Goal: Communication & Community: Answer question/provide support

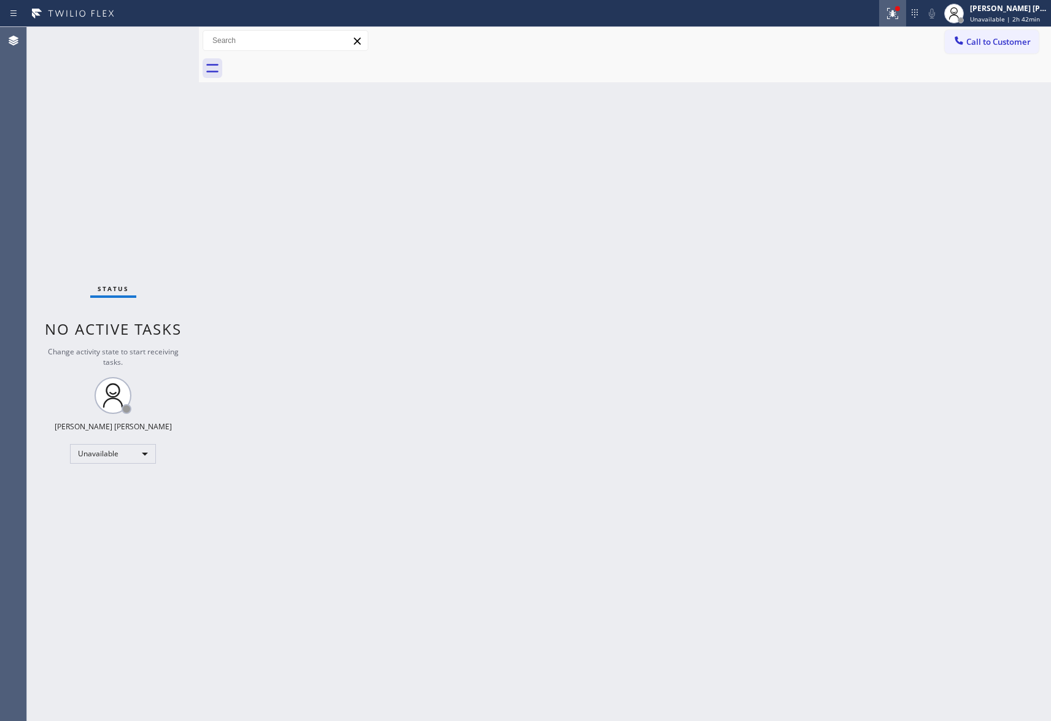
click at [892, 8] on icon at bounding box center [892, 13] width 15 height 15
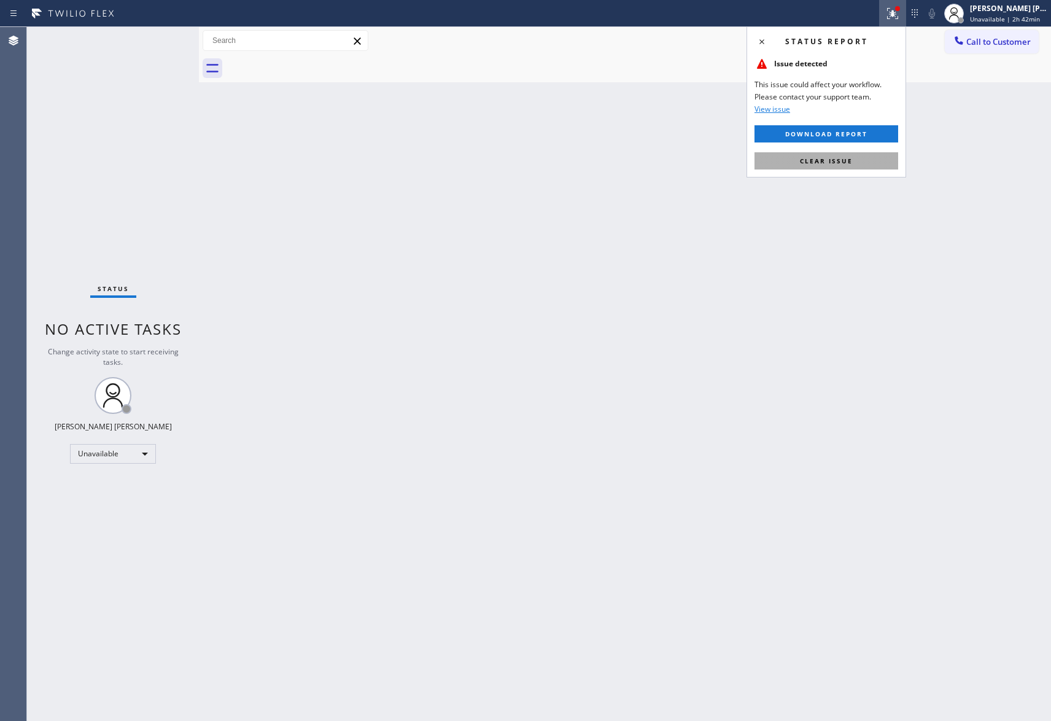
click at [872, 163] on button "Clear issue" at bounding box center [827, 160] width 144 height 17
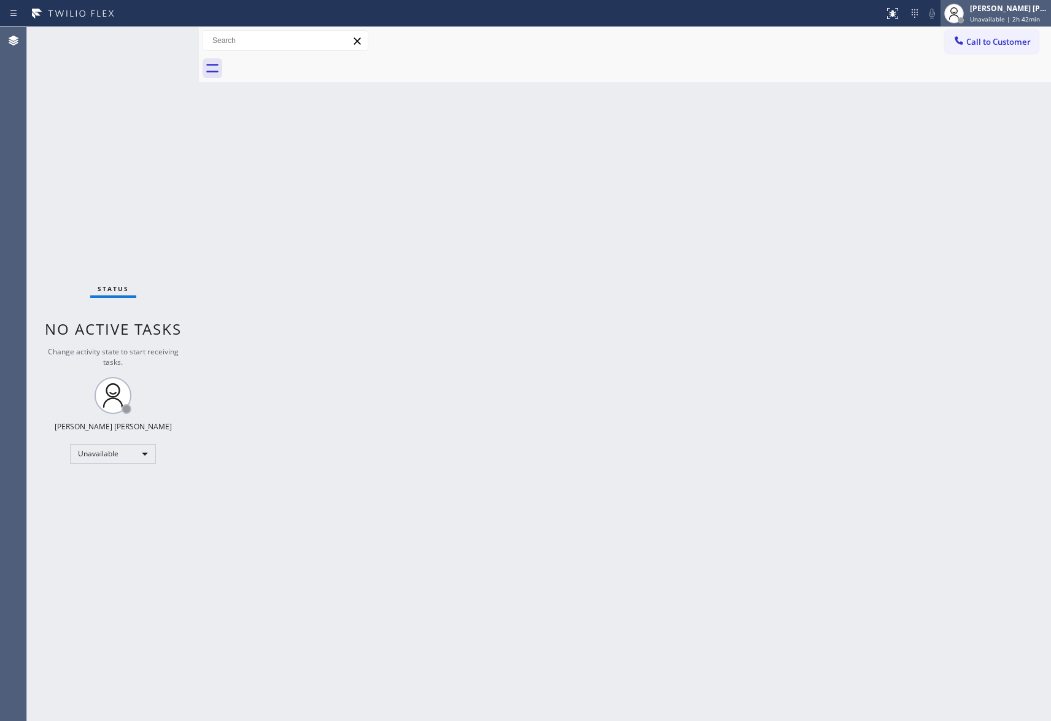
click at [987, 13] on div "[PERSON_NAME] [PERSON_NAME]" at bounding box center [1008, 8] width 77 height 10
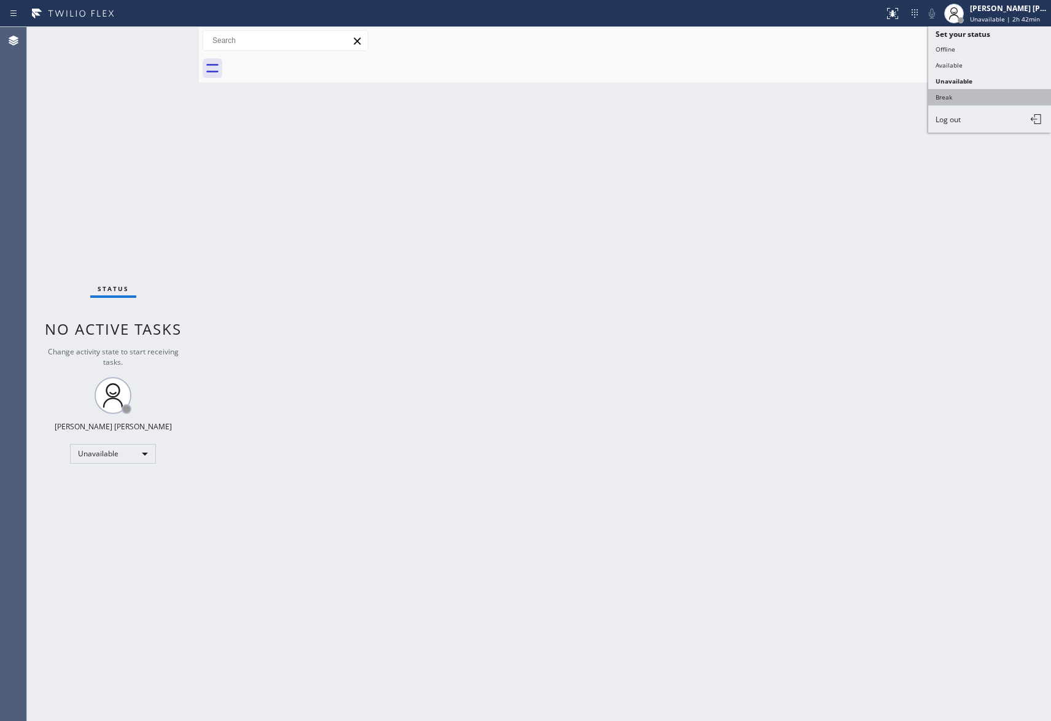
click at [966, 101] on button "Break" at bounding box center [989, 97] width 123 height 16
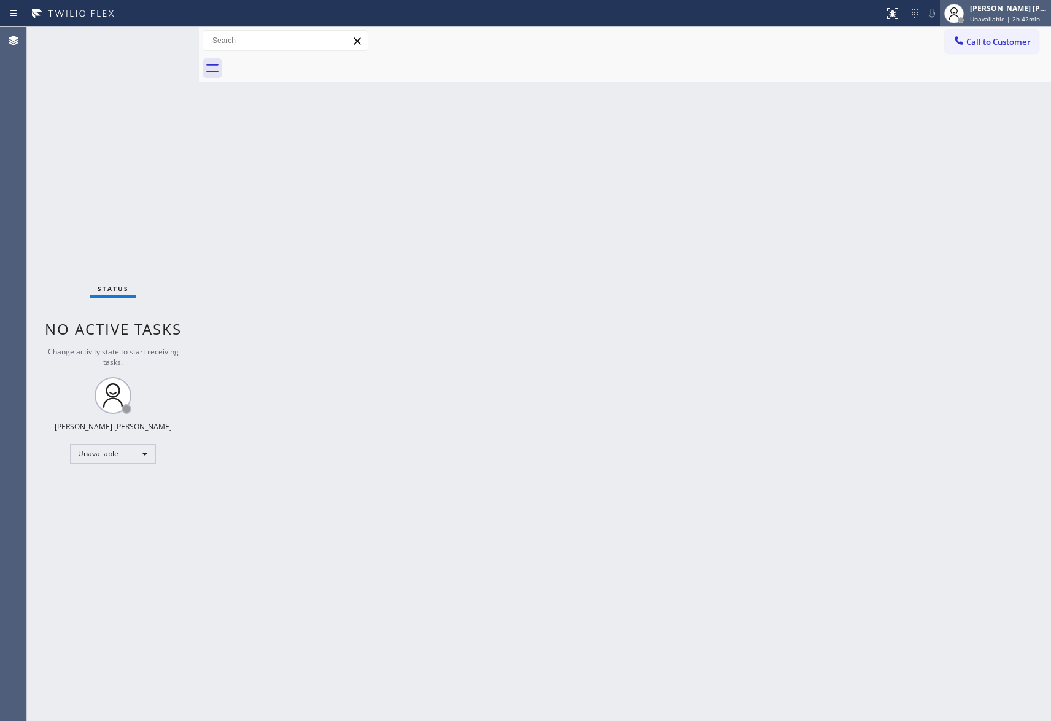
click at [1003, 18] on span "Unavailable | 2h 42min" at bounding box center [1005, 19] width 70 height 9
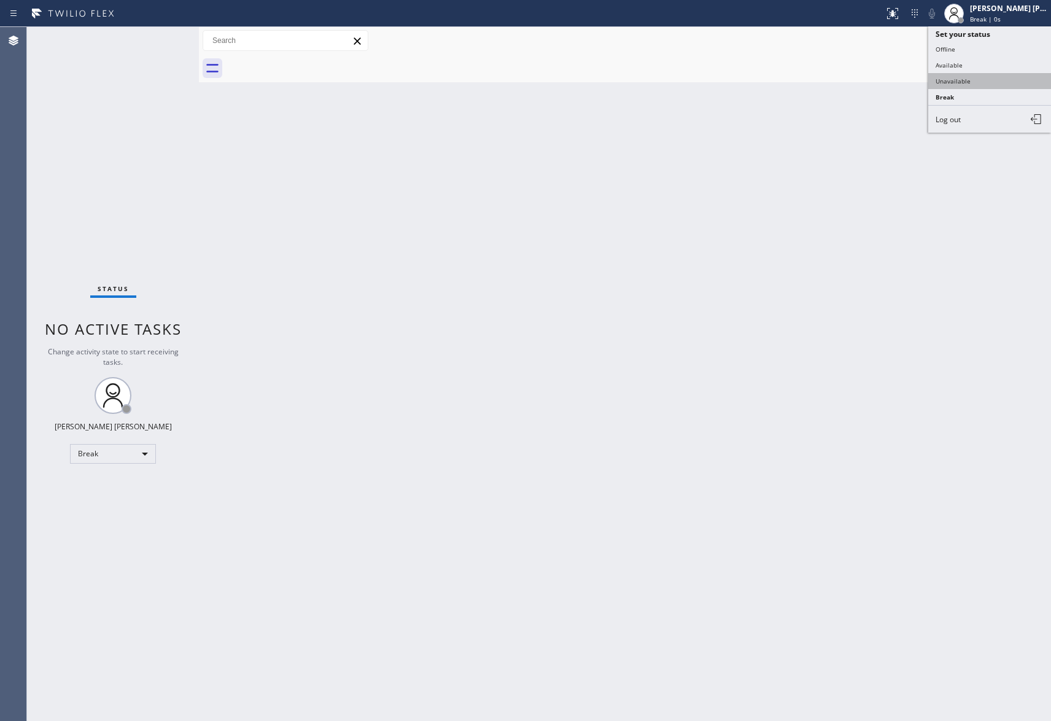
click at [973, 77] on button "Unavailable" at bounding box center [989, 81] width 123 height 16
click at [998, 35] on button "Call to Customer" at bounding box center [992, 41] width 94 height 23
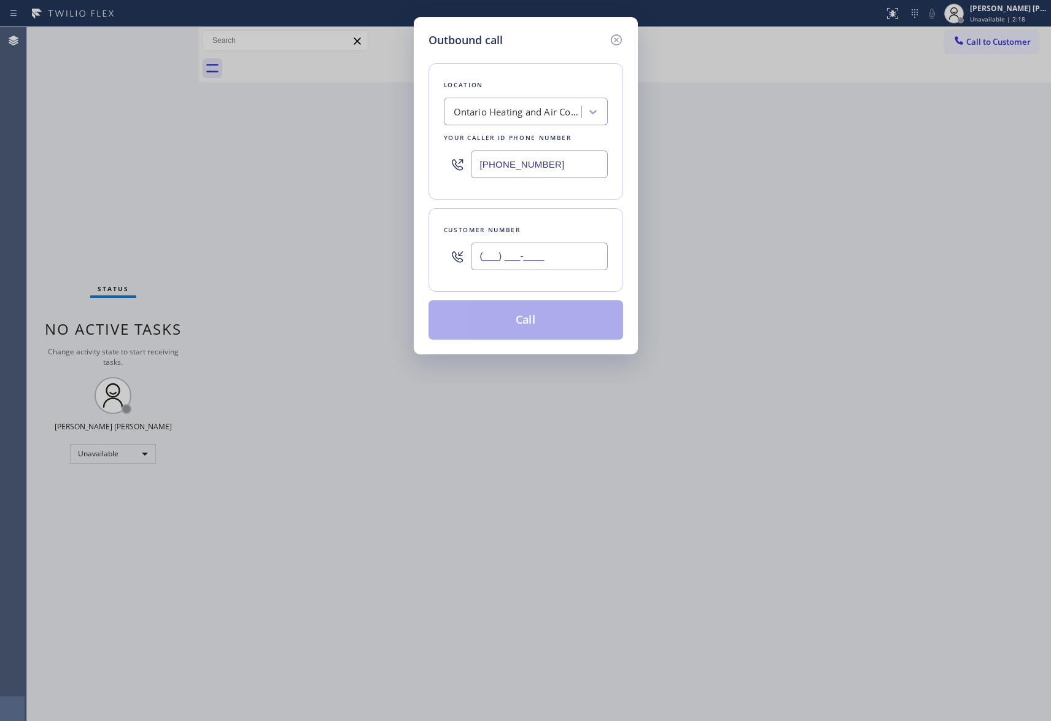
click at [549, 268] on input "(___) ___-____" at bounding box center [539, 257] width 137 height 28
paste input "310) 699-4494"
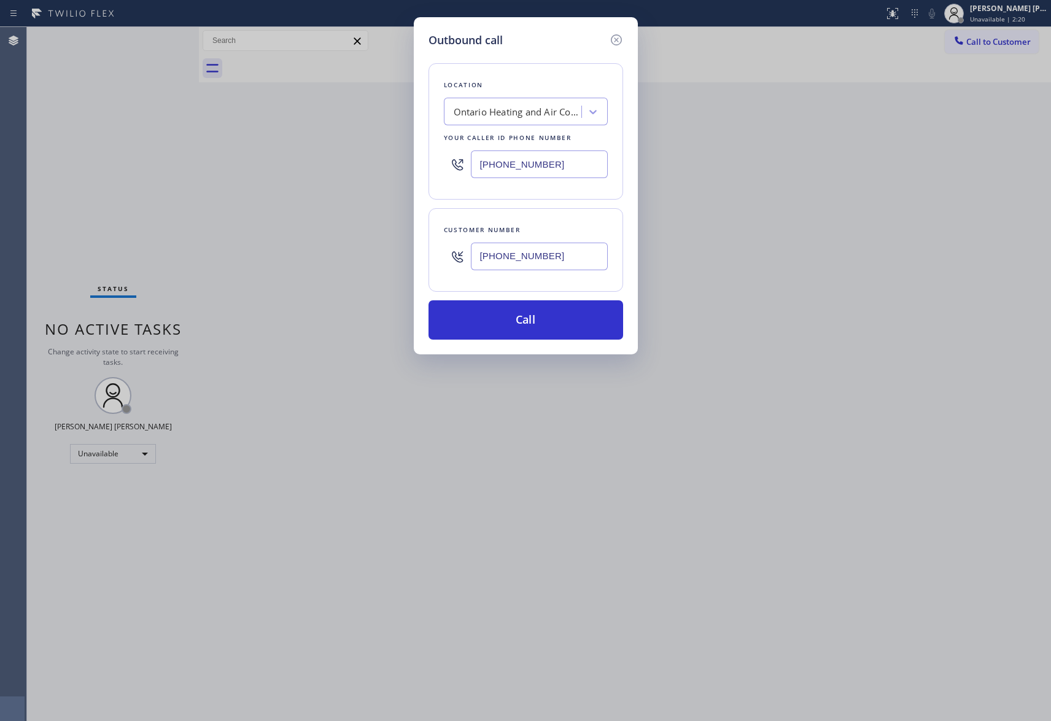
type input "[PHONE_NUMBER]"
click at [518, 111] on div "Ontario Heating and Air Conditioning" at bounding box center [518, 112] width 129 height 14
paste input "Local Trusted Electricians [GEOGRAPHIC_DATA]"
type input "Local Trusted Electricians [GEOGRAPHIC_DATA]"
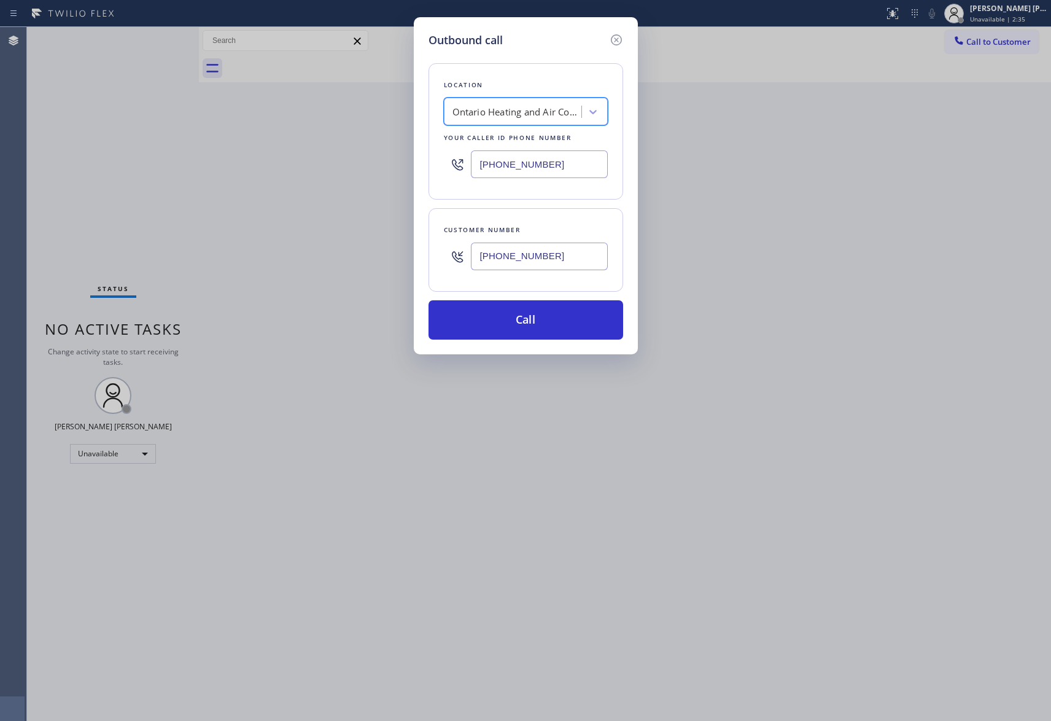
scroll to position [0, 1]
drag, startPoint x: 553, startPoint y: 162, endPoint x: 393, endPoint y: 172, distance: 160.6
click at [393, 172] on div "Outbound call Location [GEOGRAPHIC_DATA] Heating and Air Conditioning Your call…" at bounding box center [525, 360] width 1051 height 721
paste input "805) 222-7117"
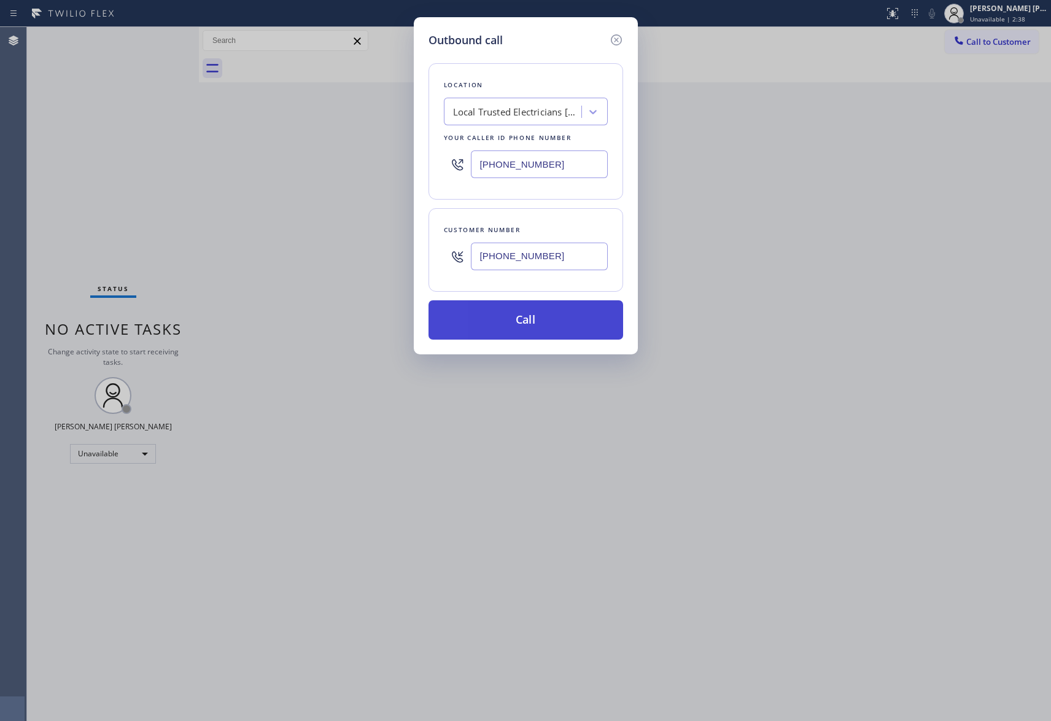
scroll to position [0, 0]
type input "[PHONE_NUMBER]"
click at [570, 322] on button "Call" at bounding box center [526, 319] width 195 height 39
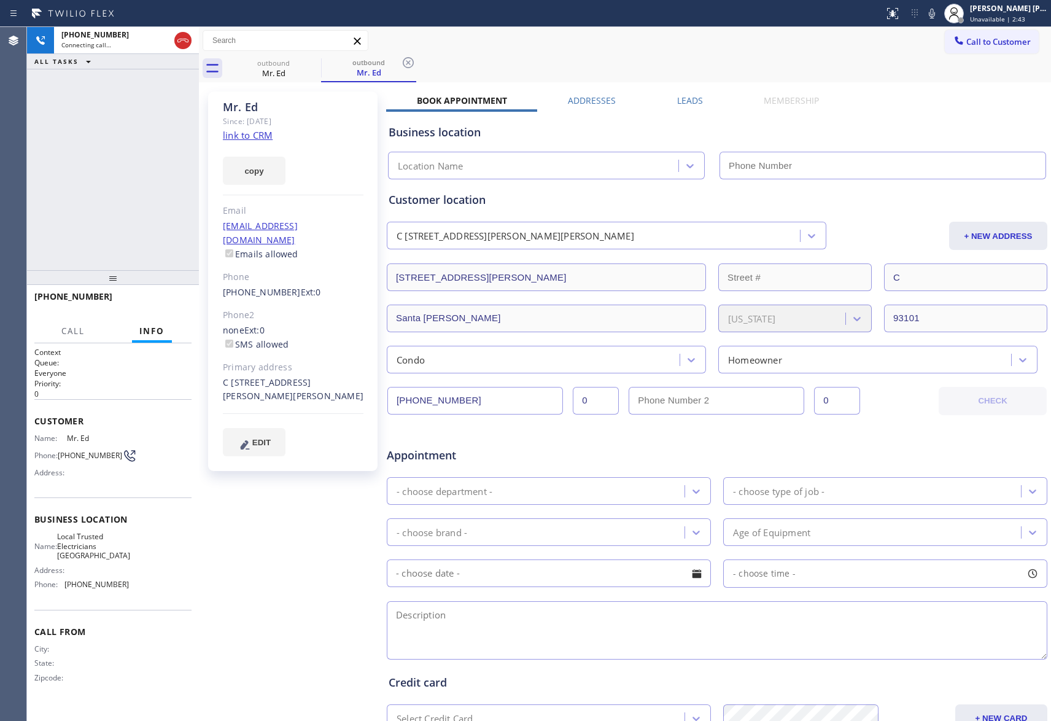
click at [677, 101] on label "Leads" at bounding box center [690, 101] width 26 height 12
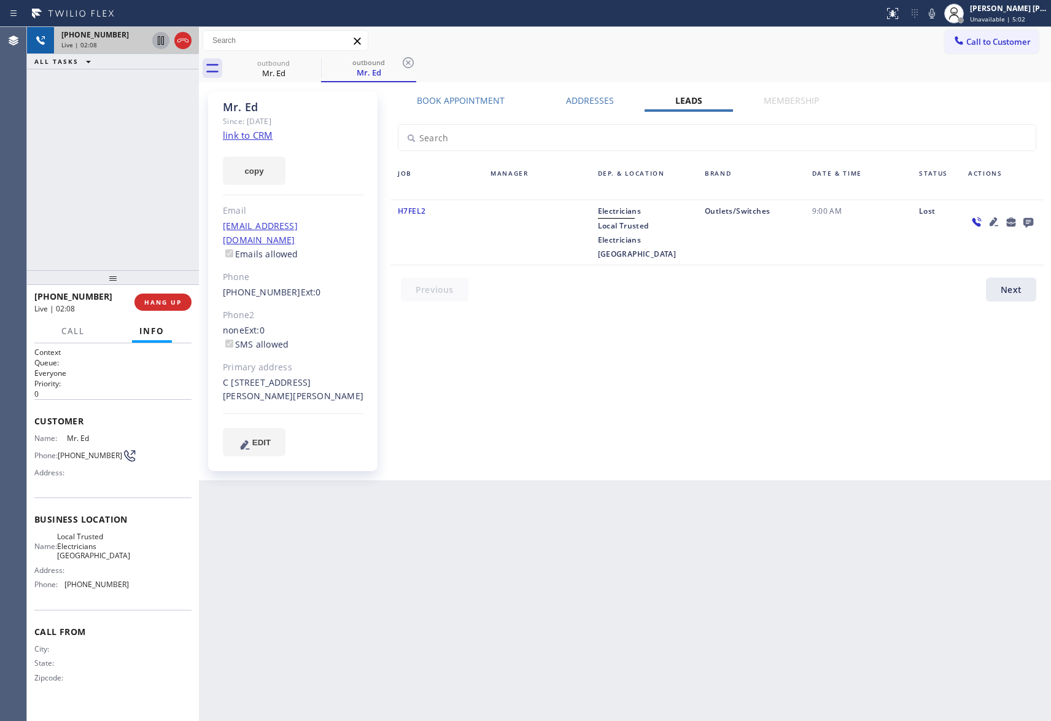
click at [160, 42] on icon at bounding box center [161, 40] width 6 height 9
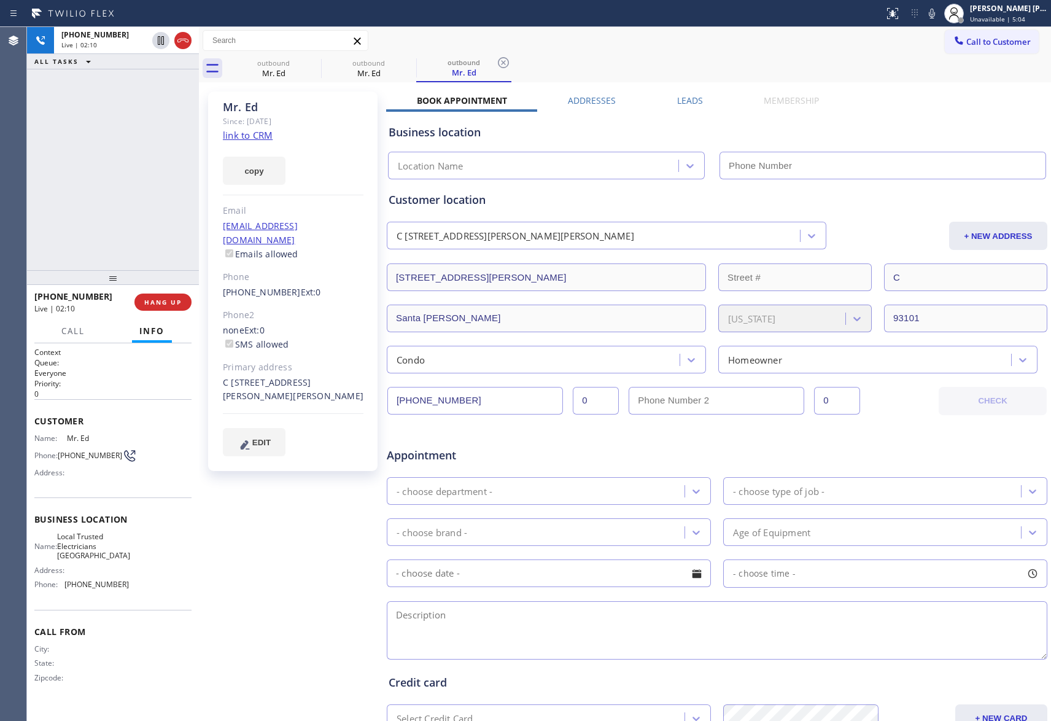
type input "[PHONE_NUMBER]"
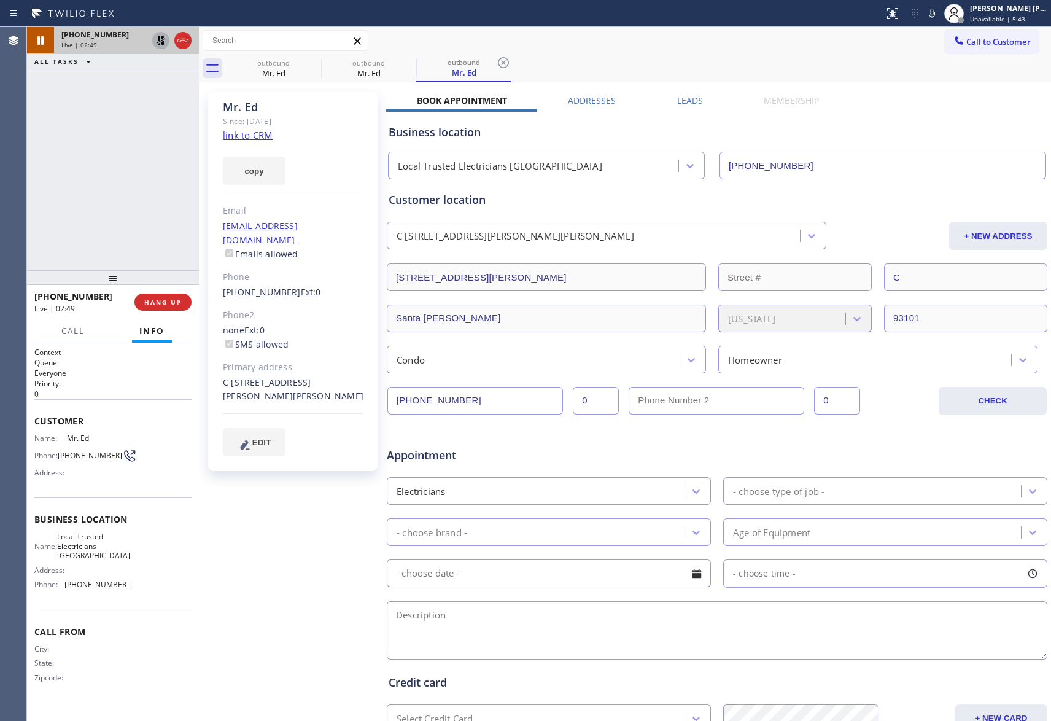
click at [157, 42] on icon at bounding box center [161, 40] width 15 height 15
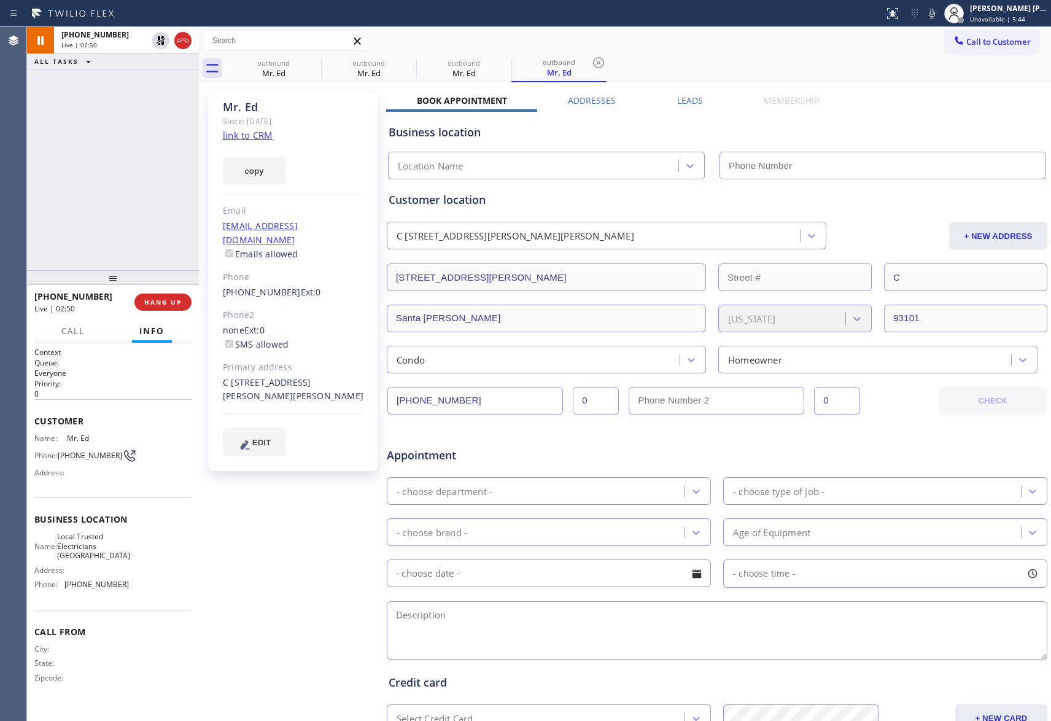
type input "[PHONE_NUMBER]"
drag, startPoint x: 222, startPoint y: 275, endPoint x: 284, endPoint y: 278, distance: 61.5
click at [284, 286] on div "[PHONE_NUMBER] Ext: 0" at bounding box center [293, 293] width 141 height 14
click at [220, 281] on div "Mr. Ed Since: [DATE] link to CRM copy Email [EMAIL_ADDRESS][DOMAIN_NAME] Emails…" at bounding box center [292, 280] width 169 height 379
drag, startPoint x: 220, startPoint y: 281, endPoint x: 279, endPoint y: 281, distance: 58.9
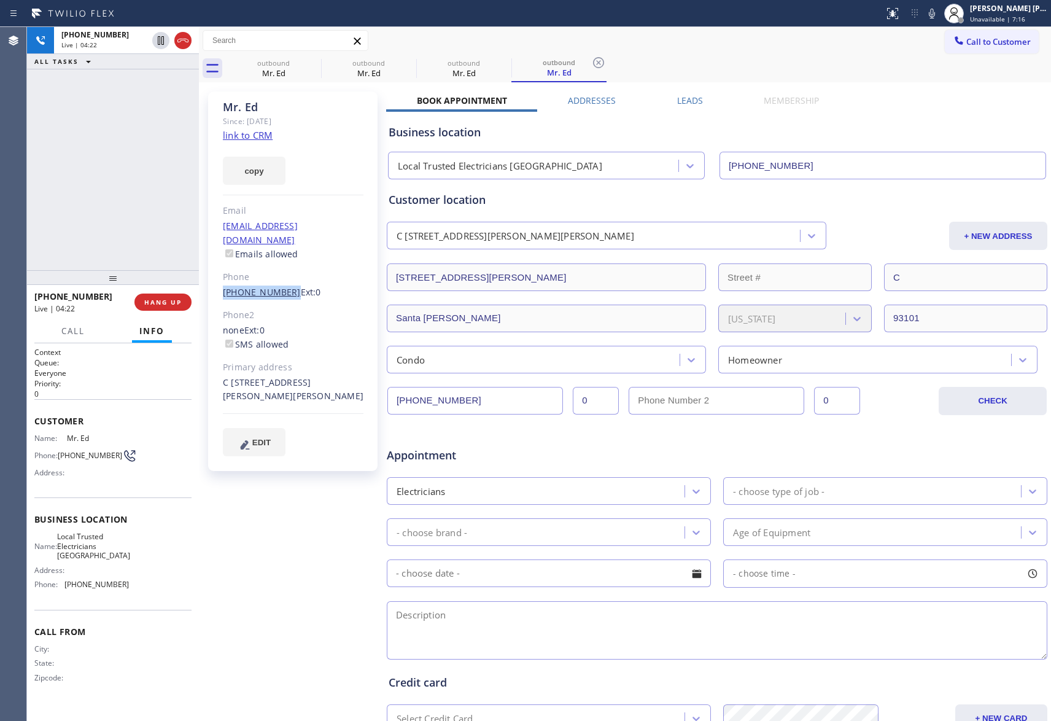
click at [279, 281] on div "Mr. Ed Since: [DATE] link to CRM copy Email [EMAIL_ADDRESS][DOMAIN_NAME] Emails…" at bounding box center [292, 280] width 169 height 379
click at [683, 98] on label "Leads" at bounding box center [690, 101] width 26 height 12
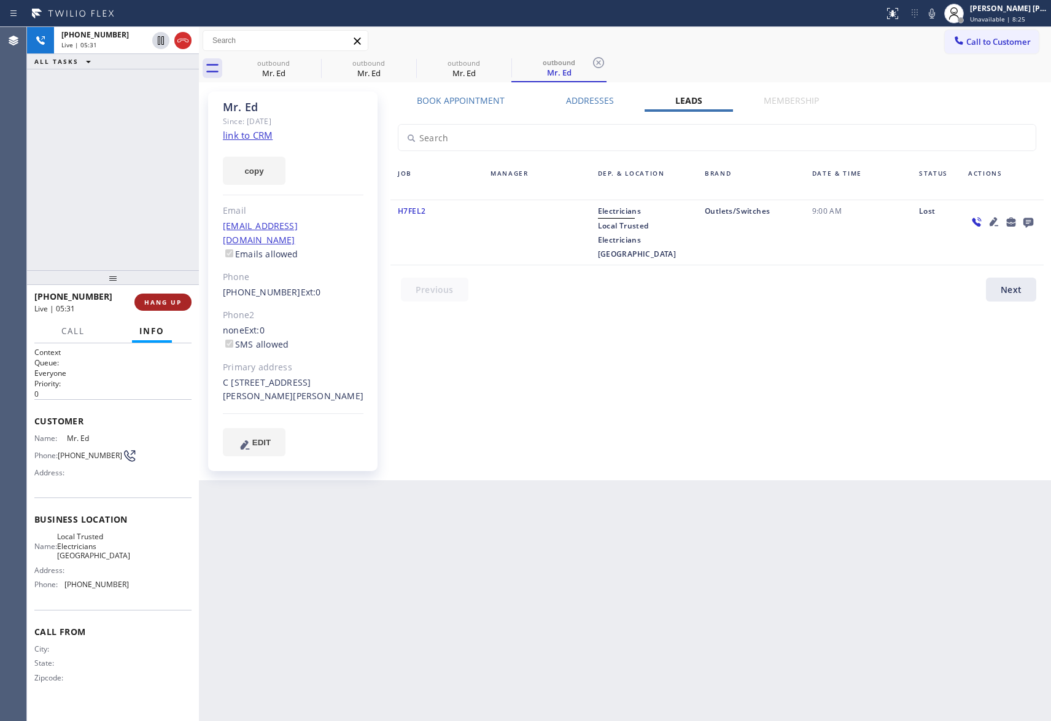
click at [152, 303] on span "HANG UP" at bounding box center [162, 302] width 37 height 9
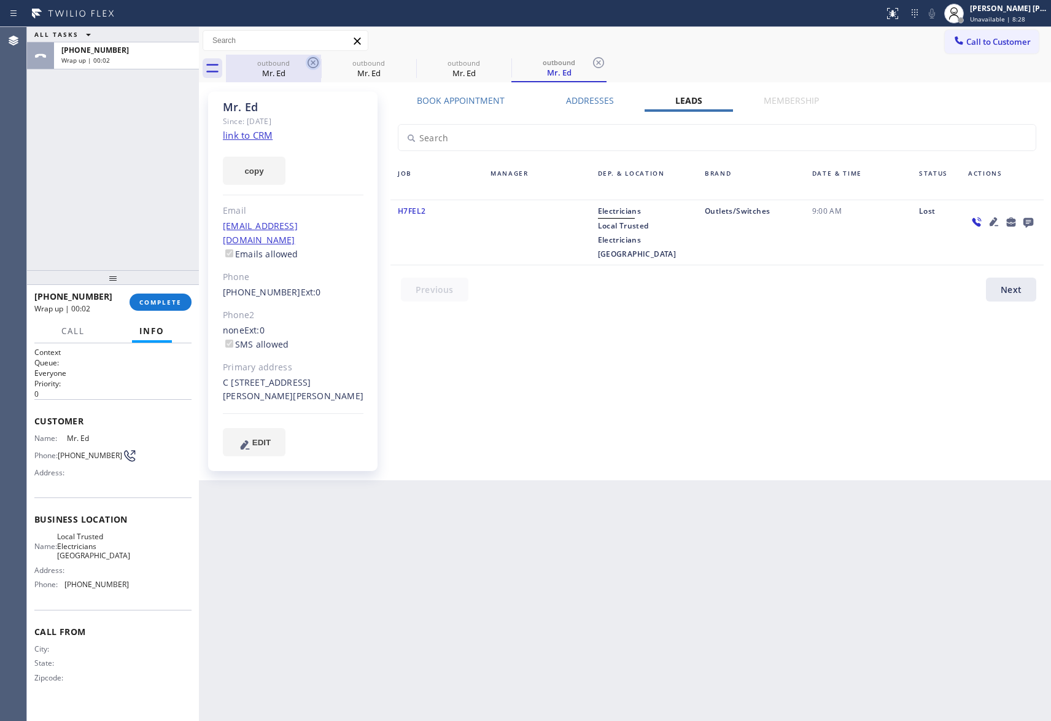
click at [307, 67] on div "outbound Mr. Ed" at bounding box center [273, 69] width 95 height 28
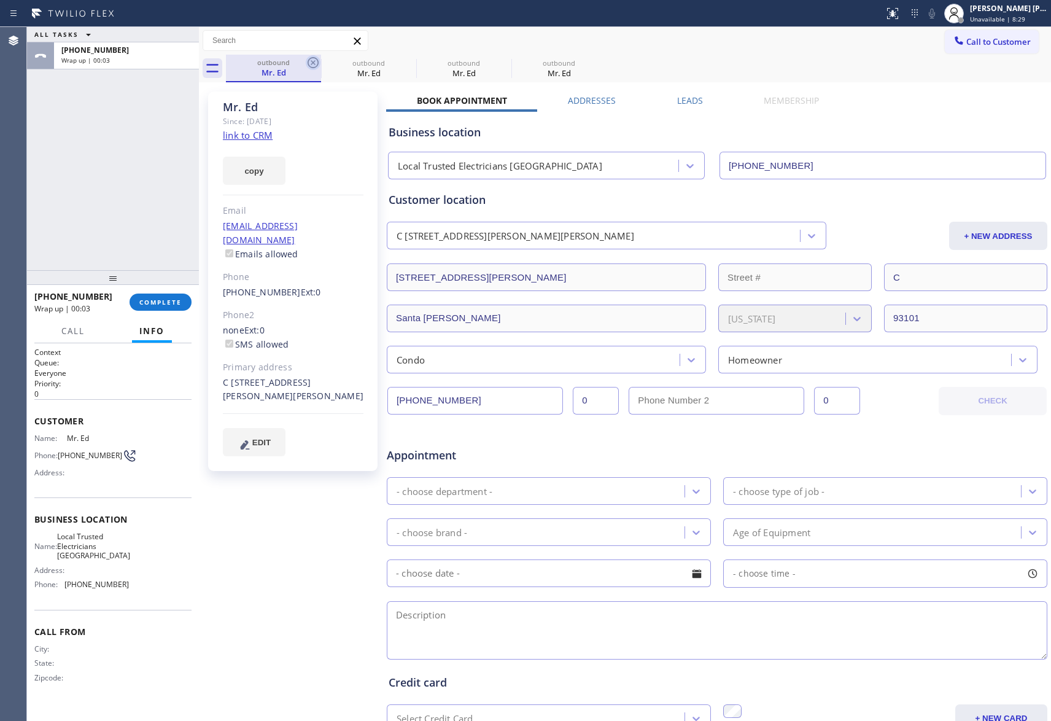
click at [313, 67] on icon at bounding box center [313, 62] width 11 height 11
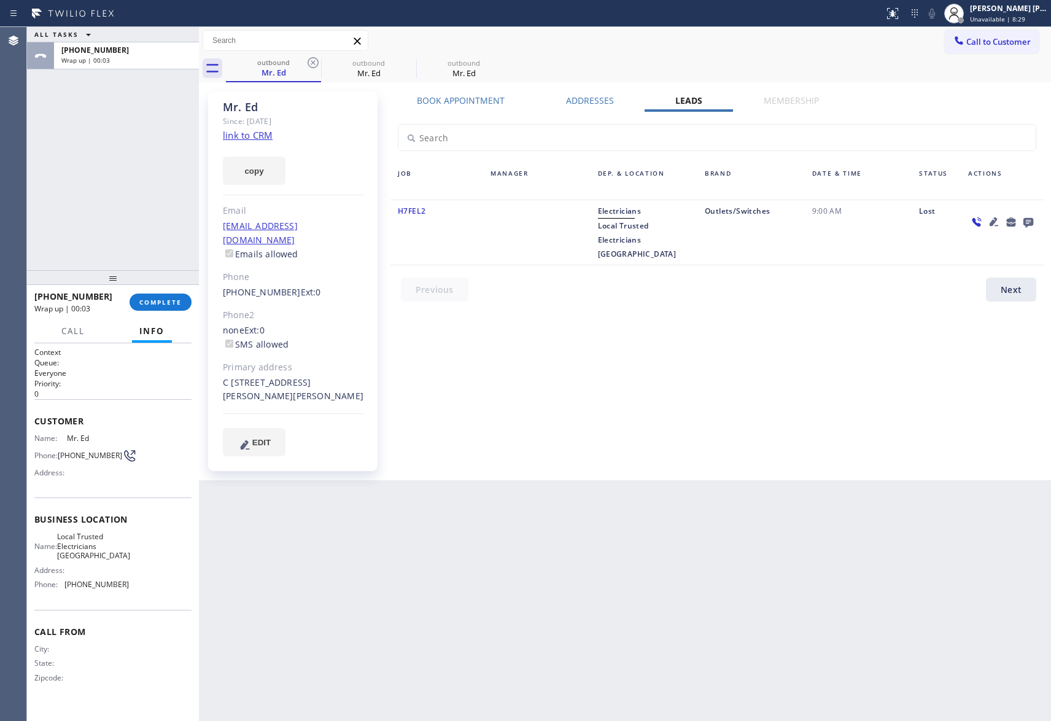
click at [313, 67] on icon at bounding box center [313, 62] width 11 height 11
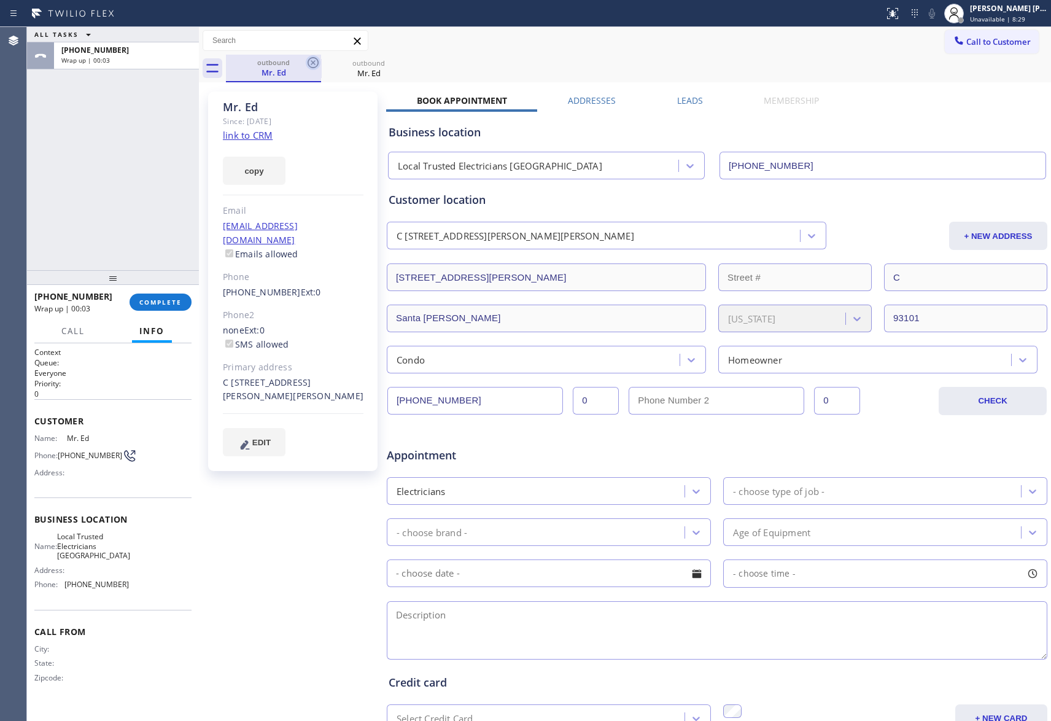
click at [316, 64] on icon at bounding box center [313, 62] width 15 height 15
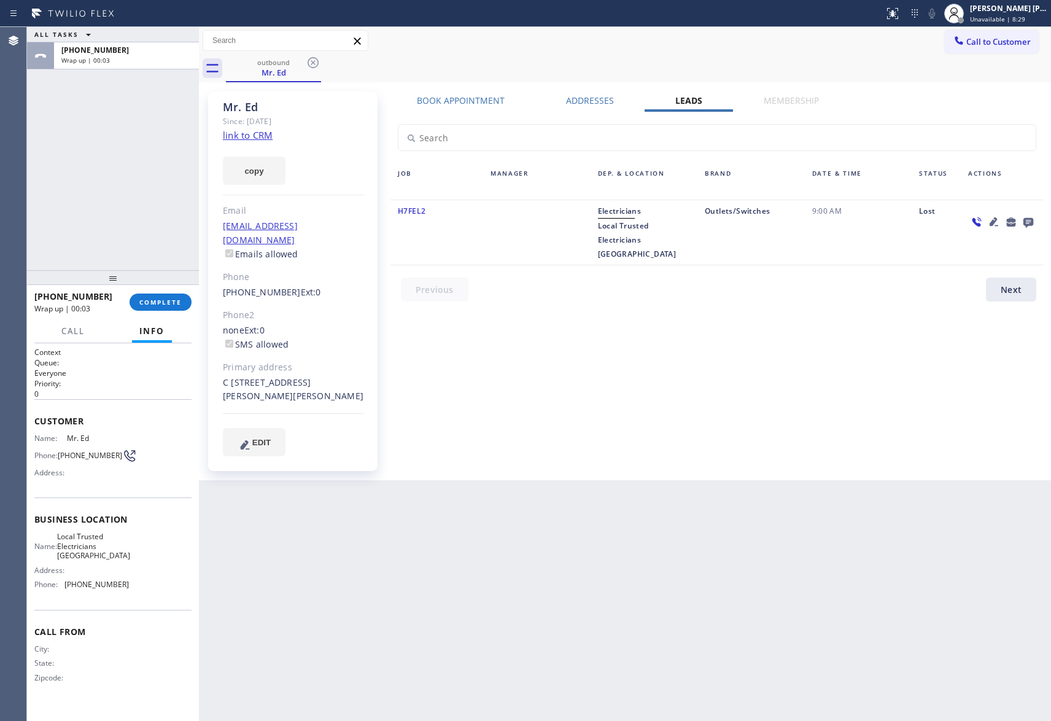
click at [316, 64] on icon at bounding box center [313, 62] width 15 height 15
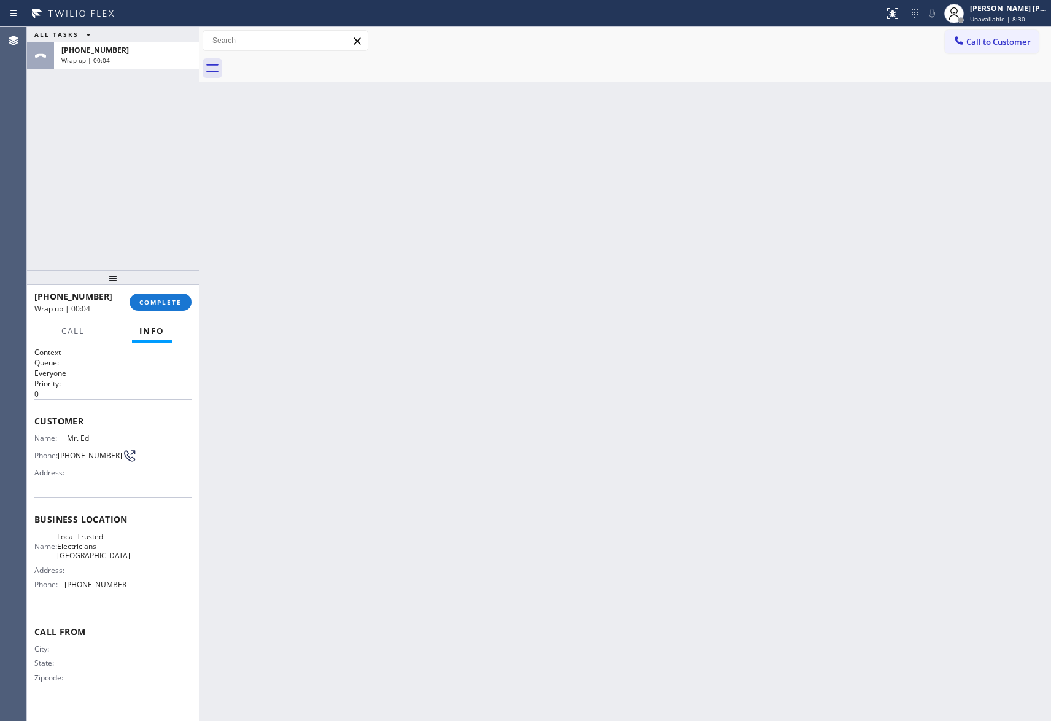
click at [316, 64] on div at bounding box center [638, 69] width 825 height 28
click at [176, 294] on button "COMPLETE" at bounding box center [161, 302] width 62 height 17
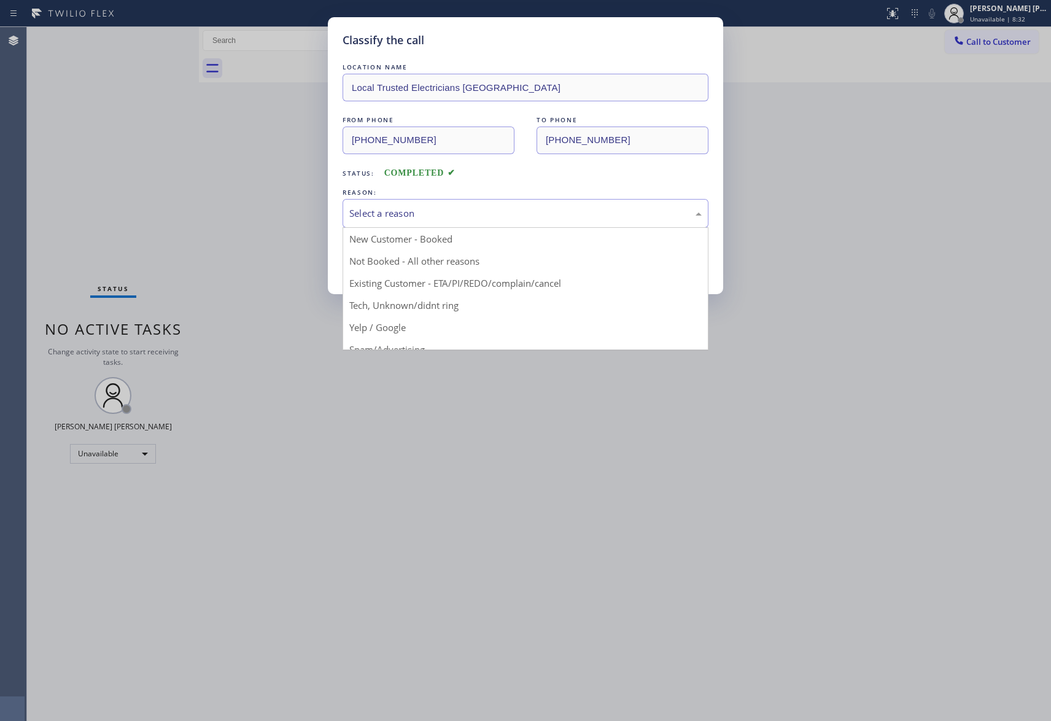
click at [481, 208] on div "Select a reason" at bounding box center [525, 213] width 352 height 14
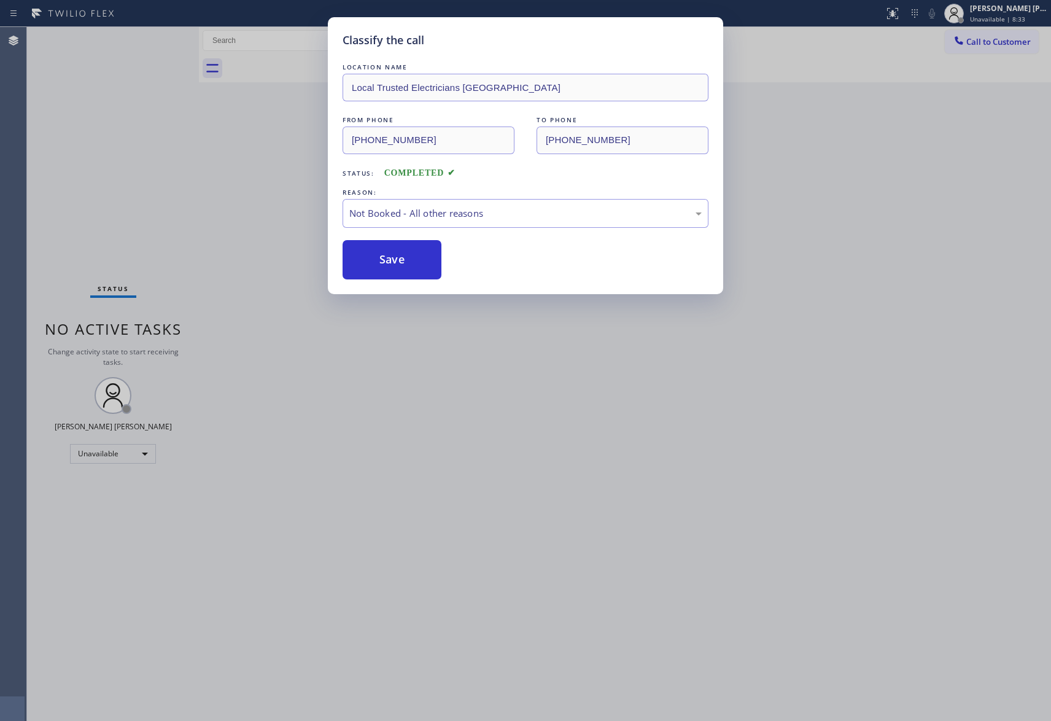
click at [398, 257] on button "Save" at bounding box center [392, 259] width 99 height 39
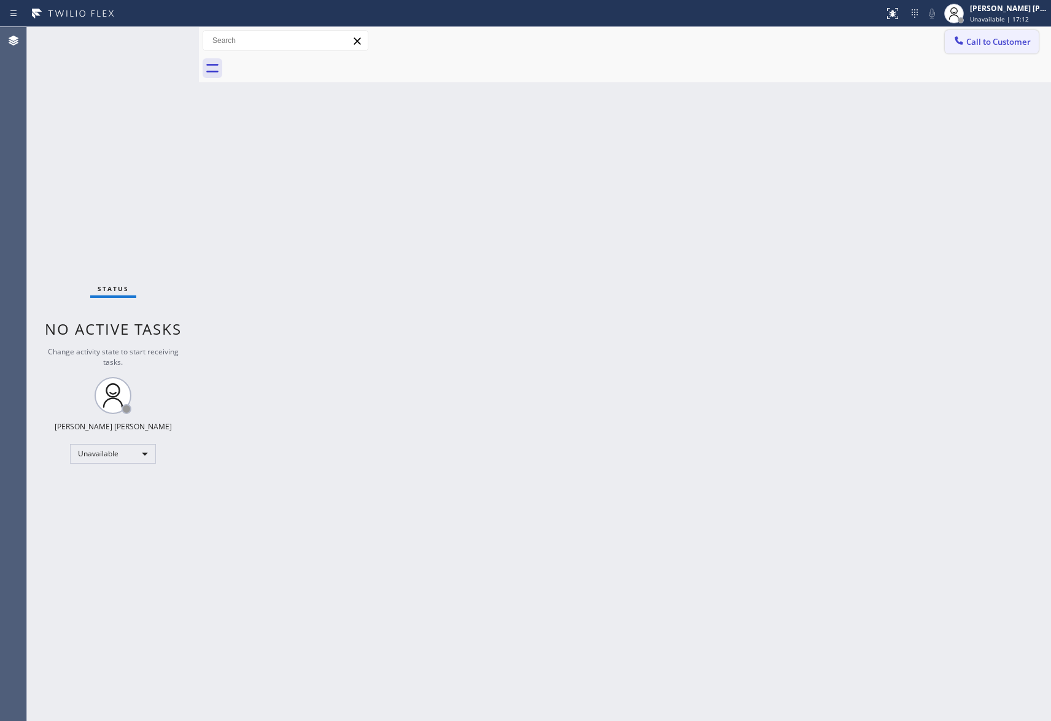
click at [1000, 41] on span "Call to Customer" at bounding box center [998, 41] width 64 height 11
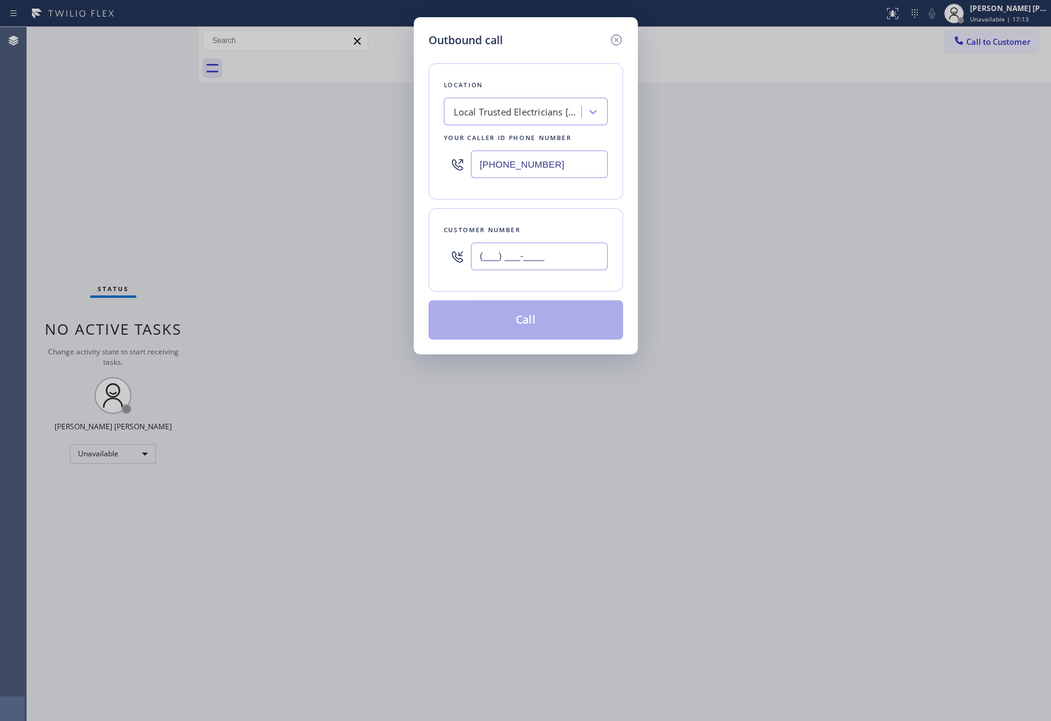
click at [528, 252] on input "(___) ___-____" at bounding box center [539, 257] width 137 height 28
paste input "818) 991-4923"
type input "[PHONE_NUMBER]"
click at [511, 111] on div "Local Trusted Electricians [GEOGRAPHIC_DATA]" at bounding box center [518, 112] width 129 height 14
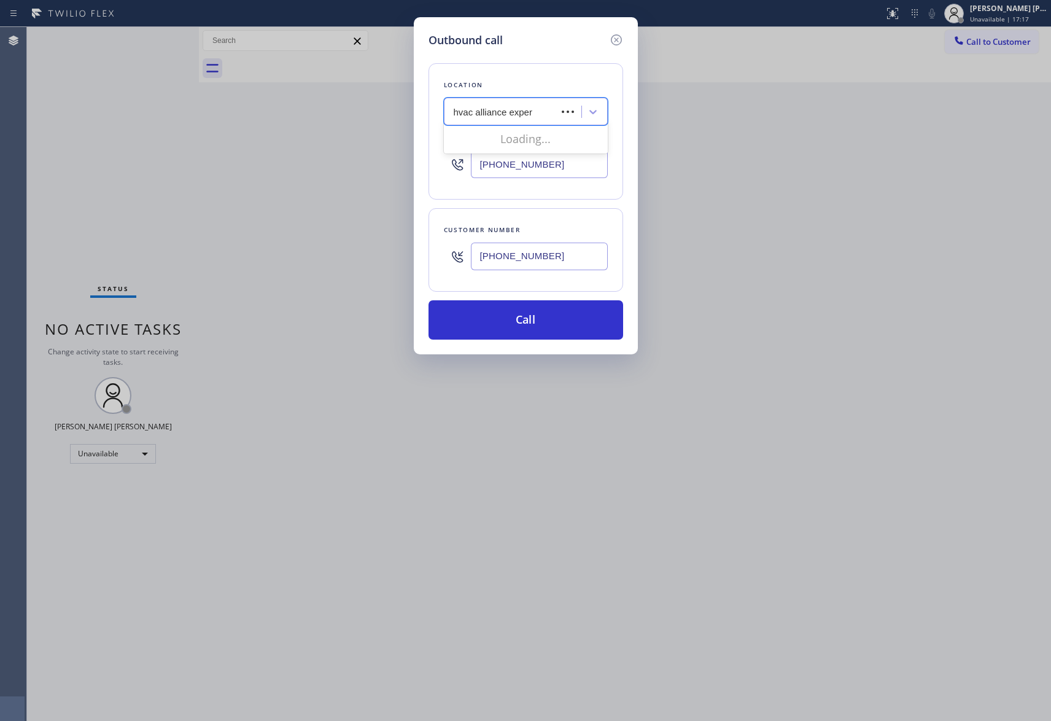
type input "hvac alliance expert"
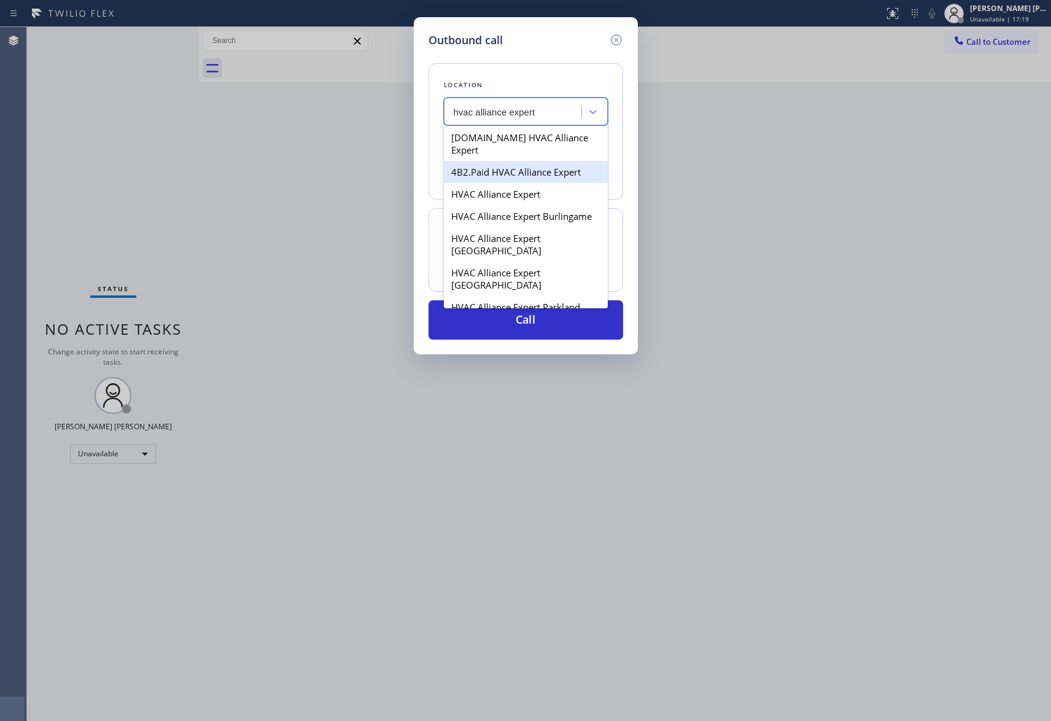
click at [532, 161] on div "4B2.Paid HVAC Alliance Expert" at bounding box center [526, 172] width 164 height 22
type input "[PHONE_NUMBER]"
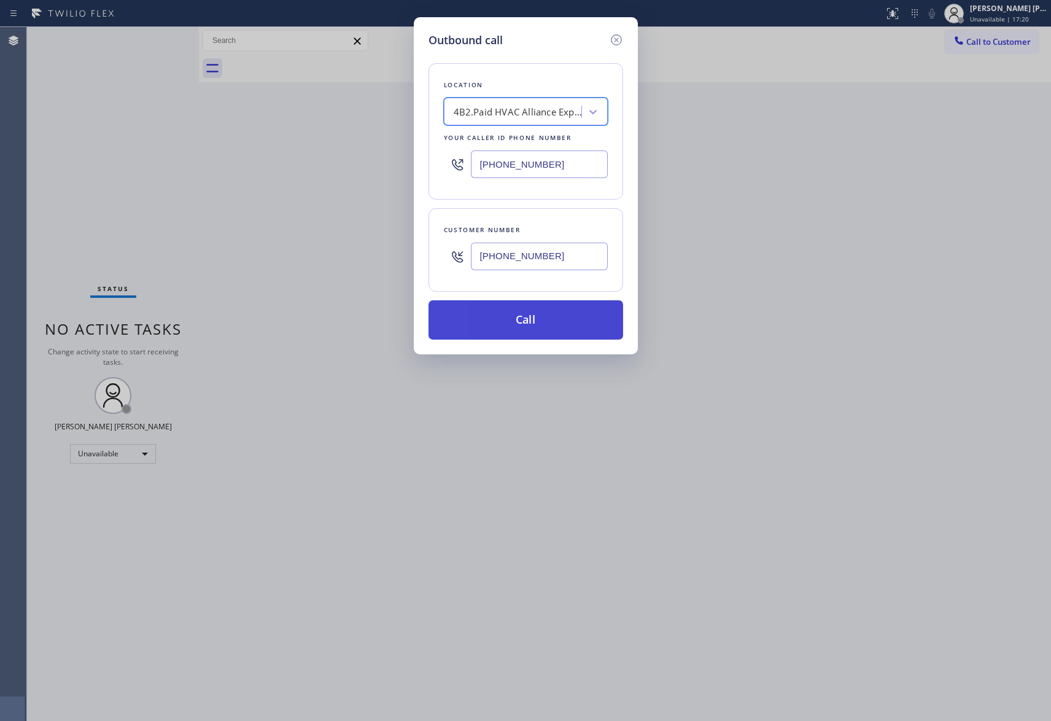
click at [567, 324] on button "Call" at bounding box center [526, 319] width 195 height 39
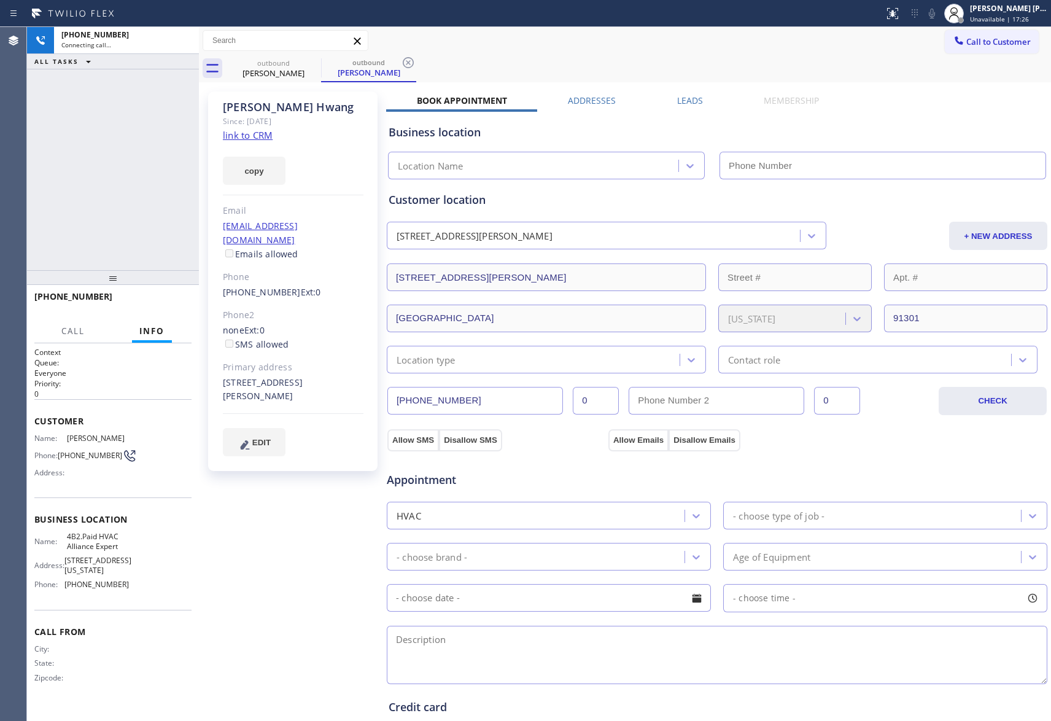
type input "[PHONE_NUMBER]"
click at [185, 47] on icon at bounding box center [183, 40] width 15 height 15
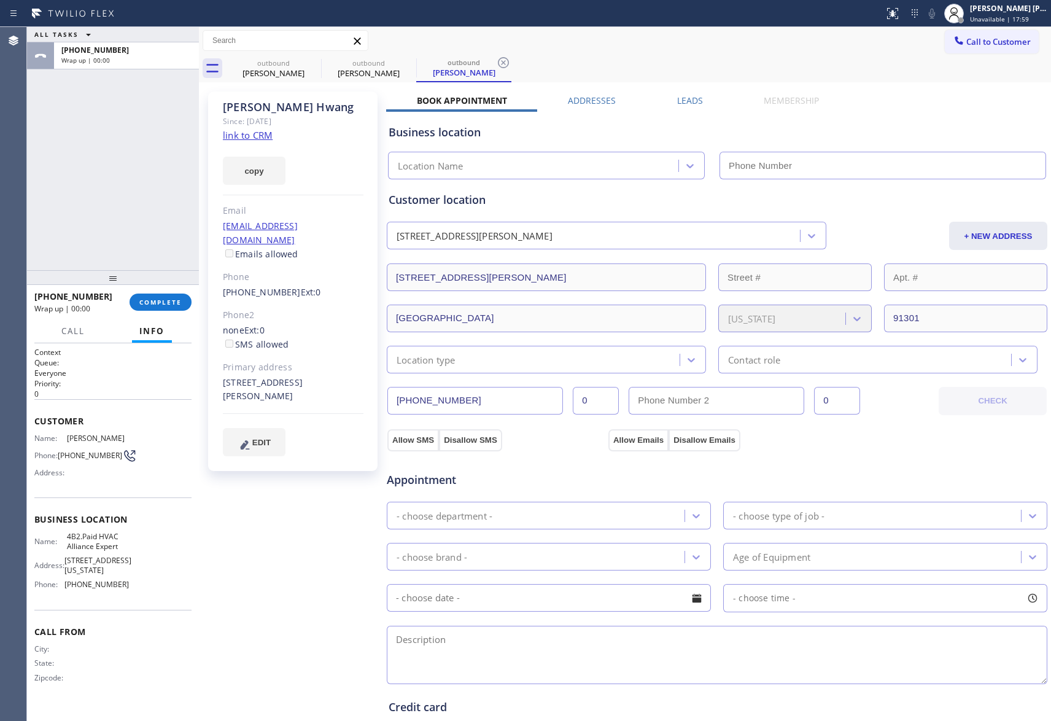
type input "[PHONE_NUMBER]"
click at [168, 295] on button "COMPLETE" at bounding box center [161, 302] width 62 height 17
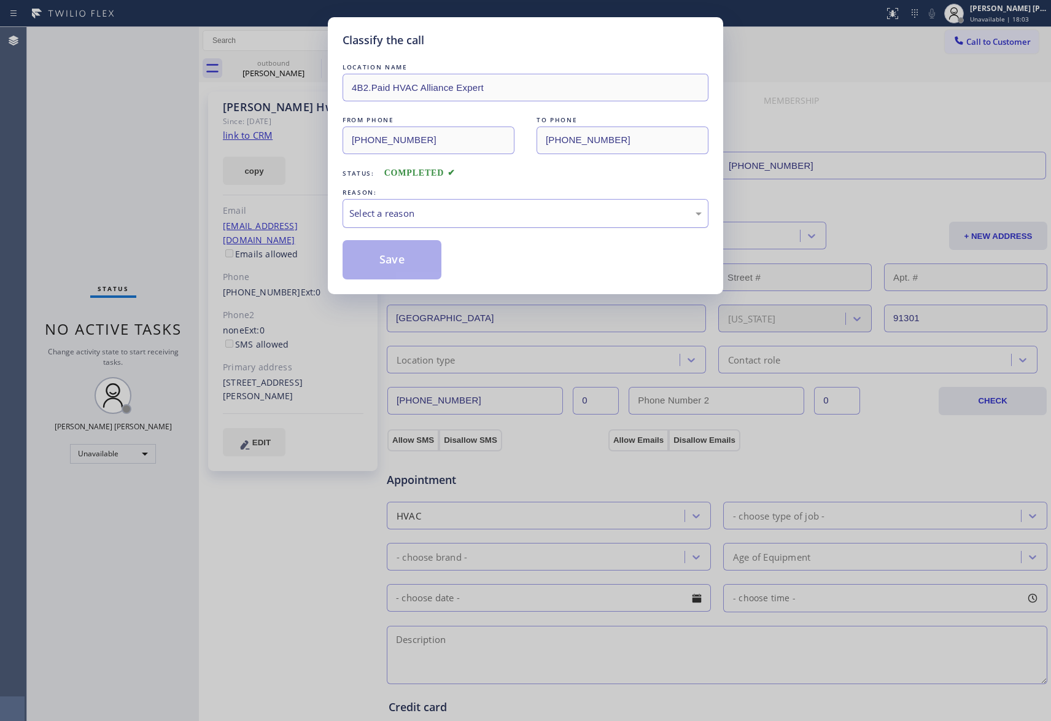
click at [455, 220] on div "Select a reason" at bounding box center [525, 213] width 352 height 14
click at [411, 261] on button "Save" at bounding box center [392, 259] width 99 height 39
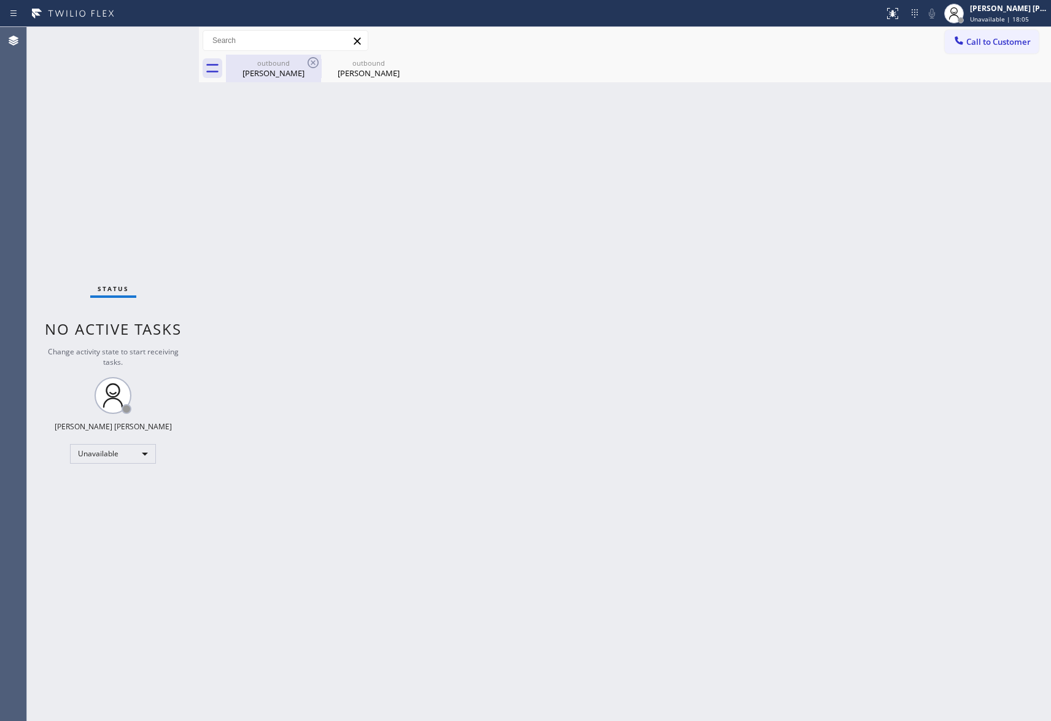
click at [305, 61] on div "outbound" at bounding box center [273, 62] width 93 height 9
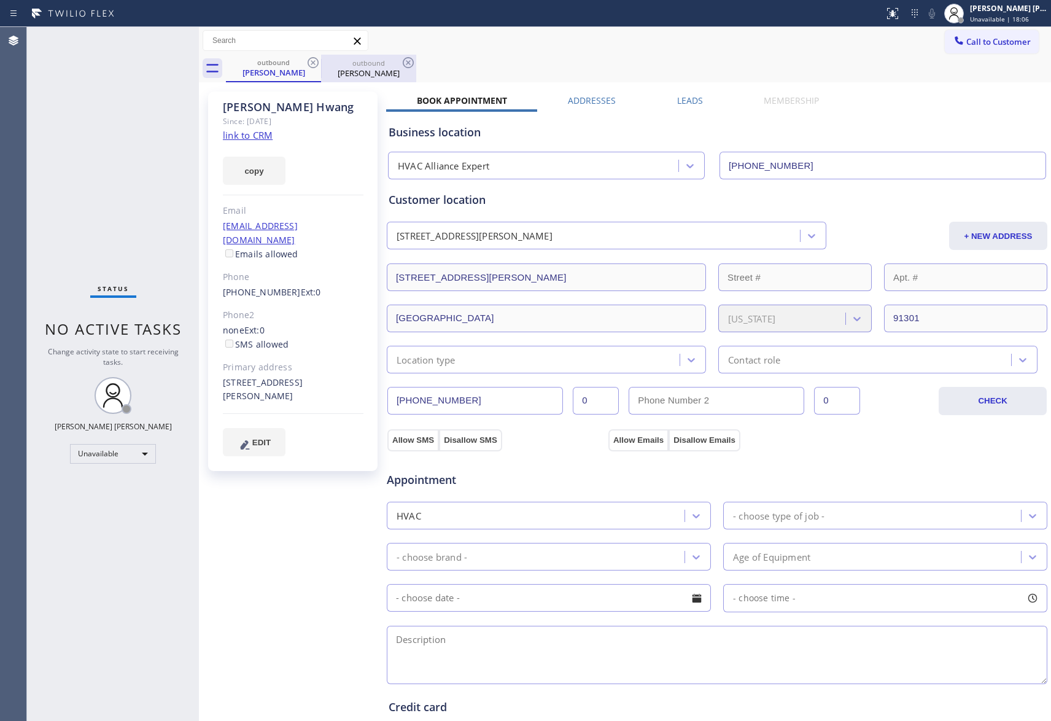
click at [324, 64] on div "outbound" at bounding box center [368, 62] width 93 height 9
click at [319, 64] on icon at bounding box center [313, 62] width 15 height 15
click at [0, 0] on icon at bounding box center [0, 0] width 0 height 0
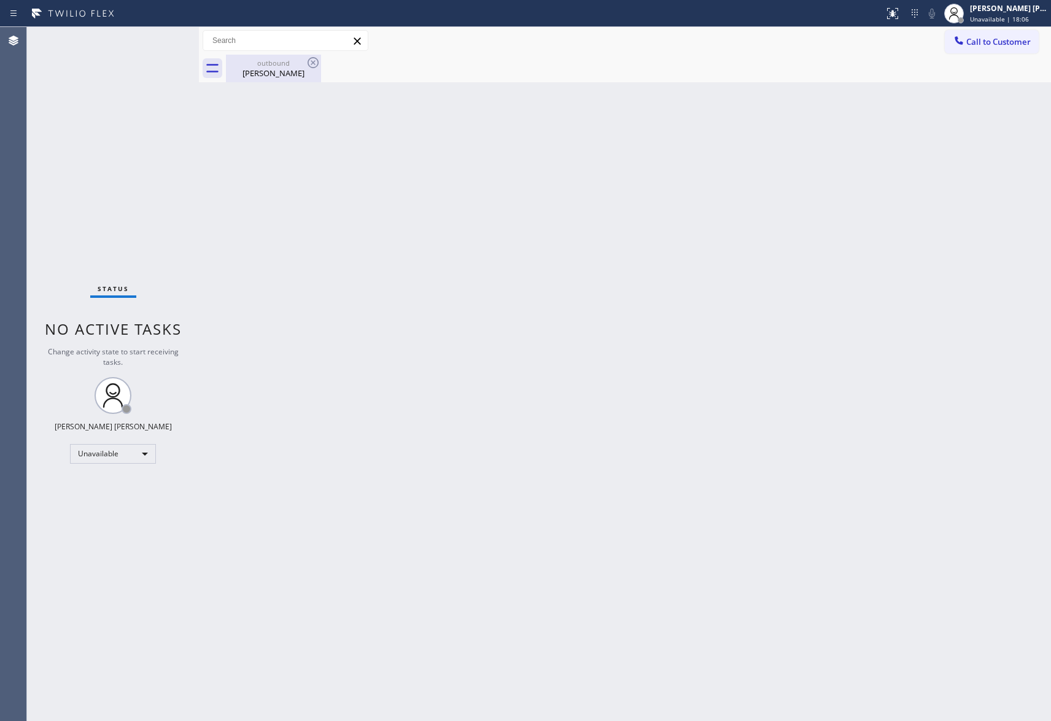
click at [315, 64] on icon at bounding box center [313, 62] width 15 height 15
drag, startPoint x: 315, startPoint y: 64, endPoint x: 303, endPoint y: 66, distance: 11.9
click at [303, 66] on div "outbound [PERSON_NAME]" at bounding box center [273, 69] width 95 height 28
click at [303, 66] on div "outbound [PERSON_NAME]" at bounding box center [638, 69] width 825 height 28
click at [1000, 39] on span "Call to Customer" at bounding box center [998, 41] width 64 height 11
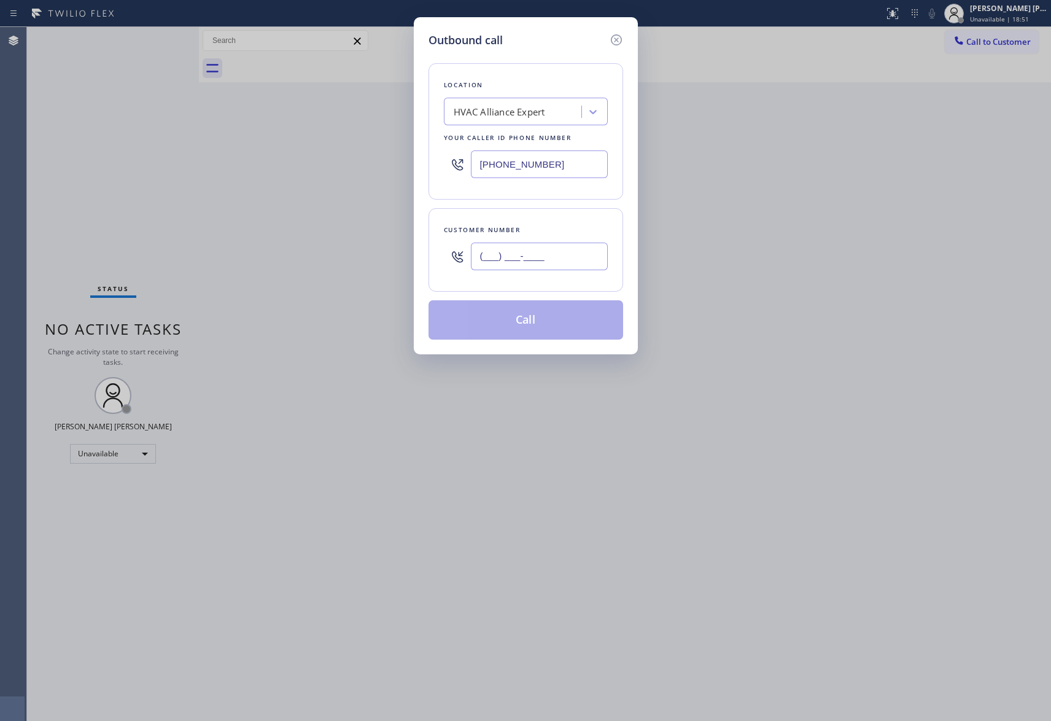
click at [553, 263] on input "(___) ___-____" at bounding box center [539, 257] width 137 height 28
paste input "949) 735-5775"
type input "[PHONE_NUMBER]"
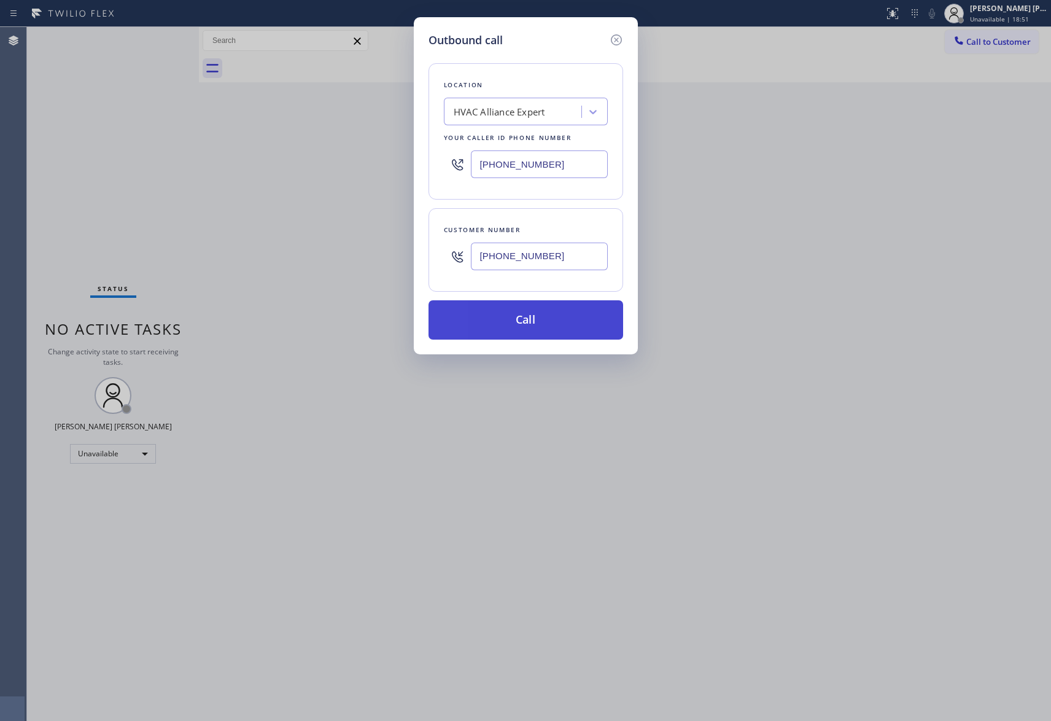
click at [543, 316] on button "Call" at bounding box center [526, 319] width 195 height 39
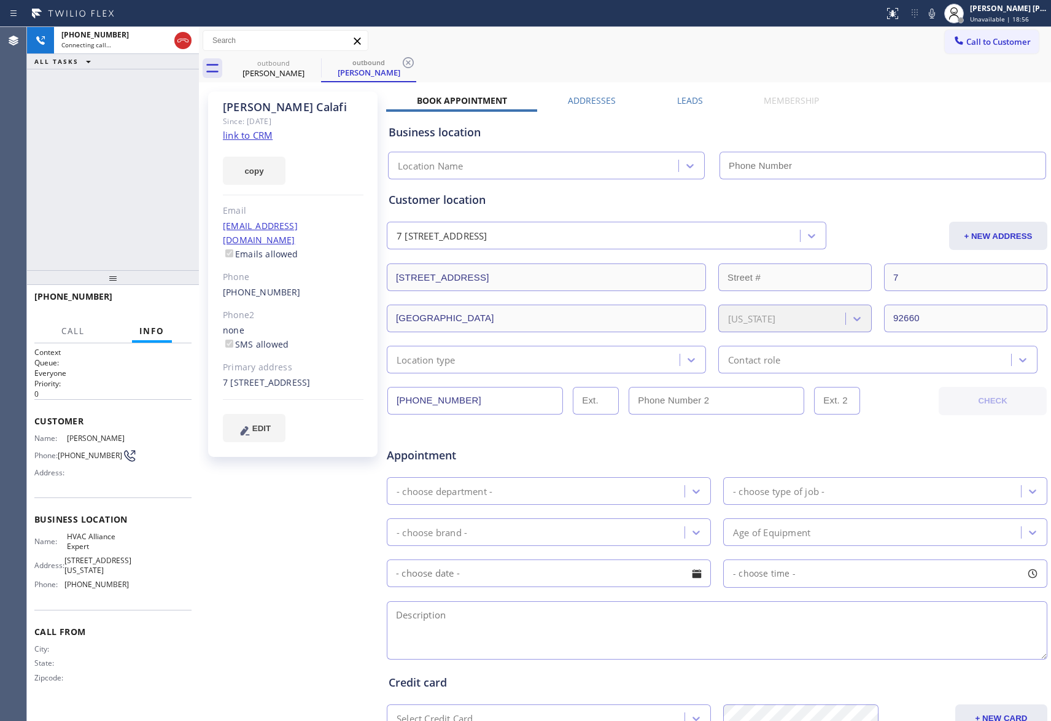
type input "[PHONE_NUMBER]"
click at [688, 101] on label "Leads" at bounding box center [690, 101] width 26 height 12
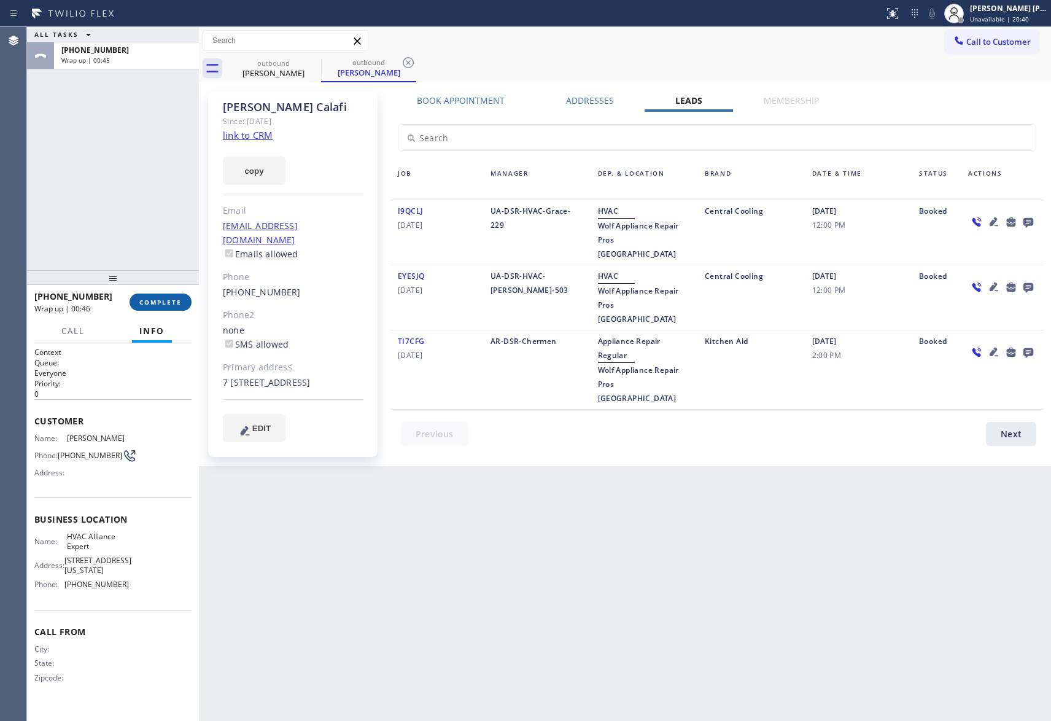
click at [173, 302] on span "COMPLETE" at bounding box center [160, 302] width 42 height 9
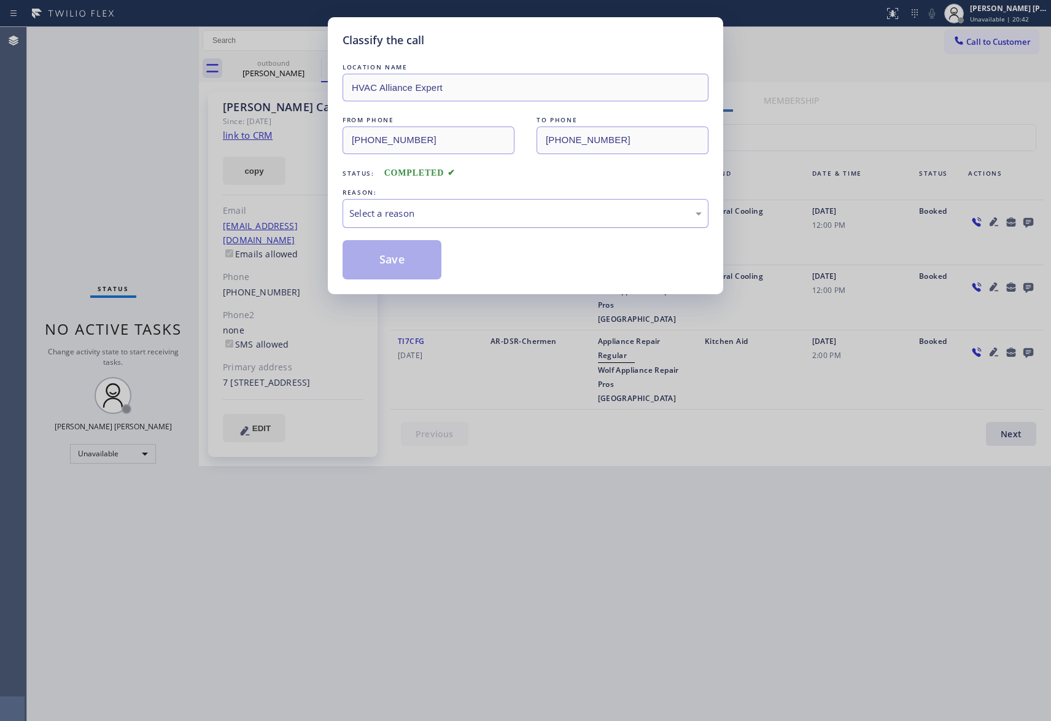
click at [435, 212] on div "Select a reason" at bounding box center [525, 213] width 352 height 14
click at [394, 263] on button "Save" at bounding box center [392, 259] width 99 height 39
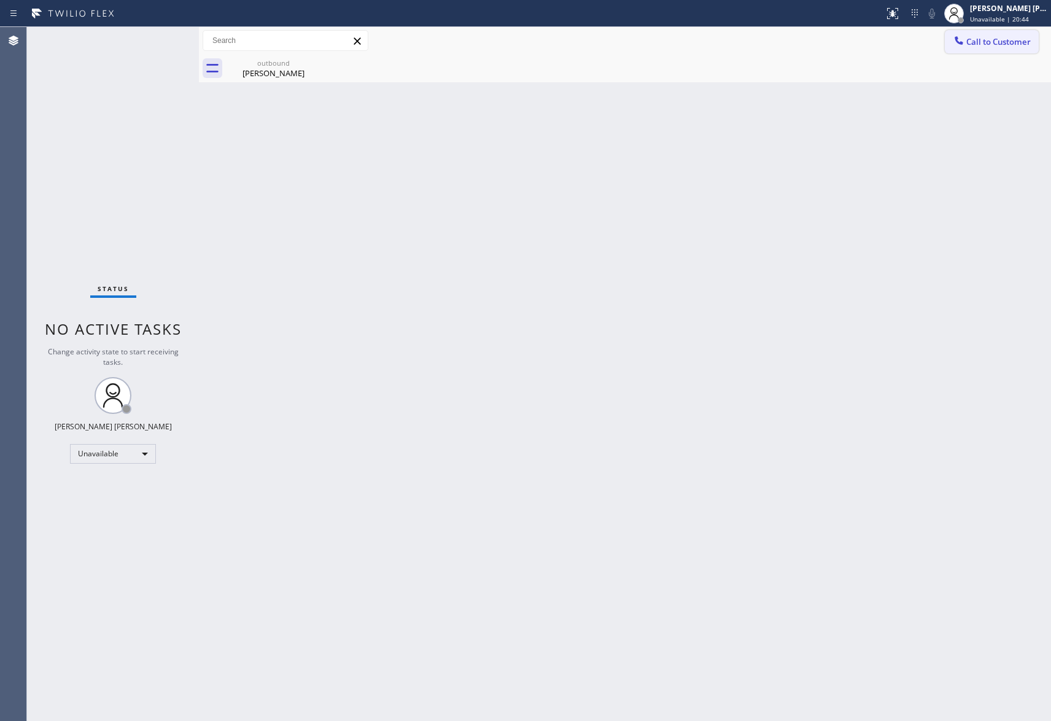
click at [1019, 42] on span "Call to Customer" at bounding box center [998, 41] width 64 height 11
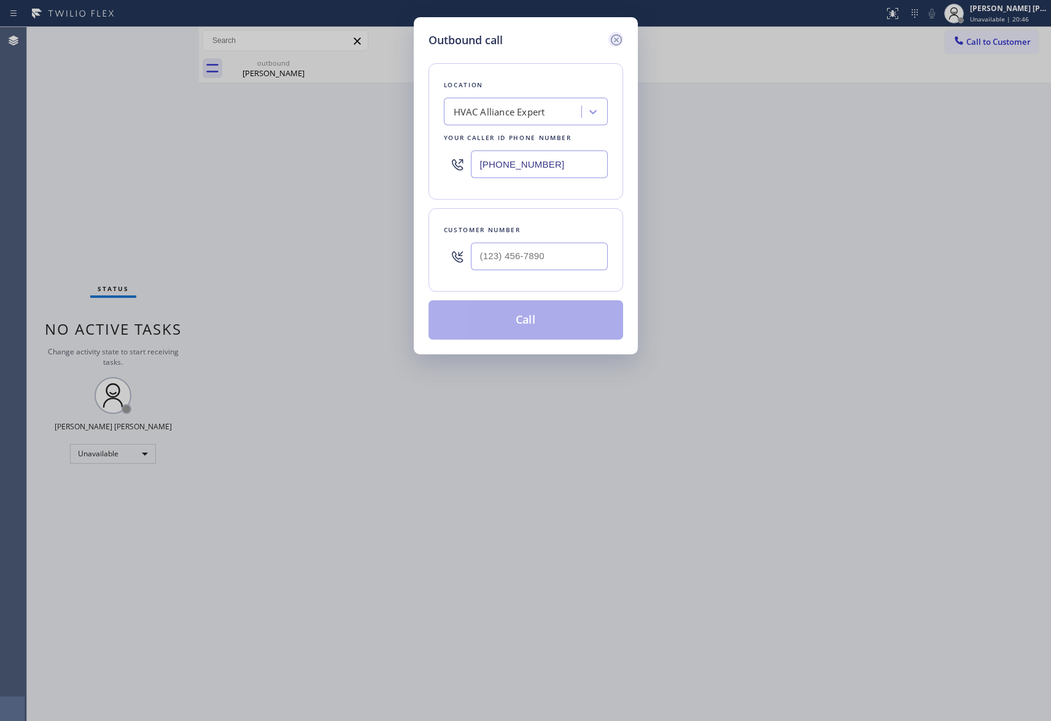
click at [622, 37] on icon at bounding box center [616, 40] width 15 height 15
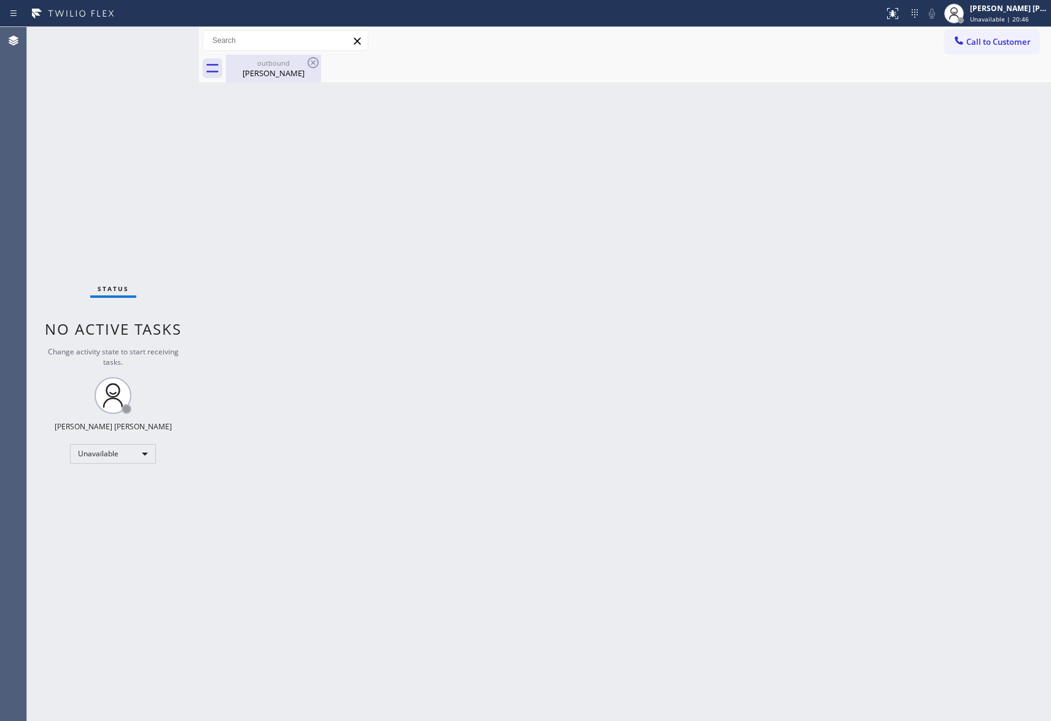
type input "[PHONE_NUMBER]"
drag, startPoint x: 271, startPoint y: 80, endPoint x: 290, endPoint y: 64, distance: 24.5
click at [273, 80] on div "outbound [PERSON_NAME]" at bounding box center [273, 69] width 93 height 28
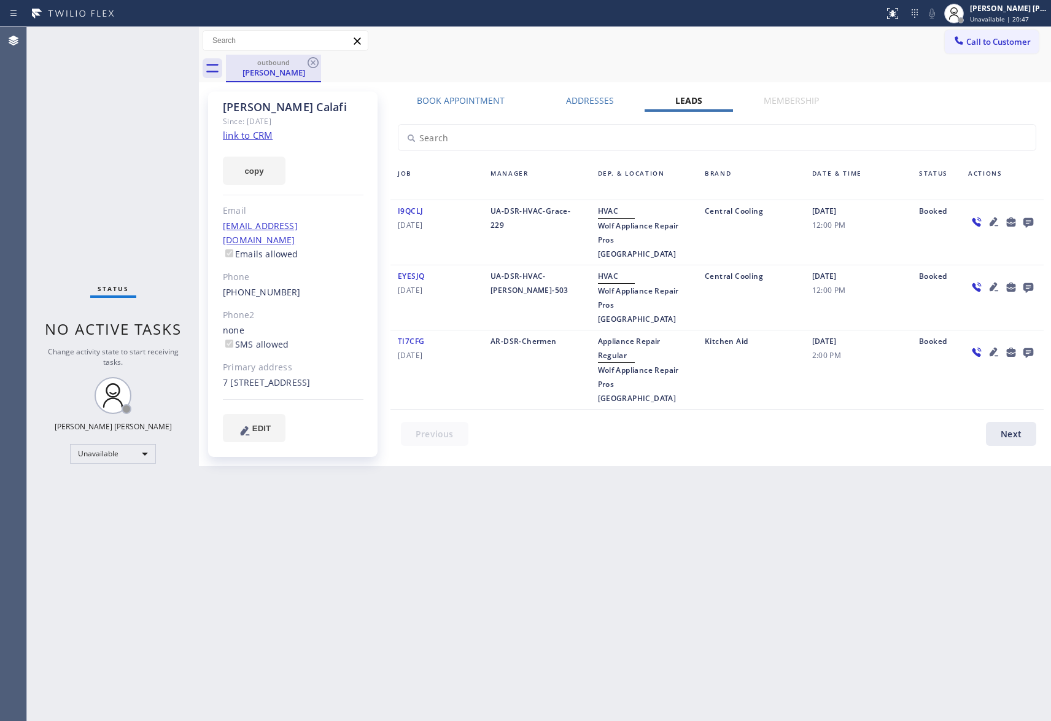
click at [290, 64] on div "outbound" at bounding box center [273, 62] width 93 height 9
click at [319, 63] on icon at bounding box center [313, 62] width 15 height 15
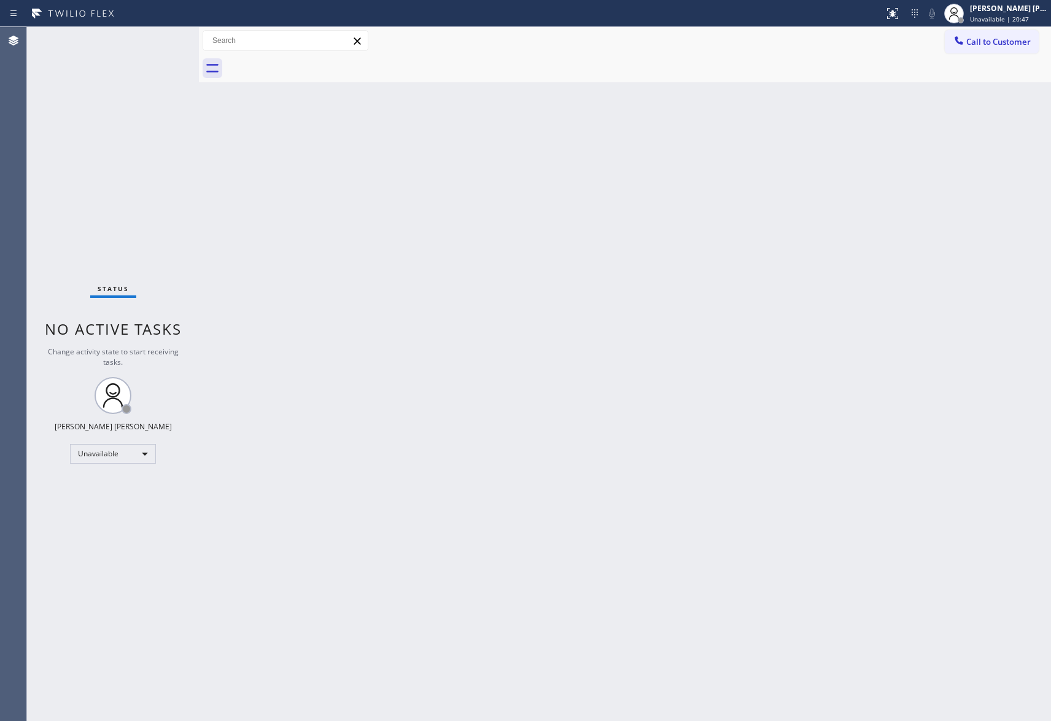
click at [319, 63] on div at bounding box center [638, 69] width 825 height 28
click at [997, 38] on span "Call to Customer" at bounding box center [998, 41] width 64 height 11
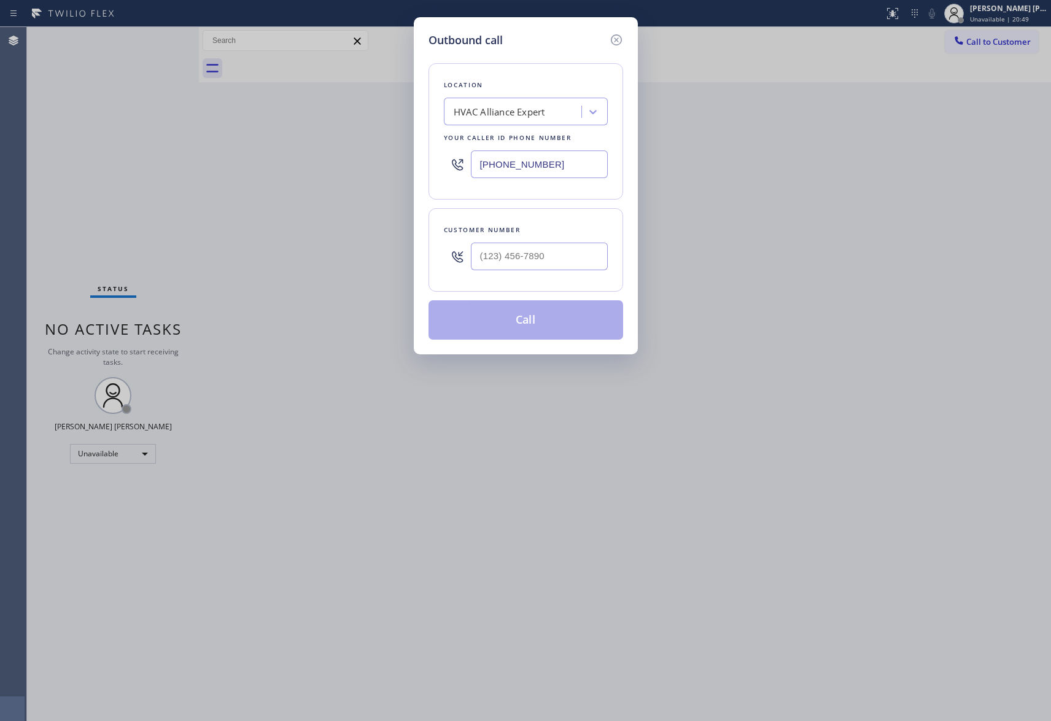
click at [567, 231] on div "Customer number" at bounding box center [526, 230] width 164 height 13
click at [562, 258] on input "(___) ___-____" at bounding box center [539, 257] width 137 height 28
paste input "415) 866-9001"
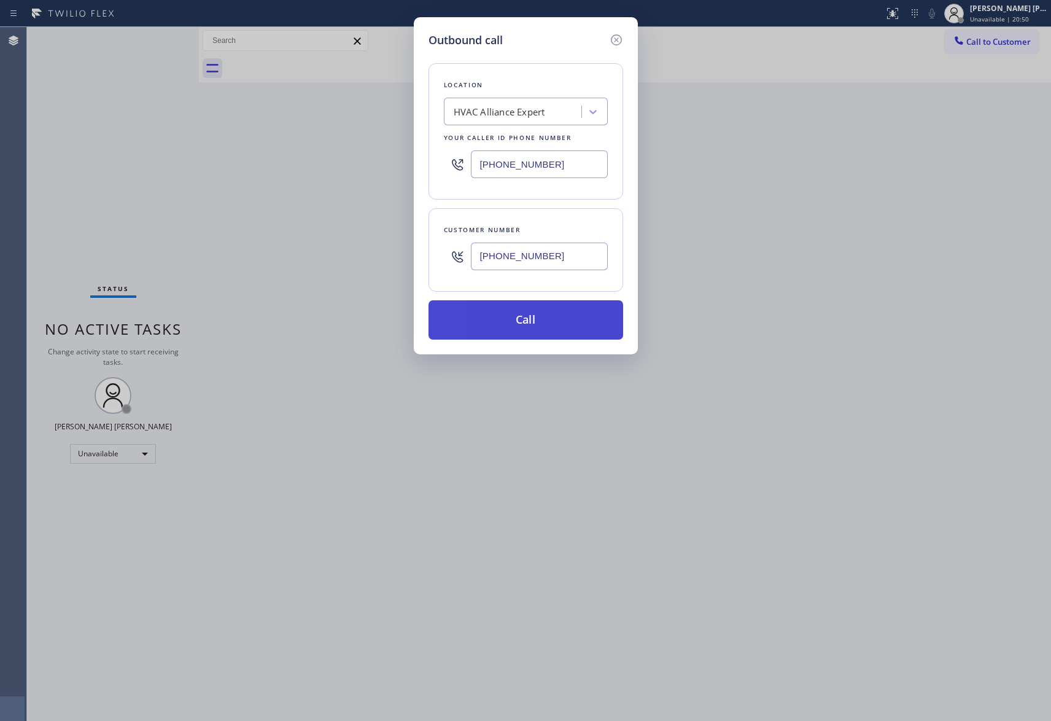
type input "[PHONE_NUMBER]"
click at [548, 334] on button "Call" at bounding box center [526, 319] width 195 height 39
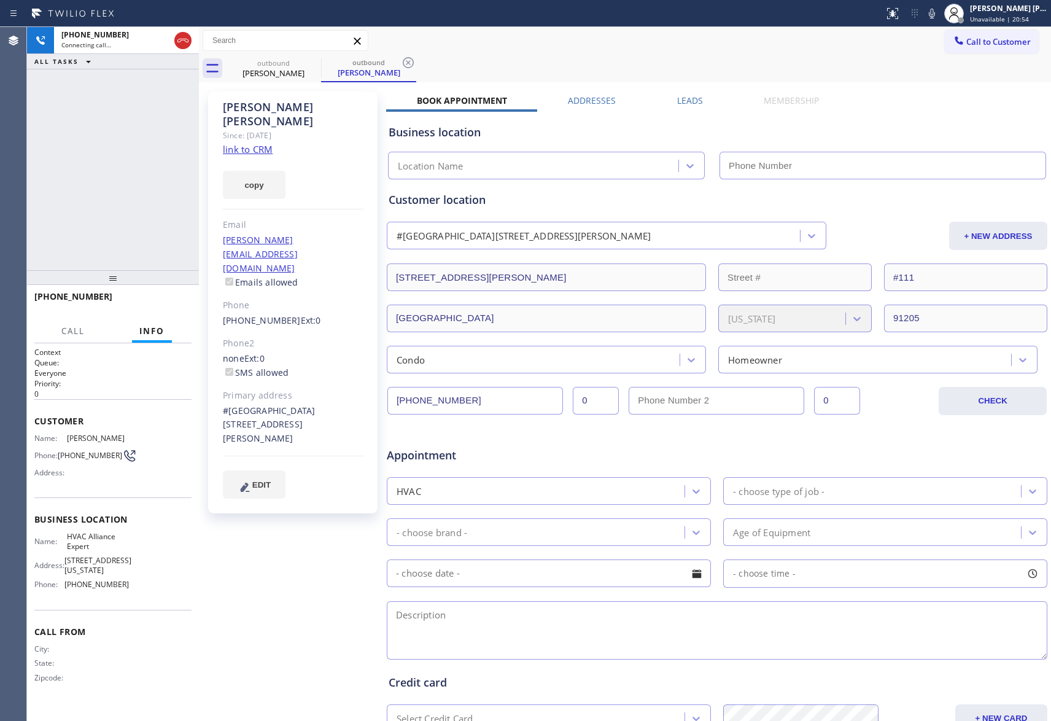
type input "[PHONE_NUMBER]"
click at [170, 302] on span "HANG UP" at bounding box center [162, 302] width 37 height 9
click at [685, 97] on label "Leads" at bounding box center [690, 101] width 26 height 12
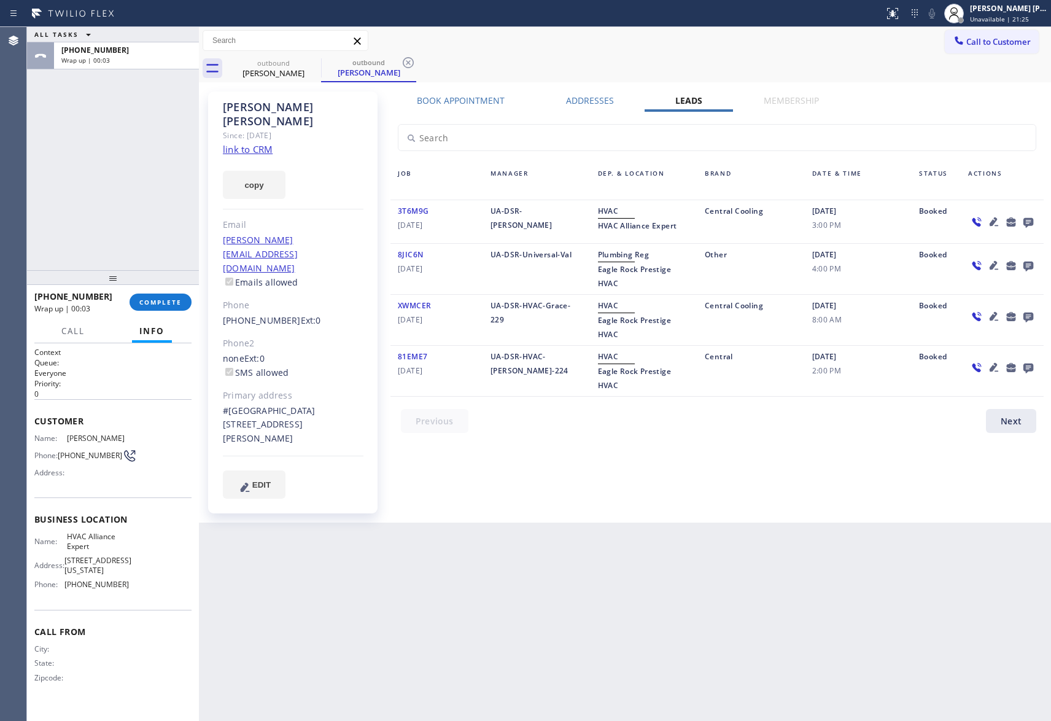
click at [1028, 221] on icon at bounding box center [1029, 223] width 10 height 10
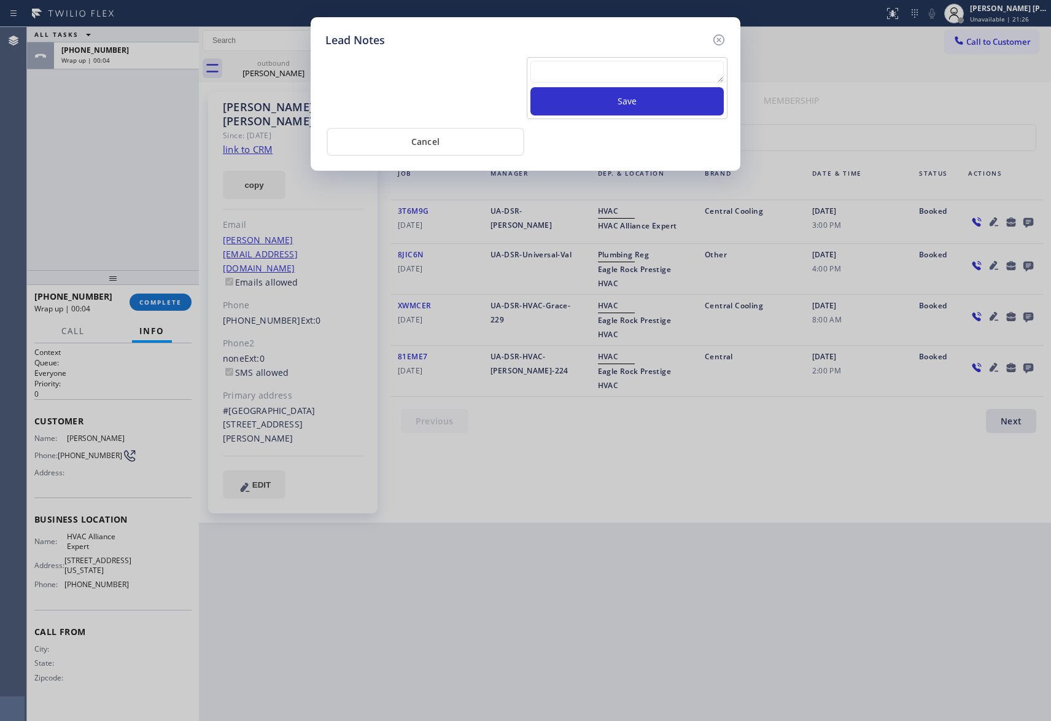
click at [612, 76] on textarea at bounding box center [627, 72] width 193 height 22
paste textarea "VM | please transfer if cx calls back"
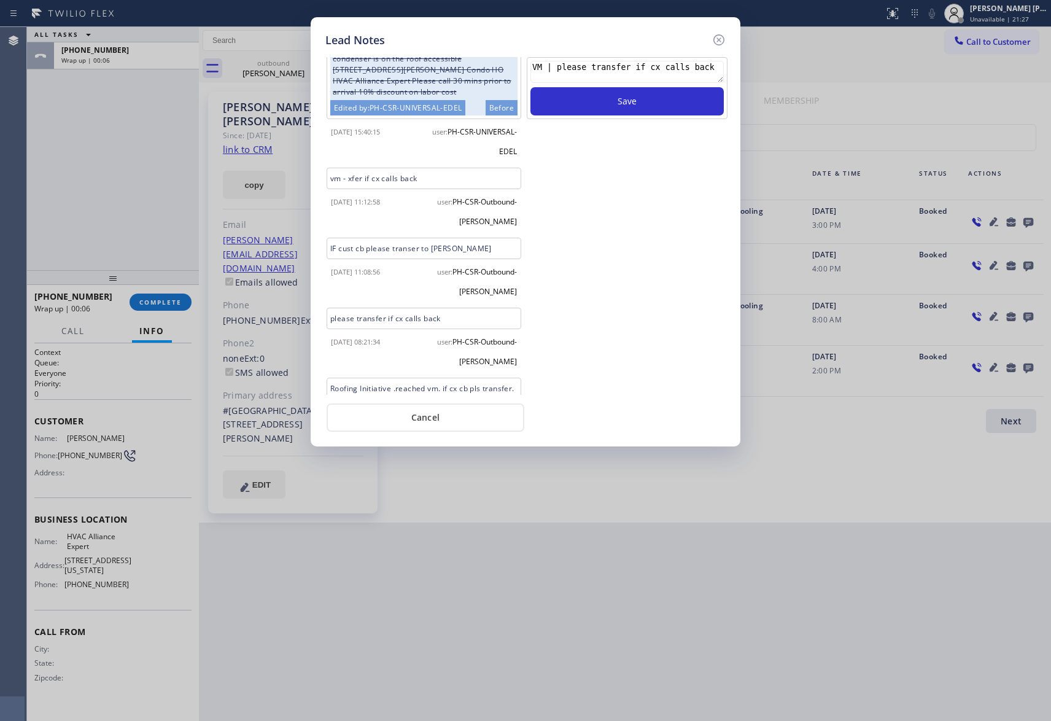
scroll to position [268, 0]
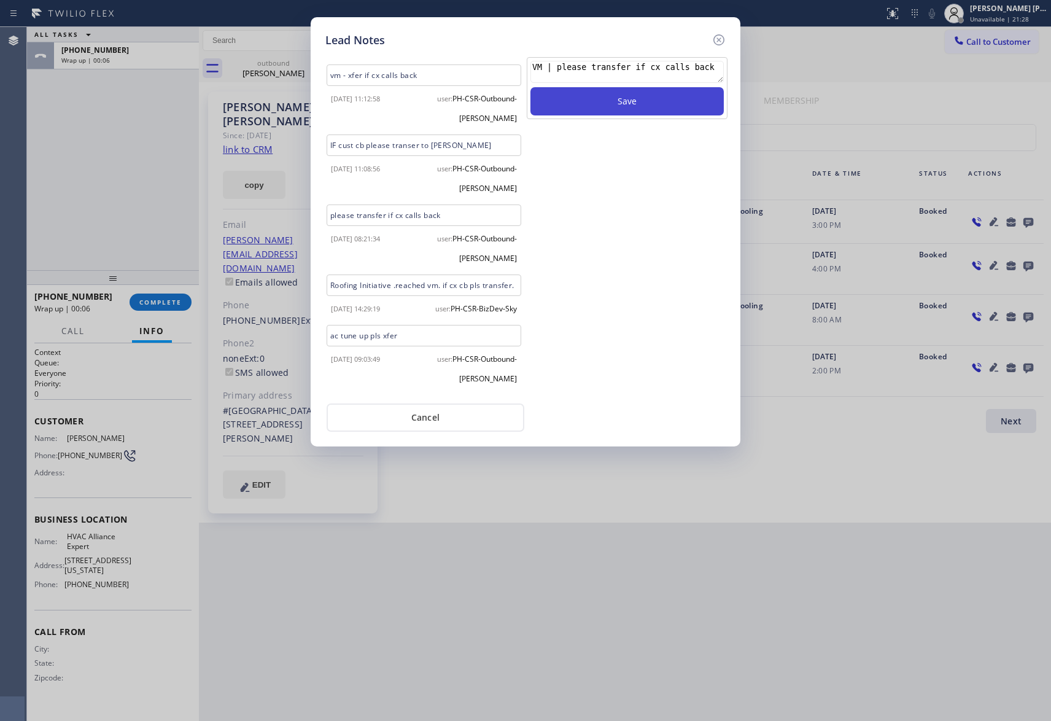
type textarea "VM | please transfer if cx calls back"
click at [674, 109] on button "Save" at bounding box center [627, 101] width 193 height 28
click at [722, 37] on icon at bounding box center [719, 40] width 15 height 15
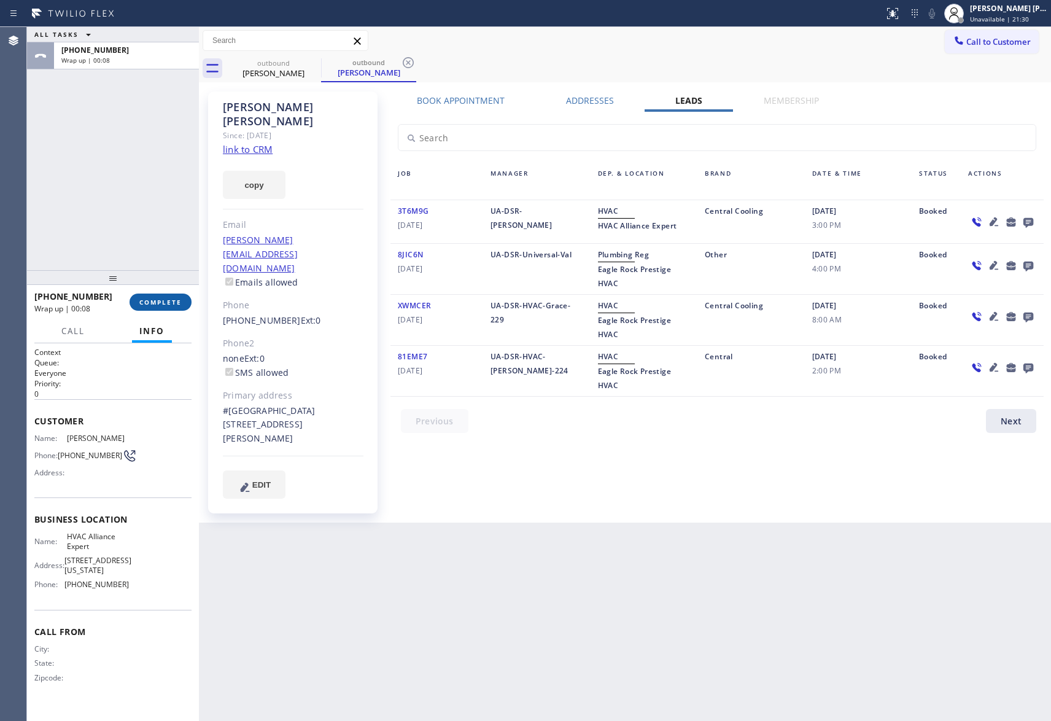
click at [163, 303] on span "COMPLETE" at bounding box center [160, 302] width 42 height 9
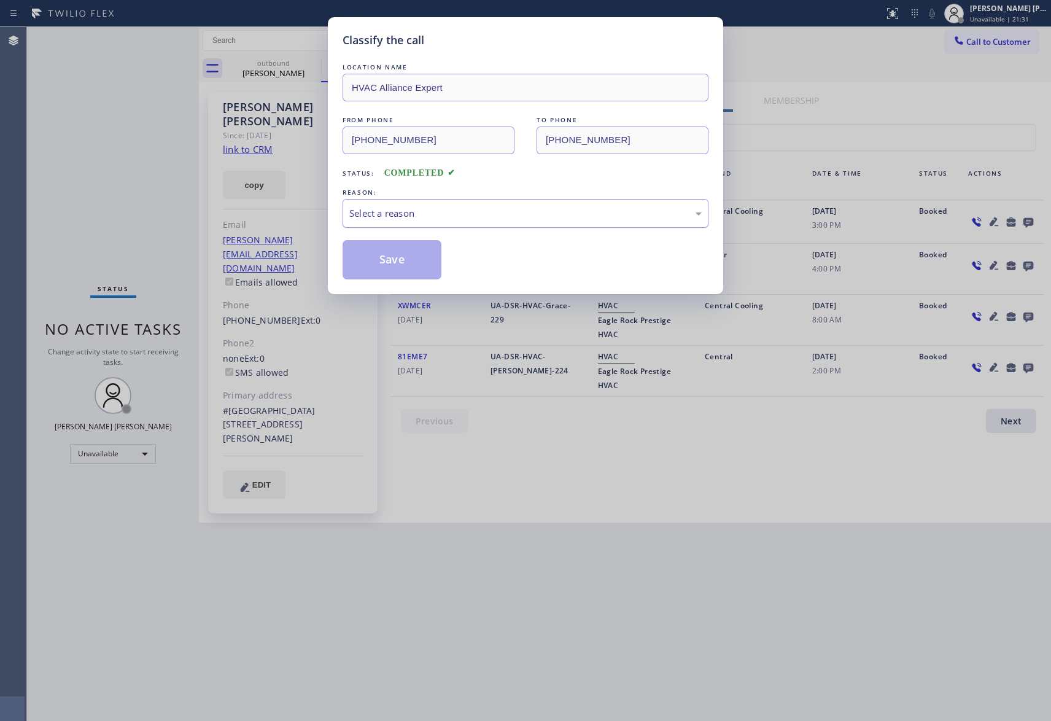
click at [438, 217] on div "Select a reason" at bounding box center [525, 213] width 352 height 14
click at [379, 263] on button "Save" at bounding box center [392, 259] width 99 height 39
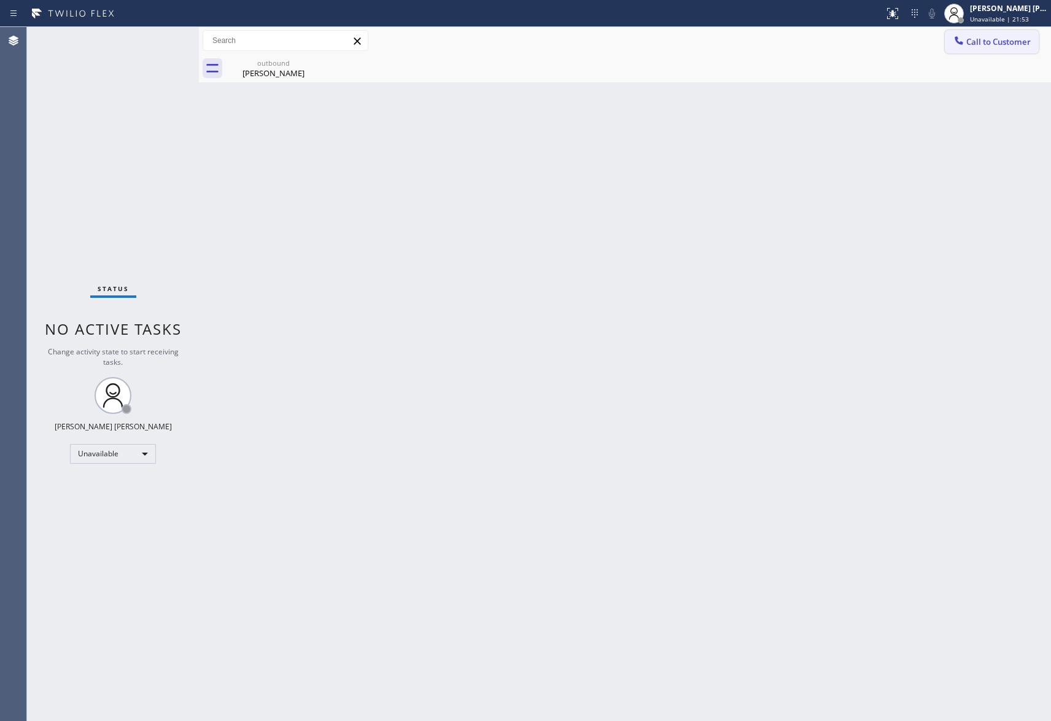
click at [1005, 42] on span "Call to Customer" at bounding box center [998, 41] width 64 height 11
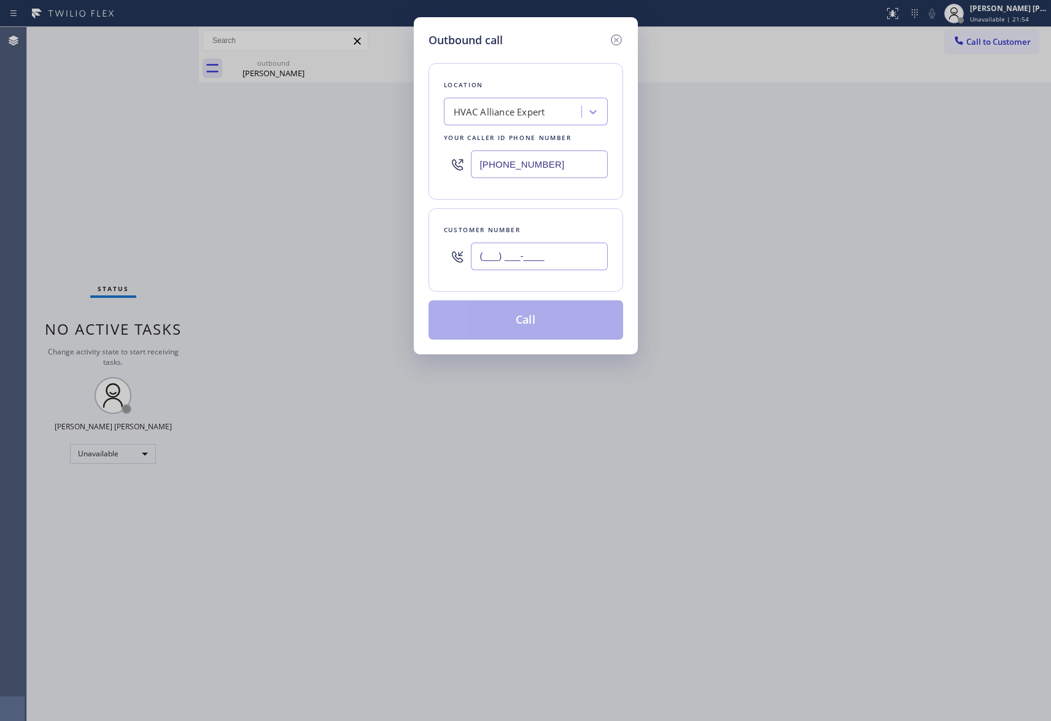
click at [561, 269] on input "(___) ___-____" at bounding box center [539, 257] width 137 height 28
paste input "310) 487-5763"
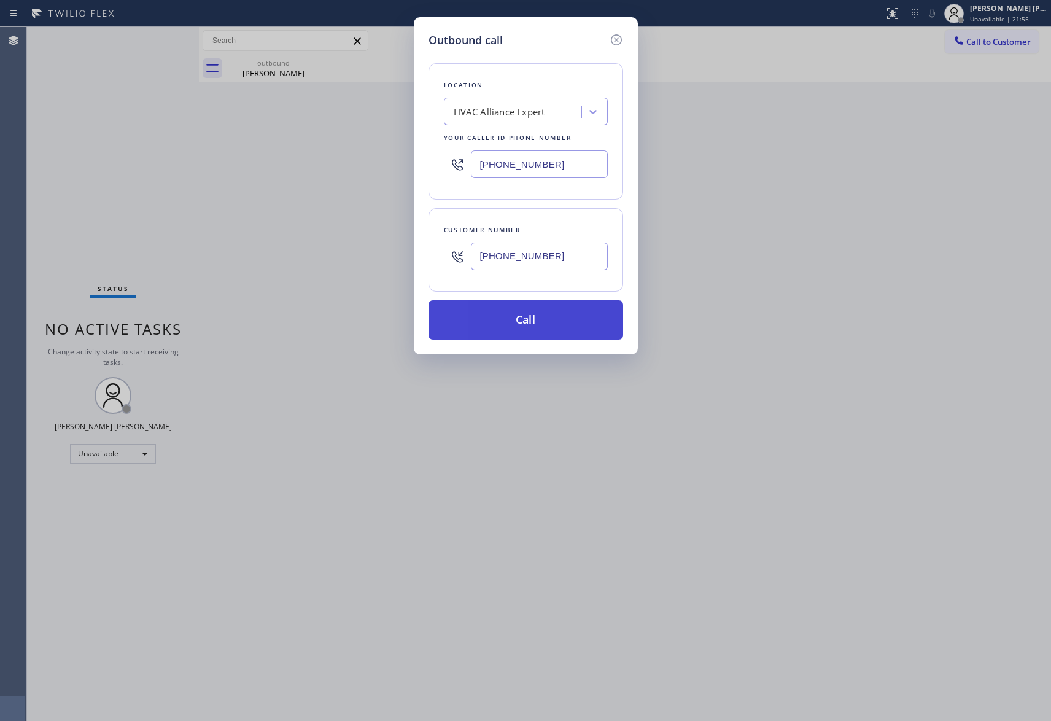
type input "[PHONE_NUMBER]"
click at [543, 324] on button "Call" at bounding box center [526, 319] width 195 height 39
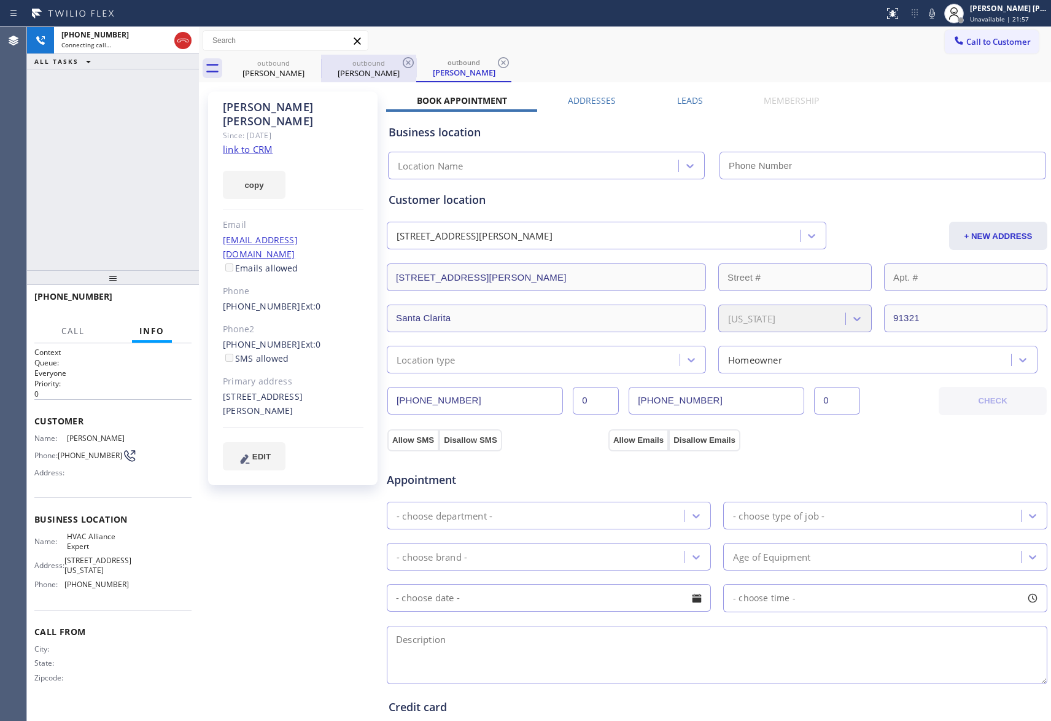
drag, startPoint x: 312, startPoint y: 63, endPoint x: 295, endPoint y: 74, distance: 20.3
click at [0, 0] on icon at bounding box center [0, 0] width 0 height 0
type input "[PHONE_NUMBER]"
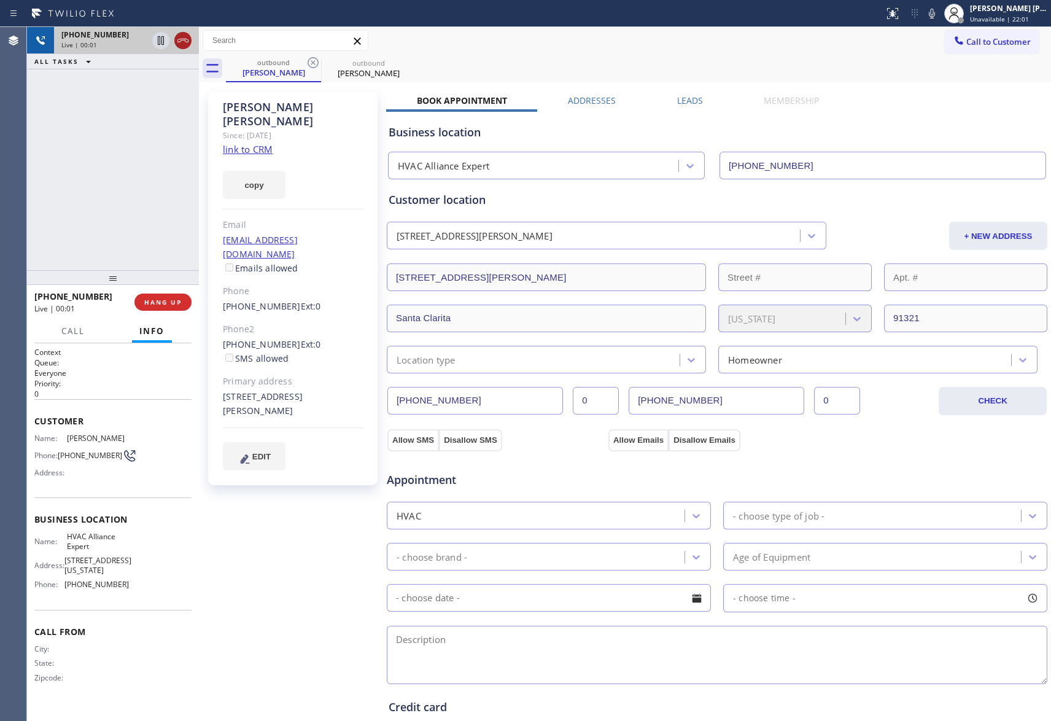
click at [182, 39] on icon at bounding box center [183, 40] width 15 height 15
click at [322, 60] on div "outbound [PERSON_NAME]" at bounding box center [368, 69] width 93 height 28
click at [321, 61] on div at bounding box center [321, 67] width 1 height 18
click at [320, 62] on icon at bounding box center [313, 62] width 15 height 15
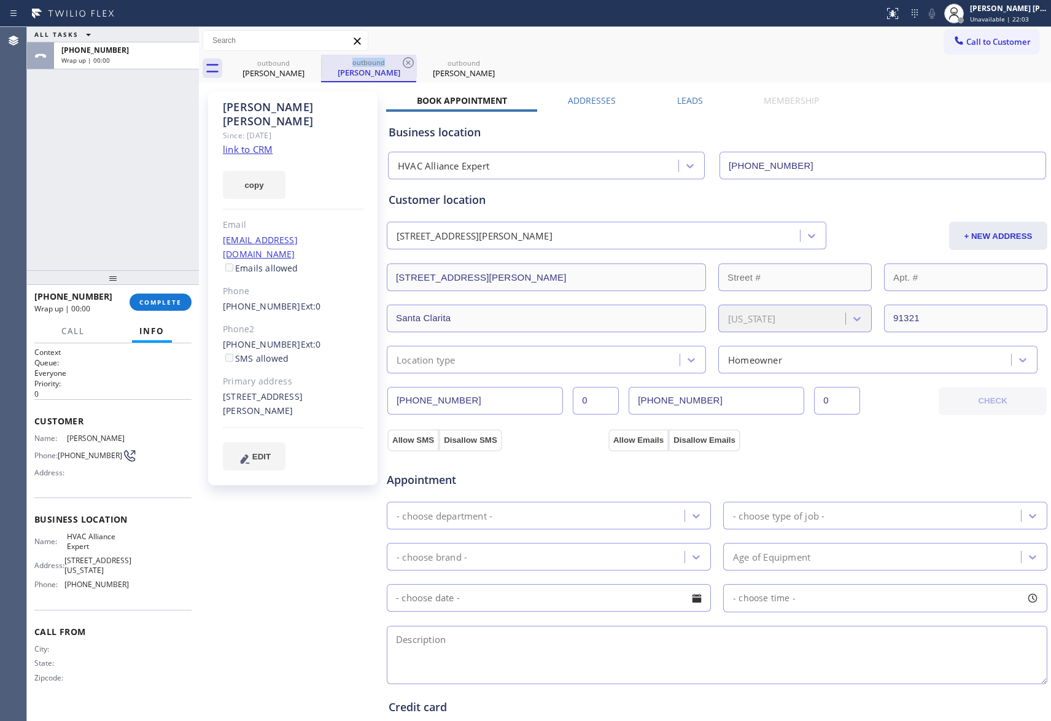
drag, startPoint x: 320, startPoint y: 62, endPoint x: 313, endPoint y: 64, distance: 7.6
click at [0, 0] on icon at bounding box center [0, 0] width 0 height 0
click at [401, 64] on icon at bounding box center [408, 62] width 15 height 15
click at [313, 64] on icon at bounding box center [313, 62] width 15 height 15
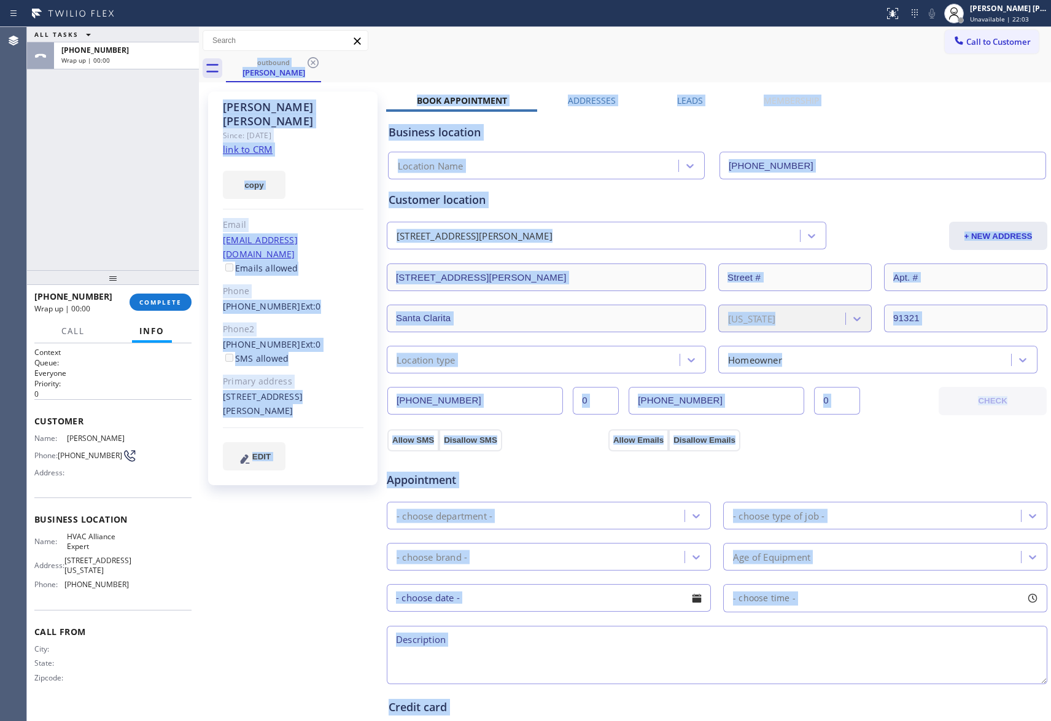
click at [313, 64] on div "outbound [PERSON_NAME]" at bounding box center [638, 69] width 825 height 28
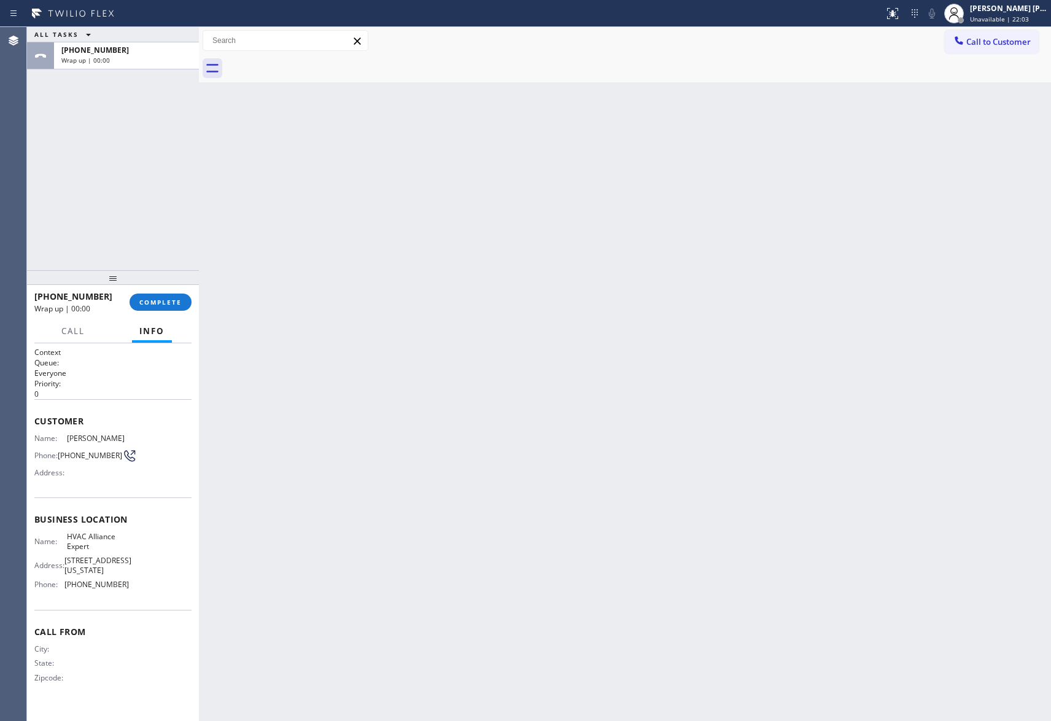
click at [313, 64] on div at bounding box center [638, 69] width 825 height 28
click at [173, 298] on span "COMPLETE" at bounding box center [160, 302] width 42 height 9
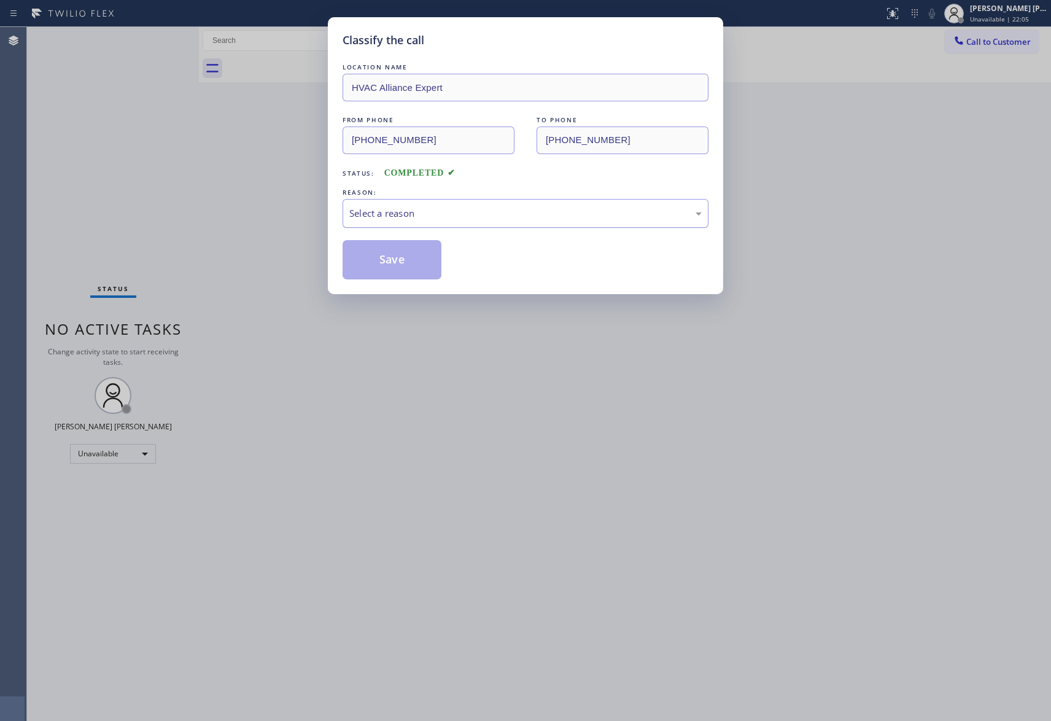
click at [416, 215] on div "Select a reason" at bounding box center [525, 213] width 352 height 14
drag, startPoint x: 381, startPoint y: 257, endPoint x: 180, endPoint y: 18, distance: 311.6
click at [381, 255] on button "Save" at bounding box center [392, 259] width 99 height 39
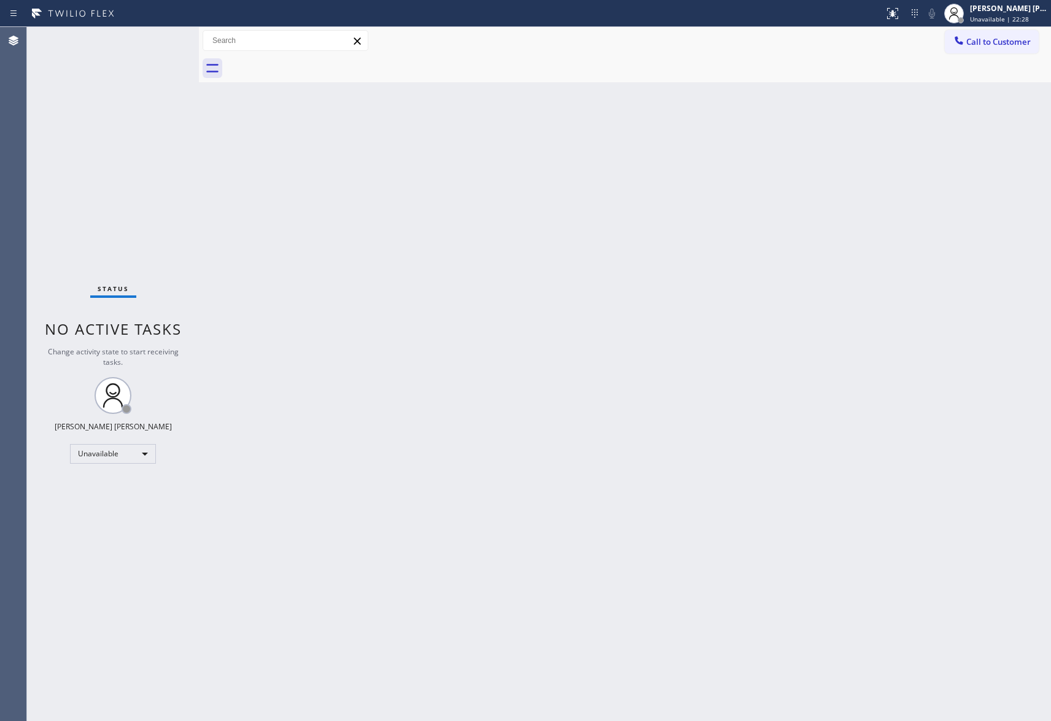
click at [1011, 44] on span "Call to Customer" at bounding box center [998, 41] width 64 height 11
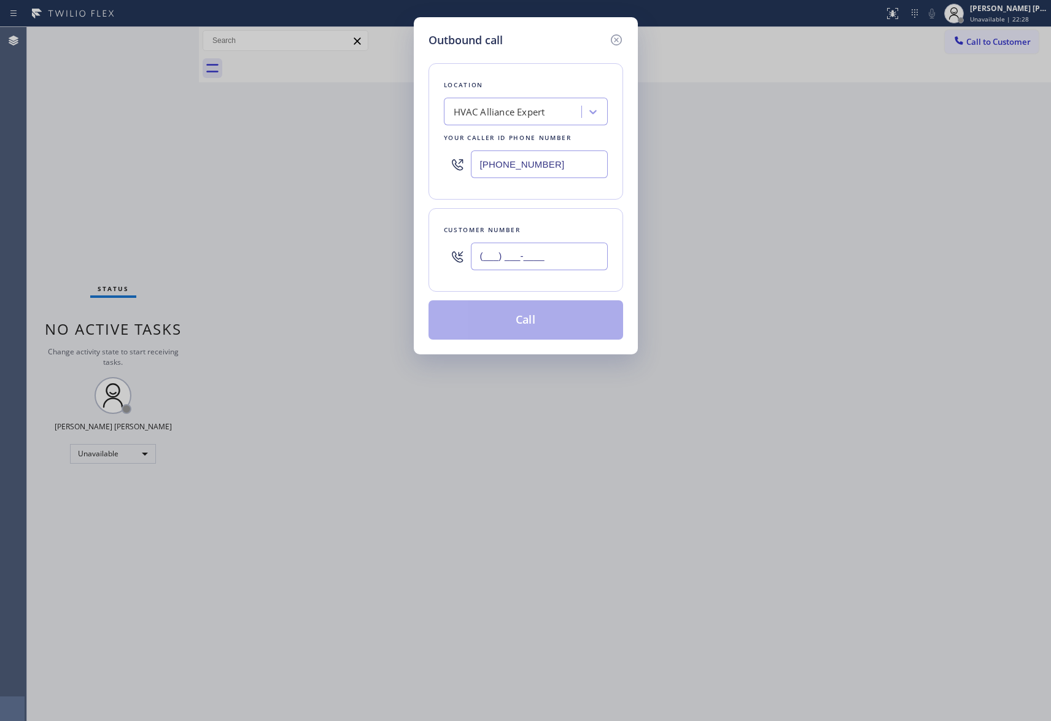
click at [542, 255] on input "(___) ___-____" at bounding box center [539, 257] width 137 height 28
paste input "424) 248-7522"
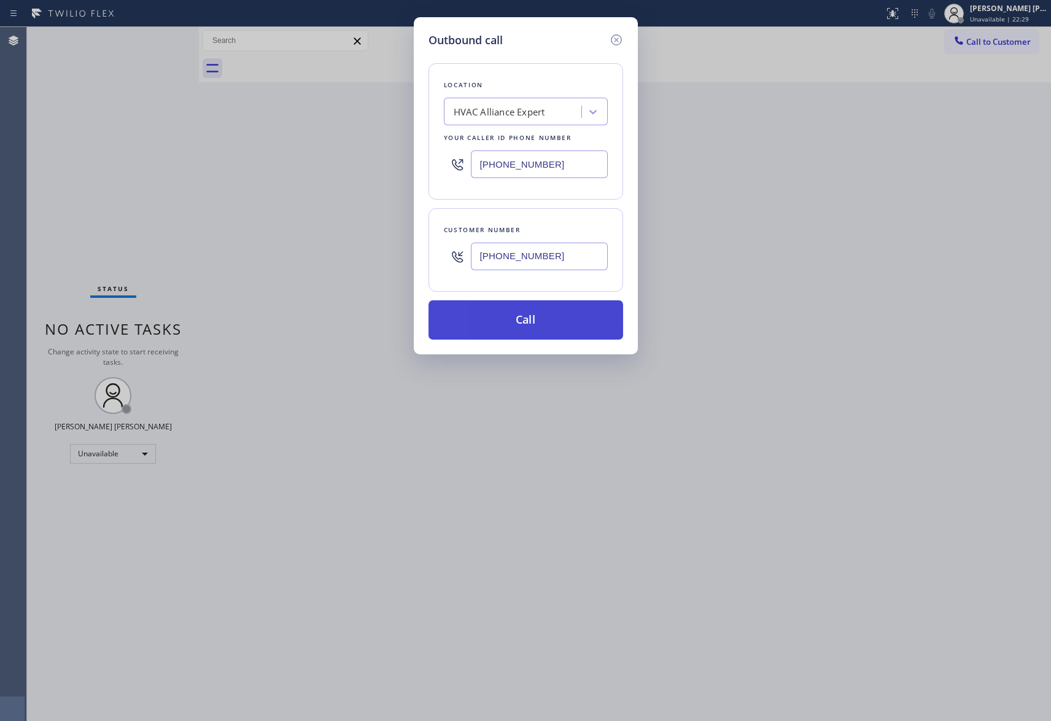
type input "[PHONE_NUMBER]"
click at [542, 317] on button "Call" at bounding box center [526, 319] width 195 height 39
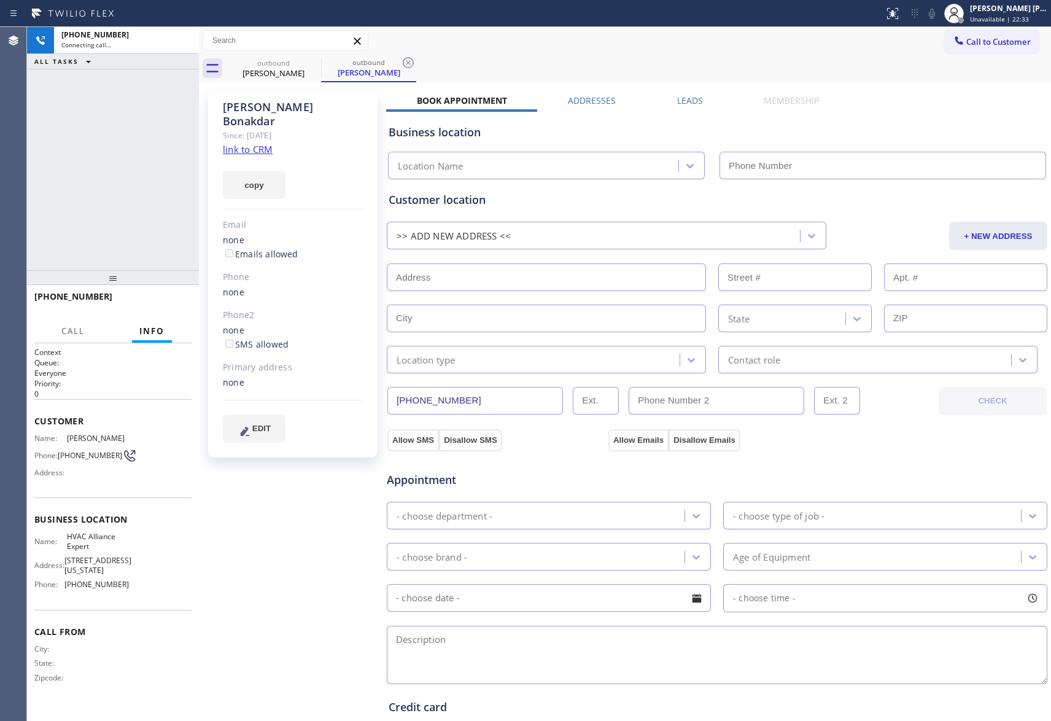
type input "[PHONE_NUMBER]"
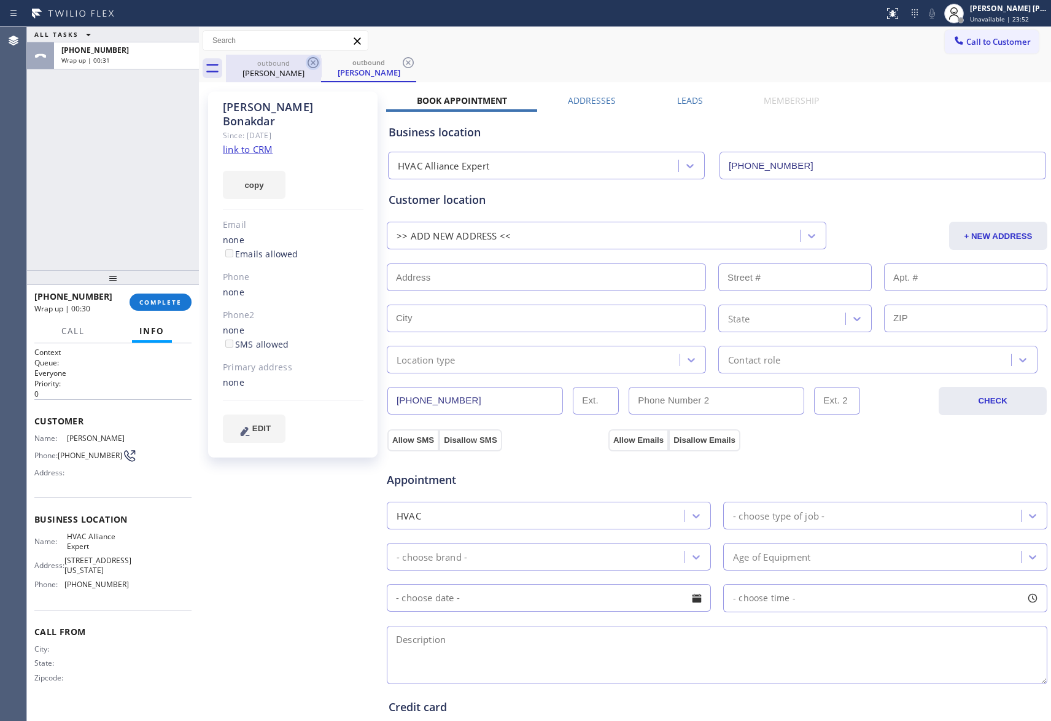
drag, startPoint x: 307, startPoint y: 72, endPoint x: 319, endPoint y: 61, distance: 16.1
click at [308, 69] on div "outbound [PERSON_NAME]" at bounding box center [273, 69] width 95 height 28
click at [319, 61] on icon at bounding box center [313, 62] width 15 height 15
click at [317, 61] on icon at bounding box center [313, 62] width 15 height 15
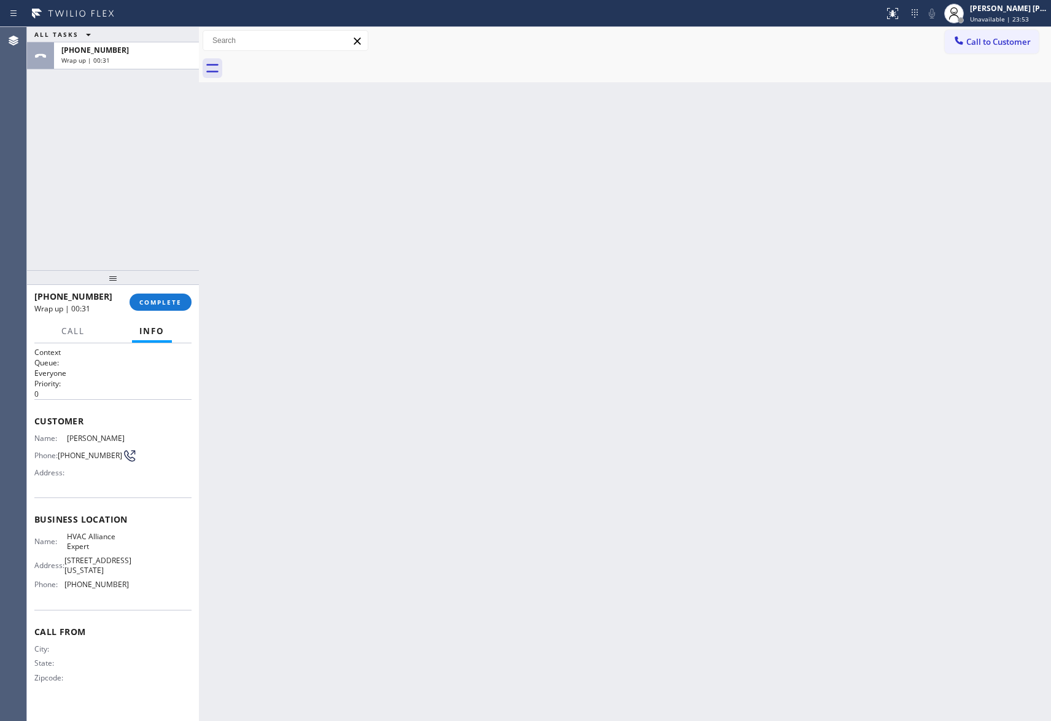
click at [317, 61] on div at bounding box center [638, 69] width 825 height 28
click at [168, 302] on span "COMPLETE" at bounding box center [160, 302] width 42 height 9
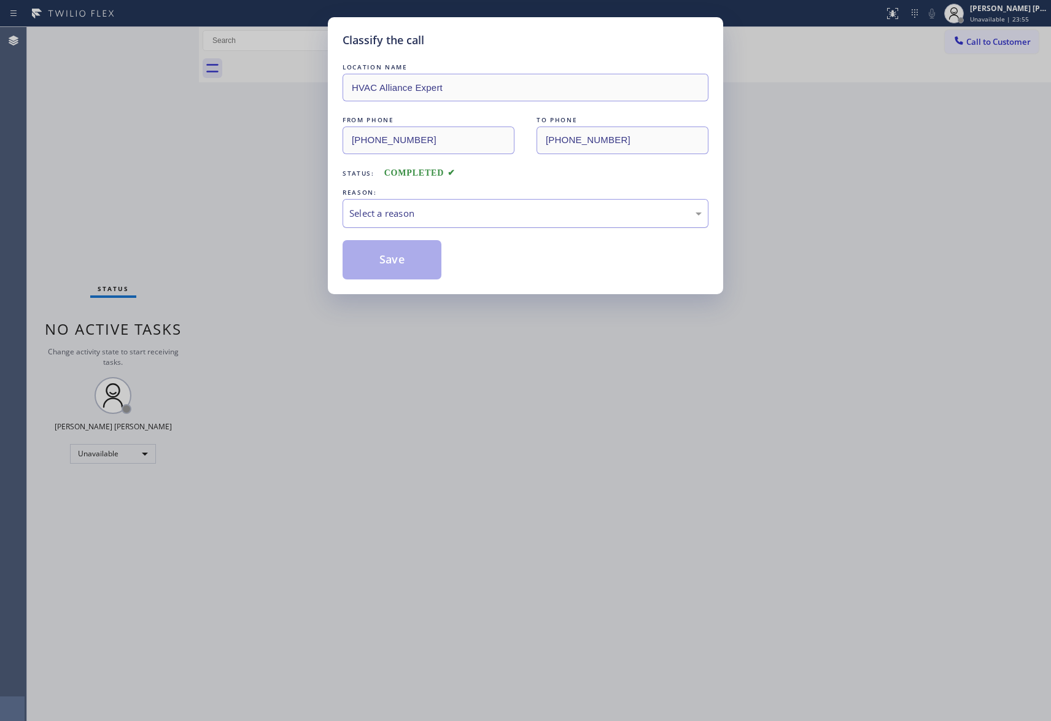
click at [440, 217] on div "Select a reason" at bounding box center [525, 213] width 352 height 14
click at [396, 259] on button "Save" at bounding box center [392, 259] width 99 height 39
click at [1007, 42] on div "Classify the call LOCATION NAME 4B2.Paid HVAC Alliance Expert FROM PHONE [PHONE…" at bounding box center [539, 374] width 1024 height 694
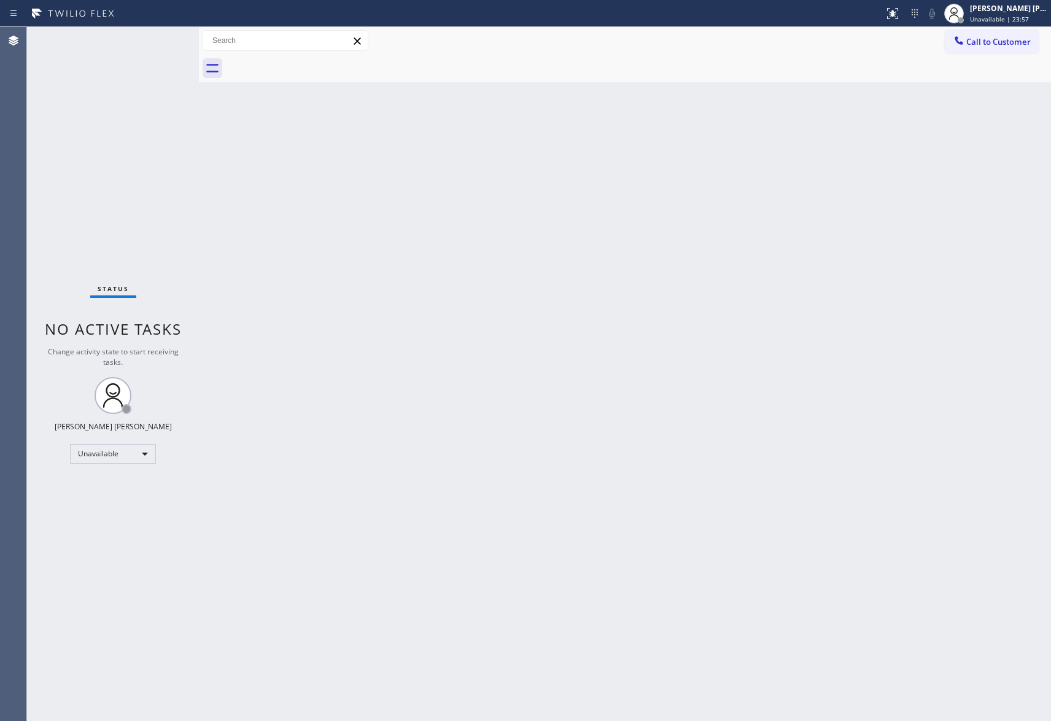
click at [1007, 42] on span "Call to Customer" at bounding box center [998, 41] width 64 height 11
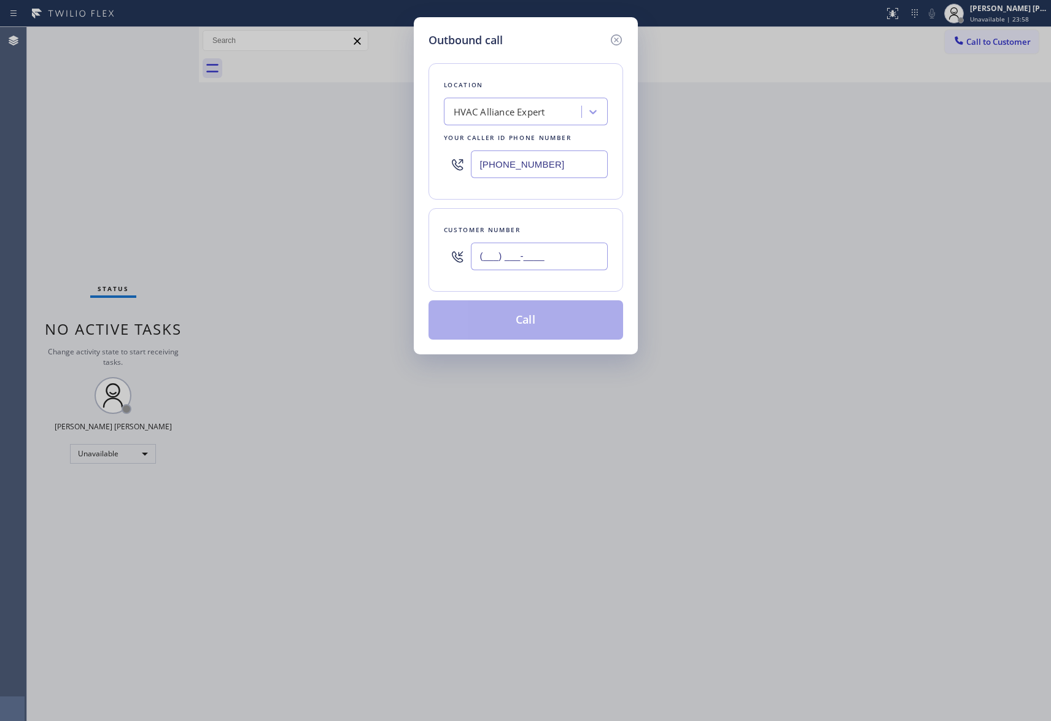
click at [553, 256] on input "(___) ___-____" at bounding box center [539, 257] width 137 height 28
paste input "203) 524-8078"
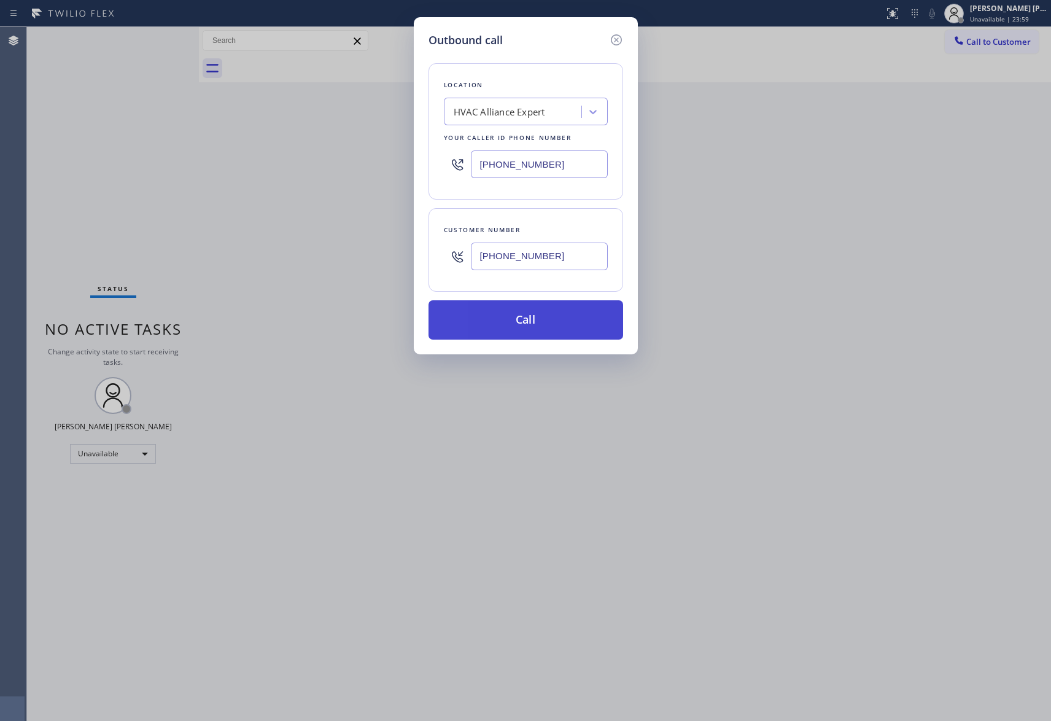
type input "[PHONE_NUMBER]"
click at [558, 327] on button "Call" at bounding box center [526, 319] width 195 height 39
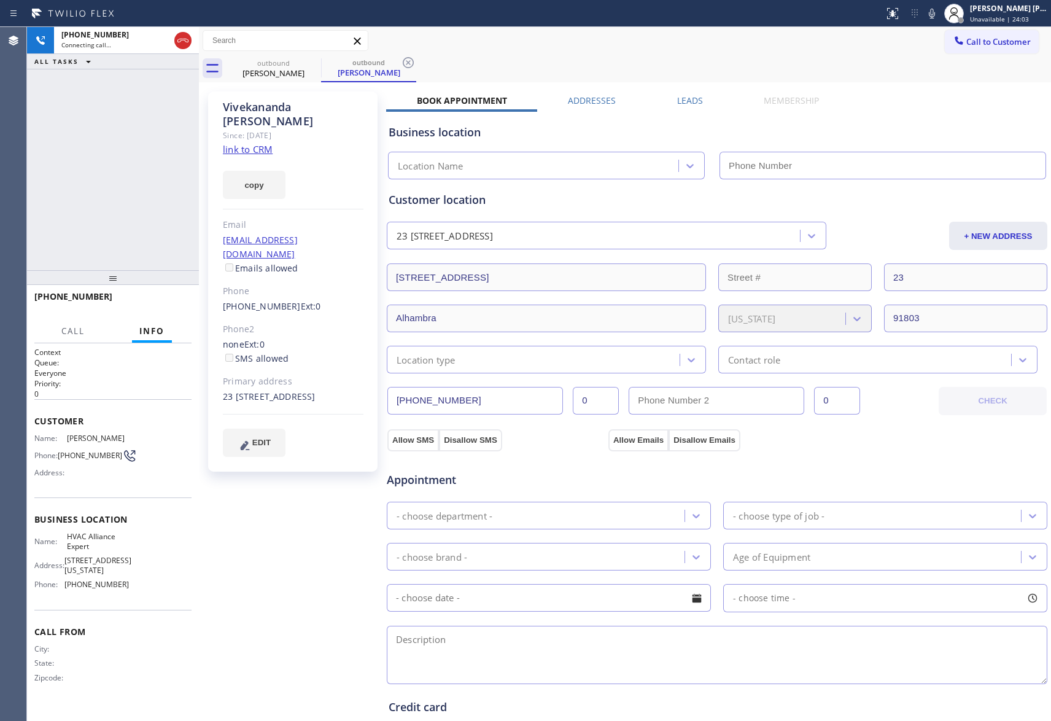
type input "[PHONE_NUMBER]"
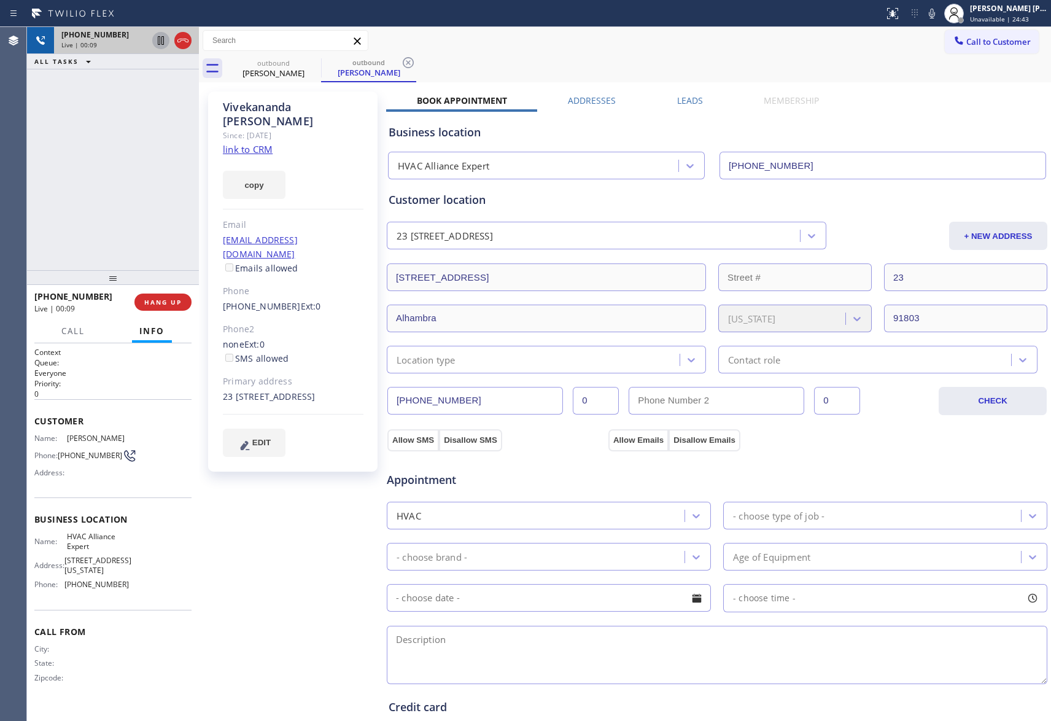
drag, startPoint x: 185, startPoint y: 41, endPoint x: 168, endPoint y: 41, distance: 17.2
click at [184, 41] on icon at bounding box center [183, 40] width 15 height 15
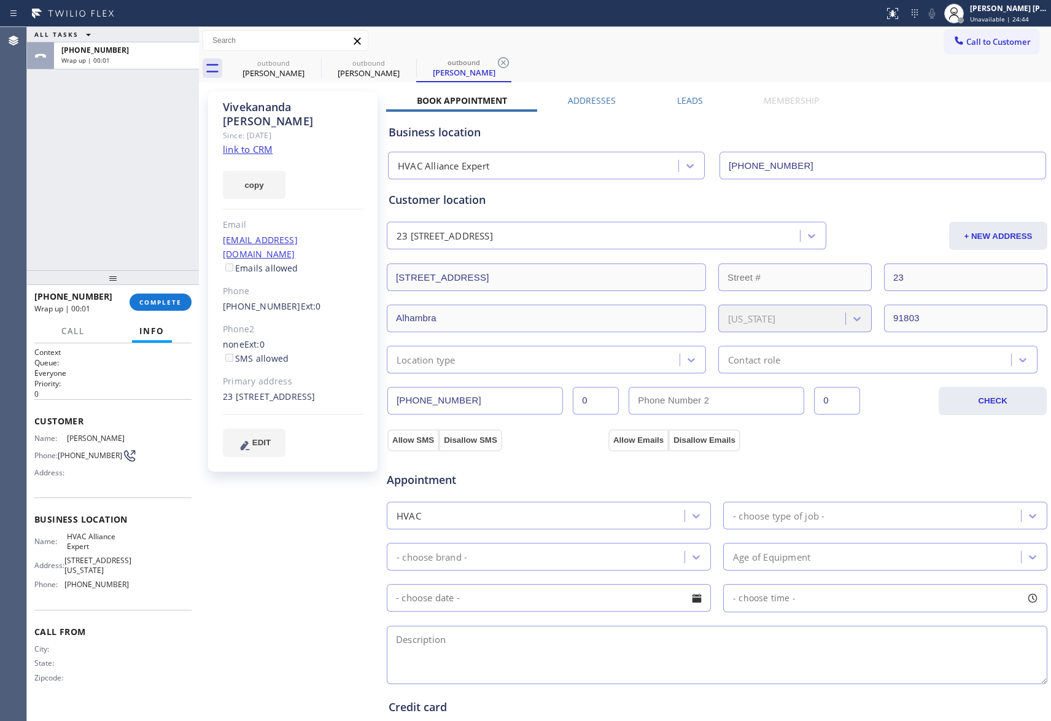
type input "[PHONE_NUMBER]"
drag, startPoint x: 303, startPoint y: 68, endPoint x: 309, endPoint y: 64, distance: 7.4
click at [303, 68] on div "[PERSON_NAME]" at bounding box center [273, 73] width 93 height 11
click at [318, 62] on icon at bounding box center [313, 62] width 11 height 11
click at [403, 62] on icon at bounding box center [408, 62] width 11 height 11
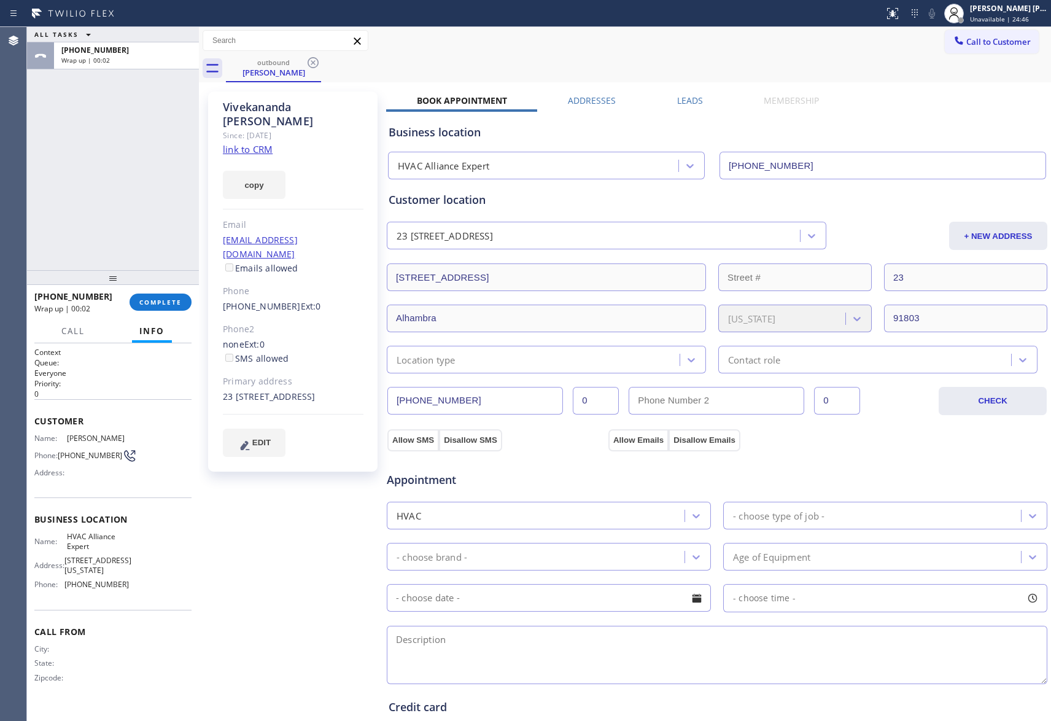
click at [318, 62] on icon at bounding box center [313, 62] width 11 height 11
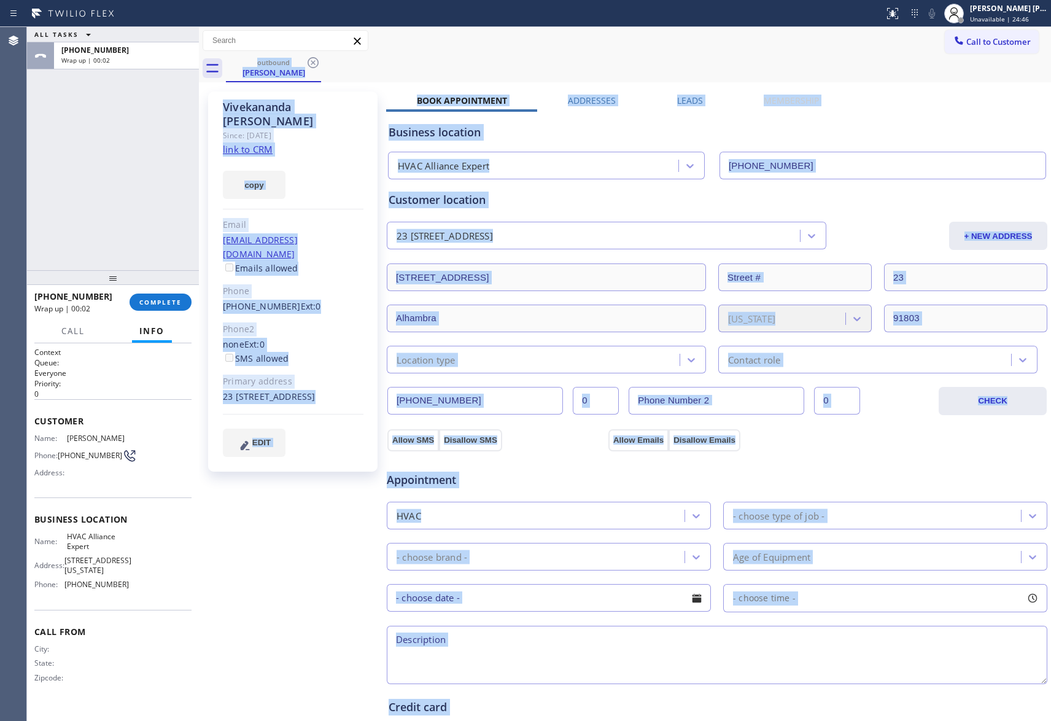
click at [318, 62] on div "outbound [PERSON_NAME]" at bounding box center [638, 69] width 825 height 28
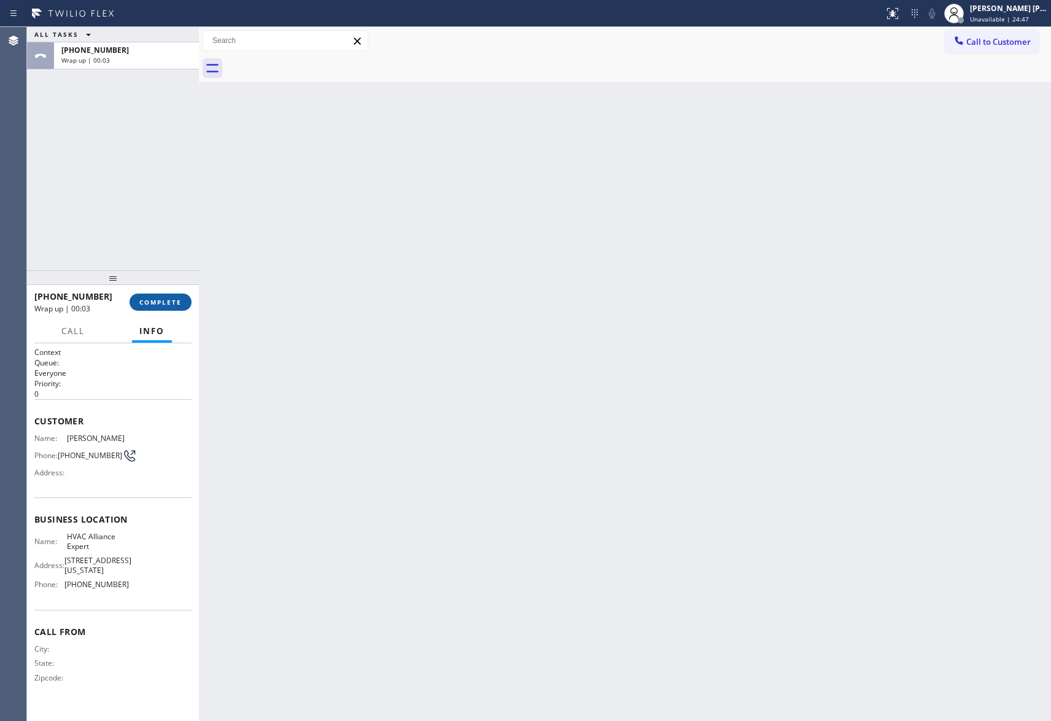
click at [143, 300] on span "COMPLETE" at bounding box center [160, 302] width 42 height 9
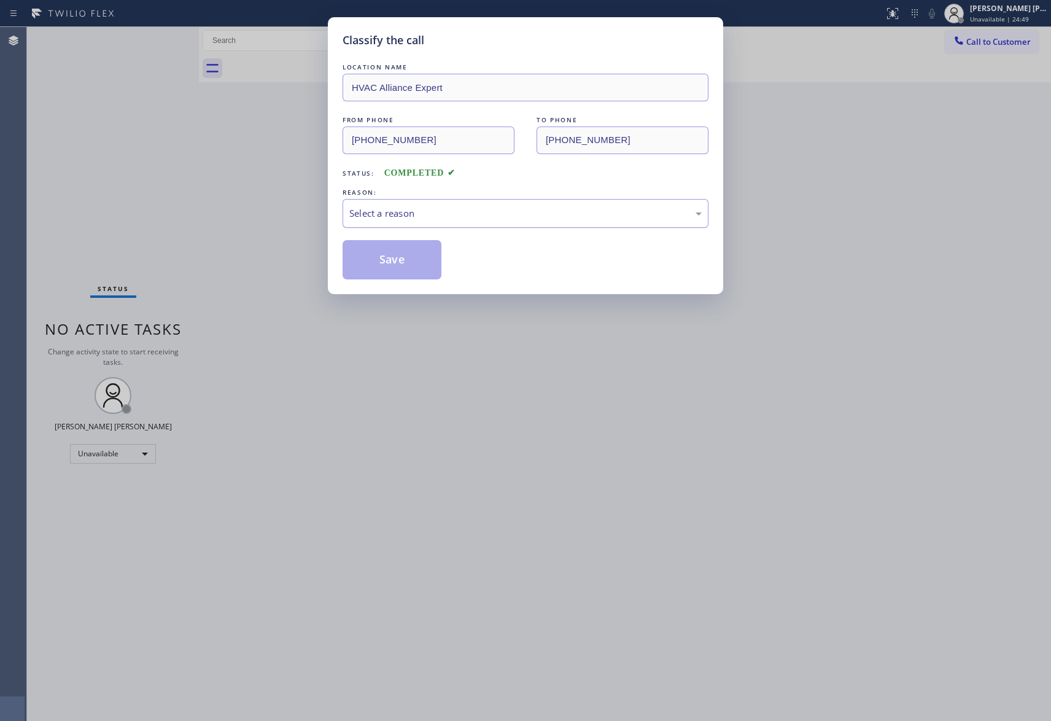
click at [568, 209] on div "Select a reason" at bounding box center [525, 213] width 352 height 14
click at [400, 271] on button "Save" at bounding box center [392, 259] width 99 height 39
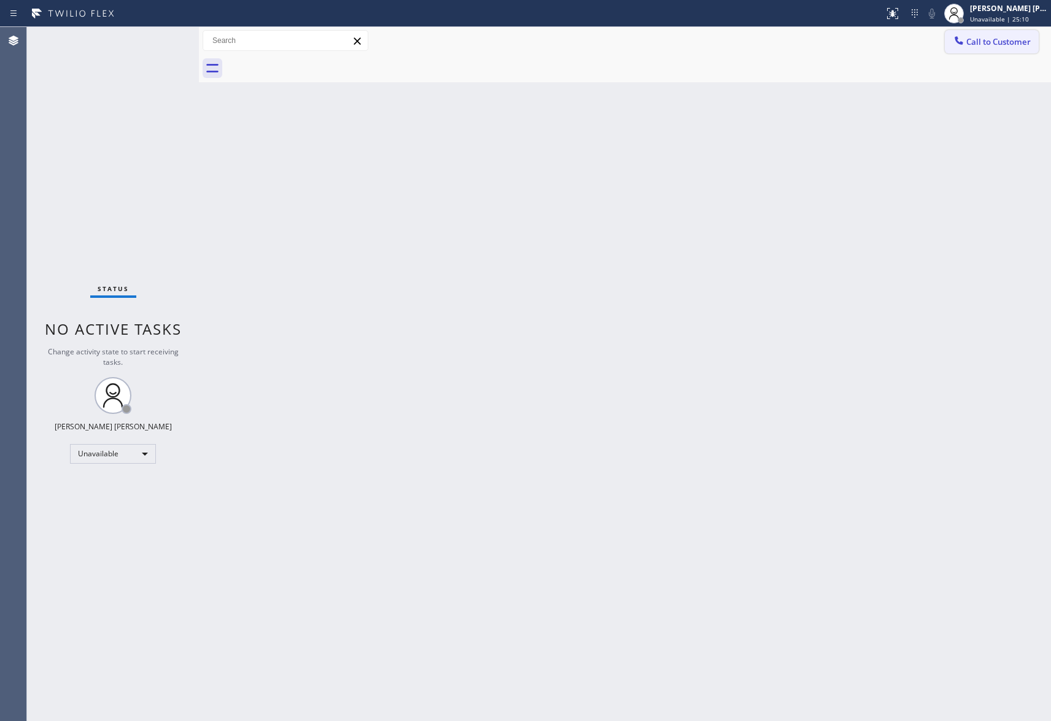
click at [993, 33] on button "Call to Customer" at bounding box center [992, 41] width 94 height 23
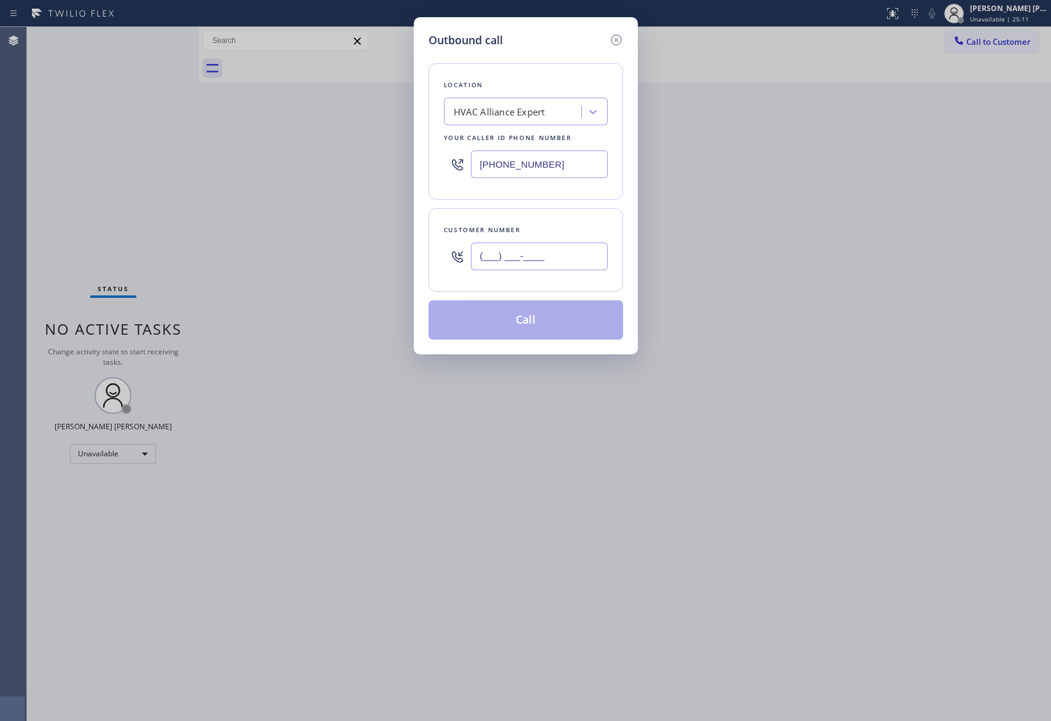
click at [540, 263] on input "(___) ___-____" at bounding box center [539, 257] width 137 height 28
paste input "707) 881-7788"
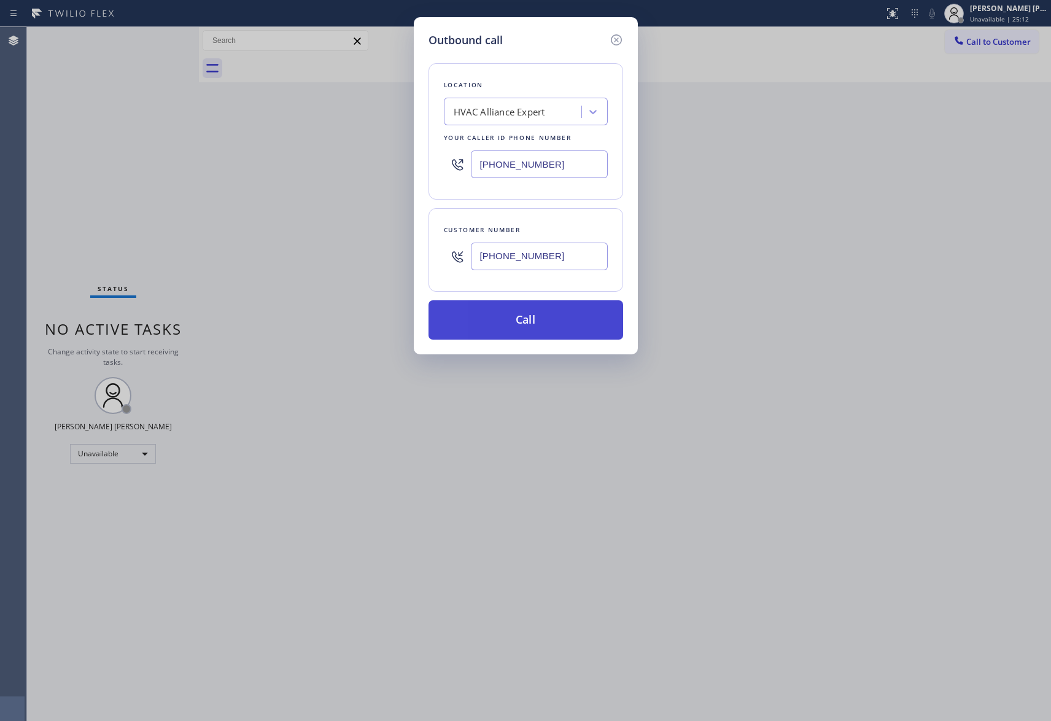
type input "[PHONE_NUMBER]"
click at [568, 307] on button "Call" at bounding box center [526, 319] width 195 height 39
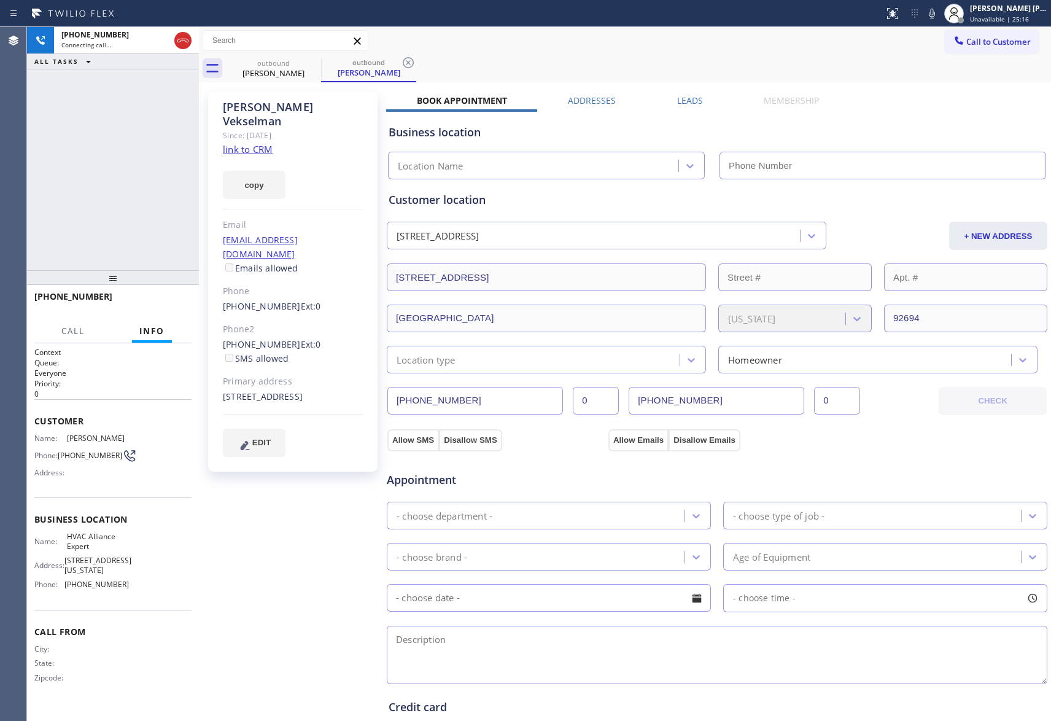
type input "[PHONE_NUMBER]"
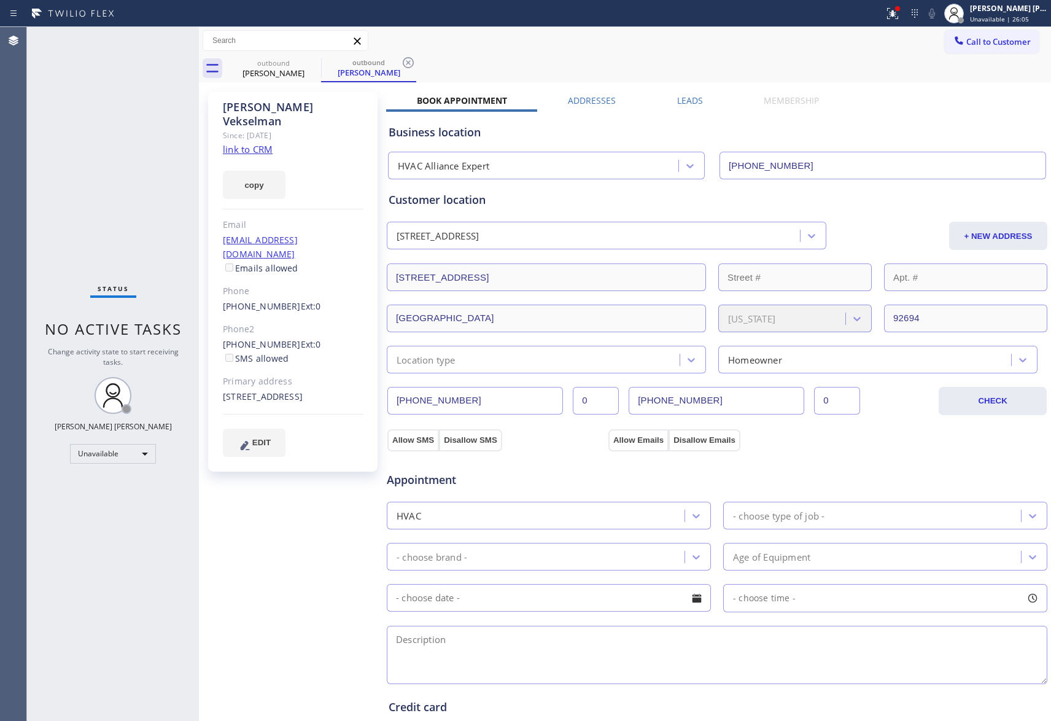
click at [691, 99] on label "Leads" at bounding box center [690, 101] width 26 height 12
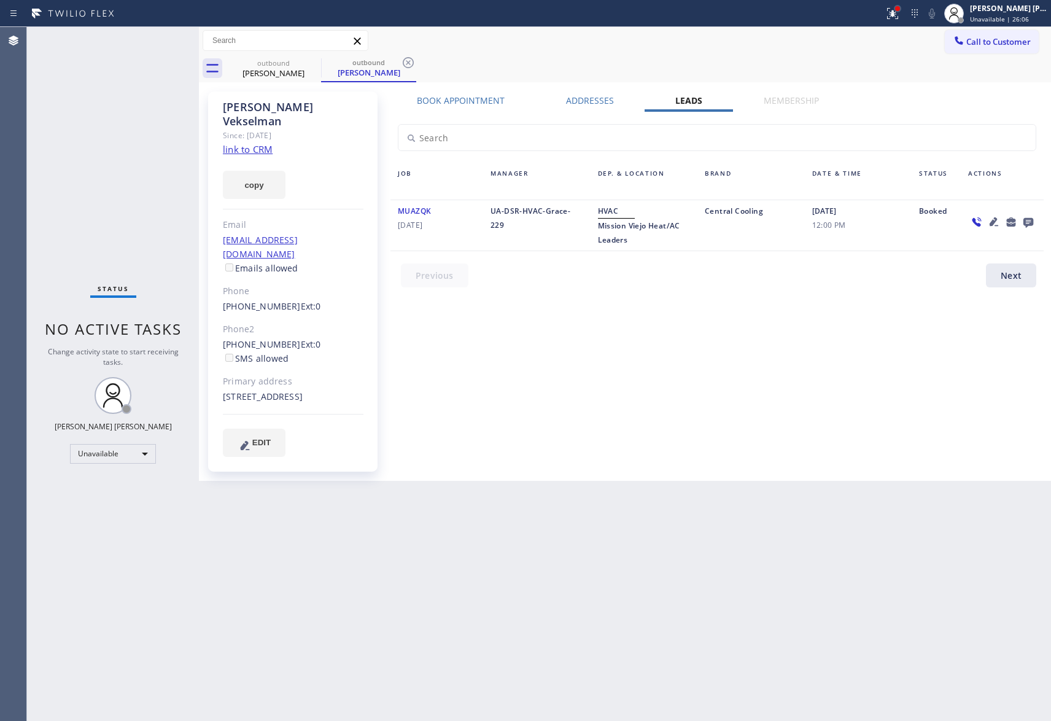
click at [897, 10] on div at bounding box center [897, 8] width 5 height 5
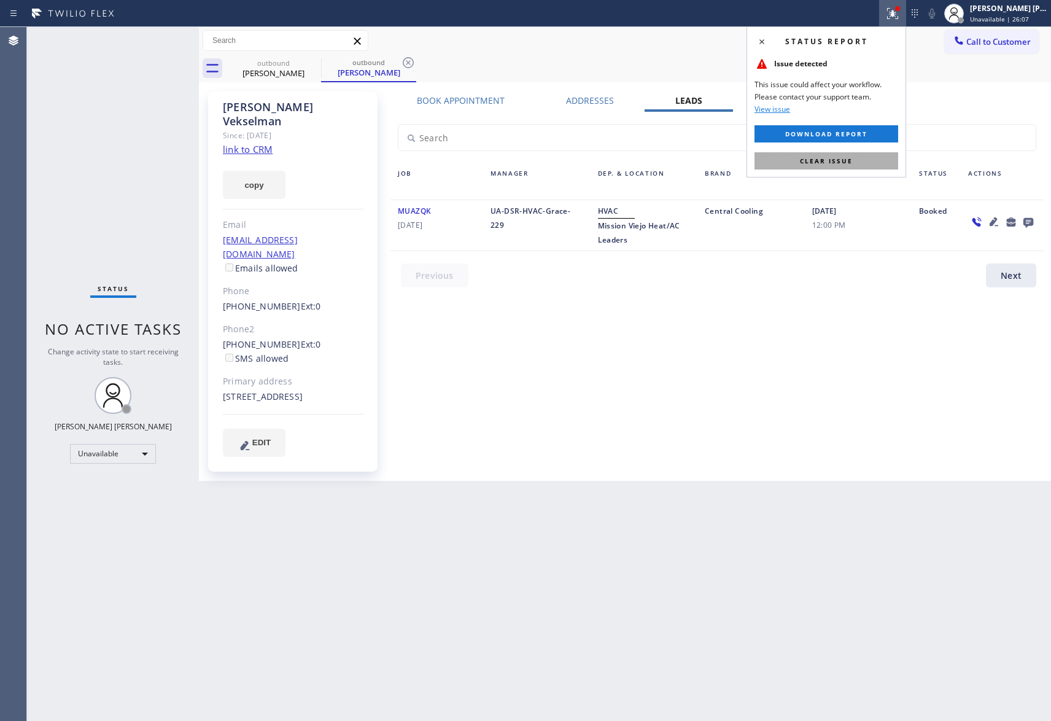
click at [855, 168] on button "Clear issue" at bounding box center [827, 160] width 144 height 17
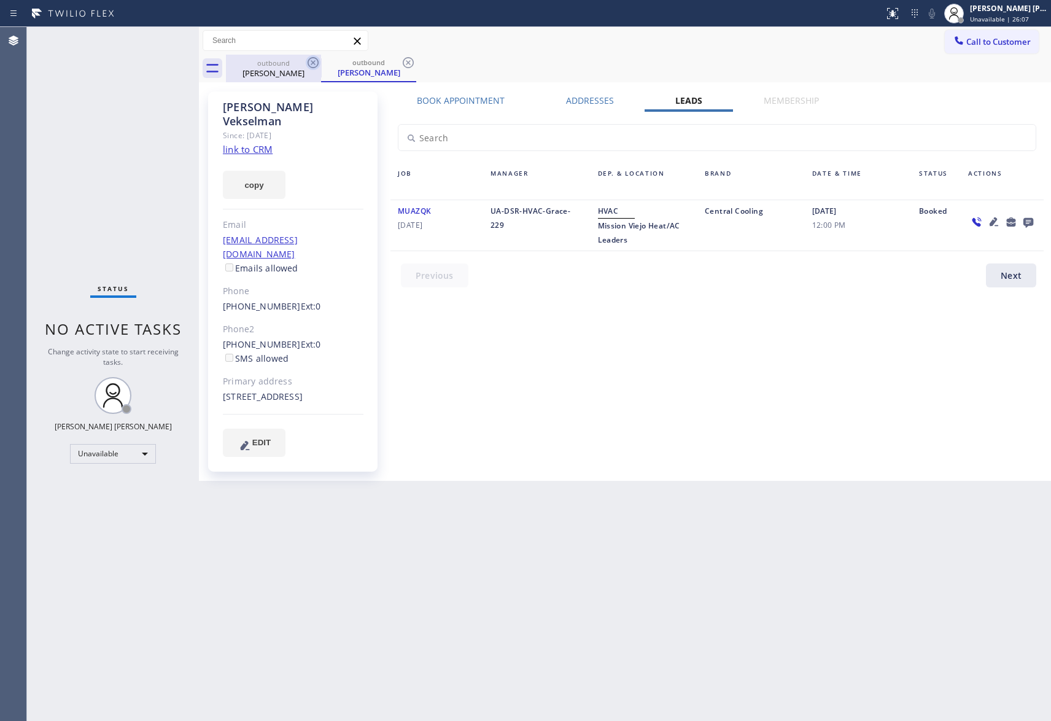
click at [317, 66] on icon at bounding box center [313, 62] width 11 height 11
click at [313, 62] on icon at bounding box center [313, 62] width 11 height 11
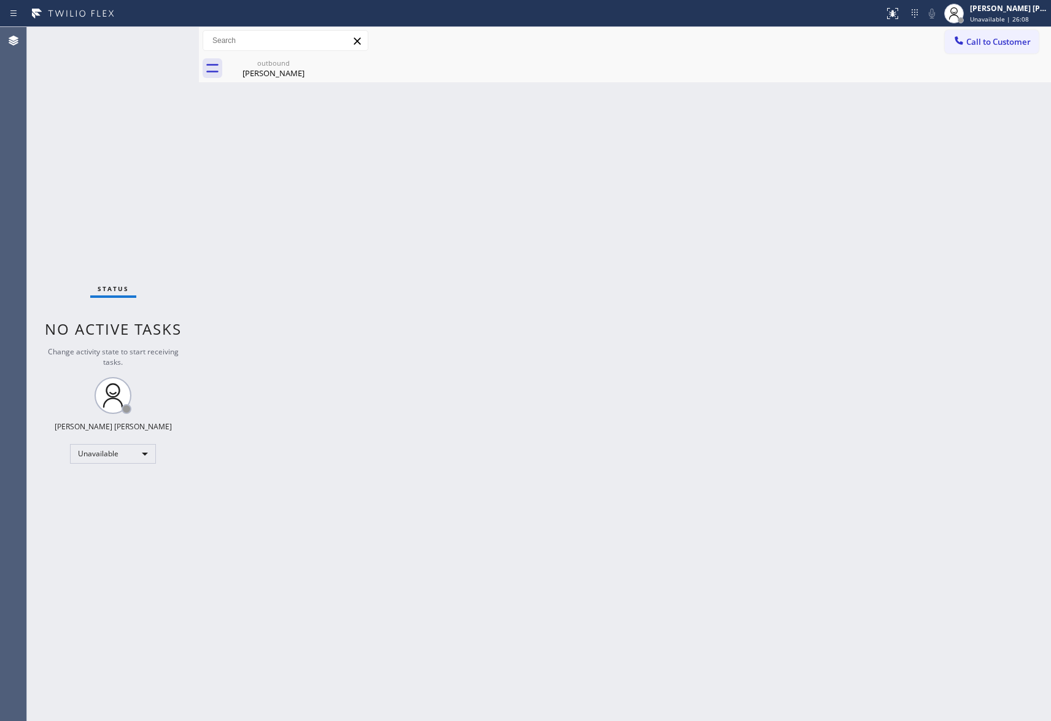
click at [313, 62] on div "outbound [PERSON_NAME]" at bounding box center [273, 69] width 95 height 28
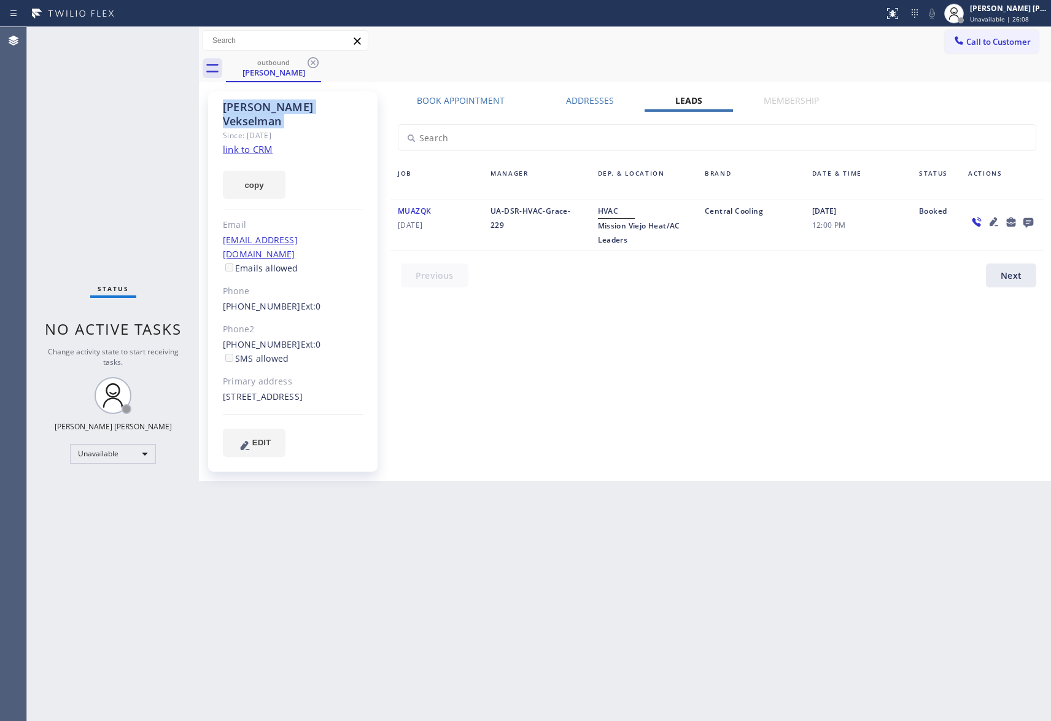
click at [313, 62] on icon at bounding box center [313, 62] width 11 height 11
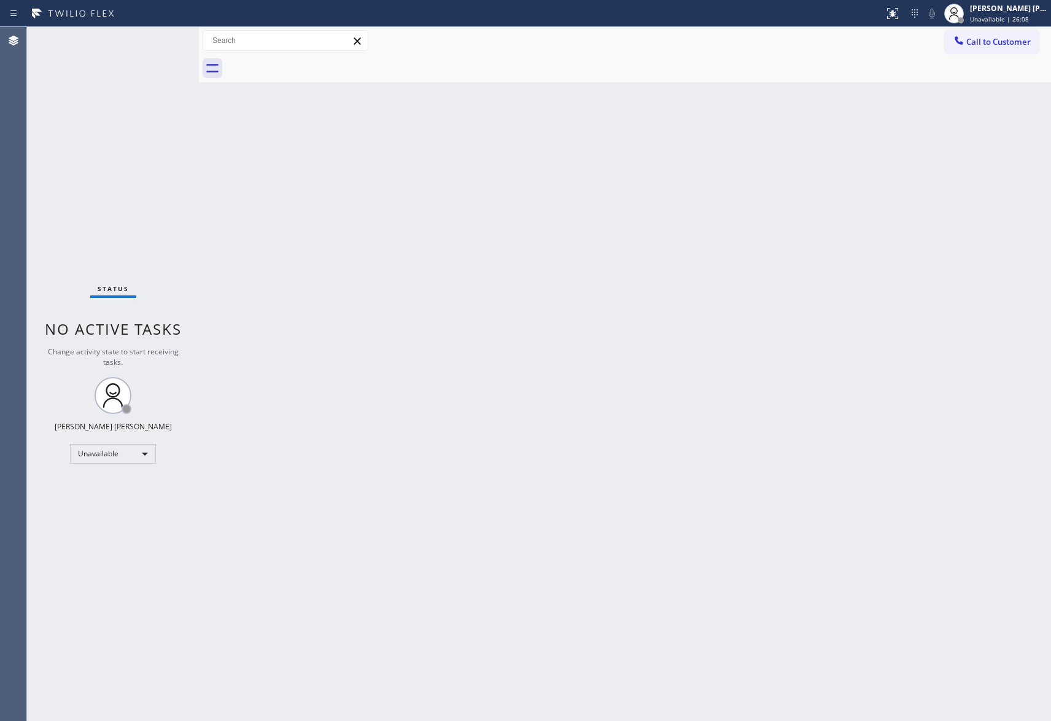
click at [313, 62] on div at bounding box center [638, 69] width 825 height 28
click at [1015, 33] on button "Call to Customer" at bounding box center [992, 41] width 94 height 23
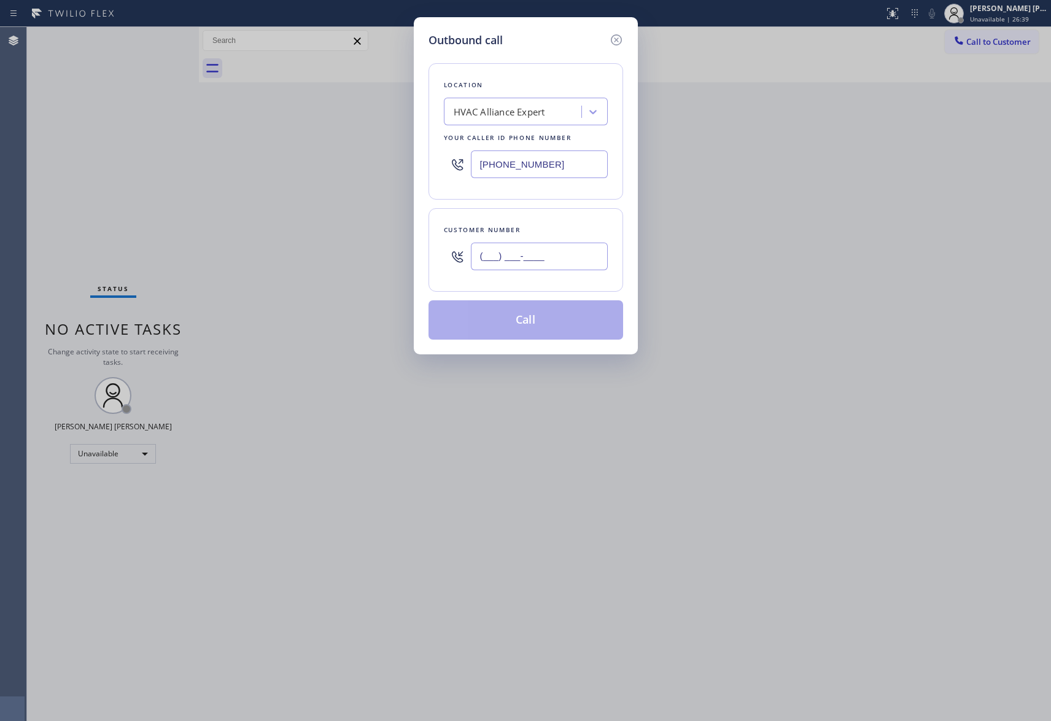
click at [553, 268] on input "(___) ___-____" at bounding box center [539, 257] width 137 height 28
paste input "614) 843-6871"
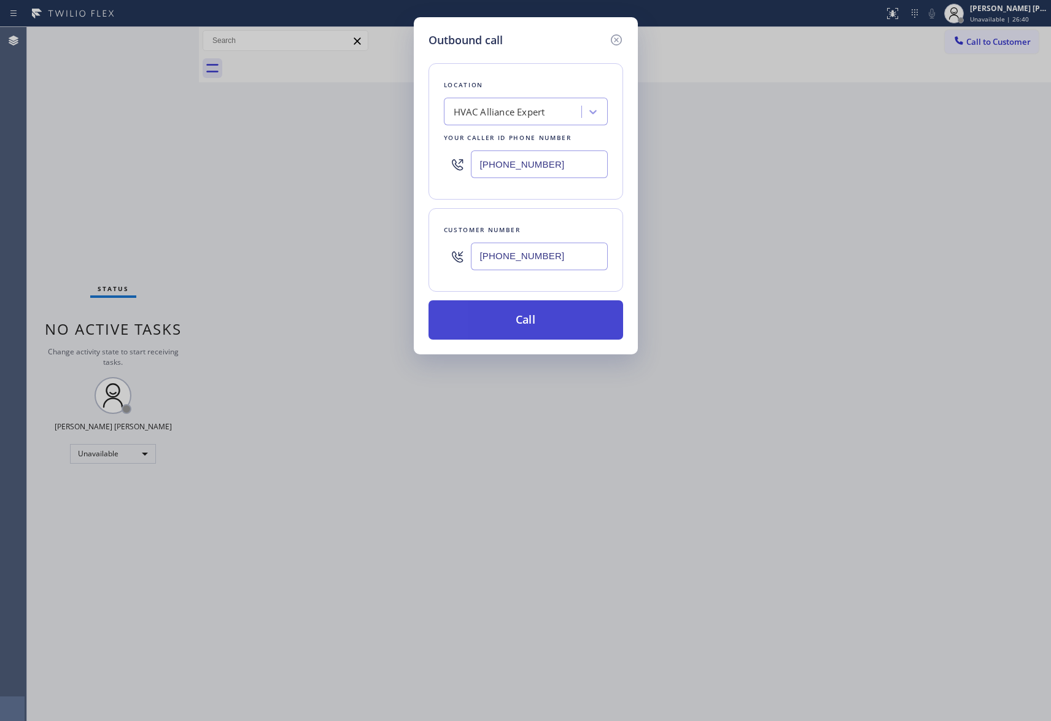
type input "[PHONE_NUMBER]"
click at [564, 322] on button "Call" at bounding box center [526, 319] width 195 height 39
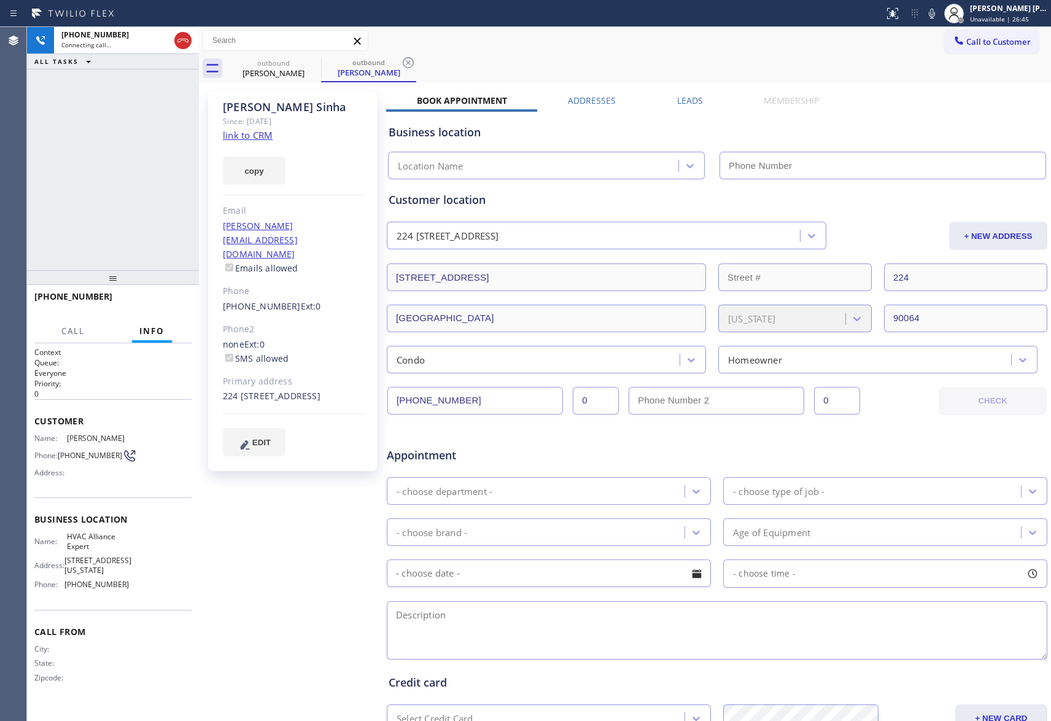
type input "[PHONE_NUMBER]"
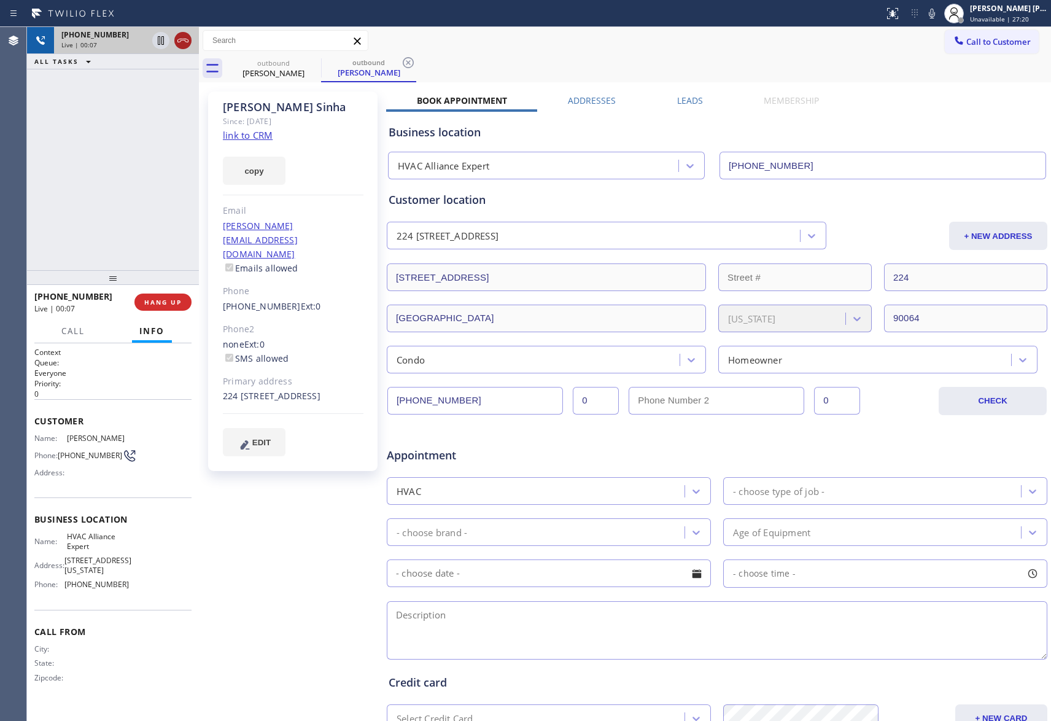
click at [187, 37] on icon at bounding box center [183, 40] width 15 height 15
click at [315, 62] on icon at bounding box center [313, 62] width 15 height 15
click at [401, 62] on icon at bounding box center [408, 62] width 15 height 15
click at [314, 62] on div "outbound [PERSON_NAME] outbound [PERSON_NAME]" at bounding box center [638, 69] width 825 height 28
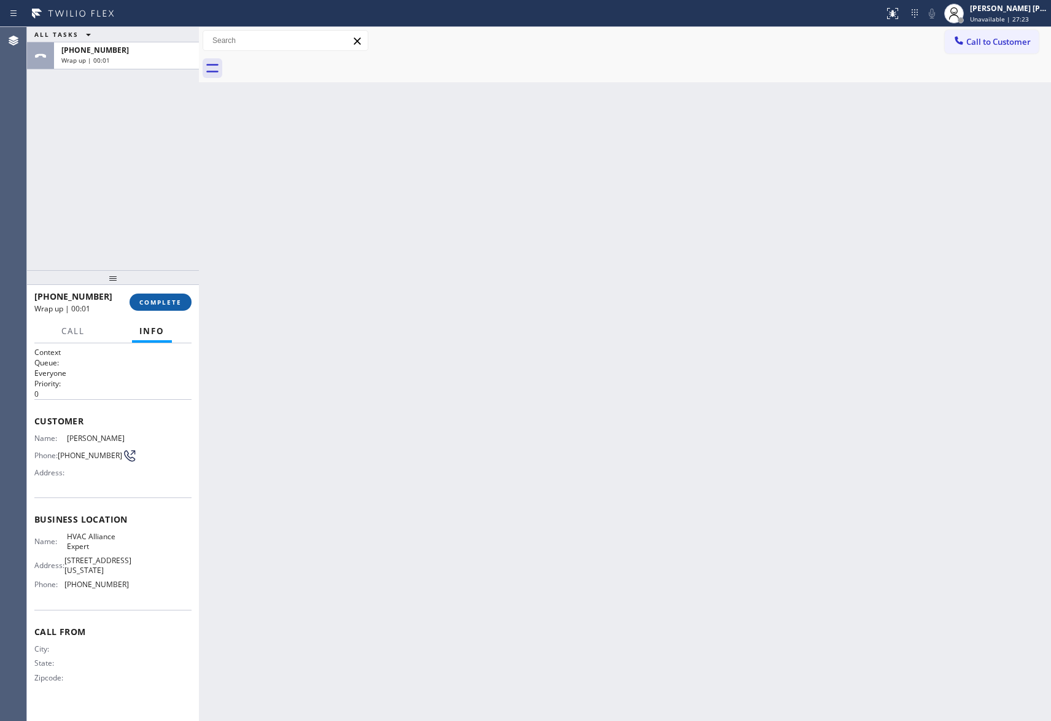
click at [171, 296] on button "COMPLETE" at bounding box center [161, 302] width 62 height 17
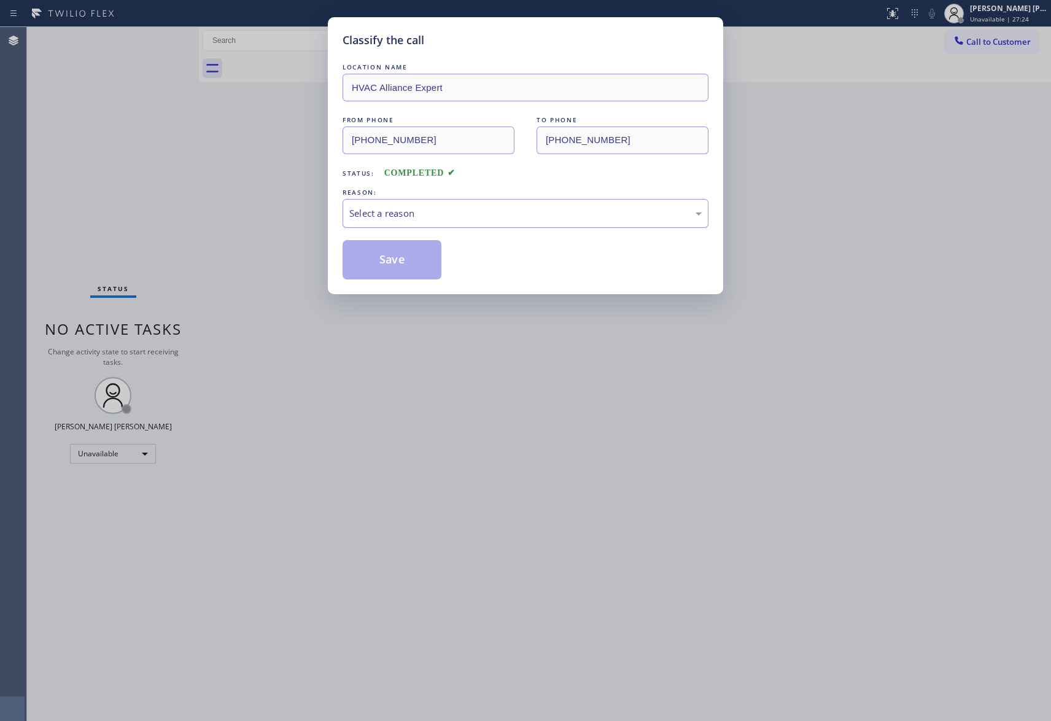
click at [492, 220] on div "Select a reason" at bounding box center [525, 213] width 352 height 14
drag, startPoint x: 391, startPoint y: 265, endPoint x: 62, endPoint y: 231, distance: 330.8
click at [376, 265] on button "Save" at bounding box center [392, 259] width 99 height 39
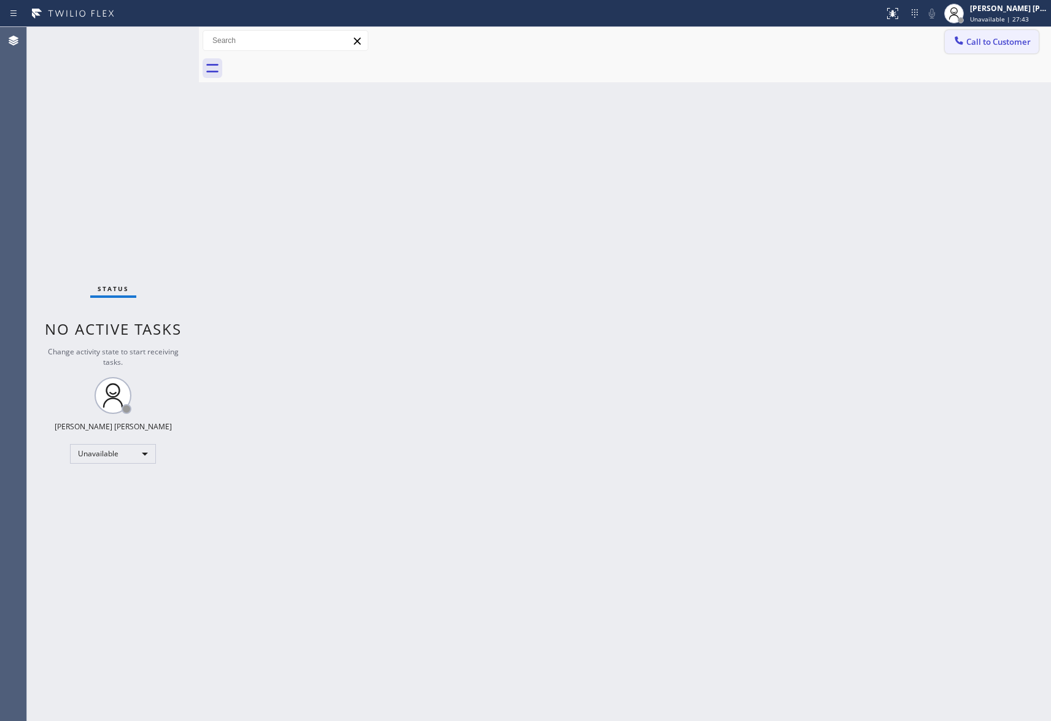
click at [998, 40] on span "Call to Customer" at bounding box center [998, 41] width 64 height 11
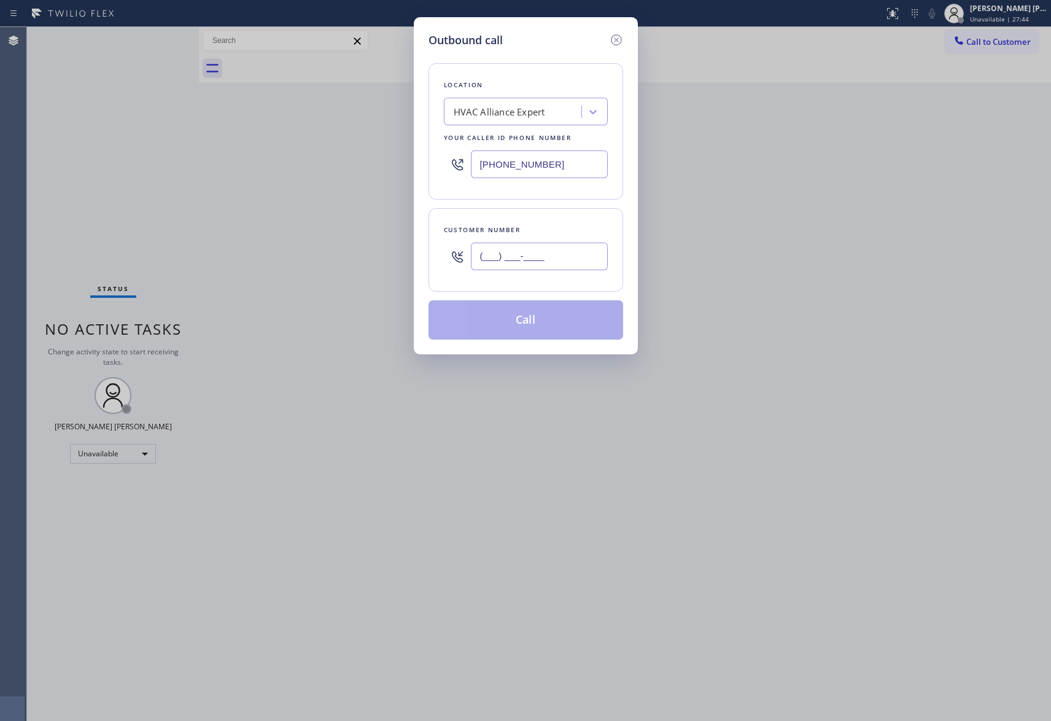
click at [548, 252] on input "(___) ___-____" at bounding box center [539, 257] width 137 height 28
paste input "703) 863-6981"
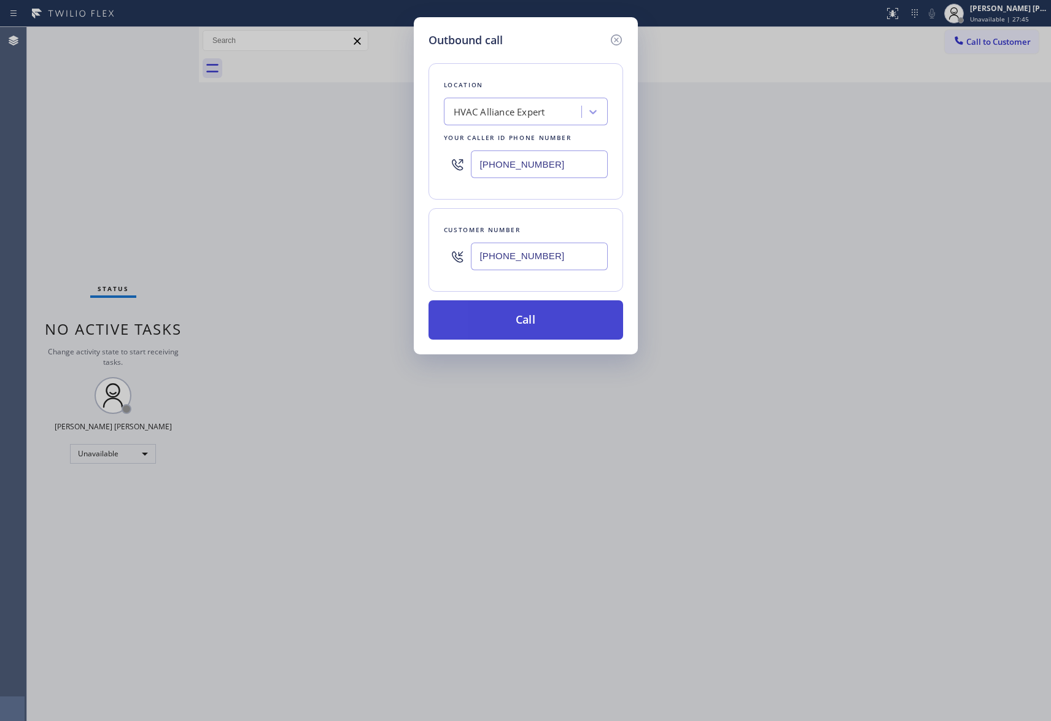
type input "[PHONE_NUMBER]"
click at [553, 322] on button "Call" at bounding box center [526, 319] width 195 height 39
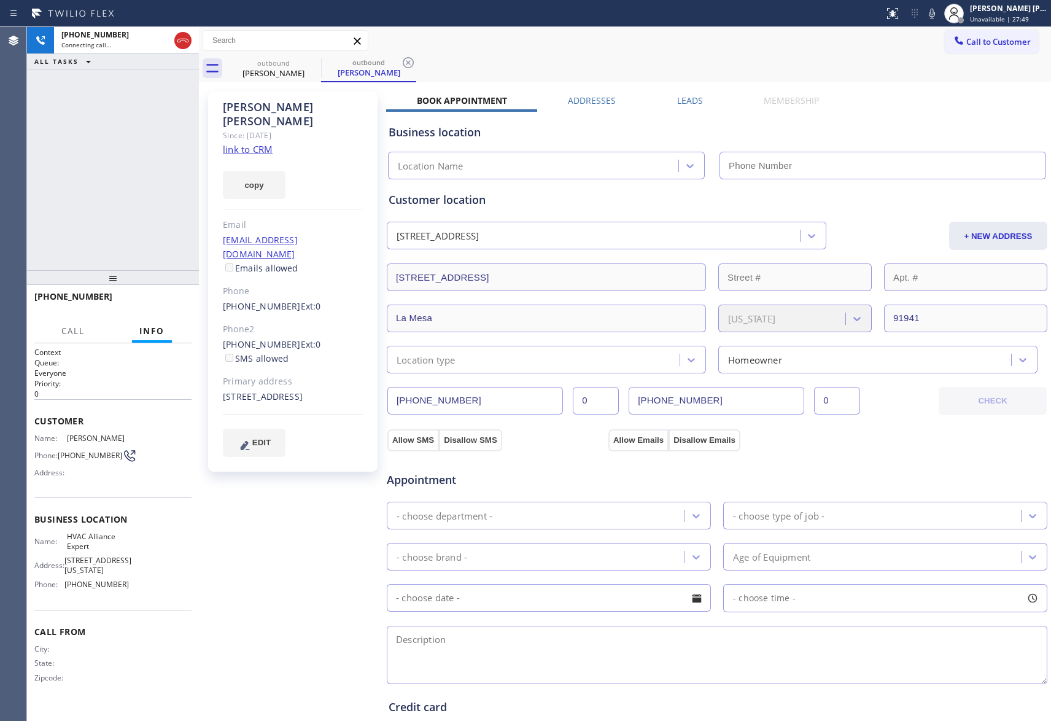
type input "[PHONE_NUMBER]"
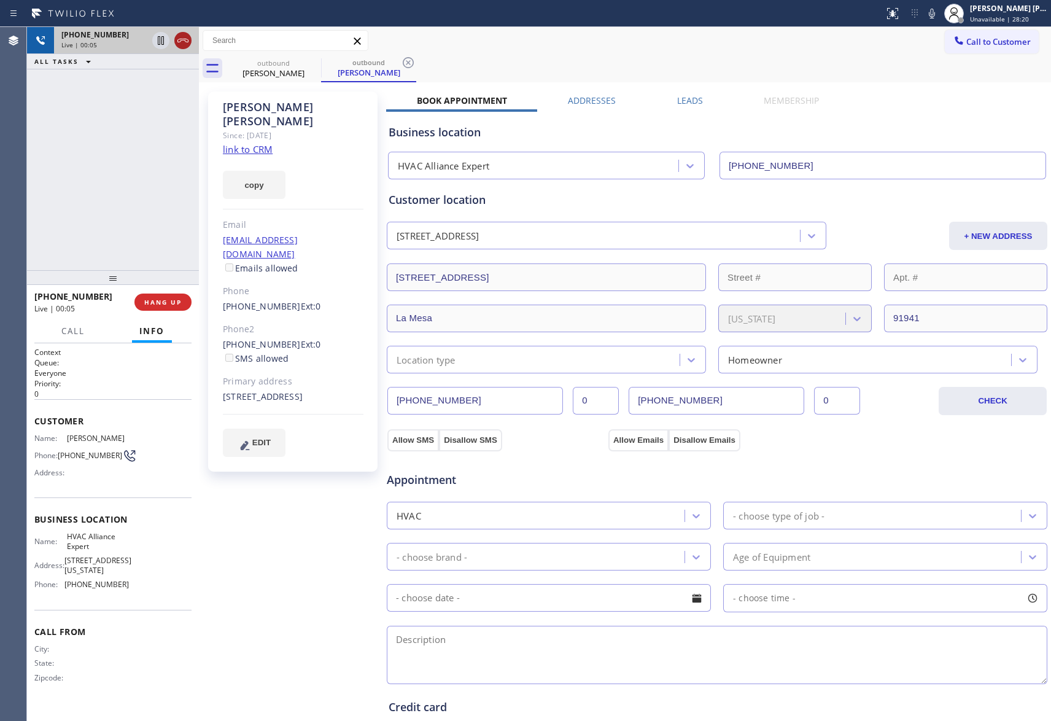
click at [187, 45] on icon at bounding box center [183, 40] width 15 height 15
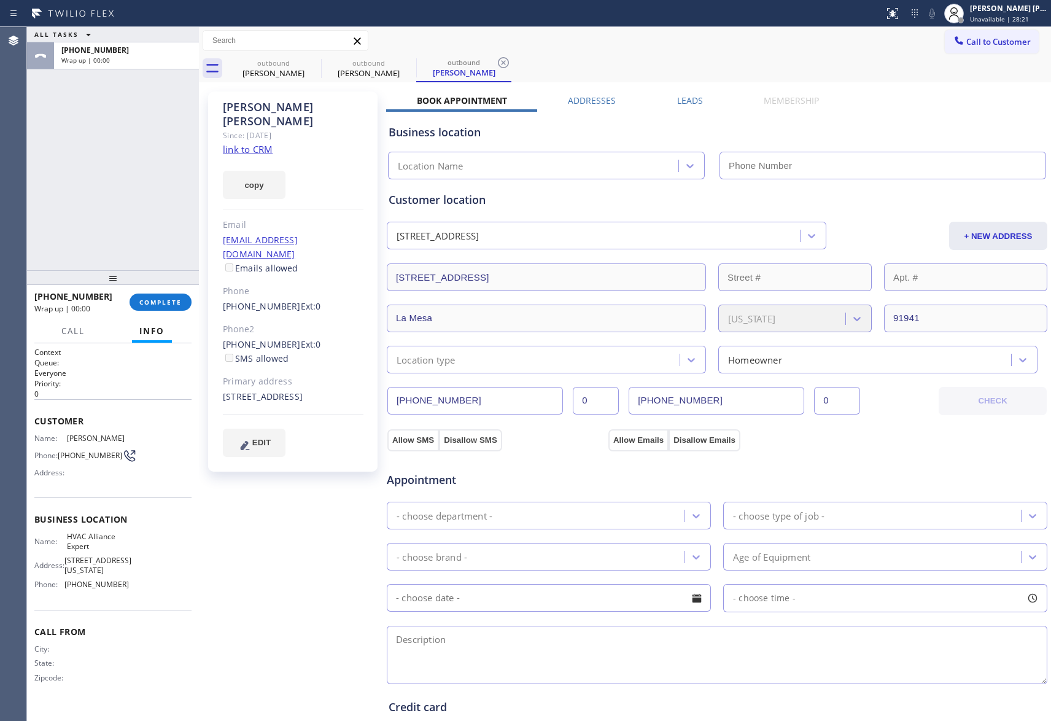
click at [706, 101] on div "Leads" at bounding box center [690, 103] width 87 height 17
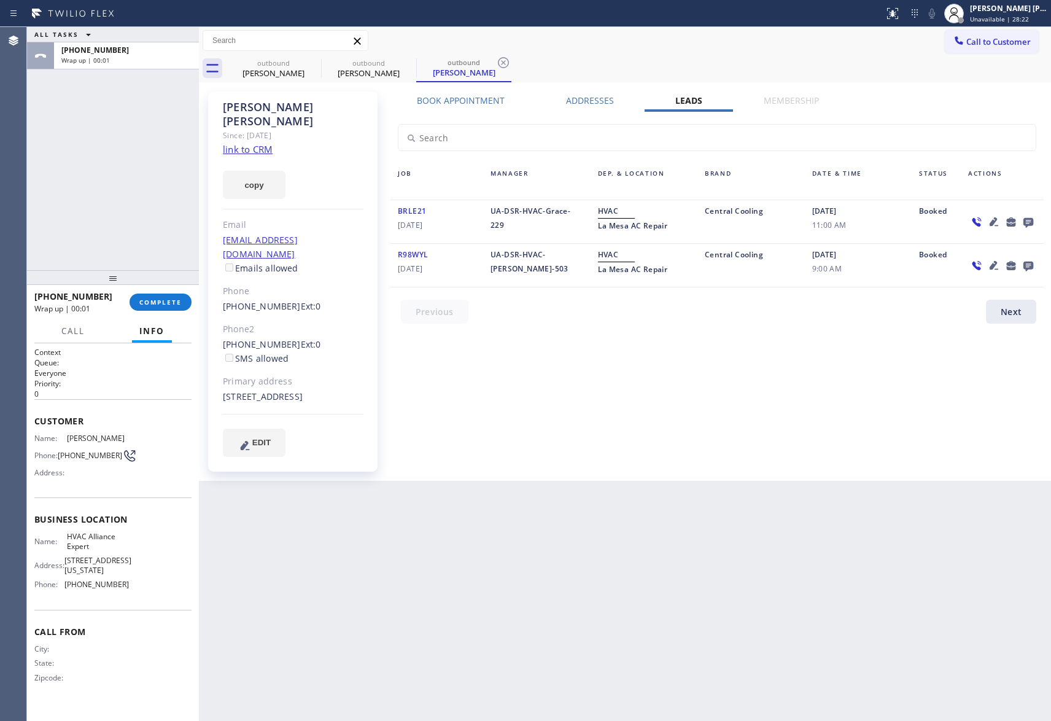
click at [1035, 220] on icon at bounding box center [1028, 221] width 15 height 15
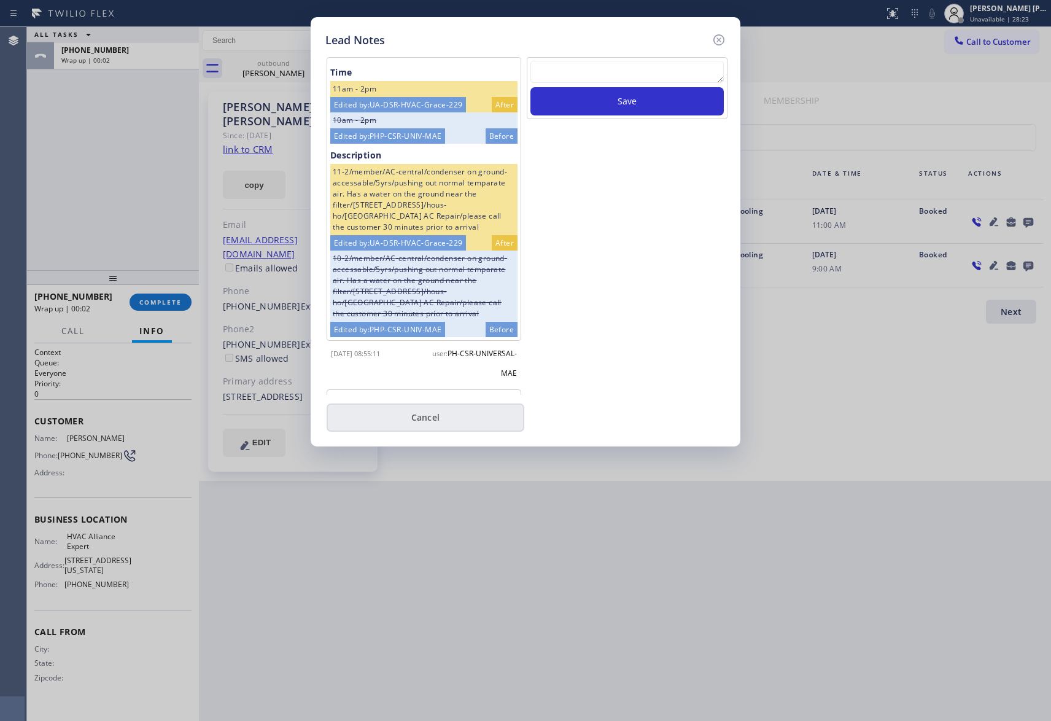
scroll to position [144, 0]
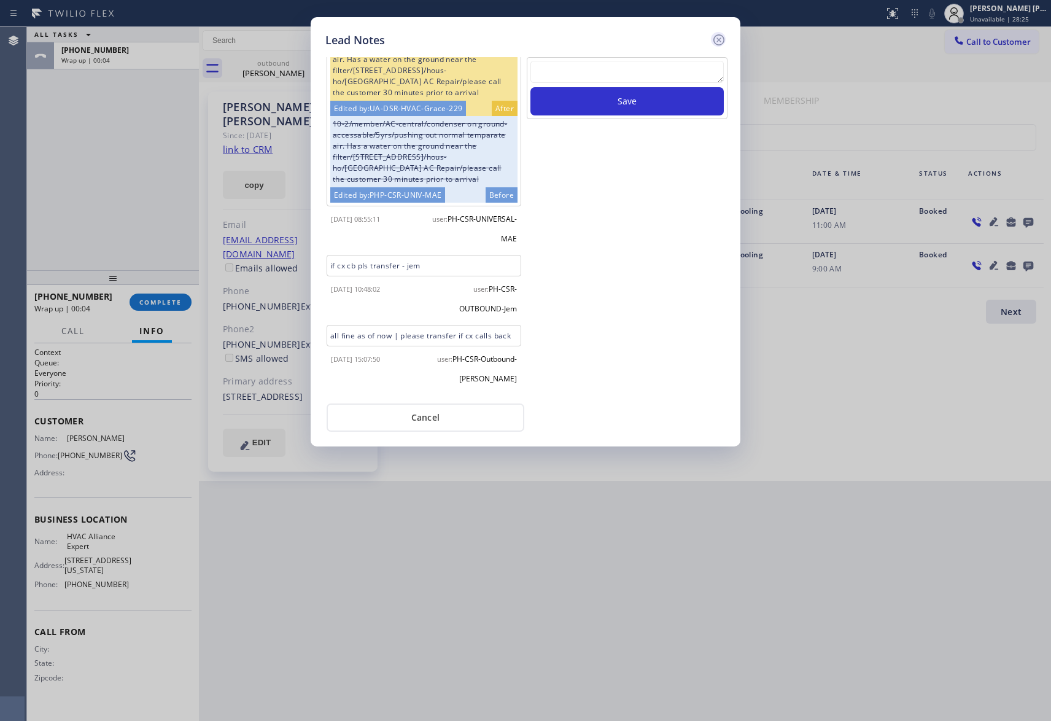
click at [725, 37] on icon at bounding box center [719, 40] width 15 height 15
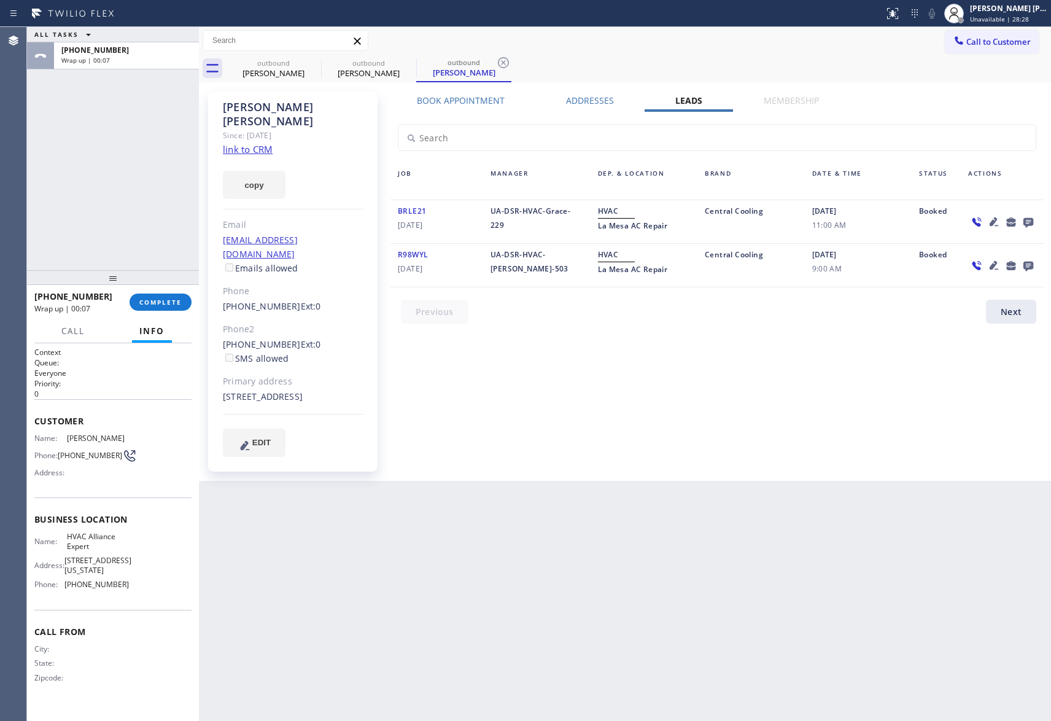
click at [1030, 221] on icon at bounding box center [1029, 223] width 10 height 10
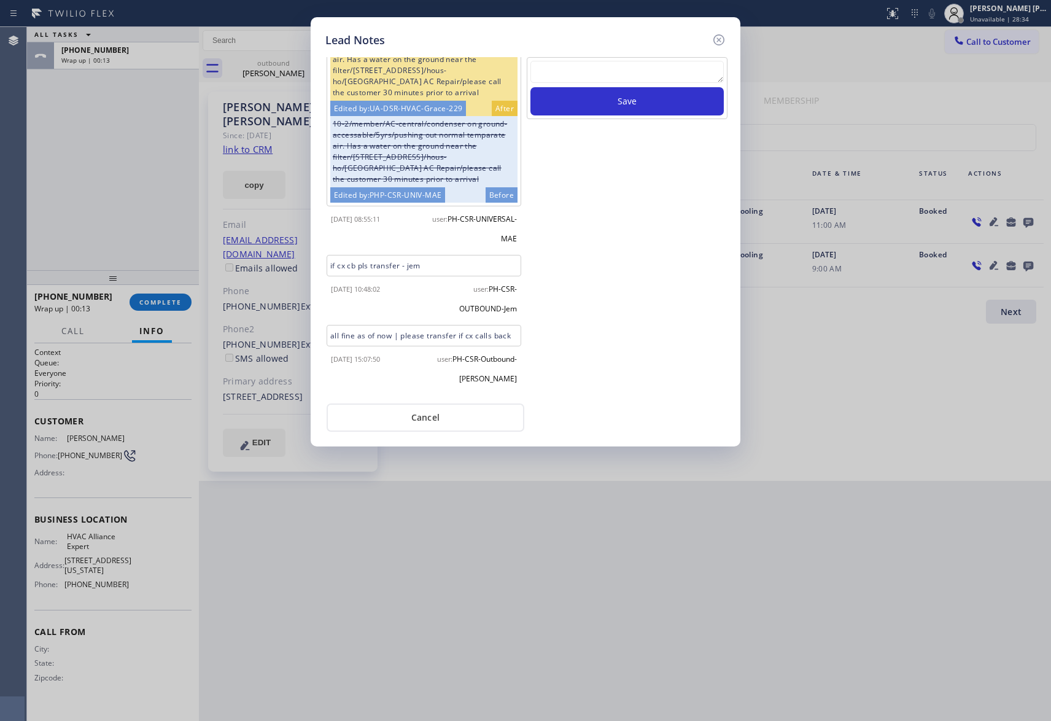
click at [623, 72] on textarea at bounding box center [627, 72] width 193 height 22
paste textarea "please transfer if cx calls back"
type textarea "please transfer if cx calls back"
click at [693, 102] on button "Save" at bounding box center [627, 101] width 193 height 28
click at [720, 41] on icon at bounding box center [719, 40] width 15 height 15
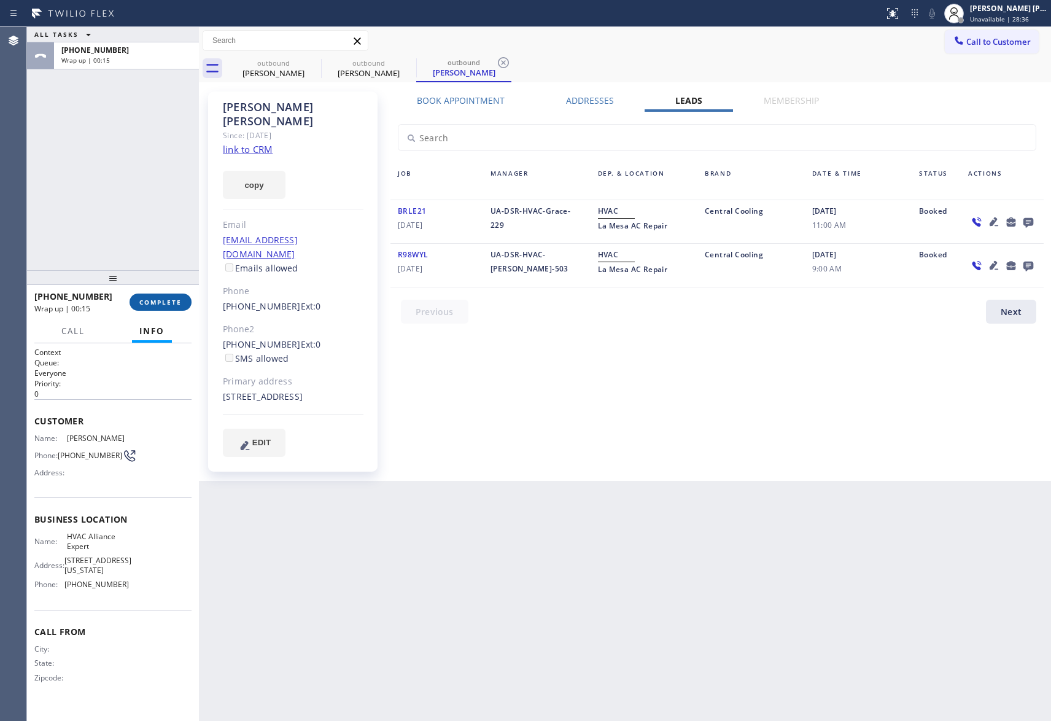
click at [169, 295] on button "COMPLETE" at bounding box center [161, 302] width 62 height 17
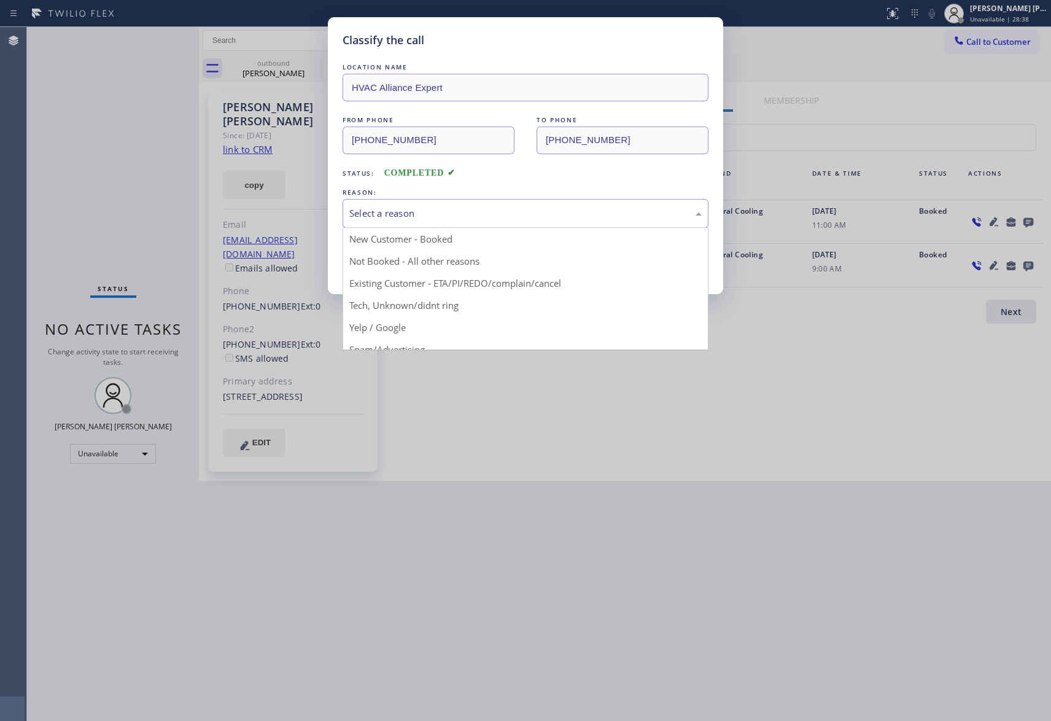
click at [639, 209] on div "Select a reason" at bounding box center [525, 213] width 352 height 14
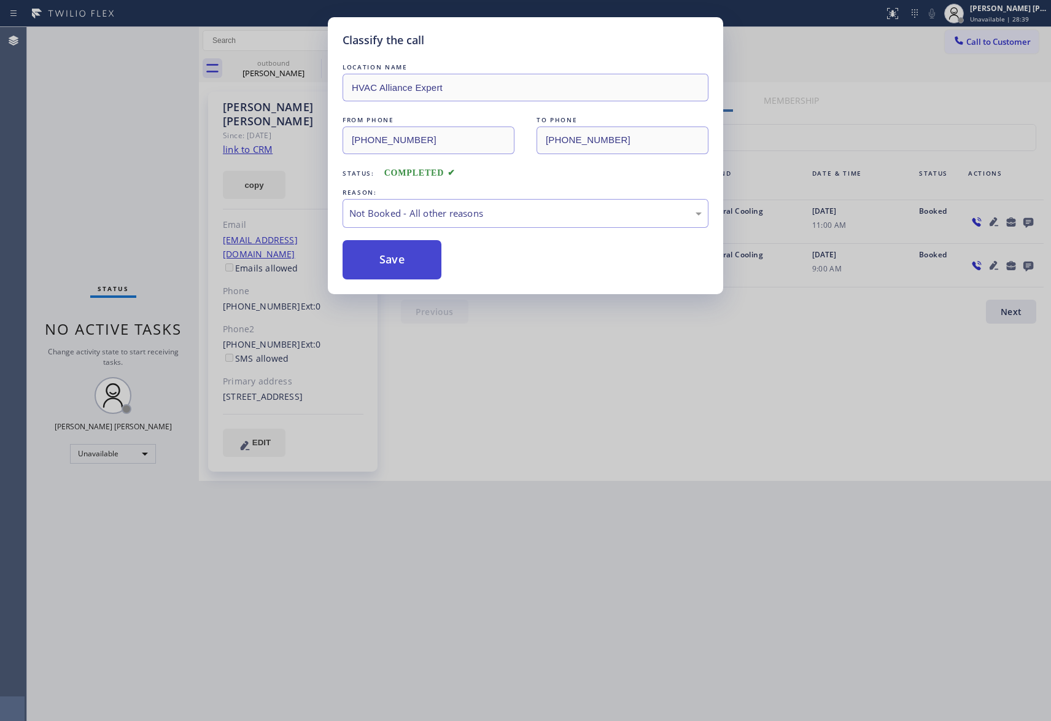
click at [387, 258] on button "Save" at bounding box center [392, 259] width 99 height 39
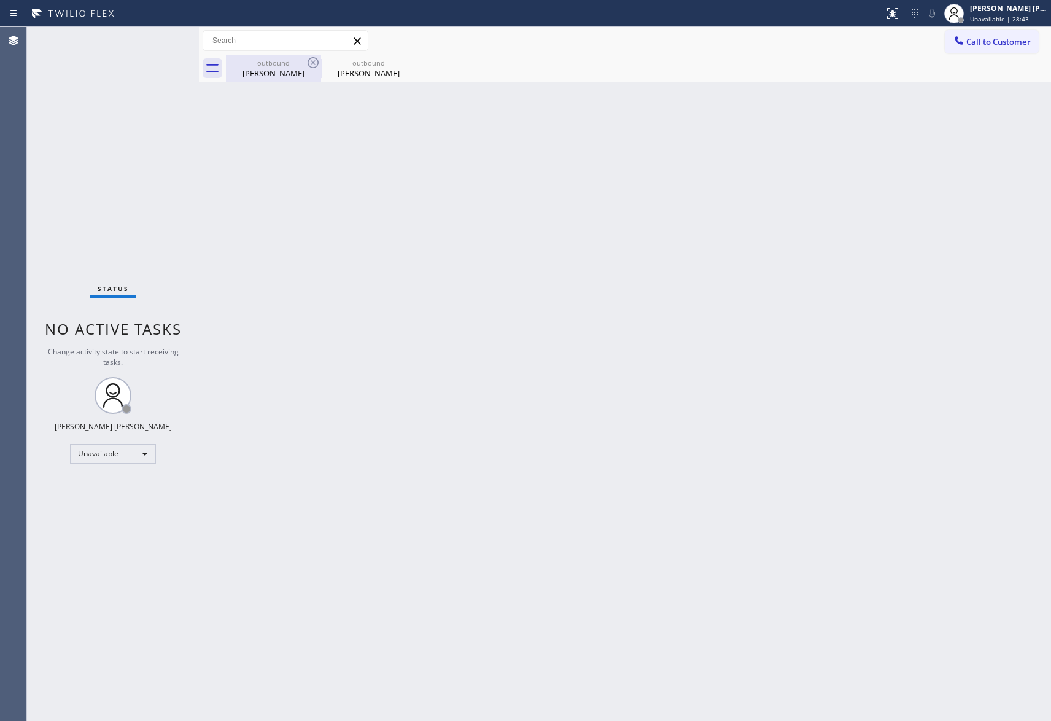
click at [288, 66] on div "outbound" at bounding box center [273, 62] width 93 height 9
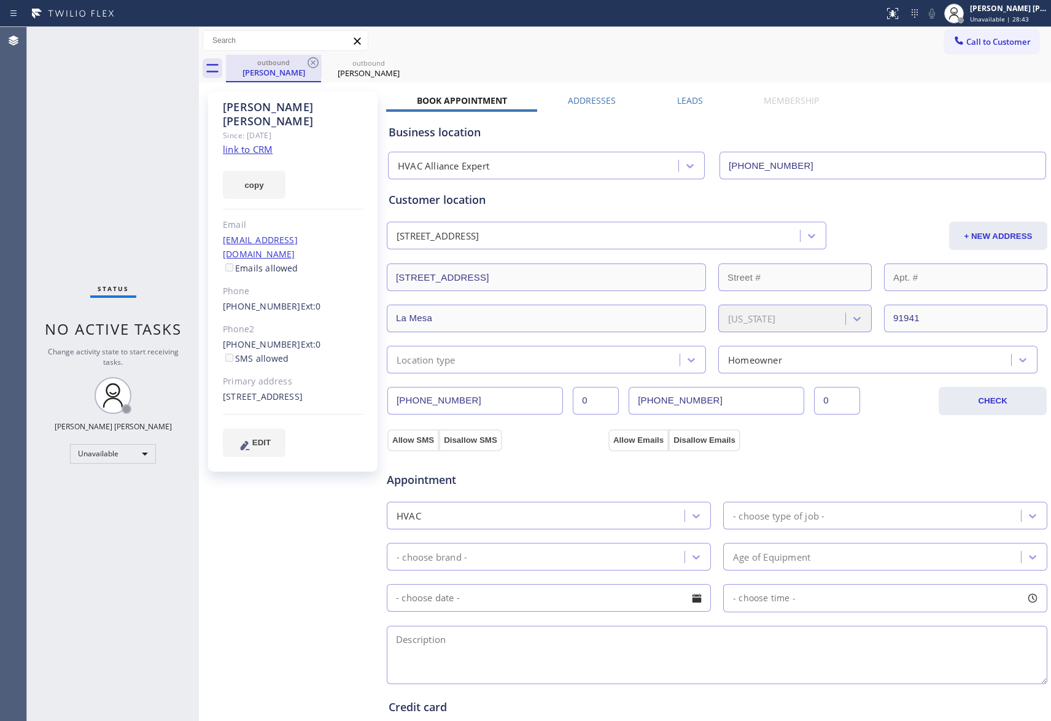
click at [302, 63] on div "outbound" at bounding box center [273, 62] width 93 height 9
click at [303, 62] on div "outbound" at bounding box center [273, 62] width 93 height 9
click at [306, 61] on icon at bounding box center [313, 62] width 15 height 15
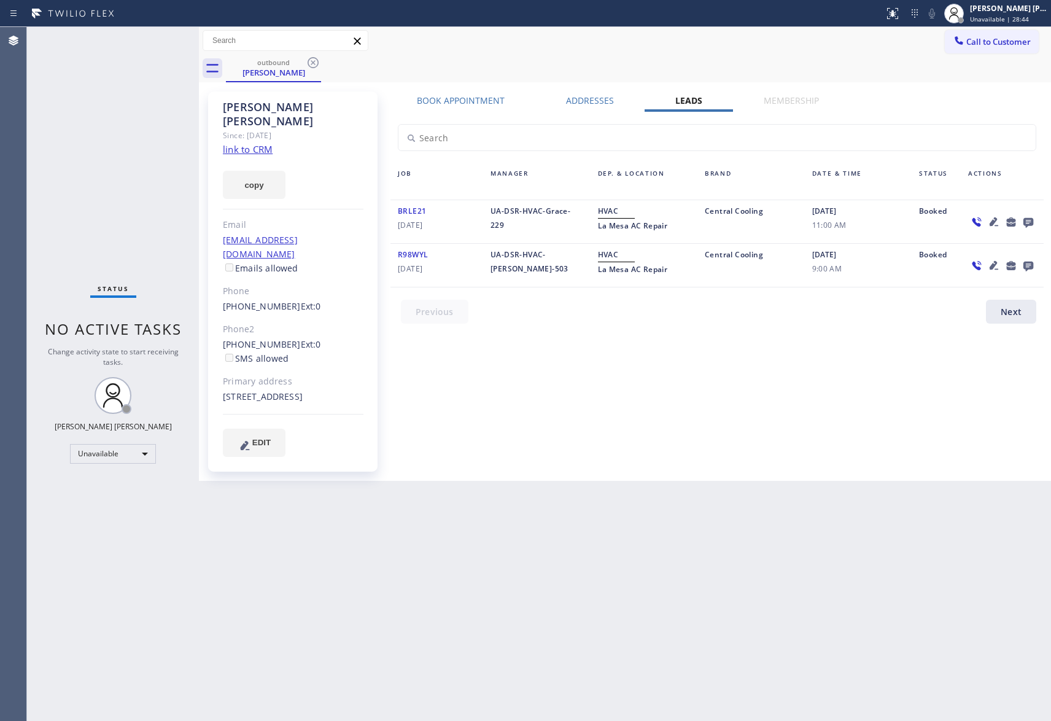
click at [306, 61] on icon at bounding box center [313, 62] width 15 height 15
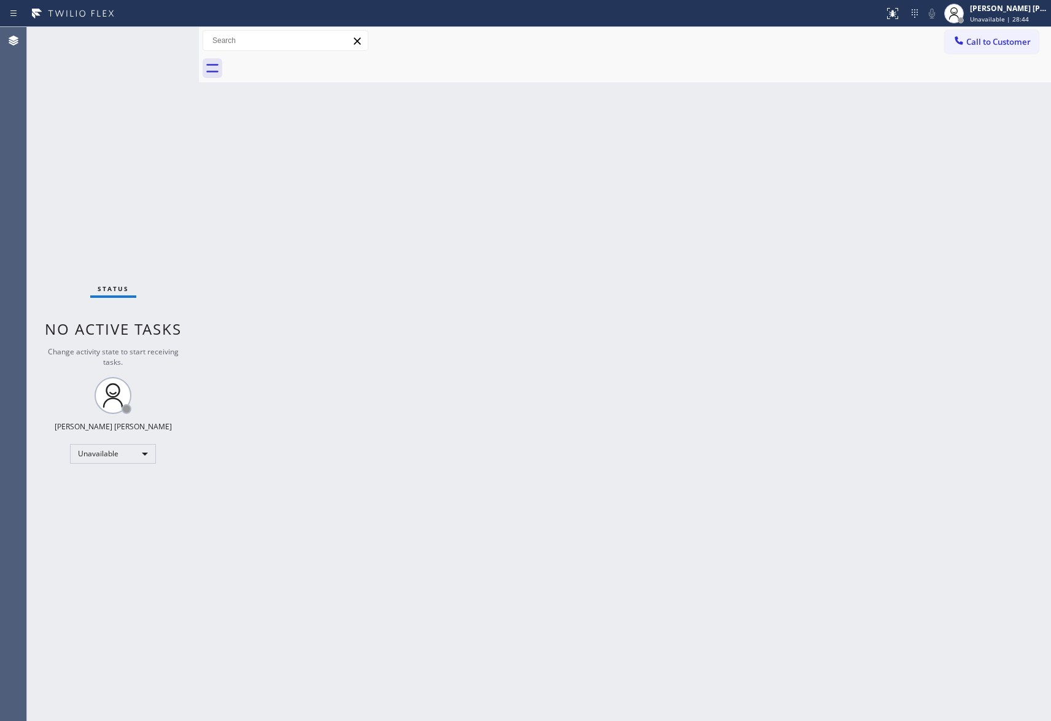
click at [306, 61] on div at bounding box center [638, 69] width 825 height 28
drag, startPoint x: 306, startPoint y: 61, endPoint x: 298, endPoint y: 61, distance: 8.0
click at [305, 61] on div at bounding box center [638, 69] width 825 height 28
click at [998, 44] on span "Call to Customer" at bounding box center [998, 41] width 64 height 11
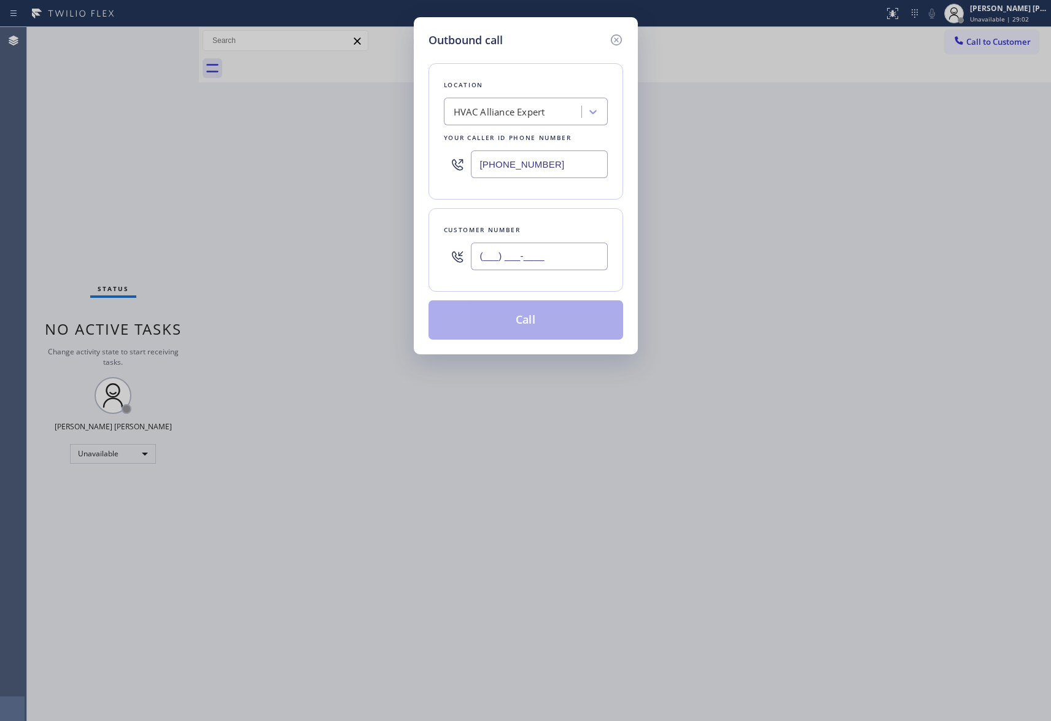
click at [590, 244] on input "(___) ___-____" at bounding box center [539, 257] width 137 height 28
paste input "213) 335-4313"
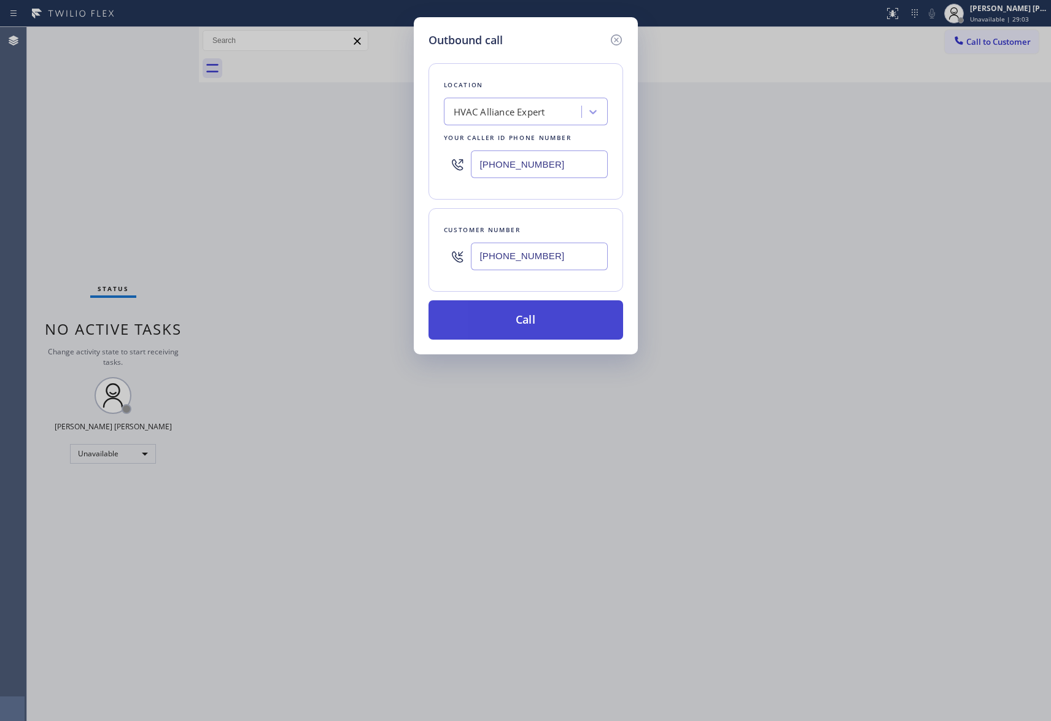
type input "[PHONE_NUMBER]"
click at [556, 327] on button "Call" at bounding box center [526, 319] width 195 height 39
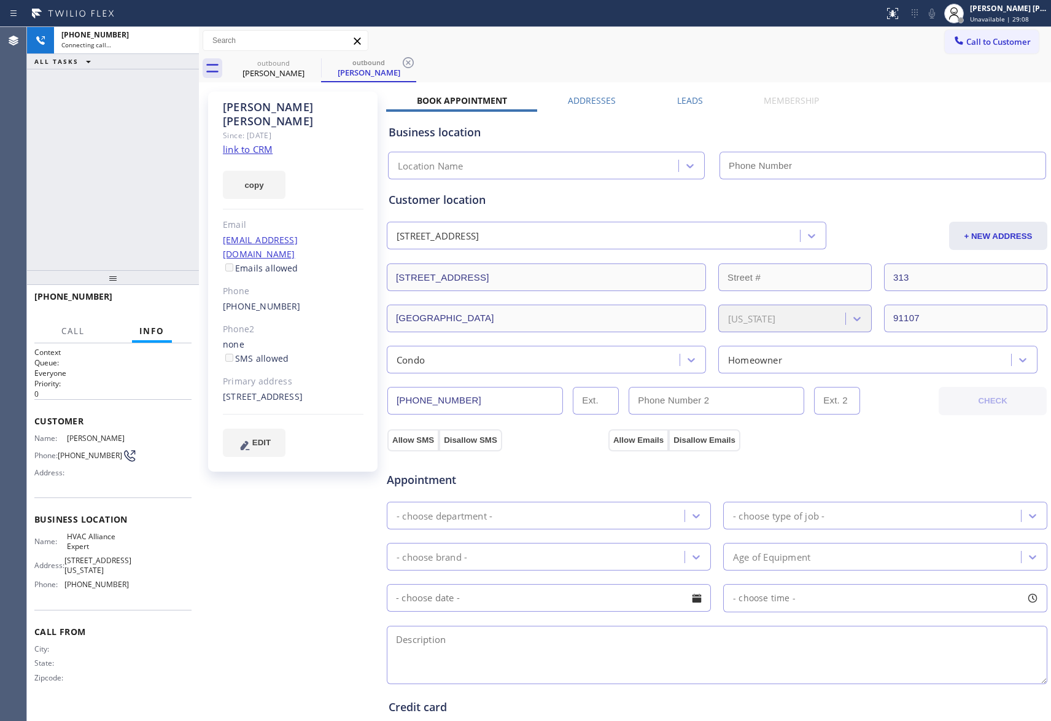
type input "[PHONE_NUMBER]"
drag, startPoint x: 187, startPoint y: 44, endPoint x: 64, endPoint y: 93, distance: 132.3
click at [187, 44] on icon at bounding box center [183, 40] width 15 height 15
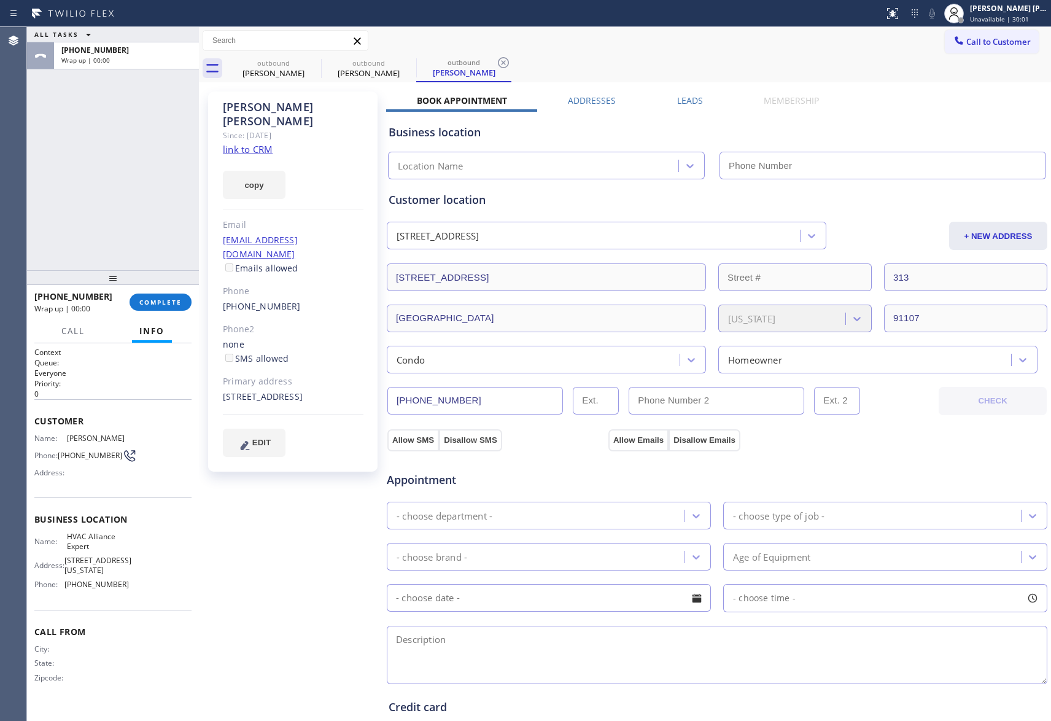
type input "[PHONE_NUMBER]"
click at [161, 303] on span "COMPLETE" at bounding box center [160, 302] width 42 height 9
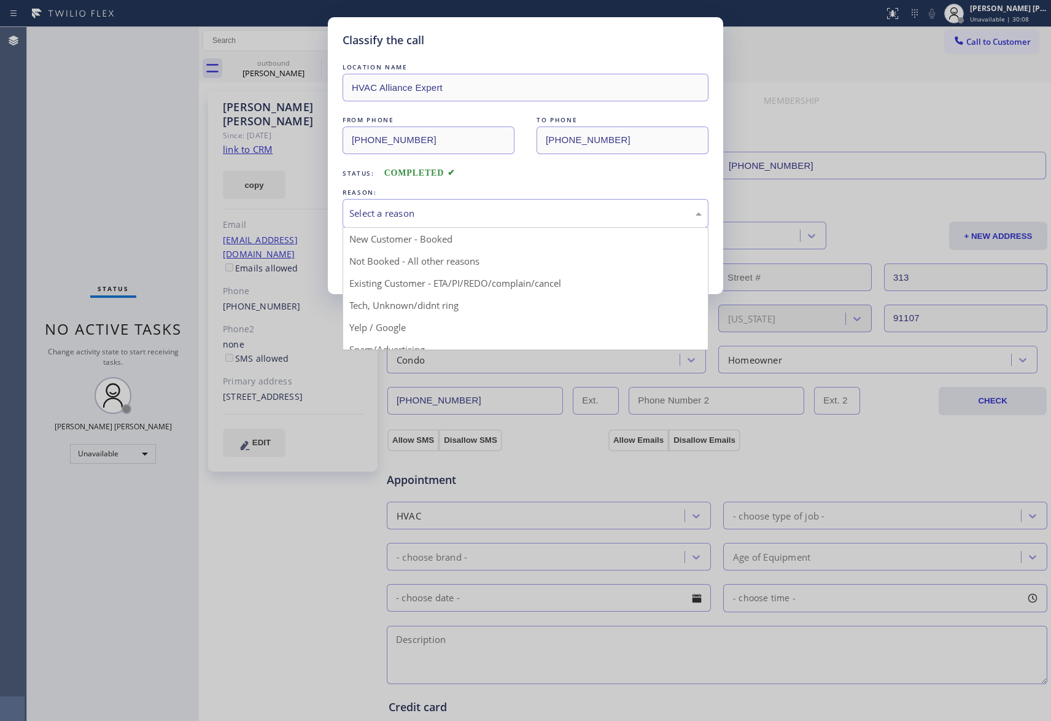
click at [506, 217] on div "Select a reason" at bounding box center [525, 213] width 352 height 14
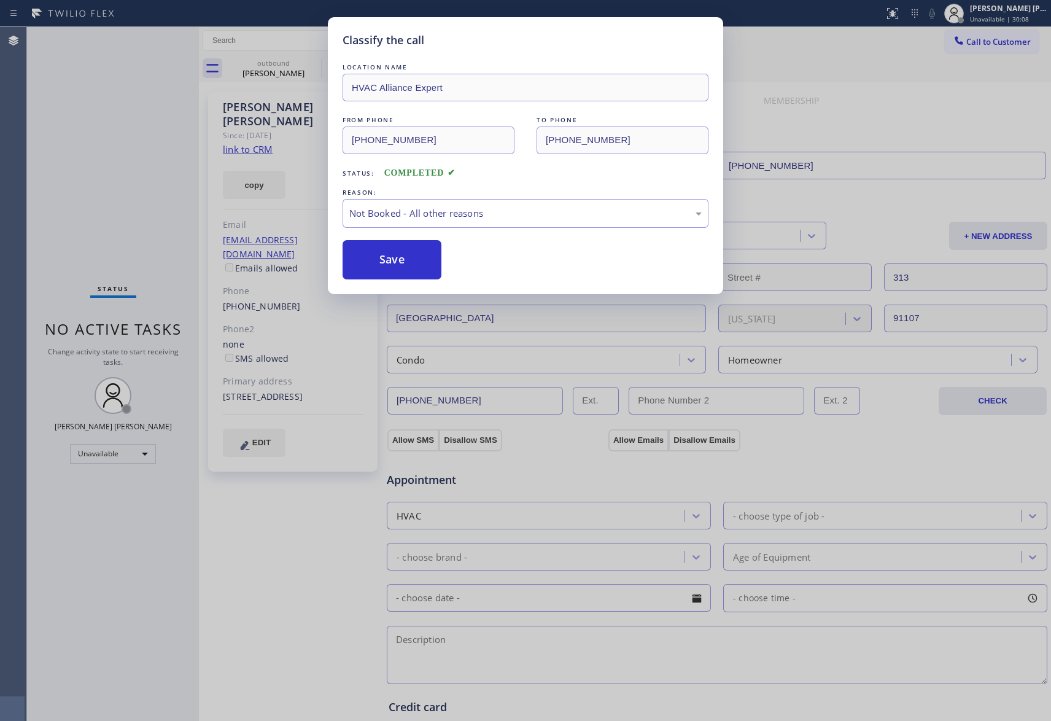
click at [397, 263] on button "Save" at bounding box center [392, 259] width 99 height 39
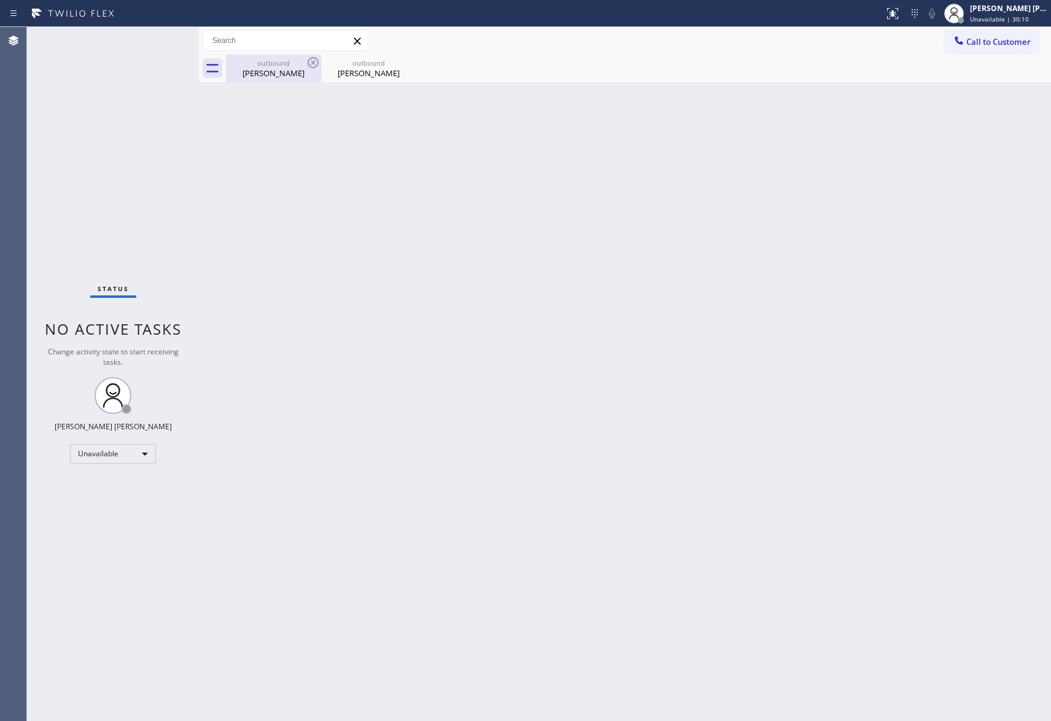
drag, startPoint x: 282, startPoint y: 74, endPoint x: 329, endPoint y: 55, distance: 50.2
click at [283, 74] on div "[PERSON_NAME]" at bounding box center [273, 73] width 93 height 11
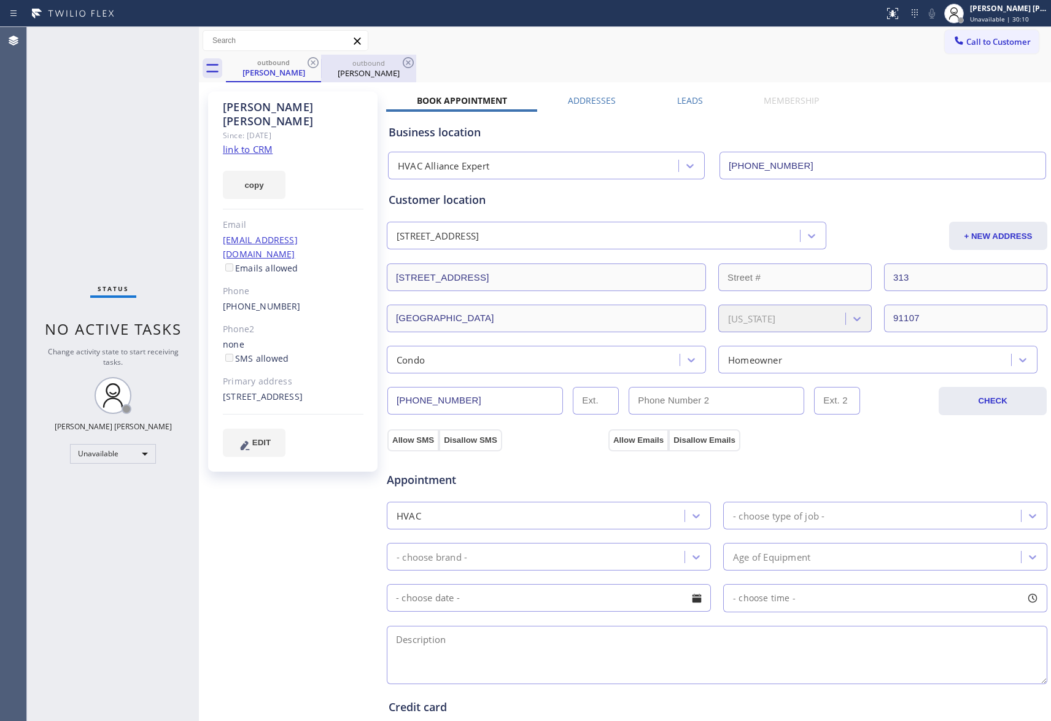
click at [321, 59] on div at bounding box center [321, 69] width 1 height 20
click at [313, 64] on icon at bounding box center [313, 62] width 15 height 15
click at [321, 64] on div "outbound [PERSON_NAME]" at bounding box center [368, 69] width 95 height 28
click at [313, 64] on icon at bounding box center [313, 62] width 15 height 15
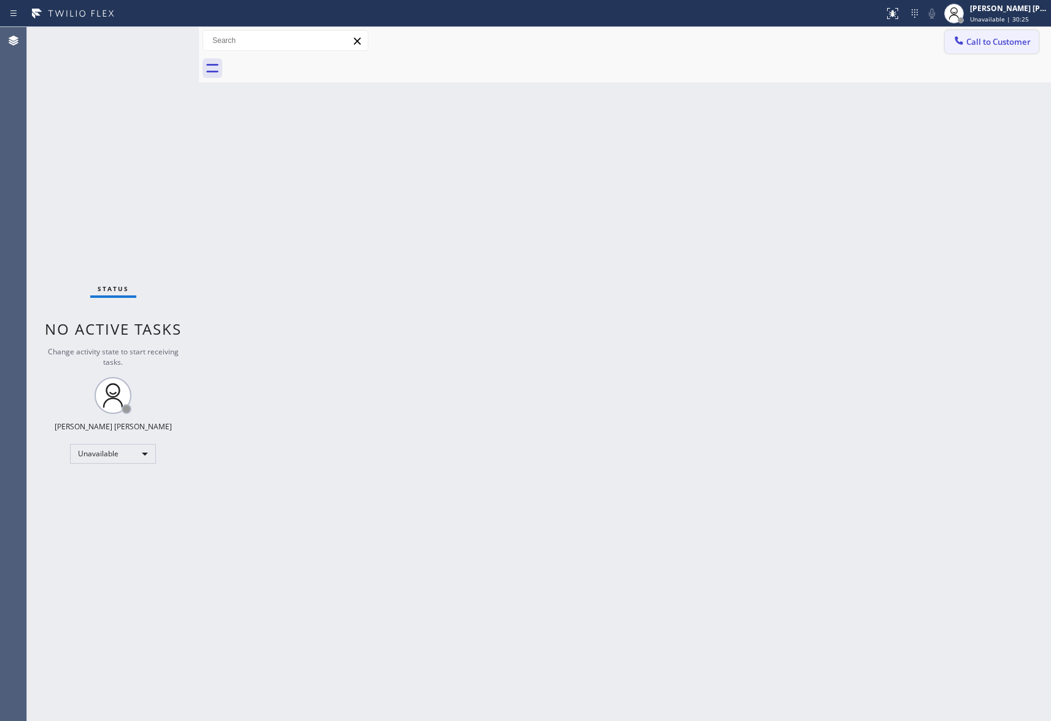
click at [1019, 40] on span "Call to Customer" at bounding box center [998, 41] width 64 height 11
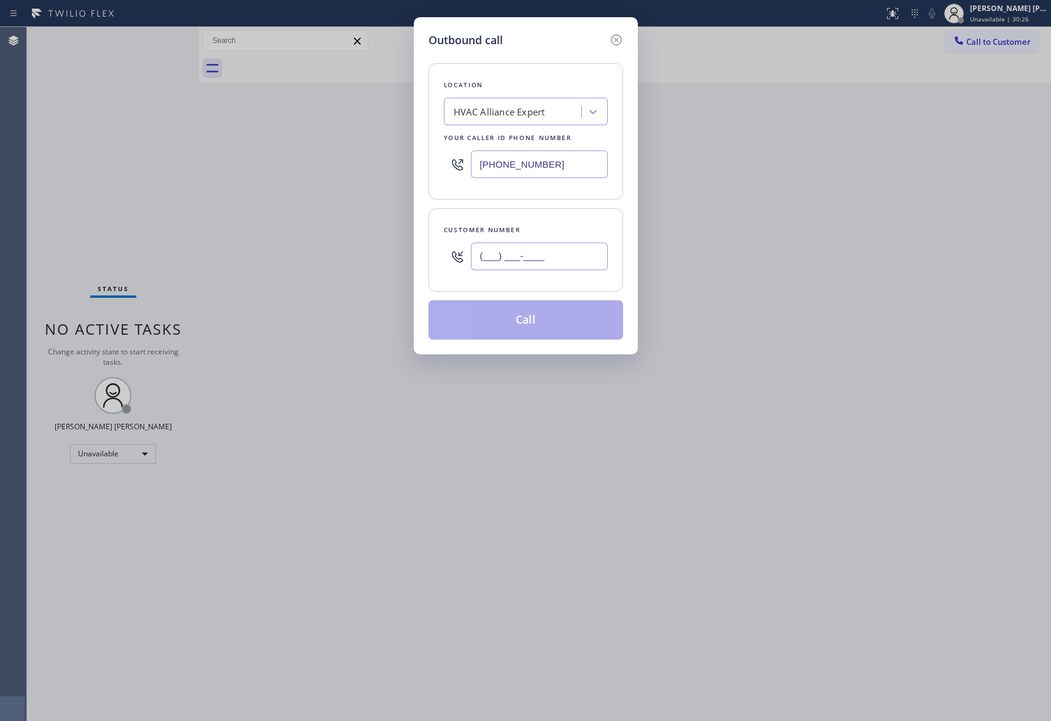
click at [563, 253] on input "(___) ___-____" at bounding box center [539, 257] width 137 height 28
paste input "818) 209-5652"
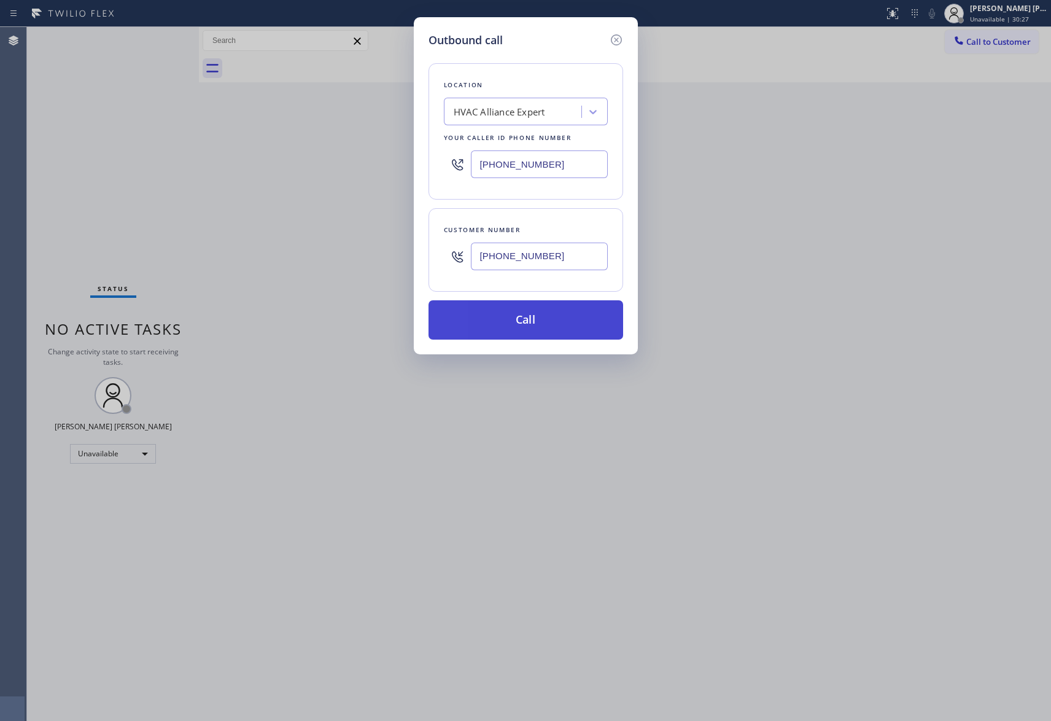
type input "[PHONE_NUMBER]"
click at [565, 325] on button "Call" at bounding box center [526, 319] width 195 height 39
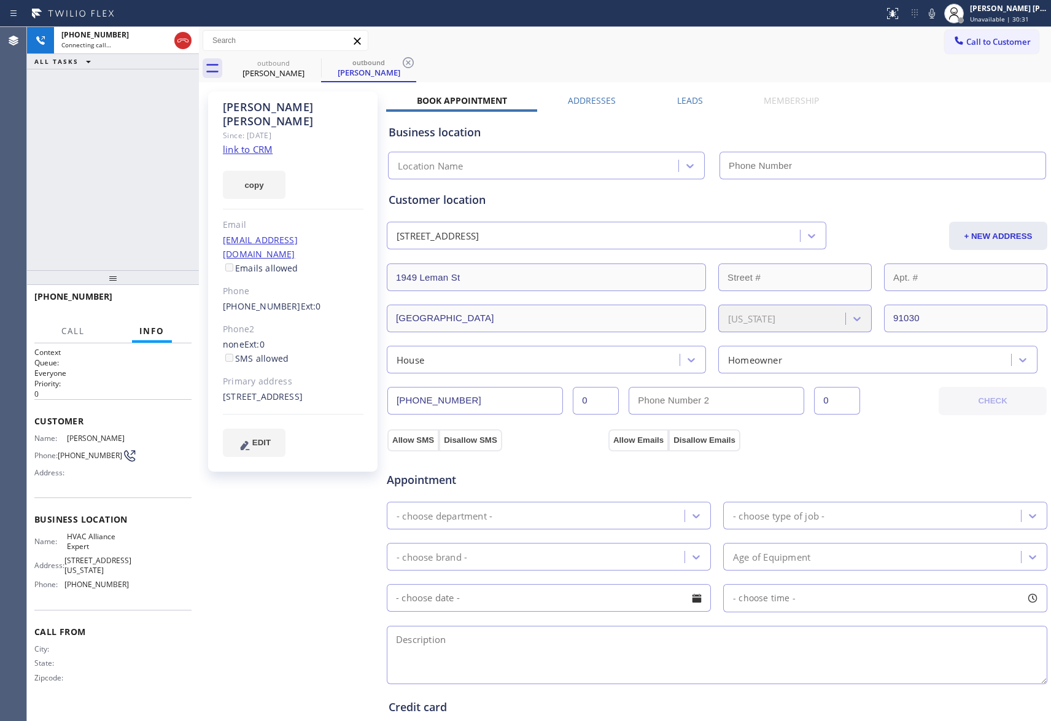
type input "[PHONE_NUMBER]"
click at [165, 296] on button "HANG UP" at bounding box center [162, 302] width 57 height 17
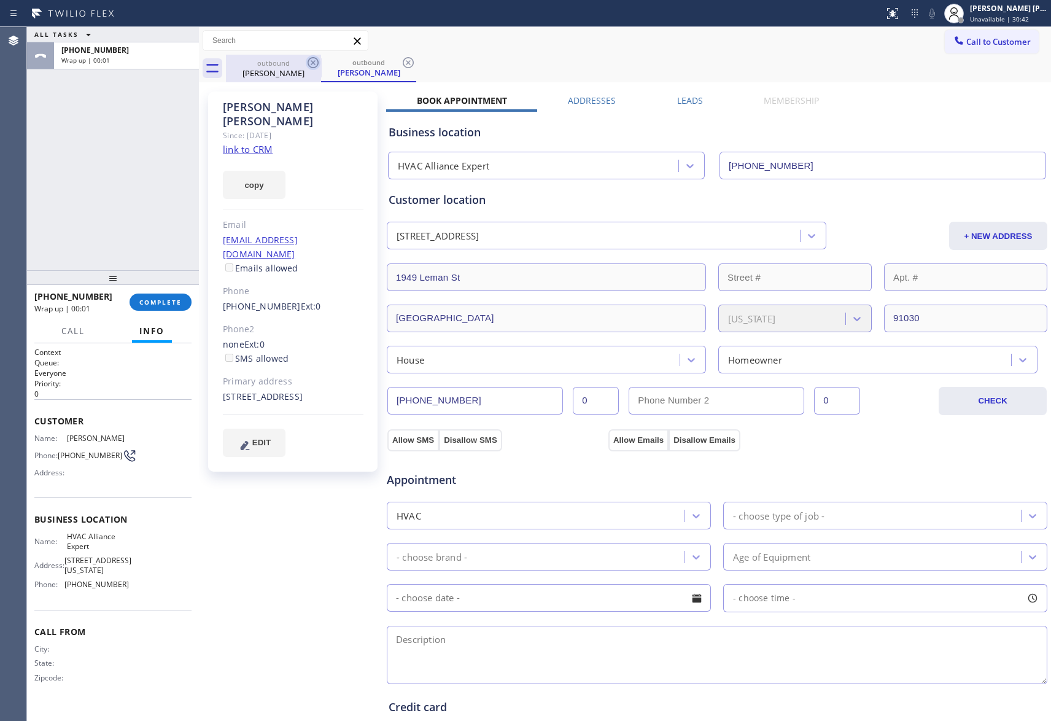
drag, startPoint x: 300, startPoint y: 69, endPoint x: 311, endPoint y: 64, distance: 11.5
click at [300, 69] on div "[PERSON_NAME]" at bounding box center [273, 73] width 93 height 11
click at [311, 63] on icon at bounding box center [313, 62] width 15 height 15
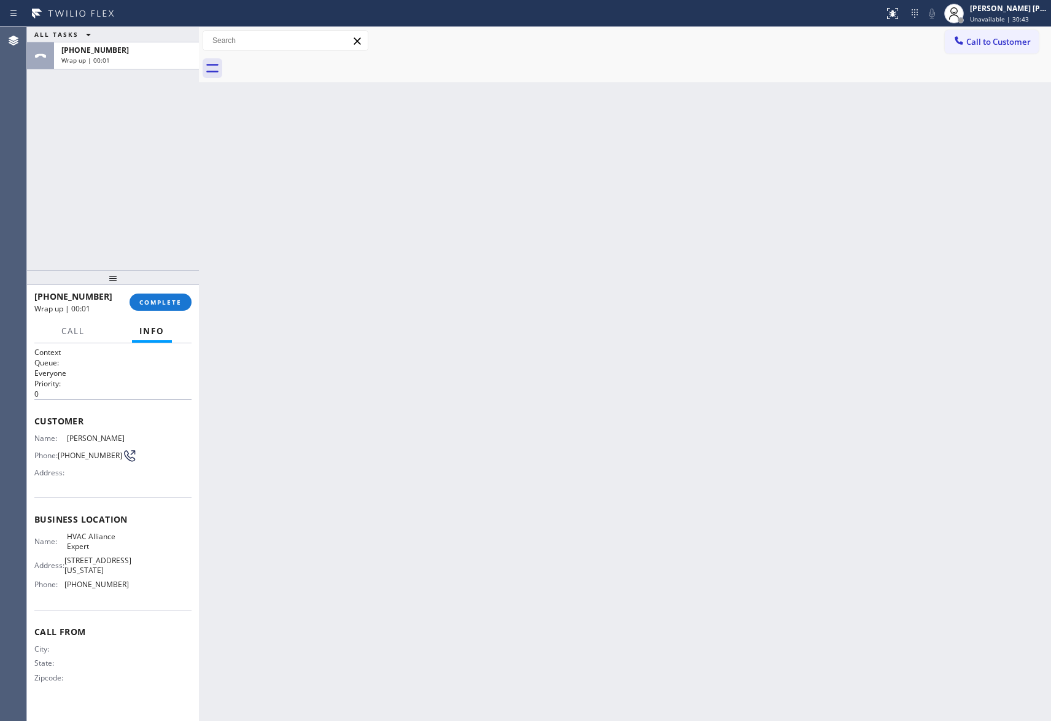
click at [311, 63] on div at bounding box center [638, 69] width 825 height 28
click at [158, 295] on button "COMPLETE" at bounding box center [161, 302] width 62 height 17
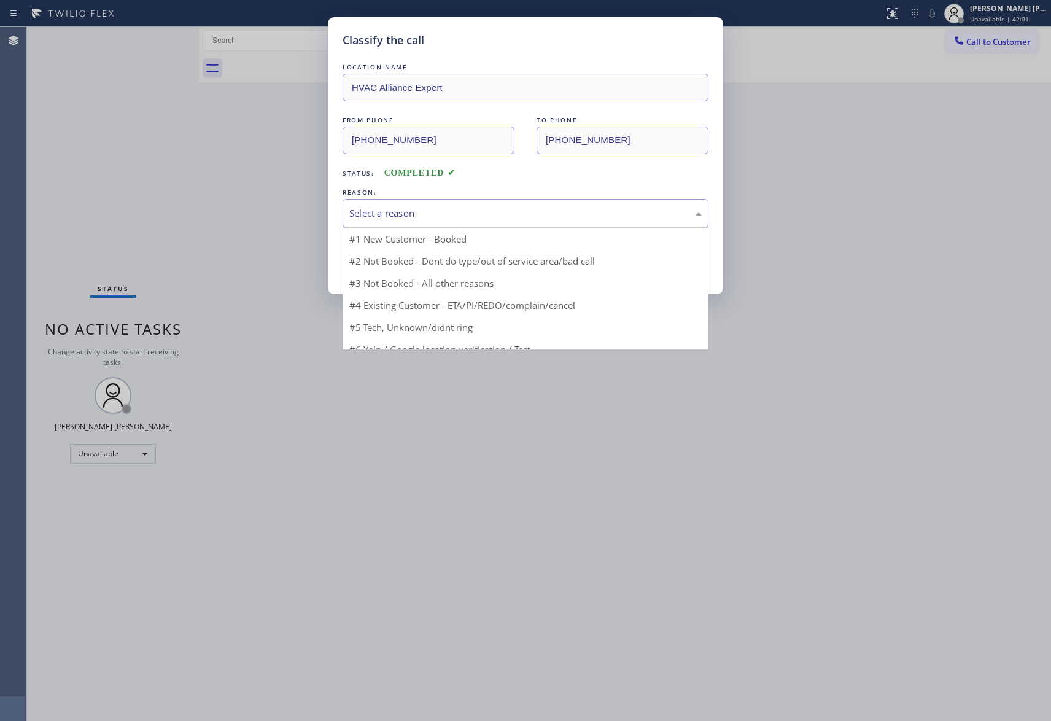
click at [475, 216] on div "Select a reason" at bounding box center [525, 213] width 352 height 14
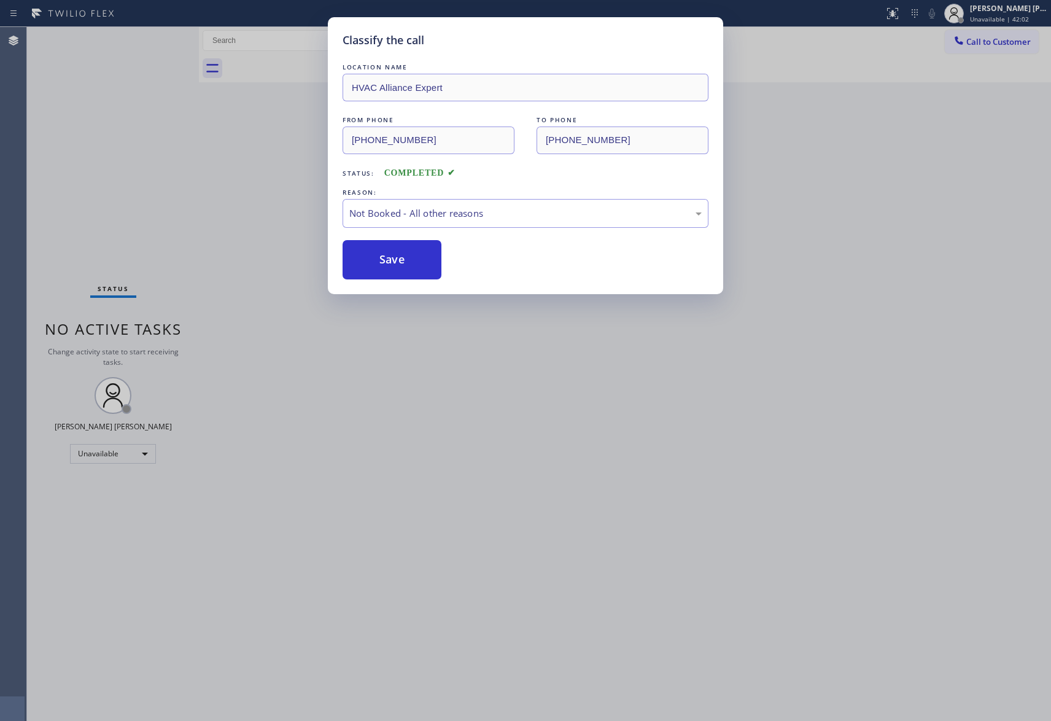
click at [398, 256] on button "Save" at bounding box center [392, 259] width 99 height 39
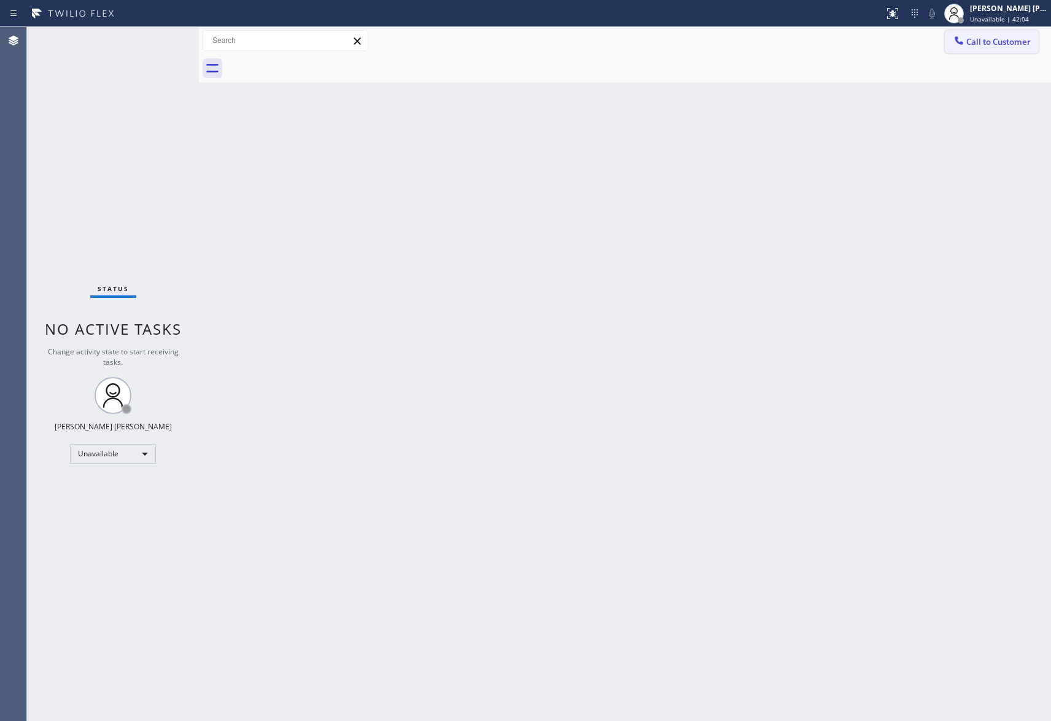
click at [1017, 38] on span "Call to Customer" at bounding box center [998, 41] width 64 height 11
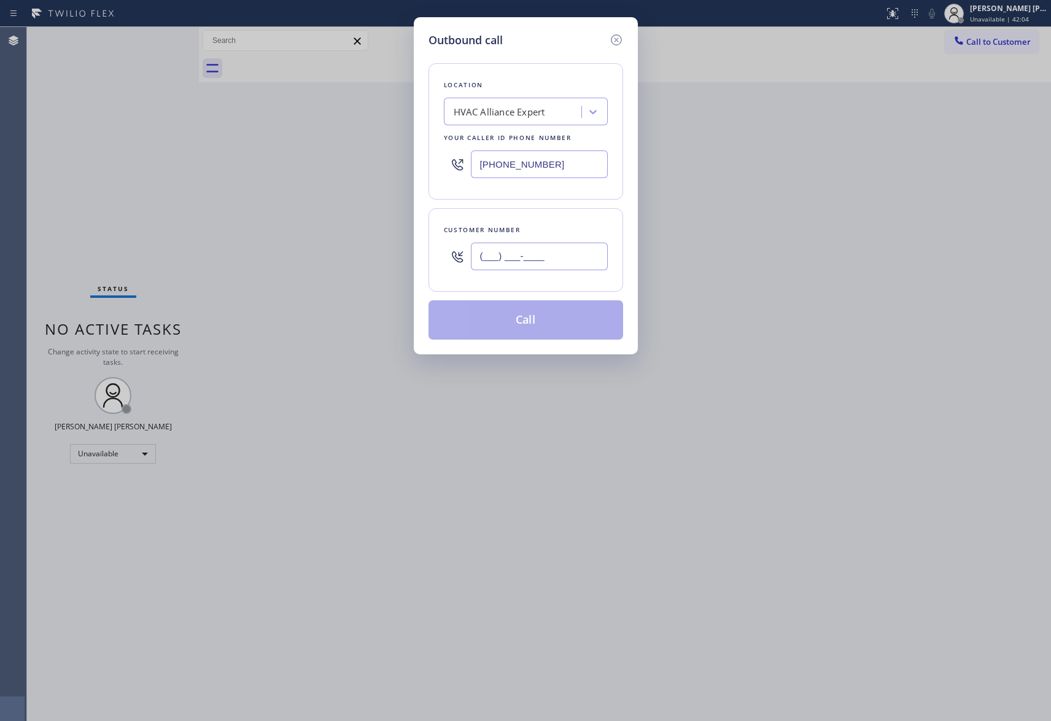
click at [560, 249] on input "(___) ___-____" at bounding box center [539, 257] width 137 height 28
paste input "310) 696-1975"
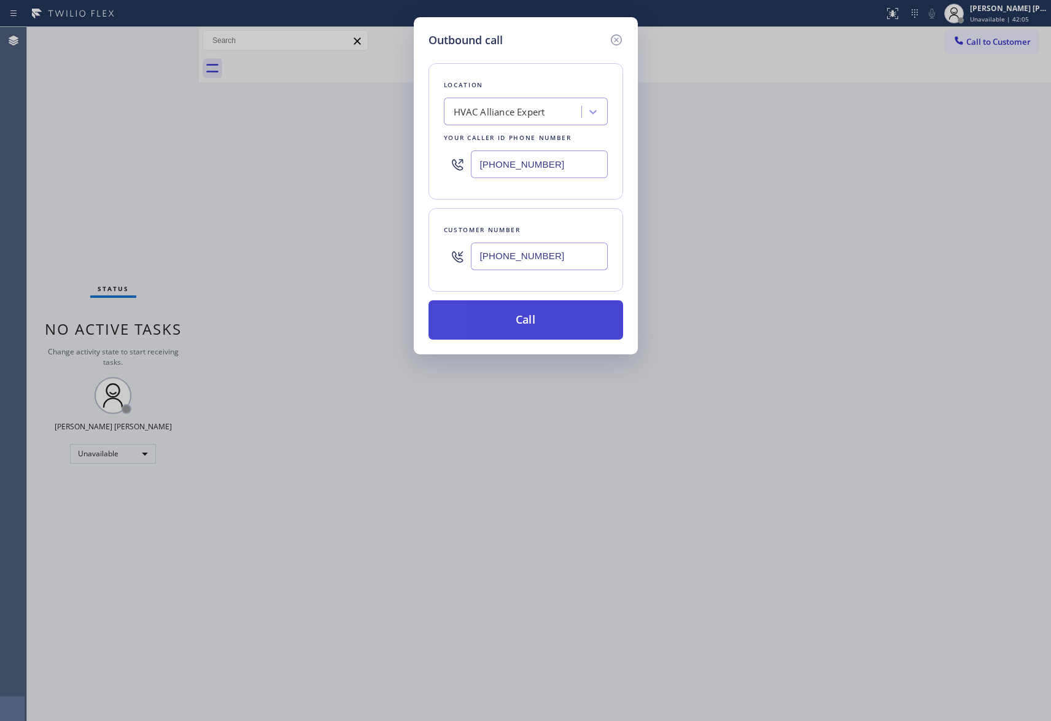
type input "[PHONE_NUMBER]"
click at [561, 321] on button "Call" at bounding box center [526, 319] width 195 height 39
click at [541, 324] on button "Call" at bounding box center [526, 319] width 195 height 39
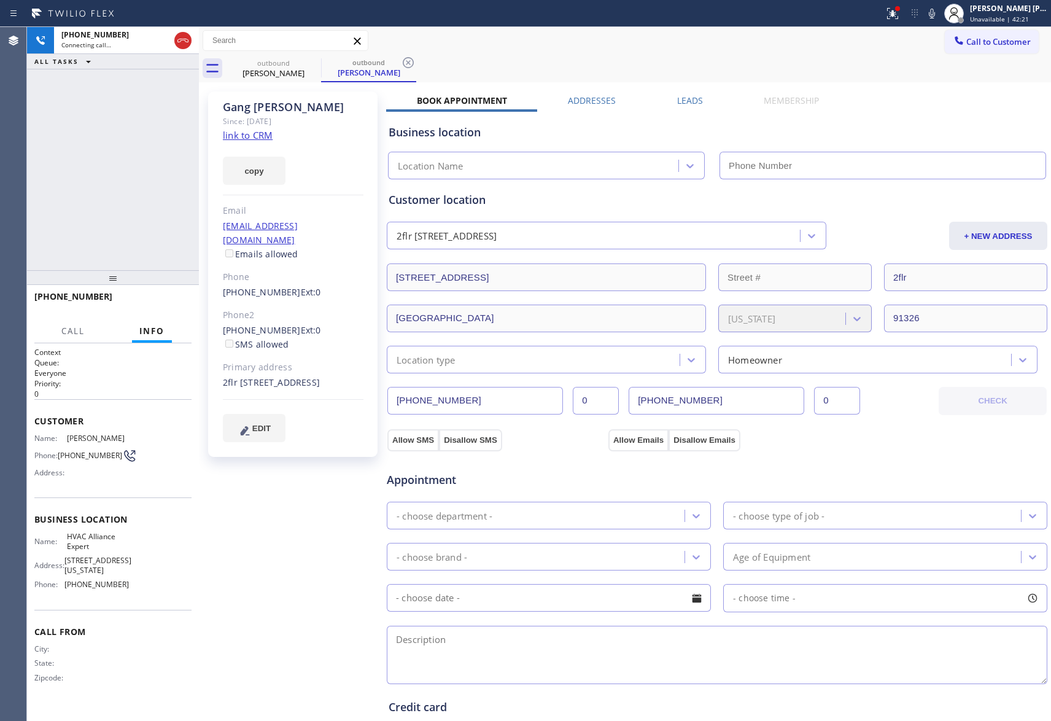
type input "[PHONE_NUMBER]"
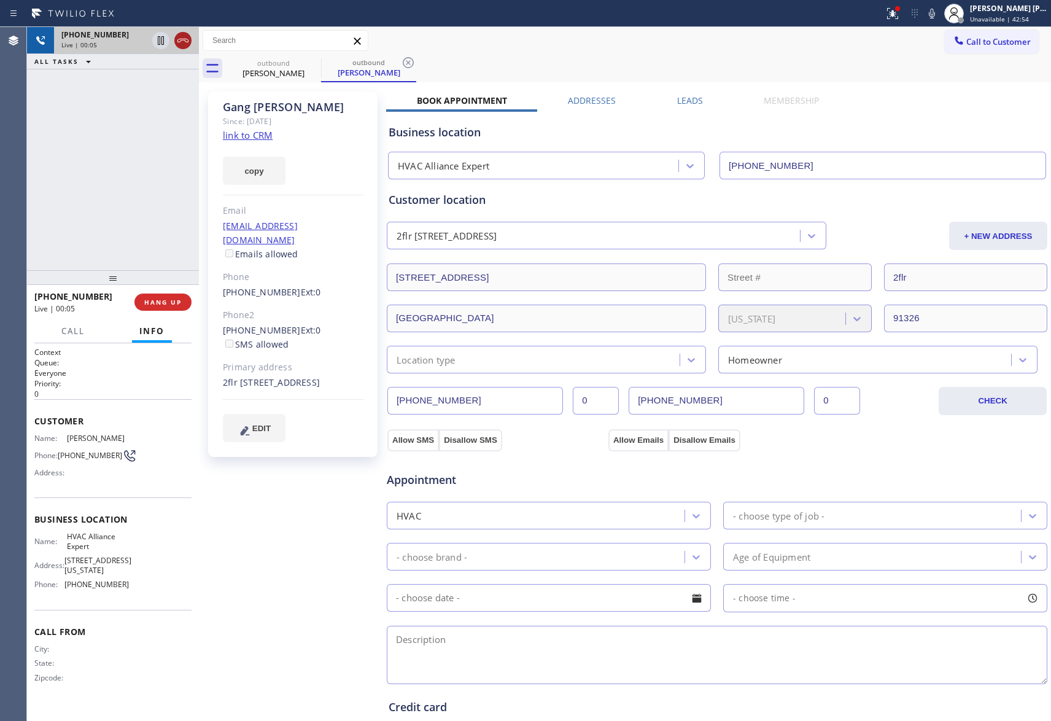
click at [185, 37] on icon at bounding box center [183, 40] width 15 height 15
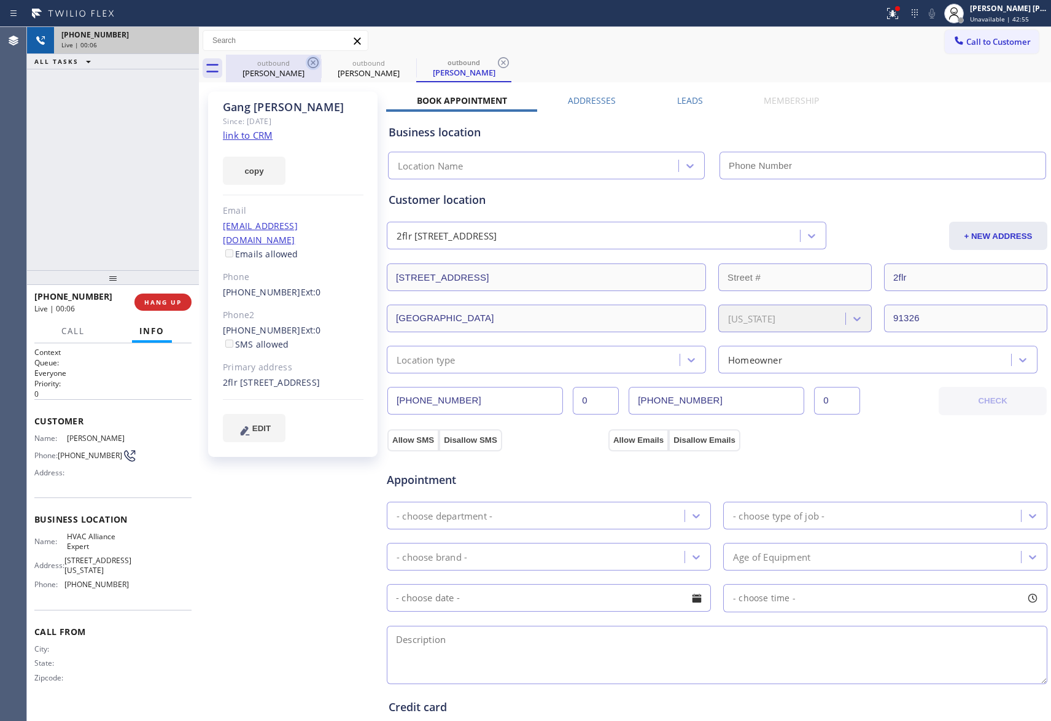
click at [311, 60] on icon at bounding box center [313, 62] width 15 height 15
click at [0, 0] on icon at bounding box center [0, 0] width 0 height 0
click at [496, 60] on icon at bounding box center [503, 62] width 15 height 15
click at [311, 60] on div "outbound [PERSON_NAME] outbound [PERSON_NAME] outbound [PERSON_NAME]" at bounding box center [638, 69] width 825 height 28
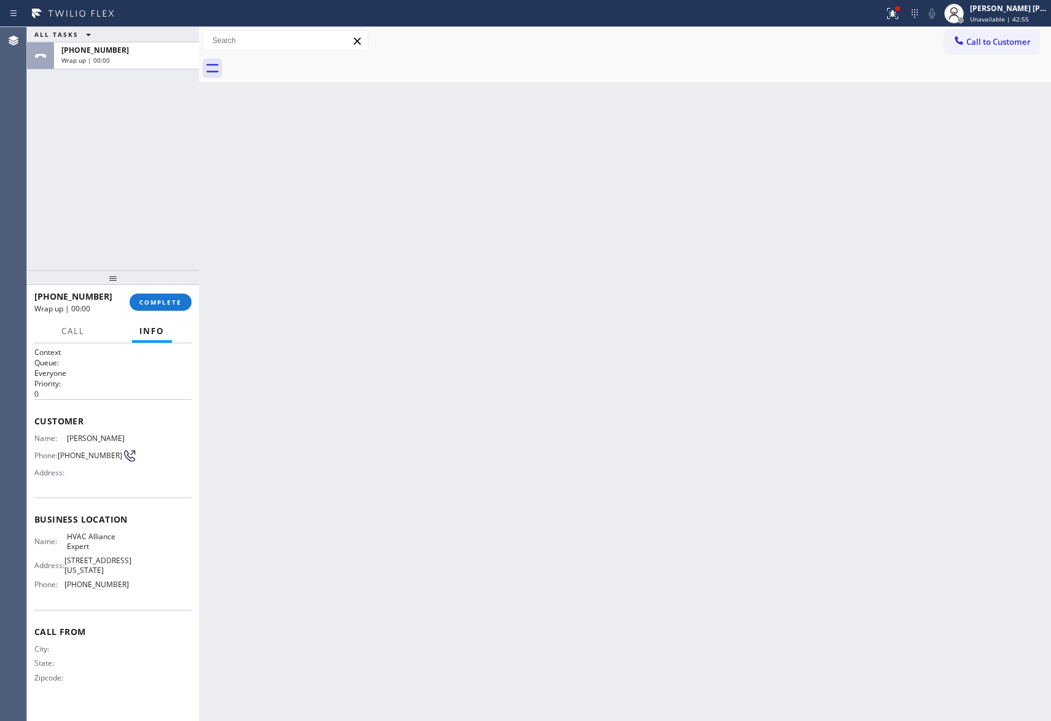
click at [311, 60] on div at bounding box center [638, 69] width 825 height 28
click at [150, 303] on span "COMPLETE" at bounding box center [160, 302] width 42 height 9
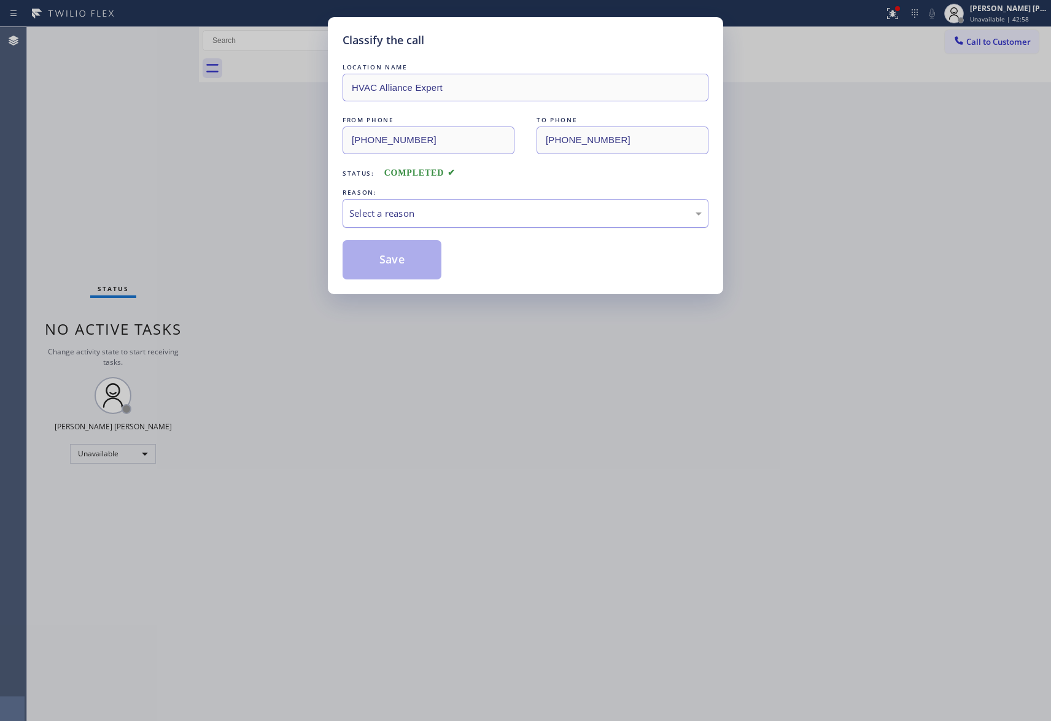
click at [451, 216] on div "Select a reason" at bounding box center [525, 213] width 352 height 14
click at [384, 259] on button "Save" at bounding box center [392, 259] width 99 height 39
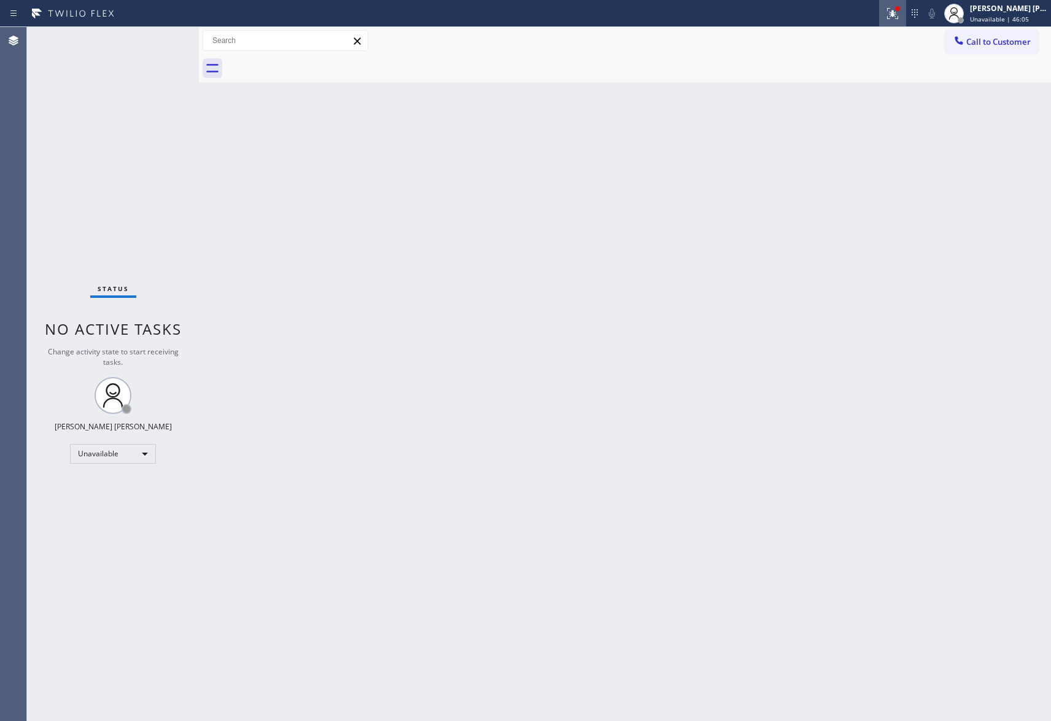
click at [899, 13] on icon at bounding box center [892, 13] width 15 height 15
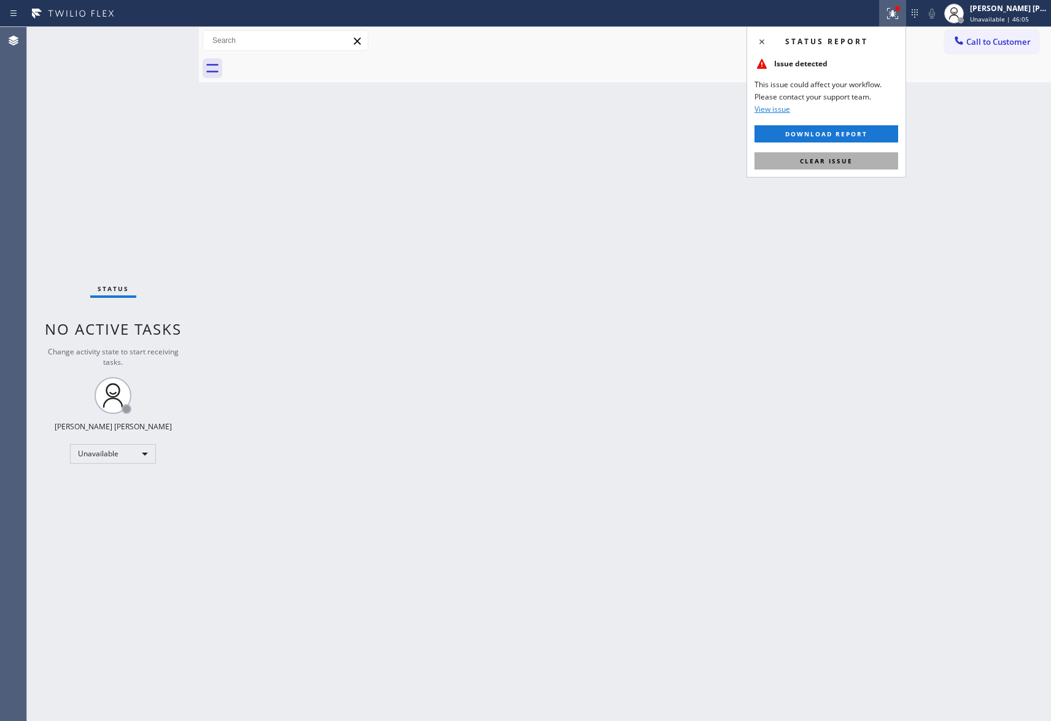
click at [850, 165] on span "Clear issue" at bounding box center [826, 161] width 53 height 9
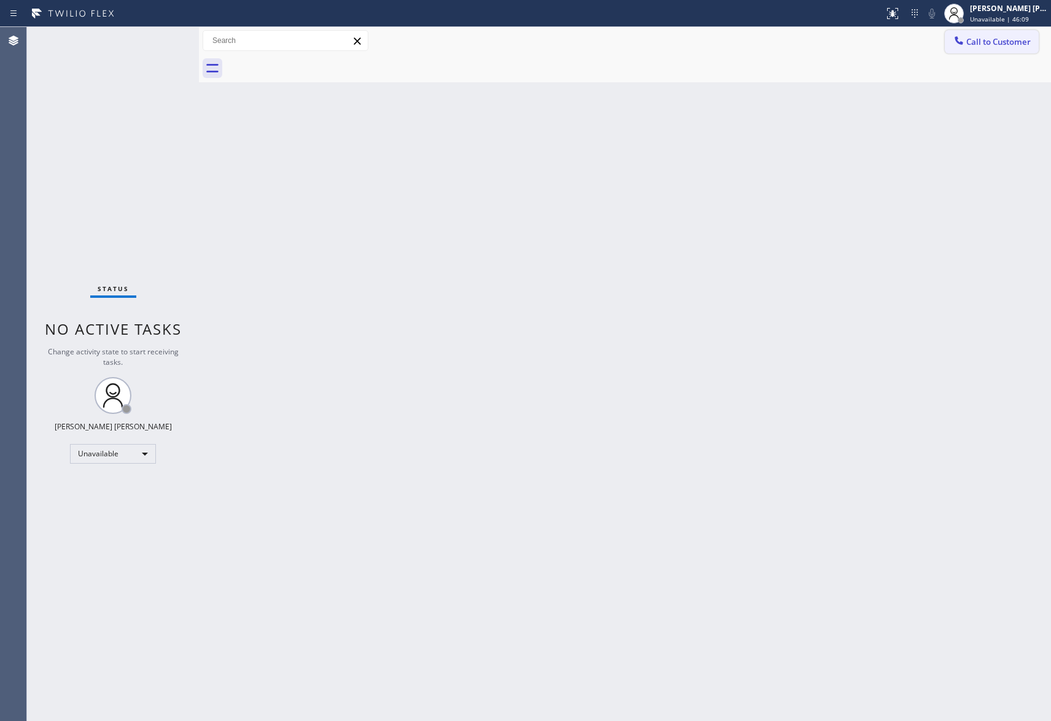
click at [1007, 36] on span "Call to Customer" at bounding box center [998, 41] width 64 height 11
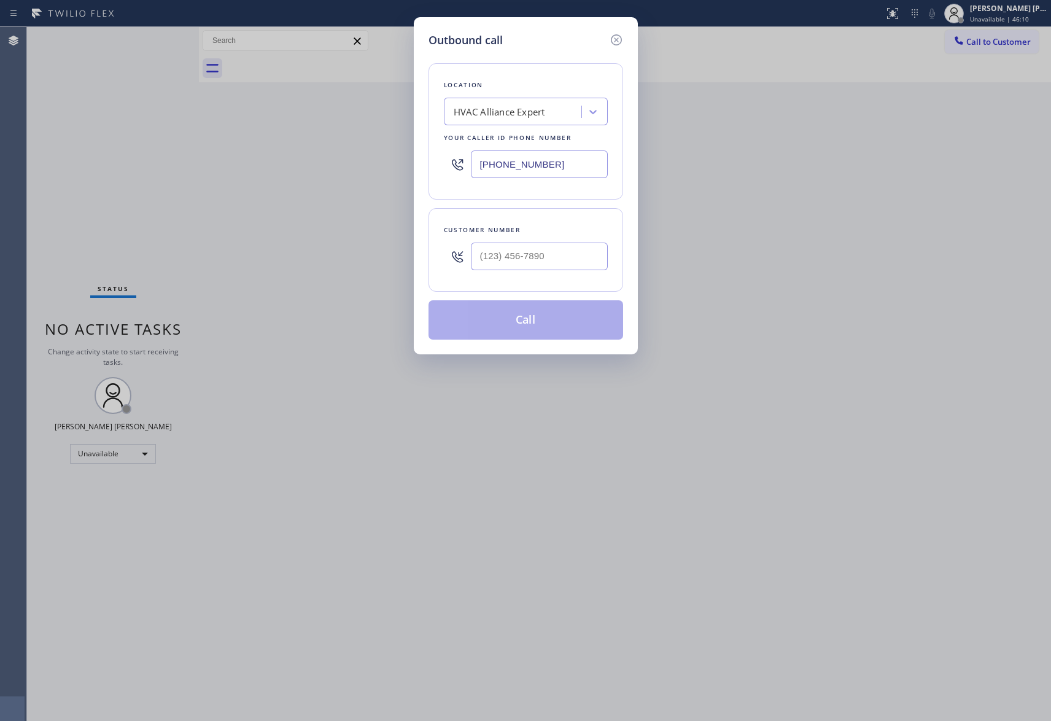
click at [543, 234] on div "Customer number" at bounding box center [526, 230] width 164 height 13
click at [546, 246] on input "(___) ___-____" at bounding box center [539, 257] width 137 height 28
paste input "949) 230-0161"
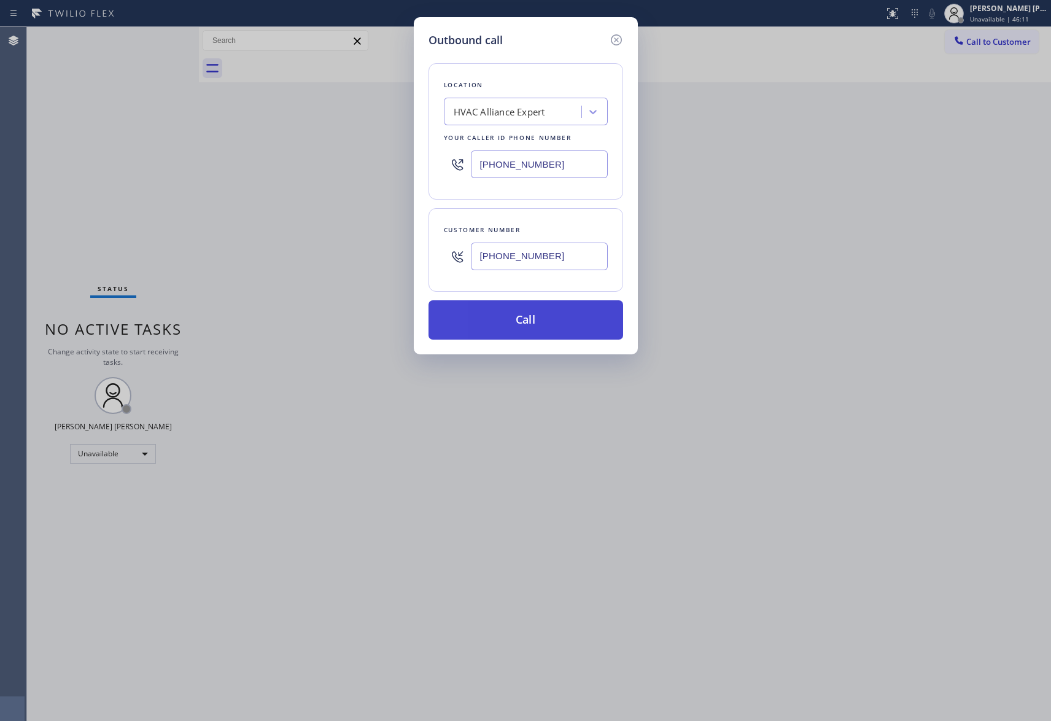
type input "[PHONE_NUMBER]"
click at [534, 320] on button "Call" at bounding box center [526, 319] width 195 height 39
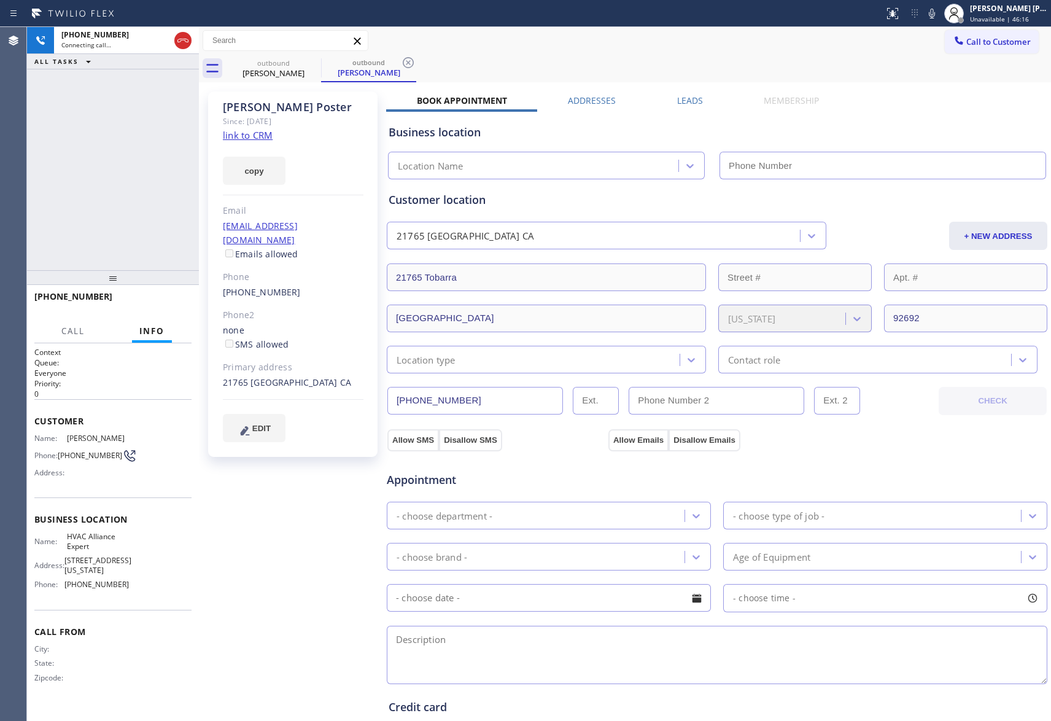
type input "[PHONE_NUMBER]"
click at [161, 301] on span "HANG UP" at bounding box center [162, 302] width 37 height 9
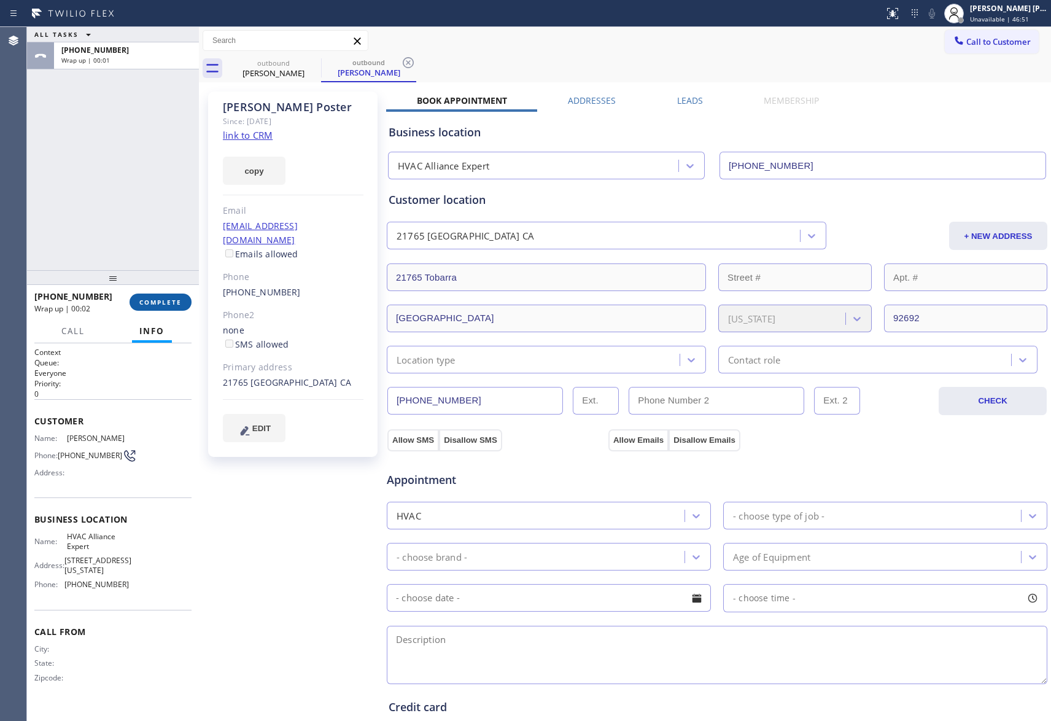
click at [163, 305] on span "COMPLETE" at bounding box center [160, 302] width 42 height 9
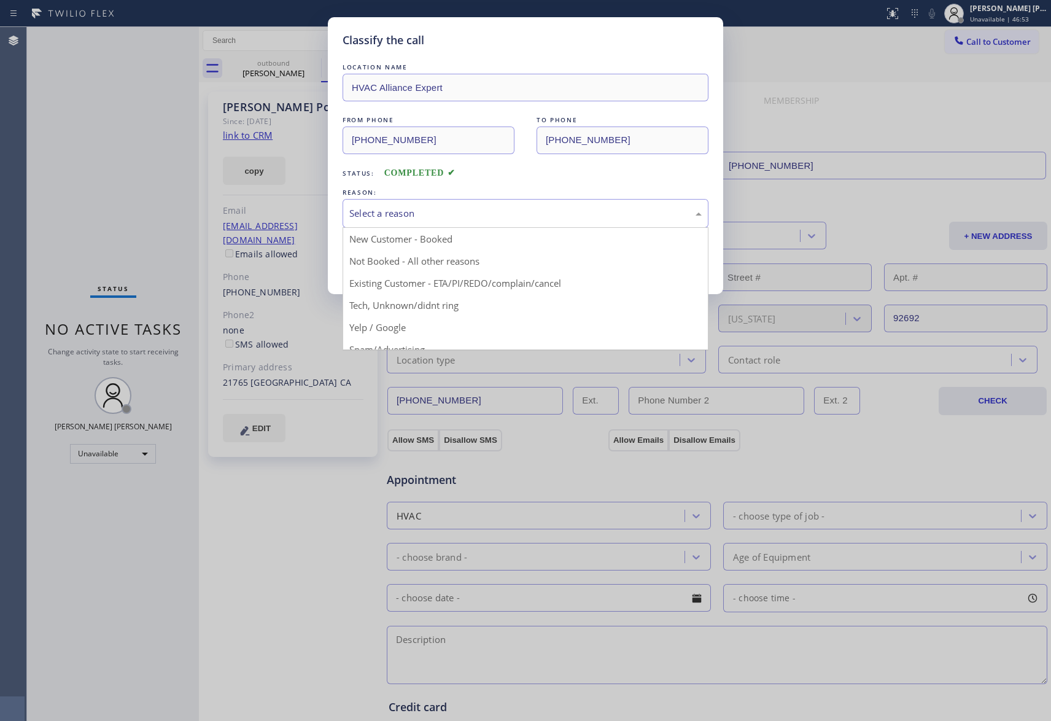
click at [470, 209] on div "Select a reason" at bounding box center [525, 213] width 352 height 14
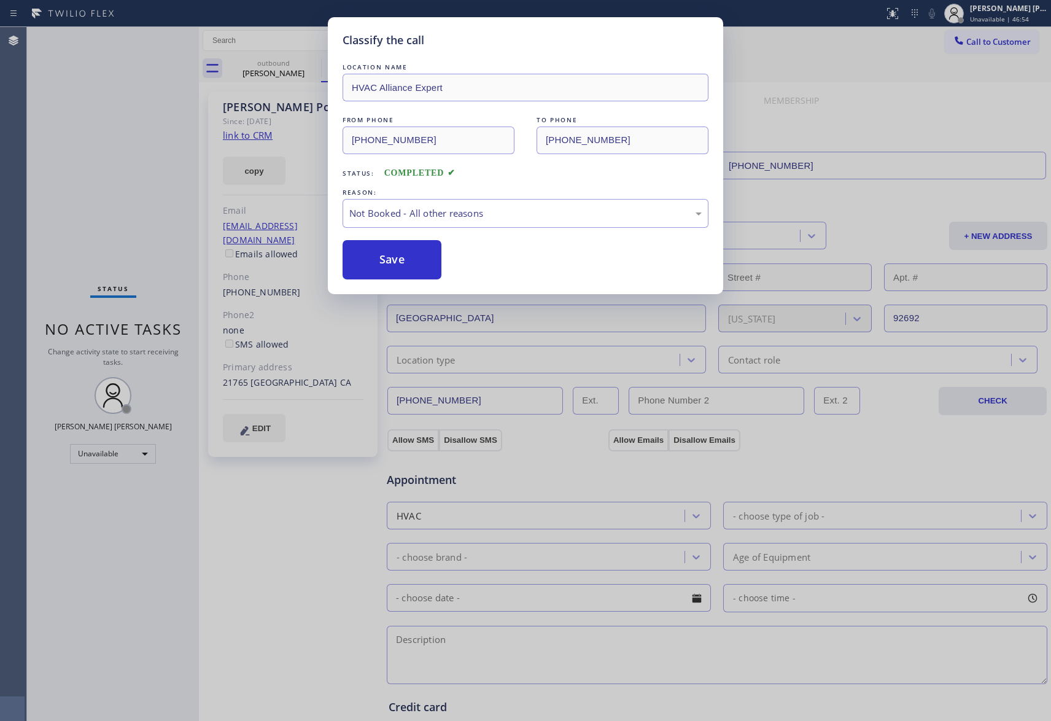
click at [391, 261] on button "Save" at bounding box center [392, 259] width 99 height 39
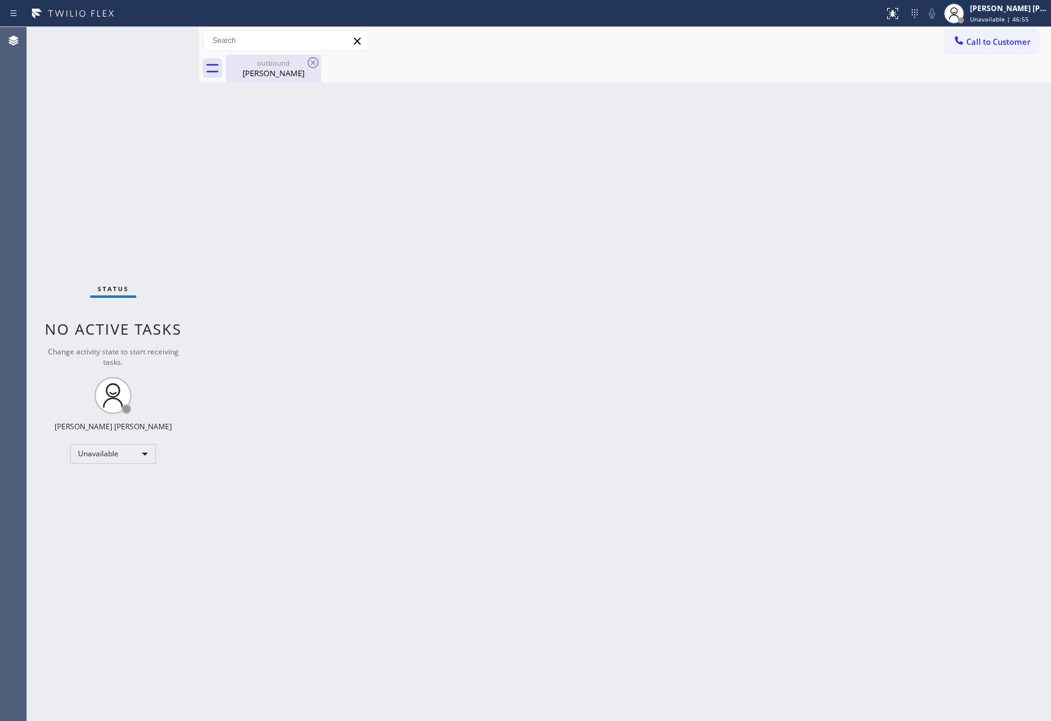
drag, startPoint x: 279, startPoint y: 60, endPoint x: 306, endPoint y: 63, distance: 27.2
click at [280, 60] on div "outbound" at bounding box center [273, 62] width 93 height 9
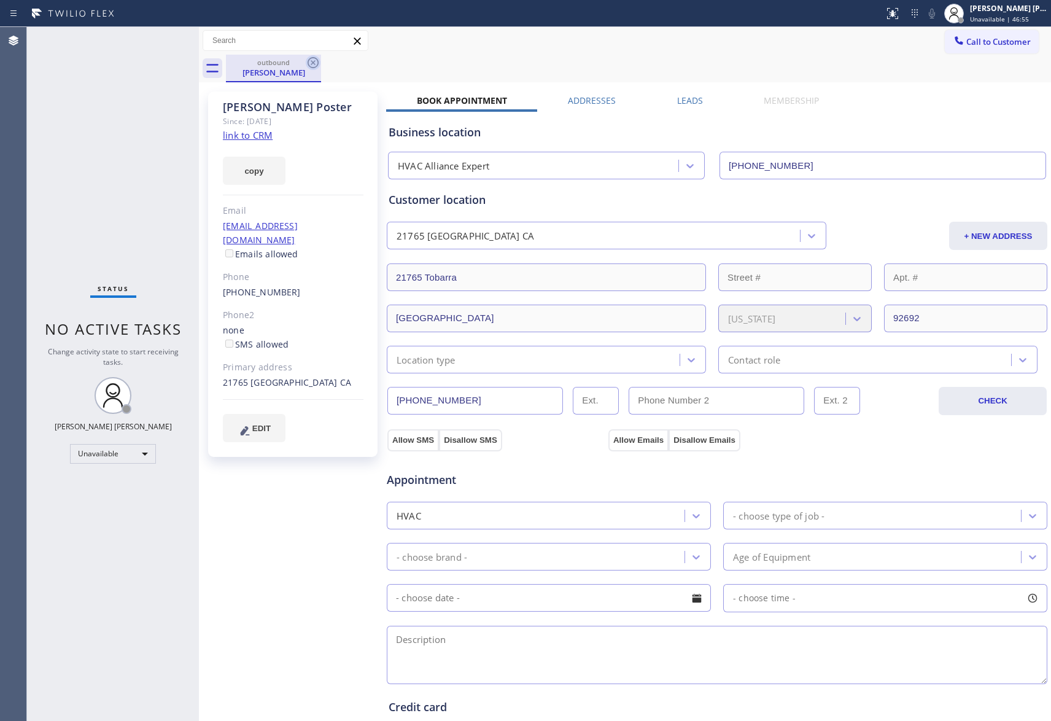
click at [312, 63] on icon at bounding box center [313, 62] width 15 height 15
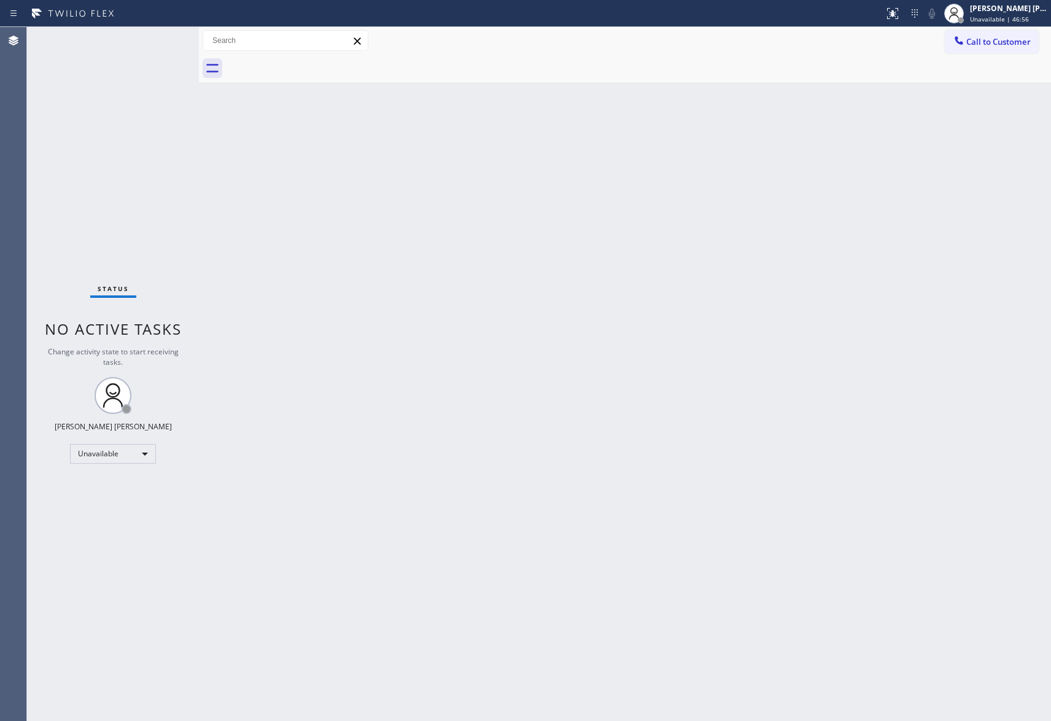
click at [312, 63] on div at bounding box center [638, 69] width 825 height 28
click at [1009, 33] on button "Call to Customer" at bounding box center [992, 41] width 94 height 23
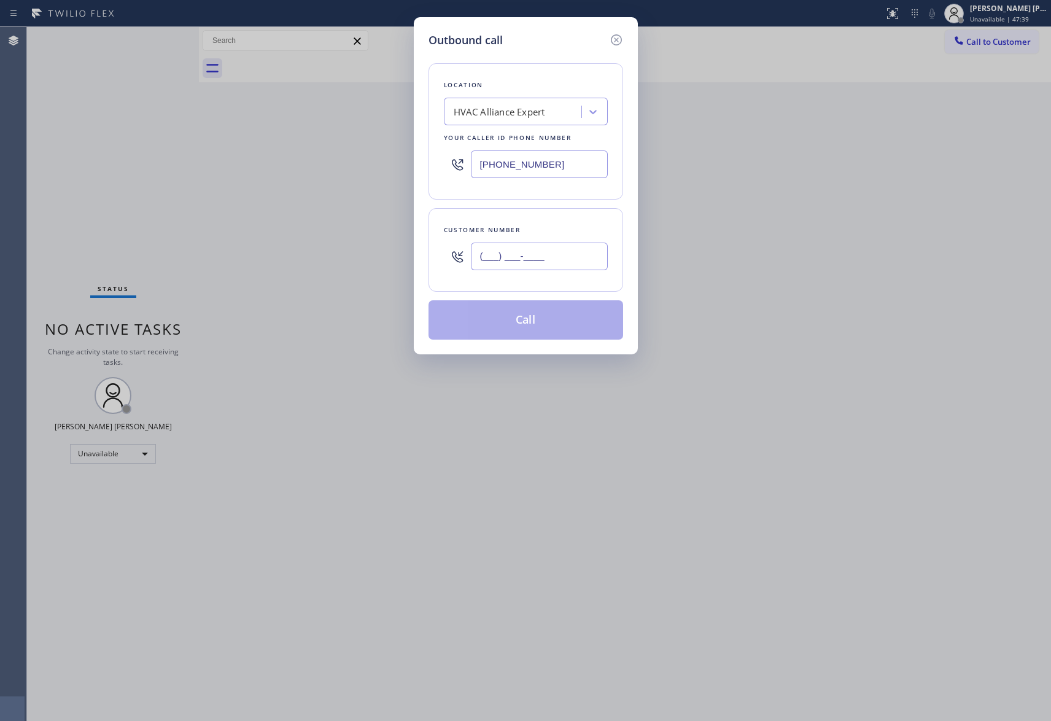
click at [572, 246] on input "(___) ___-____" at bounding box center [539, 257] width 137 height 28
paste input "619) 309-8305"
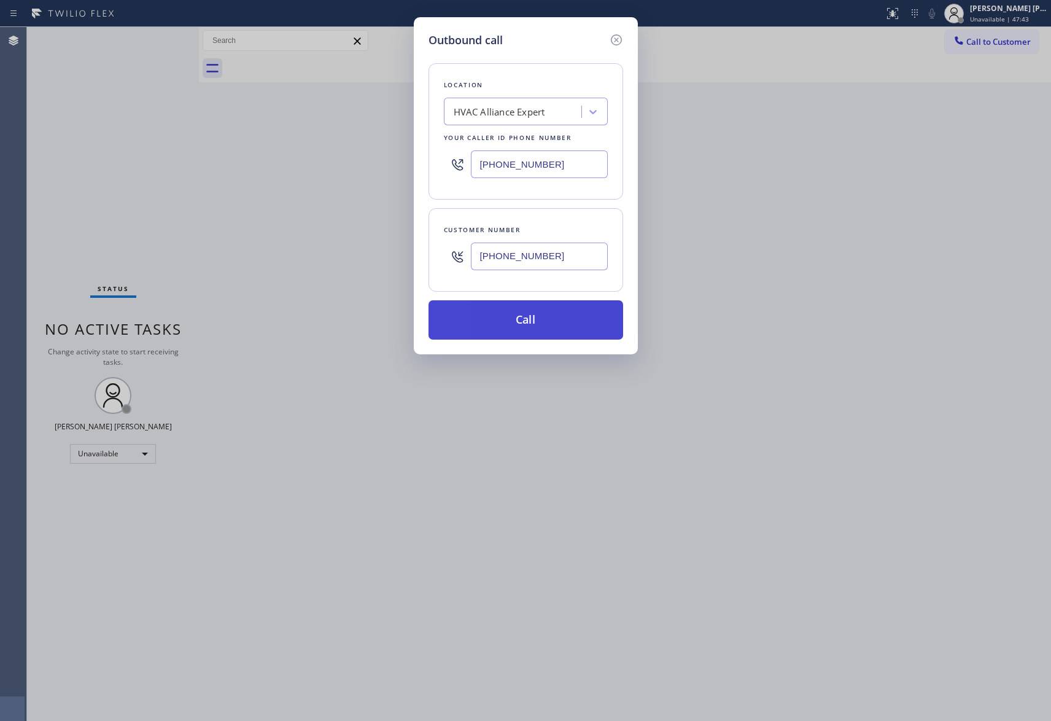
type input "[PHONE_NUMBER]"
click at [558, 325] on button "Call" at bounding box center [526, 319] width 195 height 39
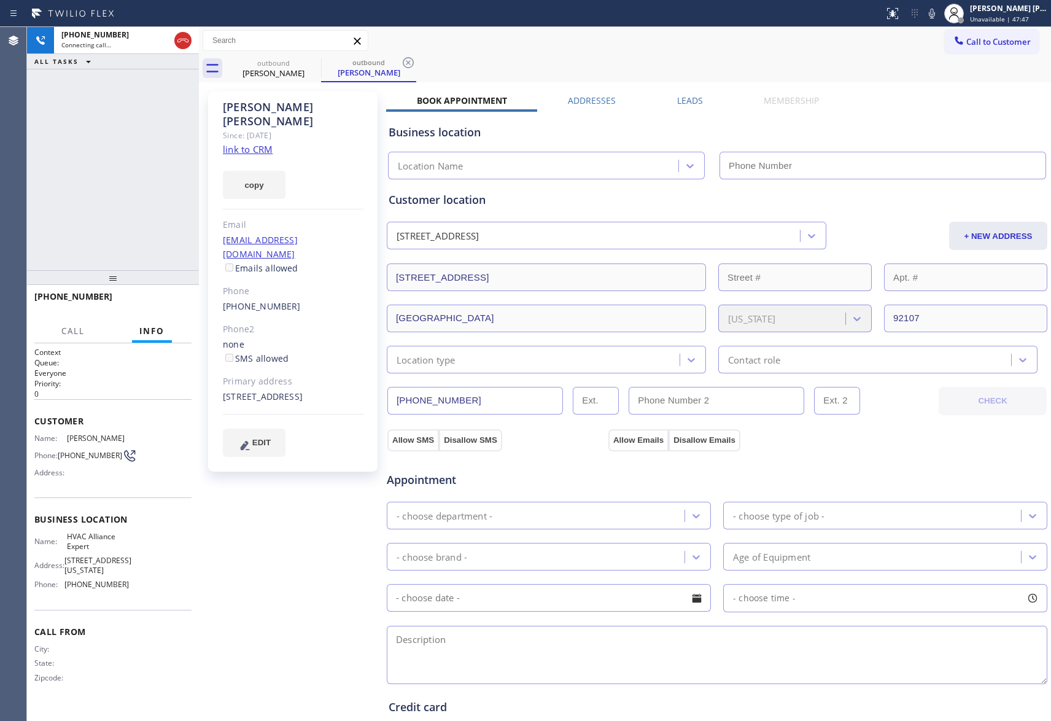
type input "[PHONE_NUMBER]"
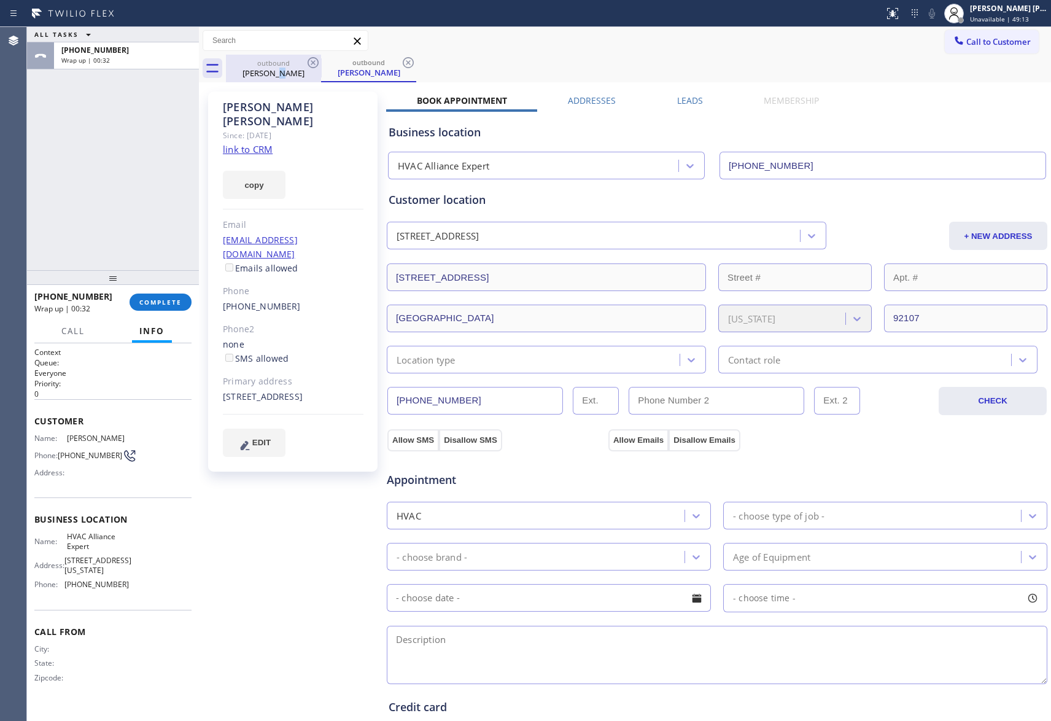
drag, startPoint x: 278, startPoint y: 79, endPoint x: 298, endPoint y: 60, distance: 28.3
click at [286, 69] on div "outbound [PERSON_NAME]" at bounding box center [273, 69] width 93 height 28
click at [298, 60] on div "outbound" at bounding box center [273, 62] width 93 height 9
drag, startPoint x: 310, startPoint y: 69, endPoint x: 318, endPoint y: 60, distance: 12.2
click at [313, 68] on icon at bounding box center [313, 62] width 15 height 15
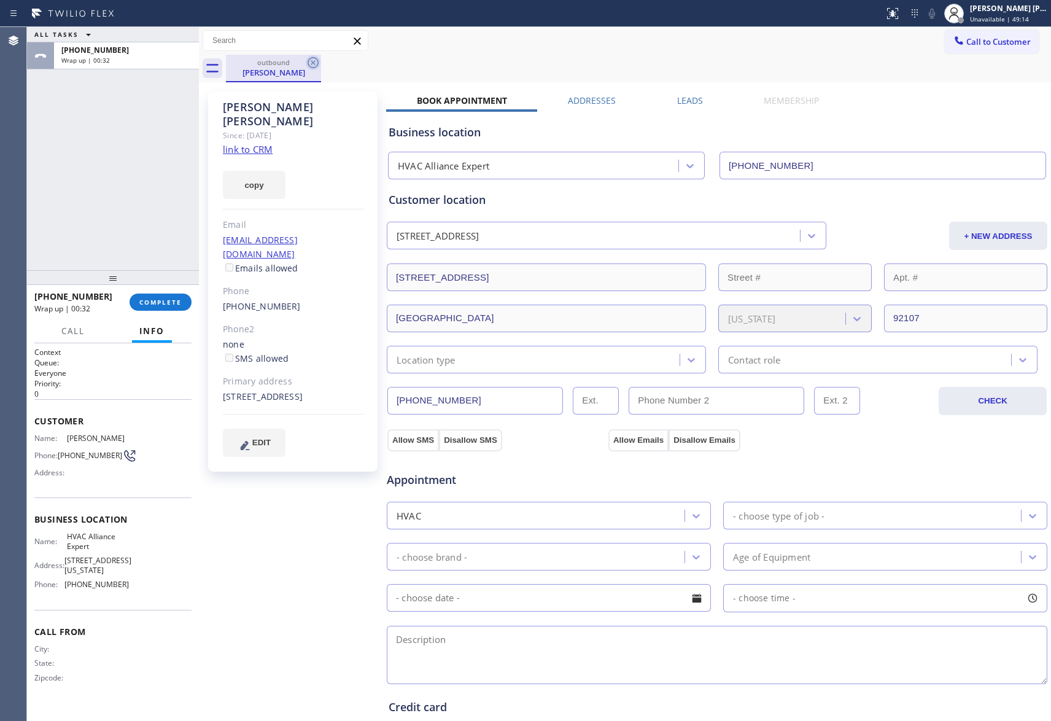
click at [318, 60] on icon at bounding box center [313, 62] width 15 height 15
click at [318, 60] on div "outbound [PERSON_NAME]" at bounding box center [638, 69] width 825 height 28
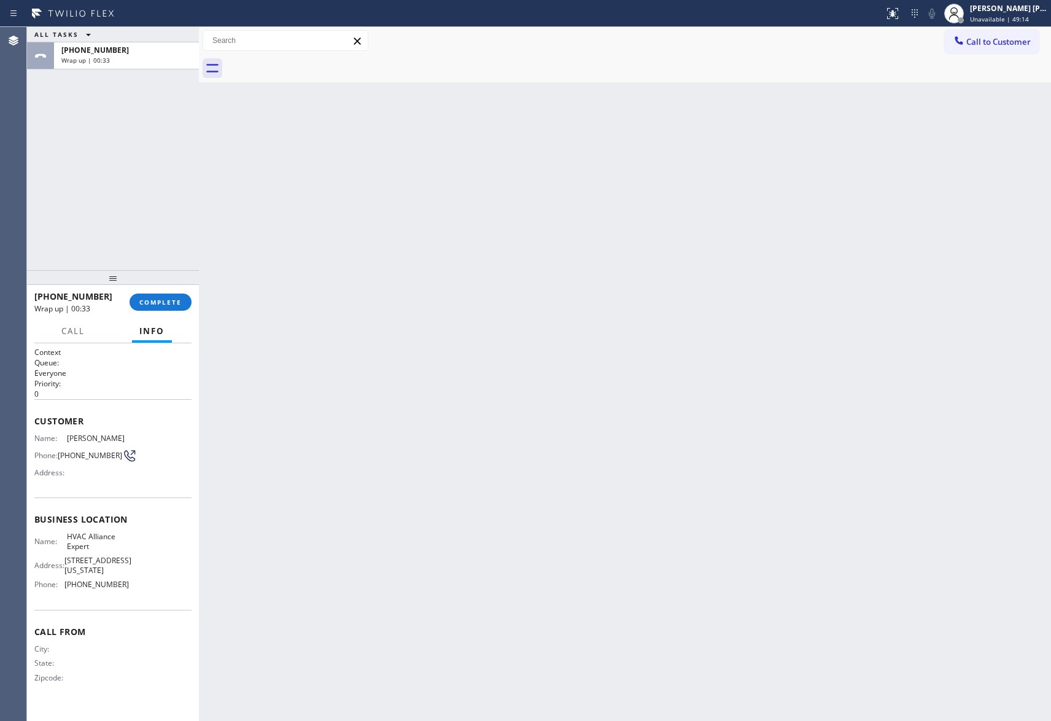
click at [318, 60] on div at bounding box center [638, 69] width 825 height 28
drag, startPoint x: 318, startPoint y: 60, endPoint x: 205, endPoint y: 262, distance: 231.5
click at [308, 64] on div at bounding box center [638, 69] width 825 height 28
click at [168, 305] on span "COMPLETE" at bounding box center [160, 302] width 42 height 9
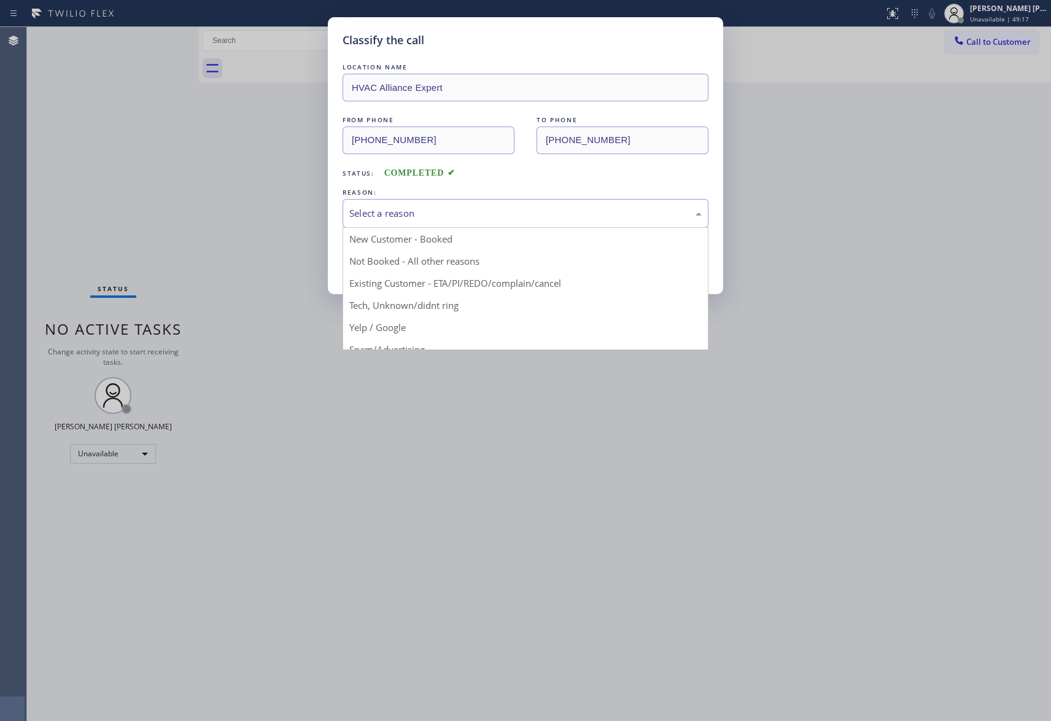
click at [476, 212] on div "Select a reason" at bounding box center [525, 213] width 352 height 14
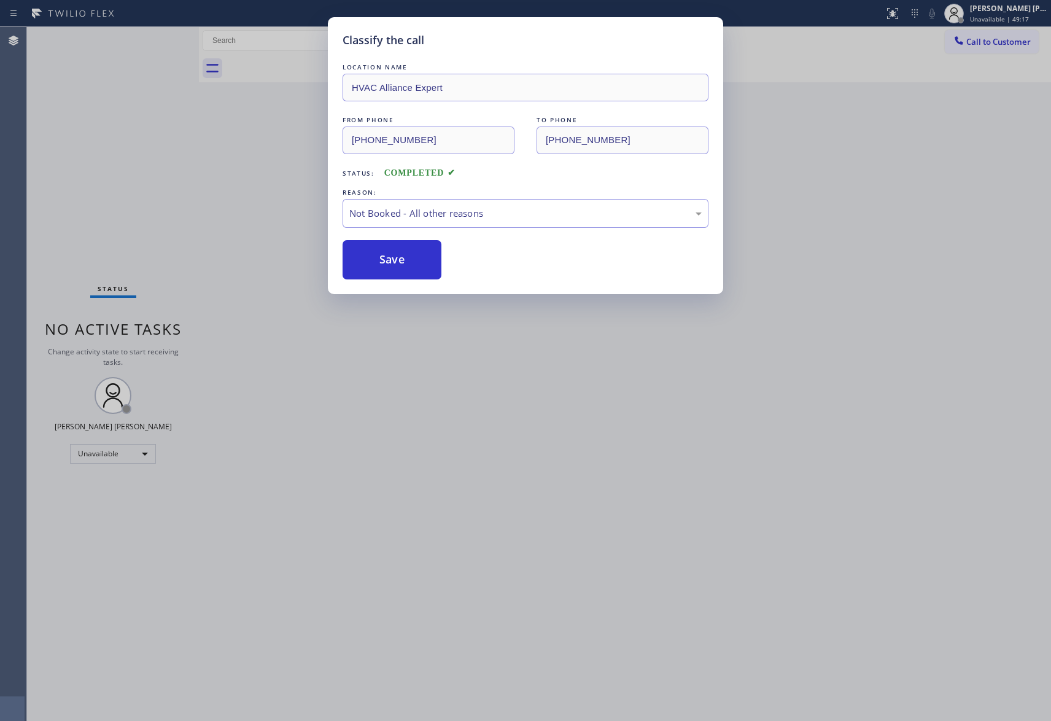
click at [384, 264] on button "Save" at bounding box center [392, 259] width 99 height 39
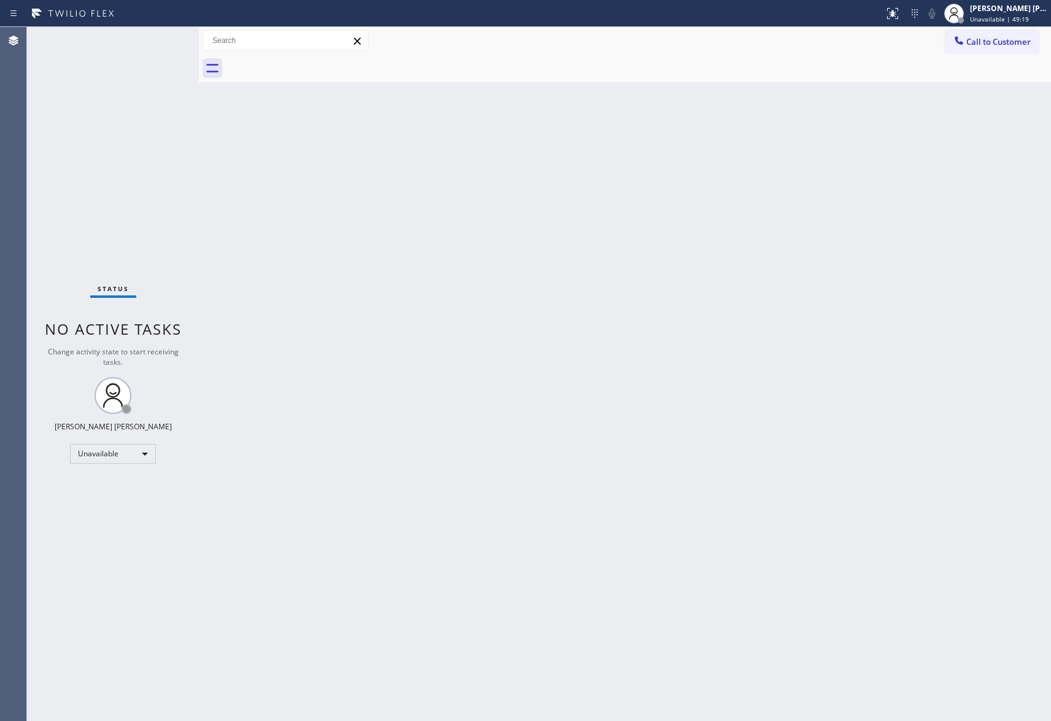
click at [1009, 42] on span "Call to Customer" at bounding box center [998, 41] width 64 height 11
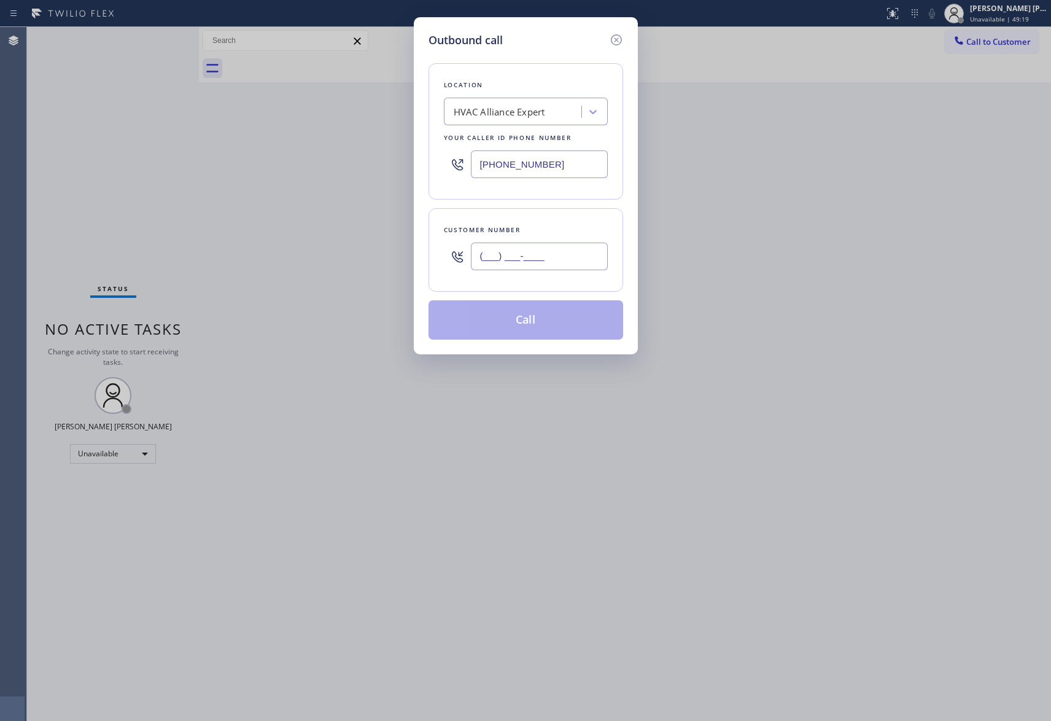
click at [566, 260] on input "(___) ___-____" at bounding box center [539, 257] width 137 height 28
paste input "626) 622-2209"
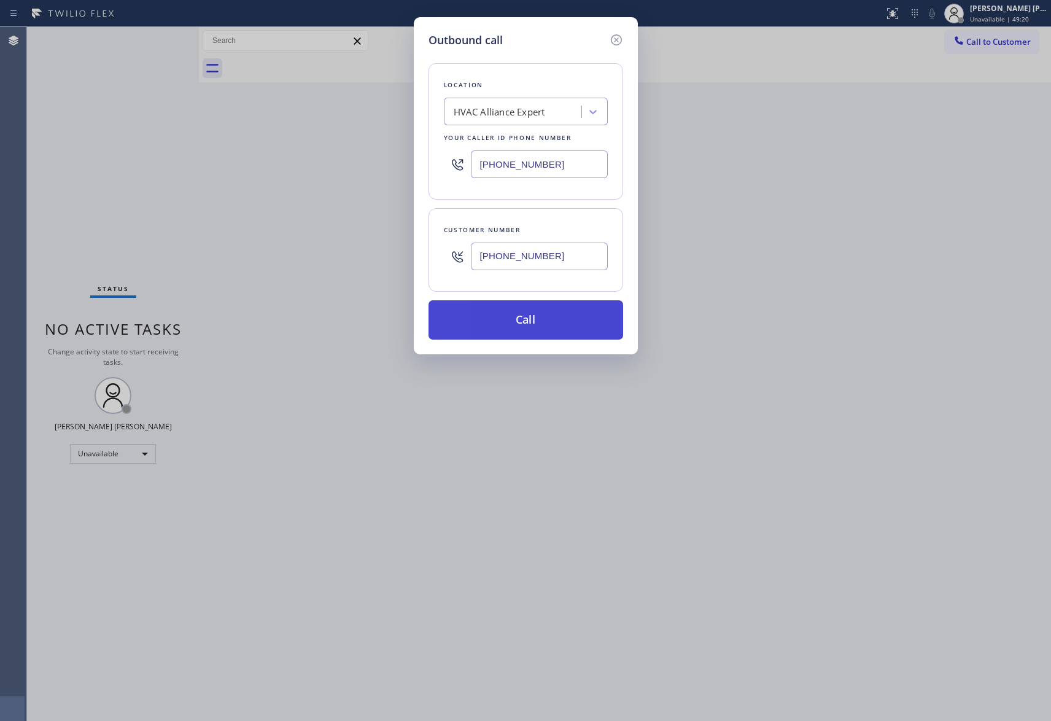
type input "[PHONE_NUMBER]"
click at [564, 321] on button "Call" at bounding box center [526, 319] width 195 height 39
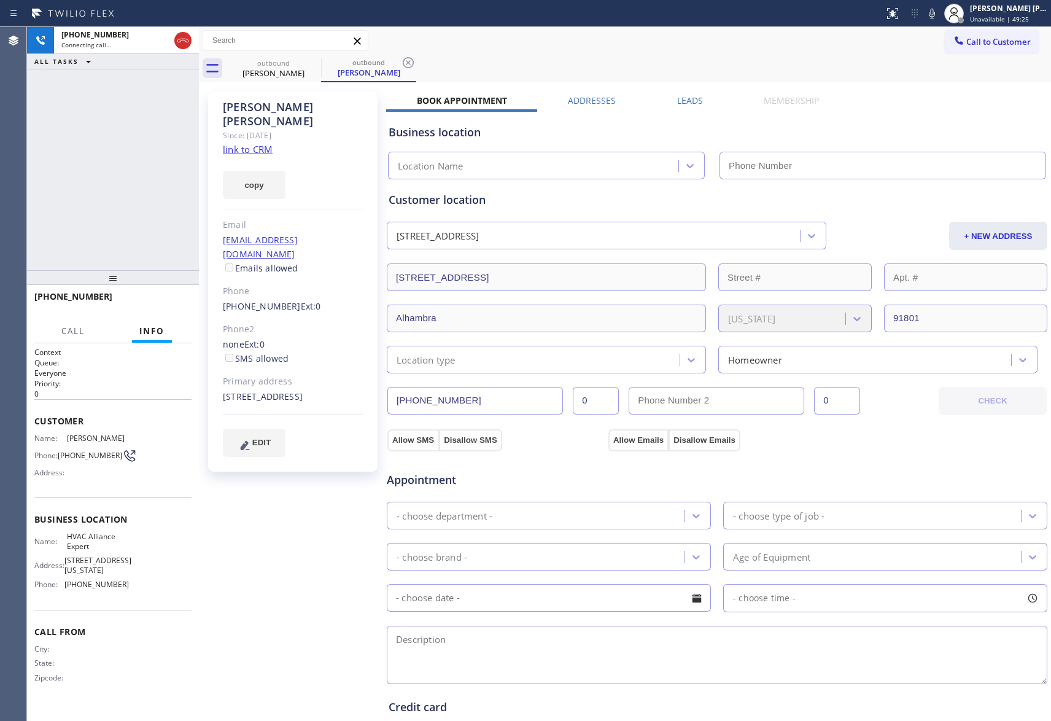
type input "[PHONE_NUMBER]"
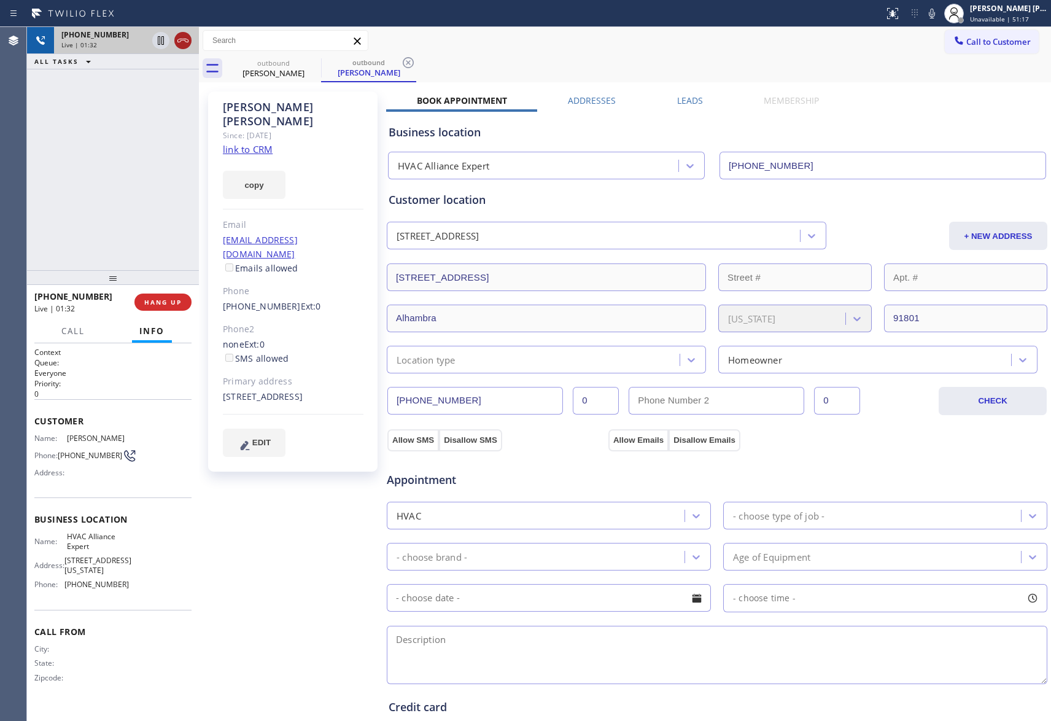
click at [182, 44] on icon at bounding box center [183, 40] width 15 height 15
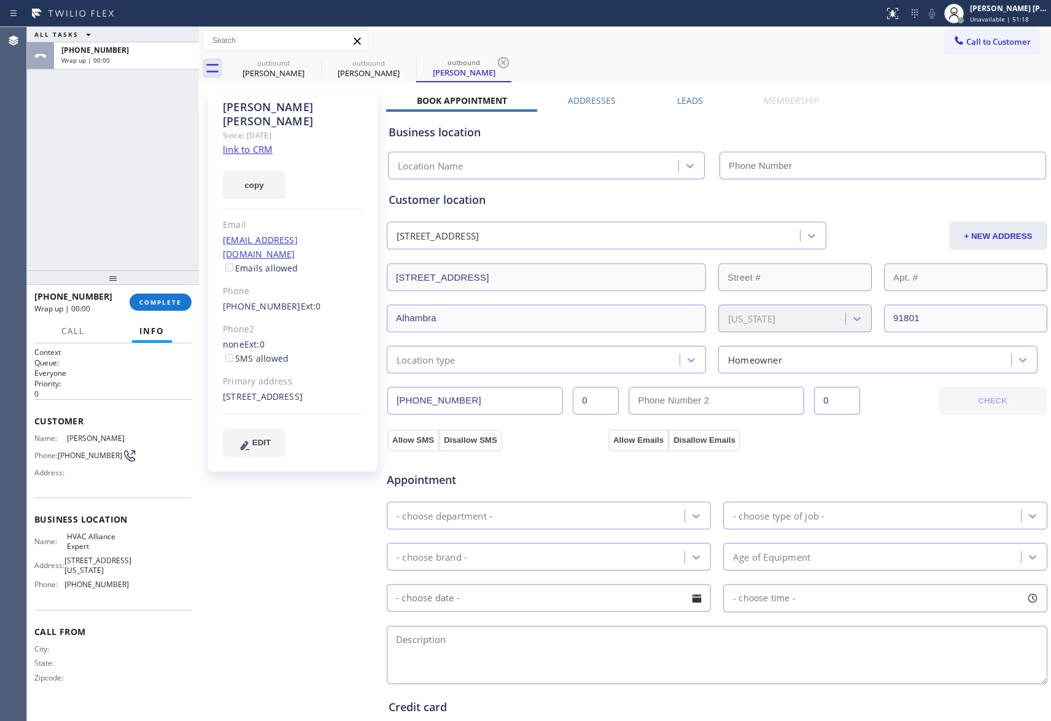
type input "[PHONE_NUMBER]"
click at [312, 64] on icon at bounding box center [313, 62] width 11 height 11
click at [0, 0] on icon at bounding box center [0, 0] width 0 height 0
click at [498, 64] on icon at bounding box center [503, 62] width 11 height 11
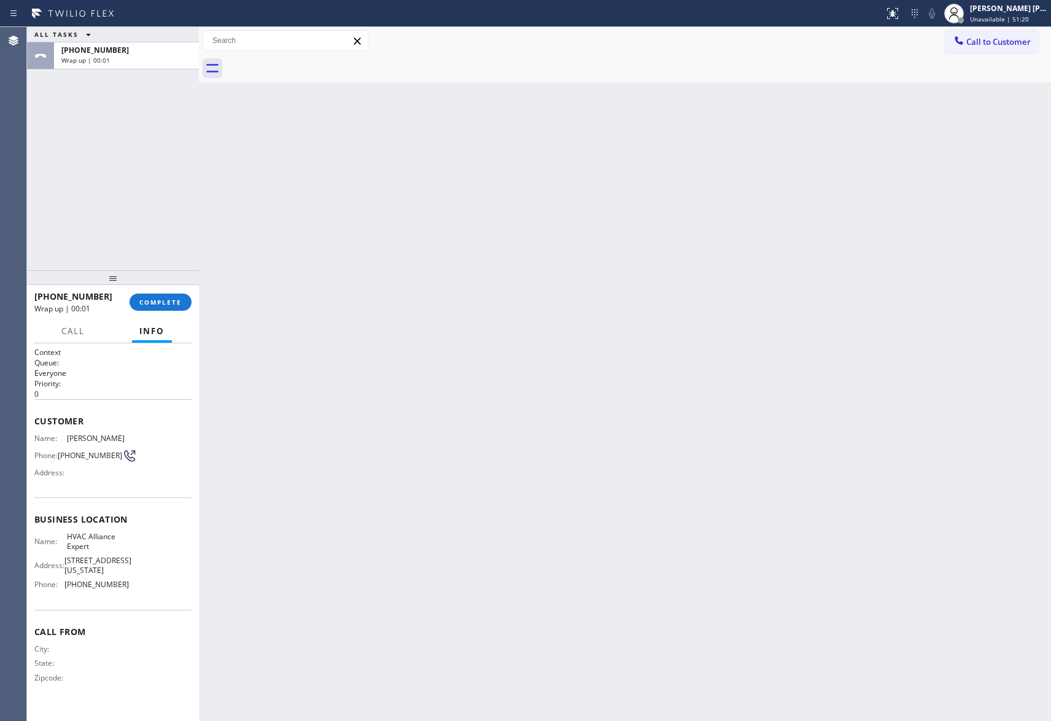
click at [312, 64] on div at bounding box center [638, 69] width 825 height 28
click at [175, 296] on button "COMPLETE" at bounding box center [161, 302] width 62 height 17
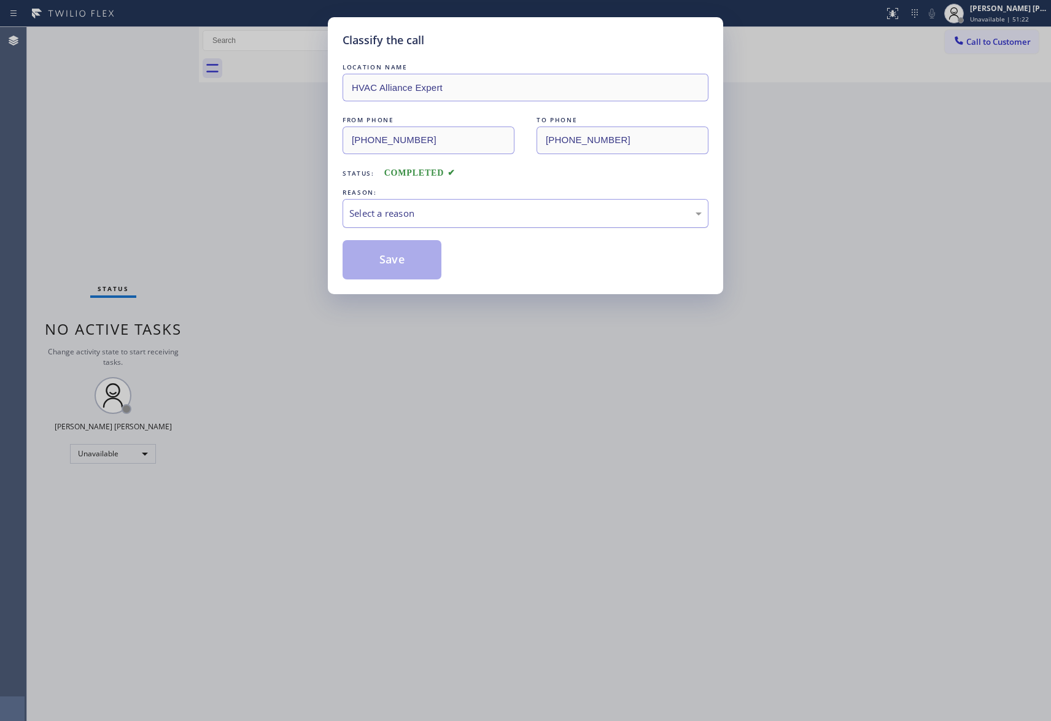
click at [474, 210] on div "Select a reason" at bounding box center [525, 213] width 352 height 14
click at [393, 259] on button "Save" at bounding box center [392, 259] width 99 height 39
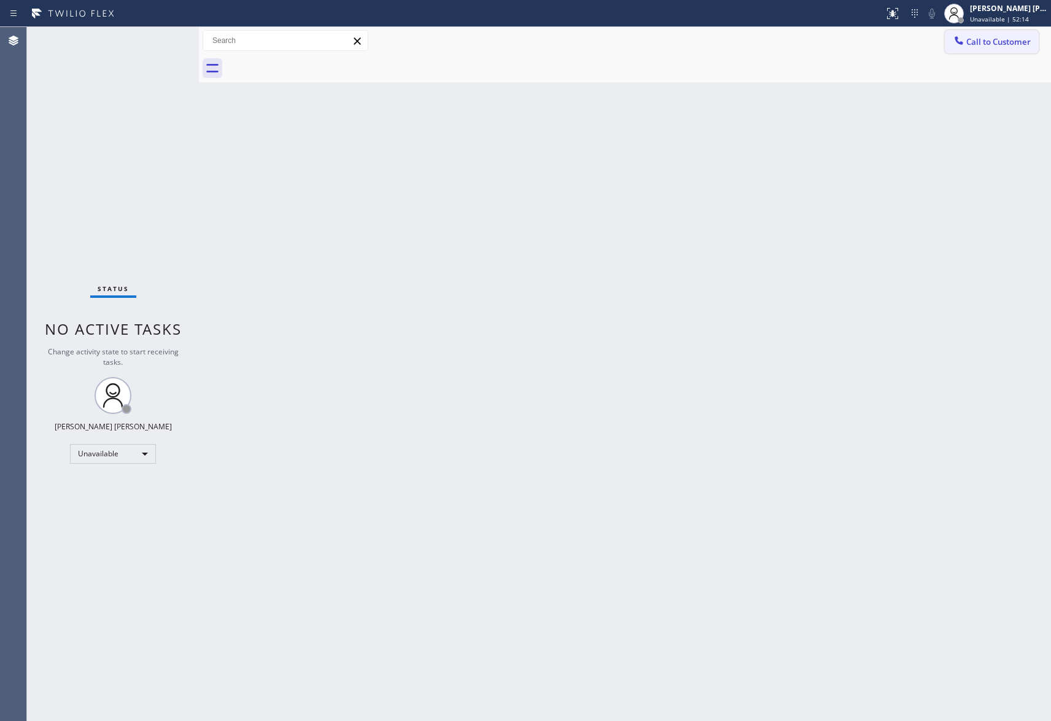
click at [1023, 52] on button "Call to Customer" at bounding box center [992, 41] width 94 height 23
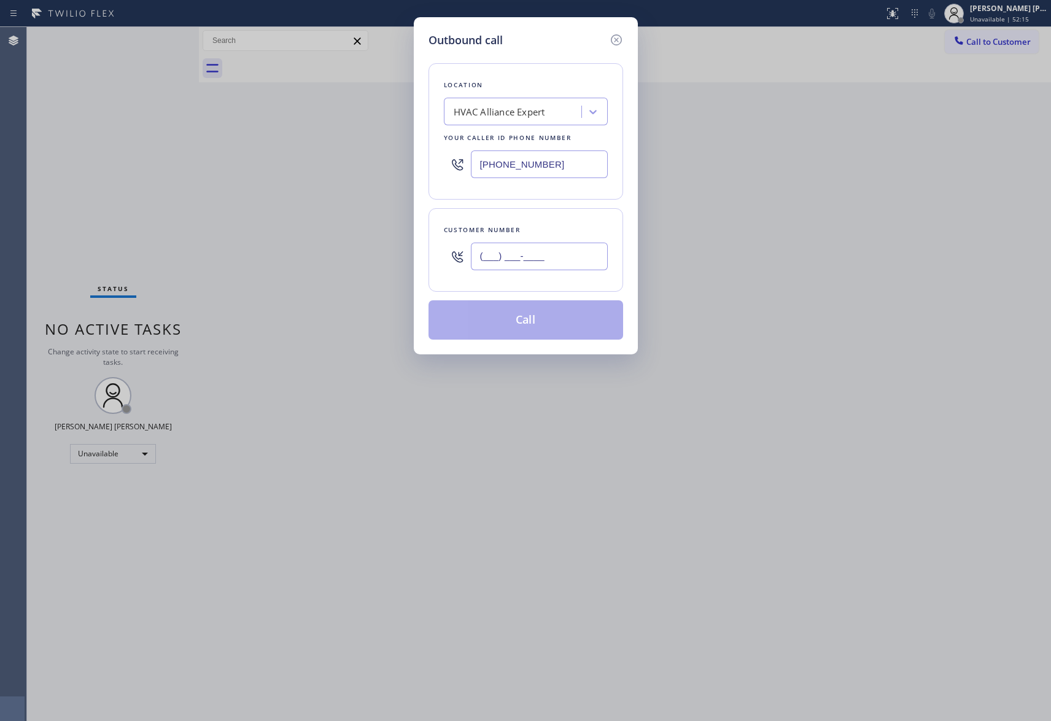
click at [570, 253] on input "(___) ___-____" at bounding box center [539, 257] width 137 height 28
paste input "323) 963-2982"
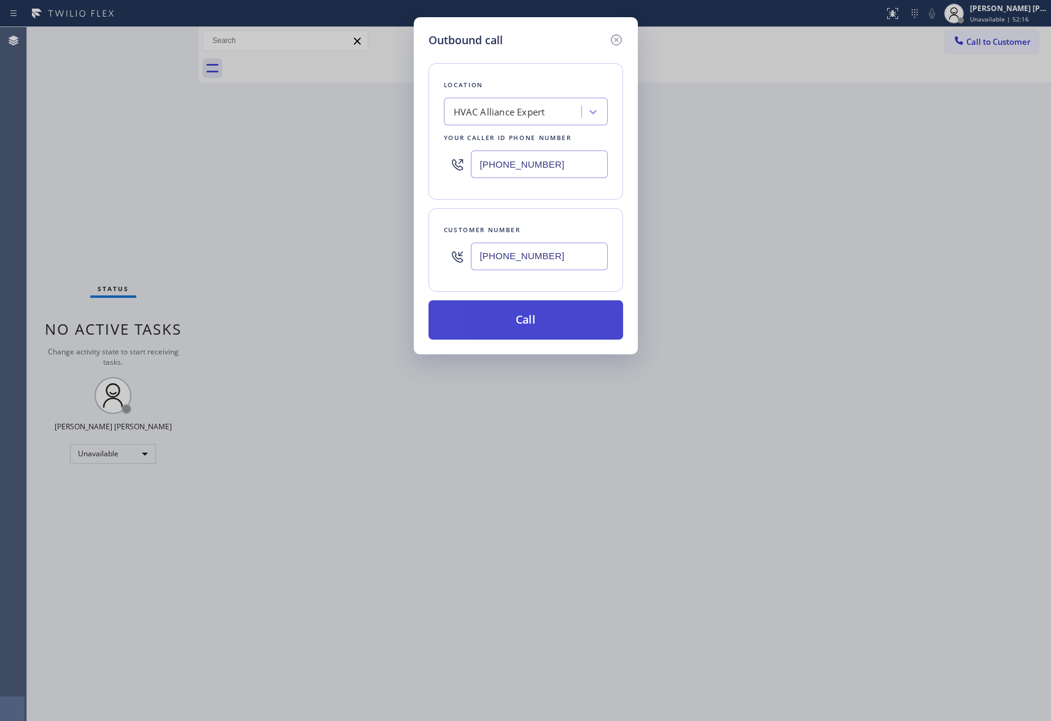
type input "[PHONE_NUMBER]"
click at [541, 321] on button "Call" at bounding box center [526, 319] width 195 height 39
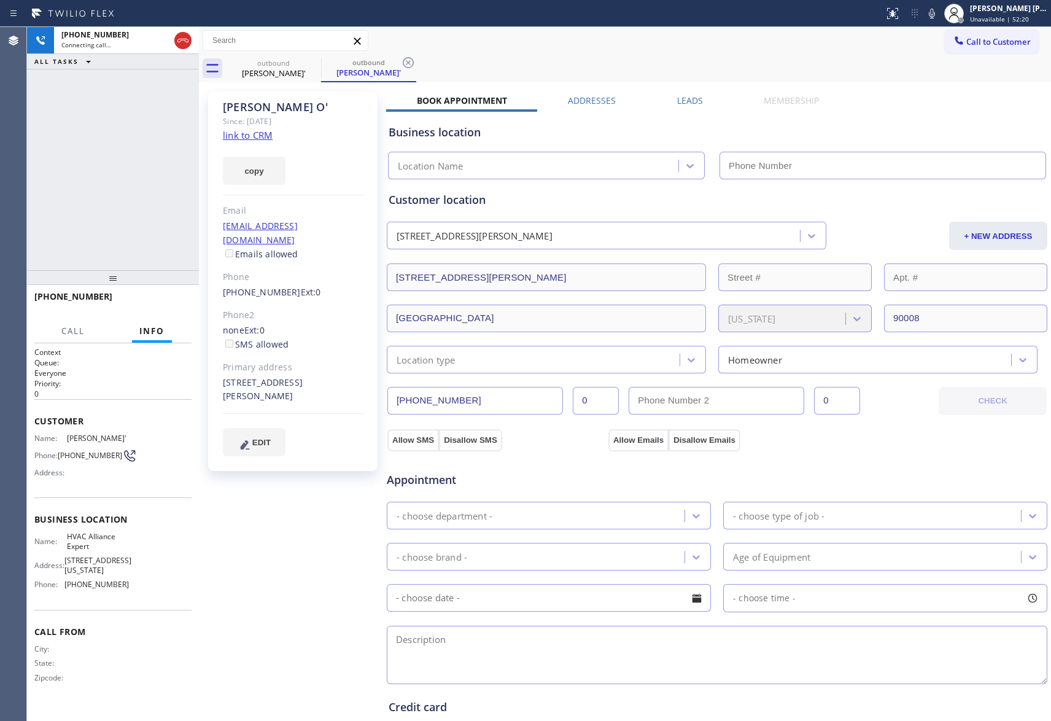
type input "[PHONE_NUMBER]"
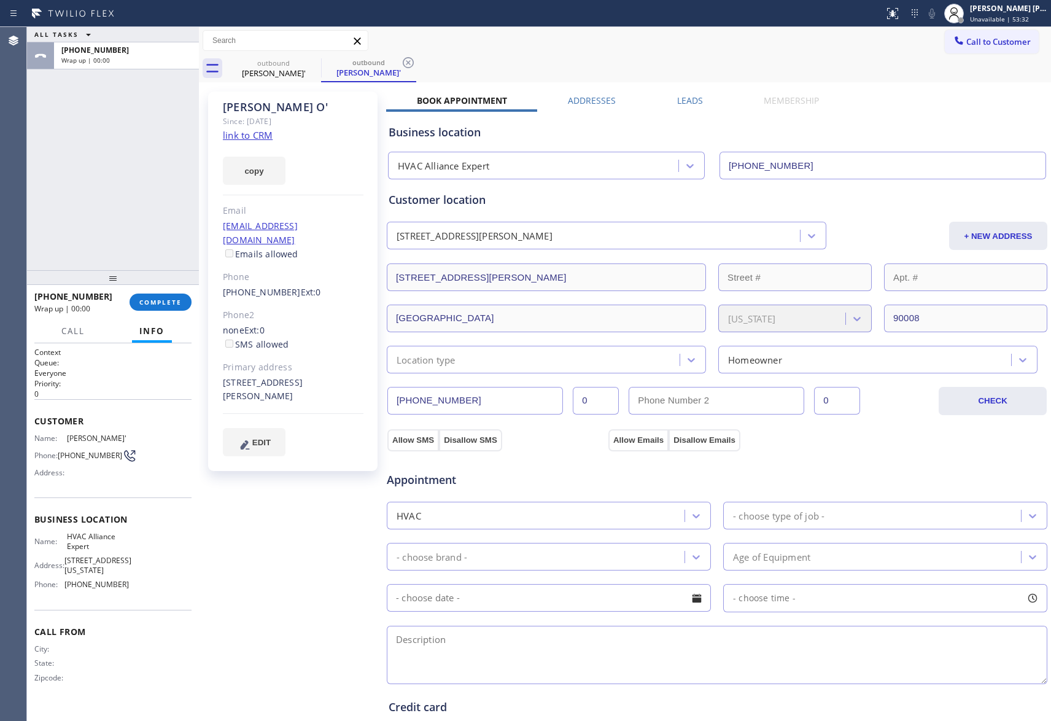
click at [185, 42] on div "ALL TASKS ALL TASKS ACTIVE TASKS TASKS IN WRAP UP [PHONE_NUMBER] Wrap up | 00:00" at bounding box center [113, 48] width 172 height 42
click at [301, 60] on div "outbound" at bounding box center [273, 62] width 93 height 9
click at [313, 63] on icon at bounding box center [313, 62] width 11 height 11
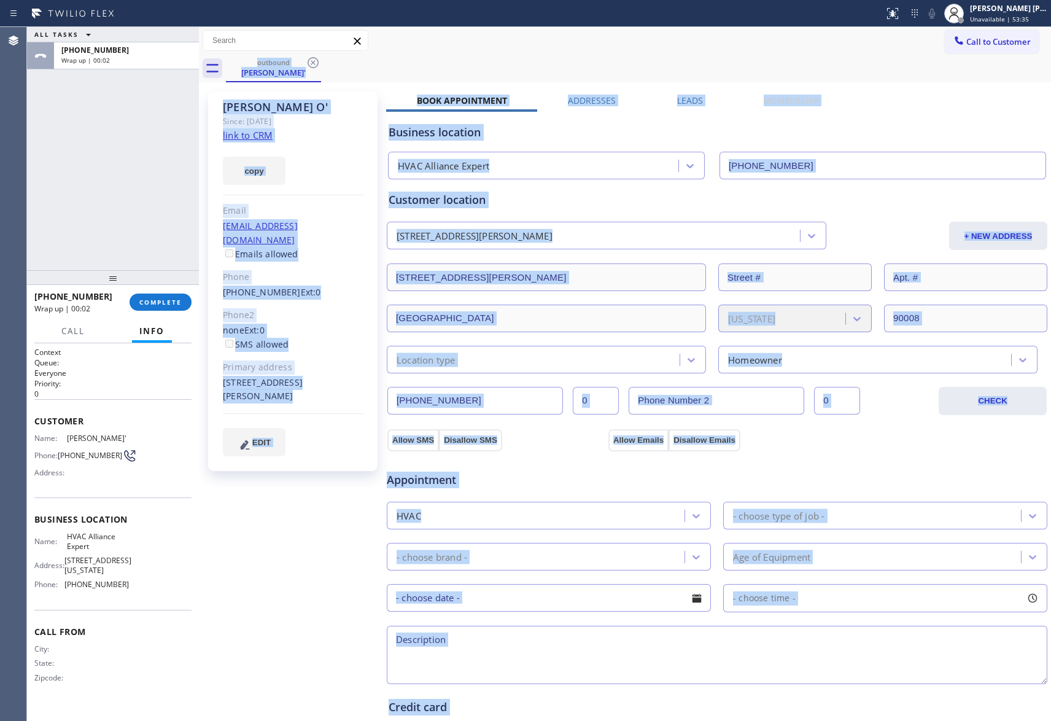
click at [313, 63] on div "outbound [PERSON_NAME]'" at bounding box center [638, 69] width 825 height 28
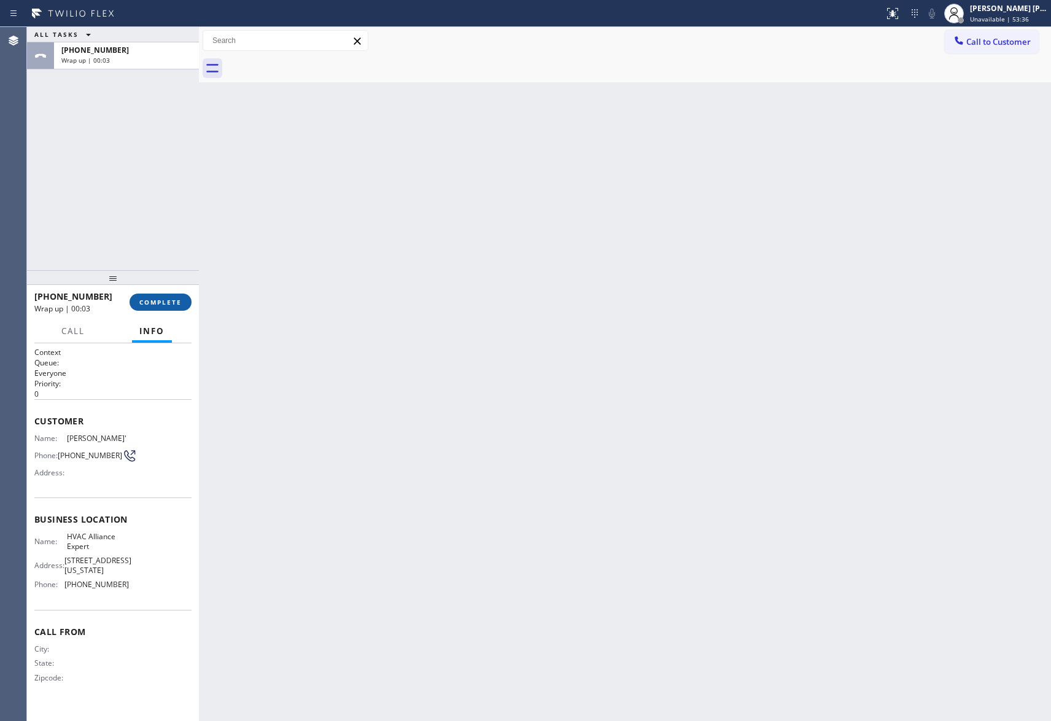
click at [166, 298] on span "COMPLETE" at bounding box center [160, 302] width 42 height 9
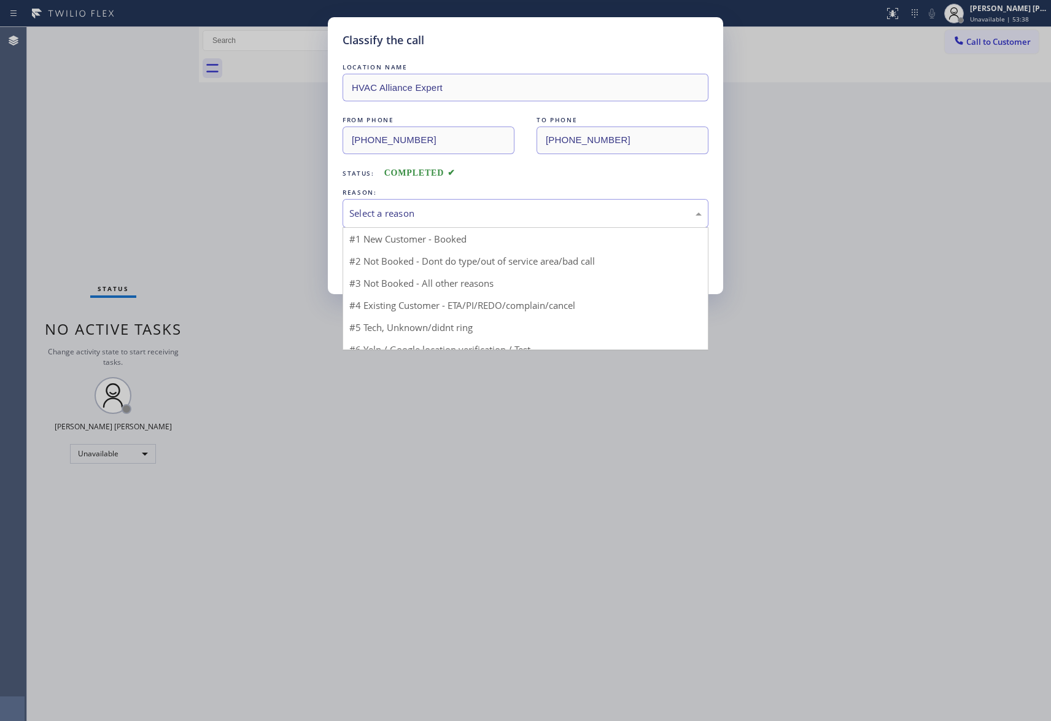
click at [461, 214] on div "Select a reason" at bounding box center [525, 213] width 352 height 14
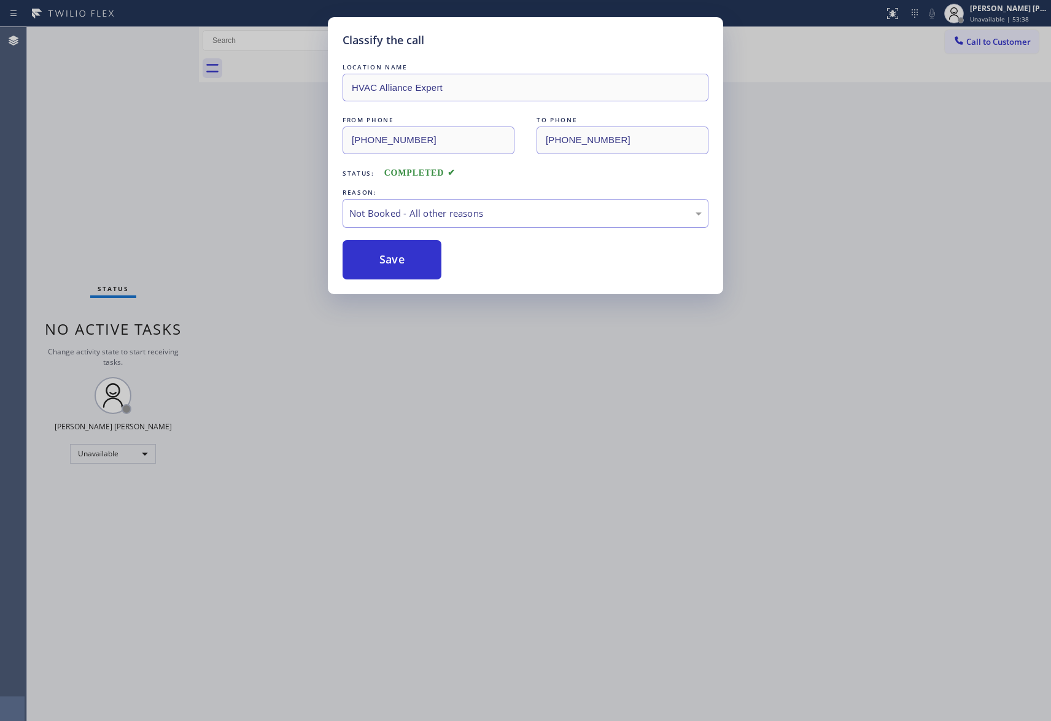
click at [405, 257] on button "Save" at bounding box center [392, 259] width 99 height 39
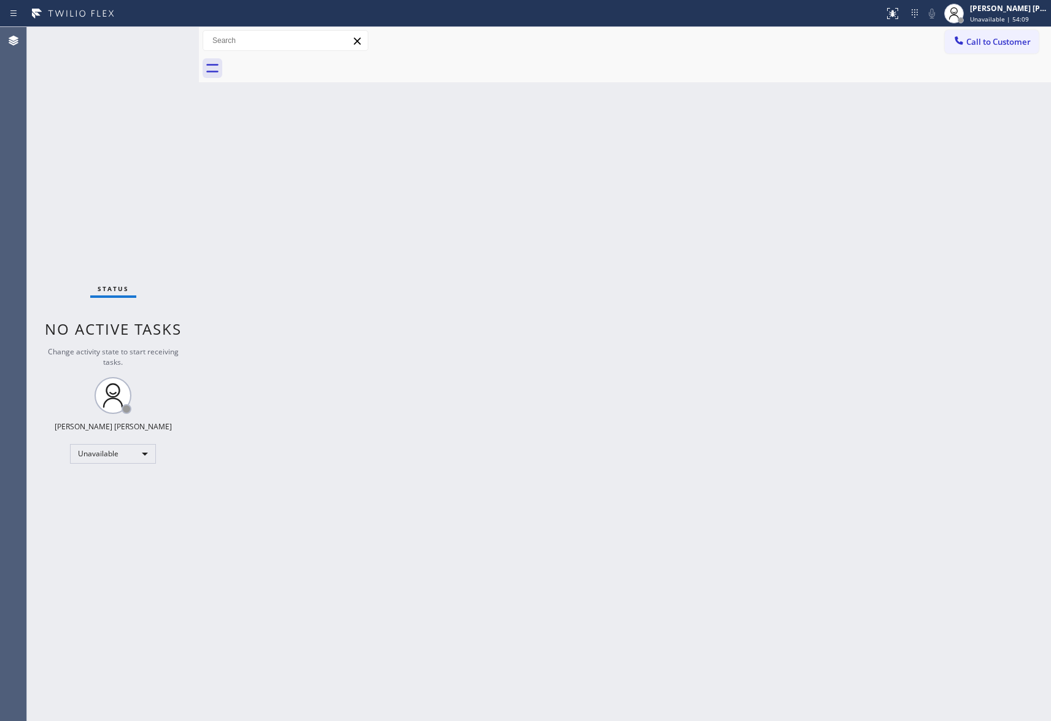
click at [1014, 28] on div "Call to Customer Outbound call Location HVAC Alliance Expert Your caller id pho…" at bounding box center [625, 41] width 852 height 28
click at [1012, 44] on span "Call to Customer" at bounding box center [998, 41] width 64 height 11
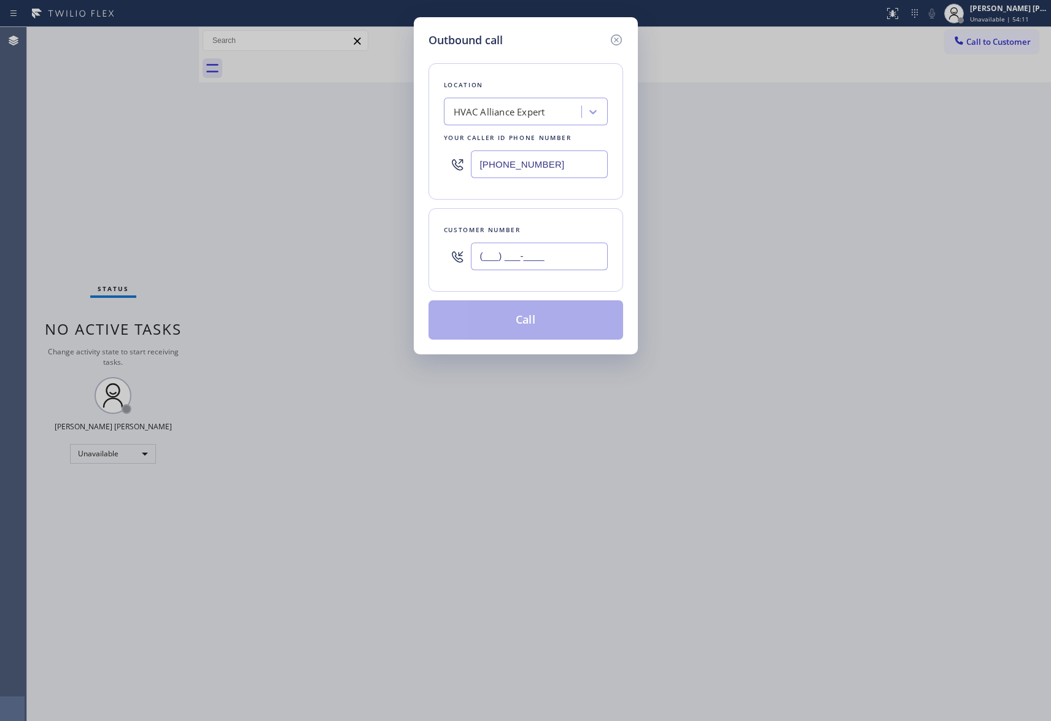
click at [569, 244] on input "(___) ___-____" at bounding box center [539, 257] width 137 height 28
paste input "760) 464-3066"
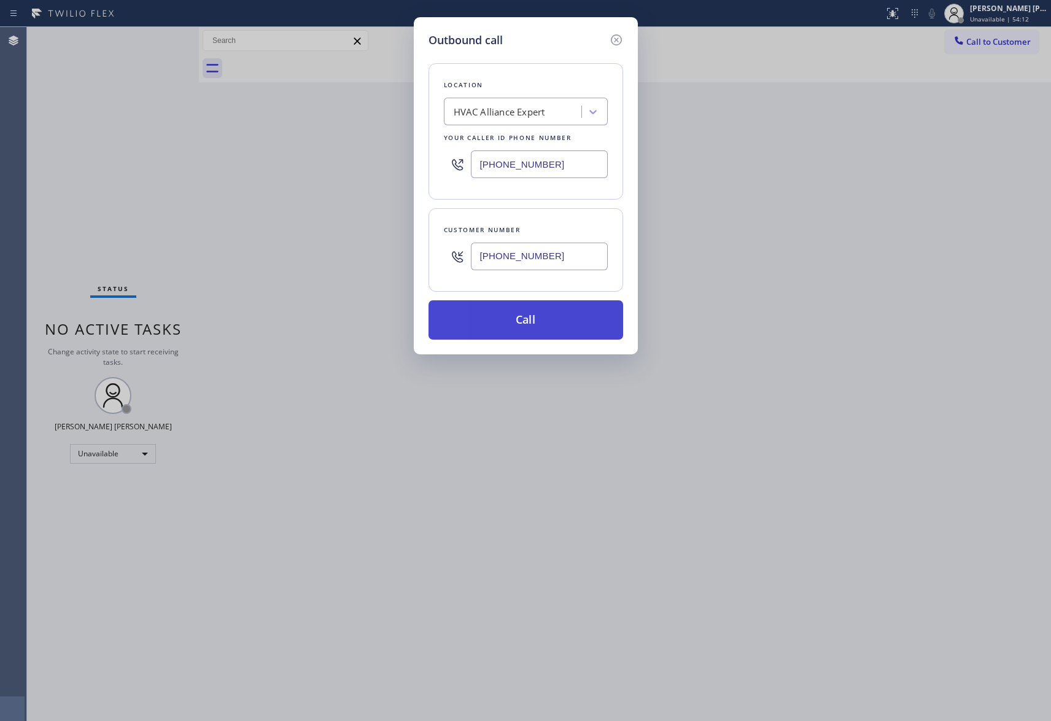
type input "[PHONE_NUMBER]"
click at [560, 325] on button "Call" at bounding box center [526, 319] width 195 height 39
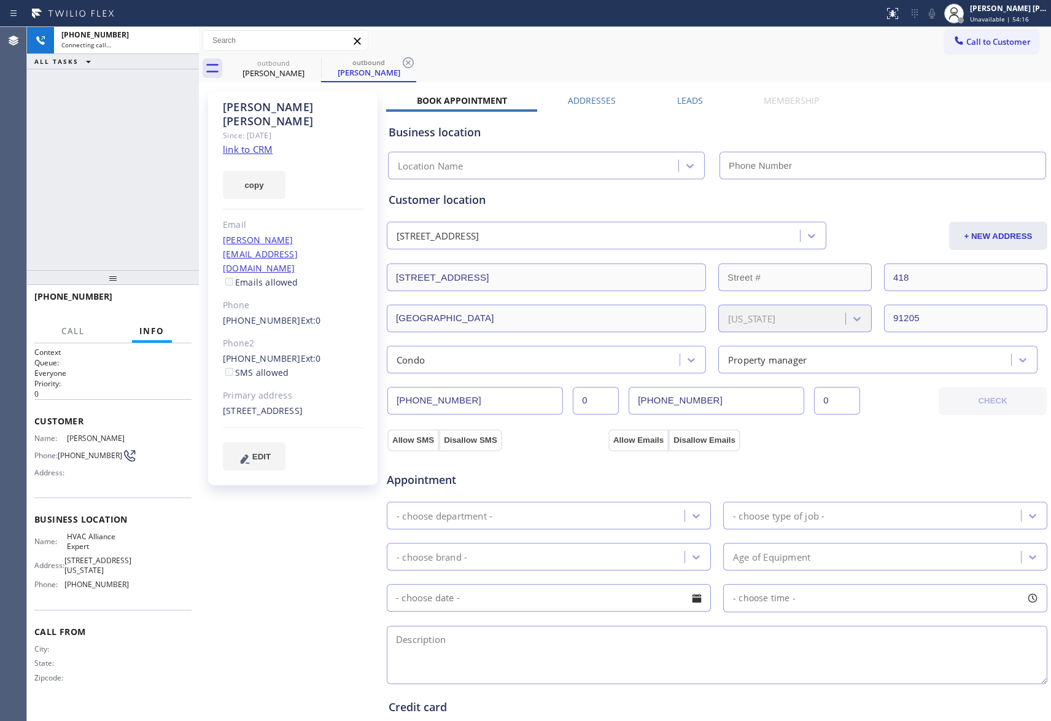
type input "[PHONE_NUMBER]"
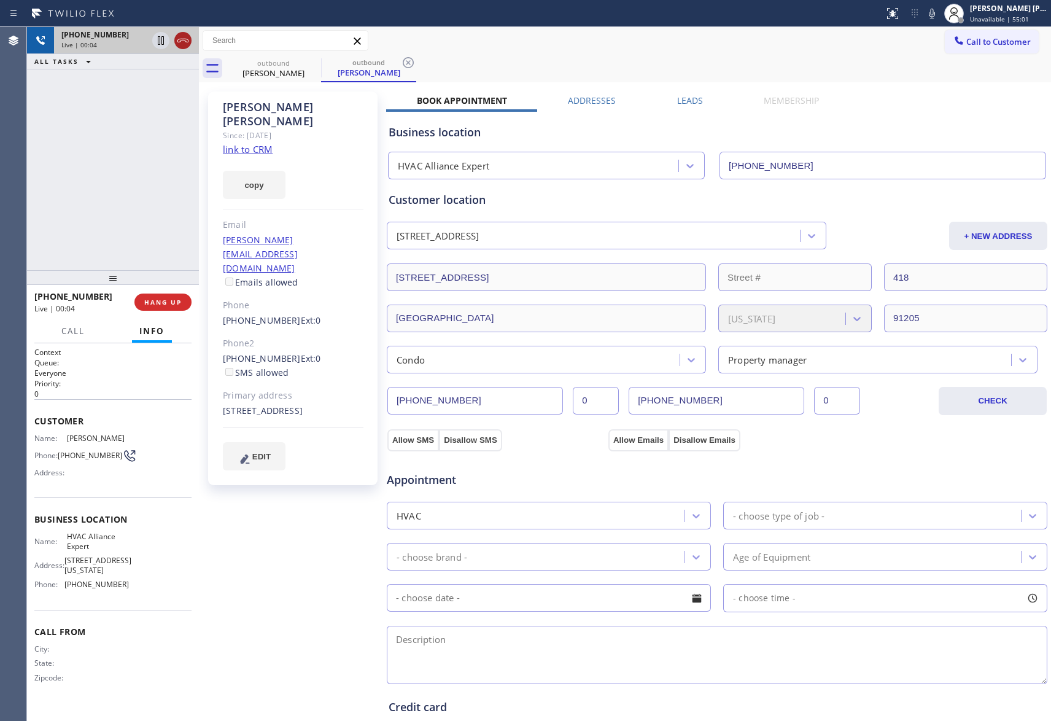
click at [185, 36] on icon at bounding box center [183, 40] width 15 height 15
click at [325, 61] on div "outbound" at bounding box center [368, 62] width 93 height 9
click at [309, 65] on icon at bounding box center [313, 62] width 11 height 11
click at [403, 65] on icon at bounding box center [408, 62] width 11 height 11
click at [0, 0] on icon at bounding box center [0, 0] width 0 height 0
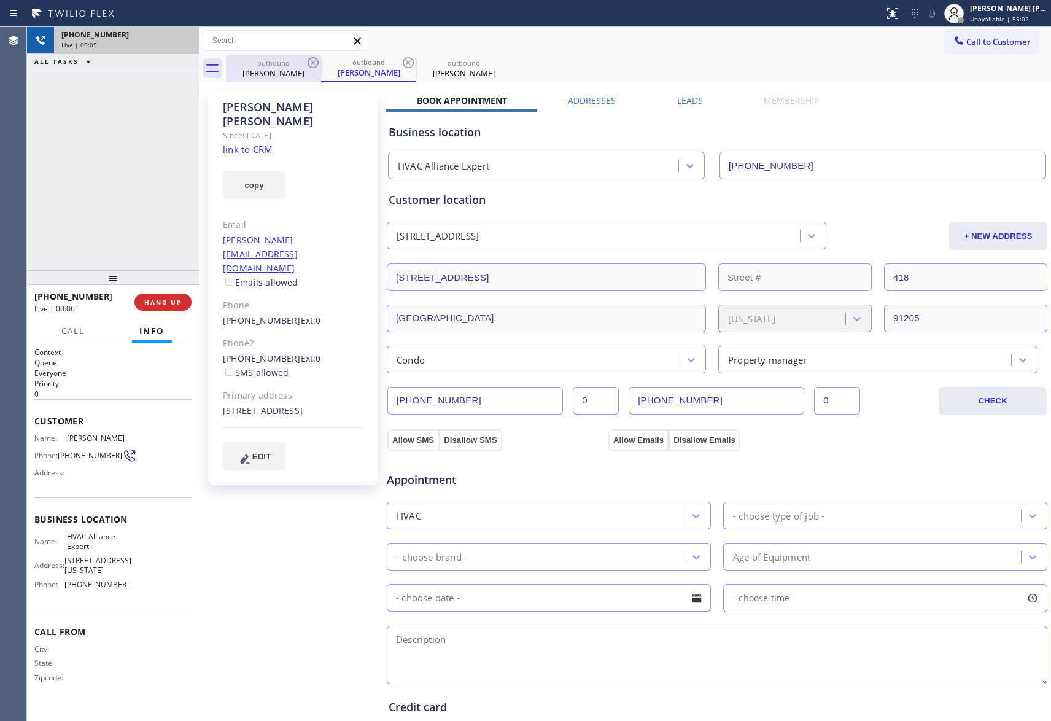
click at [309, 65] on div "outbound [PERSON_NAME] outbound [PERSON_NAME] outbound [PERSON_NAME]" at bounding box center [638, 69] width 825 height 28
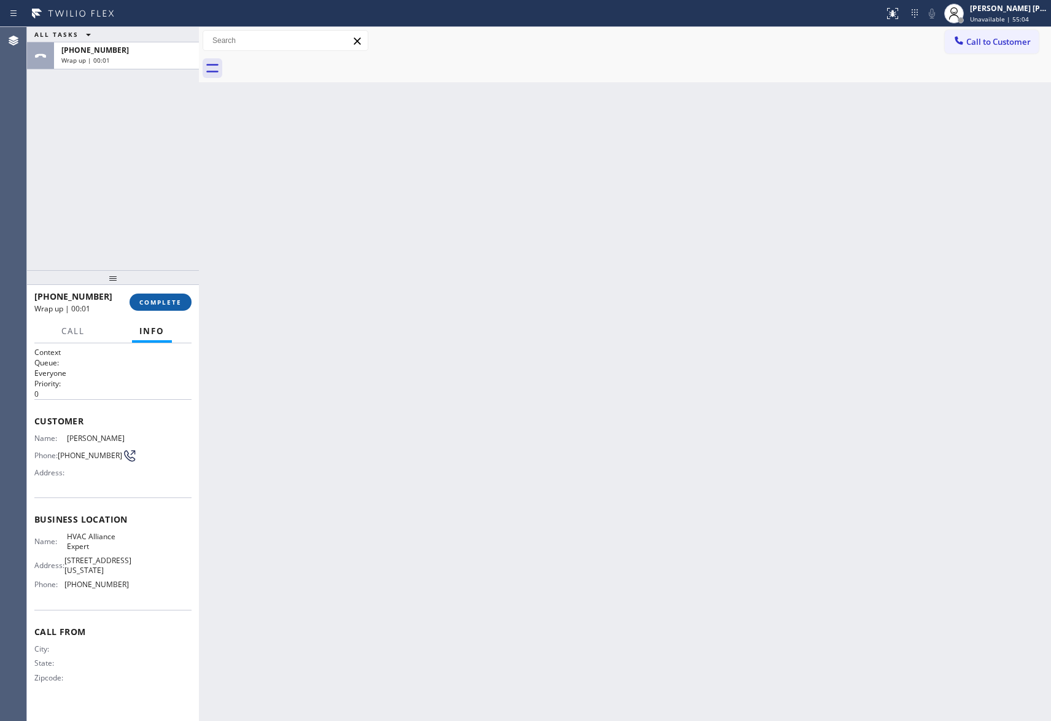
click at [178, 309] on button "COMPLETE" at bounding box center [161, 302] width 62 height 17
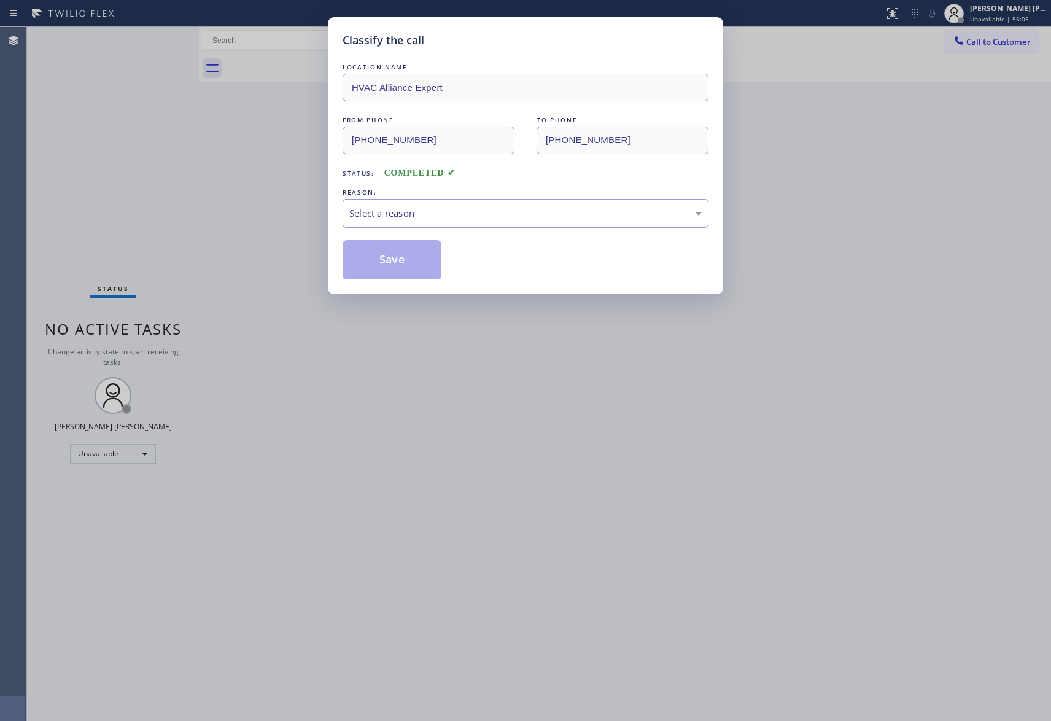
click at [544, 215] on div "Select a reason" at bounding box center [525, 213] width 352 height 14
click at [373, 261] on button "Save" at bounding box center [392, 259] width 99 height 39
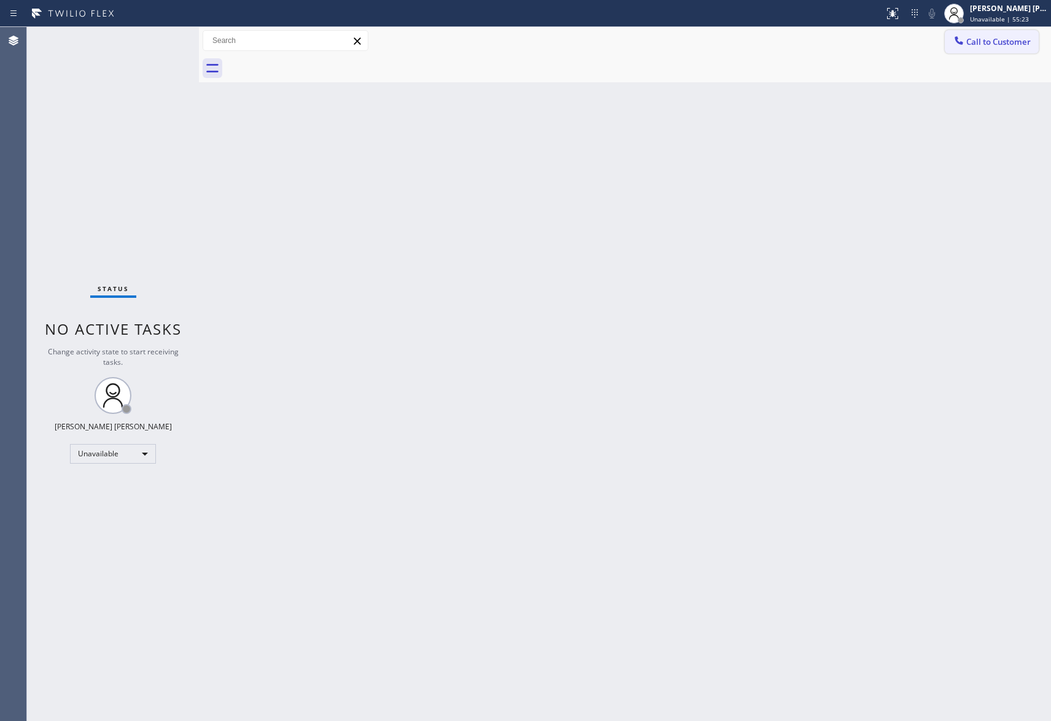
click at [1008, 39] on span "Call to Customer" at bounding box center [998, 41] width 64 height 11
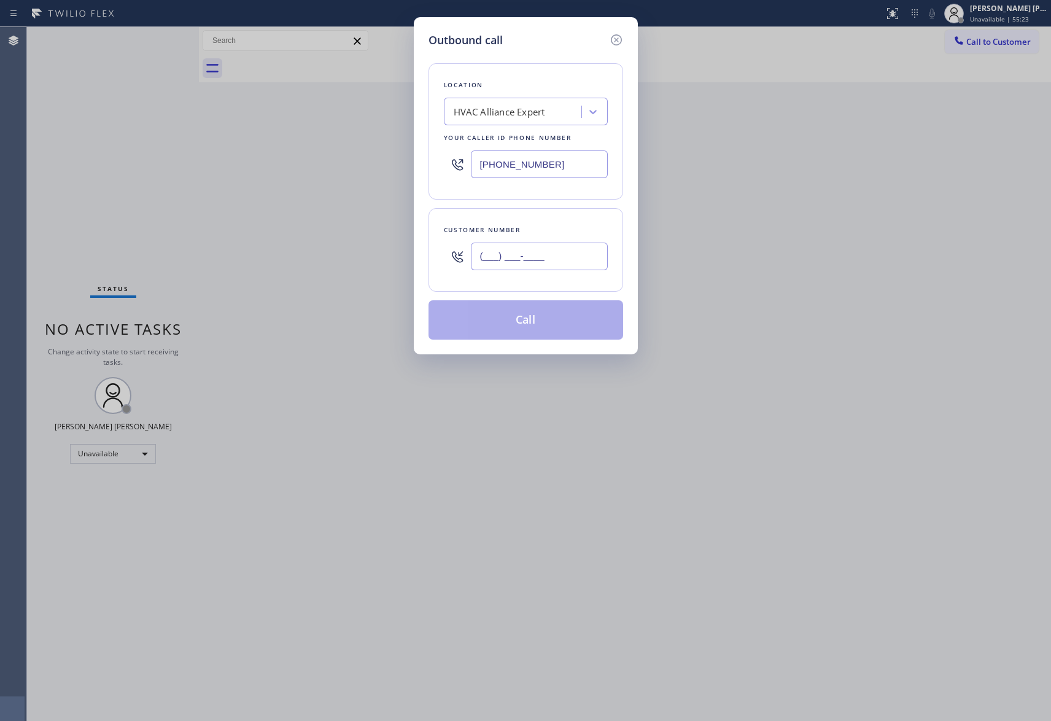
click at [569, 266] on input "(___) ___-____" at bounding box center [539, 257] width 137 height 28
paste input "949) 981-5219"
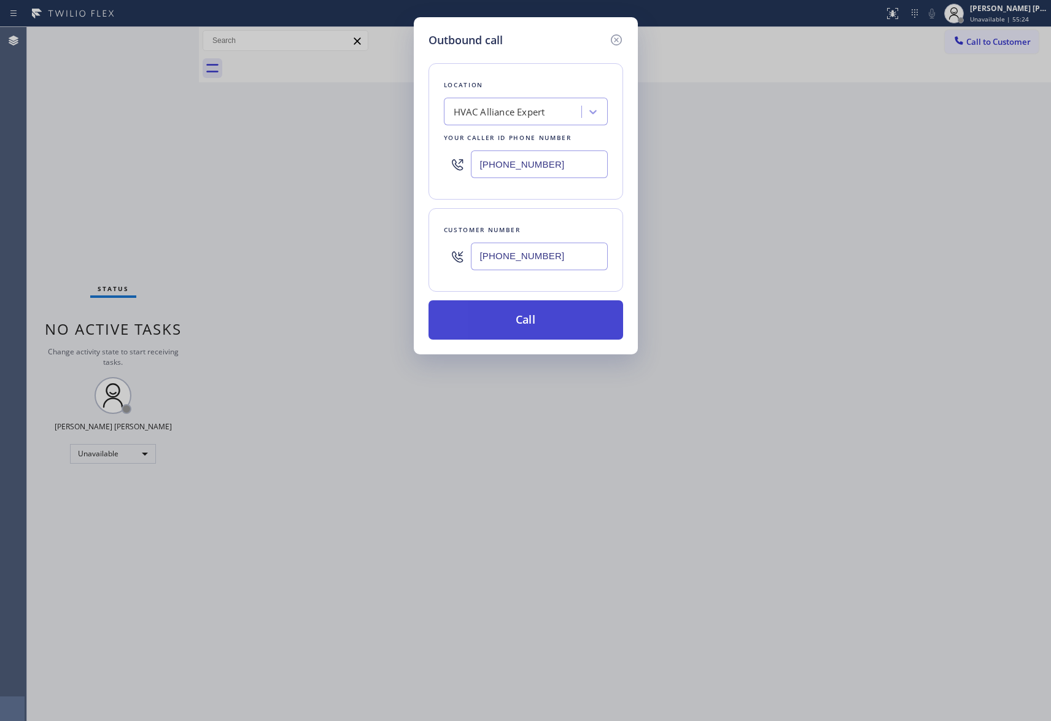
type input "[PHONE_NUMBER]"
click at [534, 322] on button "Call" at bounding box center [526, 319] width 195 height 39
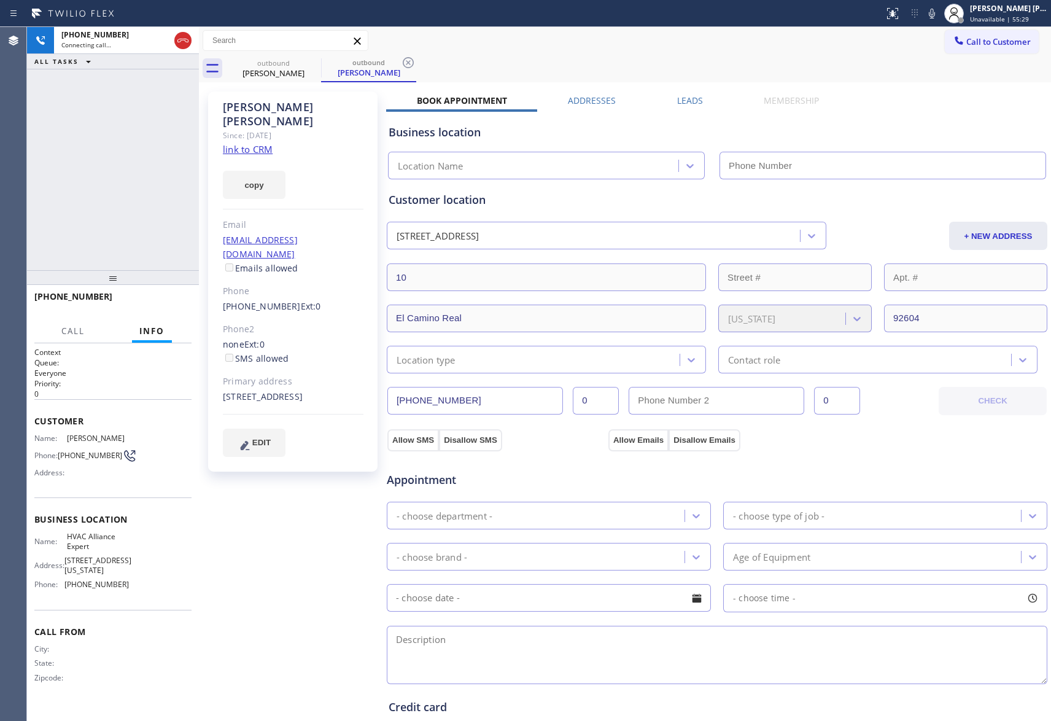
type input "[PHONE_NUMBER]"
click at [171, 295] on button "HANG UP" at bounding box center [162, 302] width 57 height 17
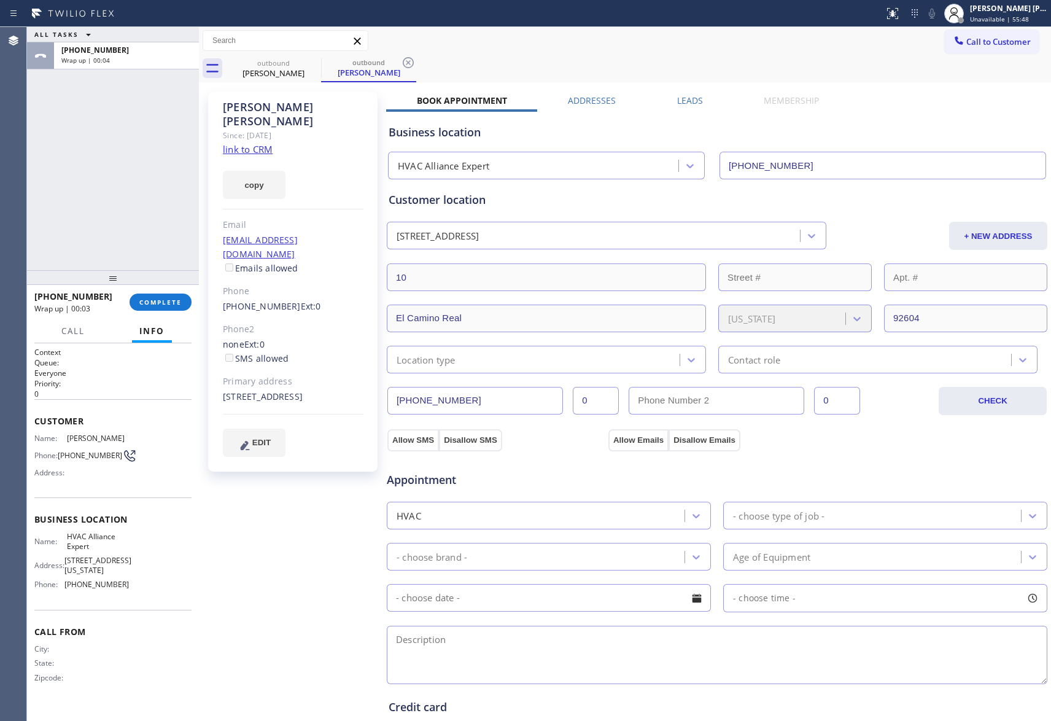
click at [683, 91] on div "[PERSON_NAME] Since: [DATE] link to CRM copy Email [EMAIL_ADDRESS][DOMAIN_NAME]…" at bounding box center [625, 495] width 846 height 820
click at [677, 104] on label "Leads" at bounding box center [690, 101] width 26 height 12
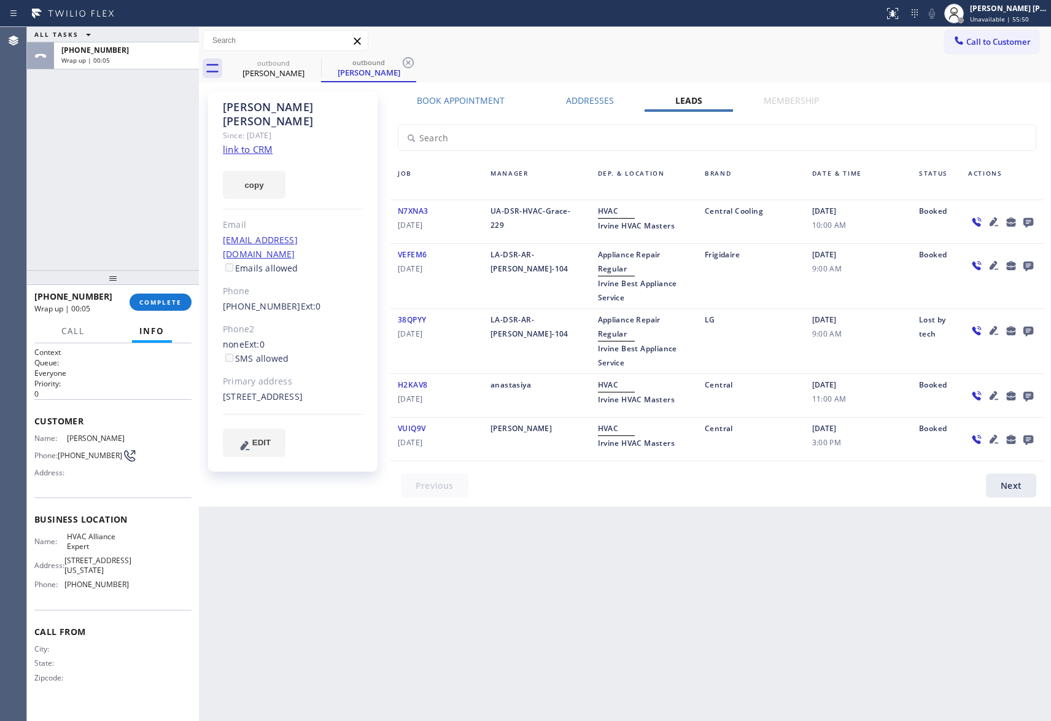
click at [1027, 210] on div at bounding box center [1002, 222] width 83 height 36
click at [1023, 220] on icon at bounding box center [1028, 221] width 15 height 15
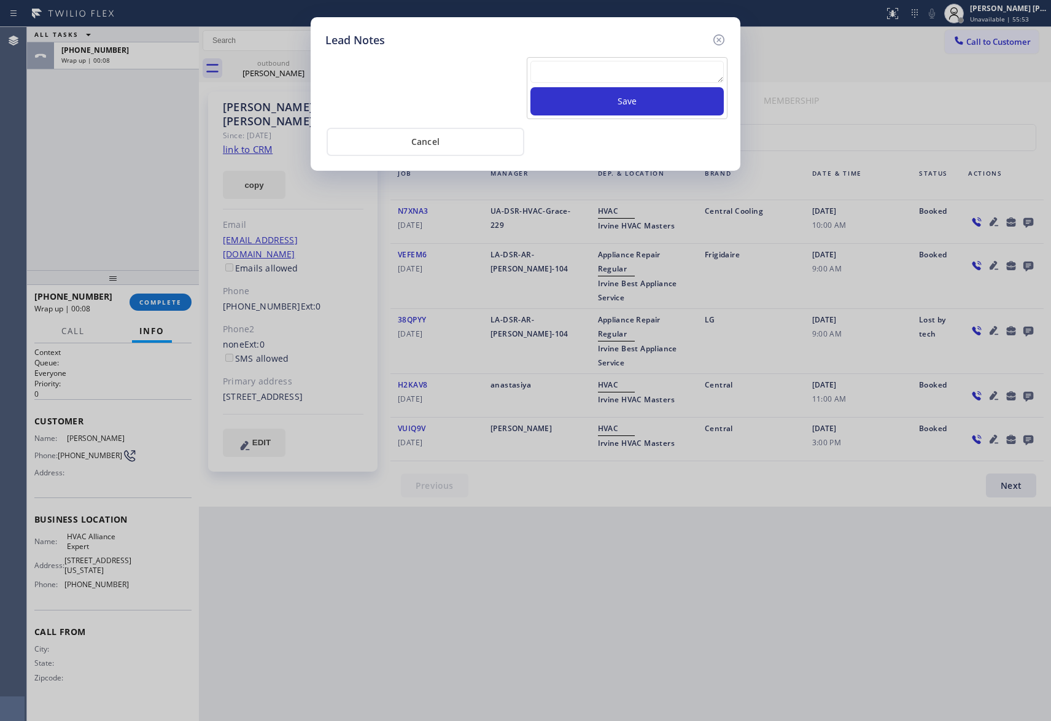
click at [668, 69] on textarea at bounding box center [627, 72] width 193 height 22
paste textarea "VM | please transfer if cx calls back"
type textarea "VM | please transfer if cx calls back"
click at [666, 101] on button "Save" at bounding box center [627, 101] width 193 height 28
click at [718, 39] on icon at bounding box center [719, 40] width 15 height 15
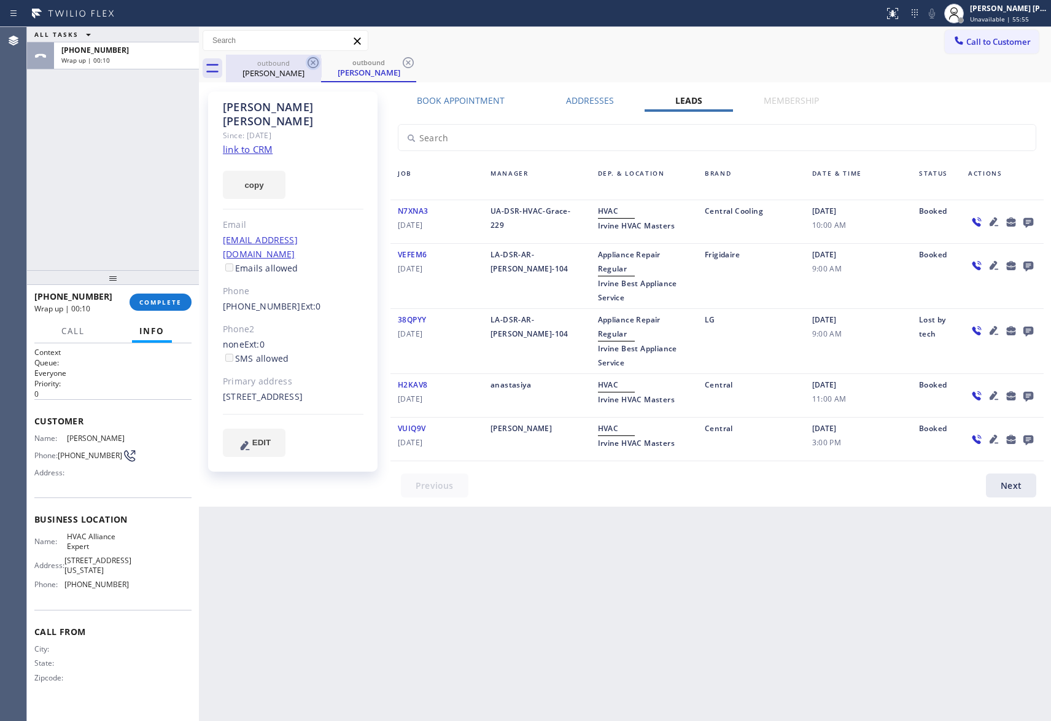
drag, startPoint x: 295, startPoint y: 69, endPoint x: 318, endPoint y: 56, distance: 25.8
click at [300, 66] on div "outbound [PERSON_NAME]" at bounding box center [273, 69] width 93 height 28
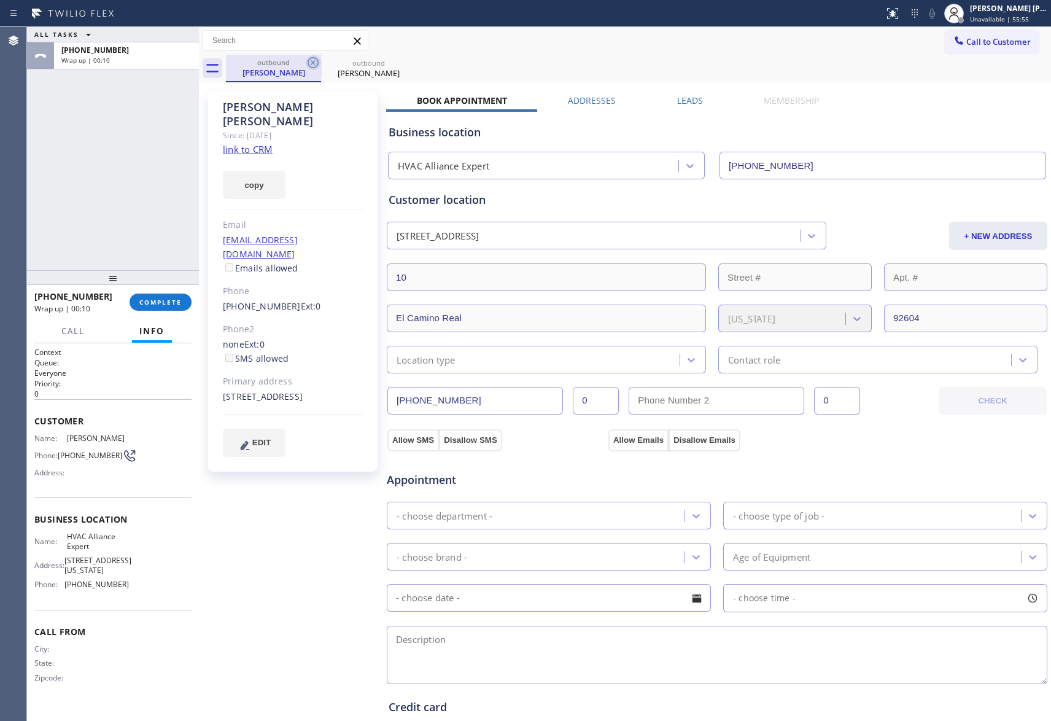
click at [318, 56] on icon at bounding box center [313, 62] width 15 height 15
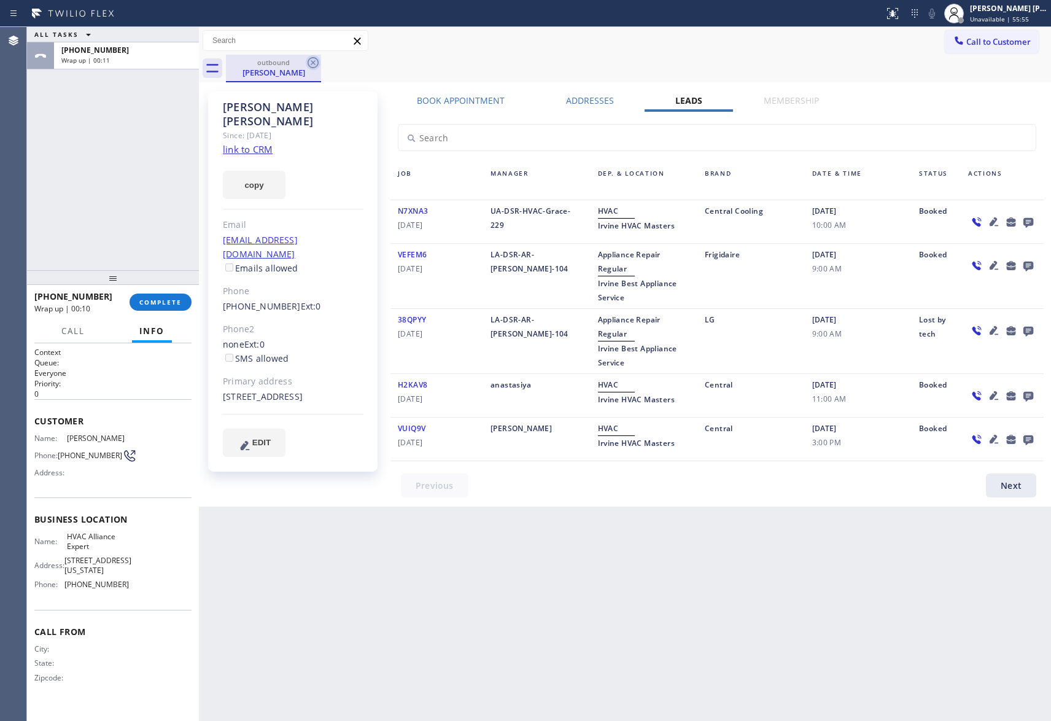
click at [310, 60] on icon at bounding box center [313, 62] width 15 height 15
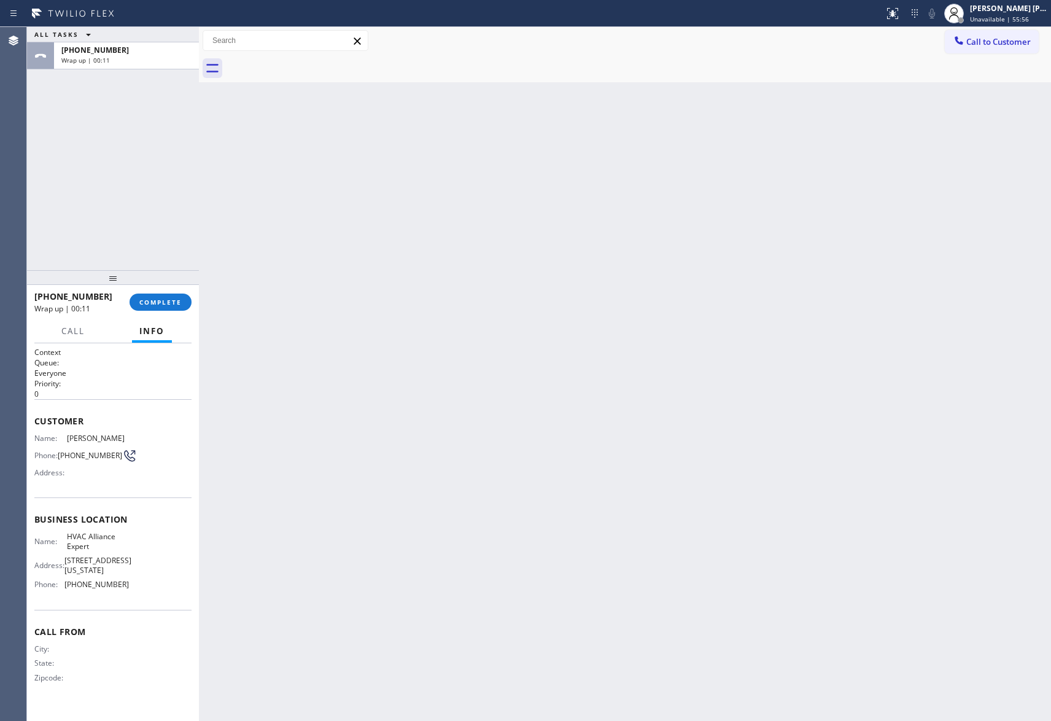
click at [310, 60] on div at bounding box center [638, 69] width 825 height 28
click at [165, 303] on span "COMPLETE" at bounding box center [160, 302] width 42 height 9
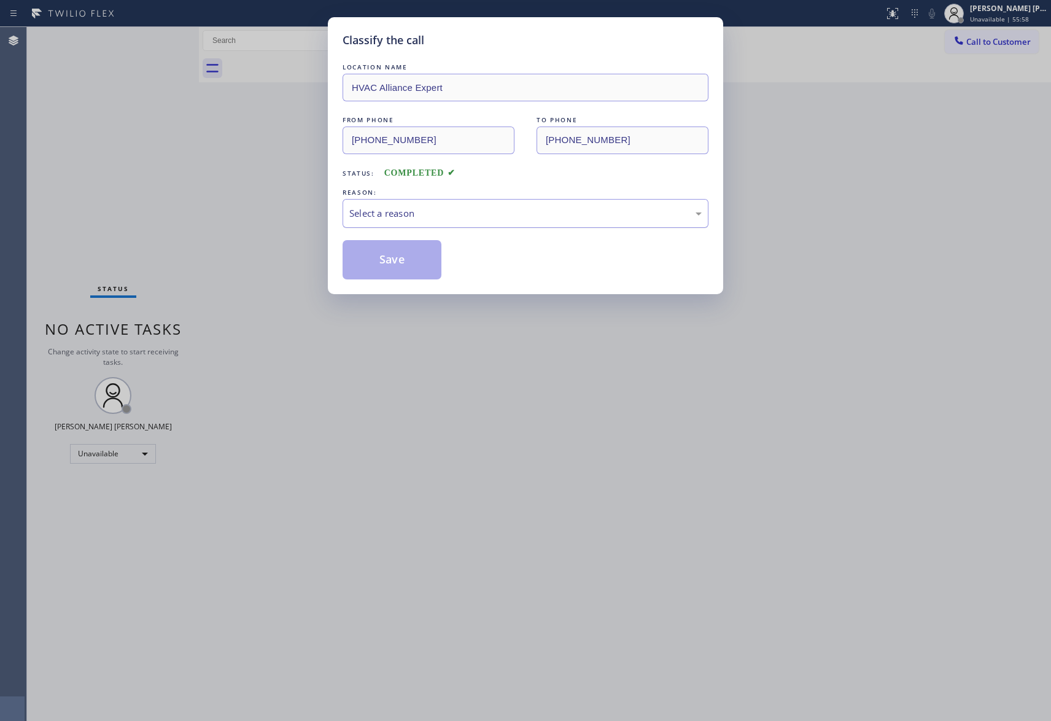
click at [394, 214] on div "Select a reason" at bounding box center [525, 213] width 352 height 14
click at [386, 262] on button "Save" at bounding box center [392, 259] width 99 height 39
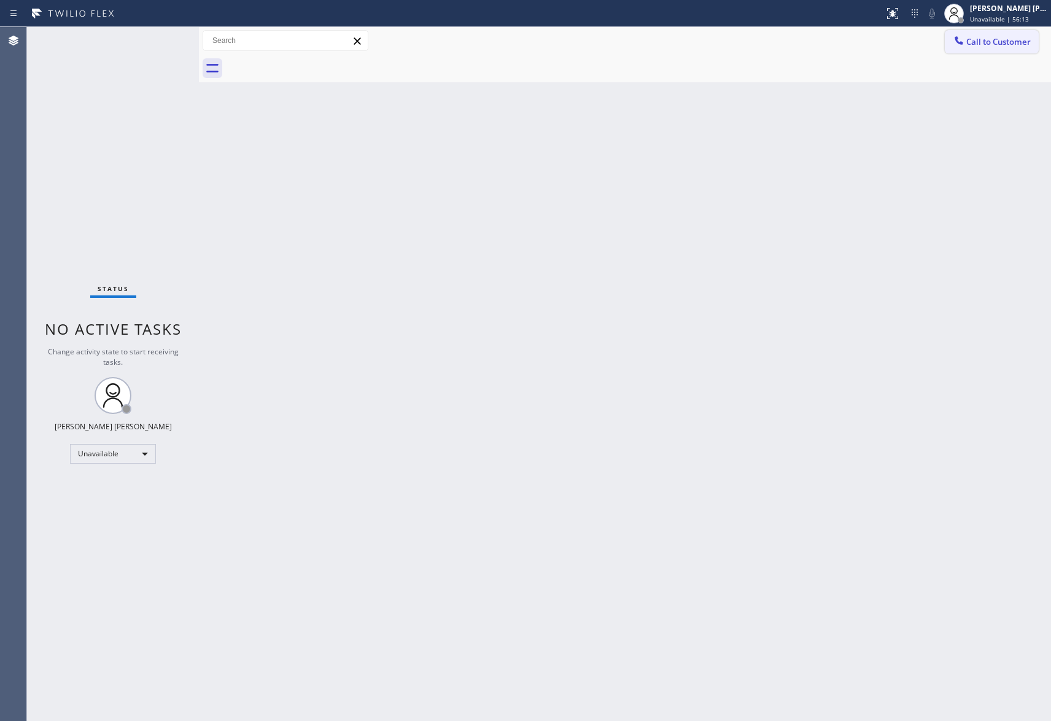
click at [1011, 40] on span "Call to Customer" at bounding box center [998, 41] width 64 height 11
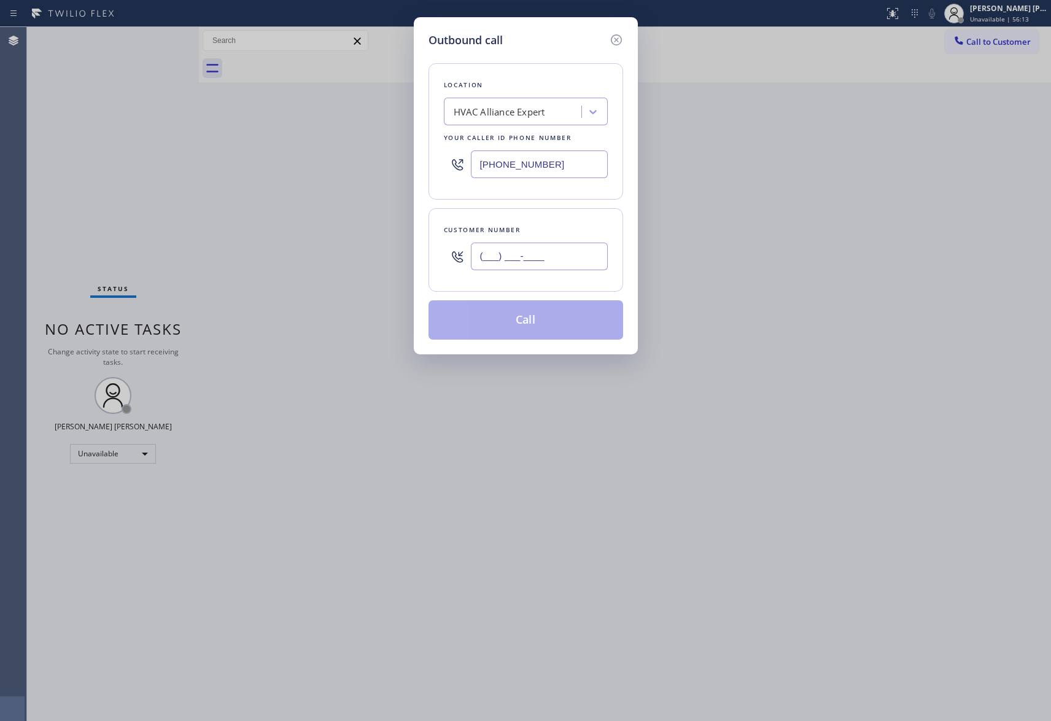
click at [568, 255] on input "(___) ___-____" at bounding box center [539, 257] width 137 height 28
paste input "562) 850-3539"
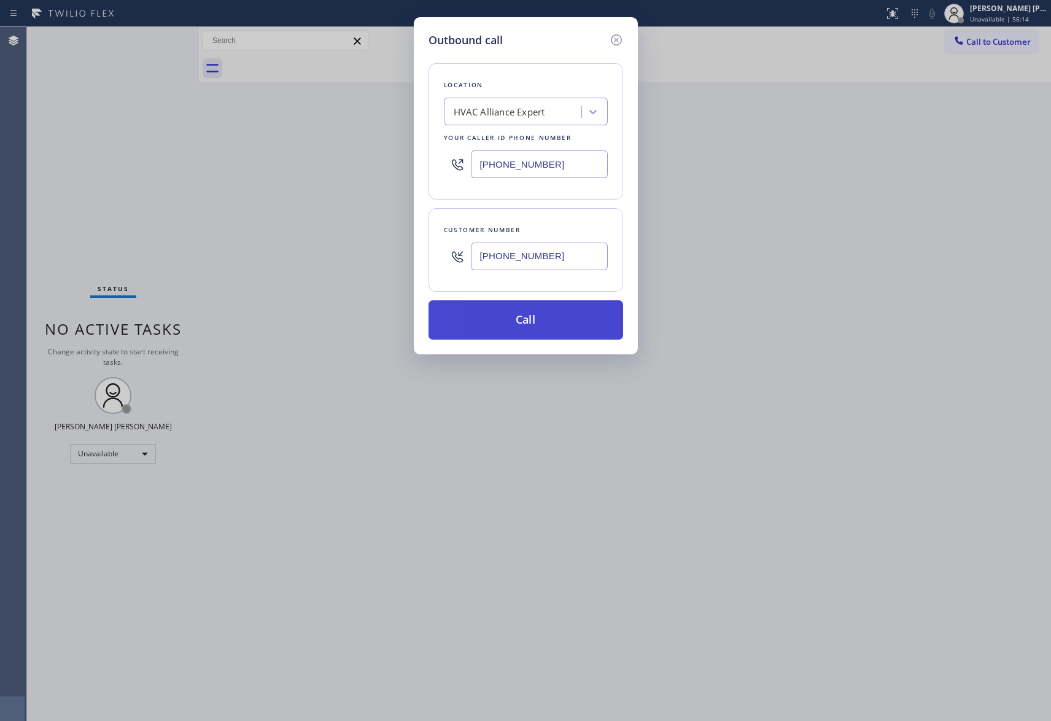
type input "[PHONE_NUMBER]"
click at [556, 328] on button "Call" at bounding box center [526, 319] width 195 height 39
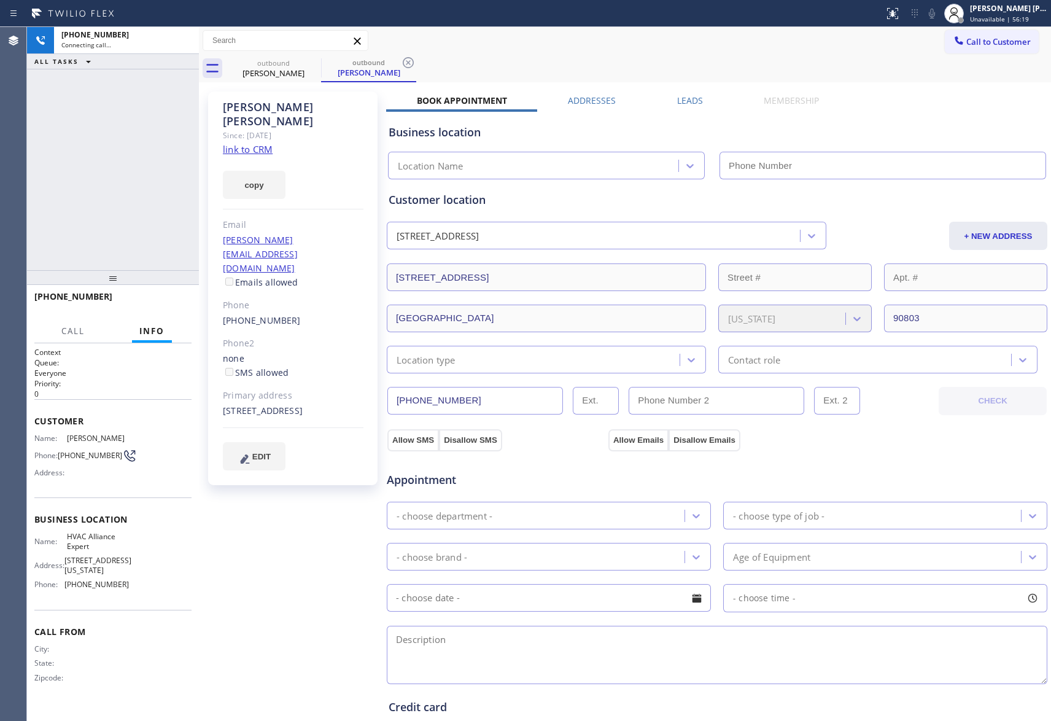
type input "[PHONE_NUMBER]"
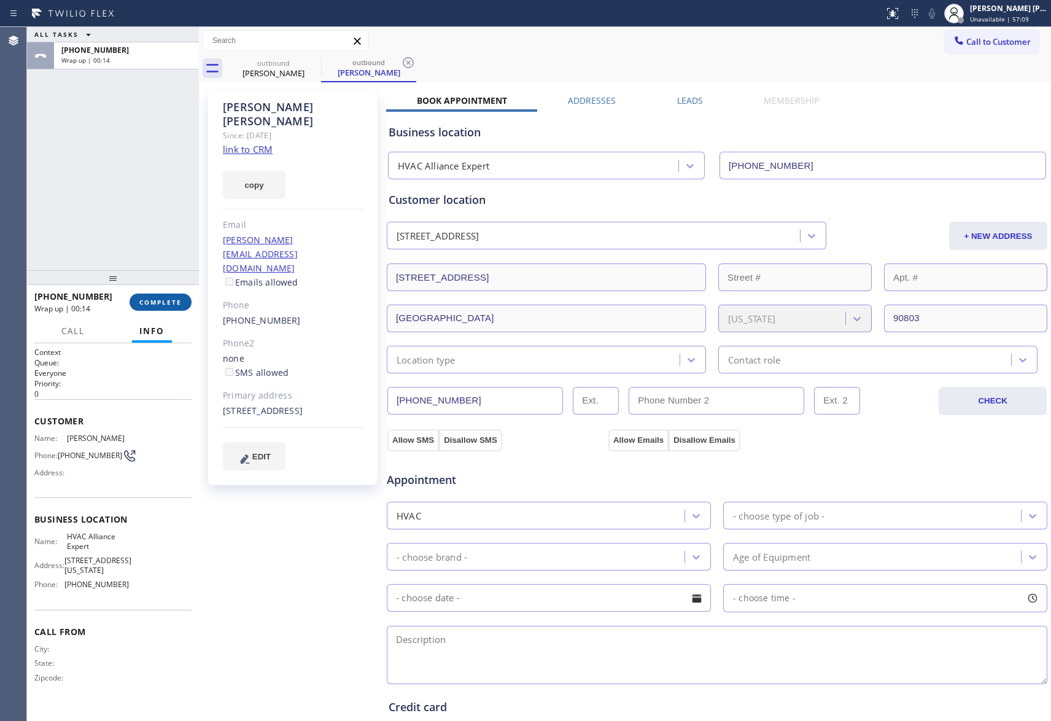
click at [155, 300] on span "COMPLETE" at bounding box center [160, 302] width 42 height 9
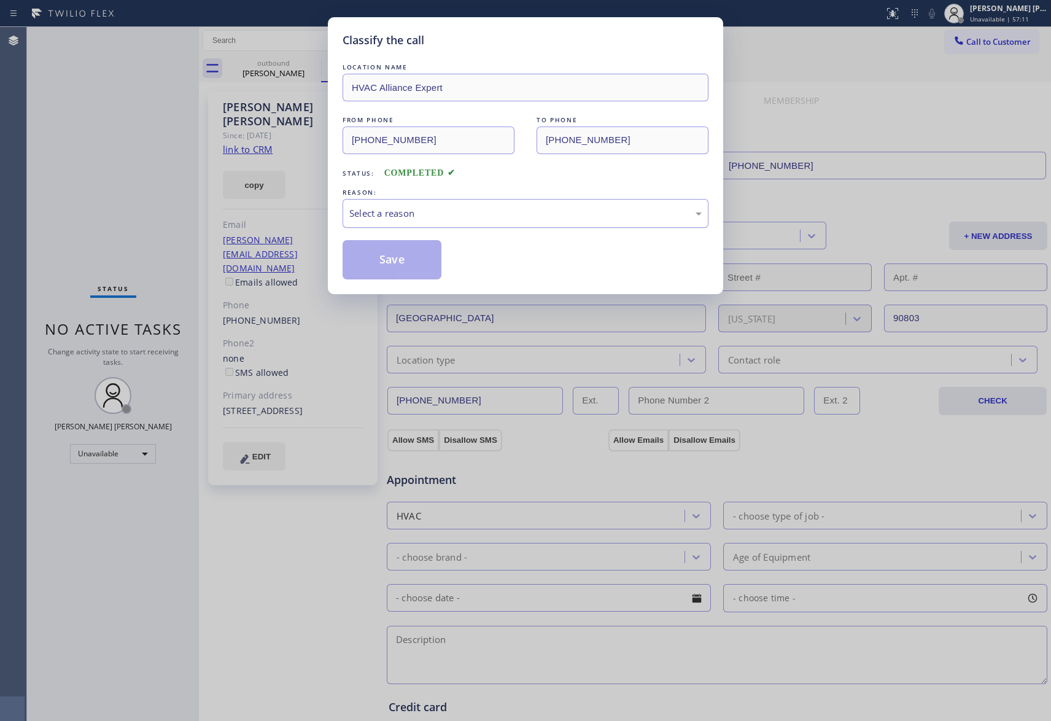
click at [558, 216] on div "Select a reason" at bounding box center [525, 213] width 352 height 14
click at [379, 259] on button "Save" at bounding box center [392, 259] width 99 height 39
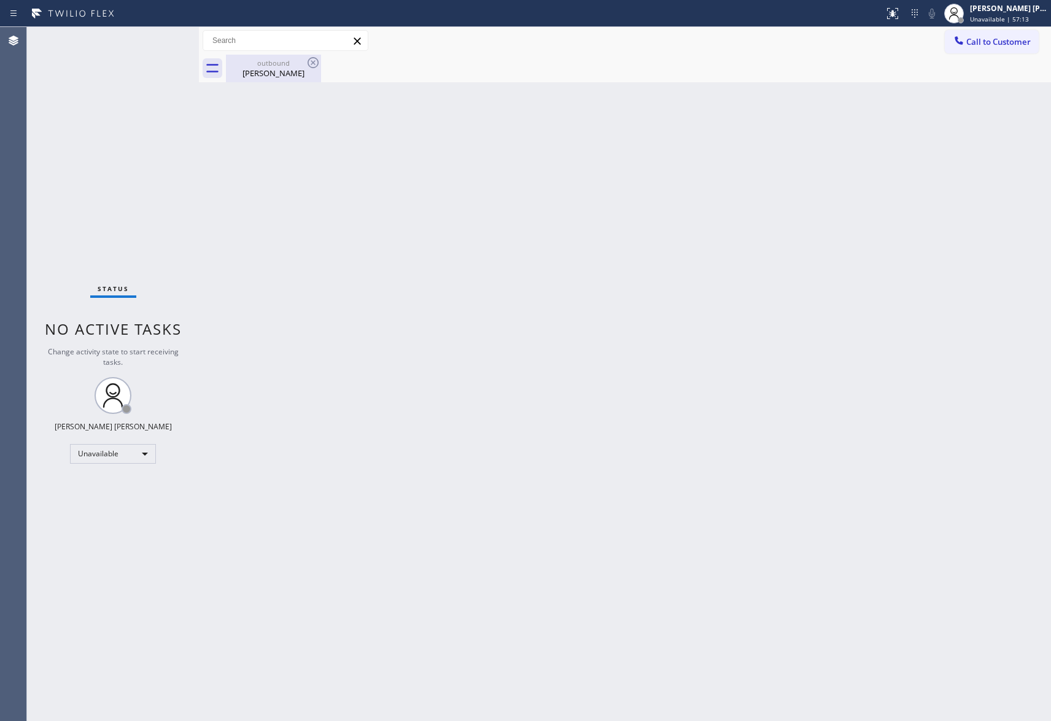
drag, startPoint x: 273, startPoint y: 77, endPoint x: 315, endPoint y: 67, distance: 43.0
click at [275, 77] on div "[PERSON_NAME]" at bounding box center [273, 73] width 93 height 11
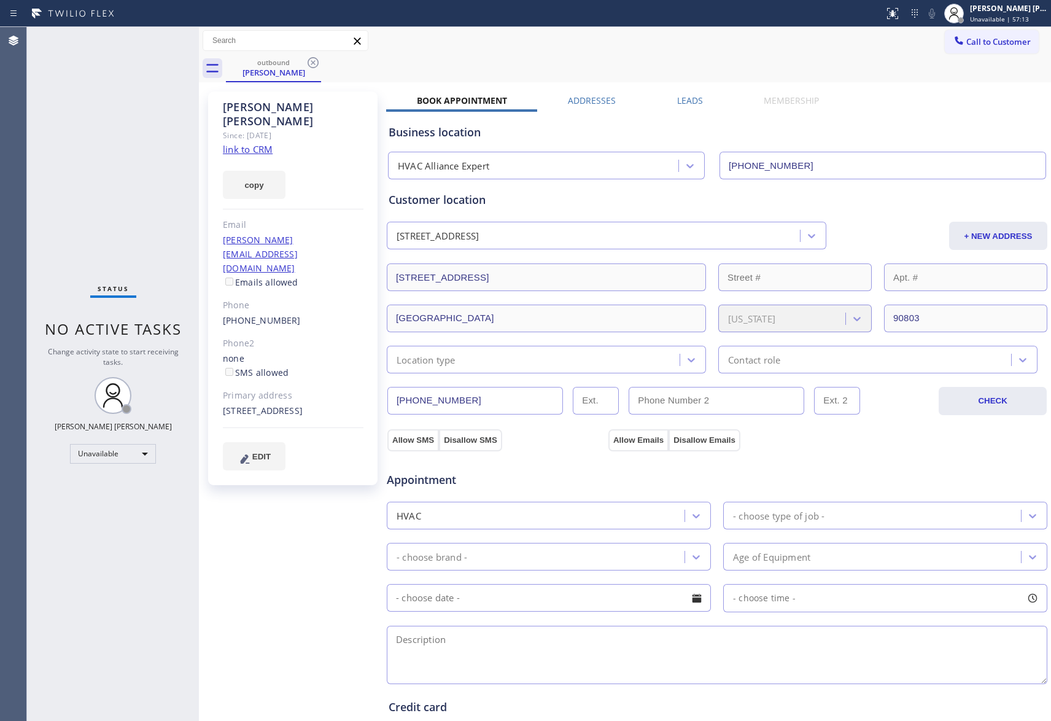
drag, startPoint x: 315, startPoint y: 67, endPoint x: 318, endPoint y: 55, distance: 12.1
click at [315, 64] on icon at bounding box center [313, 62] width 15 height 15
click at [318, 55] on div "outbound [PERSON_NAME]" at bounding box center [638, 69] width 825 height 28
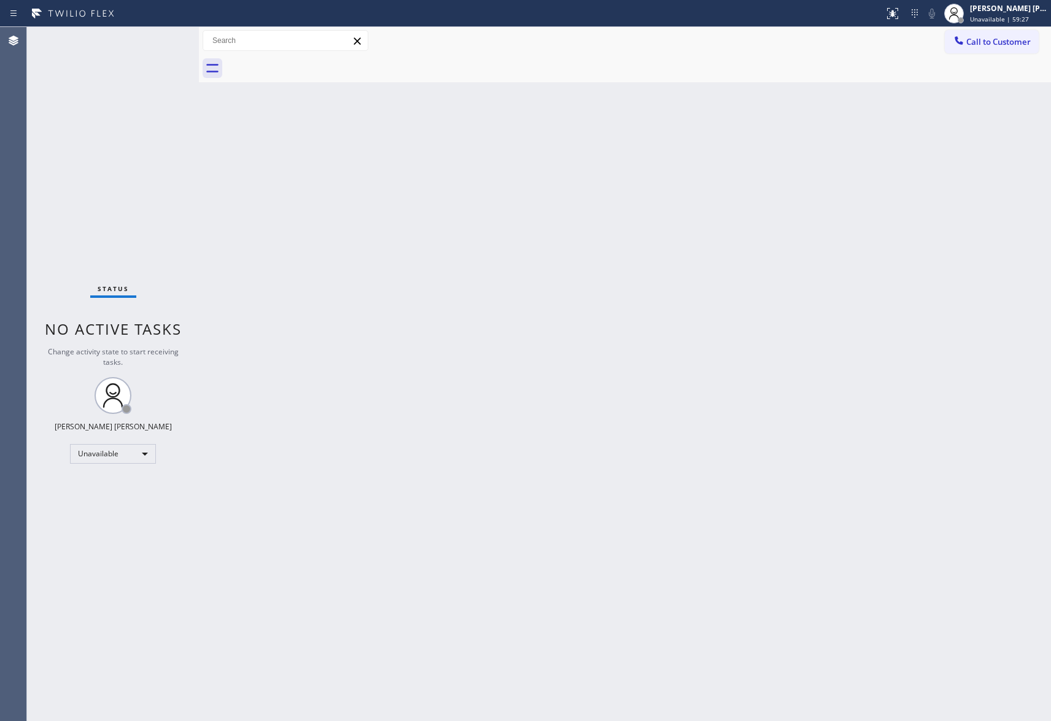
drag, startPoint x: 998, startPoint y: 34, endPoint x: 931, endPoint y: 33, distance: 66.9
click at [997, 33] on button "Call to Customer" at bounding box center [992, 41] width 94 height 23
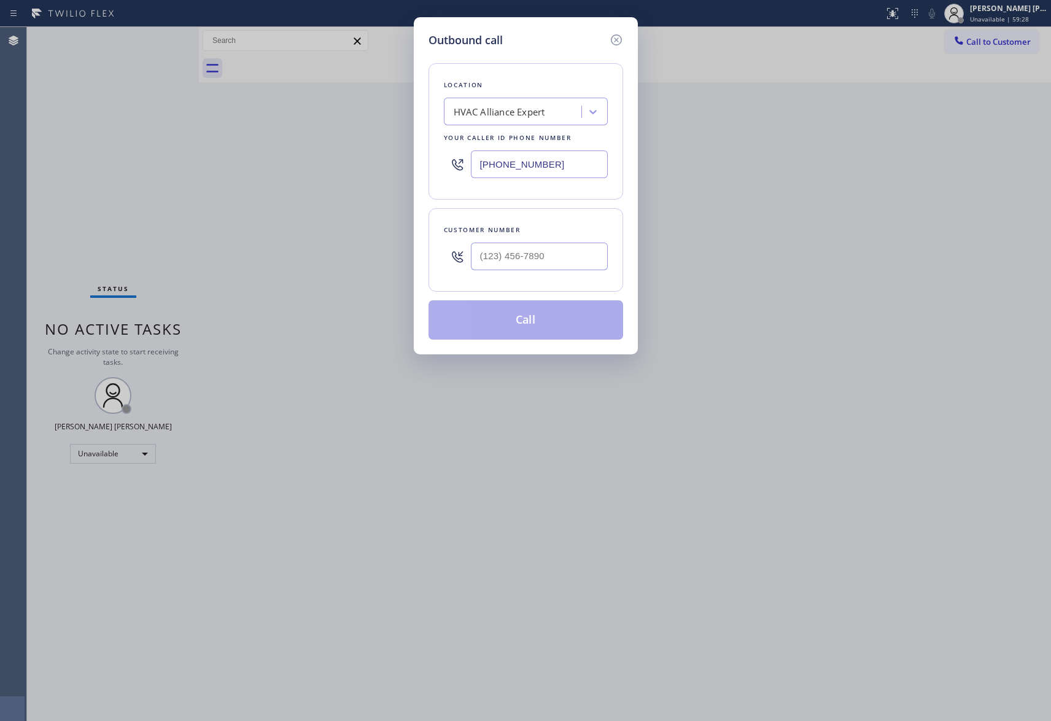
click at [556, 233] on div "Customer number" at bounding box center [526, 230] width 164 height 13
click at [548, 258] on input "(___) ___-____" at bounding box center [539, 257] width 137 height 28
drag, startPoint x: 556, startPoint y: 254, endPoint x: 388, endPoint y: 254, distance: 168.2
click at [388, 254] on div "Outbound call Location HVAC Alliance Expert Your caller id phone number [PHONE_…" at bounding box center [525, 360] width 1051 height 721
paste input "323) 251-9703"
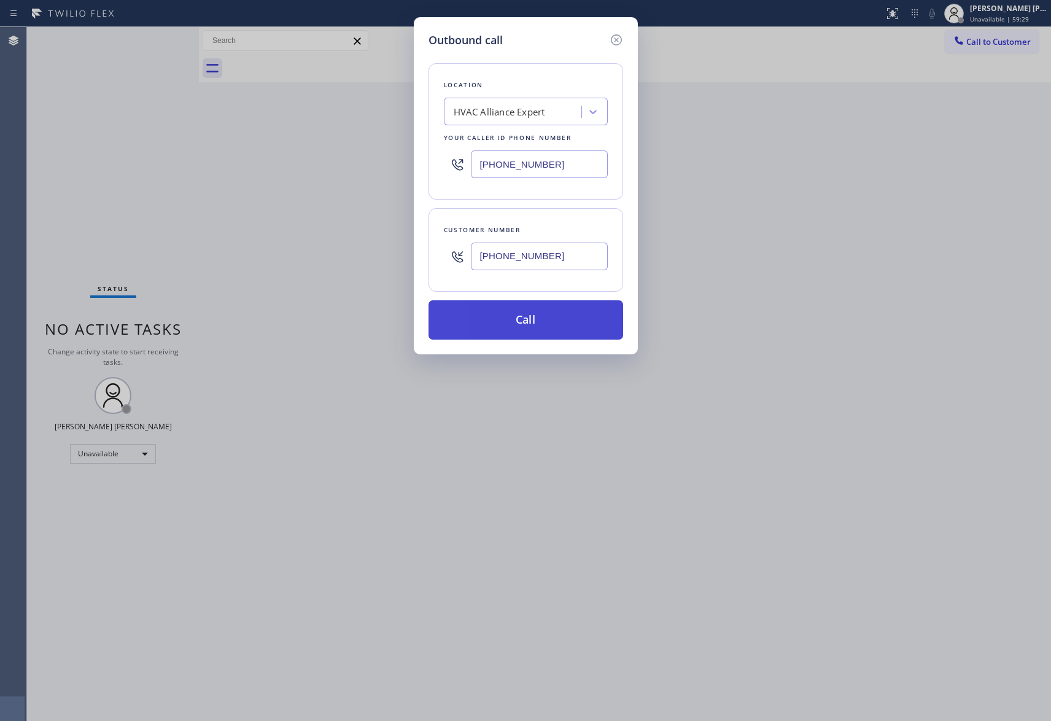
type input "[PHONE_NUMBER]"
click at [560, 320] on button "Call" at bounding box center [526, 319] width 195 height 39
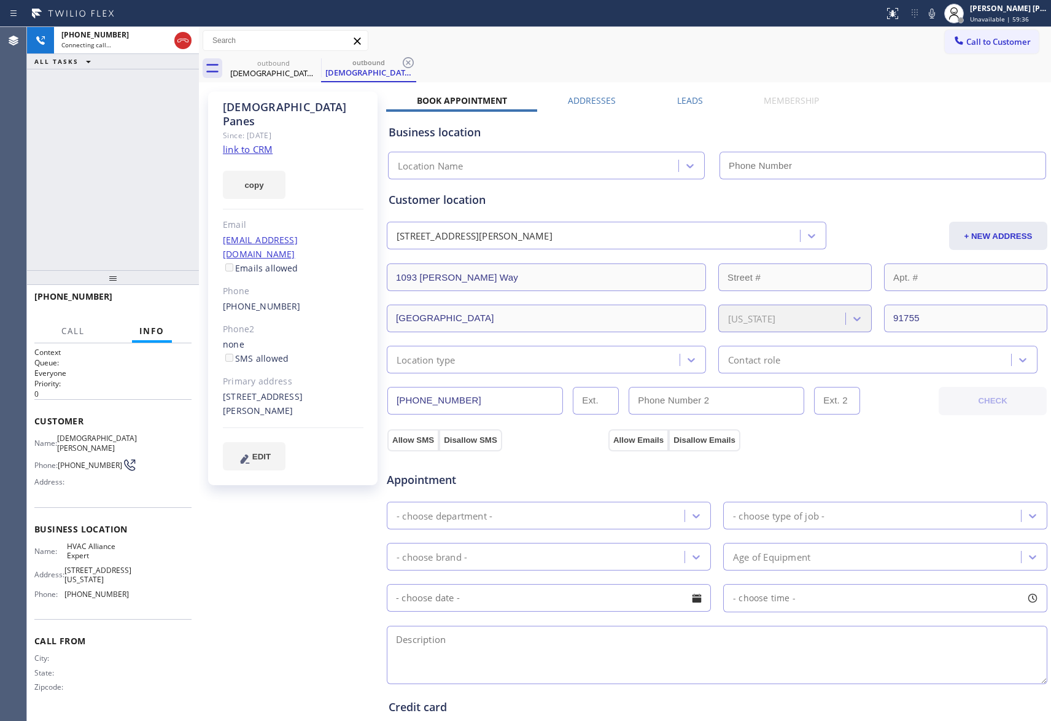
type input "[PHONE_NUMBER]"
click at [161, 298] on span "HANG UP" at bounding box center [162, 302] width 37 height 9
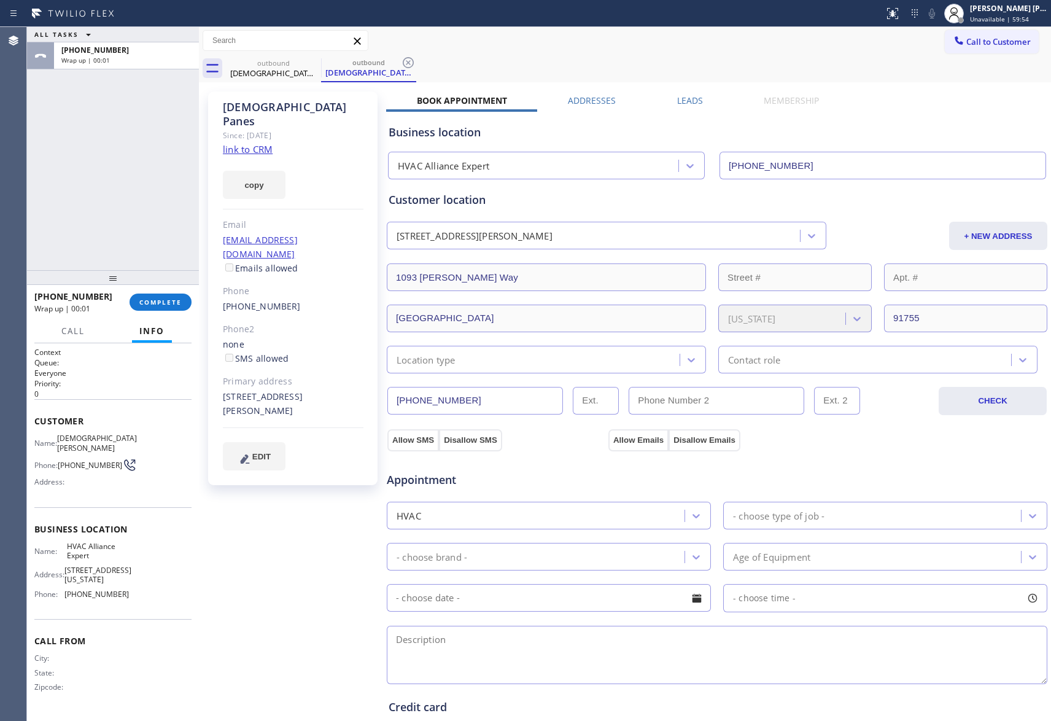
click at [688, 98] on label "Leads" at bounding box center [690, 101] width 26 height 12
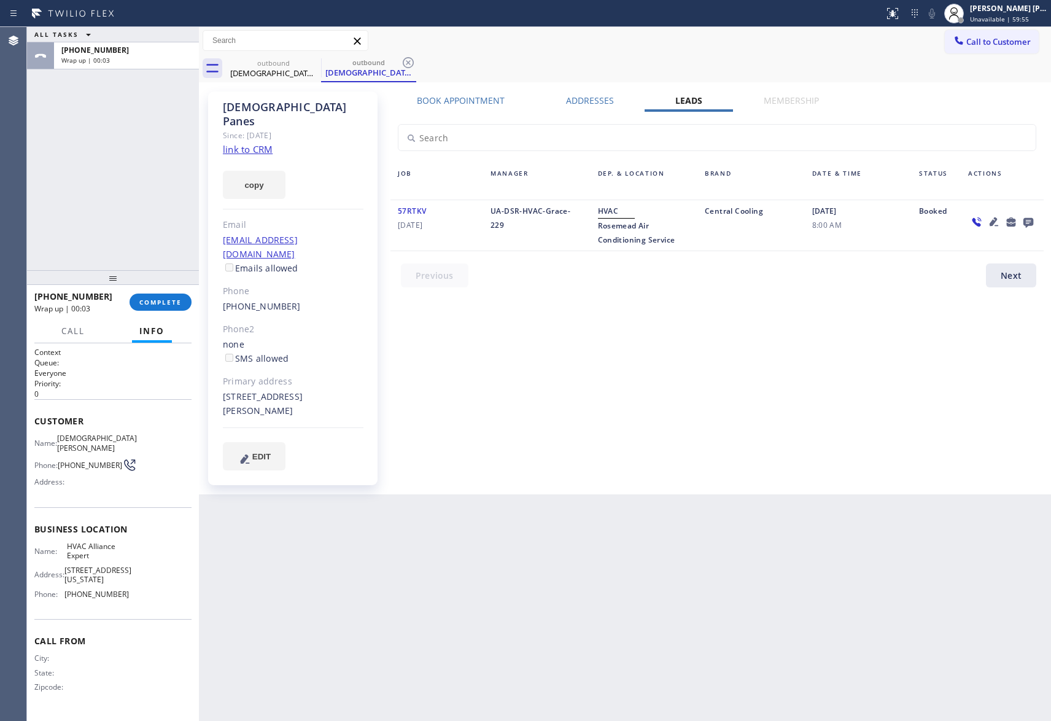
click at [1029, 222] on icon at bounding box center [1029, 223] width 10 height 10
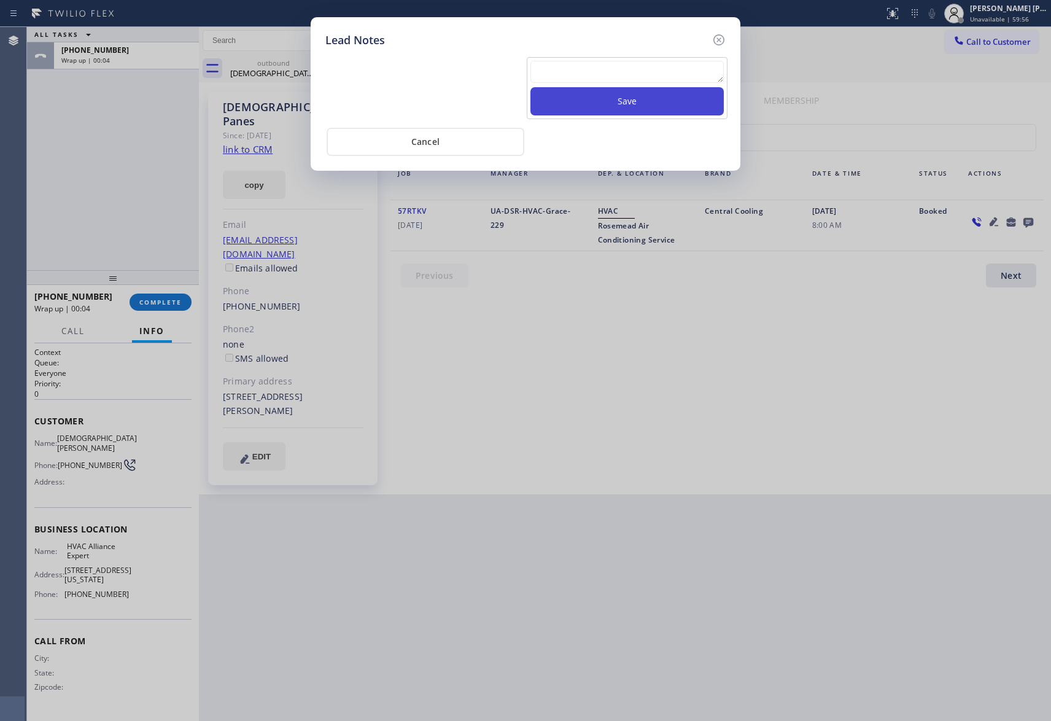
click at [578, 89] on button "Save" at bounding box center [627, 101] width 193 height 28
click at [580, 72] on textarea at bounding box center [627, 72] width 193 height 22
paste textarea "VM | please transfer if cx calls back"
type textarea "VM | please transfer if cx calls back"
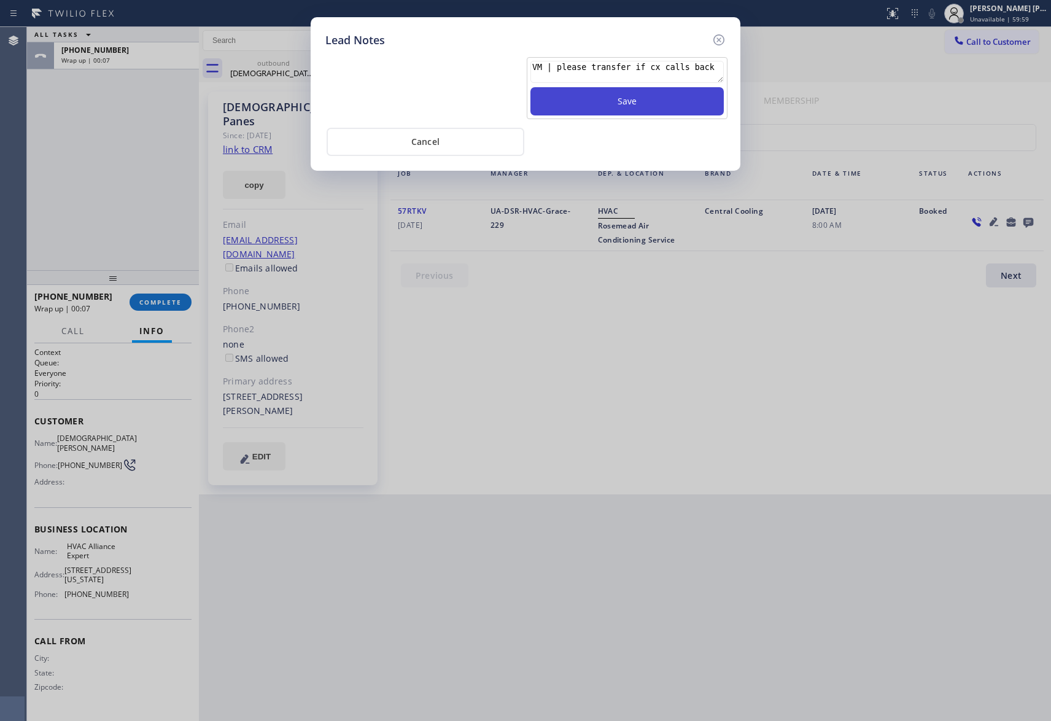
click at [598, 111] on button "Save" at bounding box center [627, 101] width 193 height 28
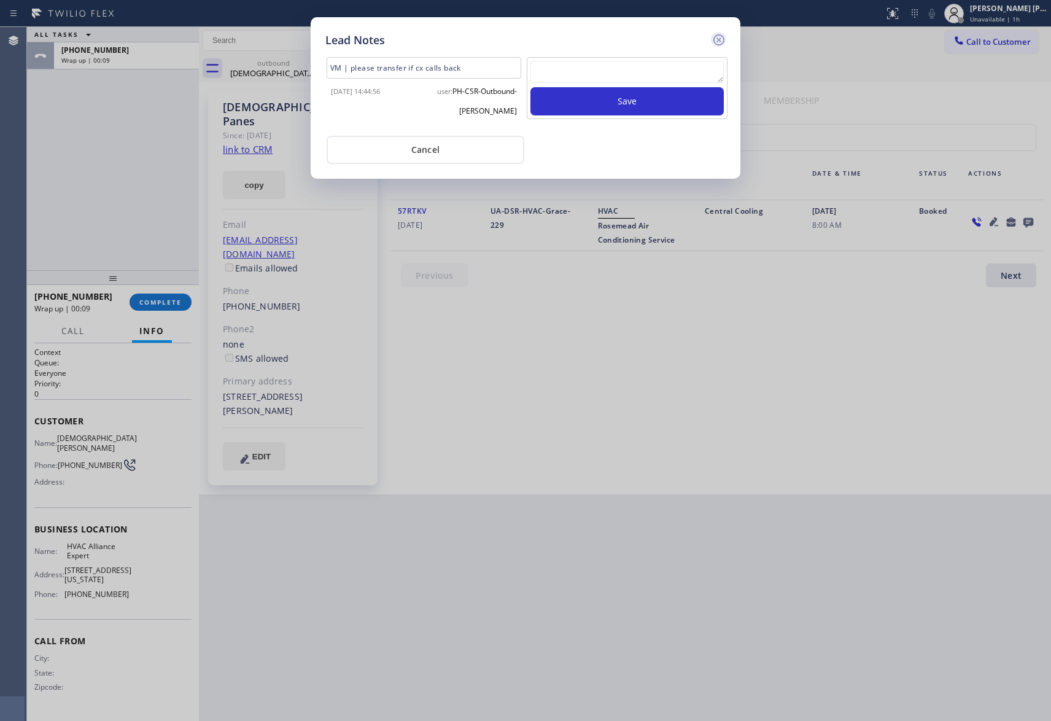
click at [722, 39] on icon at bounding box center [719, 40] width 15 height 15
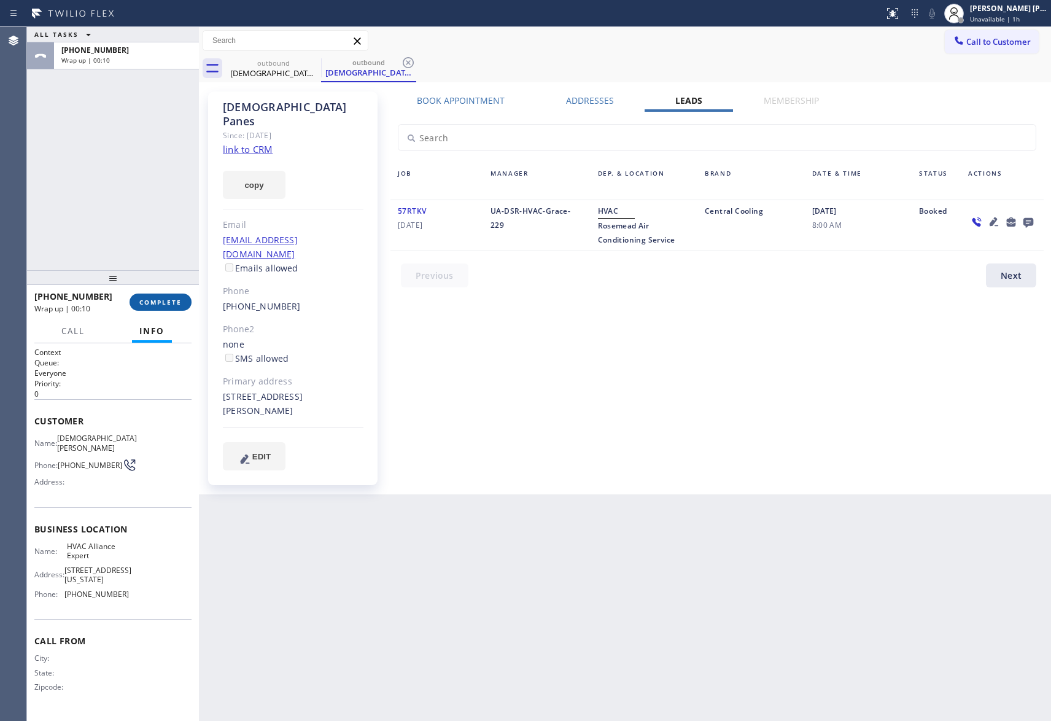
click at [173, 298] on span "COMPLETE" at bounding box center [160, 302] width 42 height 9
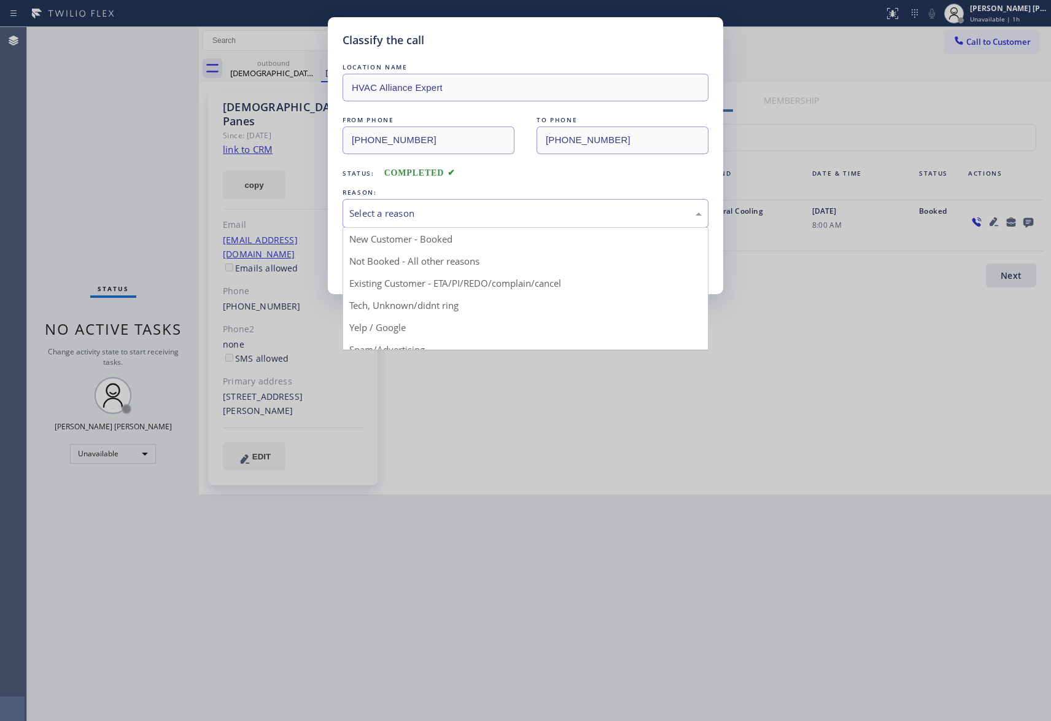
click at [451, 219] on div "Select a reason" at bounding box center [525, 213] width 352 height 14
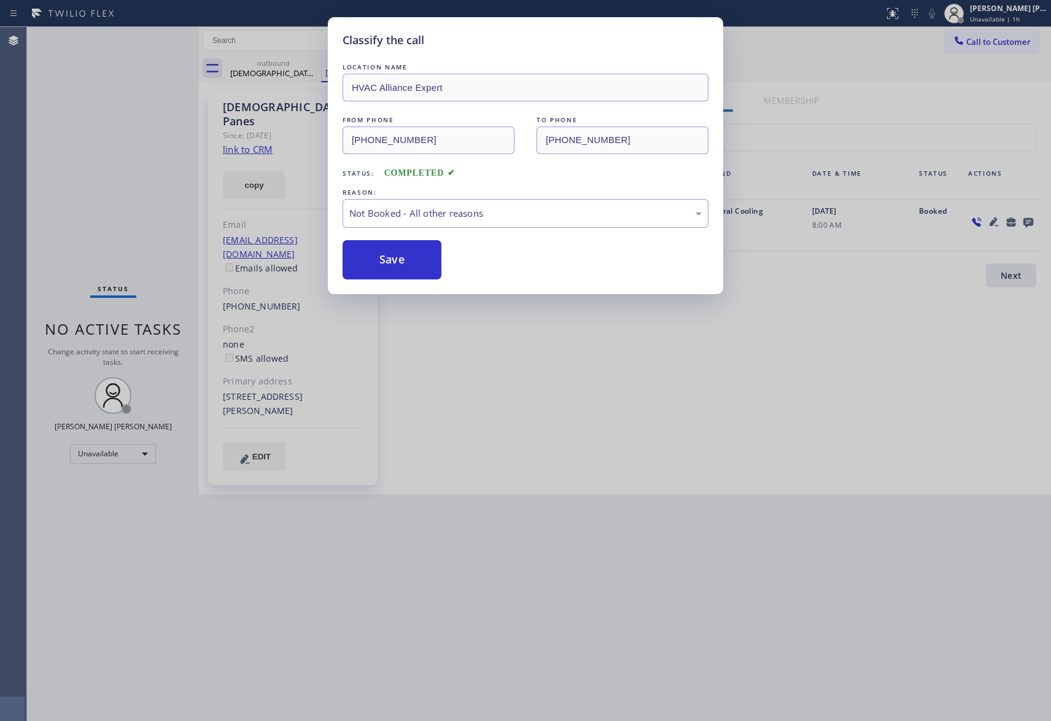
click at [382, 261] on button "Save" at bounding box center [392, 259] width 99 height 39
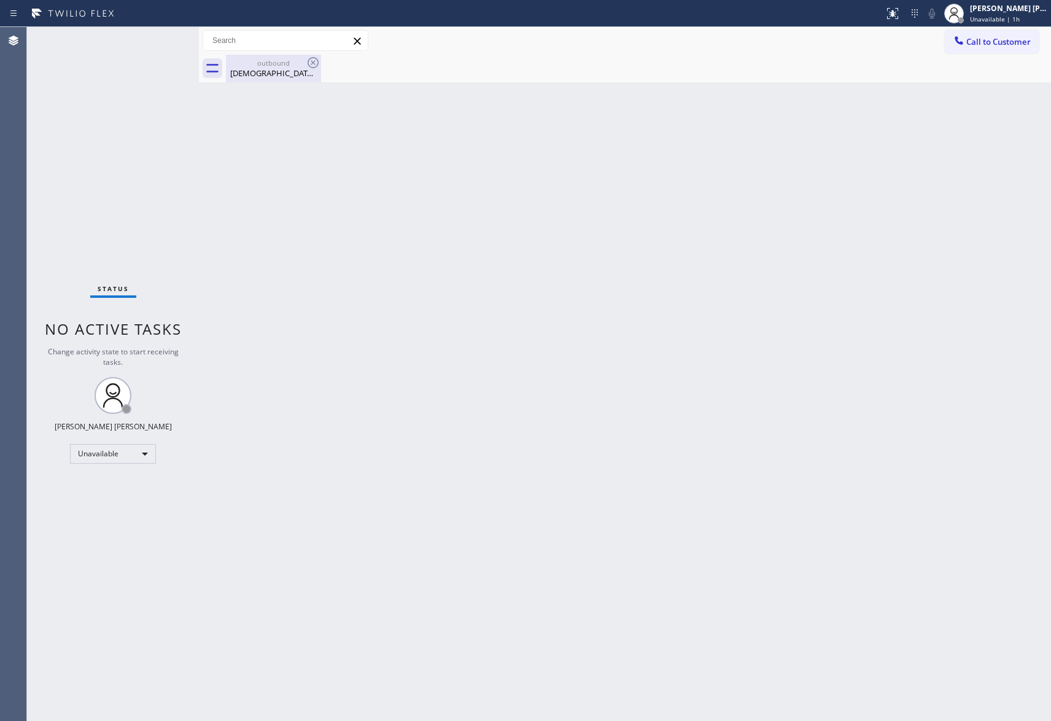
click at [292, 68] on div "[DEMOGRAPHIC_DATA][PERSON_NAME]" at bounding box center [273, 73] width 93 height 11
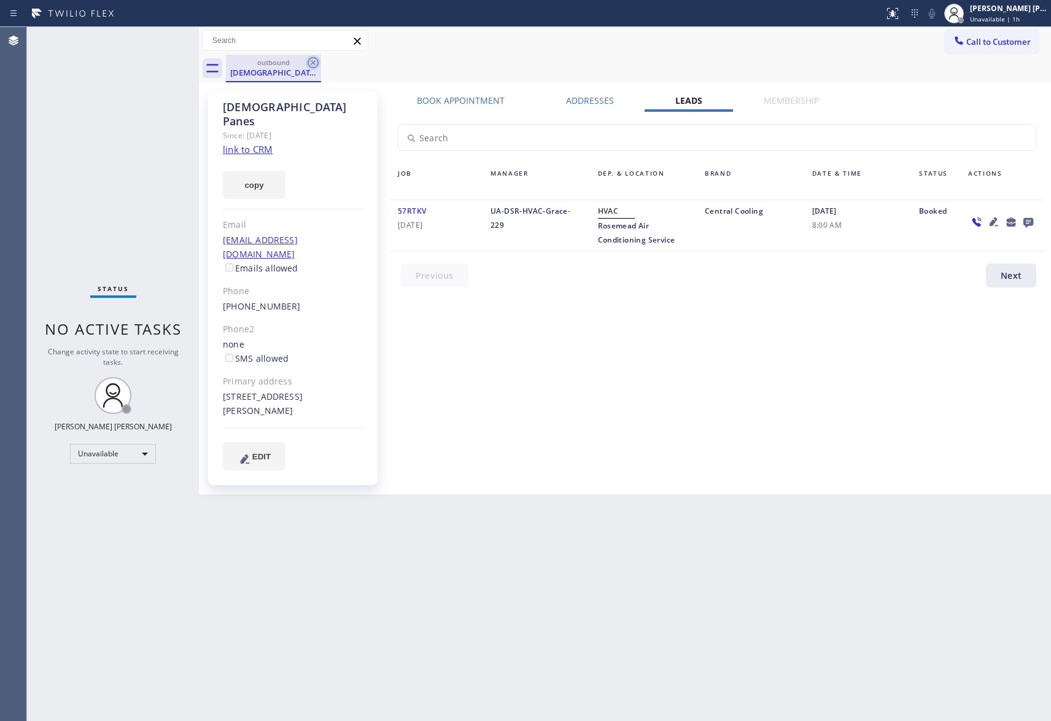
click at [309, 60] on icon at bounding box center [313, 62] width 15 height 15
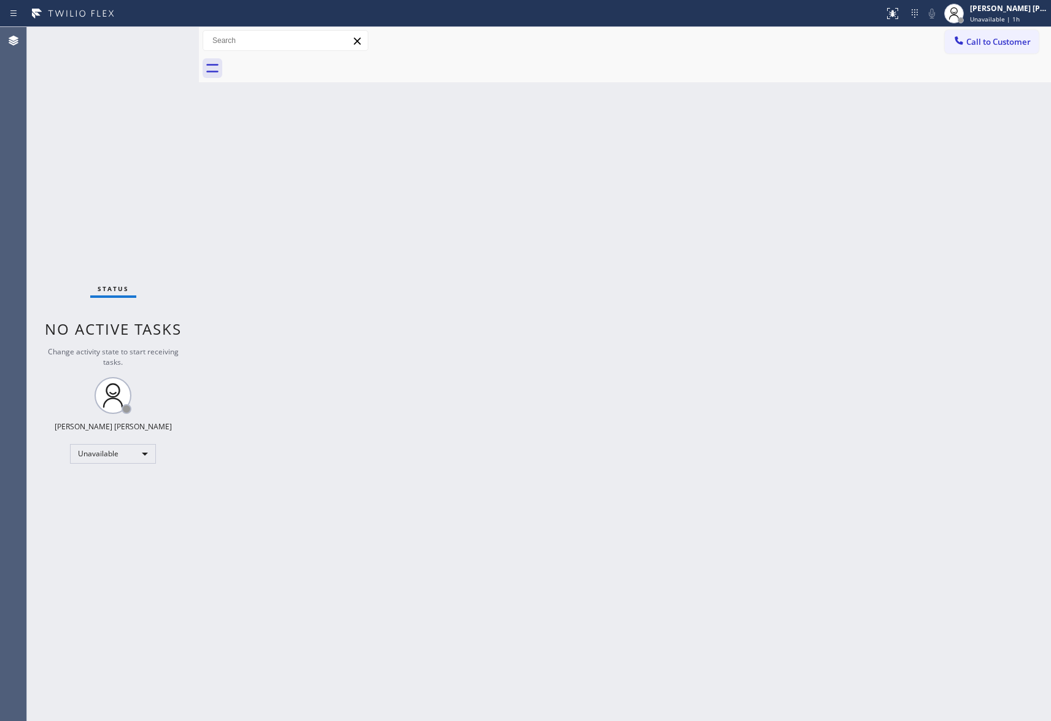
drag, startPoint x: 309, startPoint y: 60, endPoint x: 235, endPoint y: 5, distance: 93.1
click at [298, 52] on div "Call to Customer Outbound call Location HVAC Alliance Expert Your caller id pho…" at bounding box center [625, 54] width 852 height 55
click at [1006, 47] on span "Call to Customer" at bounding box center [998, 41] width 64 height 11
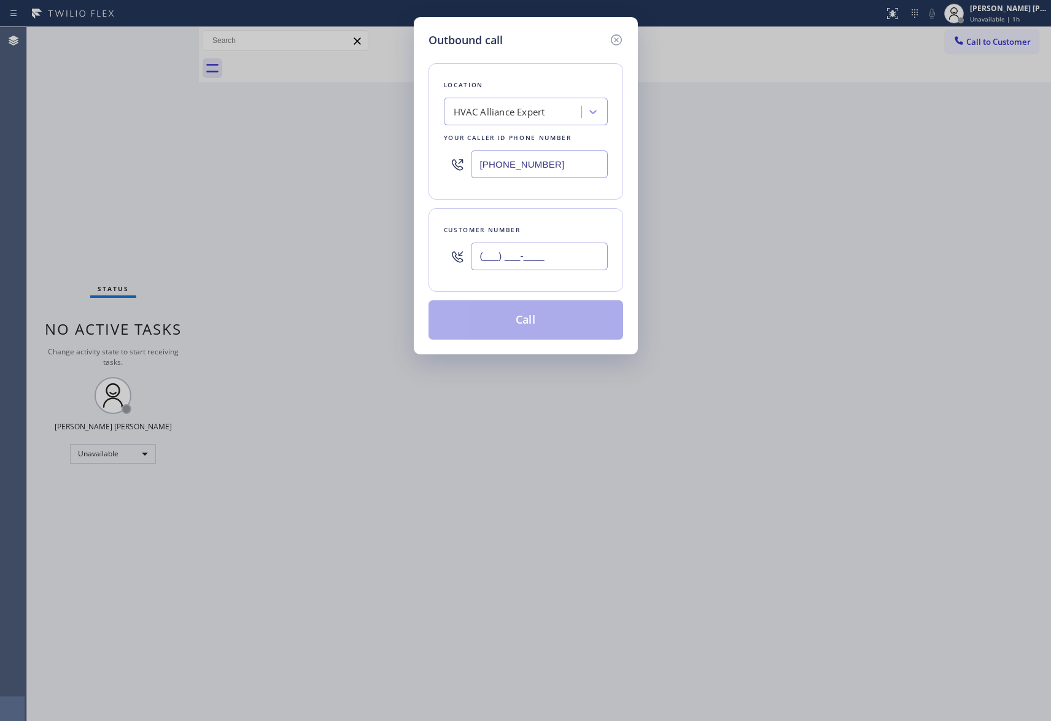
click at [561, 263] on input "(___) ___-____" at bounding box center [539, 257] width 137 height 28
click at [367, 256] on div "Outbound call Location HVAC Alliance Expert Your caller id phone number [PHONE_…" at bounding box center [525, 360] width 1051 height 721
paste input "615) 293-0669"
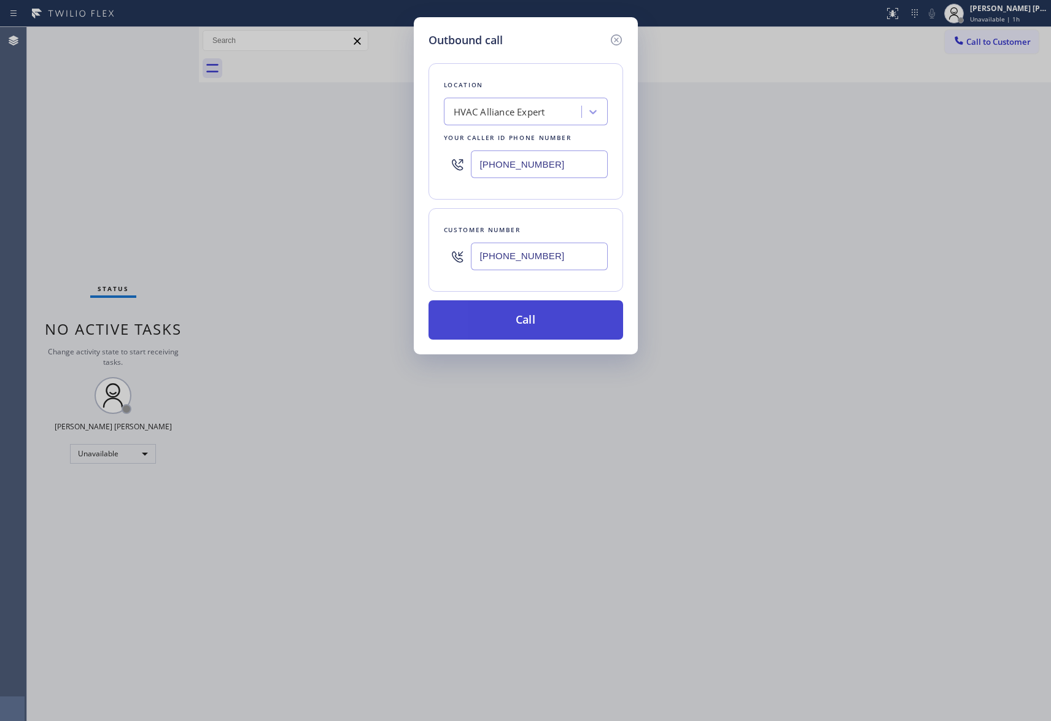
type input "[PHONE_NUMBER]"
click at [554, 323] on button "Call" at bounding box center [526, 319] width 195 height 39
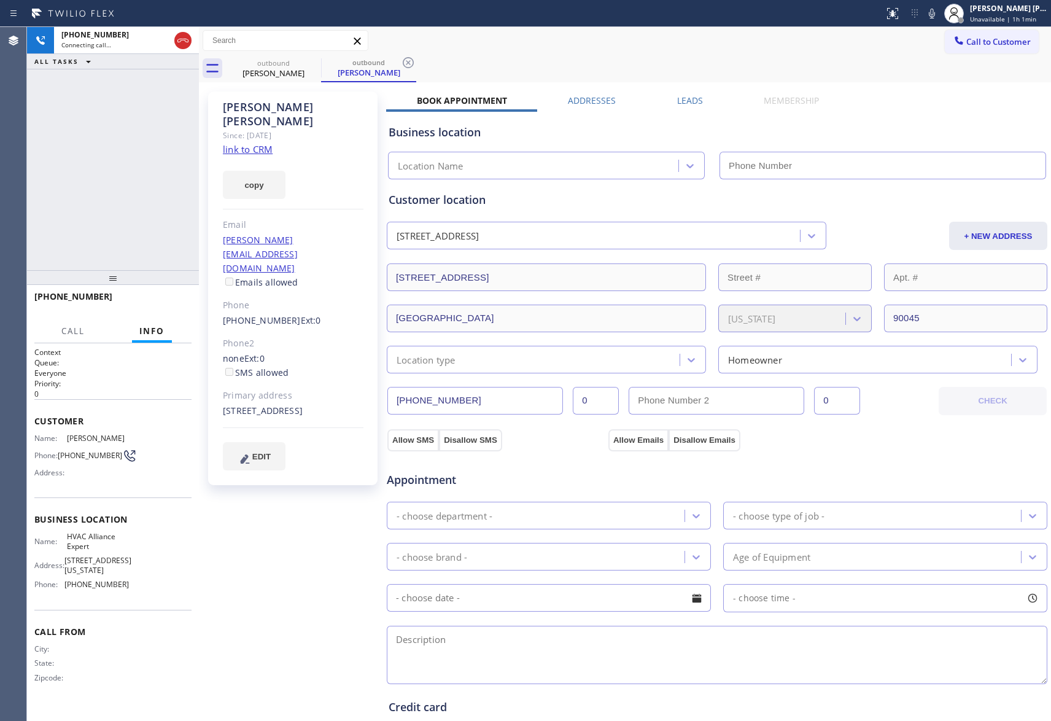
type input "[PHONE_NUMBER]"
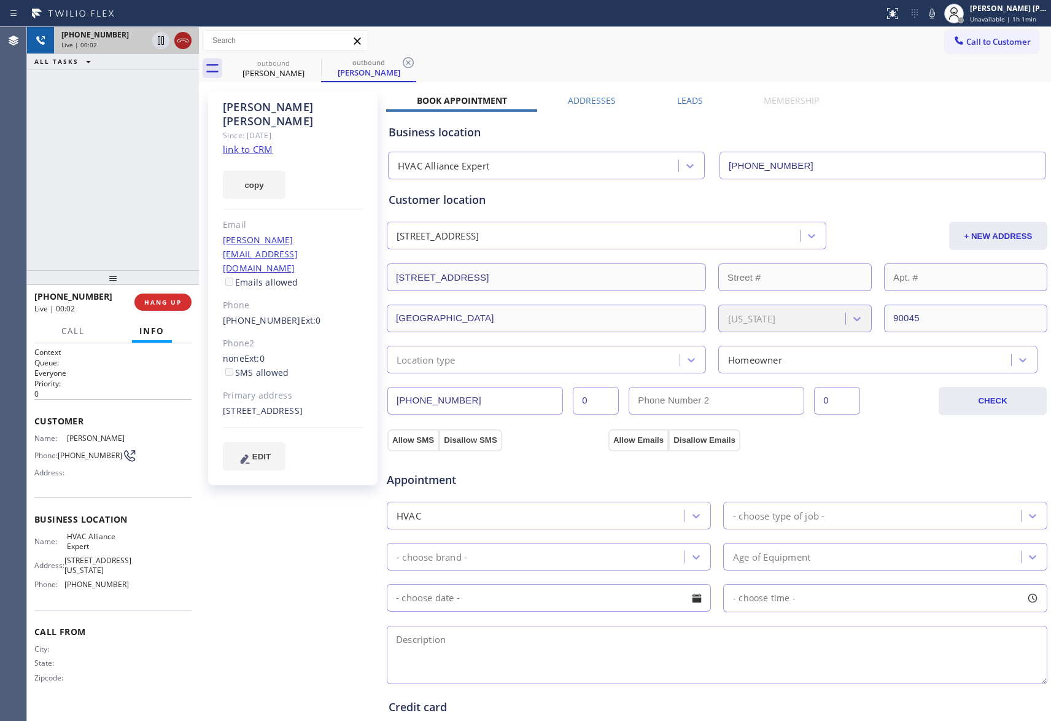
click at [187, 38] on icon at bounding box center [183, 40] width 15 height 15
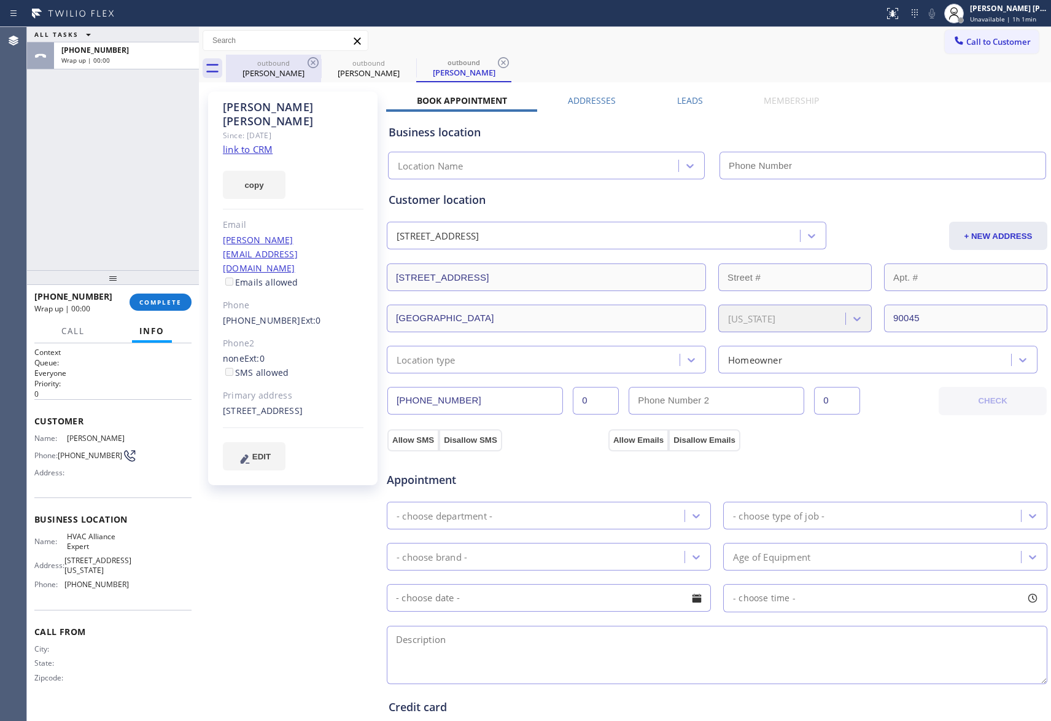
type input "[PHONE_NUMBER]"
click at [296, 71] on div "[PERSON_NAME]" at bounding box center [273, 73] width 93 height 11
click at [313, 65] on icon at bounding box center [313, 62] width 15 height 15
click at [0, 0] on icon at bounding box center [0, 0] width 0 height 0
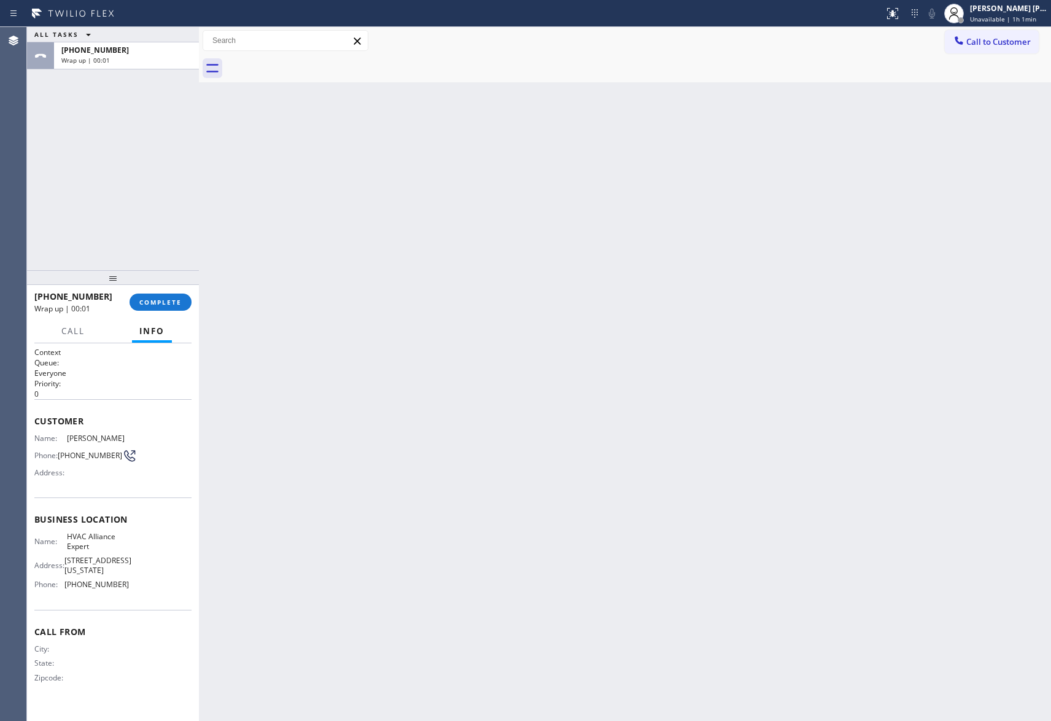
click at [313, 65] on div at bounding box center [638, 69] width 825 height 28
click at [165, 298] on span "COMPLETE" at bounding box center [160, 302] width 42 height 9
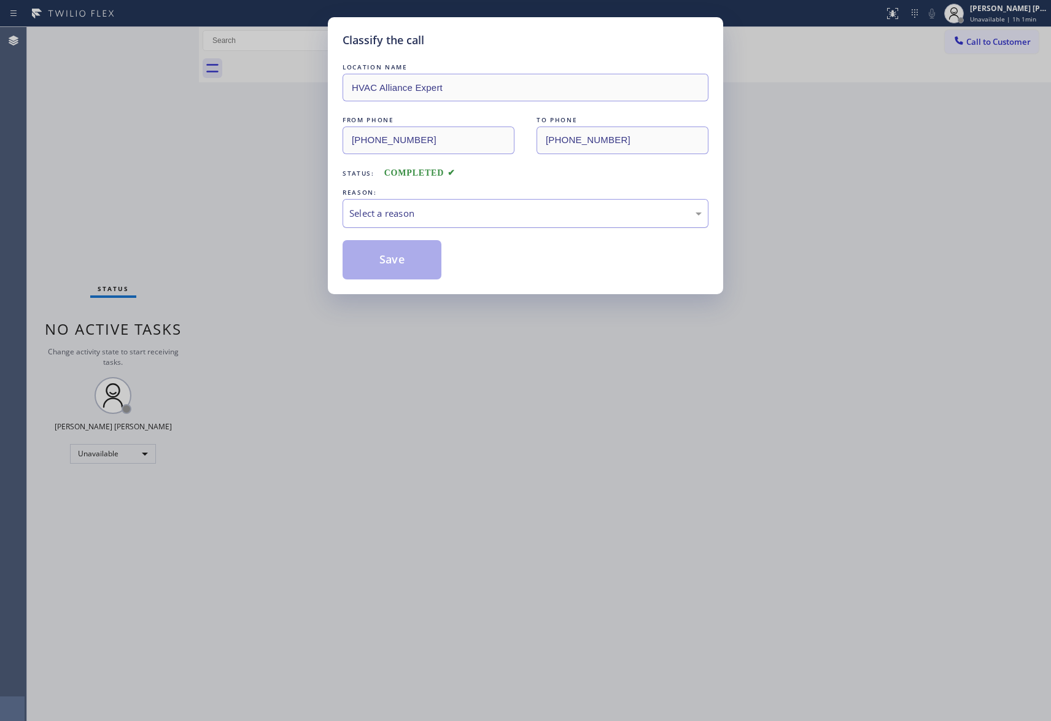
click at [456, 208] on div "Select a reason" at bounding box center [525, 213] width 352 height 14
click at [403, 259] on button "Save" at bounding box center [392, 259] width 99 height 39
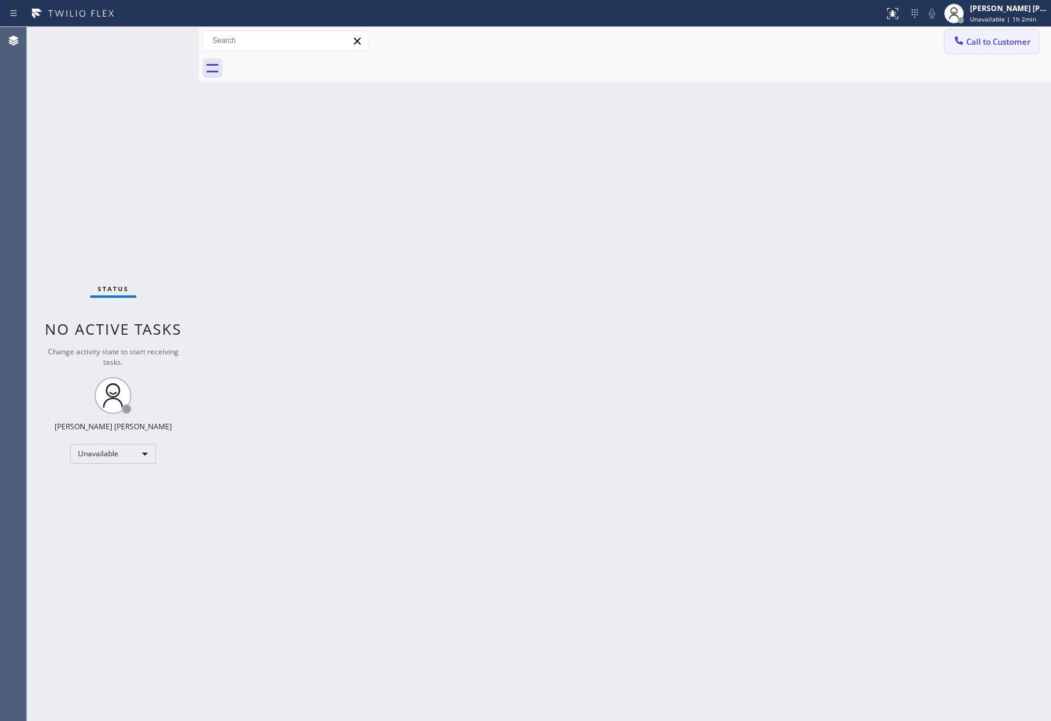
click at [1030, 42] on button "Call to Customer" at bounding box center [992, 41] width 94 height 23
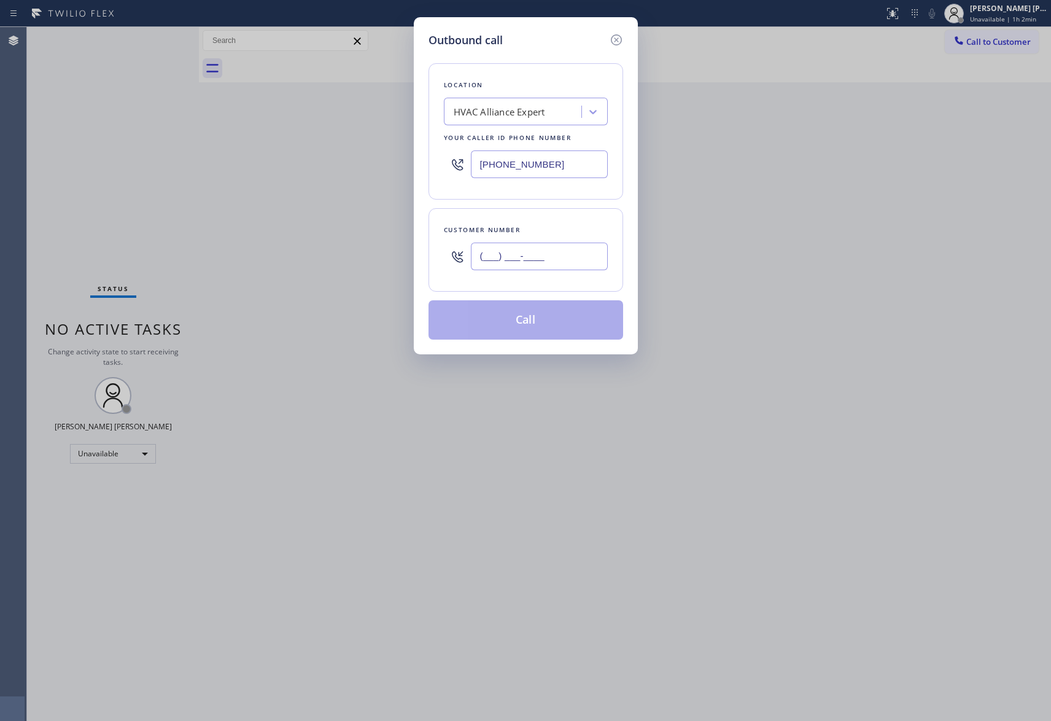
click at [540, 246] on input "(___) ___-____" at bounding box center [539, 257] width 137 height 28
paste input "323) 707-4581"
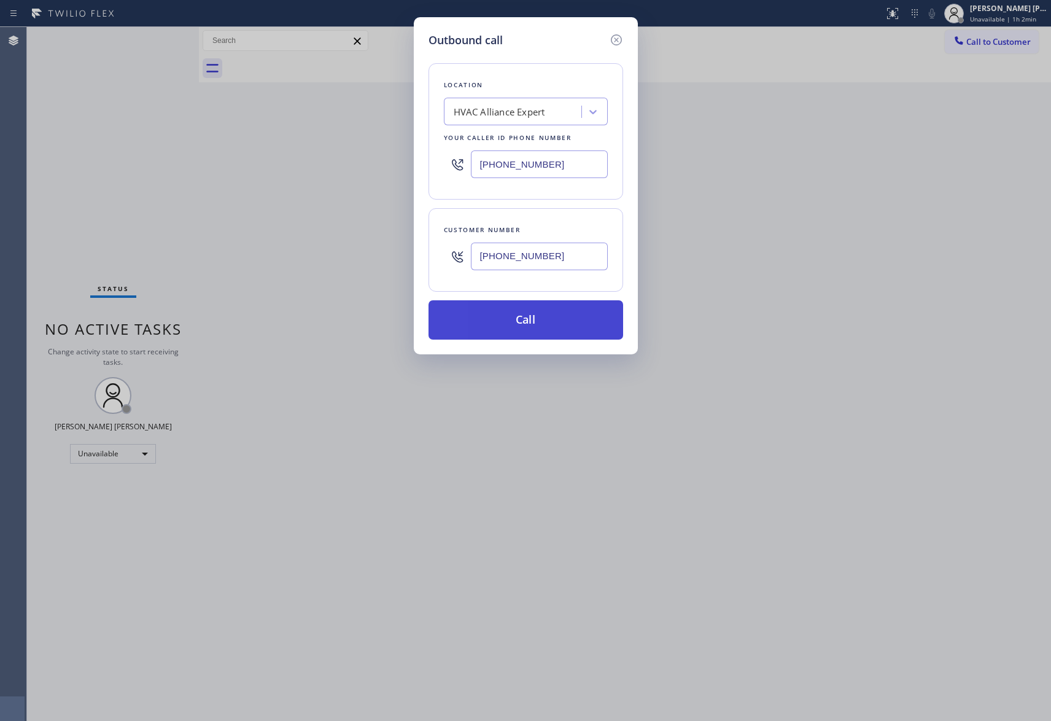
type input "[PHONE_NUMBER]"
click at [544, 315] on button "Call" at bounding box center [526, 319] width 195 height 39
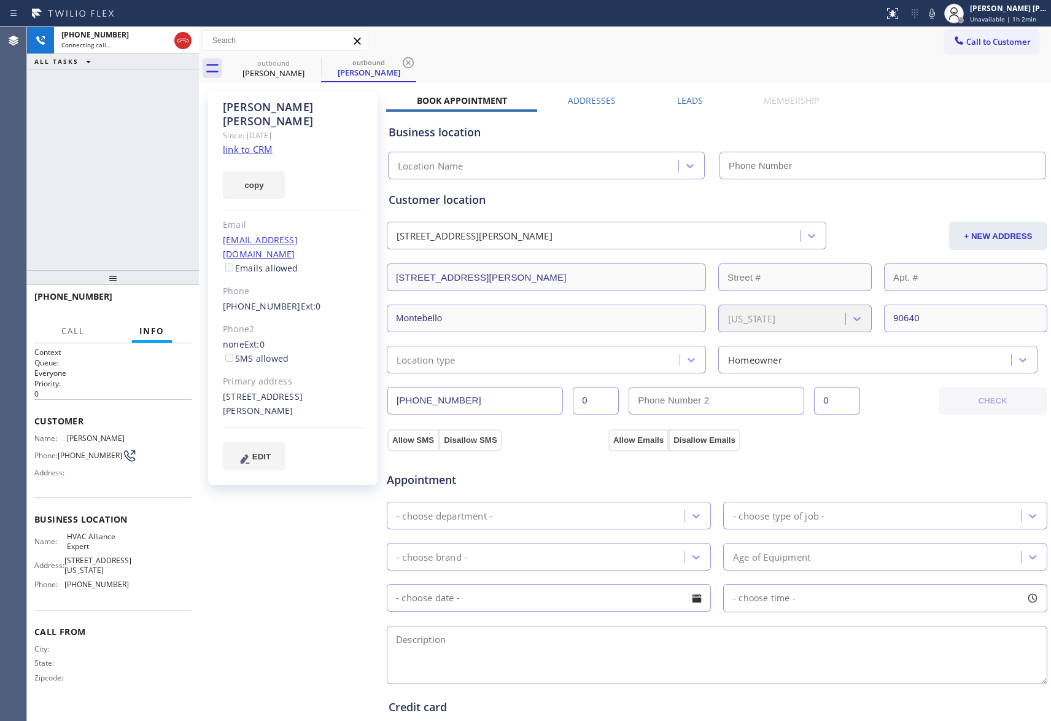
type input "[PHONE_NUMBER]"
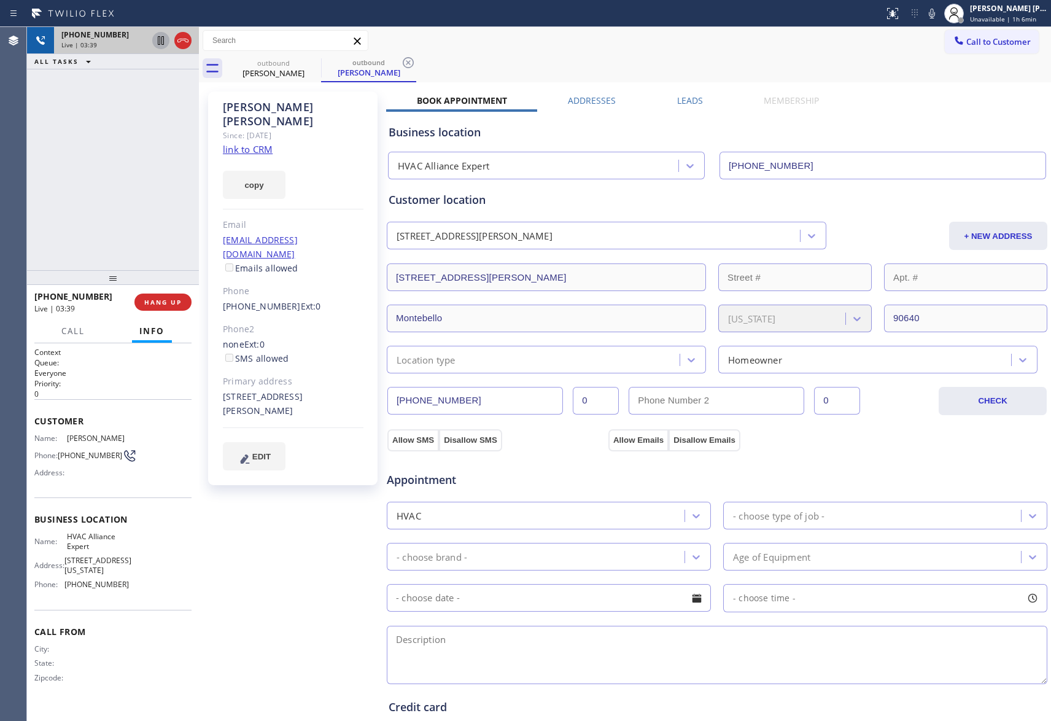
click at [158, 43] on icon at bounding box center [161, 40] width 6 height 9
type input "[PHONE_NUMBER]"
click at [158, 45] on icon at bounding box center [161, 40] width 15 height 15
type input "[PHONE_NUMBER]"
click at [160, 39] on icon at bounding box center [161, 40] width 15 height 15
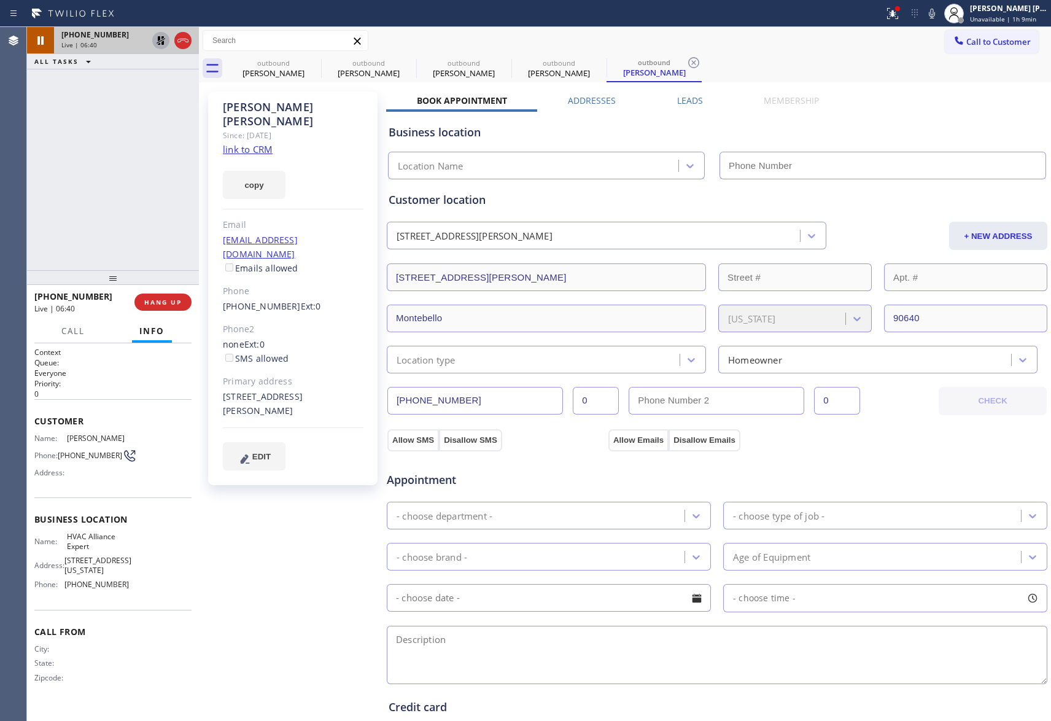
type input "[PHONE_NUMBER]"
click at [157, 42] on icon at bounding box center [161, 40] width 15 height 15
type input "[PHONE_NUMBER]"
click at [158, 35] on icon at bounding box center [161, 40] width 15 height 15
type input "[PHONE_NUMBER]"
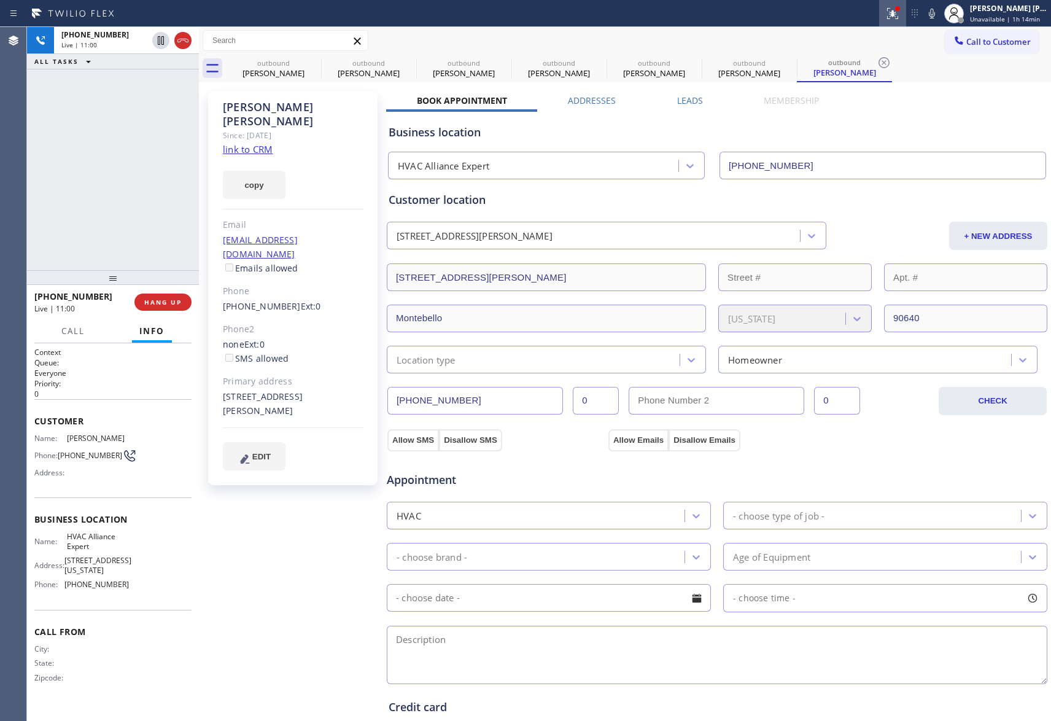
click at [898, 15] on icon at bounding box center [892, 13] width 15 height 15
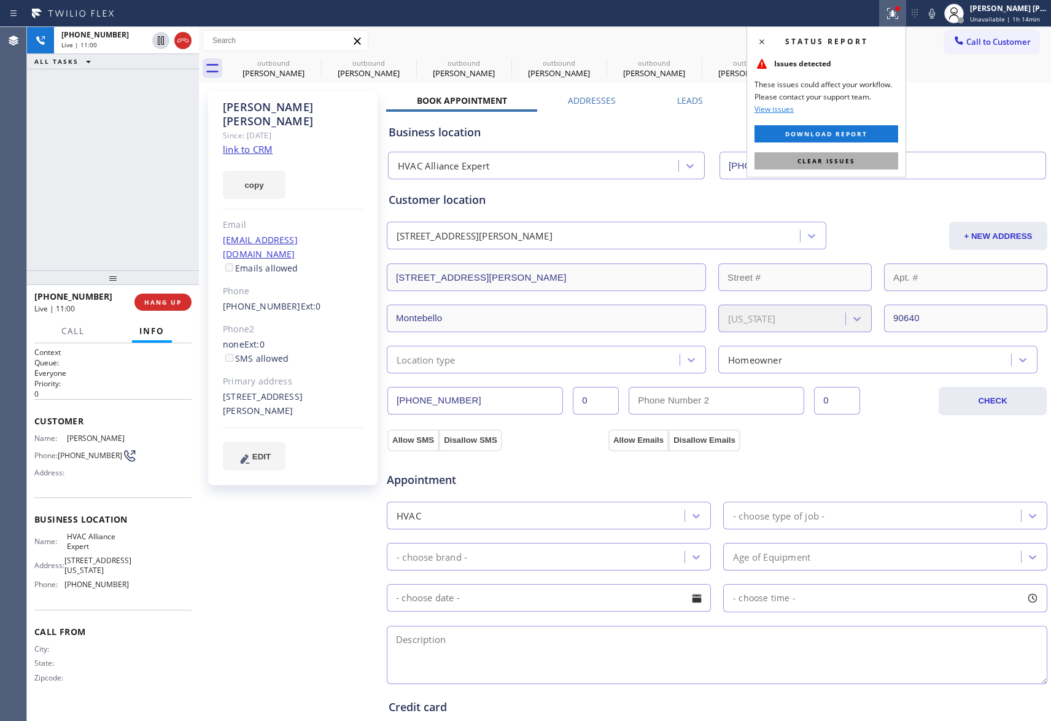
click at [851, 163] on span "Clear issues" at bounding box center [827, 161] width 58 height 9
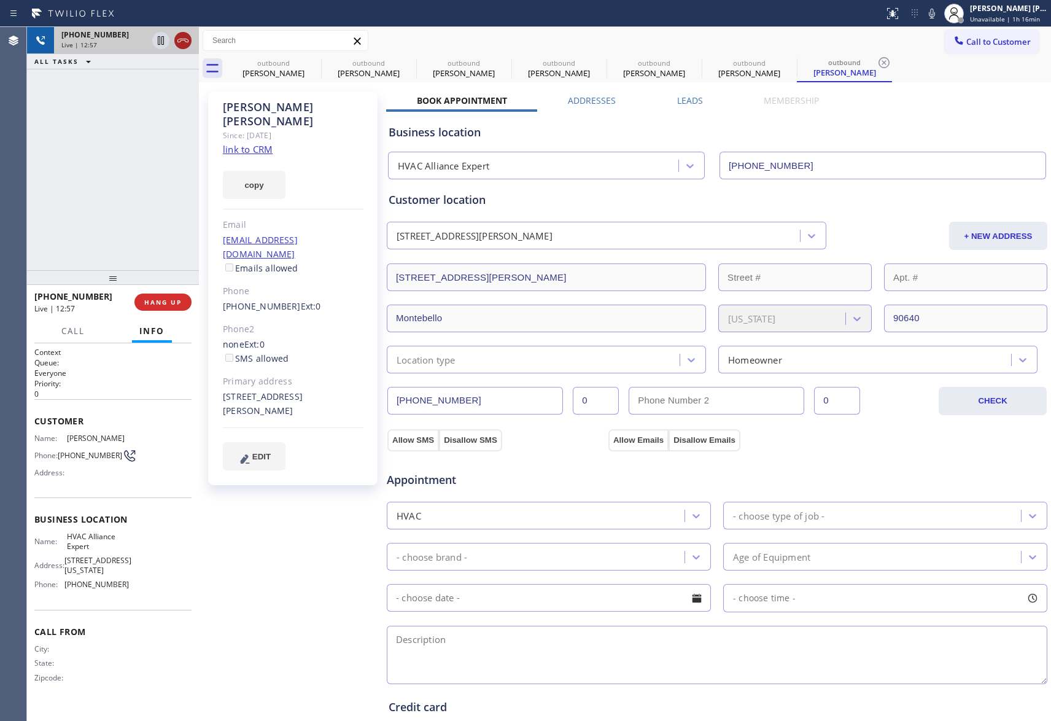
click at [182, 37] on icon at bounding box center [183, 40] width 15 height 15
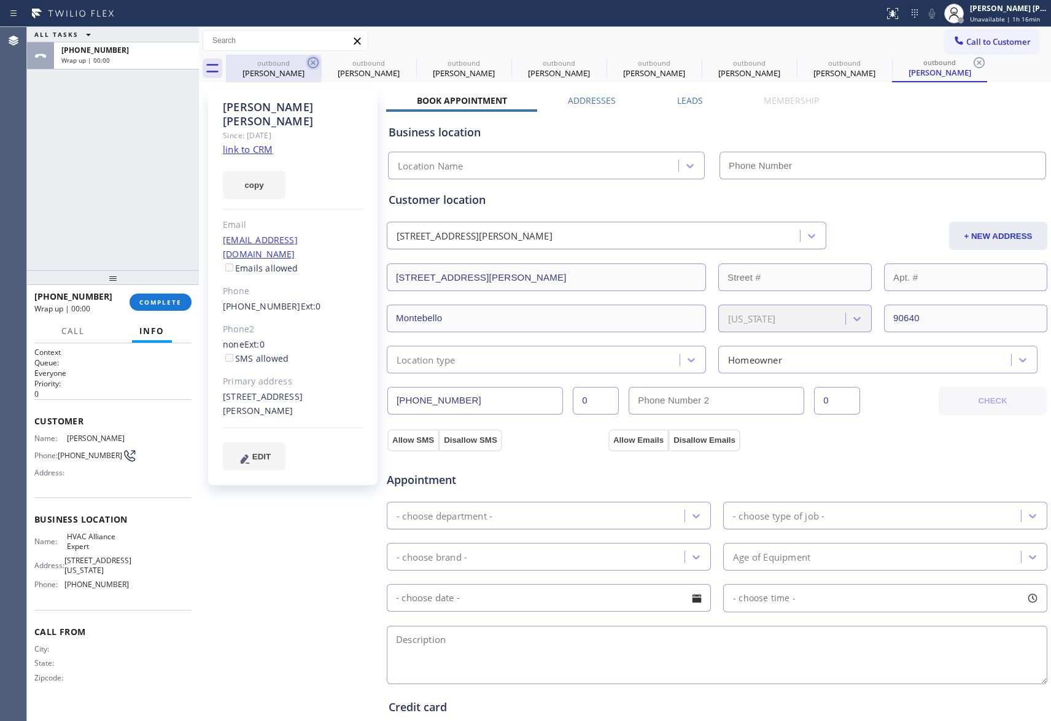
click at [313, 64] on icon at bounding box center [313, 62] width 15 height 15
click at [0, 0] on icon at bounding box center [0, 0] width 0 height 0
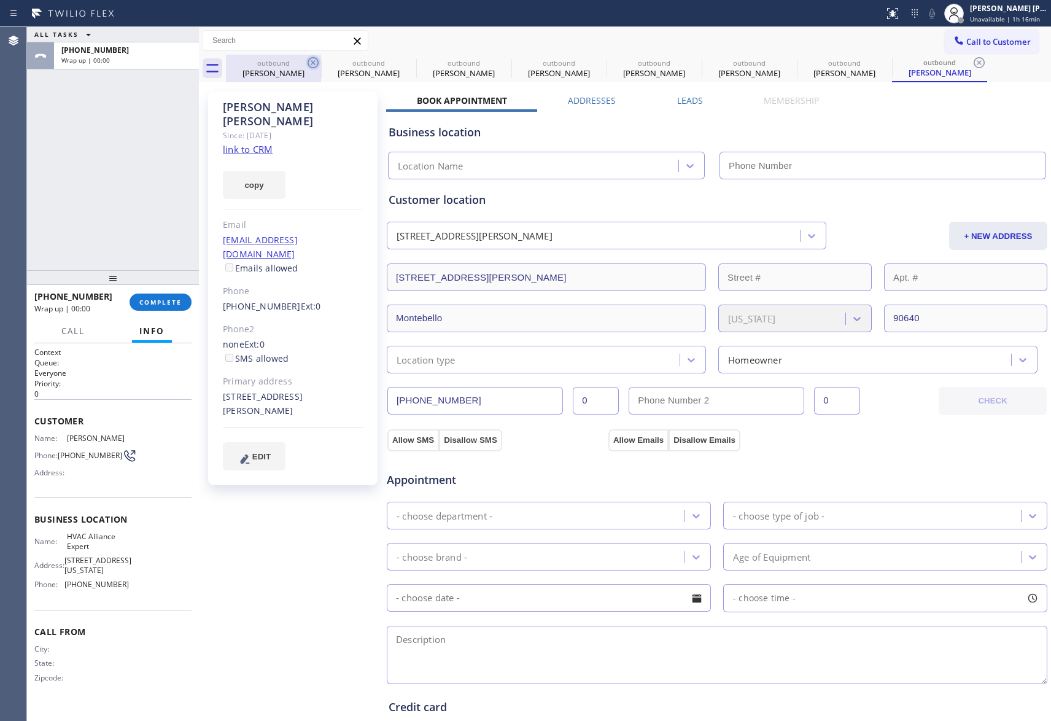
click at [0, 0] on icon at bounding box center [0, 0] width 0 height 0
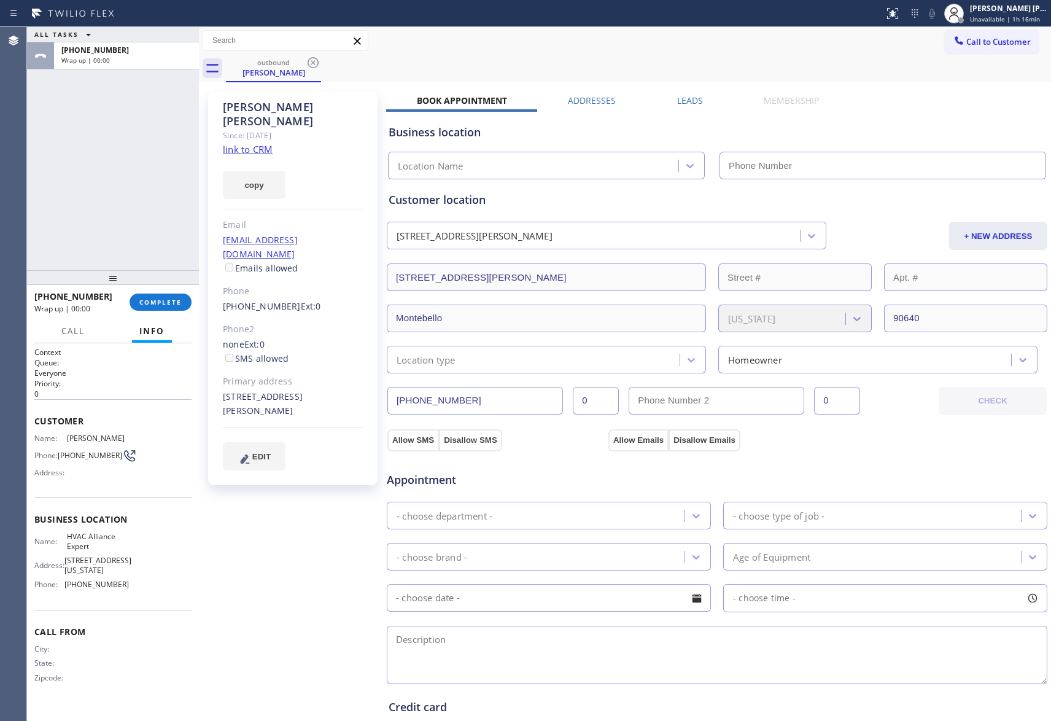
click at [313, 64] on icon at bounding box center [313, 62] width 15 height 15
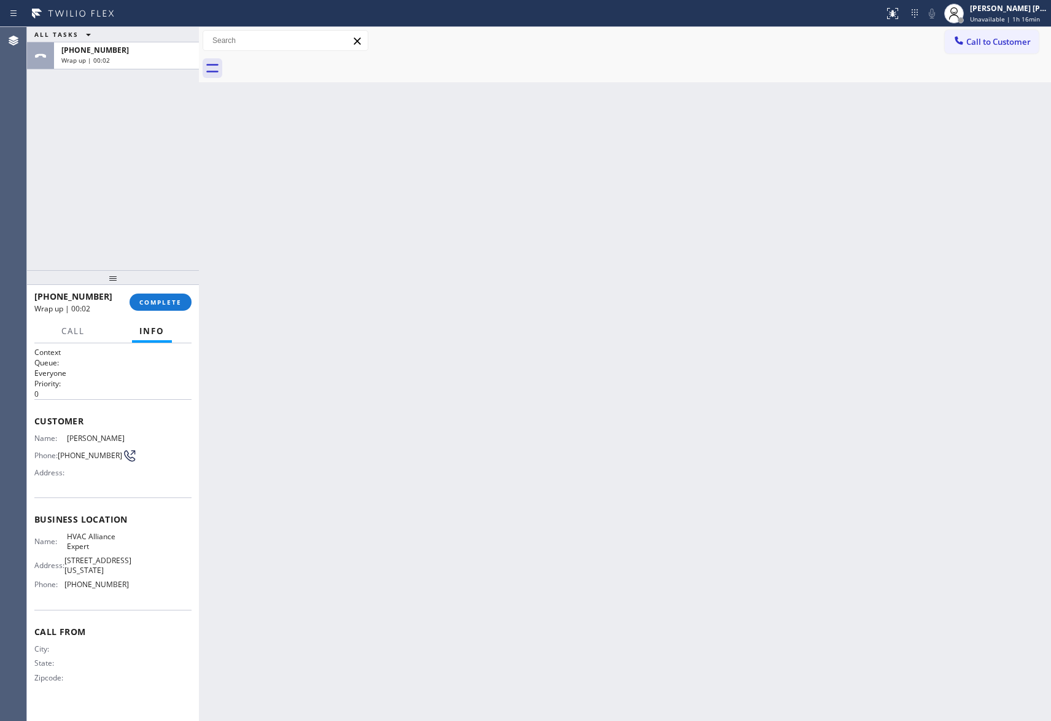
click at [313, 64] on div at bounding box center [638, 69] width 825 height 28
click at [174, 303] on span "COMPLETE" at bounding box center [160, 302] width 42 height 9
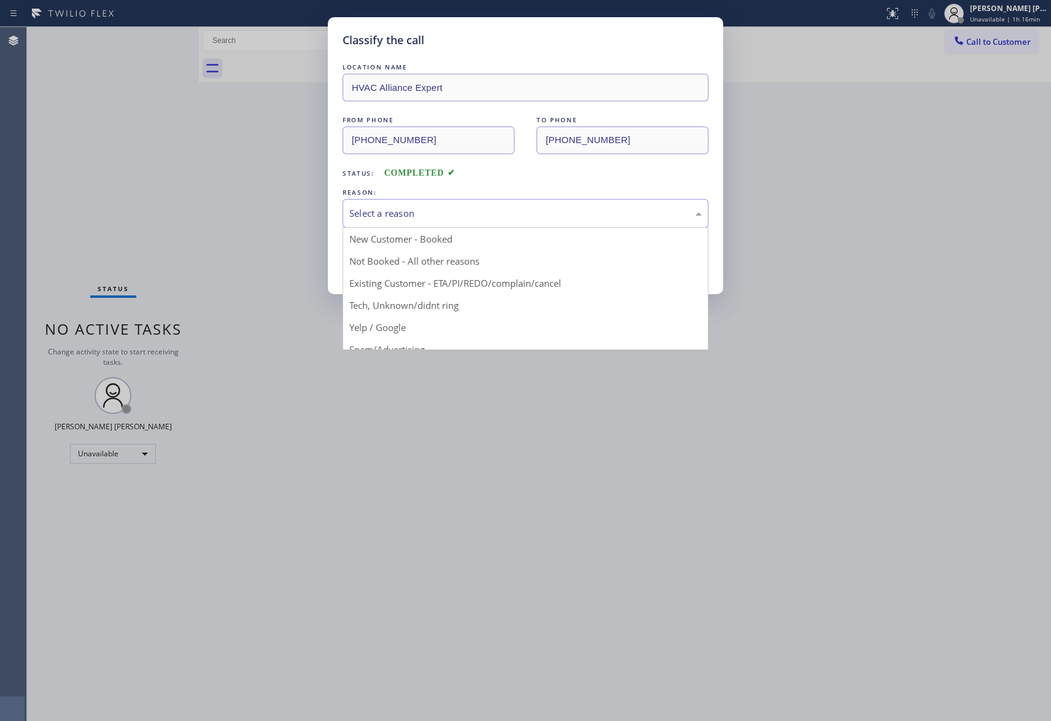
click at [430, 217] on div "Select a reason" at bounding box center [525, 213] width 352 height 14
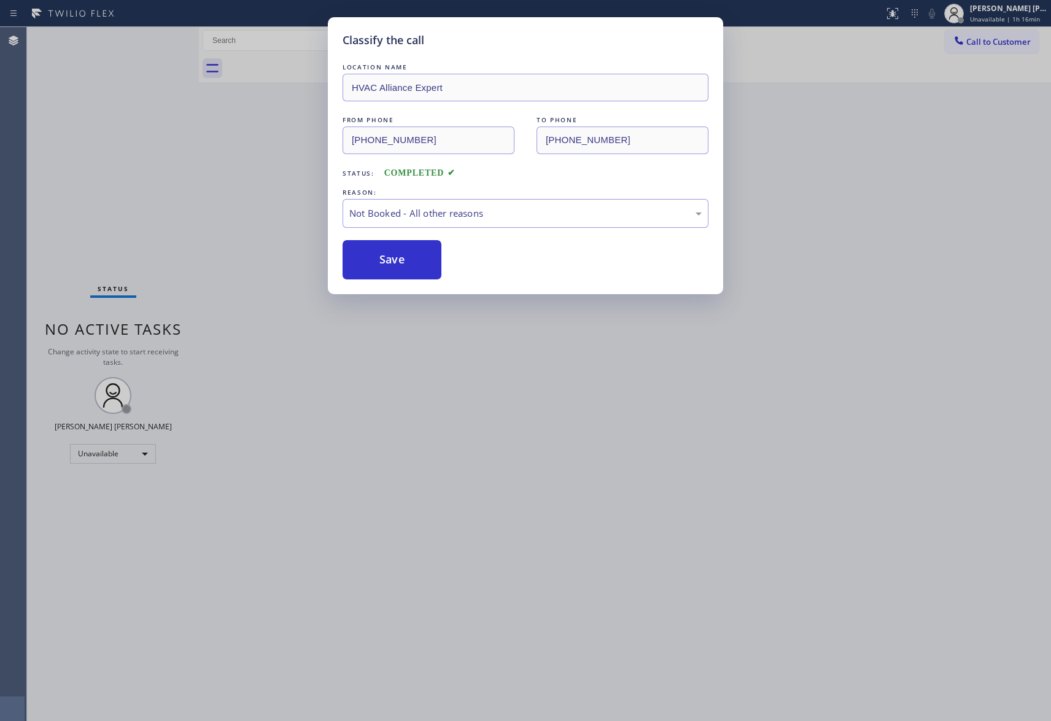
click at [402, 261] on button "Save" at bounding box center [392, 259] width 99 height 39
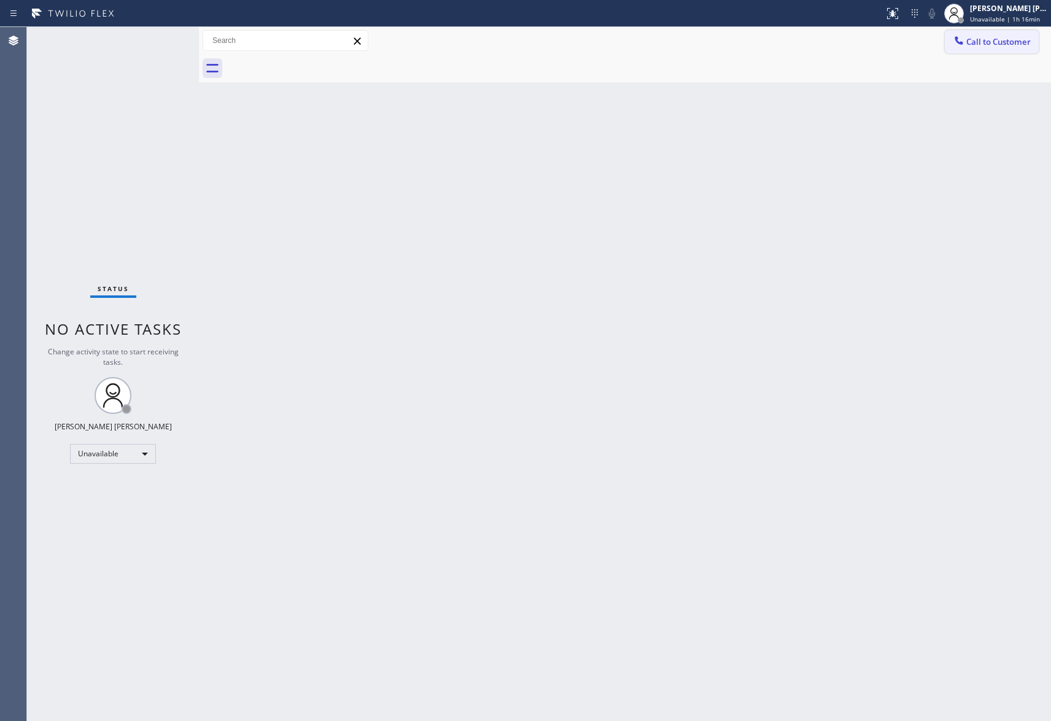
click at [1029, 42] on span "Call to Customer" at bounding box center [998, 41] width 64 height 11
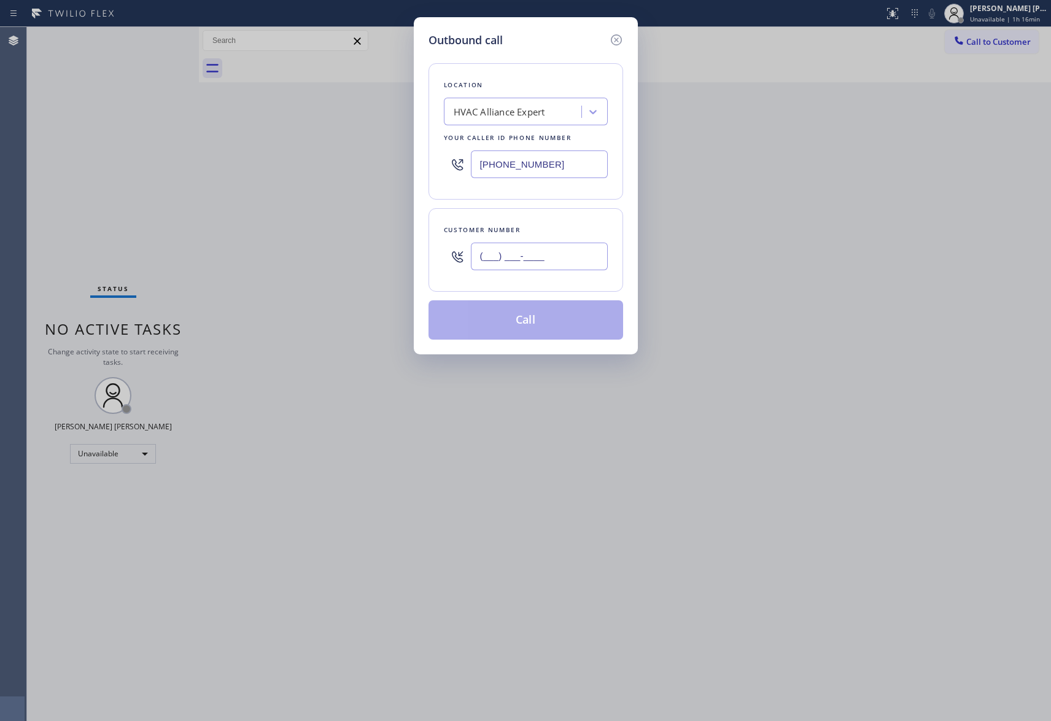
click at [561, 248] on input "(___) ___-____" at bounding box center [539, 257] width 137 height 28
paste input "626) 297-1468"
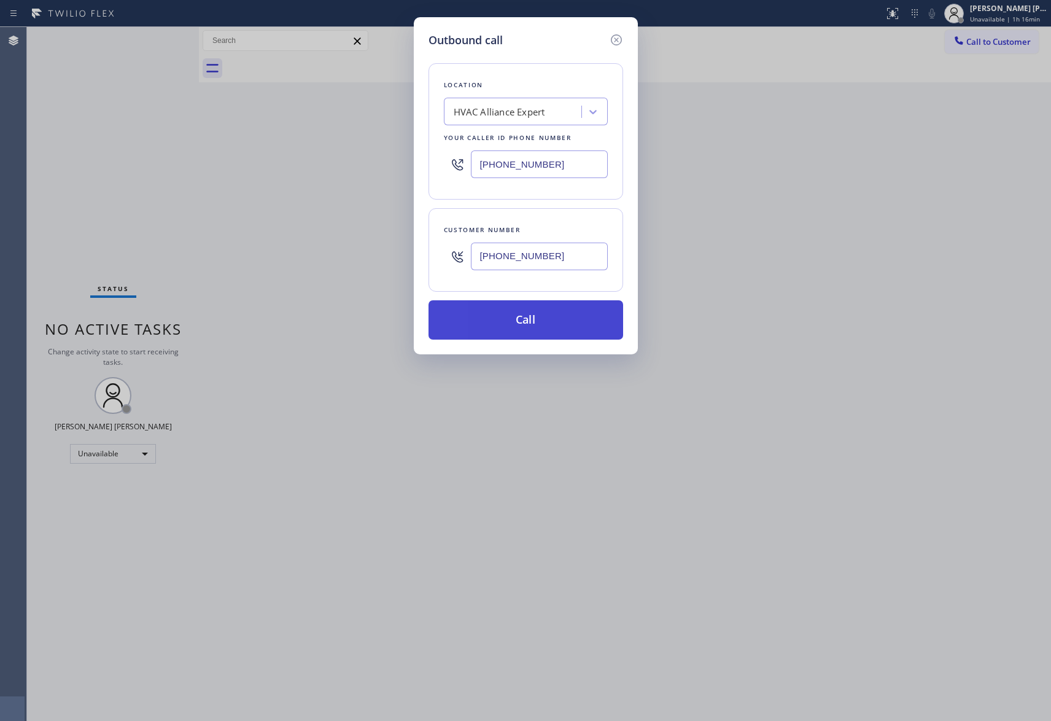
type input "[PHONE_NUMBER]"
click at [553, 327] on button "Call" at bounding box center [526, 319] width 195 height 39
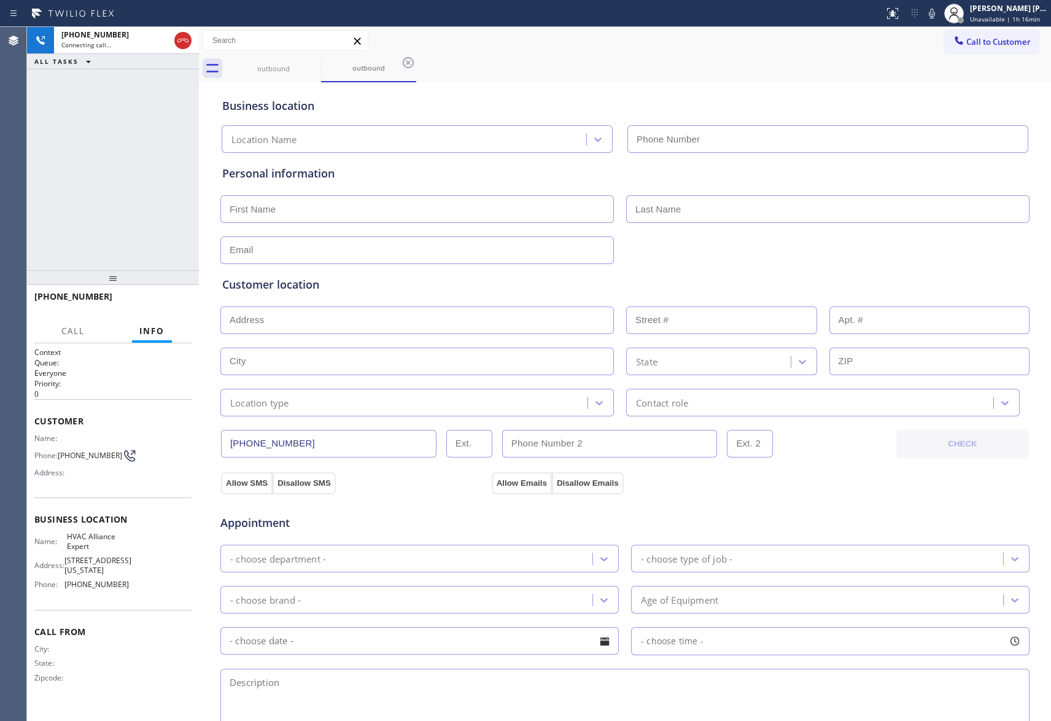
type input "[PHONE_NUMBER]"
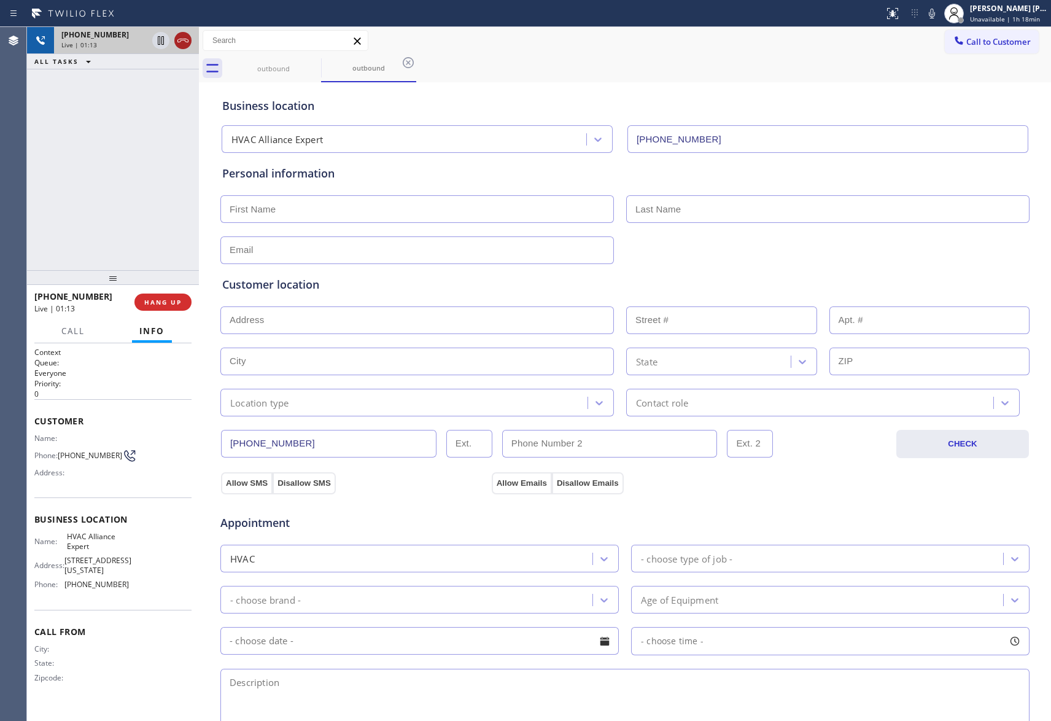
click at [185, 37] on icon at bounding box center [183, 40] width 15 height 15
type input "[PHONE_NUMBER]"
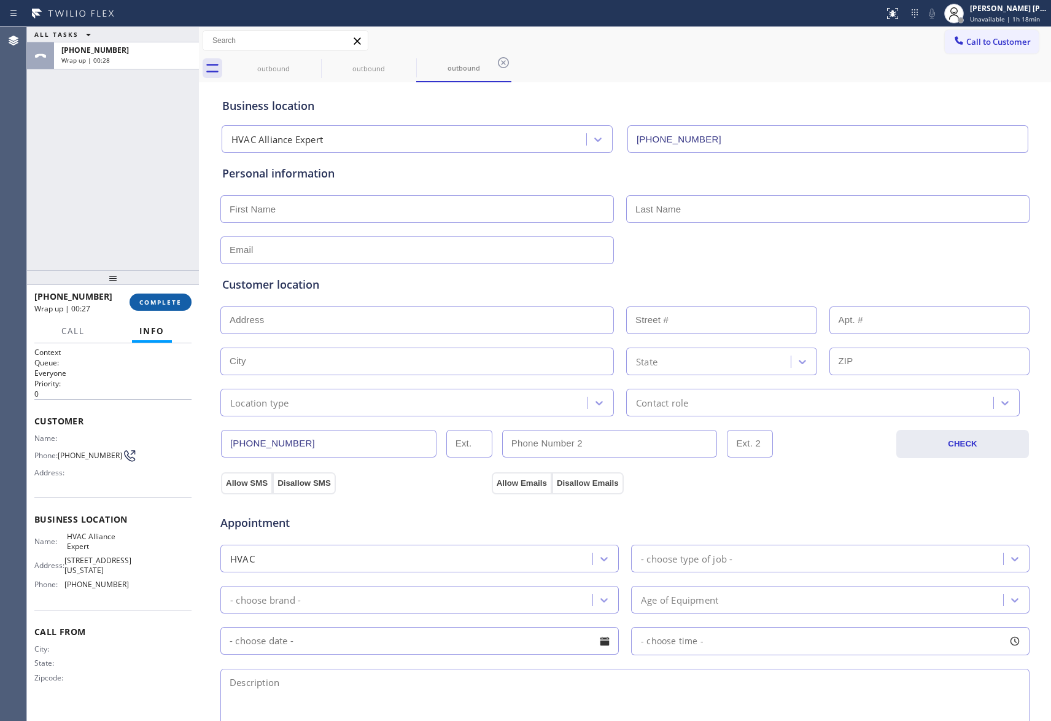
click at [155, 305] on span "COMPLETE" at bounding box center [160, 302] width 42 height 9
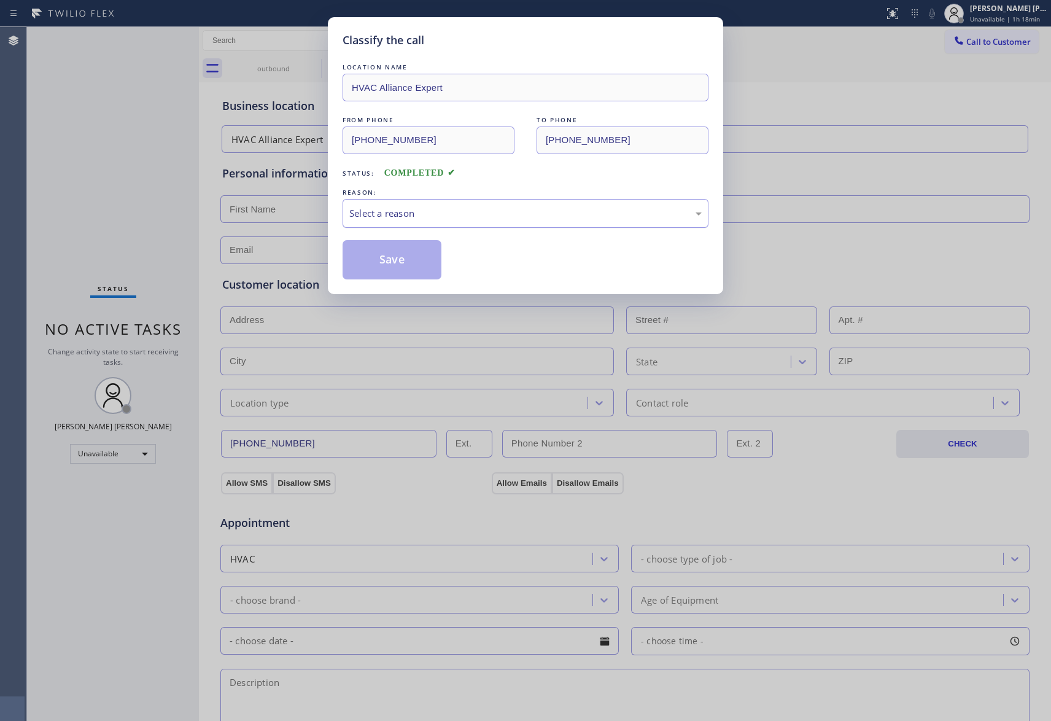
click at [475, 214] on div "Select a reason" at bounding box center [525, 213] width 352 height 14
click at [386, 263] on button "Save" at bounding box center [392, 259] width 99 height 39
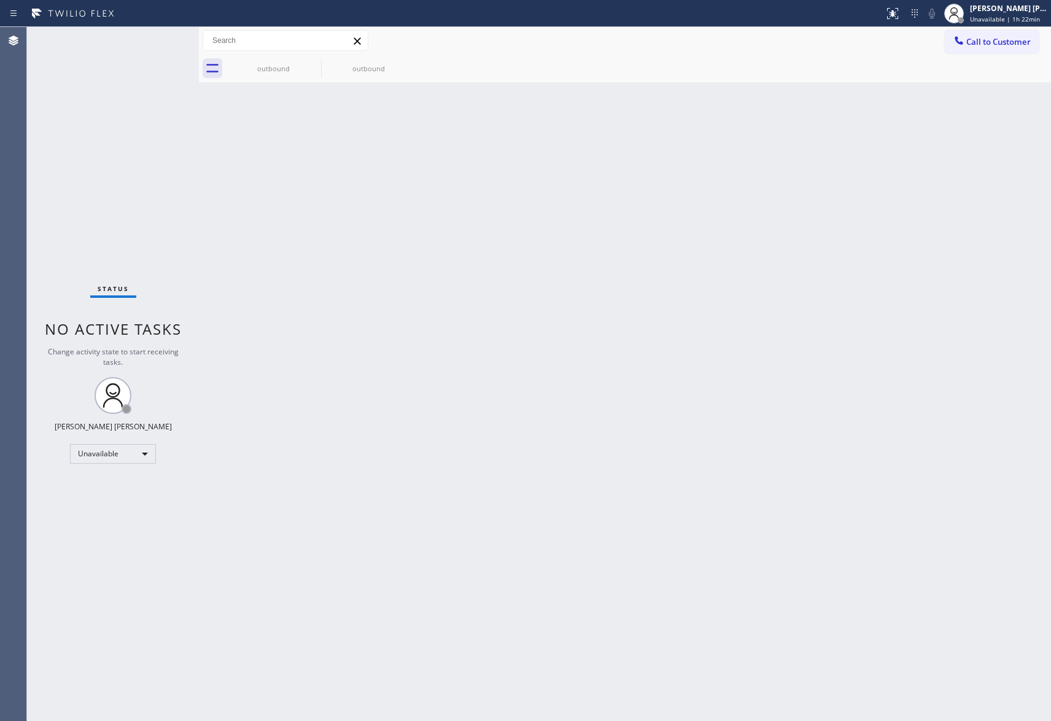
drag, startPoint x: 1003, startPoint y: 41, endPoint x: 583, endPoint y: 152, distance: 434.6
click at [989, 42] on span "Call to Customer" at bounding box center [998, 41] width 64 height 11
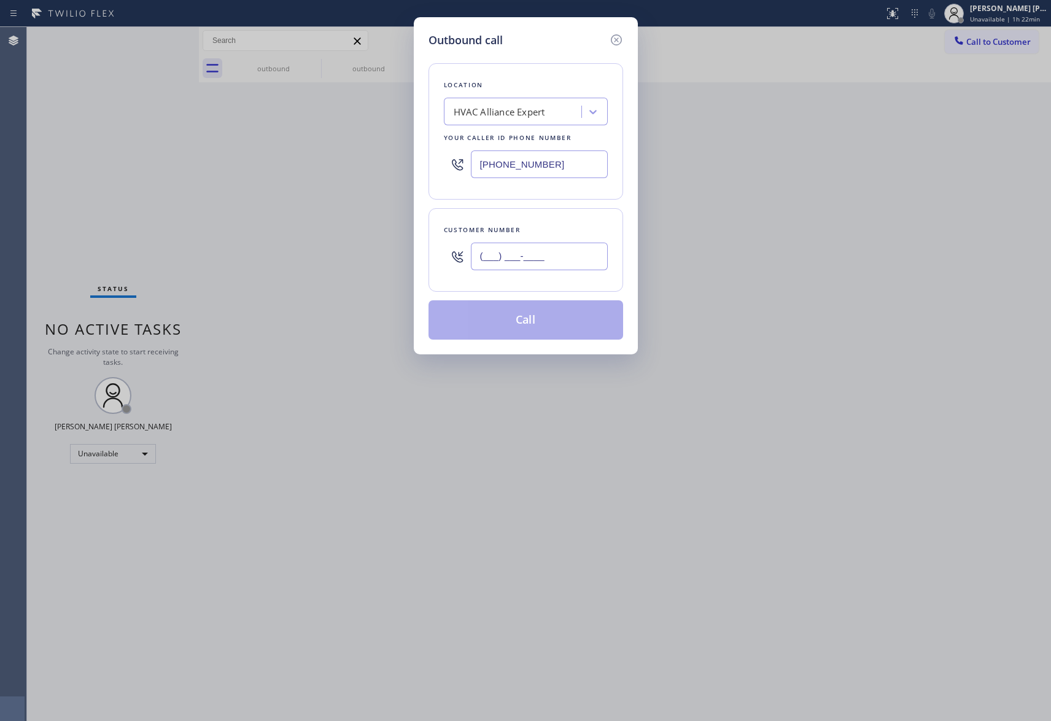
click at [575, 258] on input "(___) ___-____" at bounding box center [539, 257] width 137 height 28
paste input "626) 297-1468"
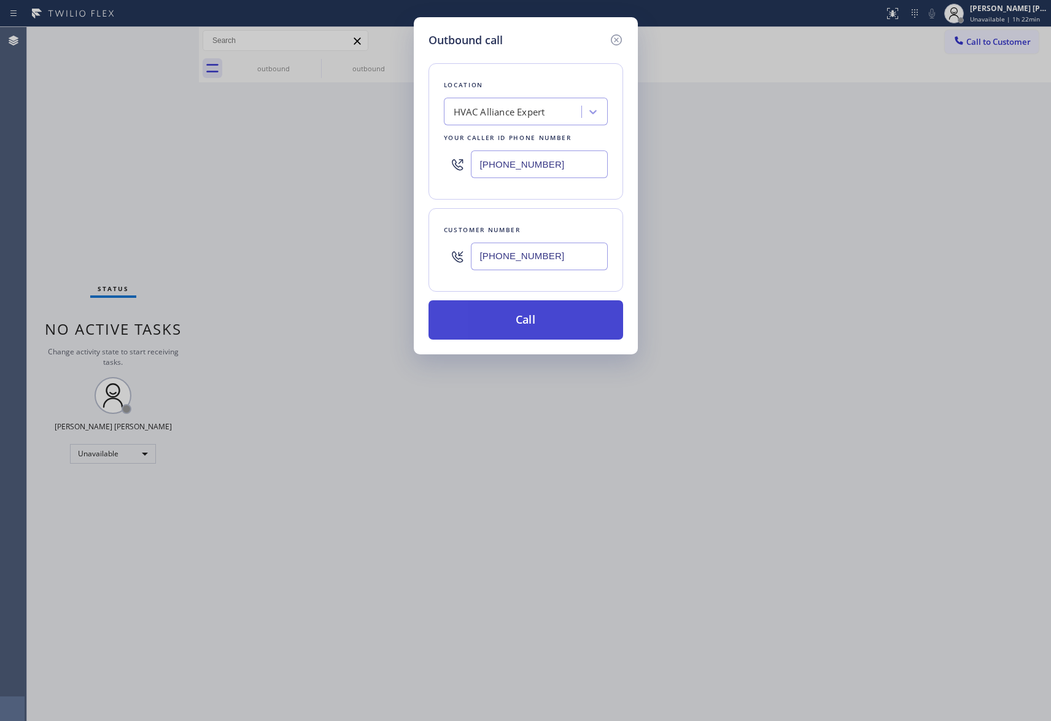
click at [566, 323] on button "Call" at bounding box center [526, 319] width 195 height 39
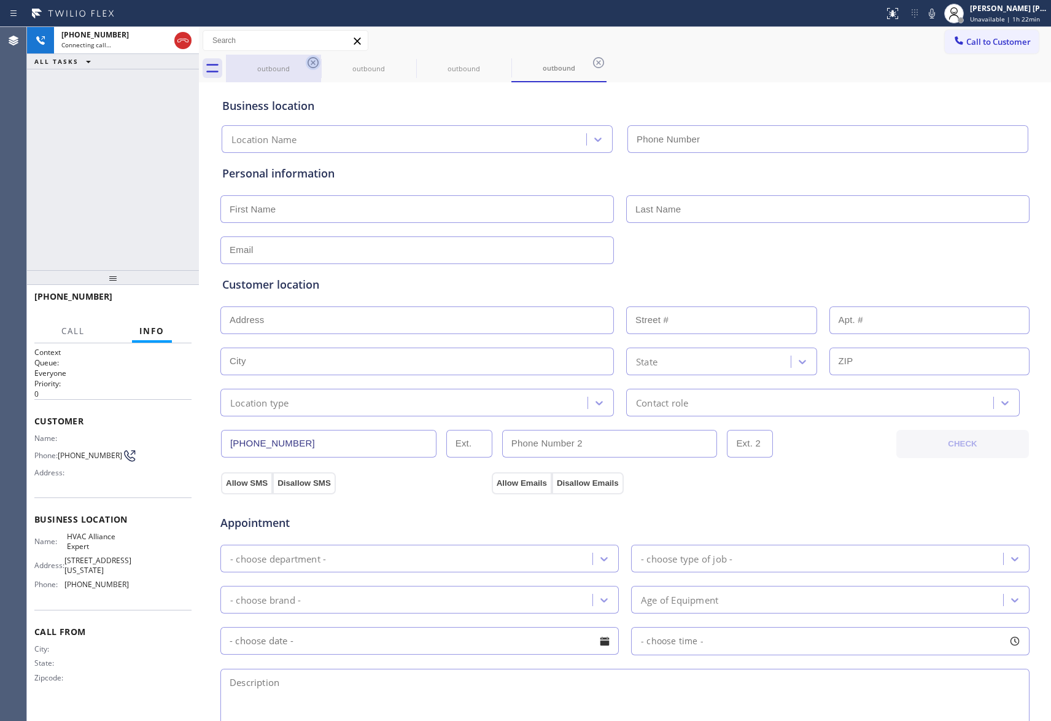
click at [309, 63] on icon at bounding box center [313, 62] width 15 height 15
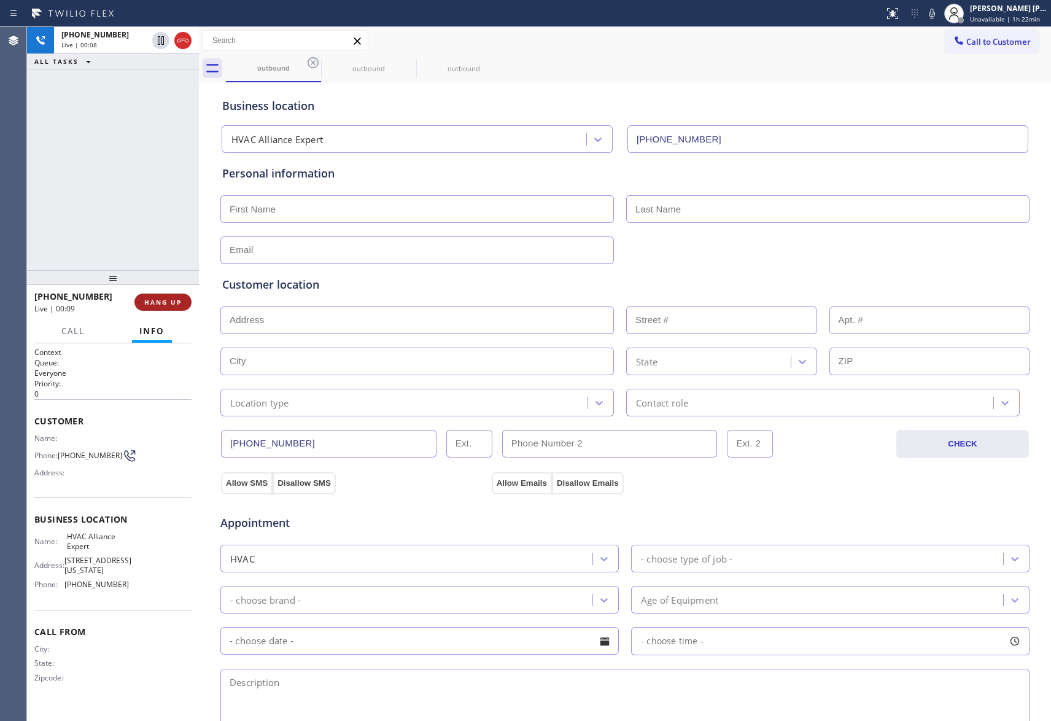
click at [180, 300] on span "HANG UP" at bounding box center [162, 302] width 37 height 9
click at [147, 298] on span "COMPLETE" at bounding box center [160, 302] width 42 height 9
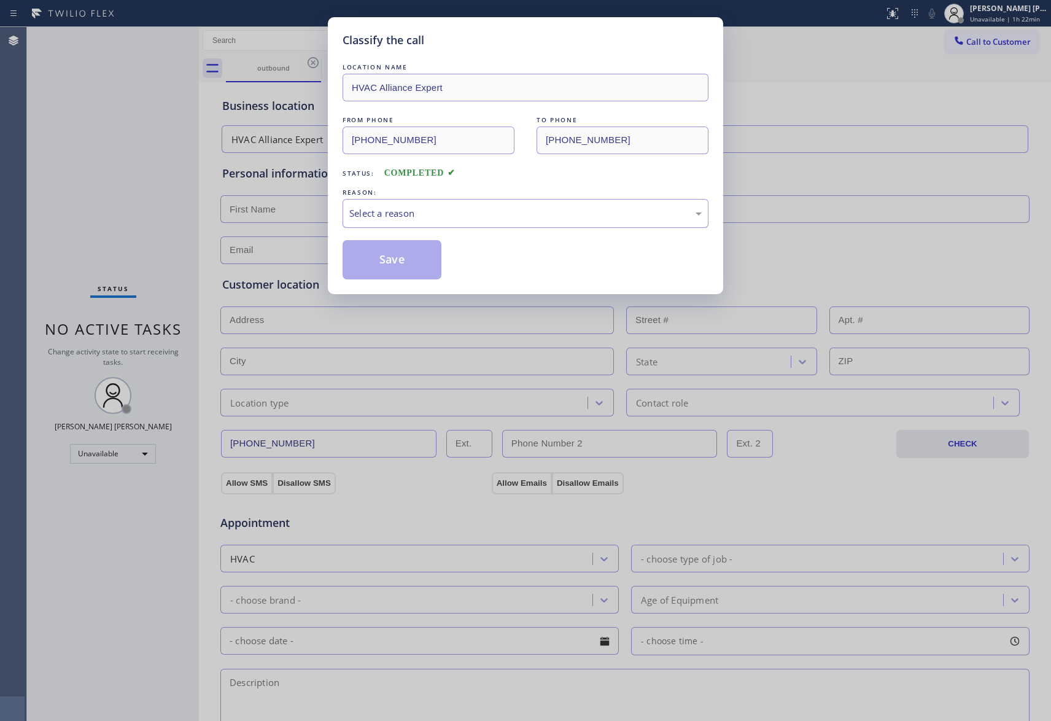
click at [545, 208] on div "Select a reason" at bounding box center [525, 213] width 352 height 14
click at [389, 257] on button "Save" at bounding box center [392, 259] width 99 height 39
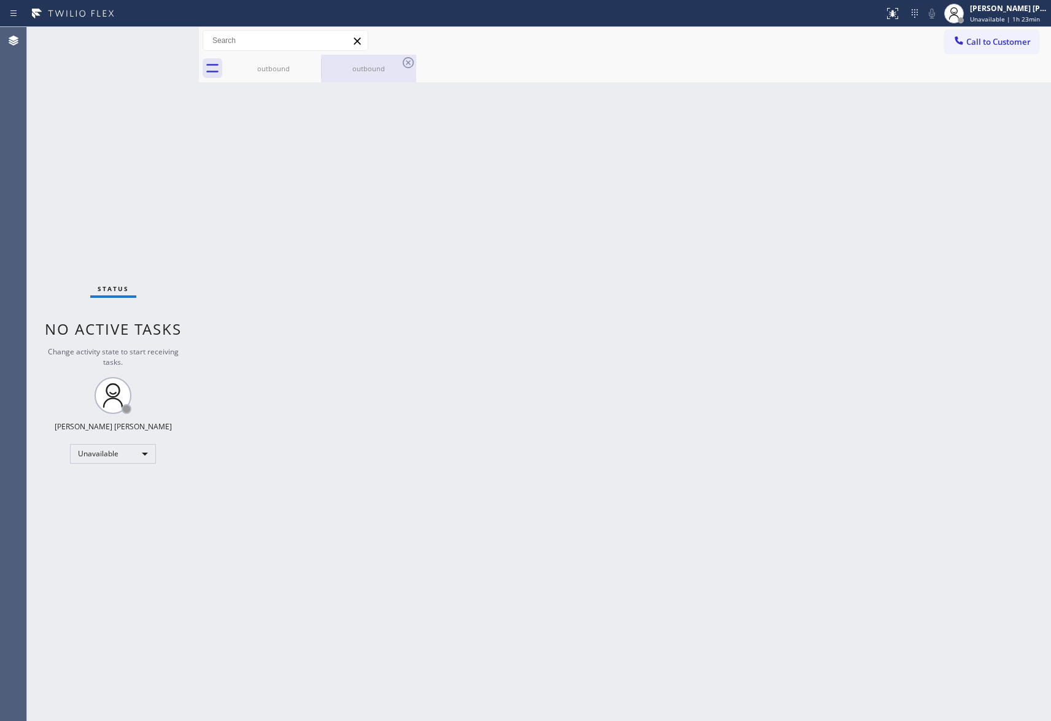
click at [334, 64] on div "outbound" at bounding box center [368, 68] width 93 height 9
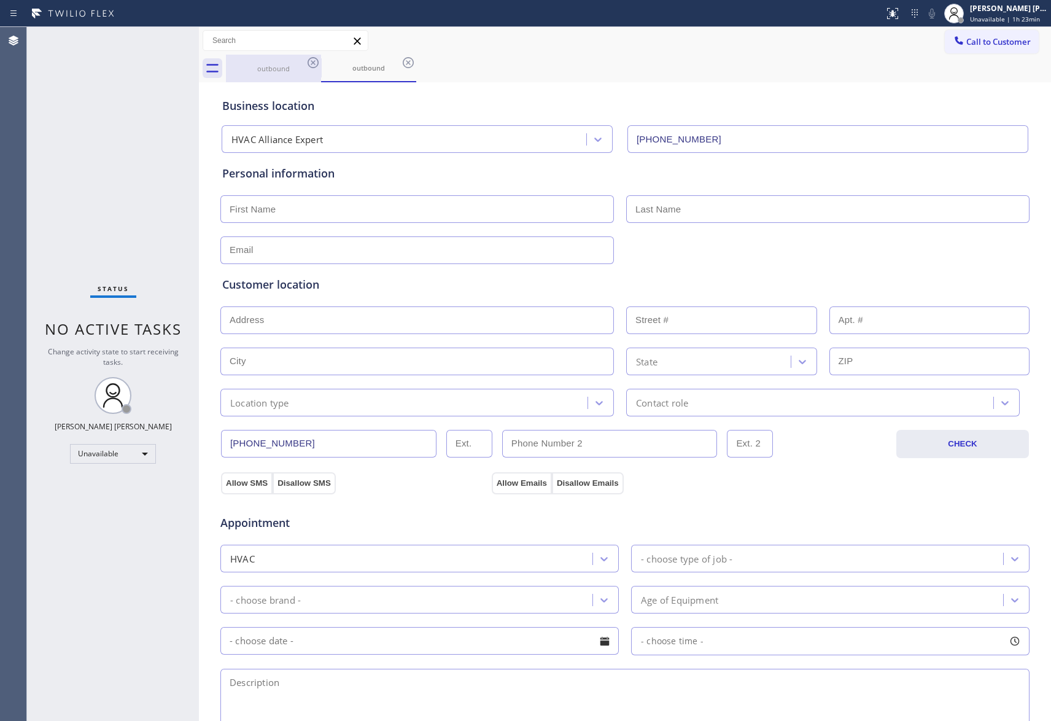
click at [302, 63] on div "outbound" at bounding box center [273, 69] width 93 height 28
click at [318, 63] on icon at bounding box center [313, 62] width 11 height 11
click at [0, 0] on icon at bounding box center [0, 0] width 0 height 0
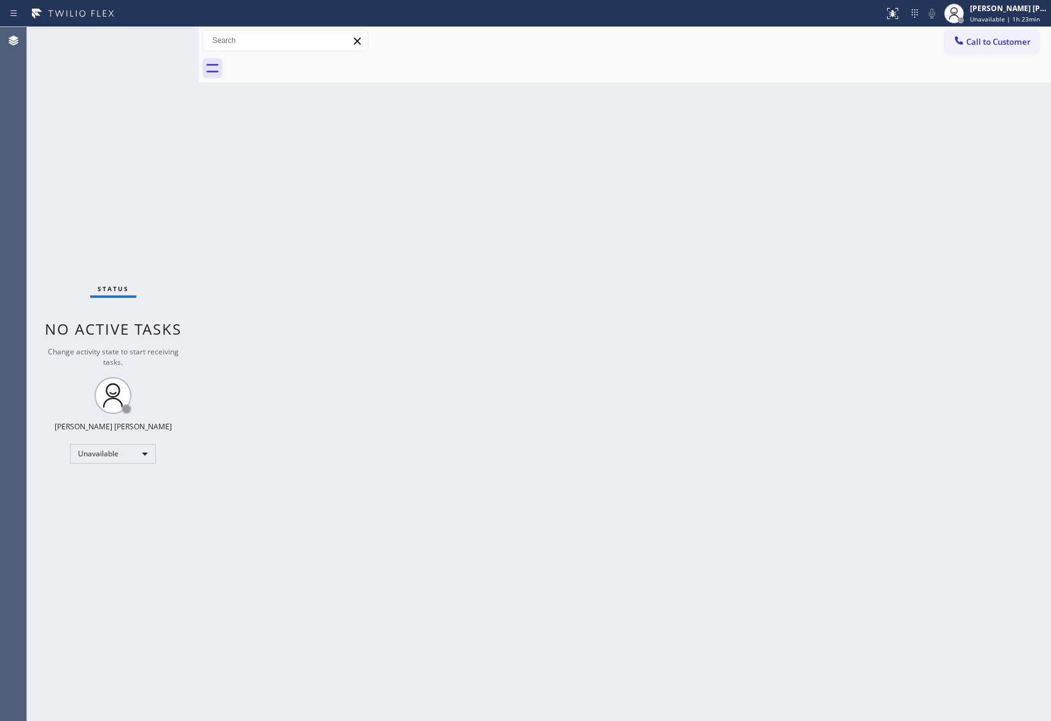
click at [311, 63] on div at bounding box center [638, 69] width 825 height 28
click at [1006, 44] on span "Call to Customer" at bounding box center [998, 41] width 64 height 11
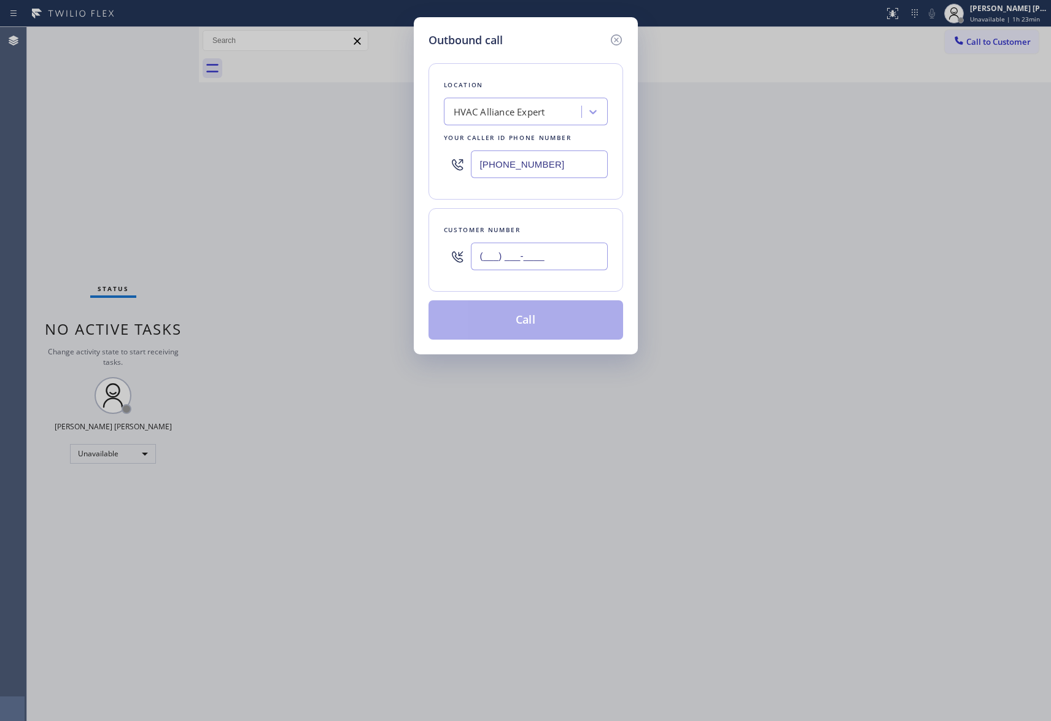
click at [561, 259] on input "(___) ___-____" at bounding box center [539, 257] width 137 height 28
paste input "323) 707-4581"
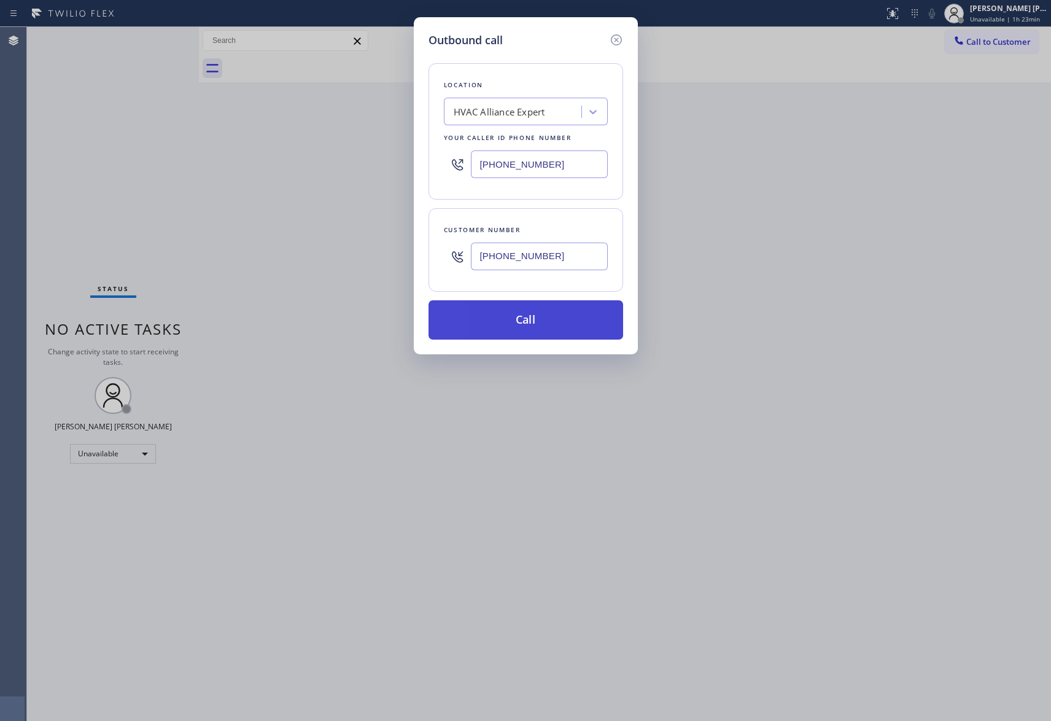
click at [545, 324] on button "Call" at bounding box center [526, 319] width 195 height 39
click at [556, 314] on button "Call" at bounding box center [526, 319] width 195 height 39
click at [671, 52] on div "Outbound call Location HVAC Alliance Expert Your caller id phone number [PHONE_…" at bounding box center [525, 360] width 1051 height 721
click at [618, 37] on icon at bounding box center [615, 39] width 11 height 11
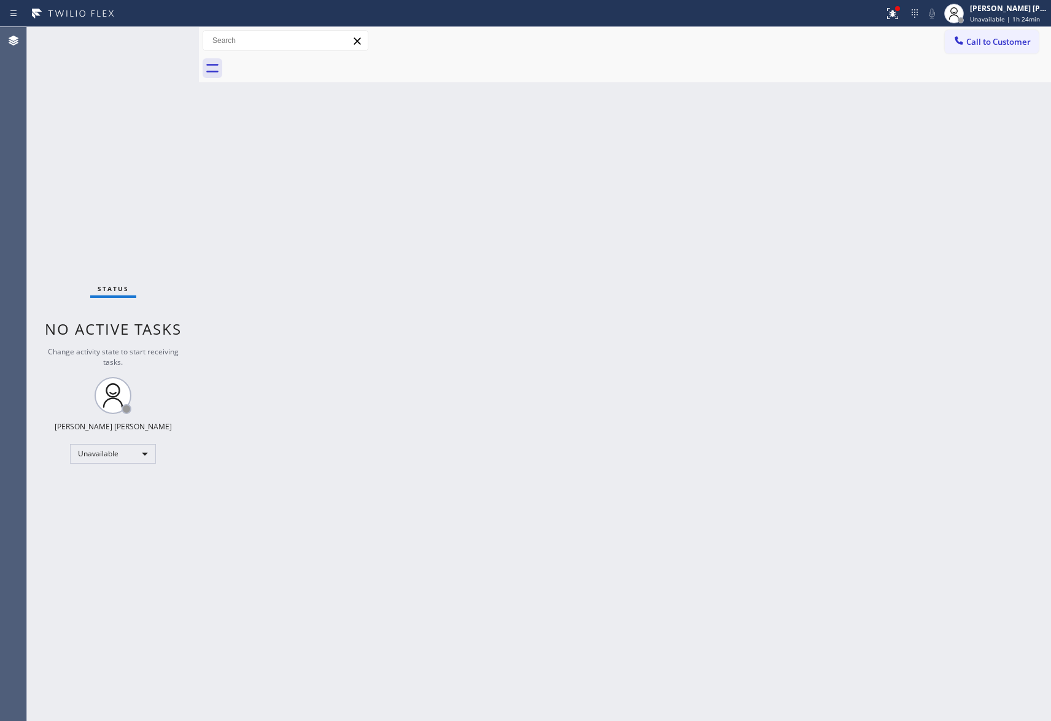
drag, startPoint x: 890, startPoint y: 12, endPoint x: 882, endPoint y: 65, distance: 53.5
click at [893, 15] on g at bounding box center [892, 13] width 11 height 11
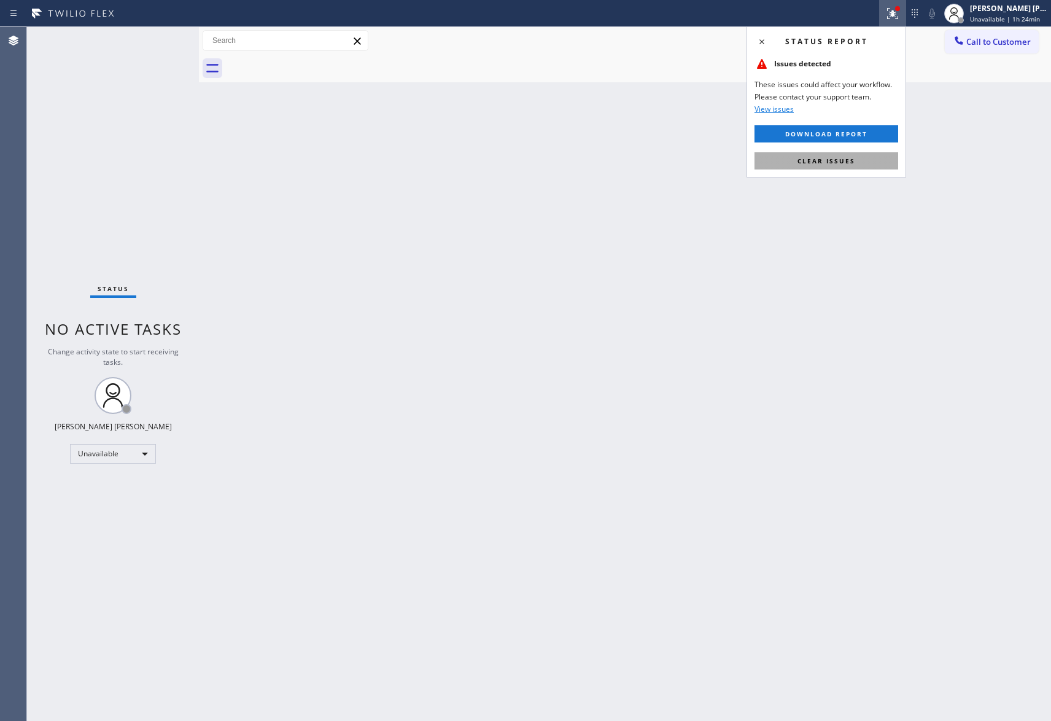
click at [862, 156] on button "Clear issues" at bounding box center [827, 160] width 144 height 17
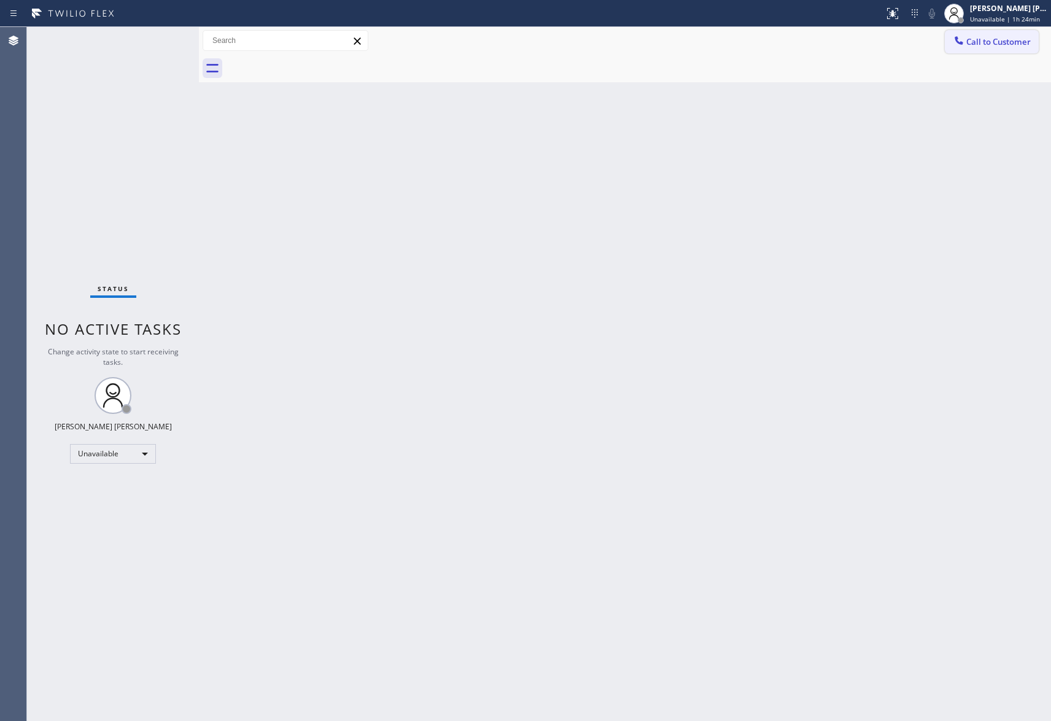
click at [1001, 42] on span "Call to Customer" at bounding box center [998, 41] width 64 height 11
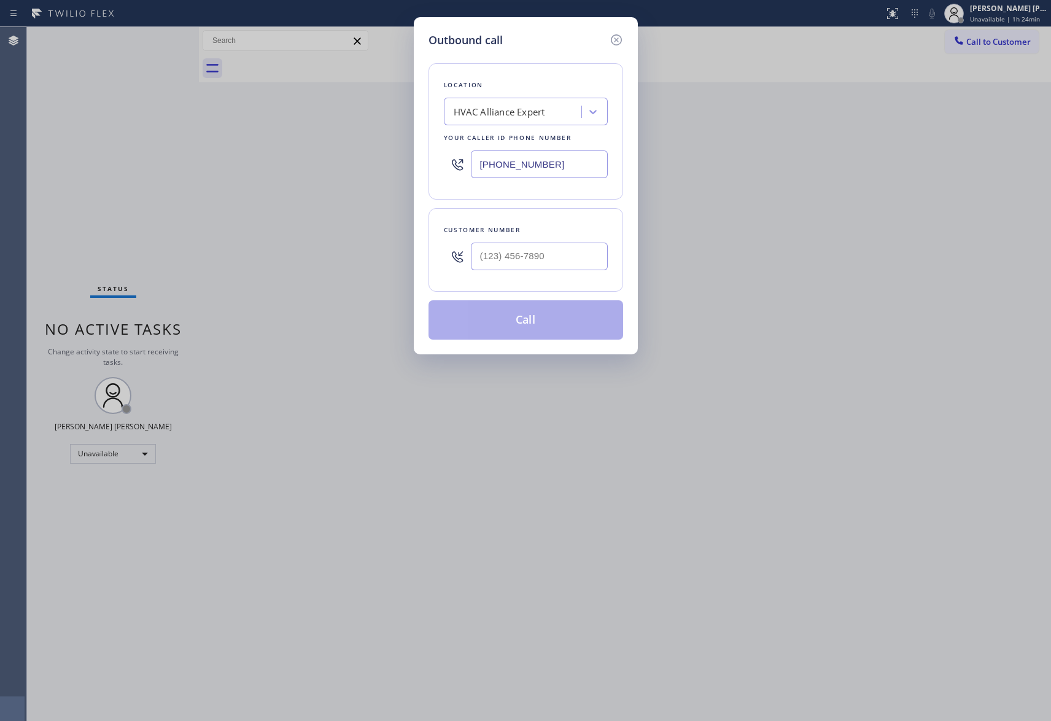
click at [563, 280] on div "Customer number" at bounding box center [526, 250] width 195 height 84
click at [575, 251] on input "(___) ___-____" at bounding box center [539, 257] width 137 height 28
paste input "323) 707-4581"
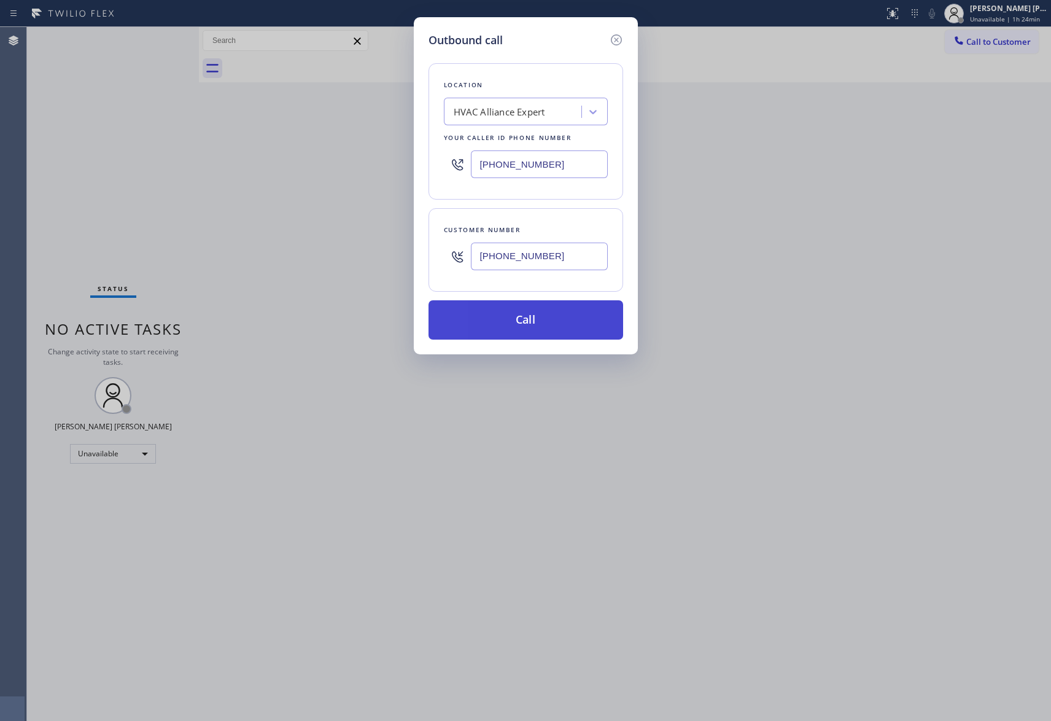
type input "[PHONE_NUMBER]"
click at [541, 332] on button "Call" at bounding box center [526, 319] width 195 height 39
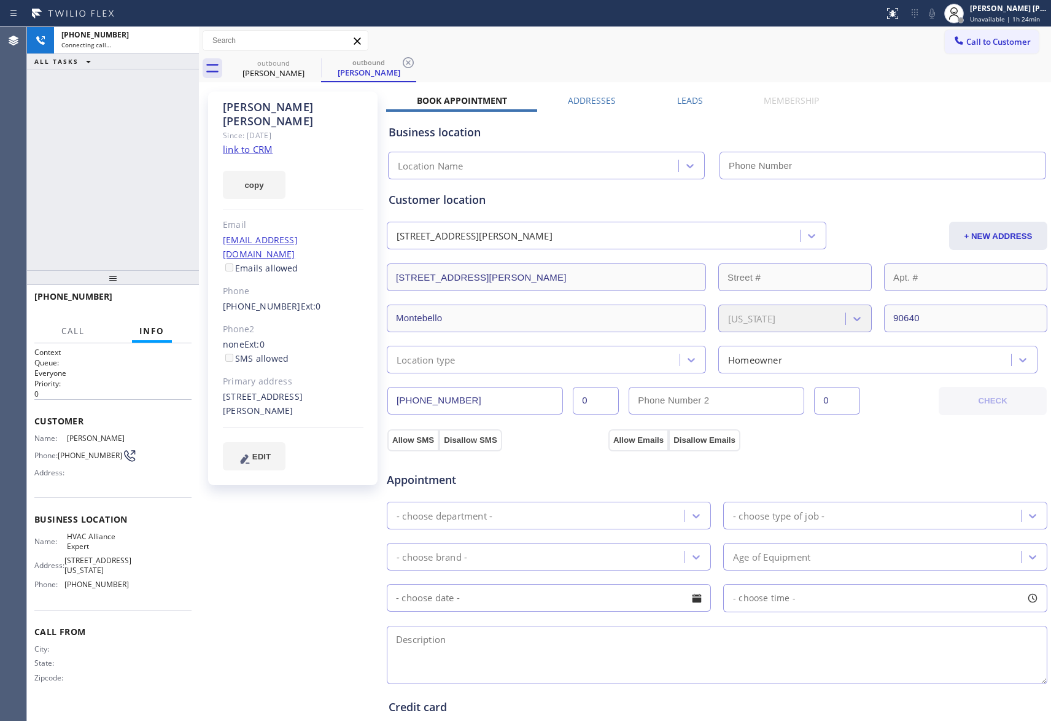
type input "[PHONE_NUMBER]"
click at [684, 98] on label "Leads" at bounding box center [690, 101] width 26 height 12
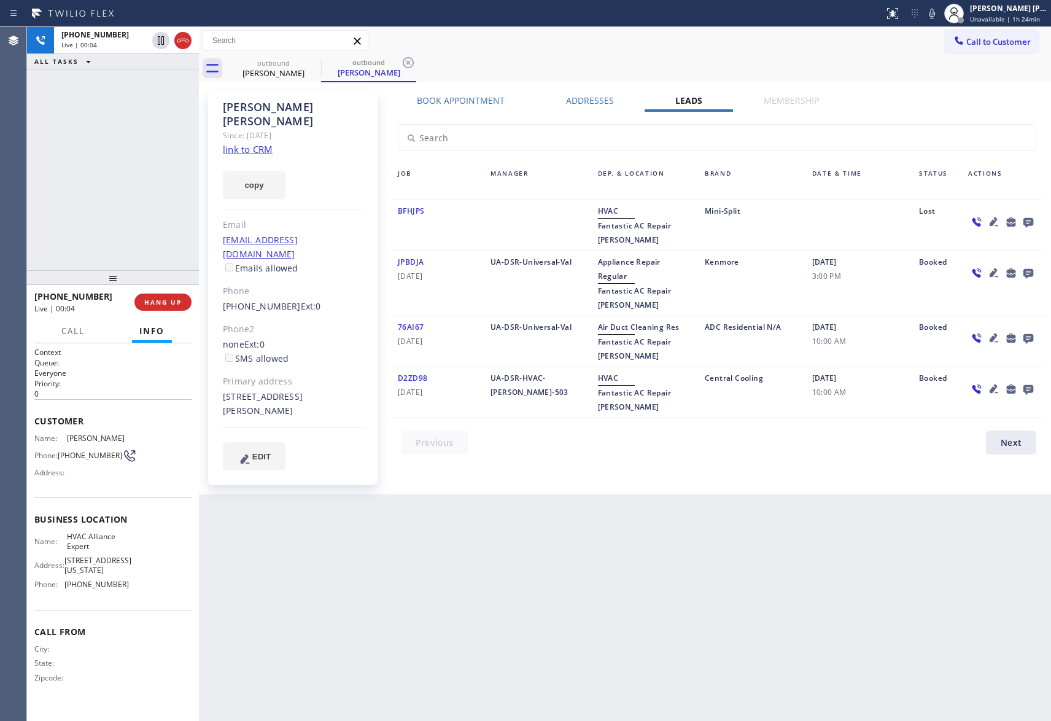
click at [459, 103] on label "Book Appointment" at bounding box center [461, 101] width 88 height 12
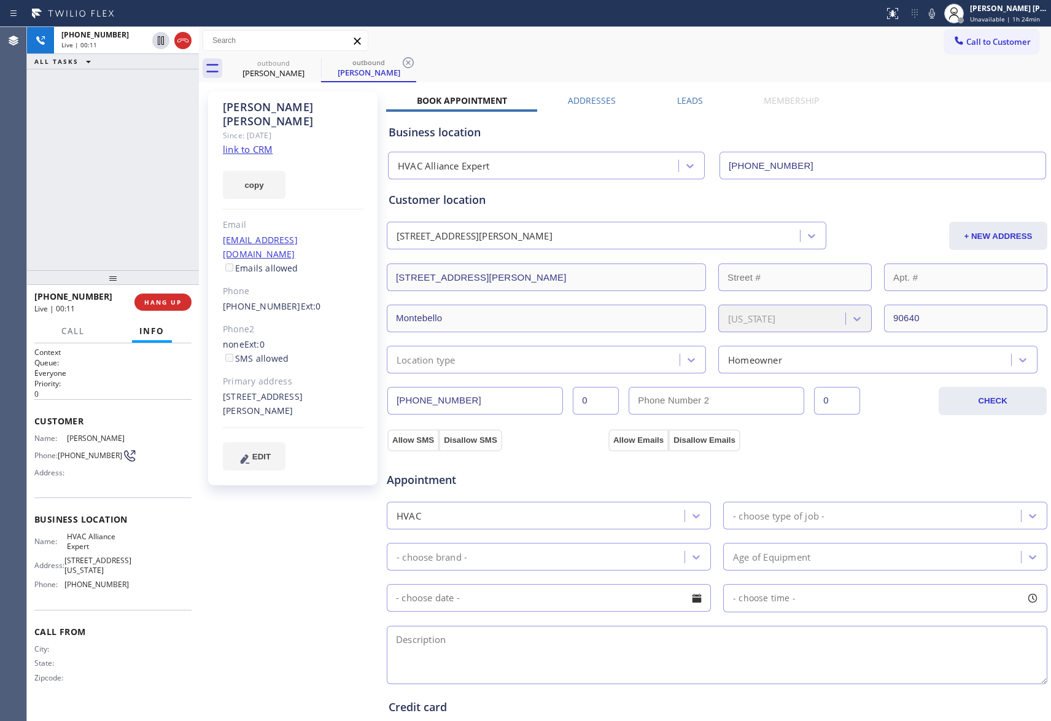
click at [690, 95] on label "Leads" at bounding box center [690, 101] width 26 height 12
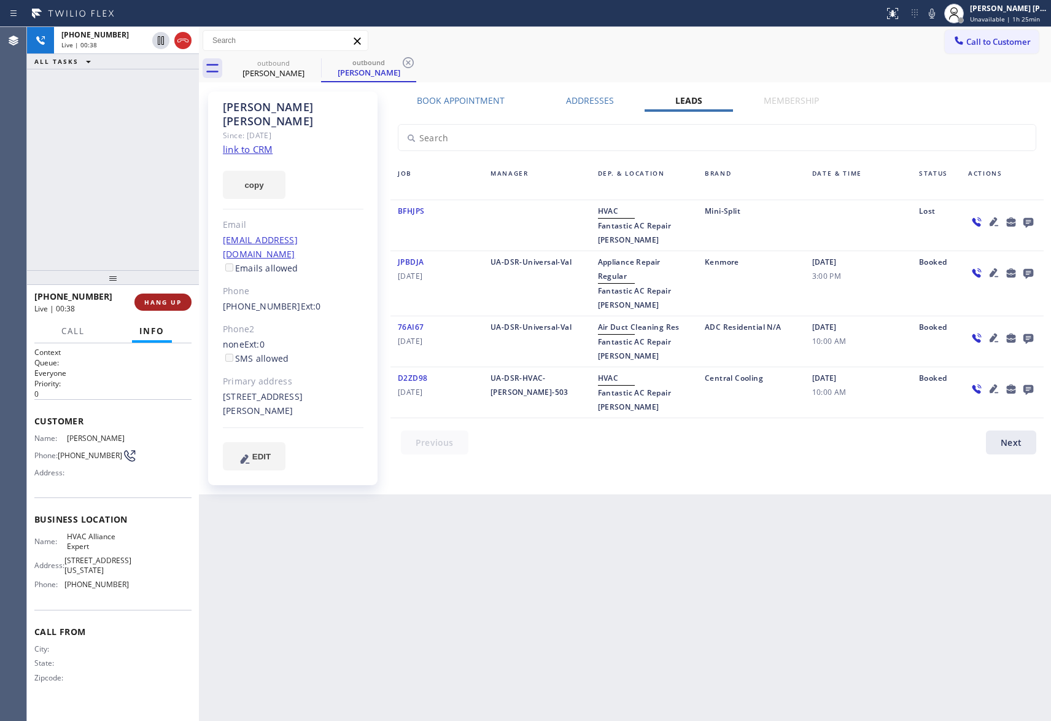
click at [179, 300] on span "HANG UP" at bounding box center [162, 302] width 37 height 9
drag, startPoint x: 233, startPoint y: 280, endPoint x: 281, endPoint y: 278, distance: 47.9
click at [281, 278] on div "[PERSON_NAME] Since: [DATE] link to CRM copy Email [EMAIL_ADDRESS][DOMAIN_NAME]…" at bounding box center [292, 288] width 169 height 394
copy link "[PHONE_NUMBER]"
click at [165, 305] on span "COMPLETE" at bounding box center [160, 302] width 42 height 9
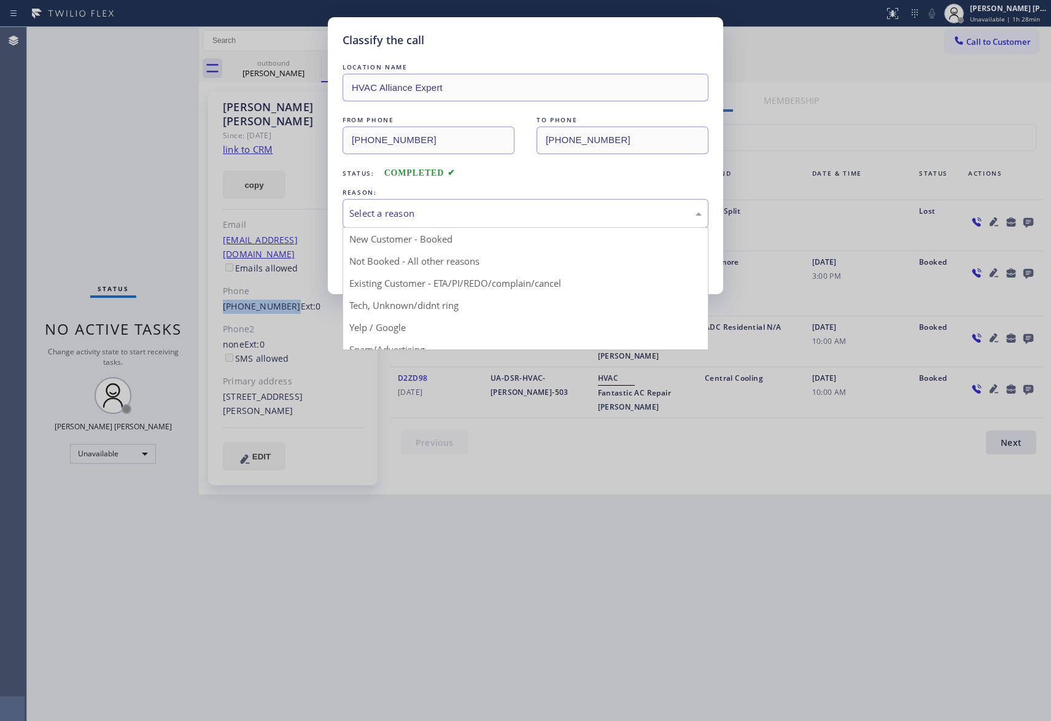
click at [427, 209] on div "Select a reason" at bounding box center [525, 213] width 352 height 14
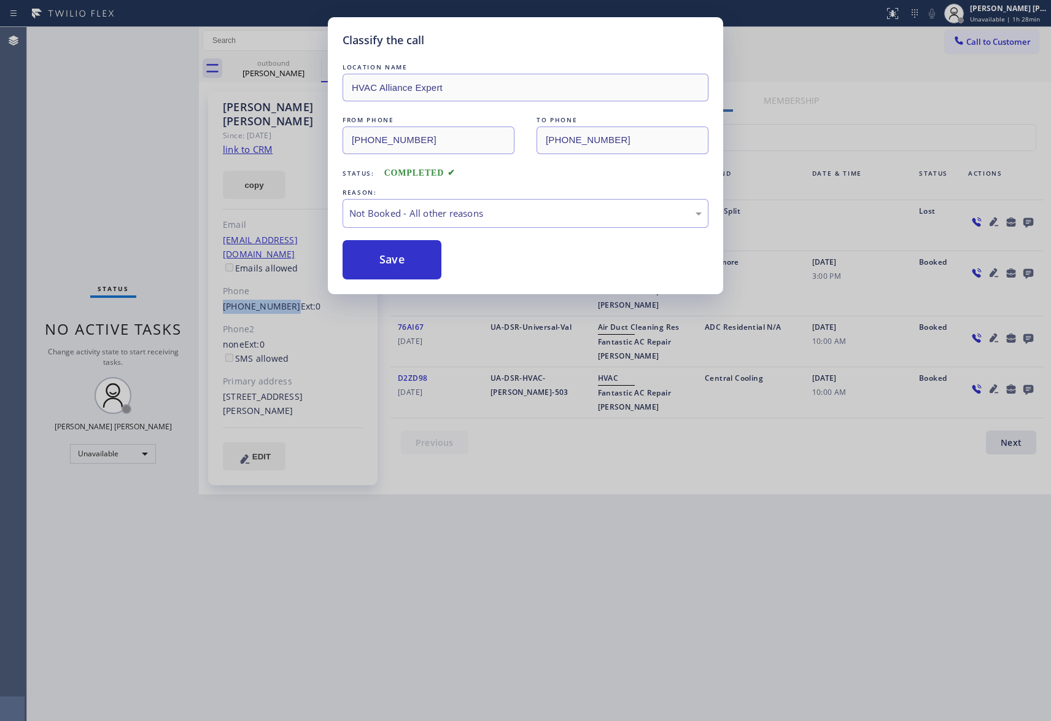
click at [408, 264] on button "Save" at bounding box center [392, 259] width 99 height 39
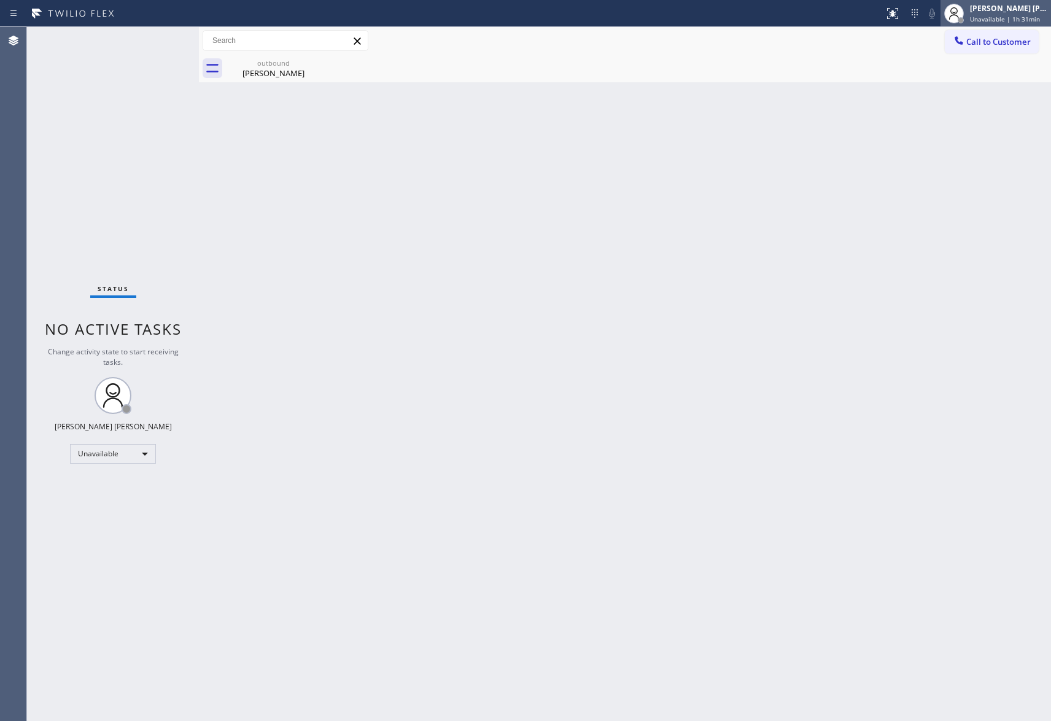
click at [1005, 12] on div "[PERSON_NAME] [PERSON_NAME]" at bounding box center [1008, 8] width 77 height 10
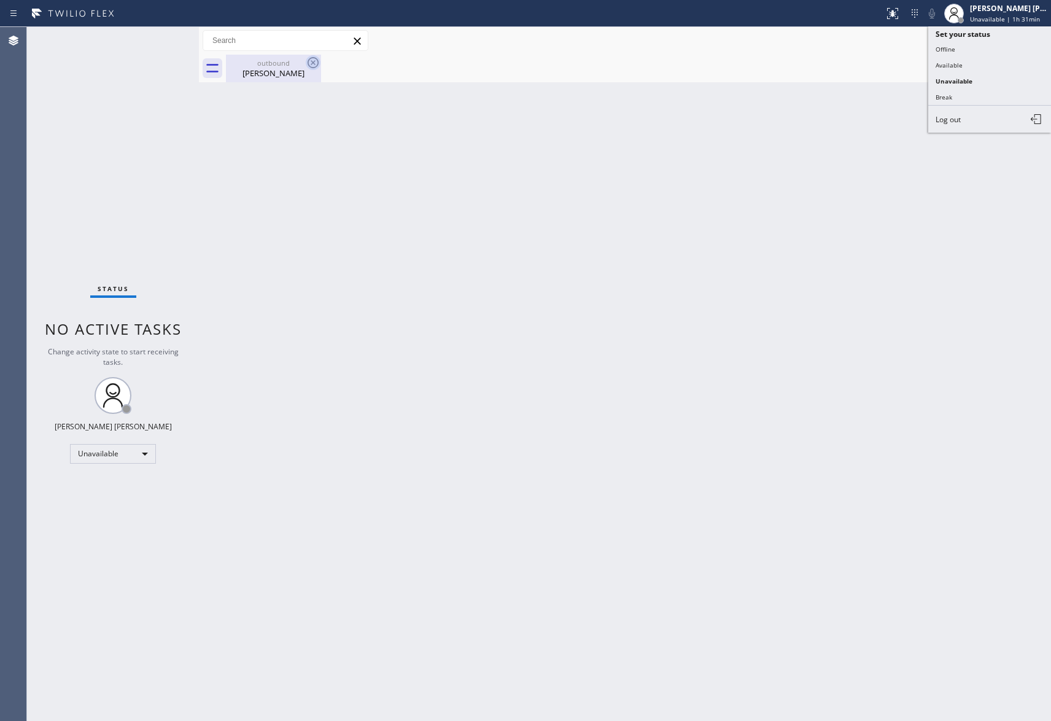
drag, startPoint x: 295, startPoint y: 75, endPoint x: 316, endPoint y: 64, distance: 23.6
click at [298, 74] on div "[PERSON_NAME]" at bounding box center [273, 73] width 93 height 11
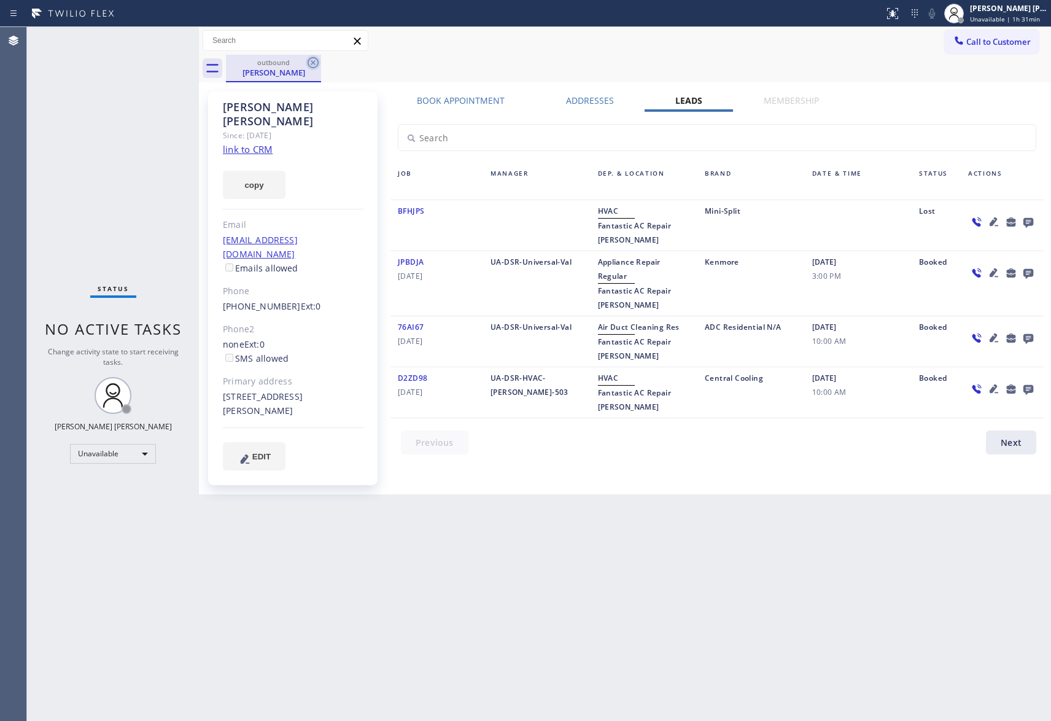
click at [316, 64] on icon at bounding box center [313, 62] width 15 height 15
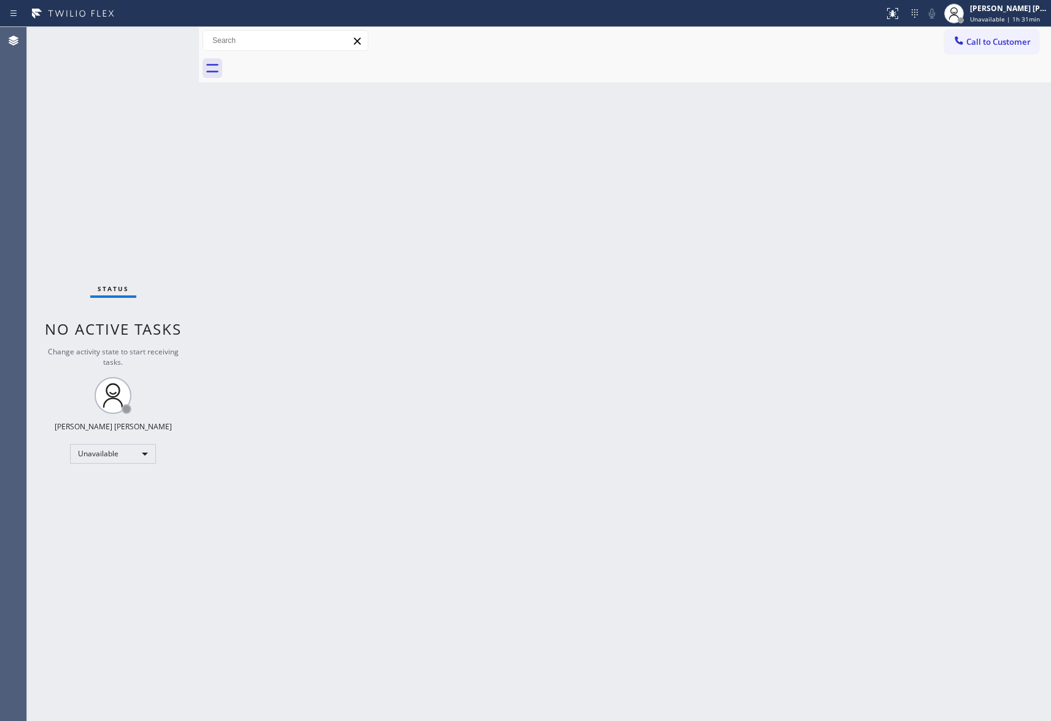
click at [316, 64] on div at bounding box center [638, 69] width 825 height 28
click at [1013, 32] on button "Call to Customer" at bounding box center [992, 41] width 94 height 23
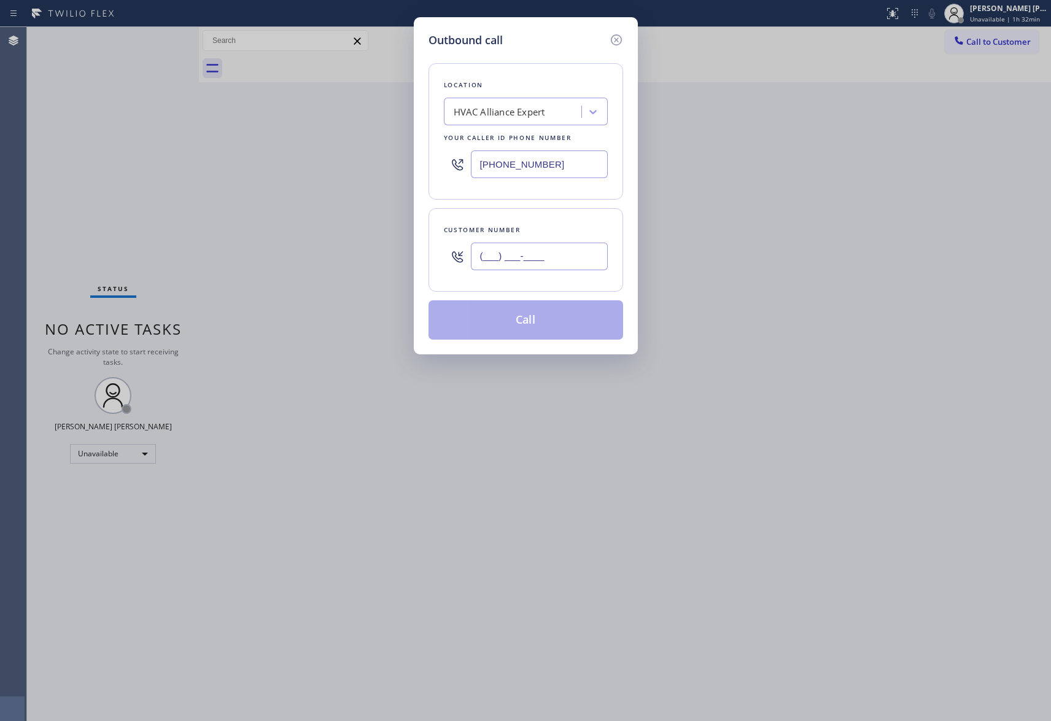
click at [515, 261] on input "(___) ___-____" at bounding box center [539, 257] width 137 height 28
paste input "650) 208-8400"
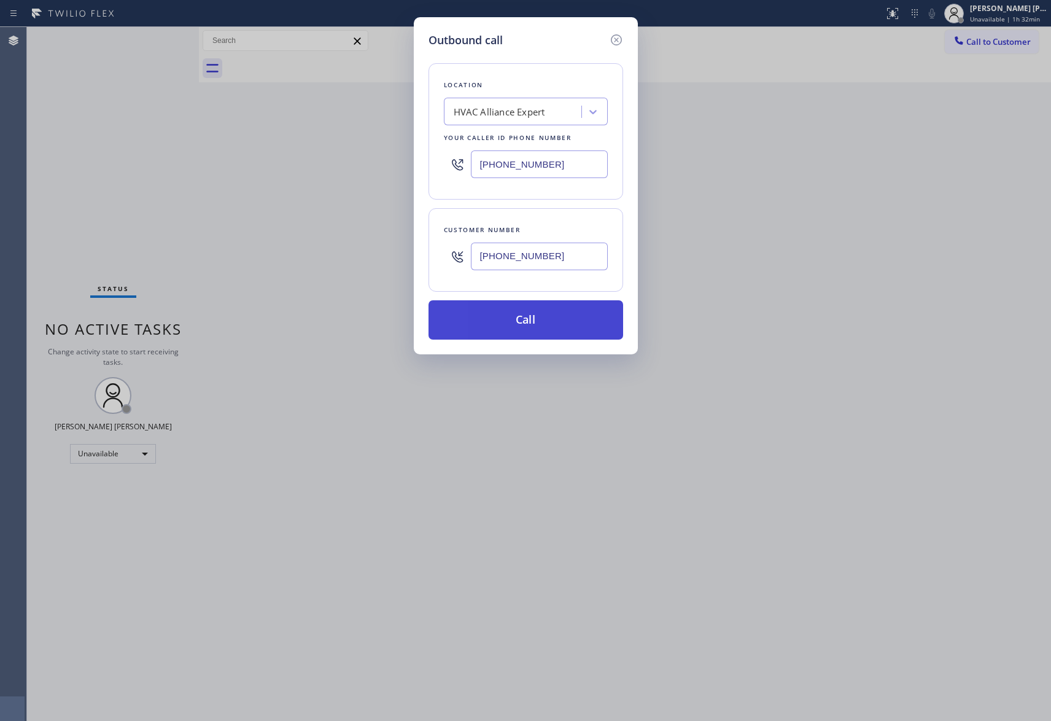
type input "[PHONE_NUMBER]"
click at [550, 325] on button "Call" at bounding box center [526, 319] width 195 height 39
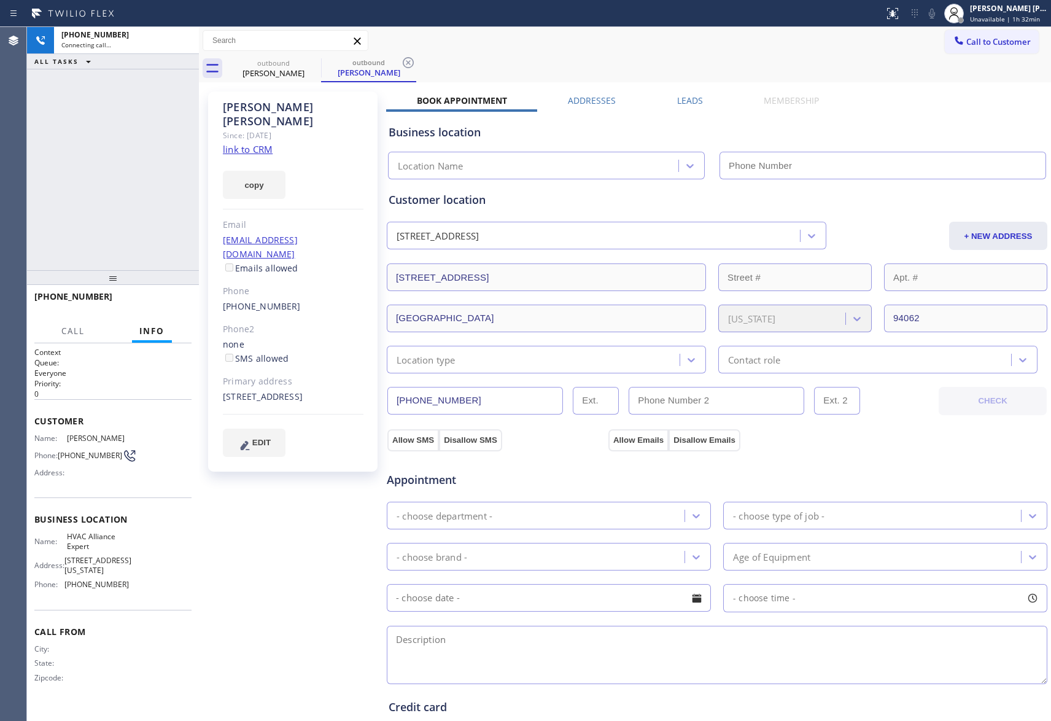
type input "[PHONE_NUMBER]"
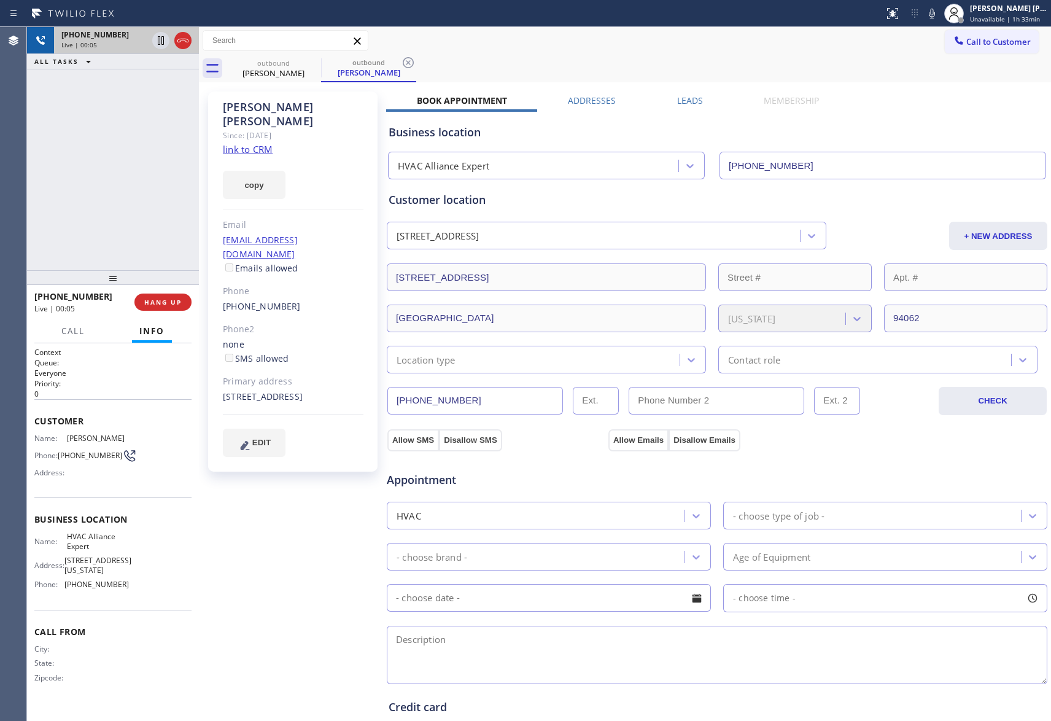
click at [184, 31] on div at bounding box center [172, 40] width 44 height 27
click at [184, 43] on icon at bounding box center [183, 40] width 15 height 15
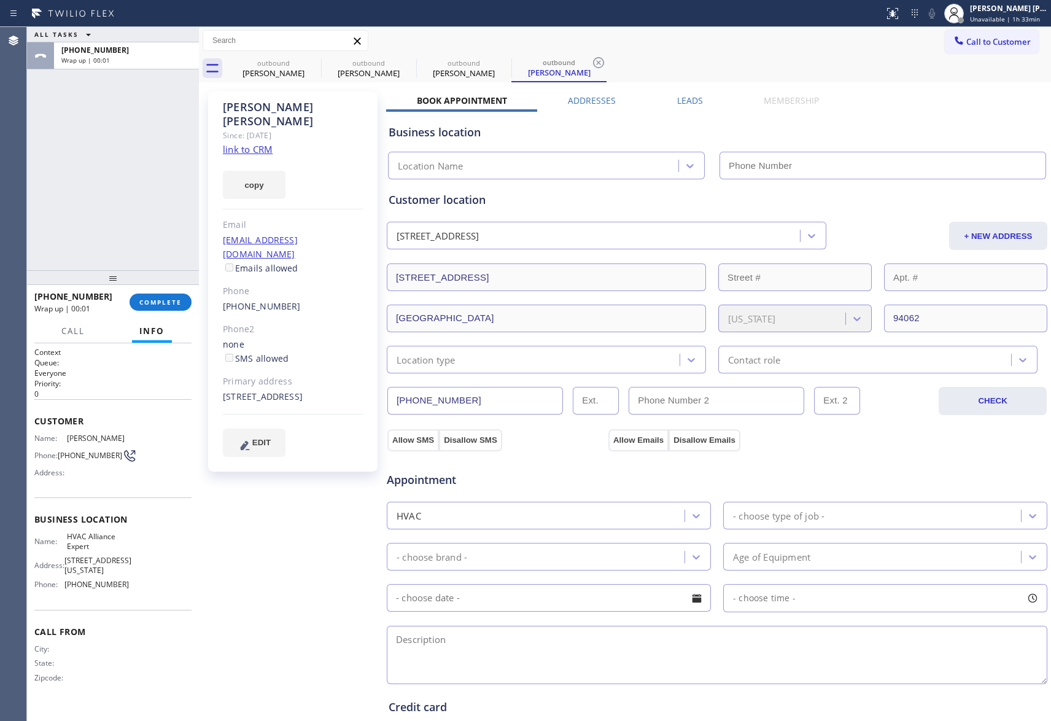
type input "[PHONE_NUMBER]"
click at [165, 294] on button "COMPLETE" at bounding box center [161, 302] width 62 height 17
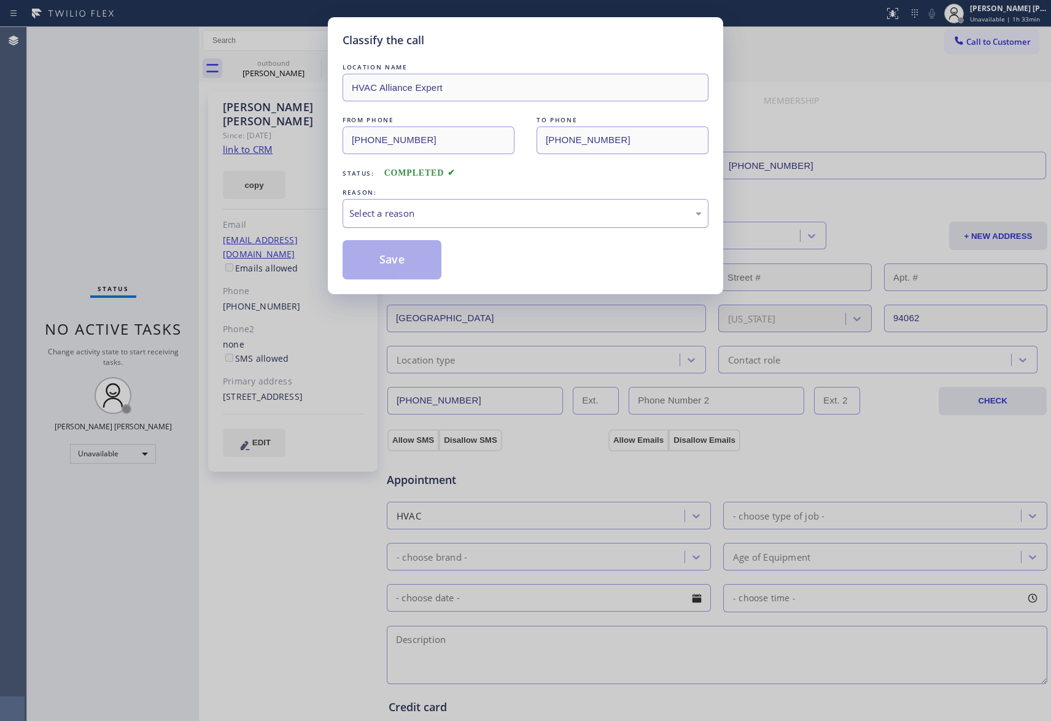
click at [478, 211] on div "Select a reason" at bounding box center [525, 213] width 352 height 14
click at [408, 266] on button "Save" at bounding box center [392, 259] width 99 height 39
drag, startPoint x: 295, startPoint y: 62, endPoint x: 300, endPoint y: 68, distance: 7.4
click at [295, 66] on div "Classify the call LOCATION NAME HVAC Alliance Expert FROM PHONE [PHONE_NUMBER] …" at bounding box center [525, 360] width 1051 height 721
click at [310, 63] on icon at bounding box center [313, 62] width 15 height 15
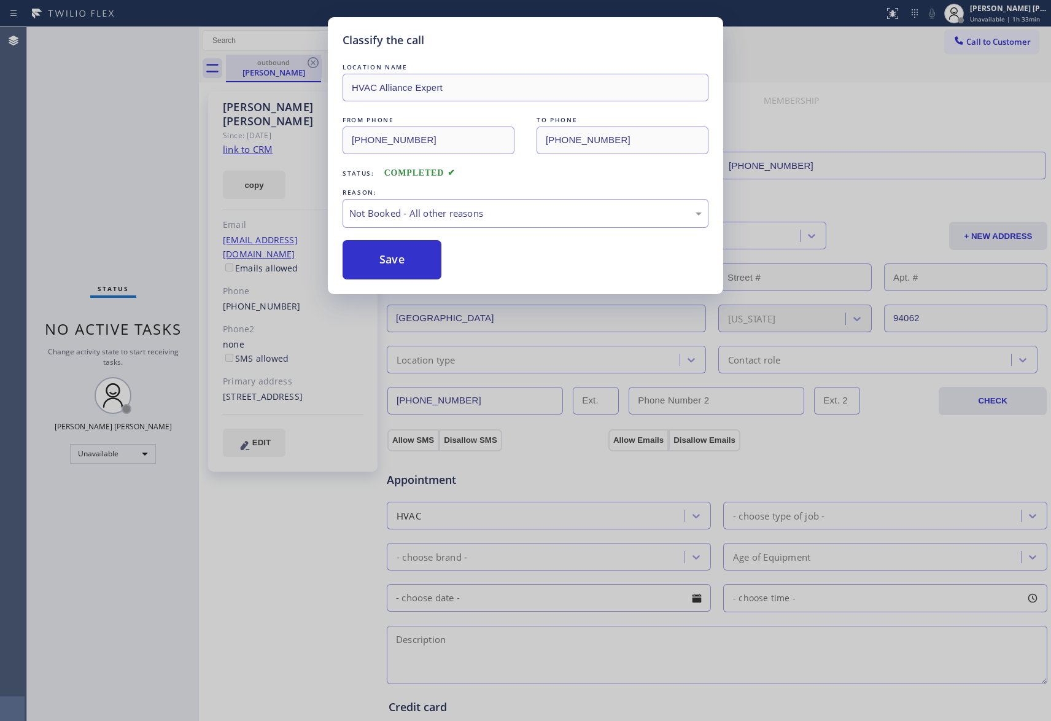
click at [0, 0] on icon at bounding box center [0, 0] width 0 height 0
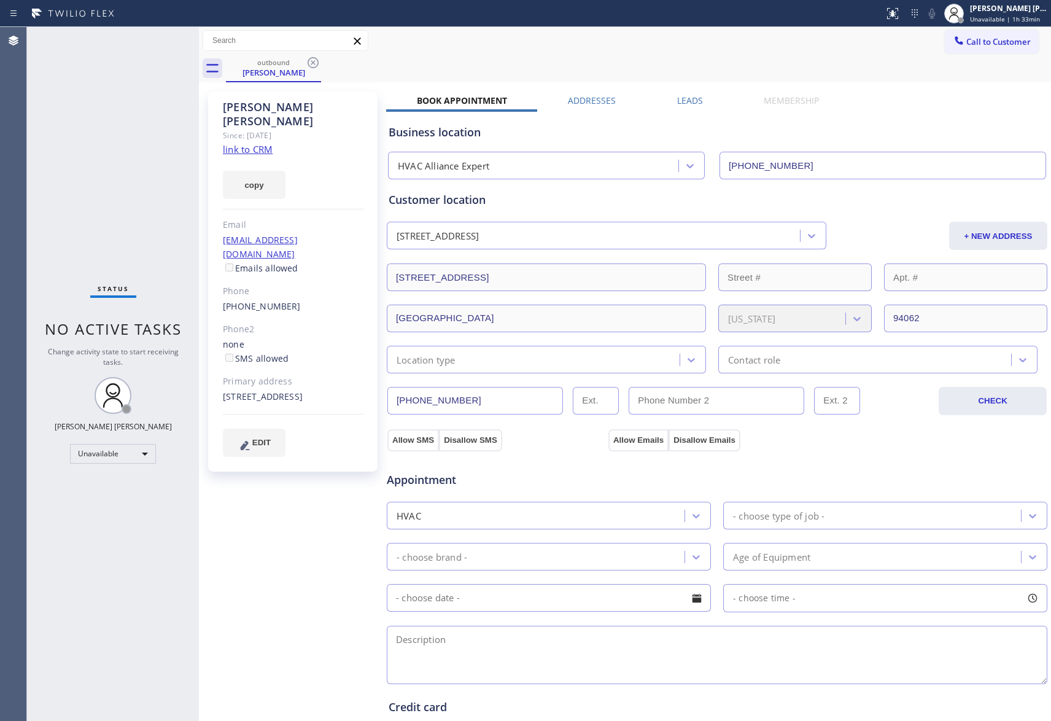
click at [310, 63] on icon at bounding box center [313, 62] width 15 height 15
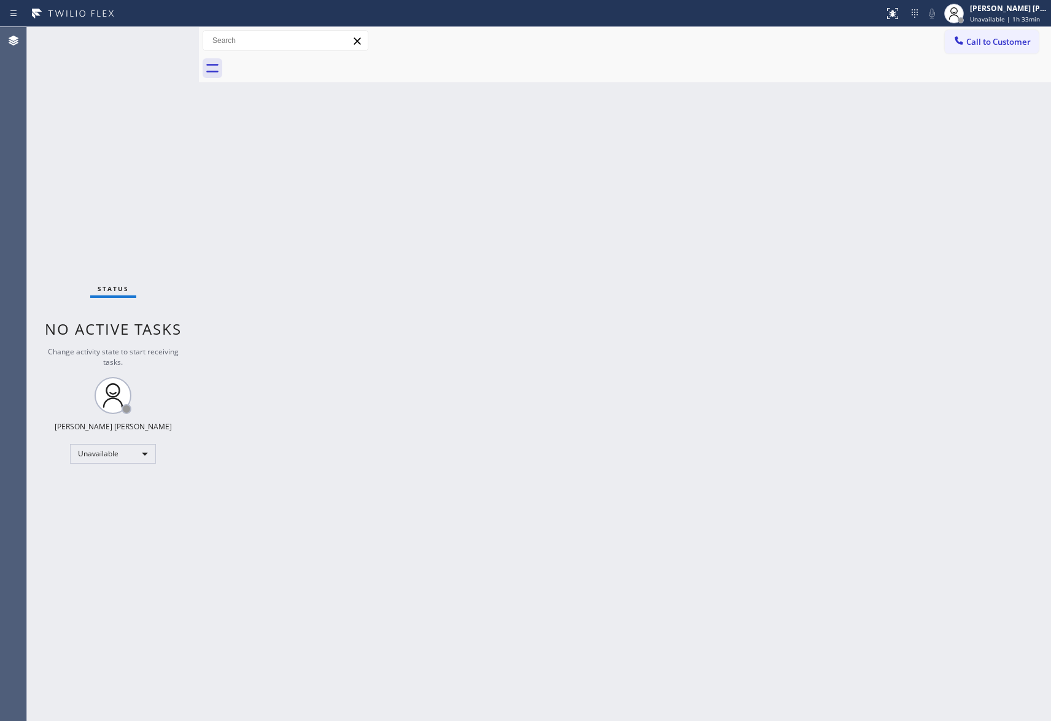
click at [310, 63] on div at bounding box center [638, 69] width 825 height 28
click at [1016, 41] on span "Call to Customer" at bounding box center [998, 41] width 64 height 11
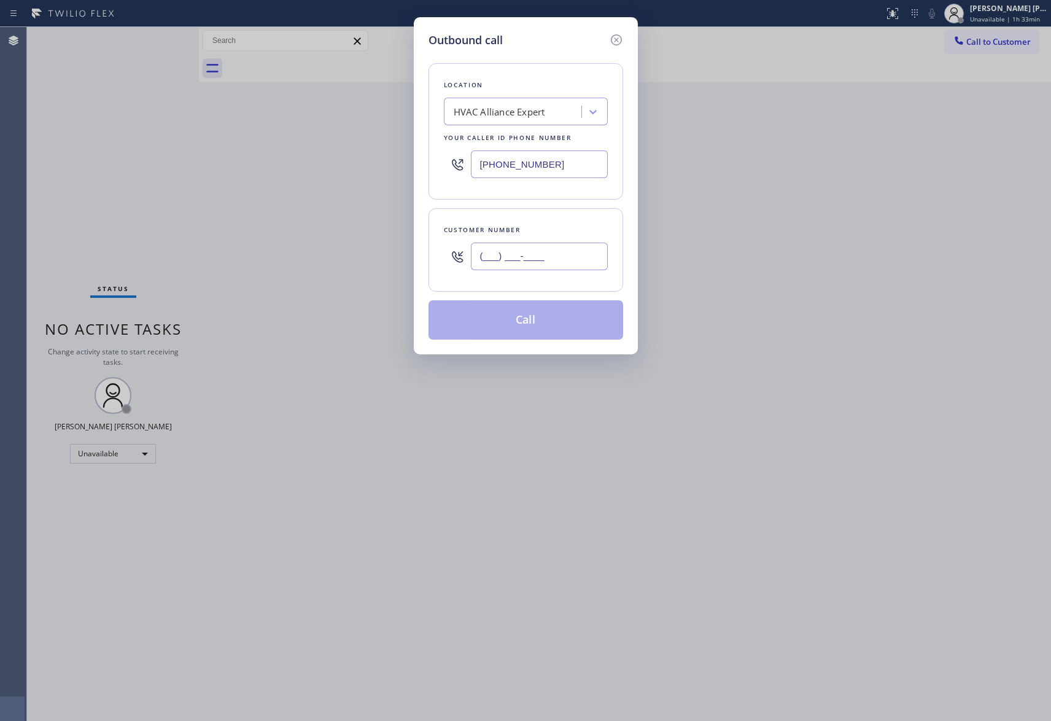
click at [556, 263] on input "(___) ___-____" at bounding box center [539, 257] width 137 height 28
paste input "323) 509-6669"
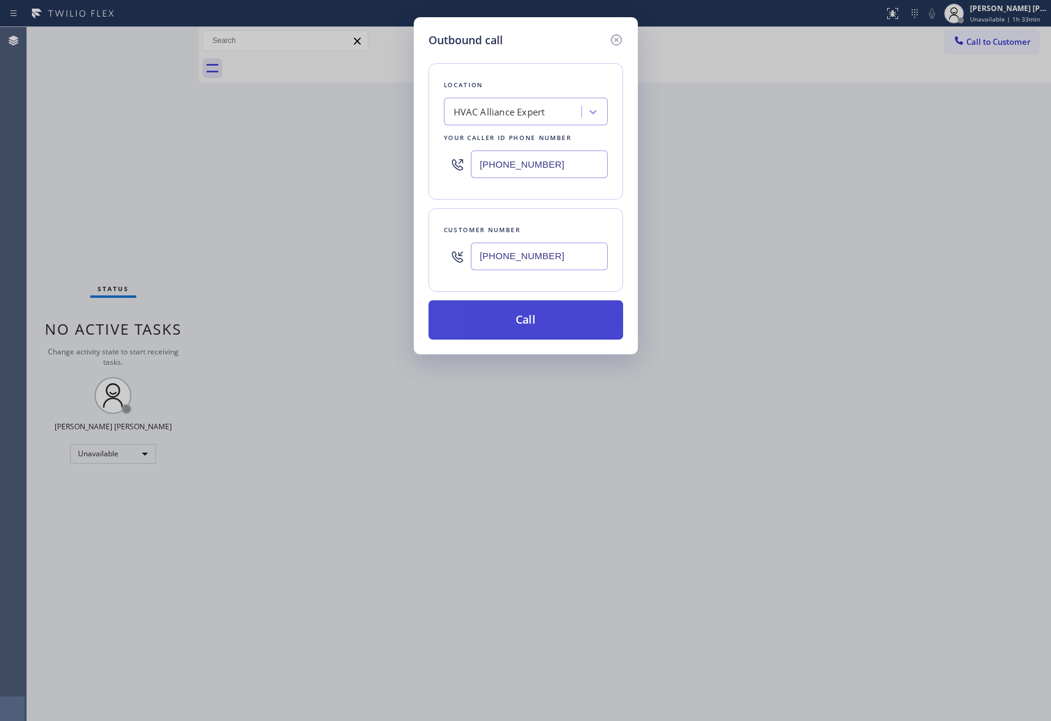
type input "[PHONE_NUMBER]"
click at [538, 322] on button "Call" at bounding box center [526, 319] width 195 height 39
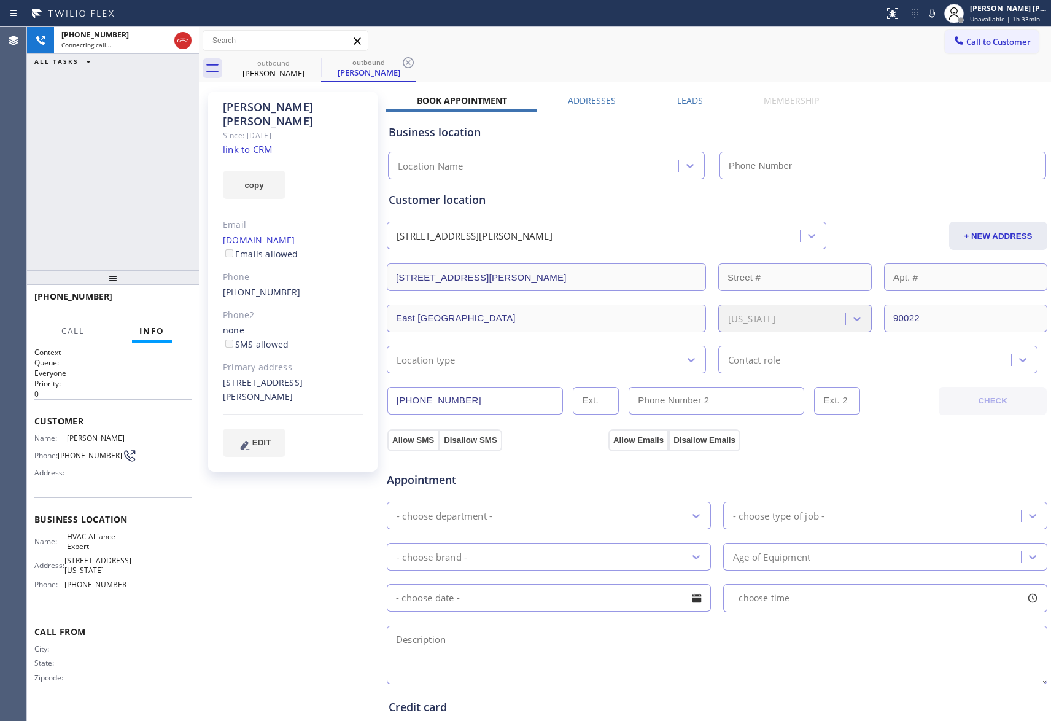
type input "[PHONE_NUMBER]"
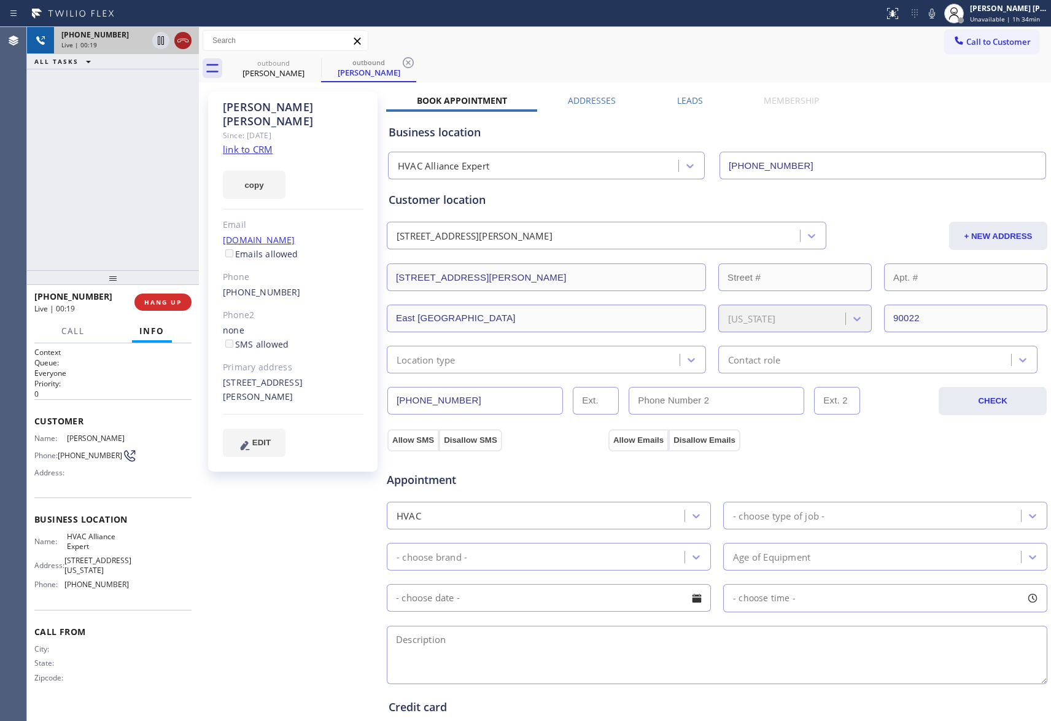
click at [184, 39] on icon at bounding box center [183, 40] width 15 height 15
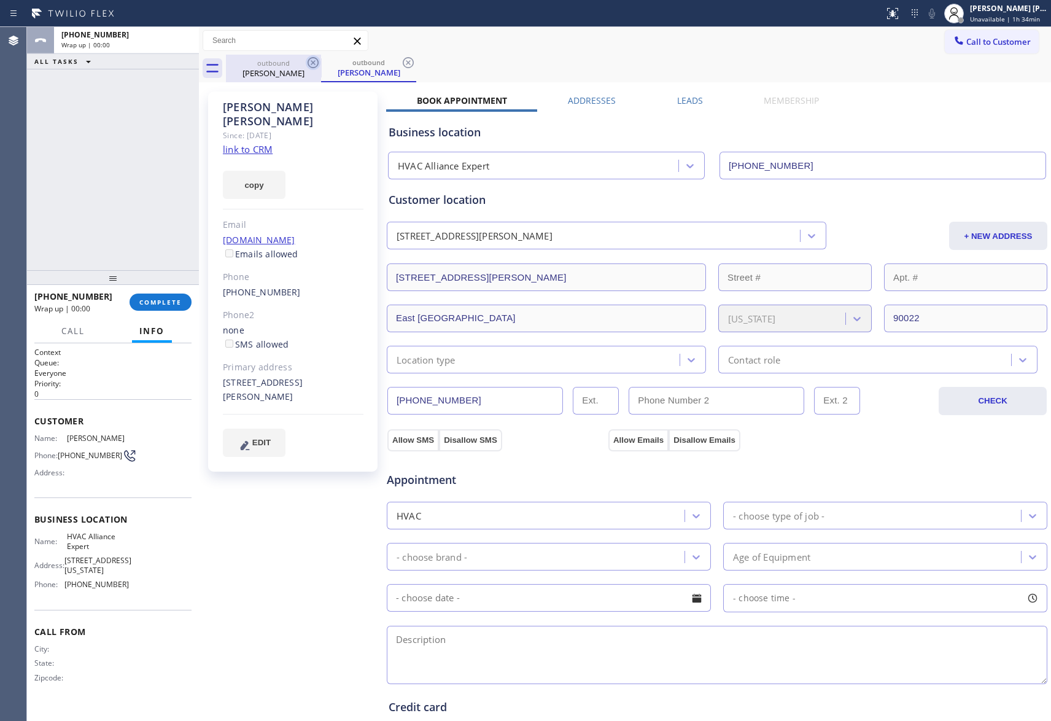
click at [316, 63] on icon at bounding box center [313, 62] width 15 height 15
click at [401, 63] on icon at bounding box center [408, 62] width 15 height 15
click at [316, 63] on div "outbound [PERSON_NAME] outbound [PERSON_NAME]" at bounding box center [638, 69] width 825 height 28
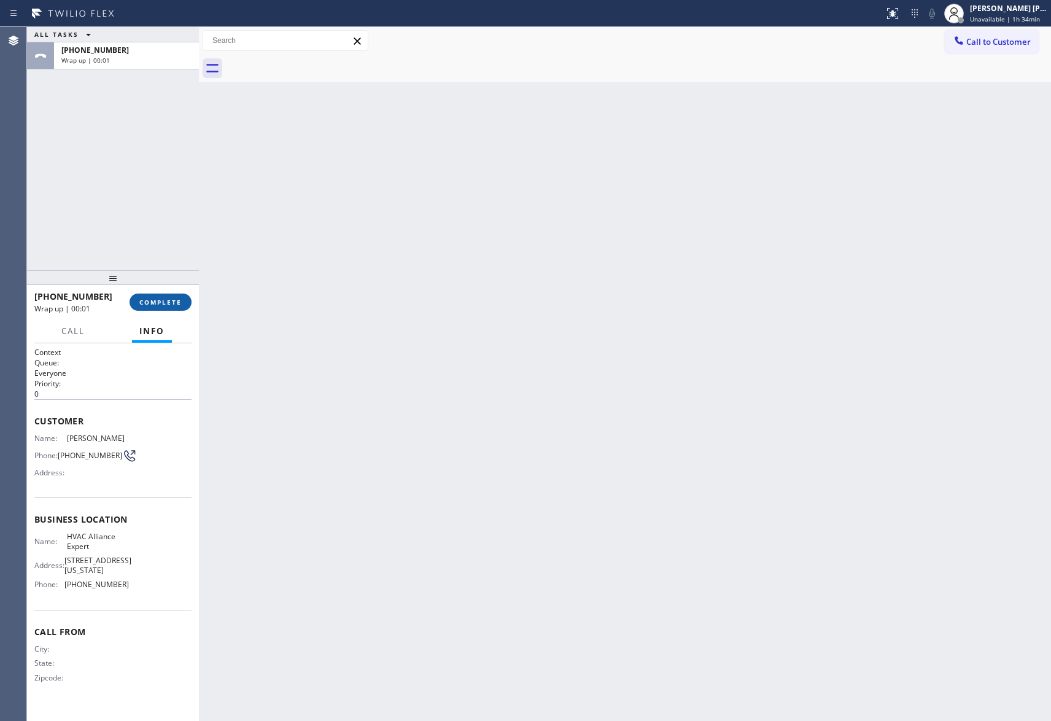
click at [161, 295] on button "COMPLETE" at bounding box center [161, 302] width 62 height 17
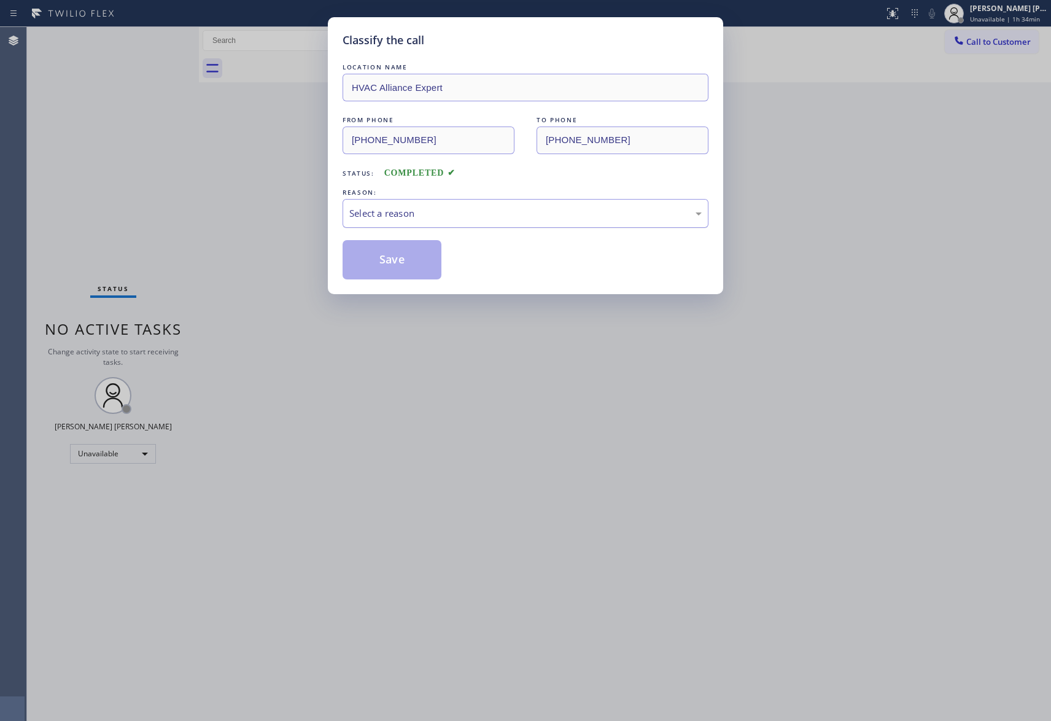
click at [406, 212] on div "Select a reason" at bounding box center [525, 213] width 352 height 14
click at [388, 259] on button "Save" at bounding box center [392, 259] width 99 height 39
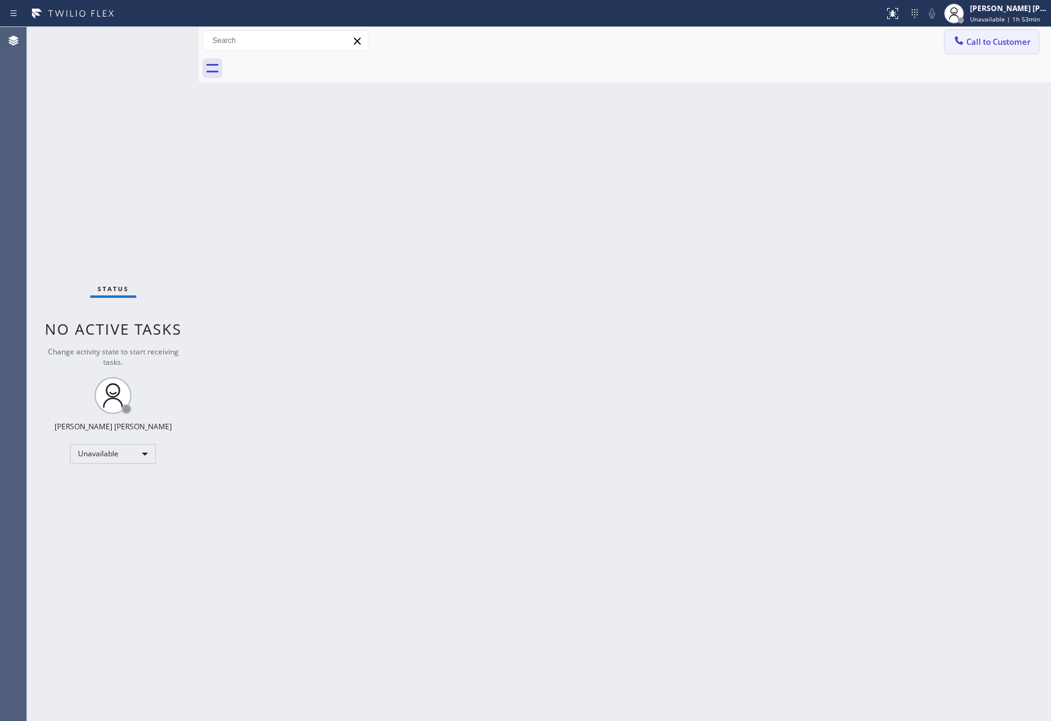
drag, startPoint x: 1005, startPoint y: 38, endPoint x: 581, endPoint y: 162, distance: 442.0
click at [1002, 38] on span "Call to Customer" at bounding box center [998, 41] width 64 height 11
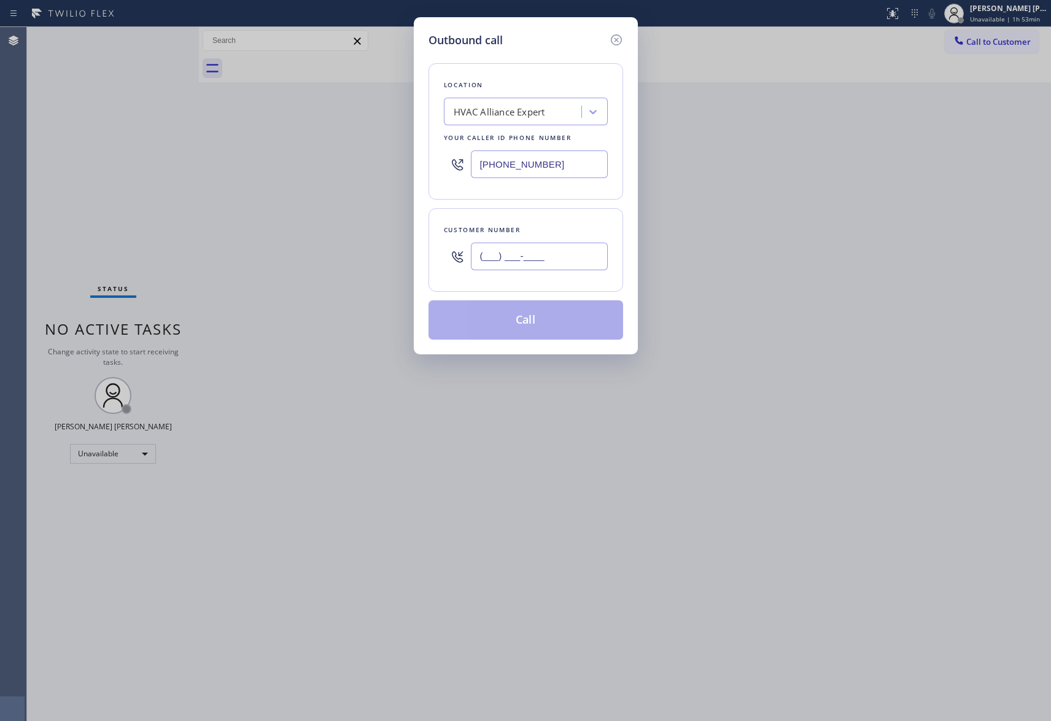
click at [558, 254] on input "(___) ___-____" at bounding box center [539, 257] width 137 height 28
paste input "305) 450-7335"
type input "[PHONE_NUMBER]"
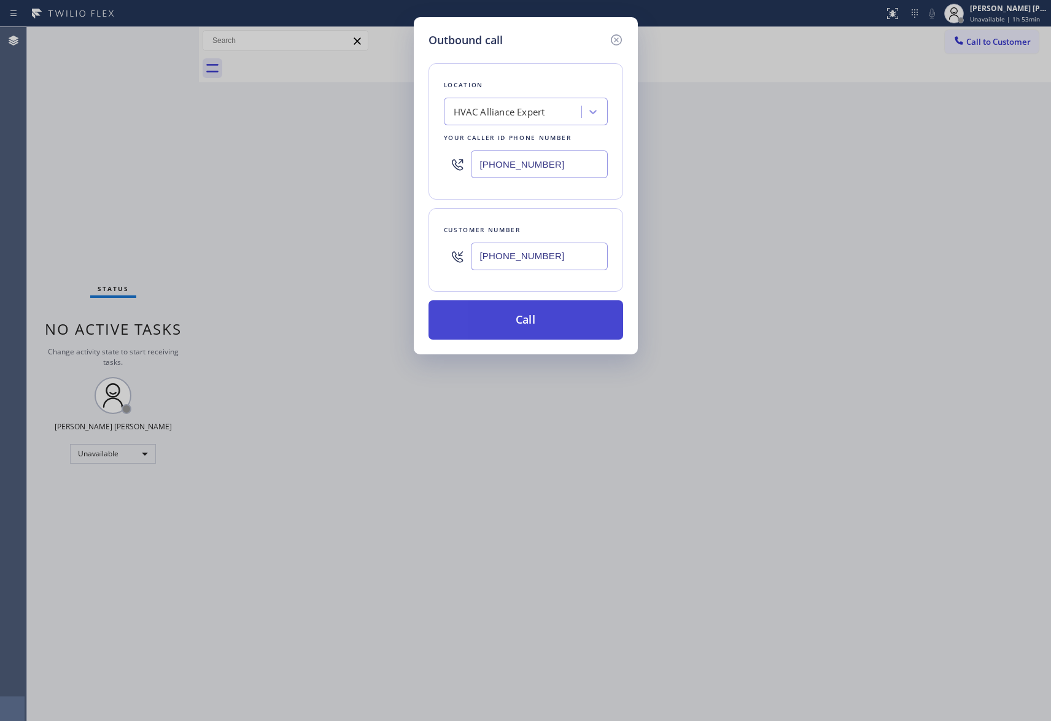
click at [532, 325] on button "Call" at bounding box center [526, 319] width 195 height 39
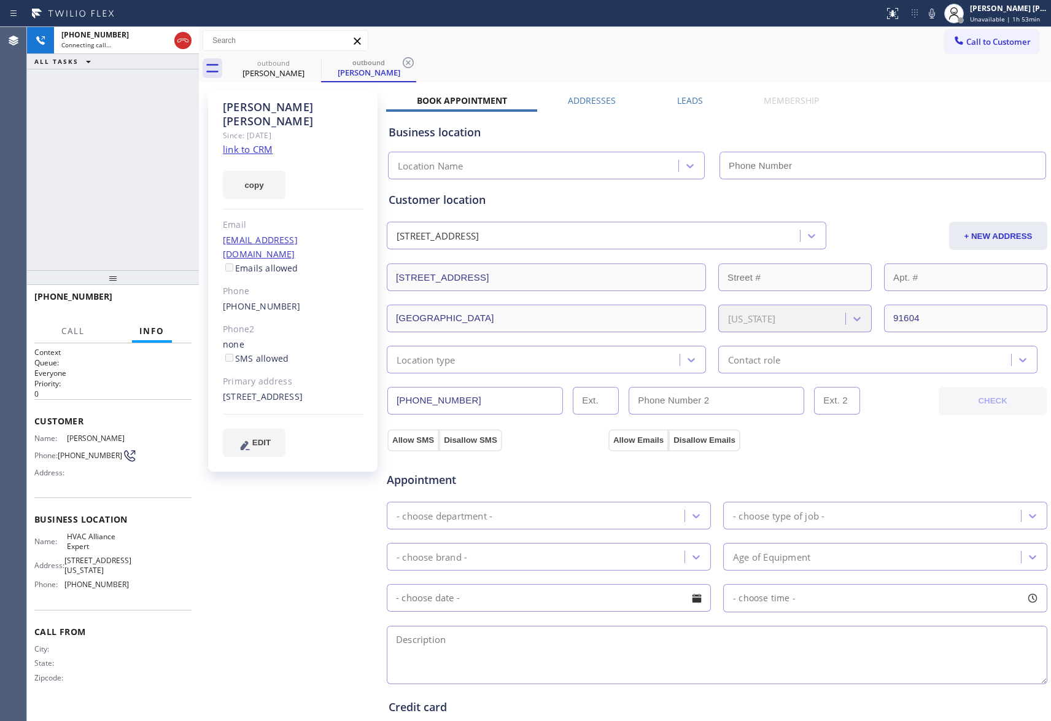
type input "[PHONE_NUMBER]"
click at [162, 300] on span "HANG UP" at bounding box center [162, 302] width 37 height 9
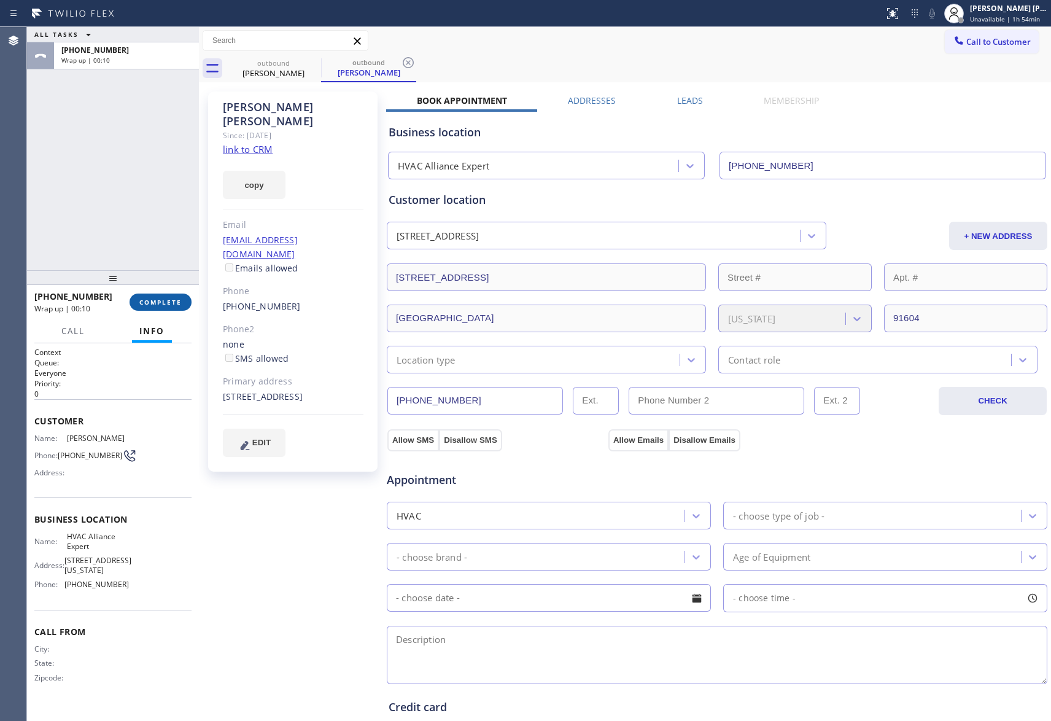
click at [170, 298] on span "COMPLETE" at bounding box center [160, 302] width 42 height 9
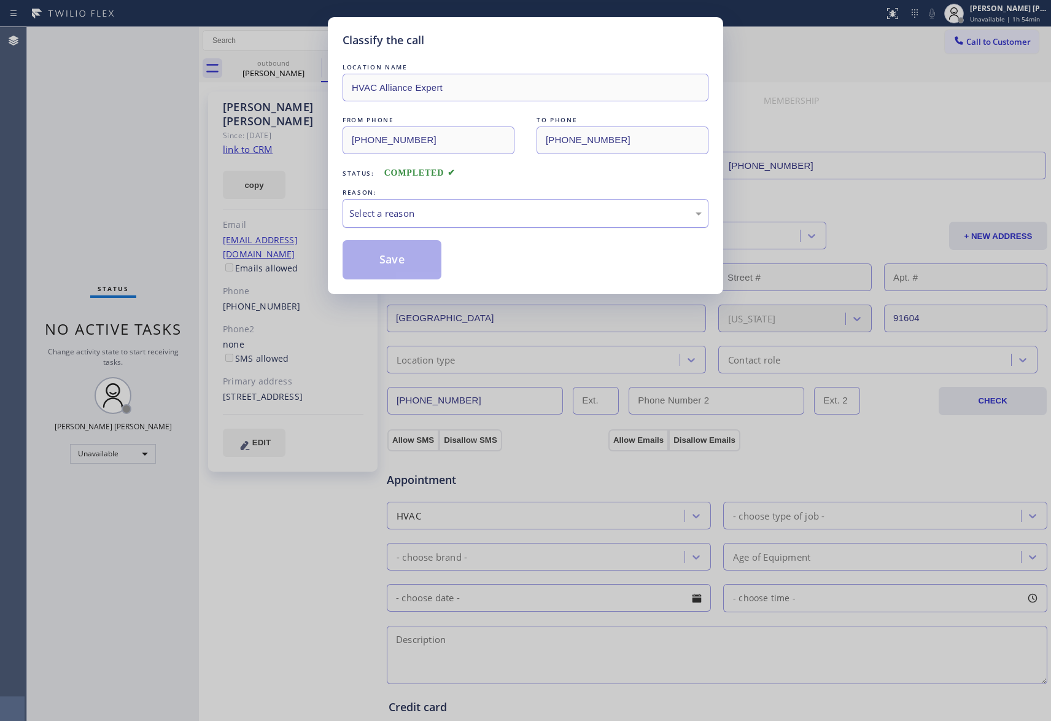
click at [497, 212] on div "Select a reason" at bounding box center [525, 213] width 352 height 14
click at [387, 259] on button "Save" at bounding box center [392, 259] width 99 height 39
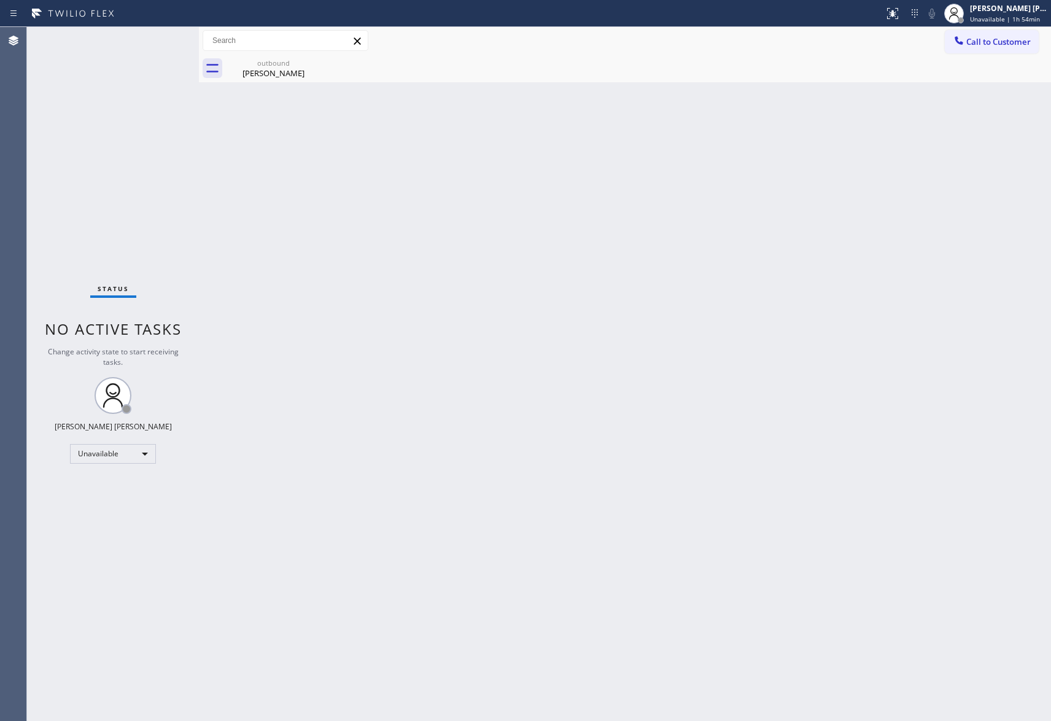
drag, startPoint x: 278, startPoint y: 66, endPoint x: 325, endPoint y: 62, distance: 48.1
click at [282, 65] on div "outbound" at bounding box center [273, 62] width 93 height 9
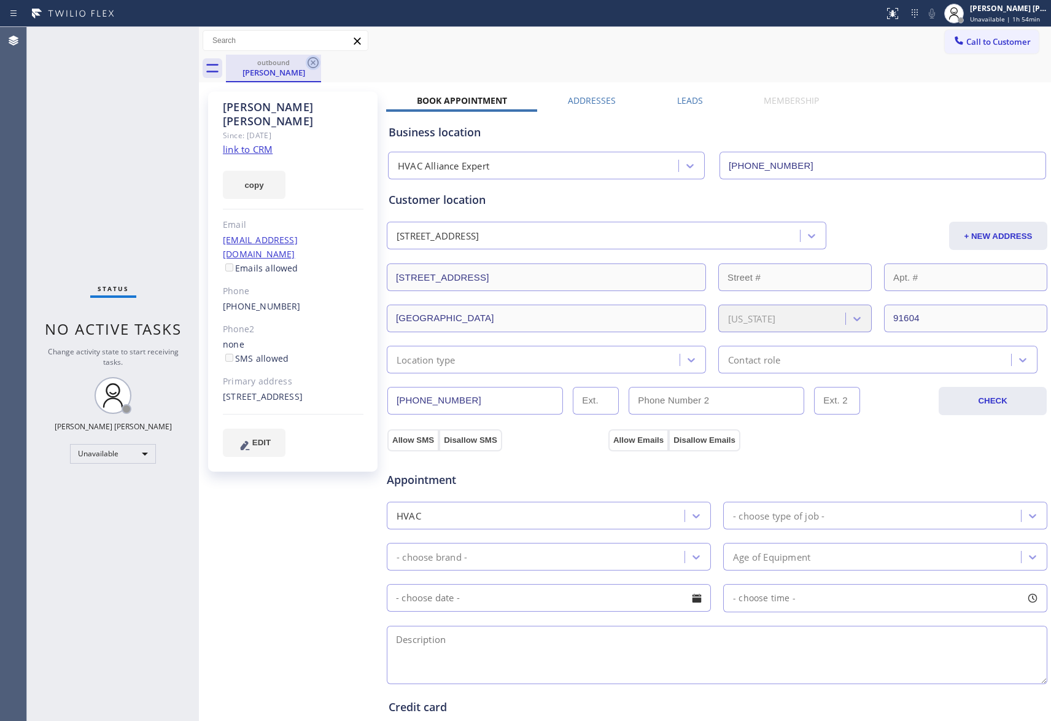
click at [317, 61] on icon at bounding box center [313, 62] width 11 height 11
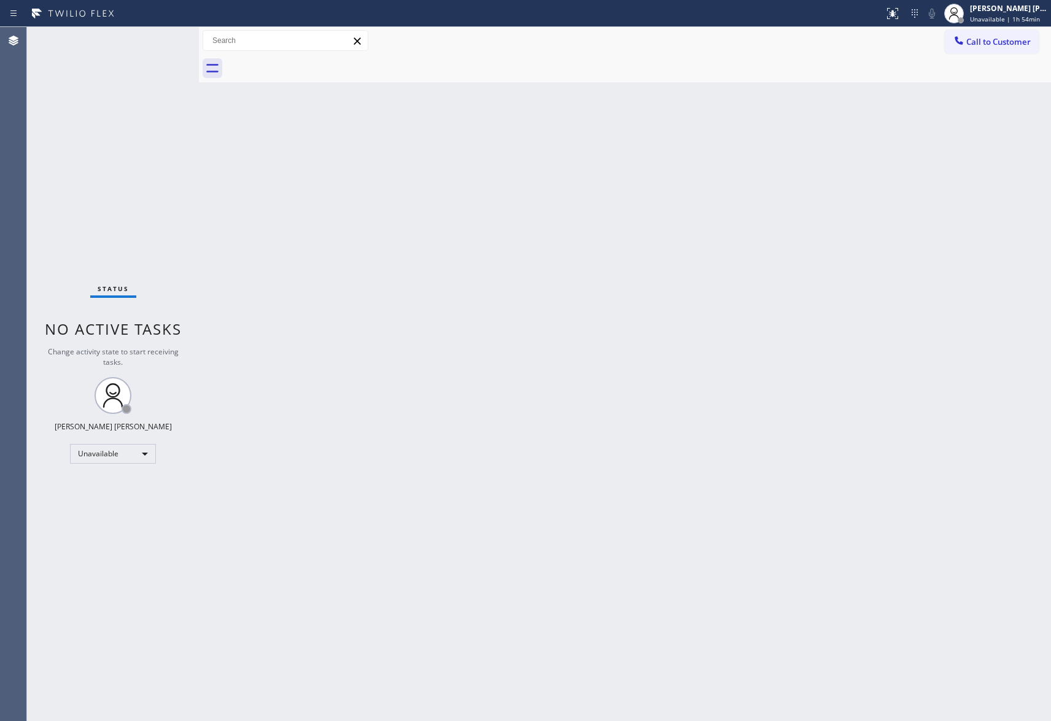
drag, startPoint x: 317, startPoint y: 61, endPoint x: 270, endPoint y: 0, distance: 77.5
click at [316, 61] on div at bounding box center [638, 69] width 825 height 28
click at [1023, 45] on span "Call to Customer" at bounding box center [998, 41] width 64 height 11
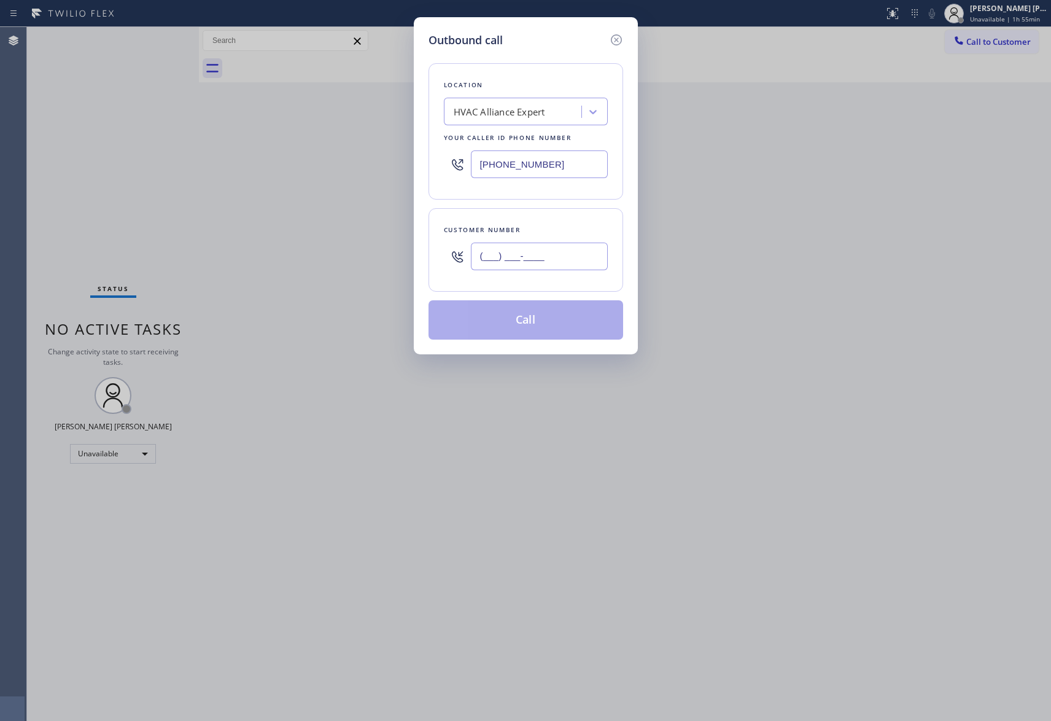
click at [566, 246] on input "(___) ___-____" at bounding box center [539, 257] width 137 height 28
paste input "213) 500-1090"
type input "[PHONE_NUMBER]"
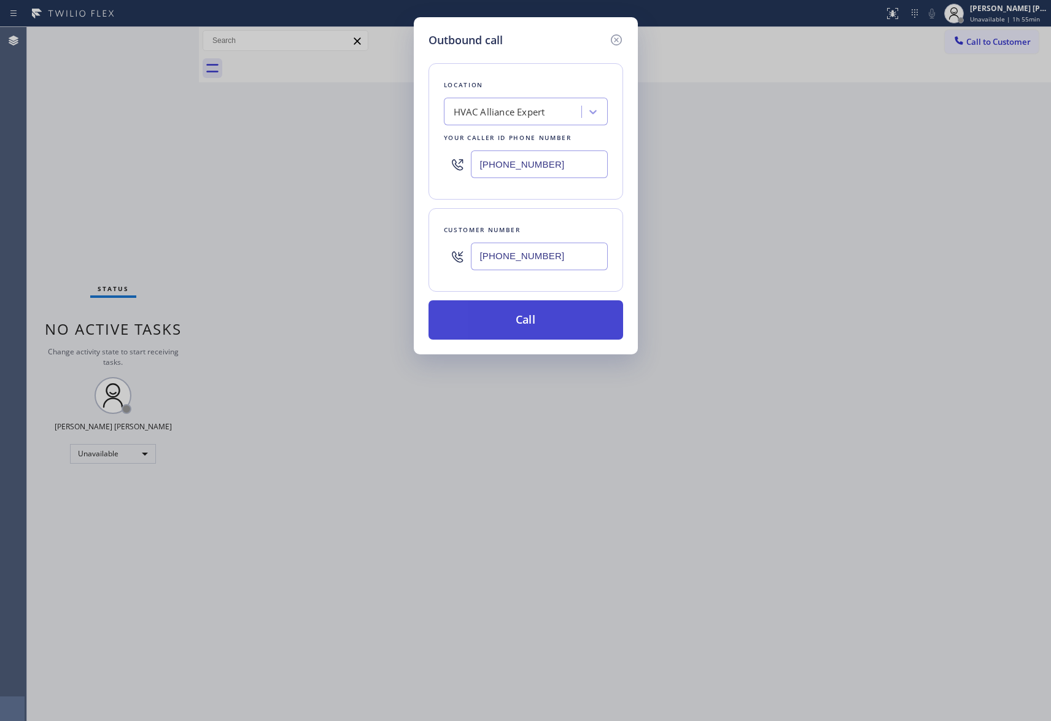
click at [541, 323] on button "Call" at bounding box center [526, 319] width 195 height 39
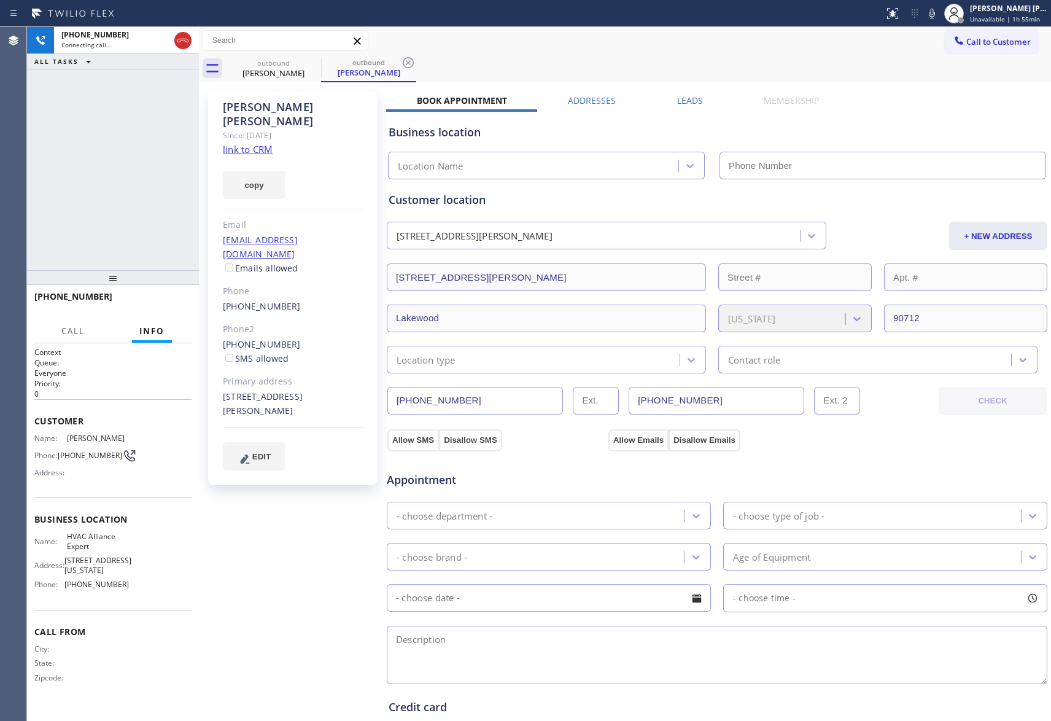
type input "[PHONE_NUMBER]"
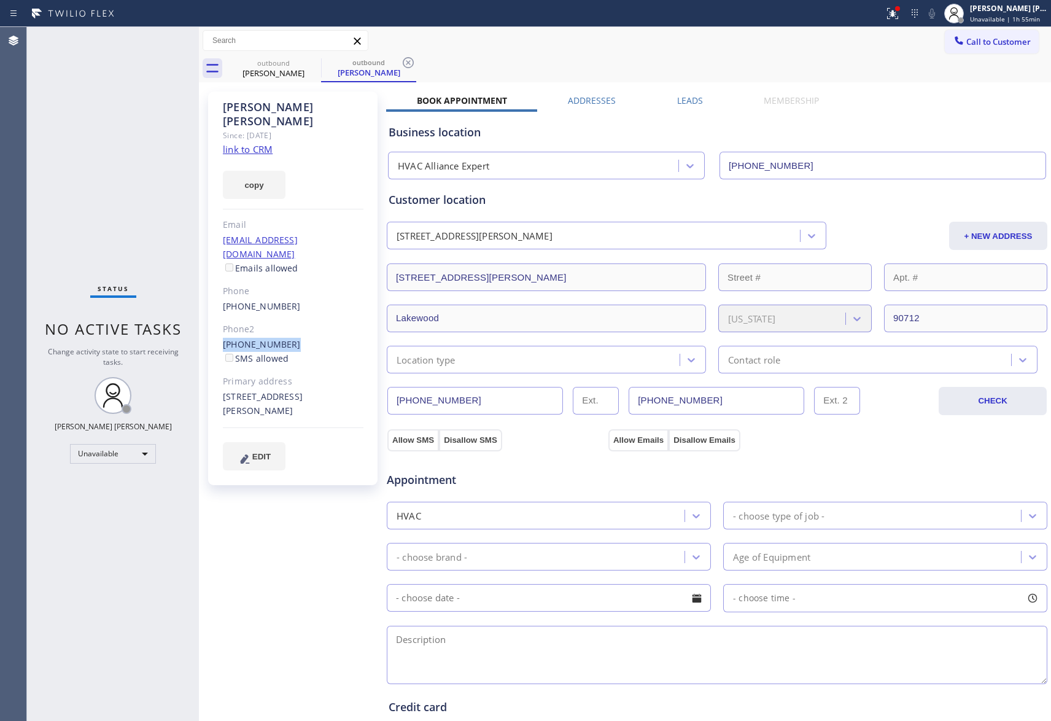
drag, startPoint x: 278, startPoint y: 315, endPoint x: 221, endPoint y: 314, distance: 57.1
click at [221, 314] on div "[PERSON_NAME] Since: [DATE] link to CRM copy Email [EMAIL_ADDRESS][DOMAIN_NAME]…" at bounding box center [292, 288] width 169 height 394
copy link "[PHONE_NUMBER]"
click at [895, 12] on icon at bounding box center [892, 13] width 11 height 11
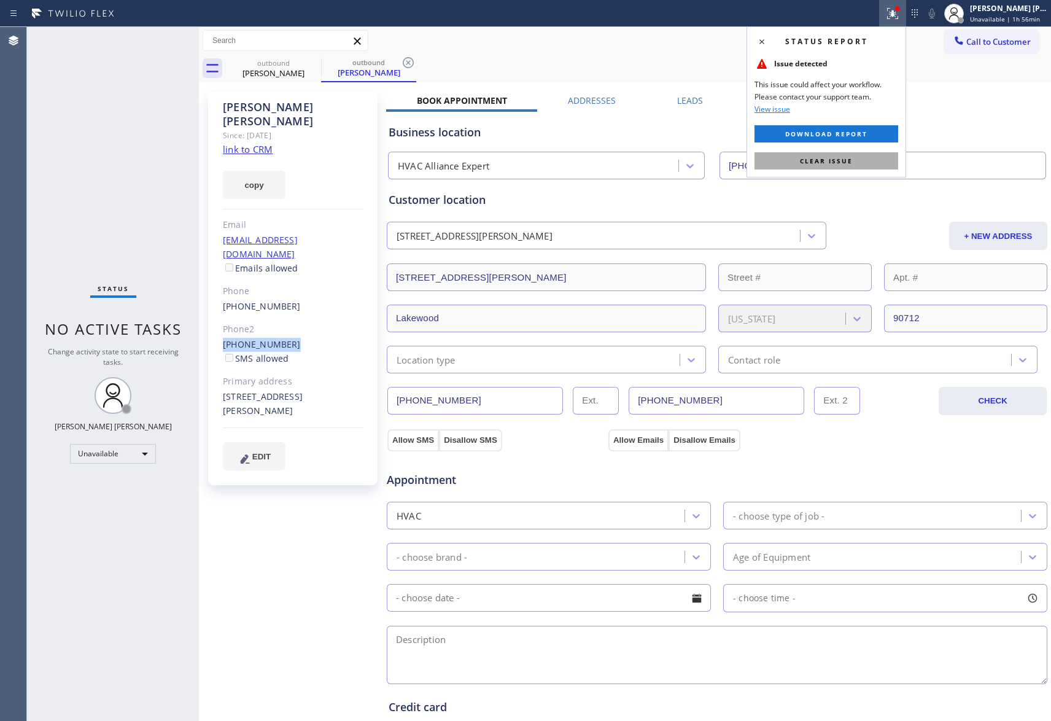
click at [876, 154] on button "Clear issue" at bounding box center [827, 160] width 144 height 17
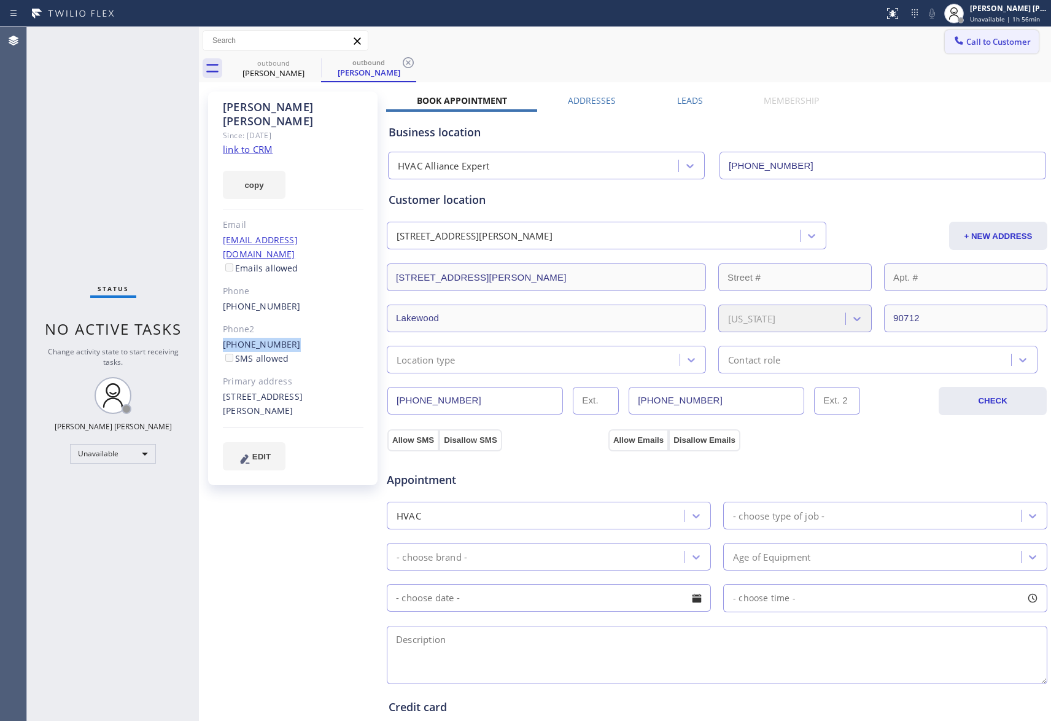
click at [995, 34] on button "Call to Customer" at bounding box center [992, 41] width 94 height 23
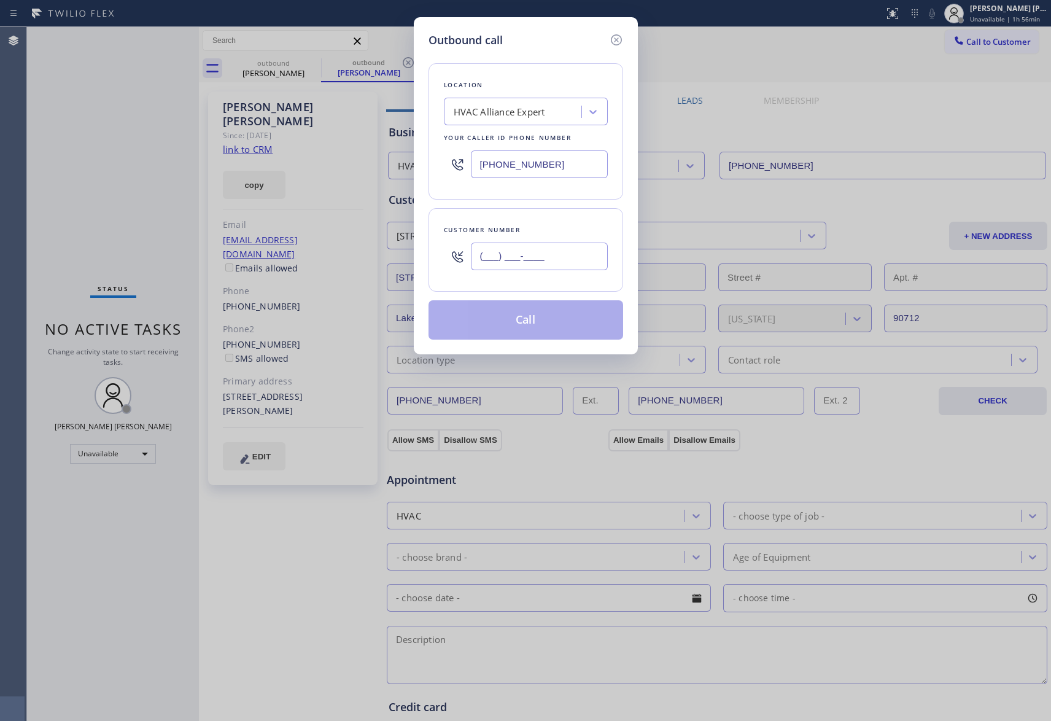
click at [593, 262] on input "(___) ___-____" at bounding box center [539, 257] width 137 height 28
paste input "562) 408-2383"
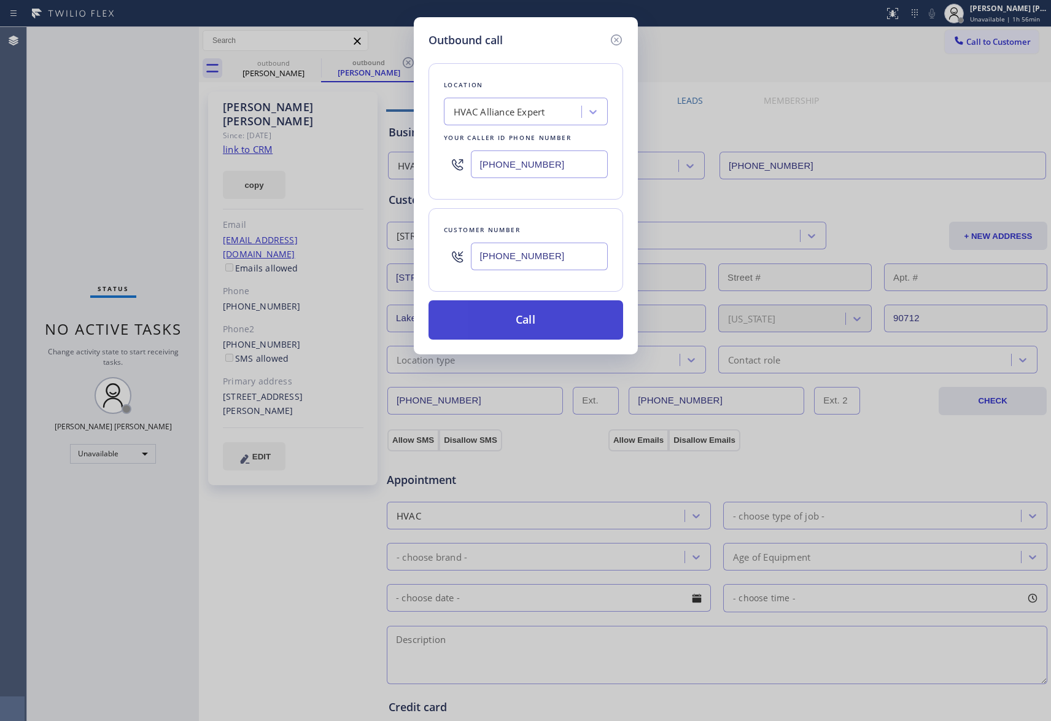
type input "[PHONE_NUMBER]"
click at [543, 321] on button "Call" at bounding box center [526, 319] width 195 height 39
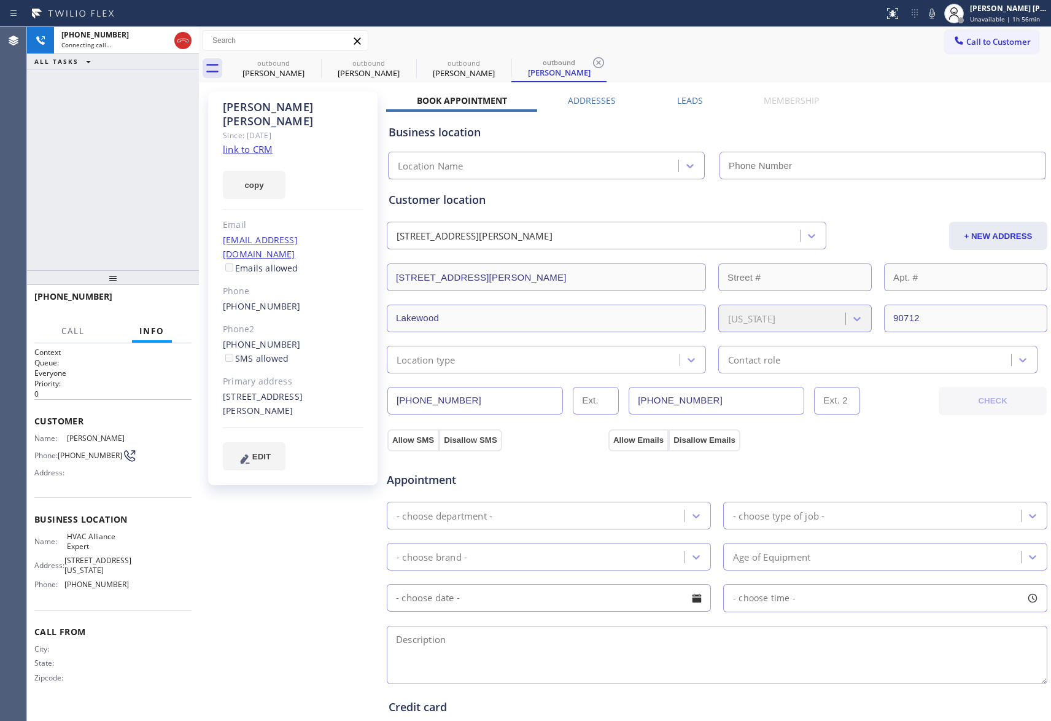
type input "[PHONE_NUMBER]"
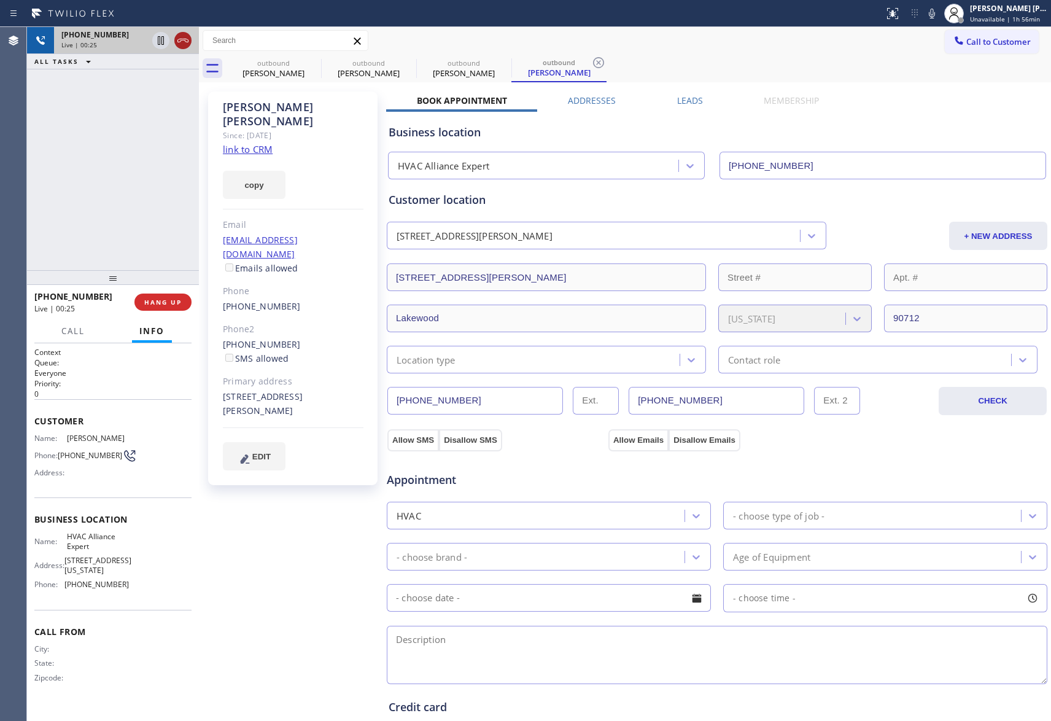
click at [185, 40] on icon at bounding box center [182, 41] width 11 height 4
click at [311, 60] on icon at bounding box center [313, 62] width 15 height 15
click at [0, 0] on icon at bounding box center [0, 0] width 0 height 0
click at [591, 60] on icon at bounding box center [598, 62] width 15 height 15
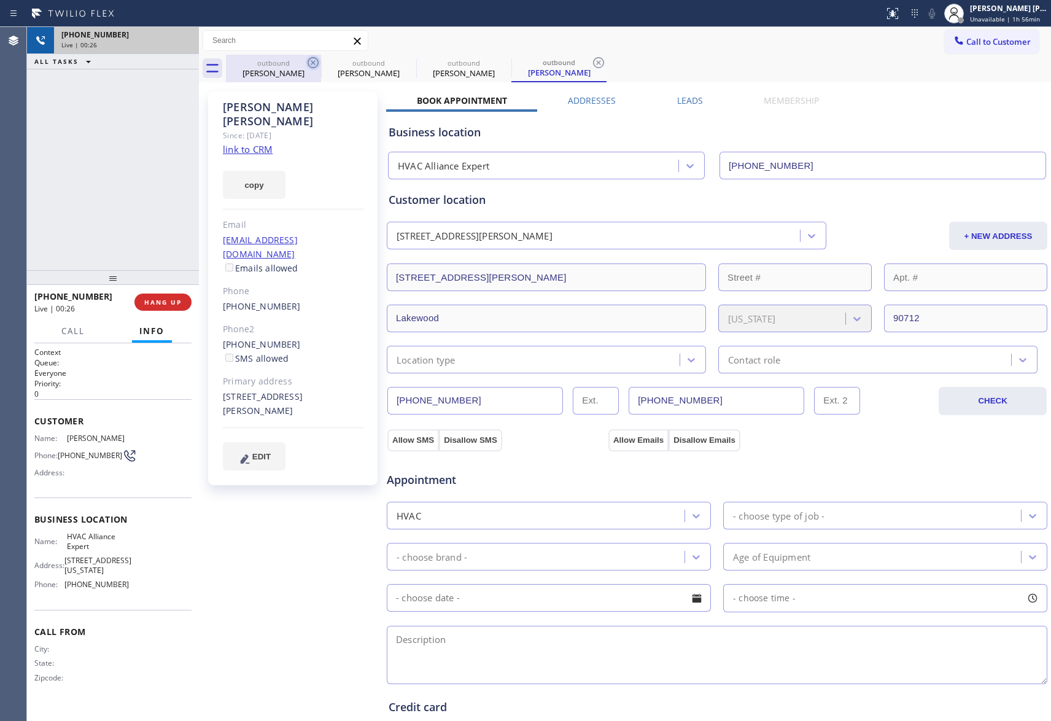
click at [311, 60] on div "outbound [PERSON_NAME] outbound [PERSON_NAME] outbound [PERSON_NAME] outbound […" at bounding box center [638, 69] width 825 height 28
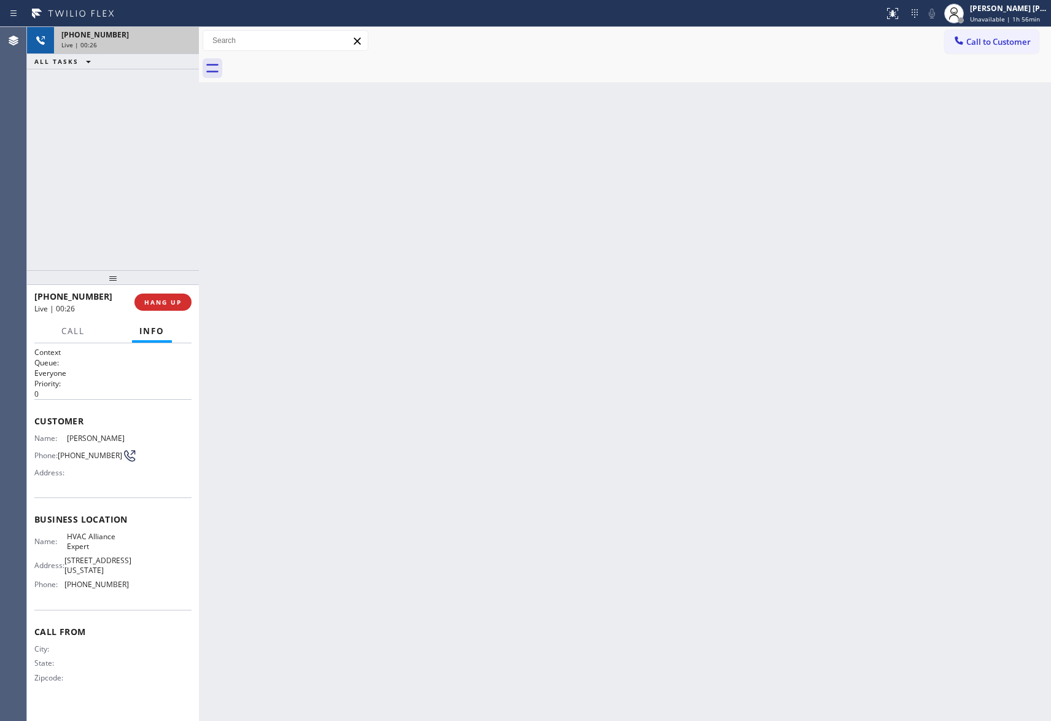
click at [311, 60] on div at bounding box center [638, 69] width 825 height 28
click at [174, 291] on div "[PHONE_NUMBER] Wrap up | 00:02 COMPLETE" at bounding box center [112, 302] width 157 height 32
click at [146, 301] on span "COMPLETE" at bounding box center [160, 302] width 42 height 9
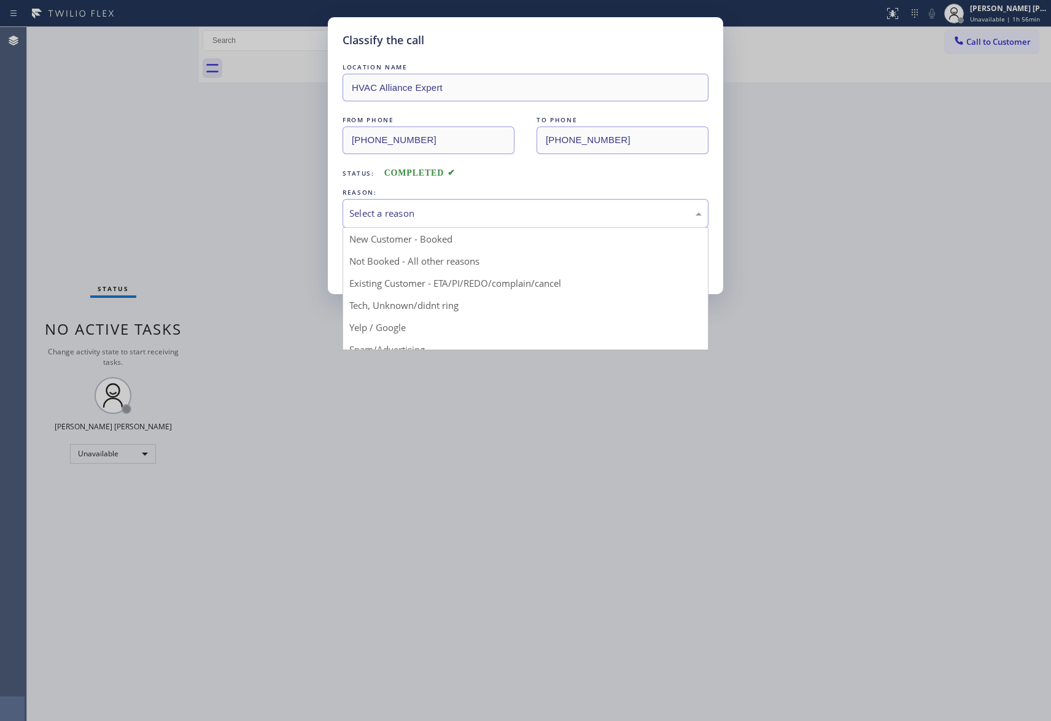
click at [510, 219] on div "Select a reason" at bounding box center [525, 213] width 352 height 14
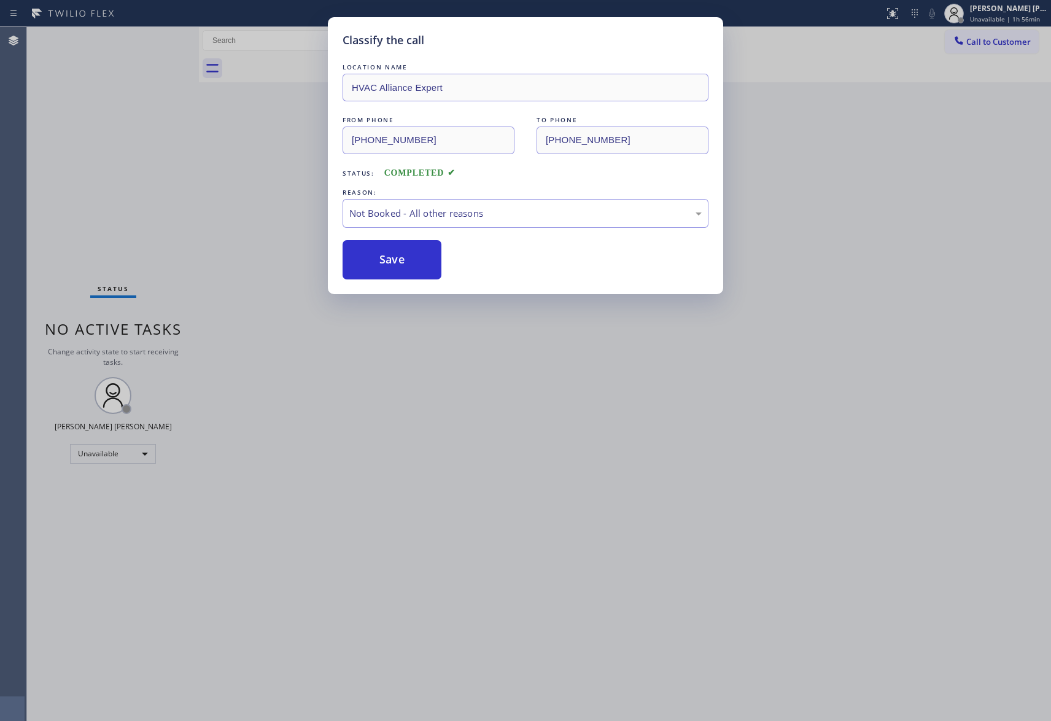
click at [394, 260] on button "Save" at bounding box center [392, 259] width 99 height 39
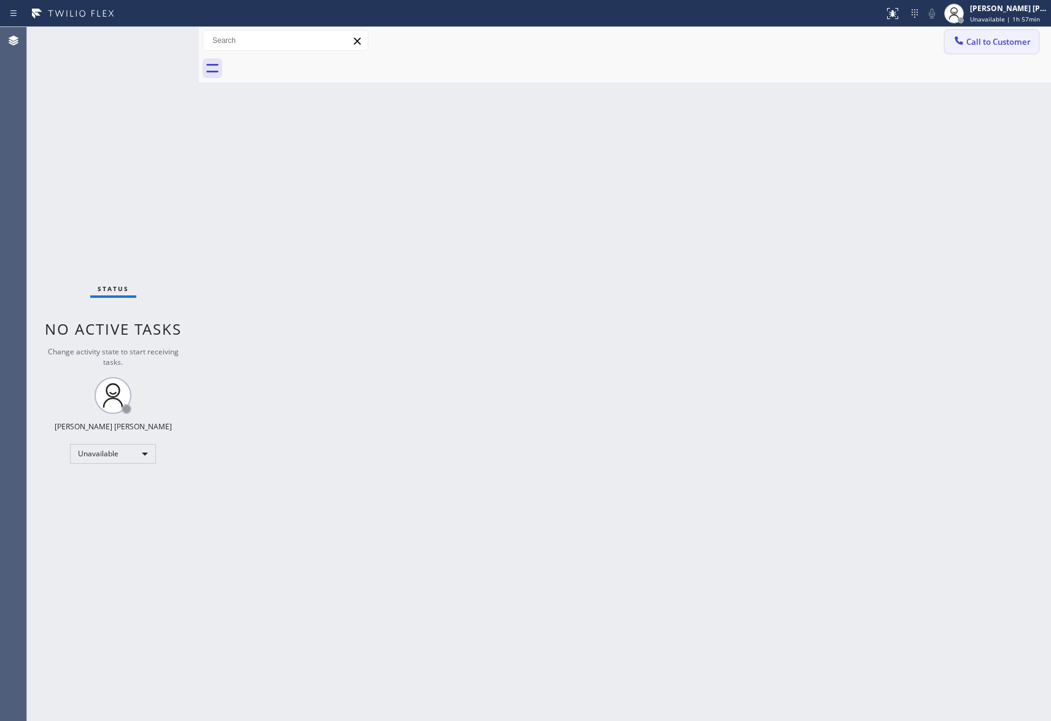
click at [1008, 40] on span "Call to Customer" at bounding box center [998, 41] width 64 height 11
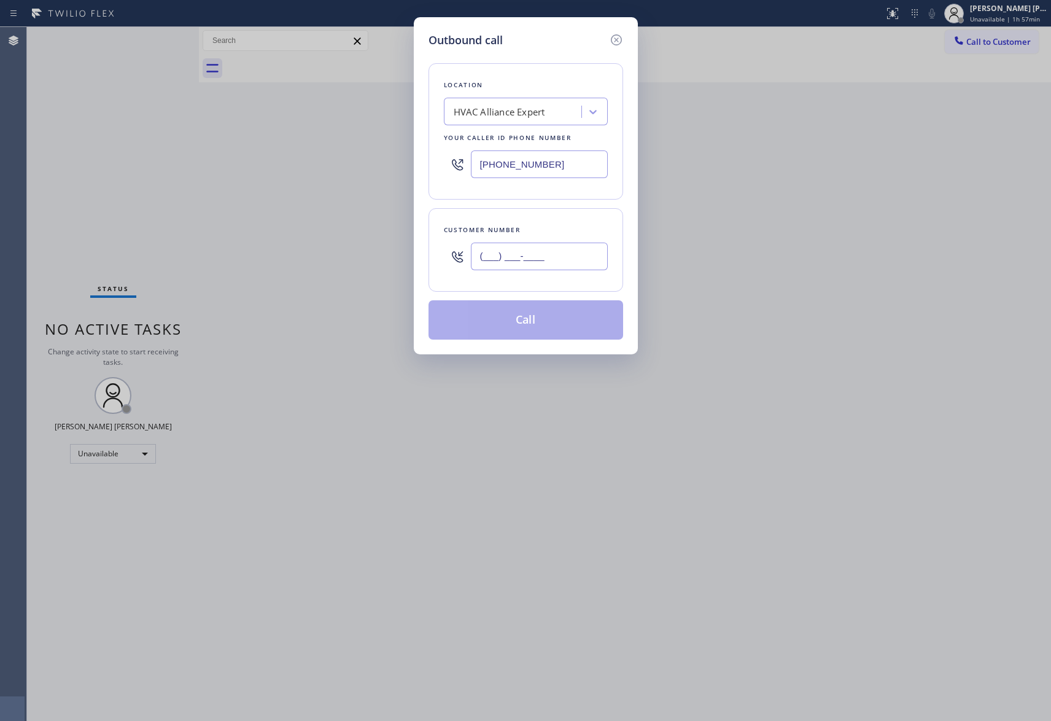
click at [533, 259] on input "(___) ___-____" at bounding box center [539, 257] width 137 height 28
paste input "626) 241-6150"
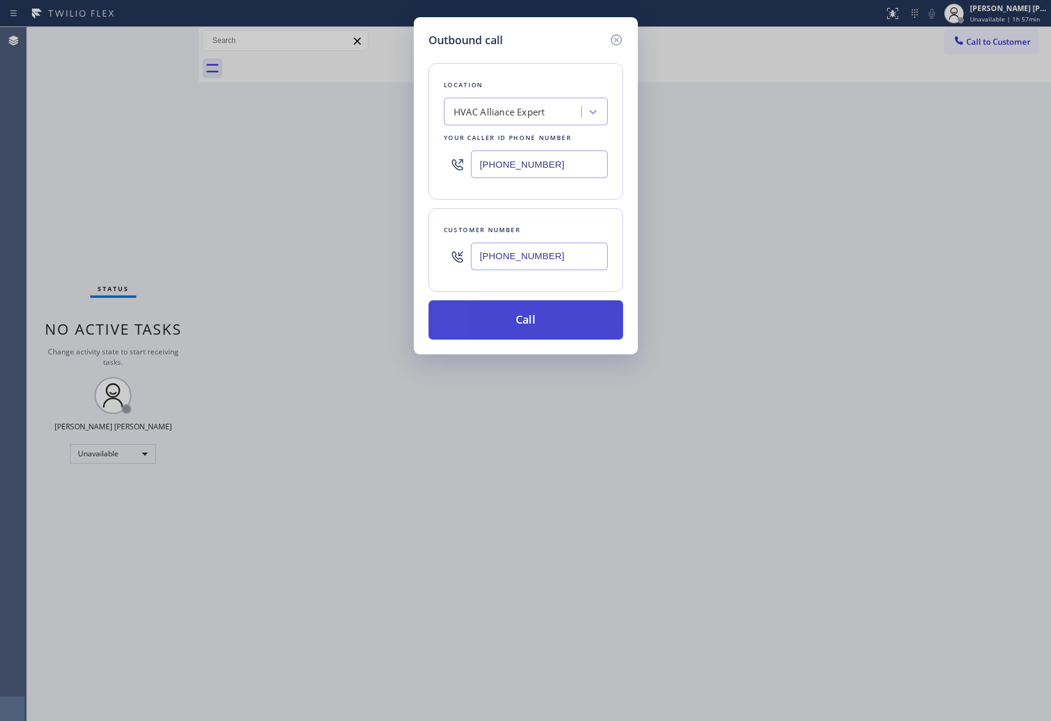
type input "[PHONE_NUMBER]"
click at [562, 325] on button "Call" at bounding box center [526, 319] width 195 height 39
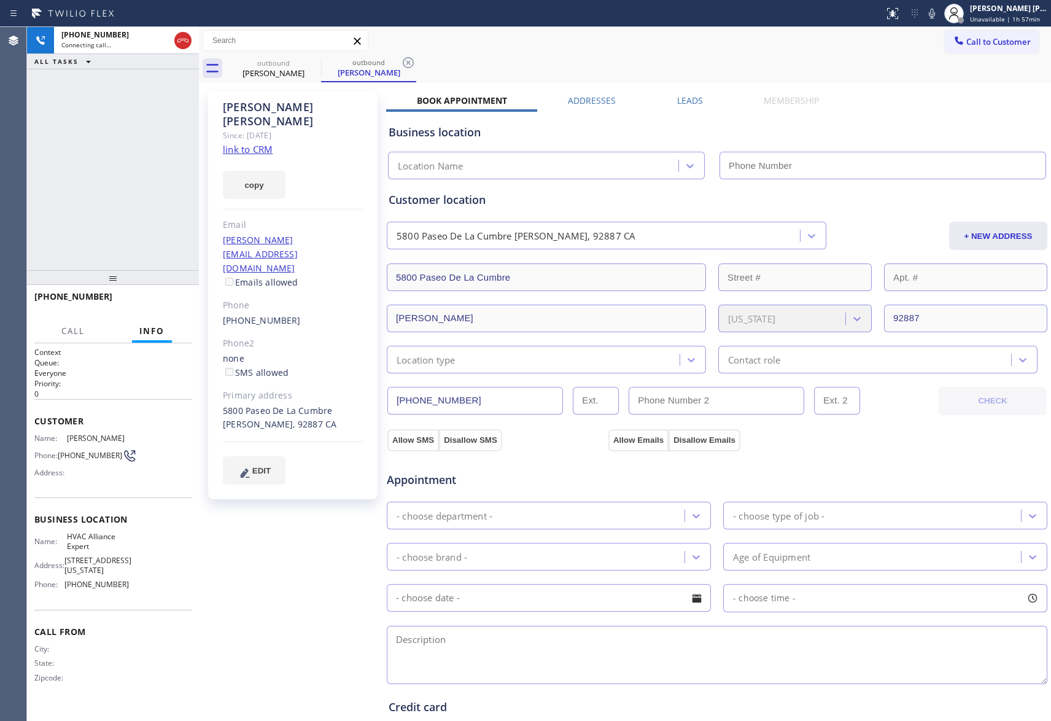
type input "[PHONE_NUMBER]"
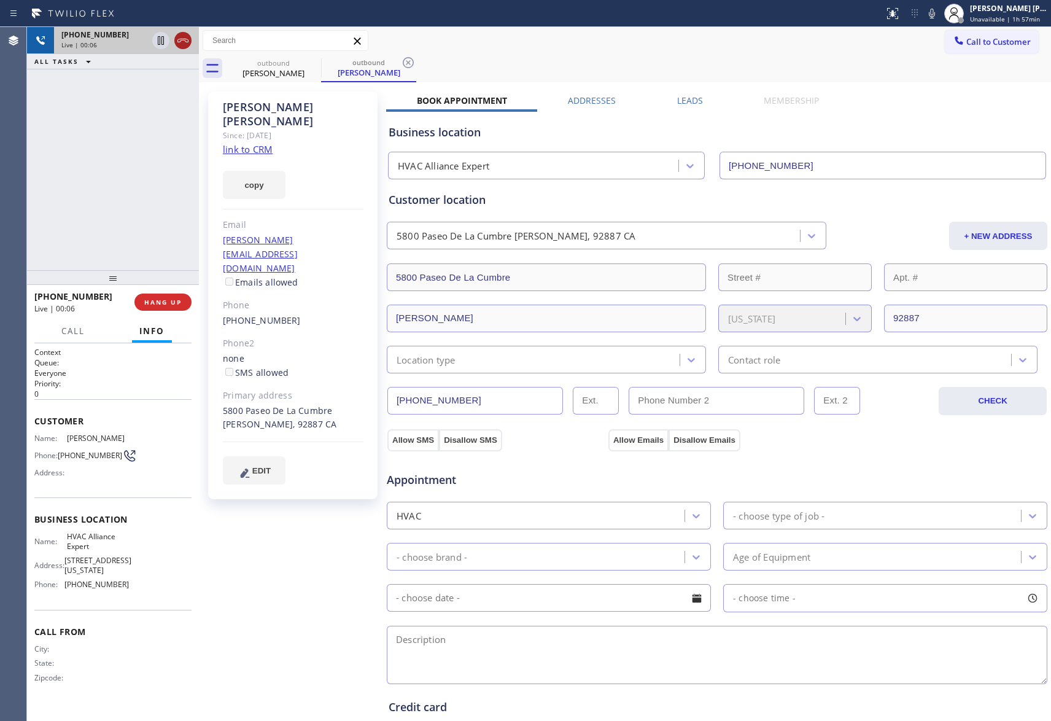
click at [182, 42] on icon at bounding box center [183, 40] width 15 height 15
click at [0, 0] on icon at bounding box center [0, 0] width 0 height 0
click at [401, 63] on icon at bounding box center [408, 62] width 15 height 15
click at [312, 63] on icon at bounding box center [313, 62] width 15 height 15
drag, startPoint x: 312, startPoint y: 63, endPoint x: 106, endPoint y: 63, distance: 205.7
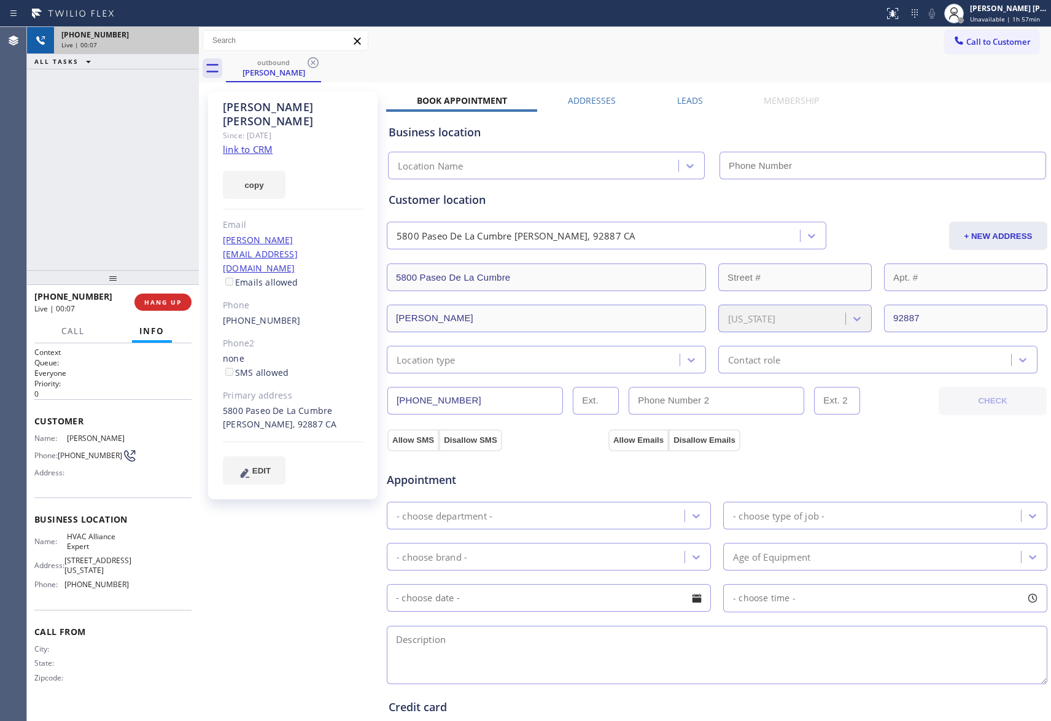
click at [308, 63] on div "outbound [PERSON_NAME]" at bounding box center [638, 69] width 825 height 28
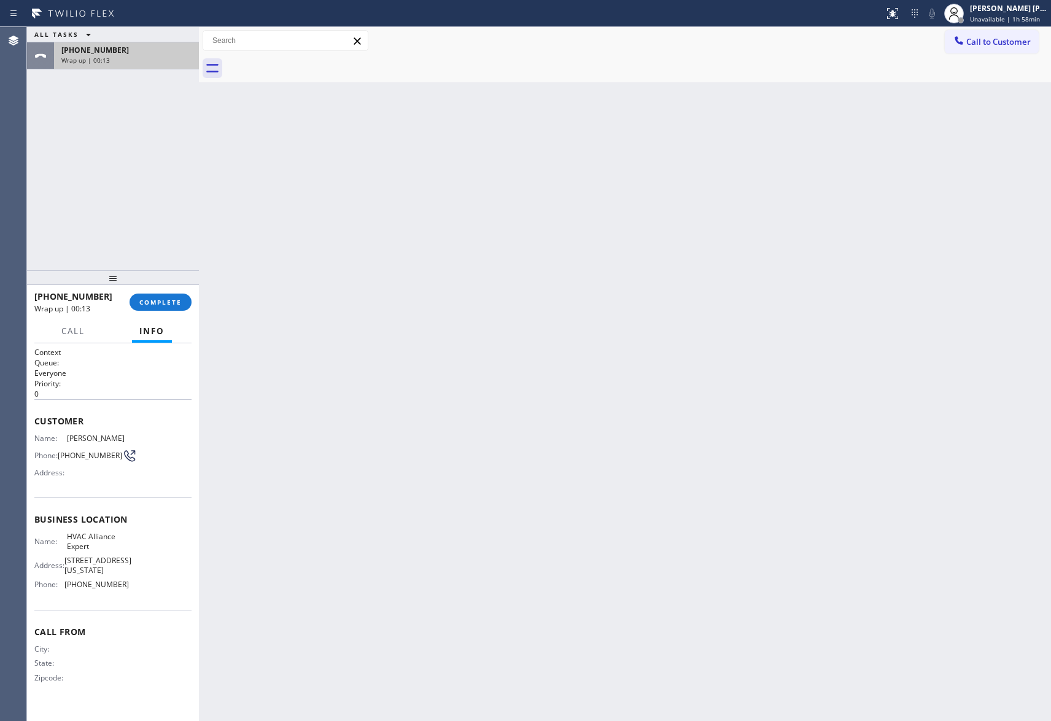
click at [152, 62] on div "Wrap up | 00:13" at bounding box center [126, 60] width 130 height 9
click at [166, 307] on button "COMPLETE" at bounding box center [161, 302] width 62 height 17
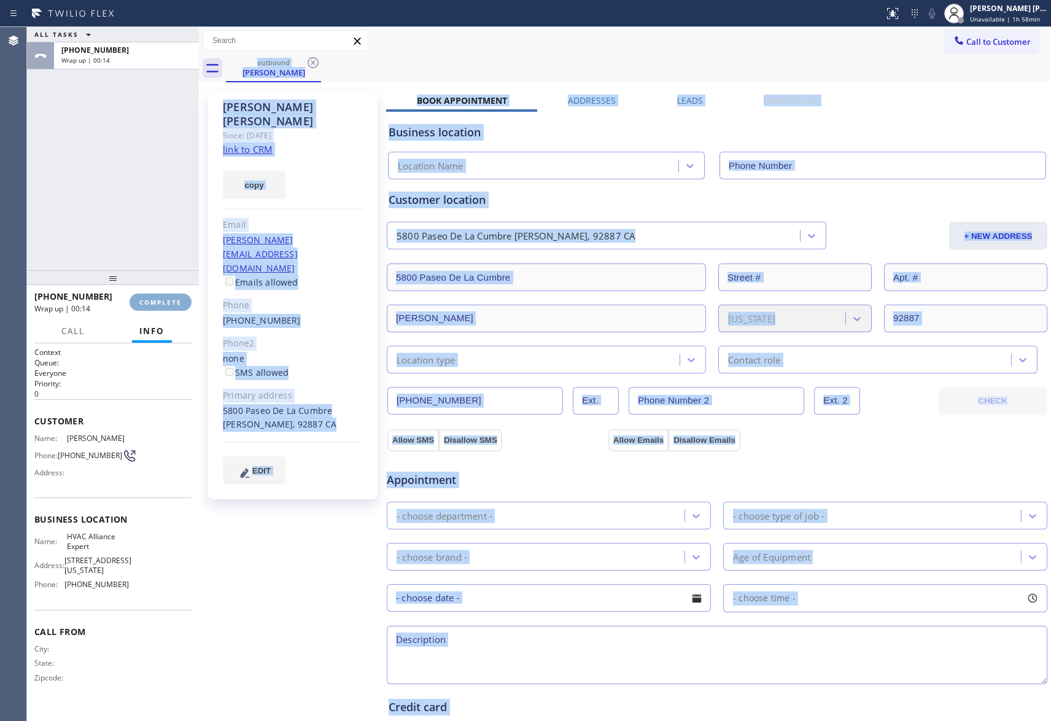
type input "[PHONE_NUMBER]"
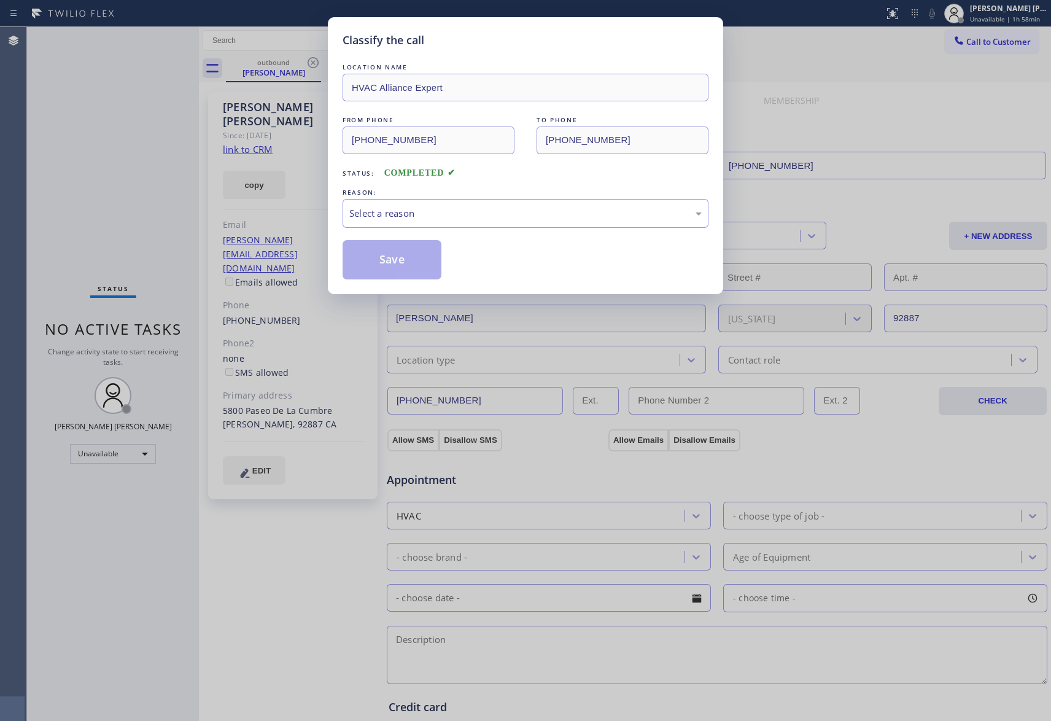
click at [178, 300] on div "Classify the call LOCATION NAME HVAC Alliance Expert FROM PHONE [PHONE_NUMBER] …" at bounding box center [525, 360] width 1051 height 721
click at [495, 197] on div "REASON:" at bounding box center [526, 192] width 366 height 13
click at [495, 210] on div "Select a reason" at bounding box center [525, 213] width 352 height 14
click at [376, 263] on button "Save" at bounding box center [392, 259] width 99 height 39
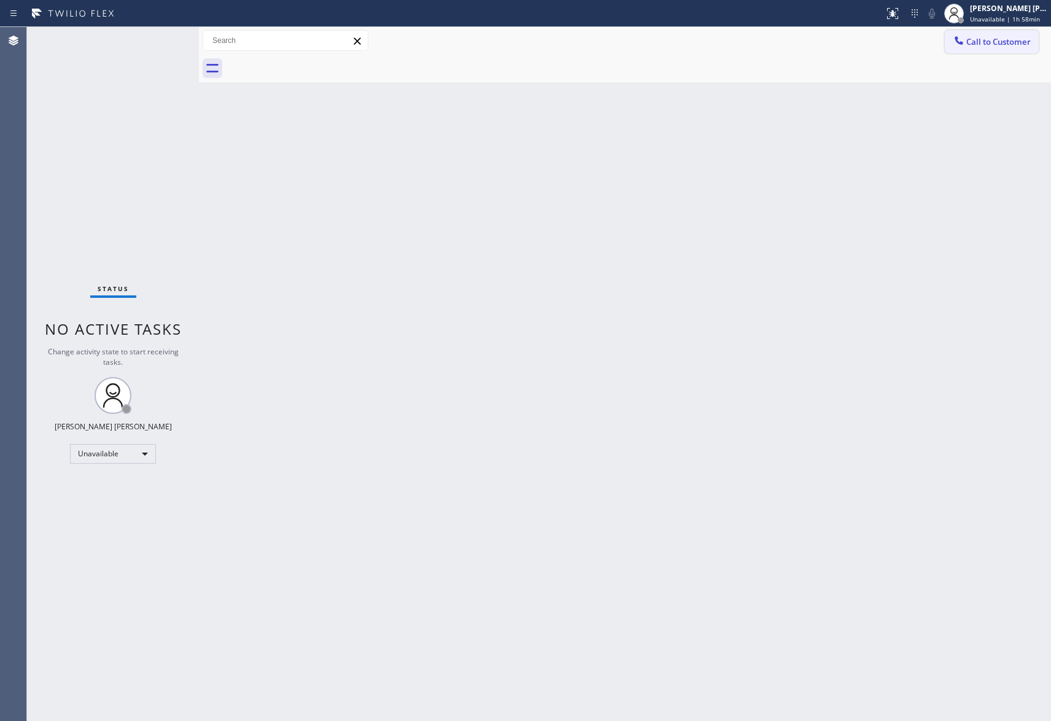
click at [1017, 37] on span "Call to Customer" at bounding box center [998, 41] width 64 height 11
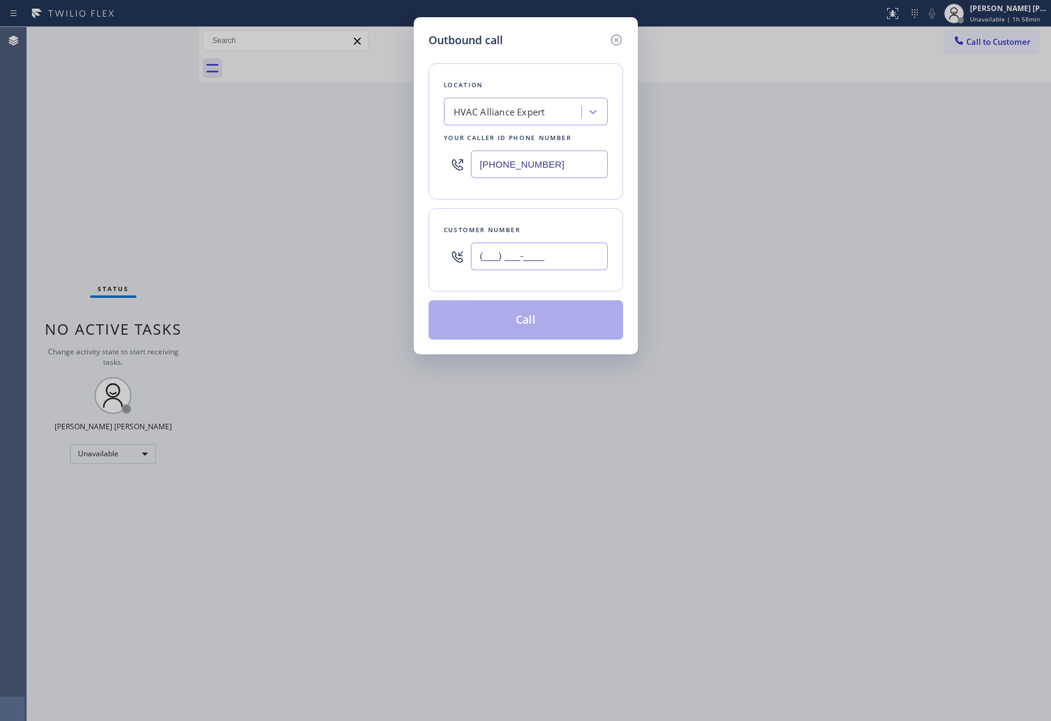
click at [544, 246] on input "(___) ___-____" at bounding box center [539, 257] width 137 height 28
paste input "619) 990-8245"
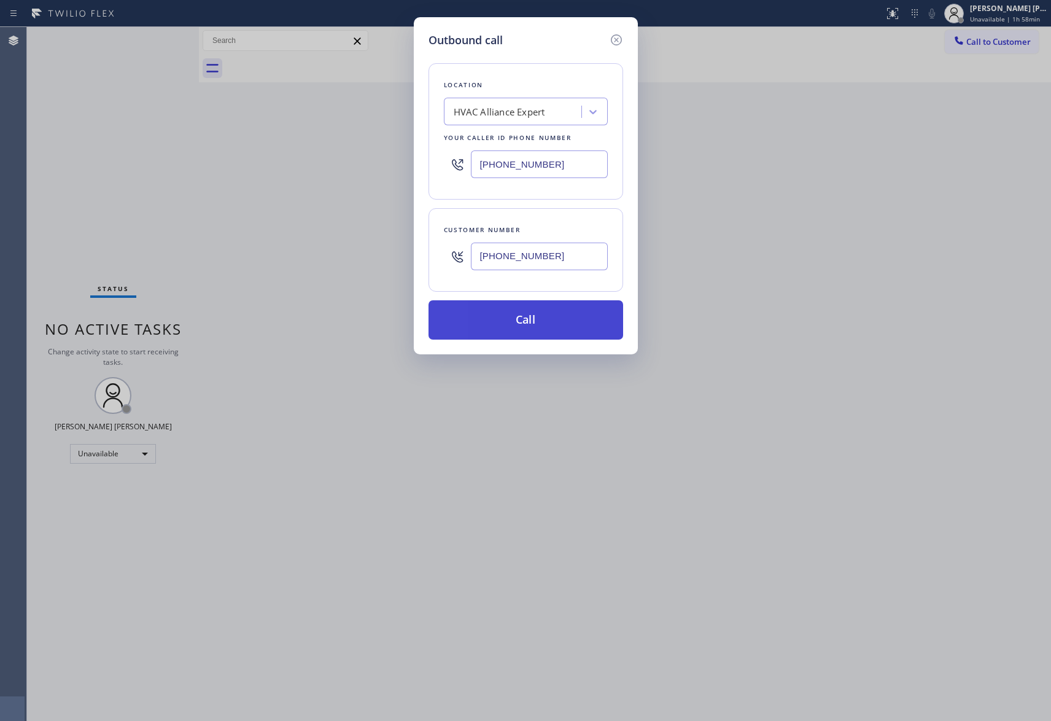
type input "[PHONE_NUMBER]"
click at [566, 317] on button "Call" at bounding box center [526, 319] width 195 height 39
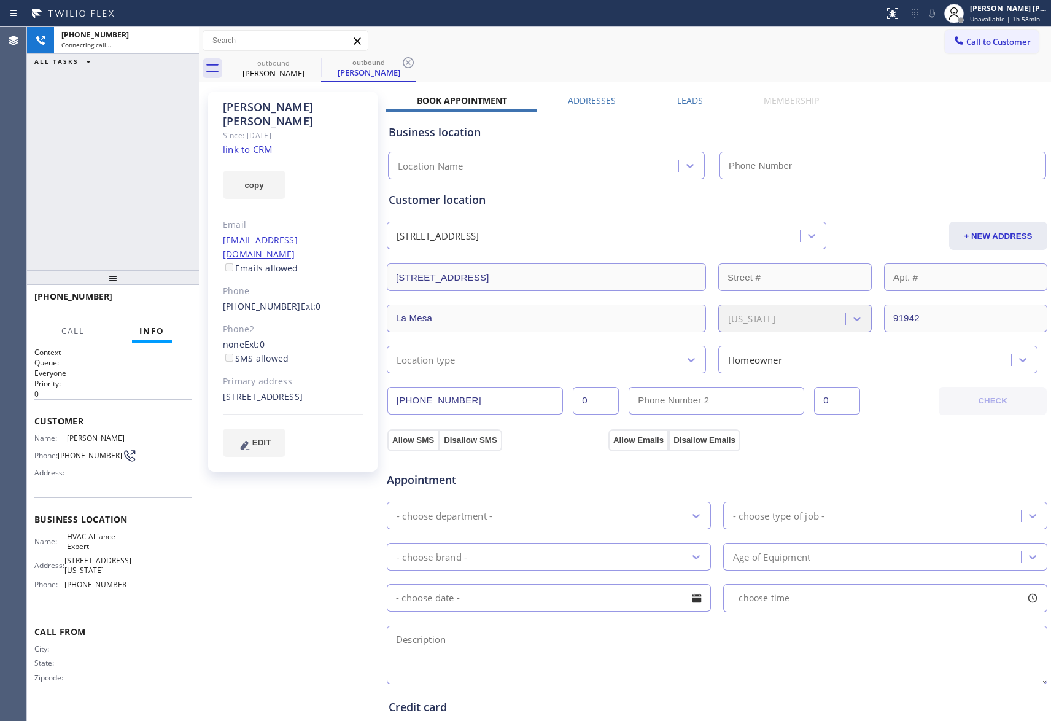
type input "[PHONE_NUMBER]"
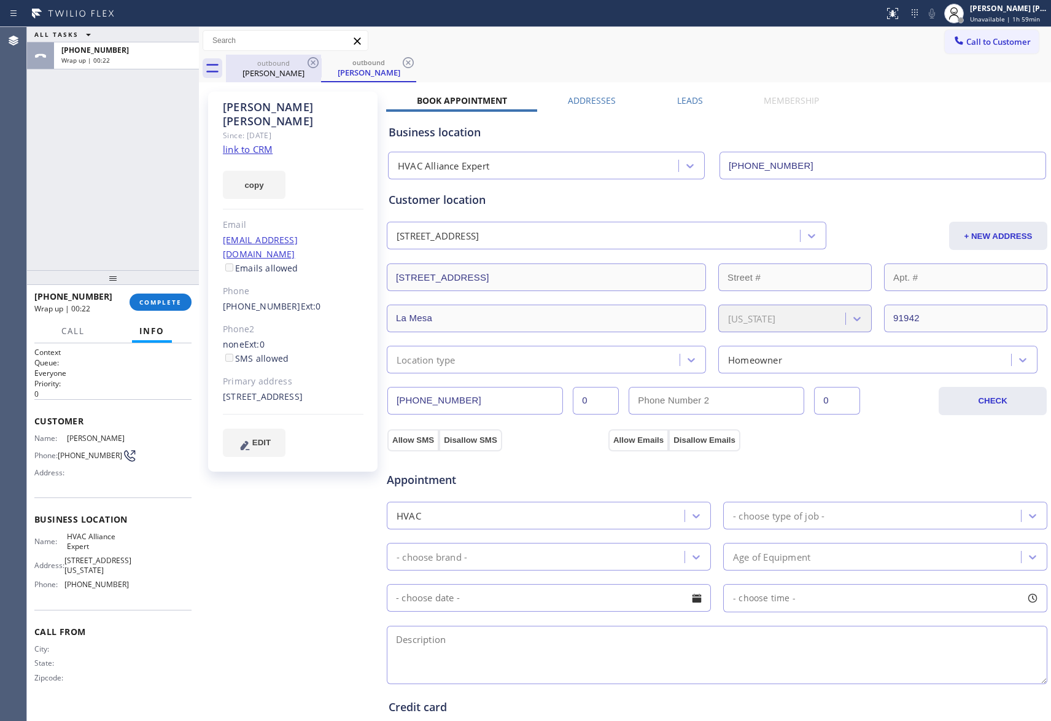
drag, startPoint x: 315, startPoint y: 79, endPoint x: 315, endPoint y: 61, distance: 17.2
click at [314, 76] on div "outbound [PERSON_NAME]" at bounding box center [273, 69] width 93 height 28
click at [315, 61] on icon at bounding box center [313, 62] width 15 height 15
click at [0, 0] on icon at bounding box center [0, 0] width 0 height 0
click at [315, 61] on div "outbound [PERSON_NAME] outbound [PERSON_NAME]" at bounding box center [638, 69] width 825 height 28
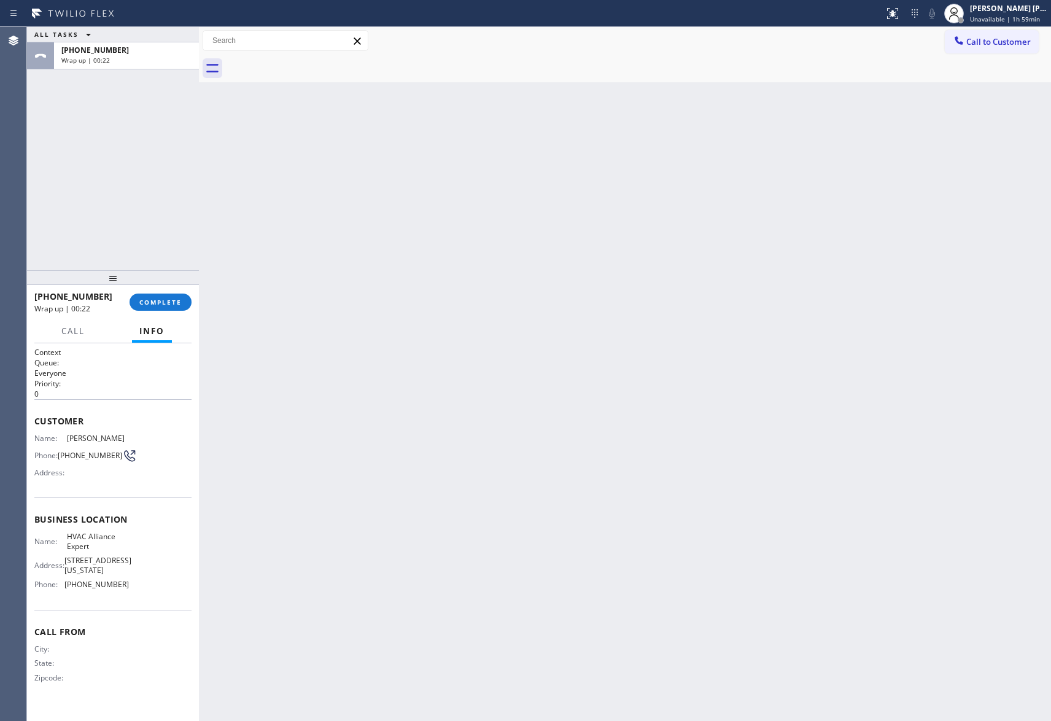
click at [315, 61] on div at bounding box center [638, 69] width 825 height 28
click at [165, 296] on button "COMPLETE" at bounding box center [161, 302] width 62 height 17
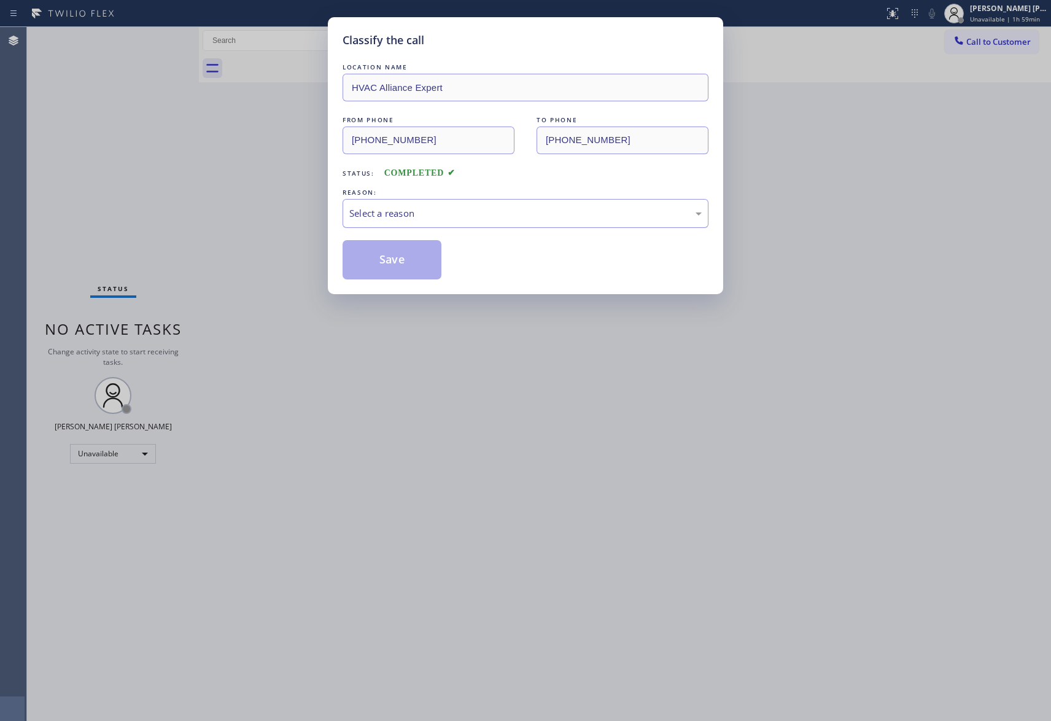
click at [433, 222] on div "Select a reason" at bounding box center [526, 213] width 366 height 29
click at [397, 259] on button "Save" at bounding box center [392, 259] width 99 height 39
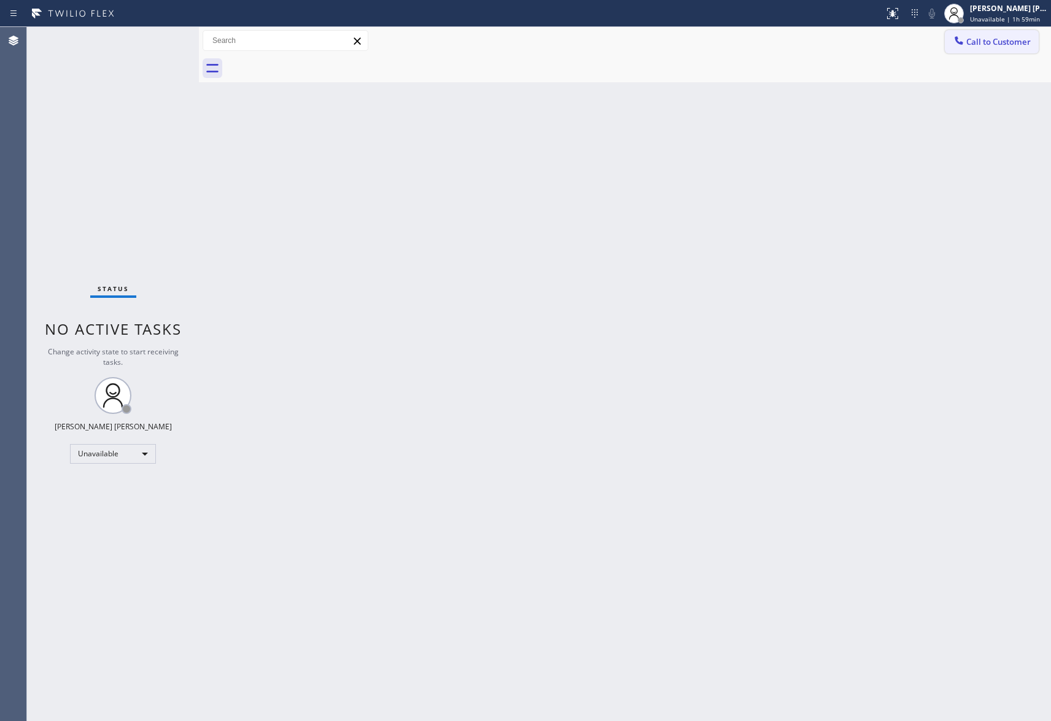
click at [1001, 31] on button "Call to Customer" at bounding box center [992, 41] width 94 height 23
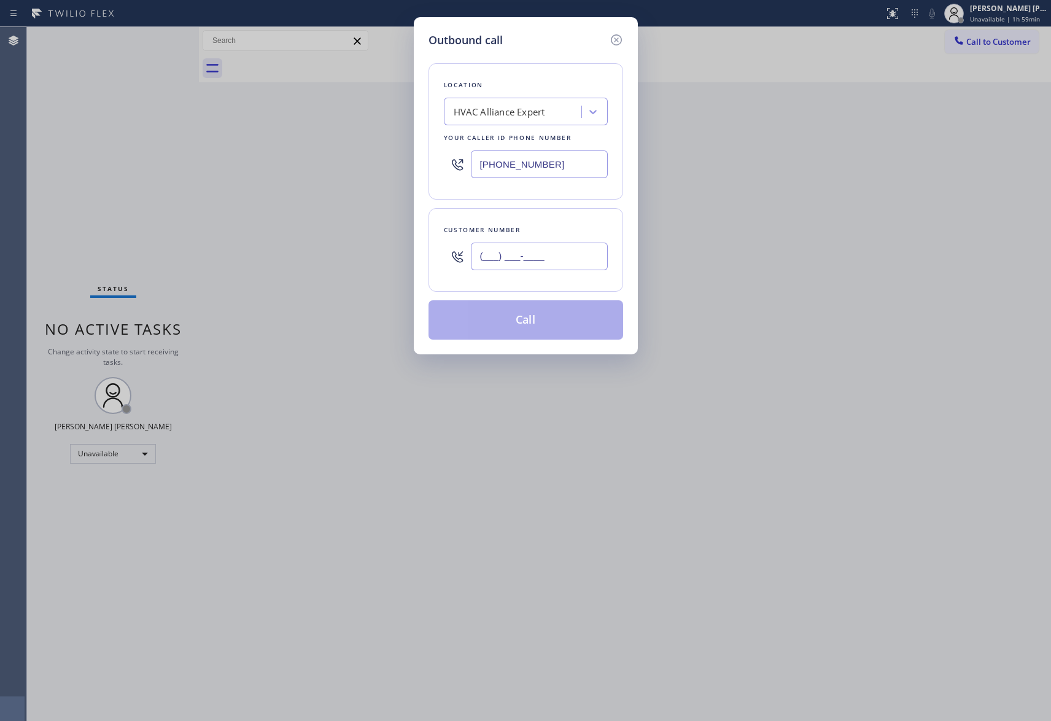
click at [553, 246] on input "(___) ___-____" at bounding box center [539, 257] width 137 height 28
paste input "949) 412-1144"
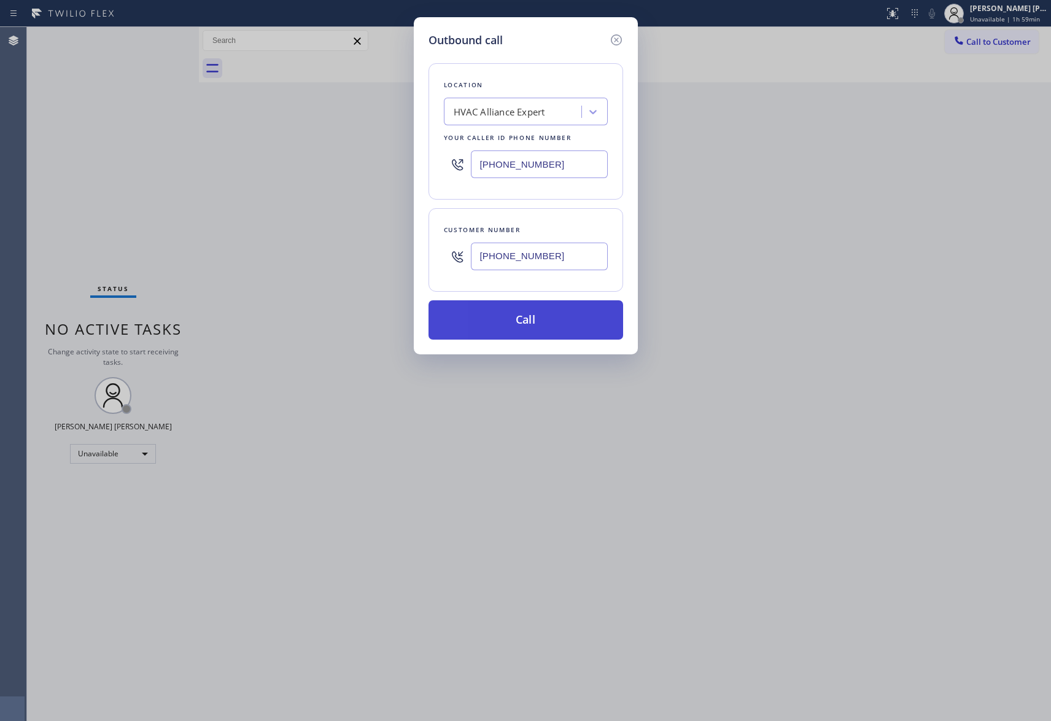
type input "[PHONE_NUMBER]"
click at [536, 325] on button "Call" at bounding box center [526, 319] width 195 height 39
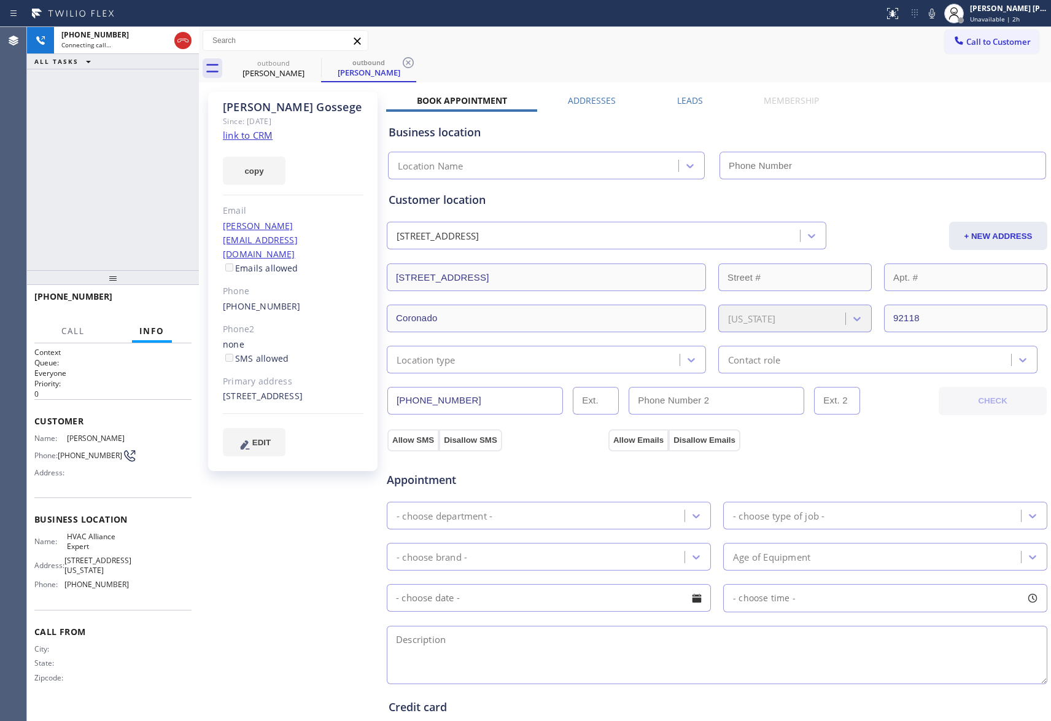
type input "[PHONE_NUMBER]"
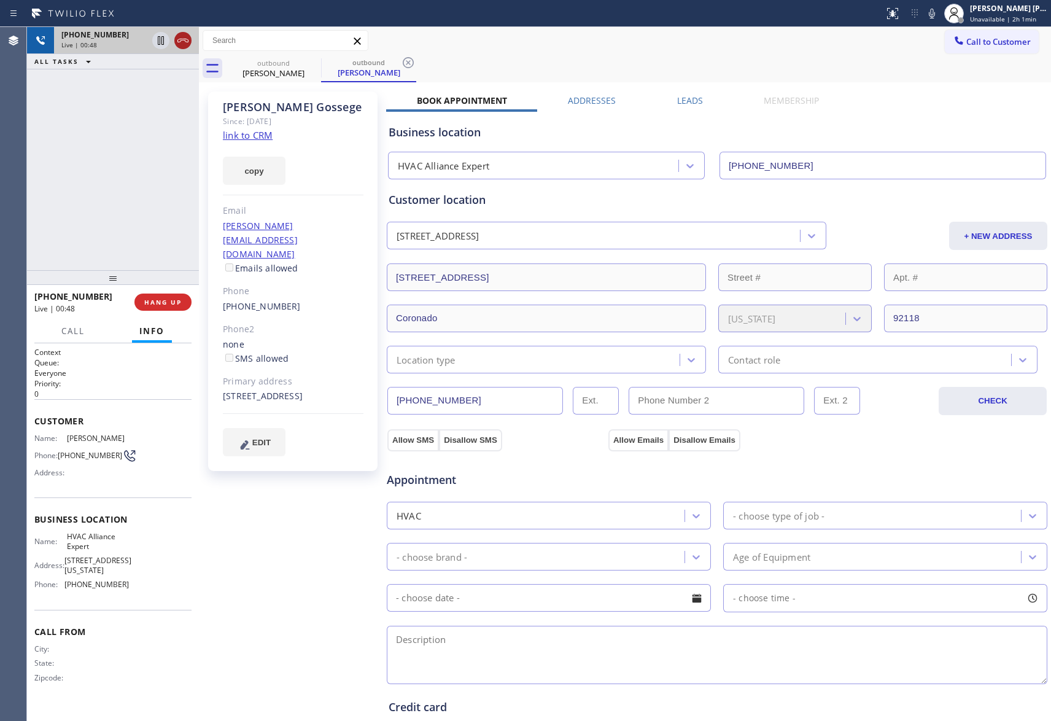
click at [182, 39] on icon at bounding box center [183, 40] width 15 height 15
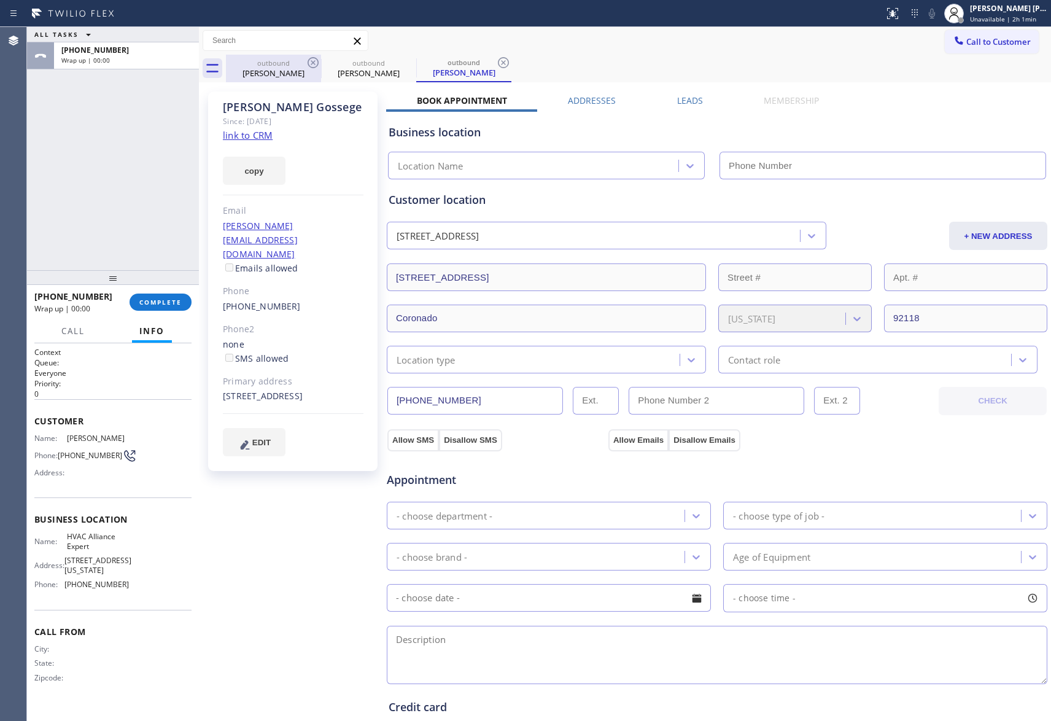
click at [309, 57] on icon at bounding box center [313, 62] width 15 height 15
click at [401, 61] on icon at bounding box center [408, 62] width 15 height 15
click at [496, 61] on icon at bounding box center [503, 62] width 15 height 15
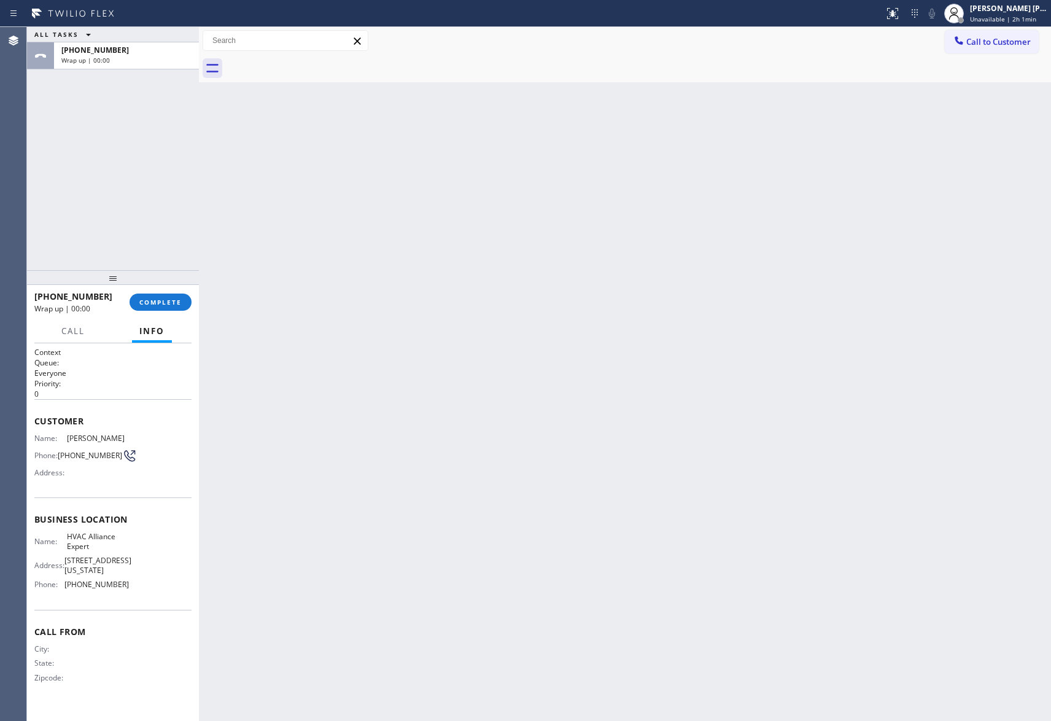
click at [313, 61] on div at bounding box center [638, 69] width 825 height 28
click at [152, 303] on span "COMPLETE" at bounding box center [160, 302] width 42 height 9
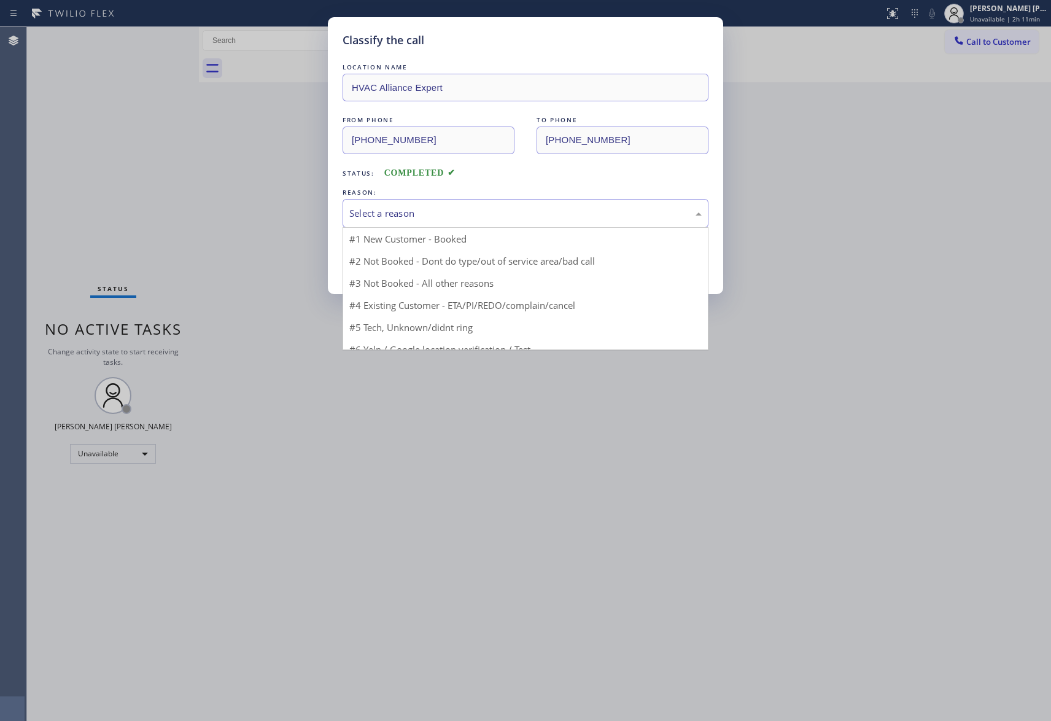
click at [415, 208] on div "Select a reason" at bounding box center [525, 213] width 352 height 14
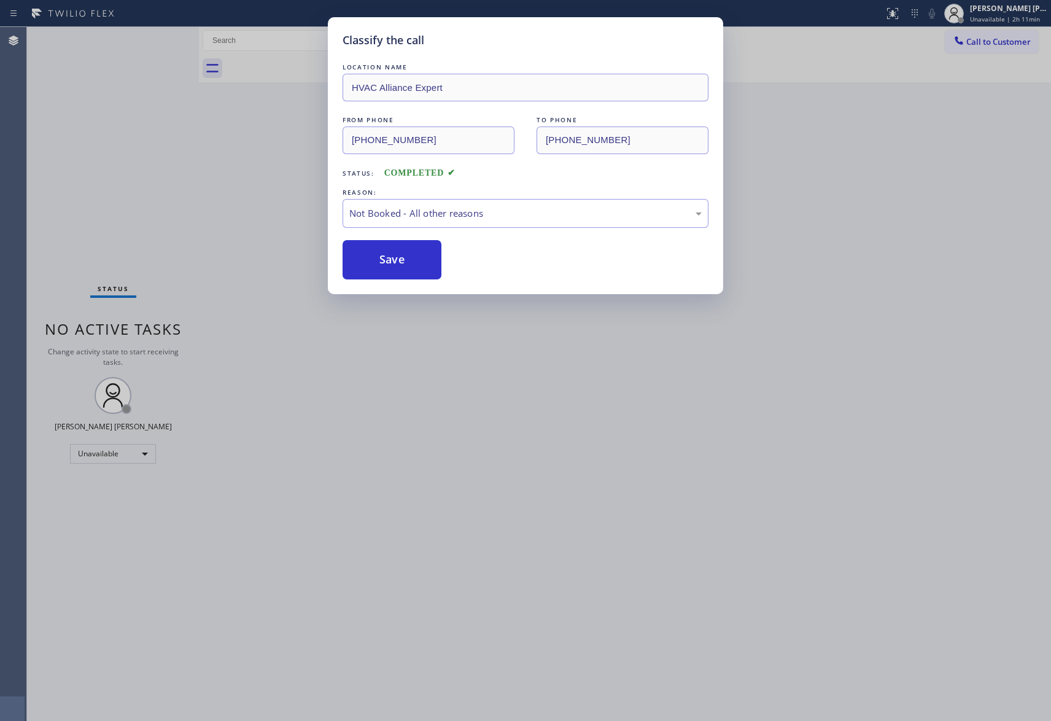
drag, startPoint x: 394, startPoint y: 260, endPoint x: 1001, endPoint y: 107, distance: 625.8
click at [402, 259] on button "Save" at bounding box center [392, 259] width 99 height 39
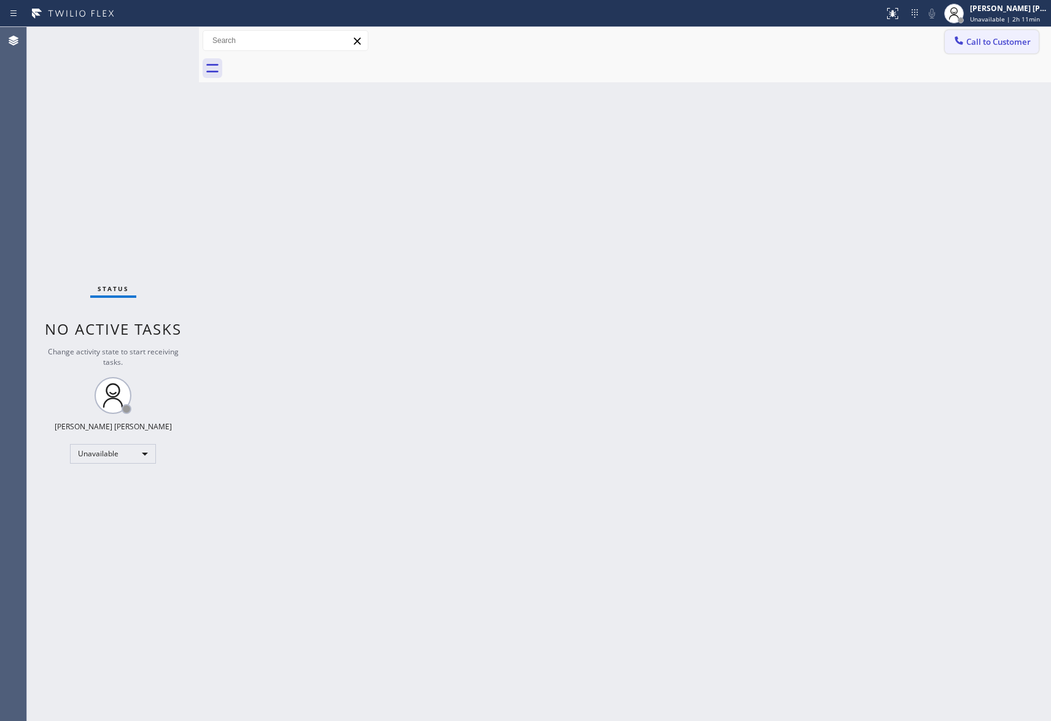
click at [997, 37] on span "Call to Customer" at bounding box center [998, 41] width 64 height 11
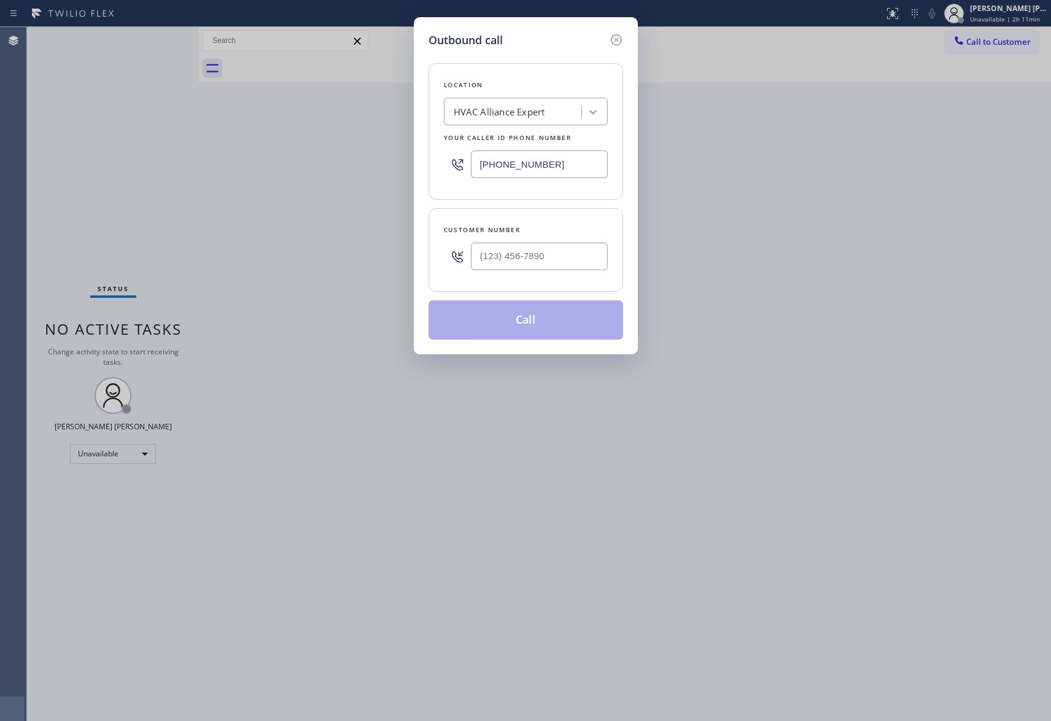
click at [526, 278] on div "Customer number" at bounding box center [526, 250] width 195 height 84
click at [560, 259] on input "(___) ___-____" at bounding box center [539, 257] width 137 height 28
paste input "310) 963-6029"
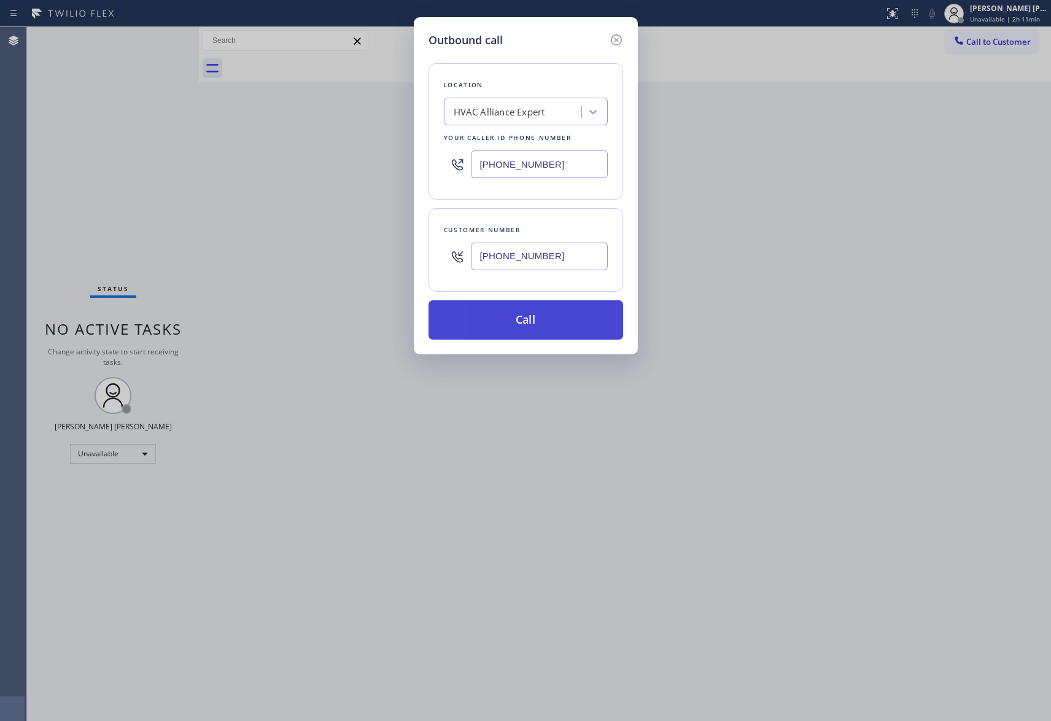
type input "[PHONE_NUMBER]"
click at [546, 325] on button "Call" at bounding box center [526, 319] width 195 height 39
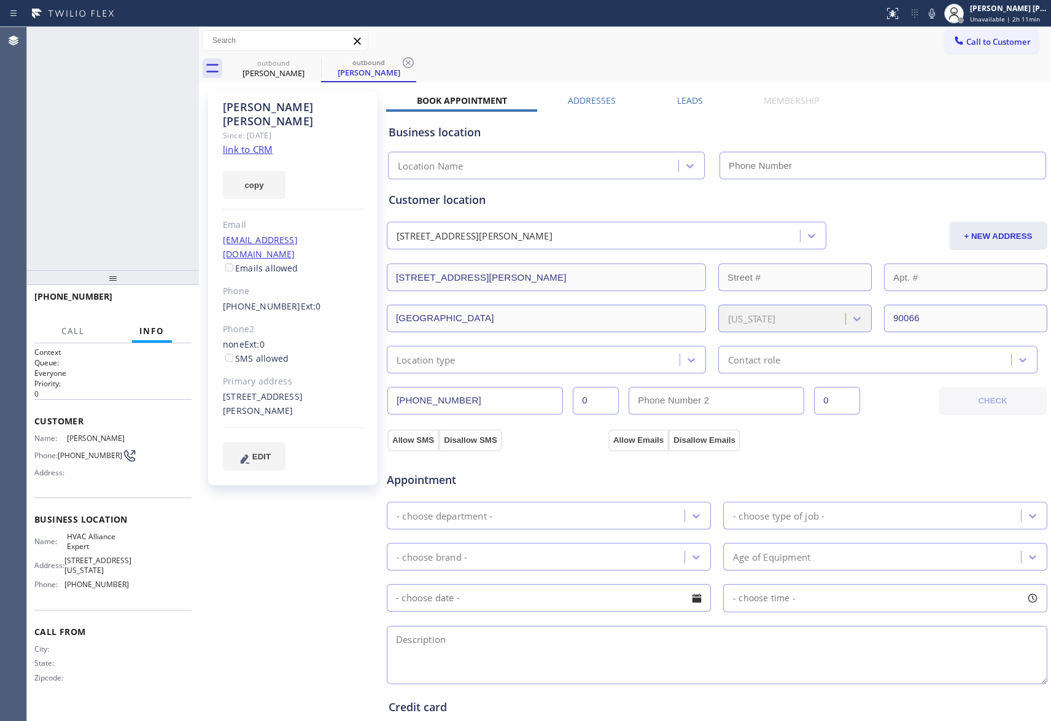
type input "[PHONE_NUMBER]"
click at [698, 101] on label "Leads" at bounding box center [690, 101] width 26 height 12
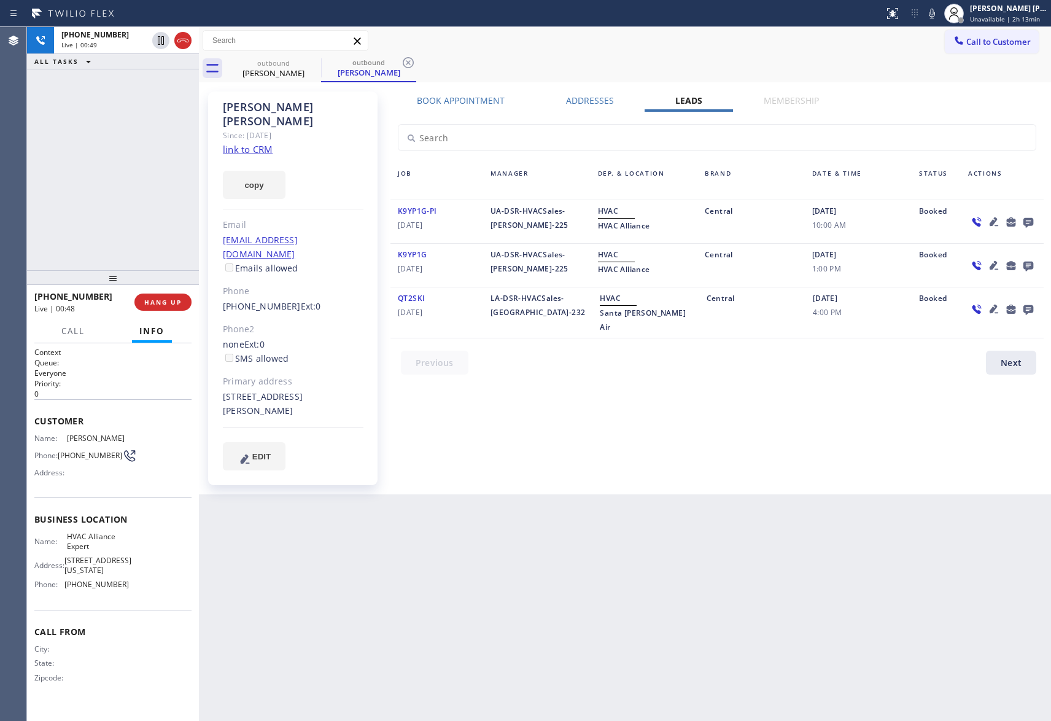
drag, startPoint x: 162, startPoint y: 302, endPoint x: 148, endPoint y: 292, distance: 17.2
click at [165, 300] on span "HANG UP" at bounding box center [162, 302] width 37 height 9
click at [171, 296] on button "COMPLETE" at bounding box center [161, 302] width 62 height 17
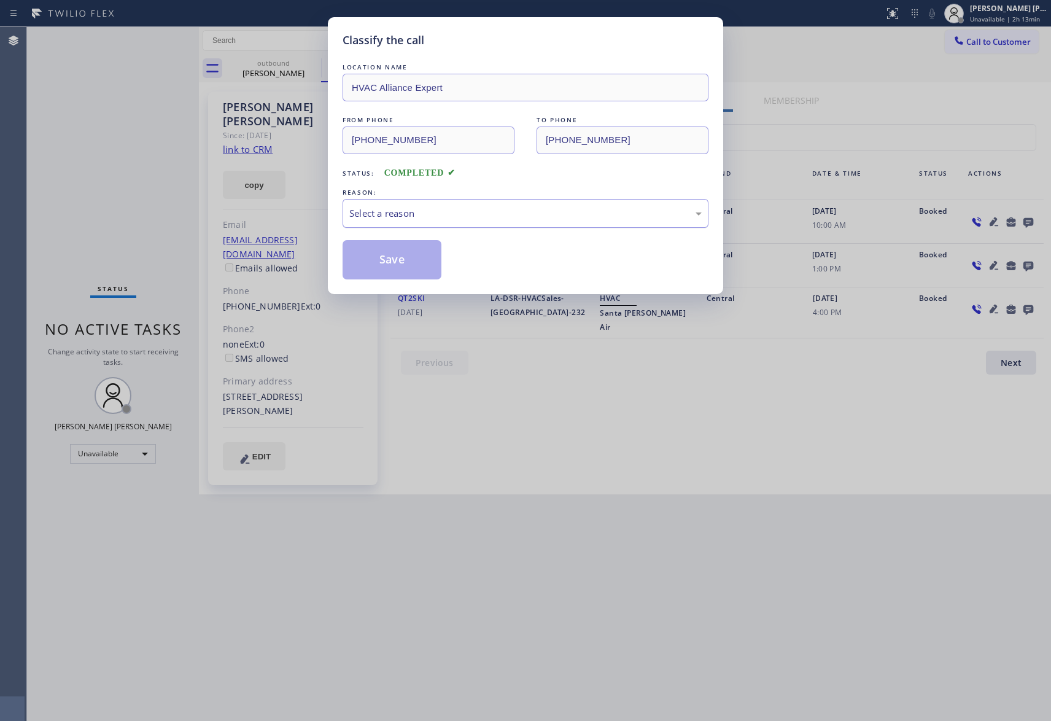
click at [545, 211] on div "Select a reason" at bounding box center [525, 213] width 352 height 14
click at [398, 262] on button "Save" at bounding box center [392, 259] width 99 height 39
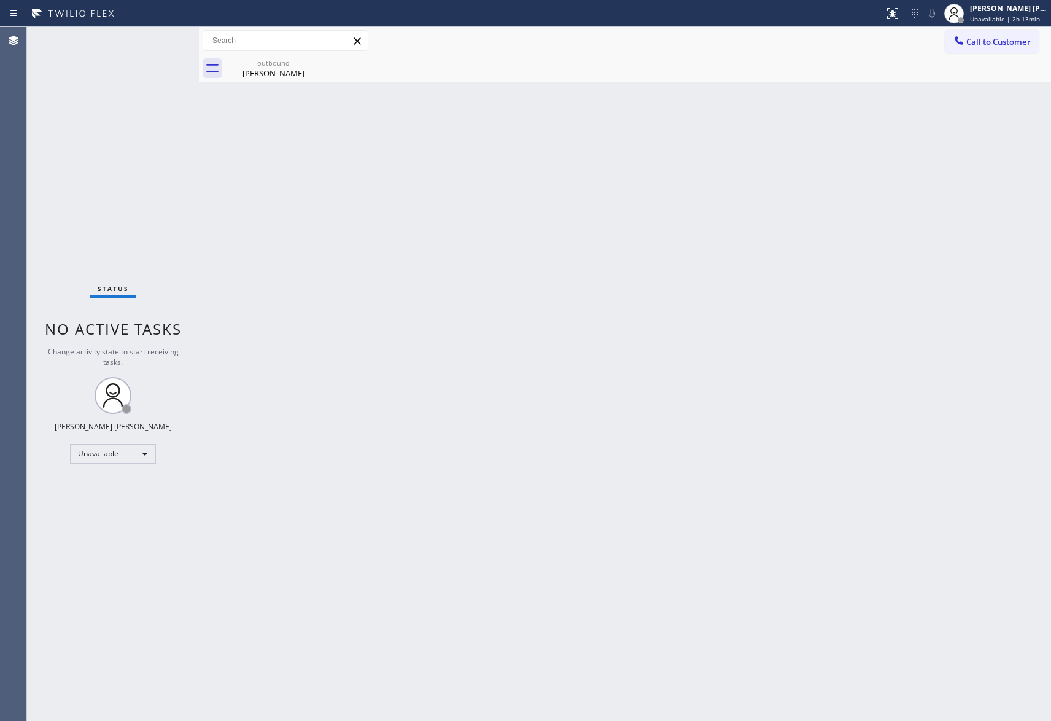
drag, startPoint x: 290, startPoint y: 72, endPoint x: 327, endPoint y: 60, distance: 38.1
click at [295, 69] on div "[PERSON_NAME]" at bounding box center [273, 73] width 93 height 11
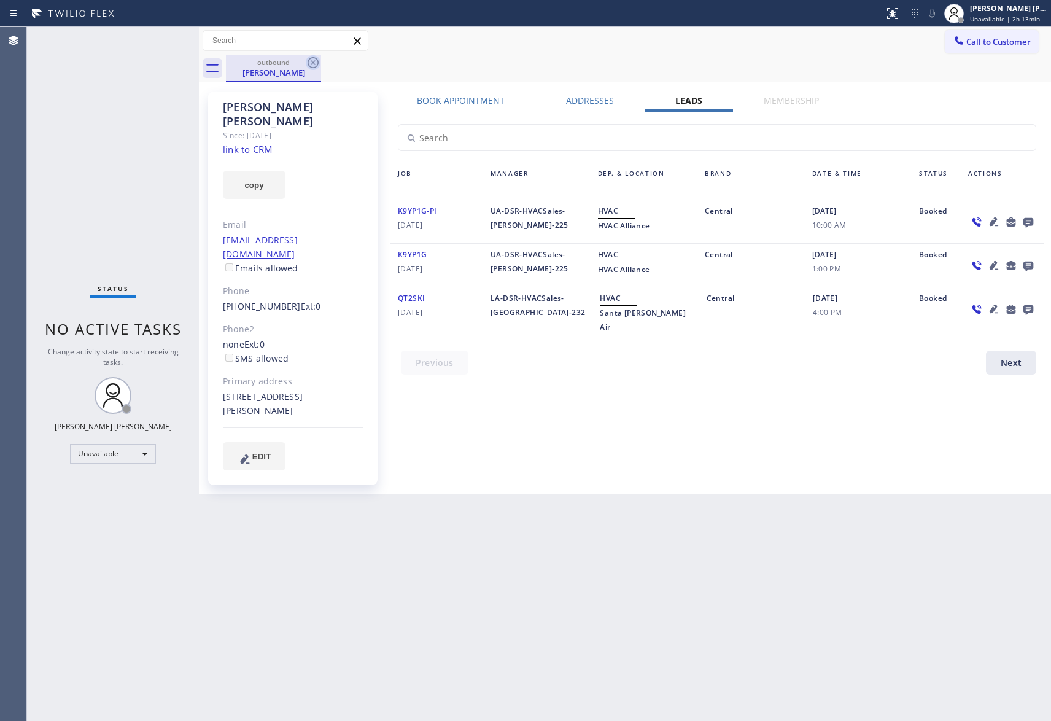
drag, startPoint x: 325, startPoint y: 59, endPoint x: 308, endPoint y: 63, distance: 18.2
click at [323, 59] on div "outbound [PERSON_NAME]" at bounding box center [638, 69] width 825 height 28
click at [308, 63] on icon at bounding box center [313, 62] width 11 height 11
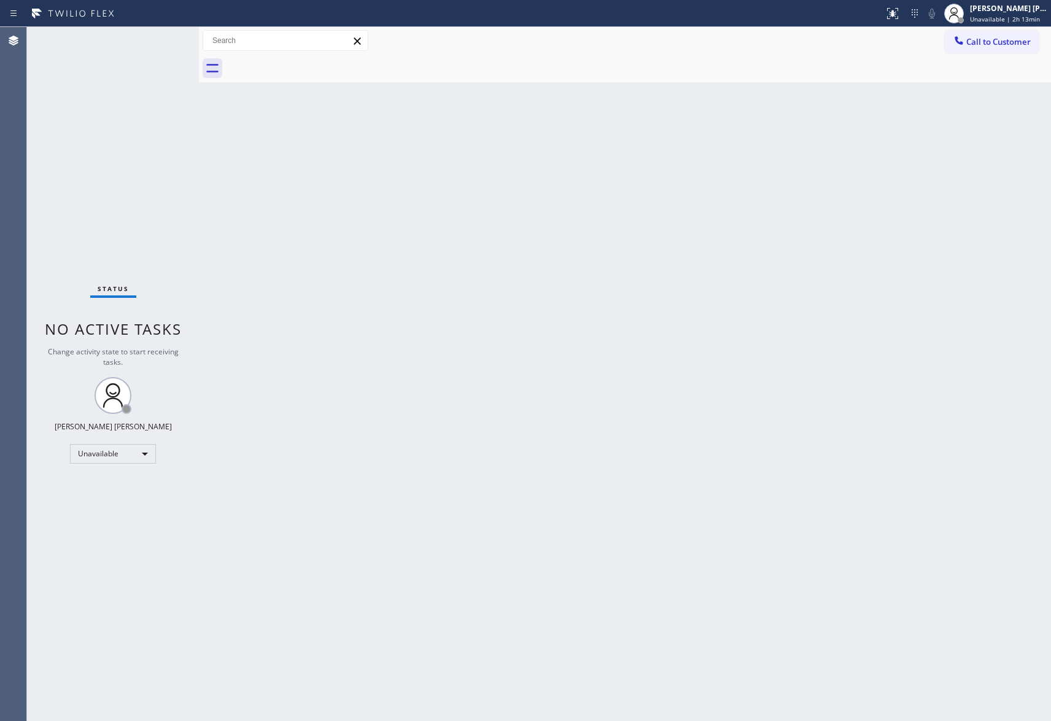
click at [312, 63] on div at bounding box center [638, 69] width 825 height 28
click at [1003, 34] on button "Call to Customer" at bounding box center [992, 41] width 94 height 23
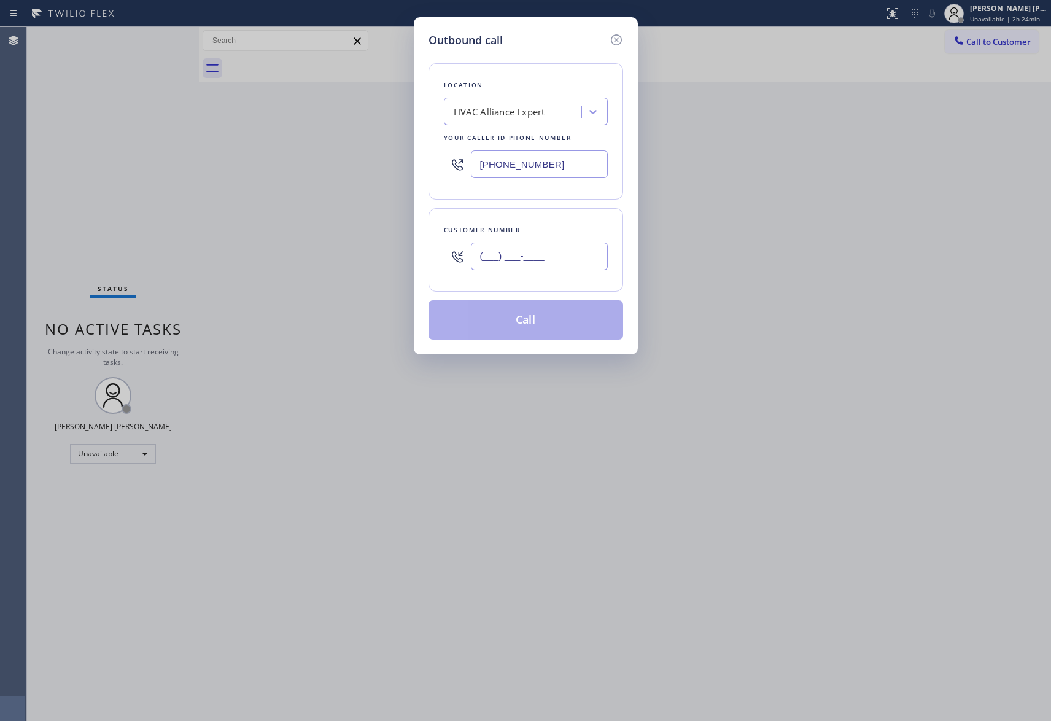
click at [543, 244] on input "(___) ___-____" at bounding box center [539, 257] width 137 height 28
paste input "703) 819-2860"
type input "[PHONE_NUMBER]"
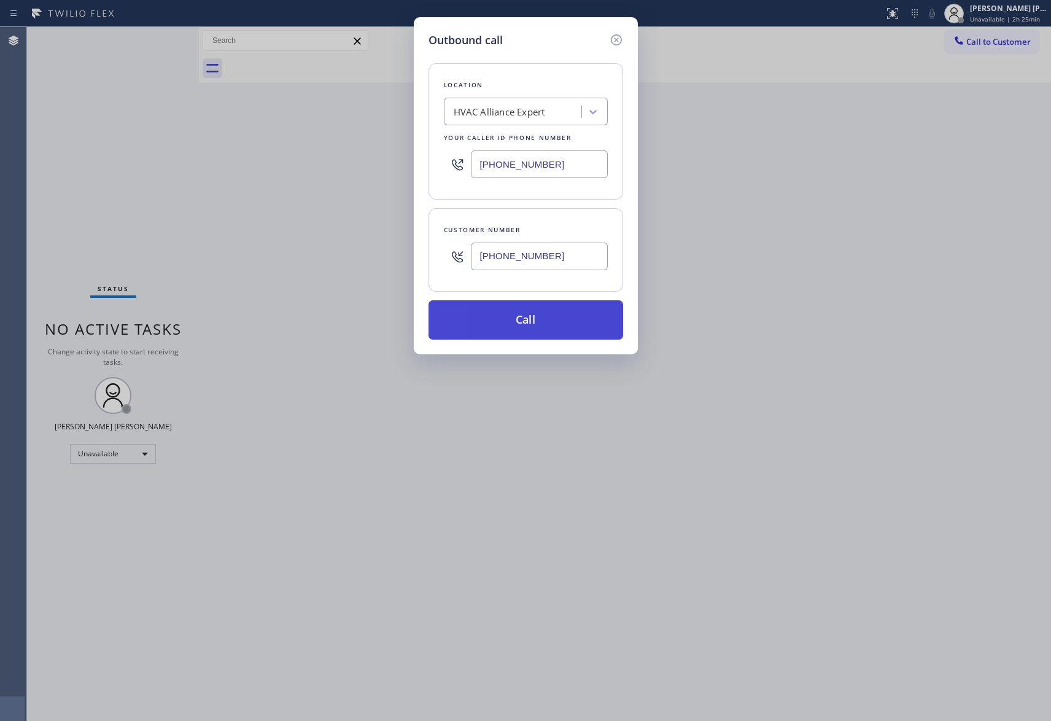
click at [546, 328] on button "Call" at bounding box center [526, 319] width 195 height 39
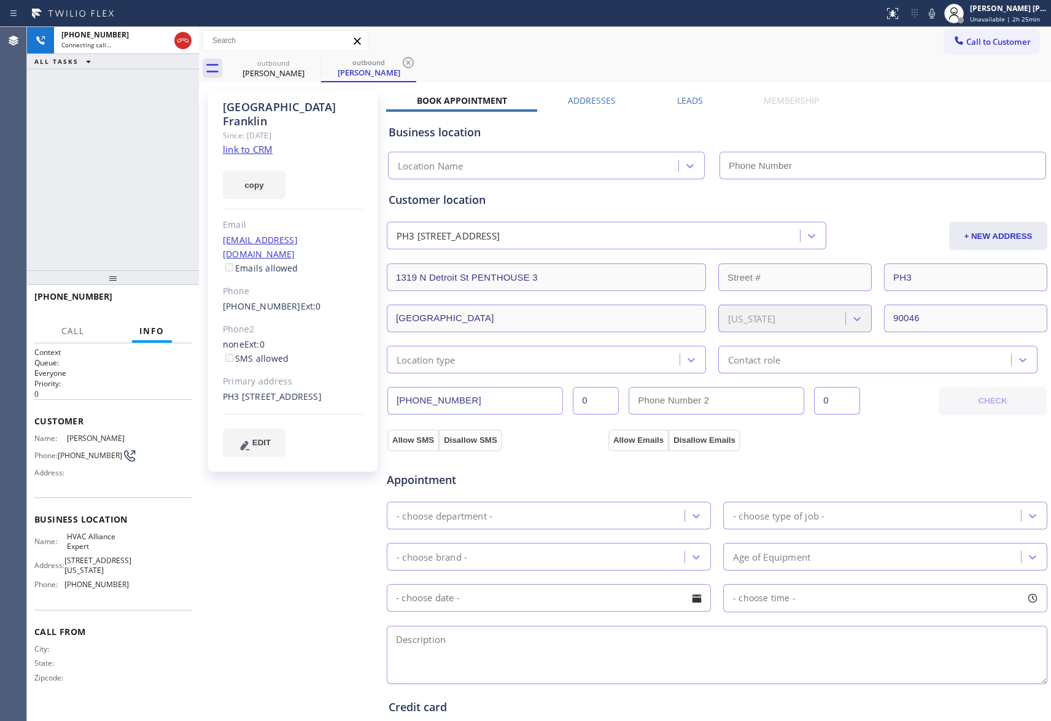
type input "[PHONE_NUMBER]"
click at [166, 298] on span "HANG UP" at bounding box center [162, 302] width 37 height 9
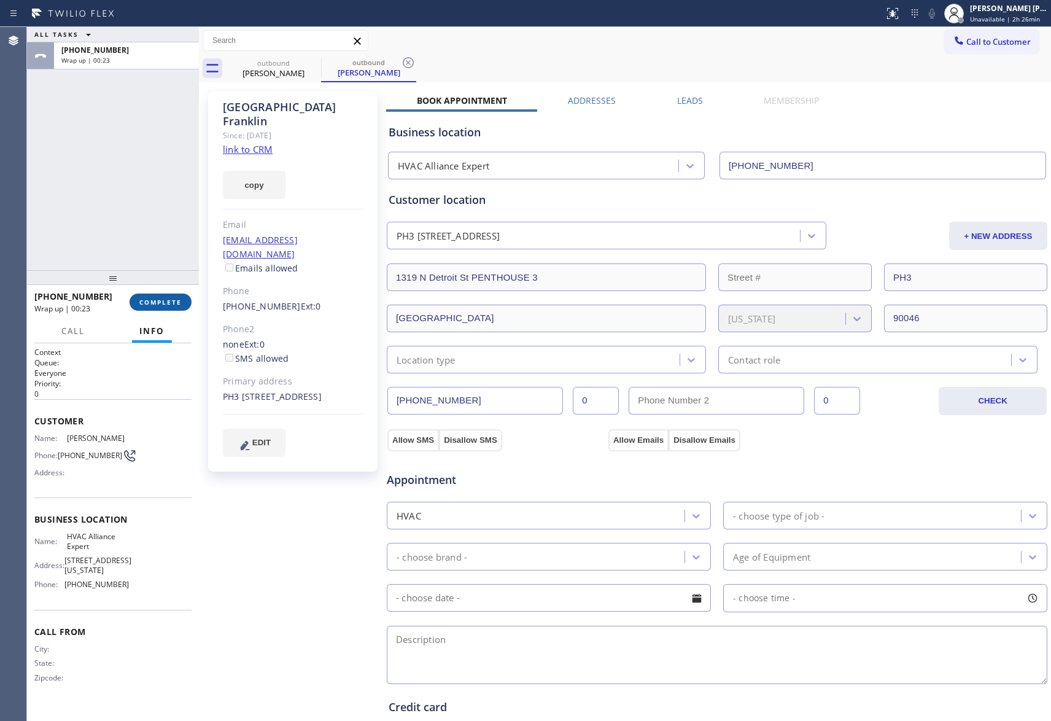
click at [144, 295] on button "COMPLETE" at bounding box center [161, 302] width 62 height 17
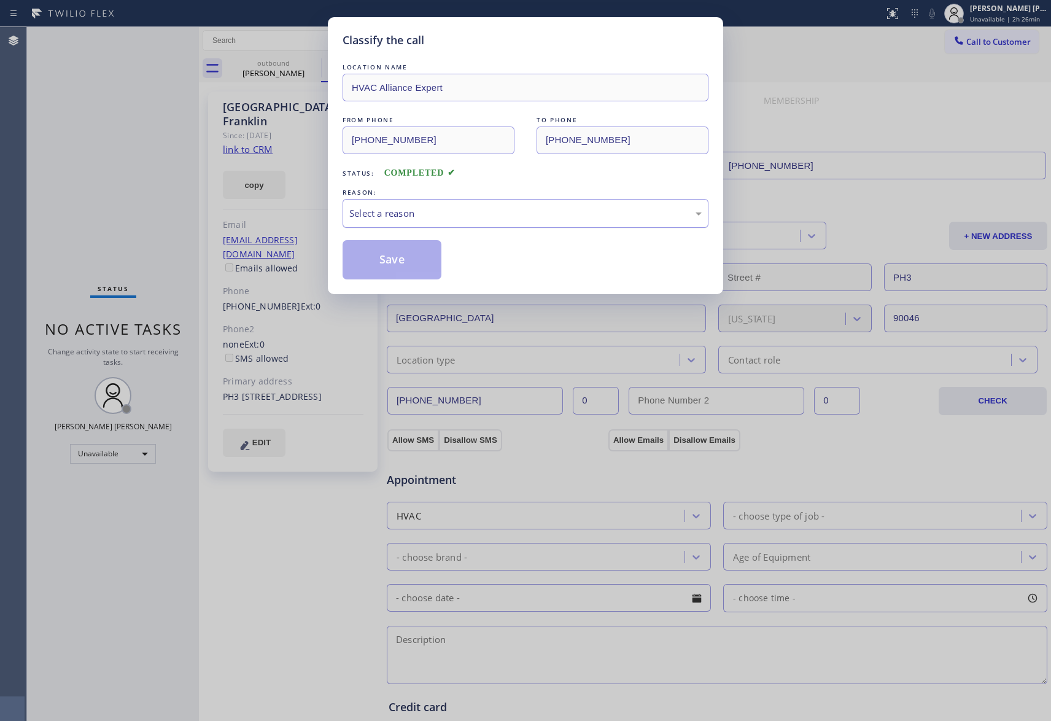
click at [468, 214] on div "Select a reason" at bounding box center [525, 213] width 352 height 14
click at [416, 257] on button "Save" at bounding box center [392, 259] width 99 height 39
click at [286, 79] on div "Classify the call LOCATION NAME HVAC Alliance Expert FROM PHONE [PHONE_NUMBER] …" at bounding box center [525, 360] width 1051 height 721
click at [297, 63] on div "Classify the call LOCATION NAME 4B2.Paid HVAC Alliance Expert FROM PHONE [PHONE…" at bounding box center [539, 374] width 1024 height 694
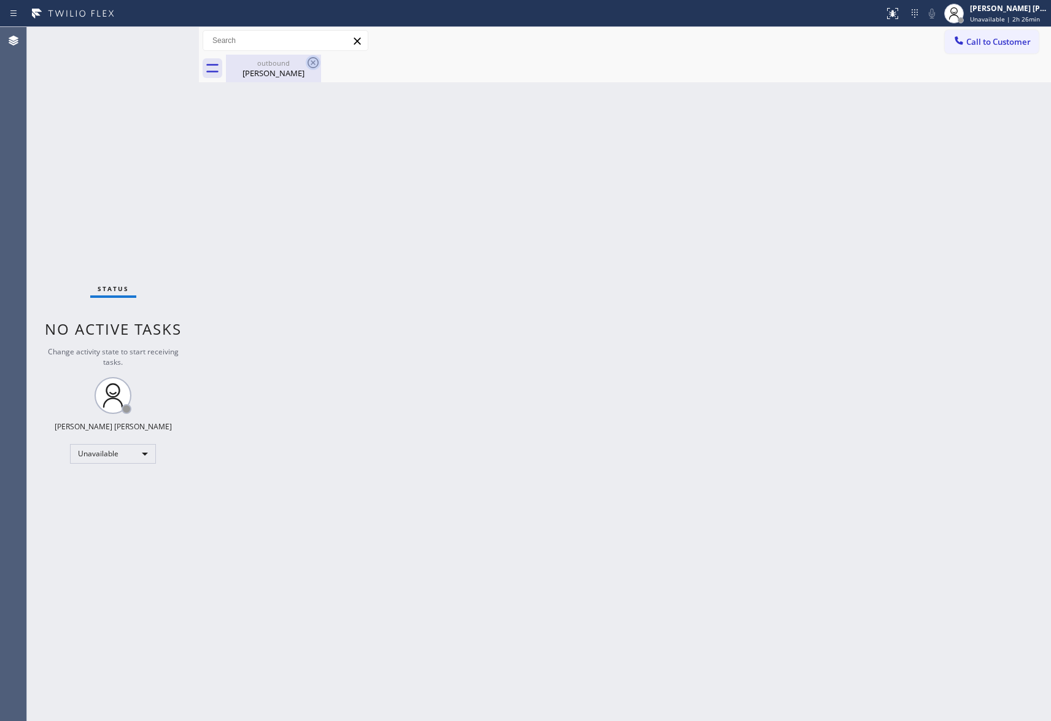
click at [309, 63] on icon at bounding box center [313, 62] width 15 height 15
click at [276, 64] on div "outbound" at bounding box center [273, 62] width 93 height 9
click at [276, 64] on div at bounding box center [638, 69] width 825 height 28
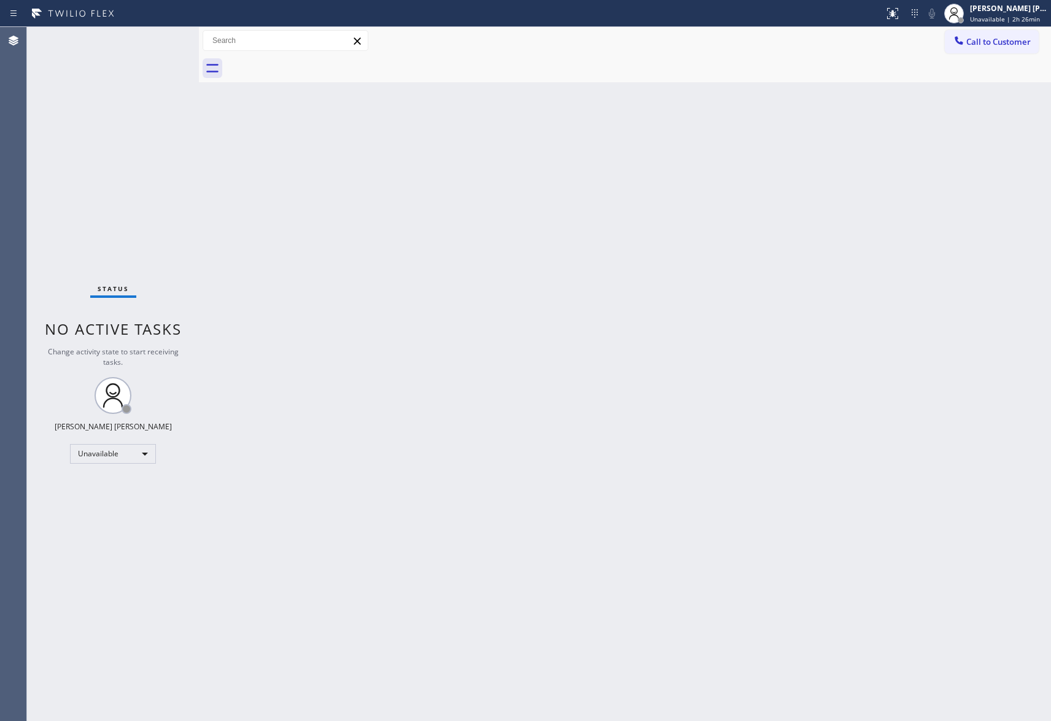
click at [1006, 28] on div "Call to Customer Outbound call Location HVAC Alliance Expert Your caller id pho…" at bounding box center [625, 41] width 852 height 28
click at [1001, 43] on span "Call to Customer" at bounding box center [998, 41] width 64 height 11
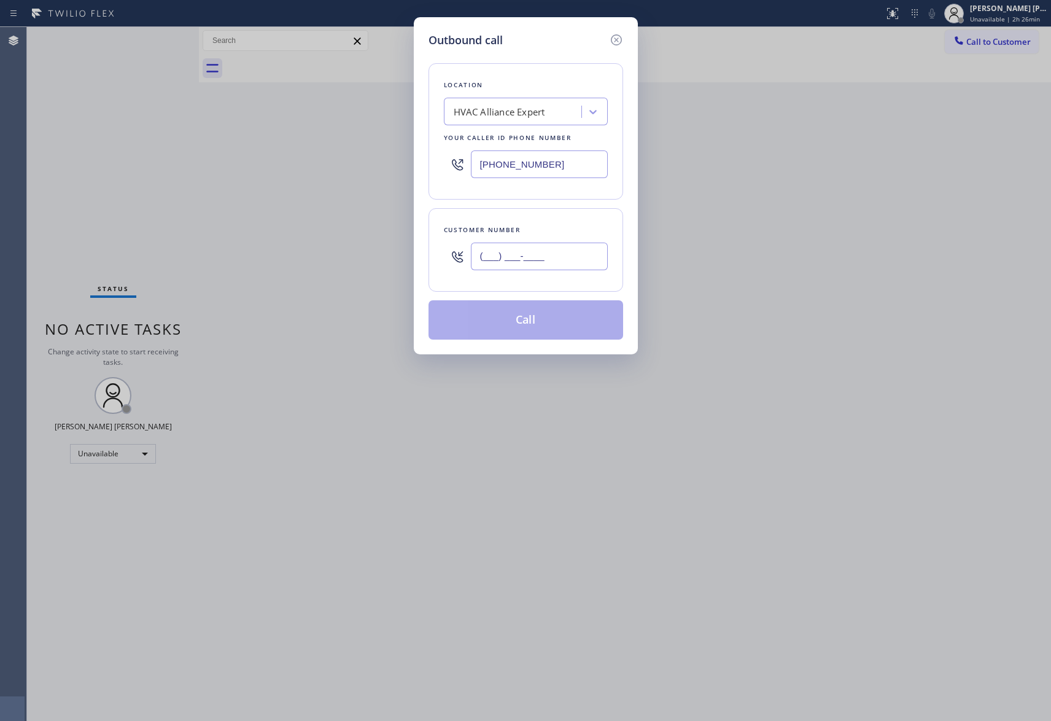
click at [583, 259] on input "(___) ___-____" at bounding box center [539, 257] width 137 height 28
paste input "626) 426-9448"
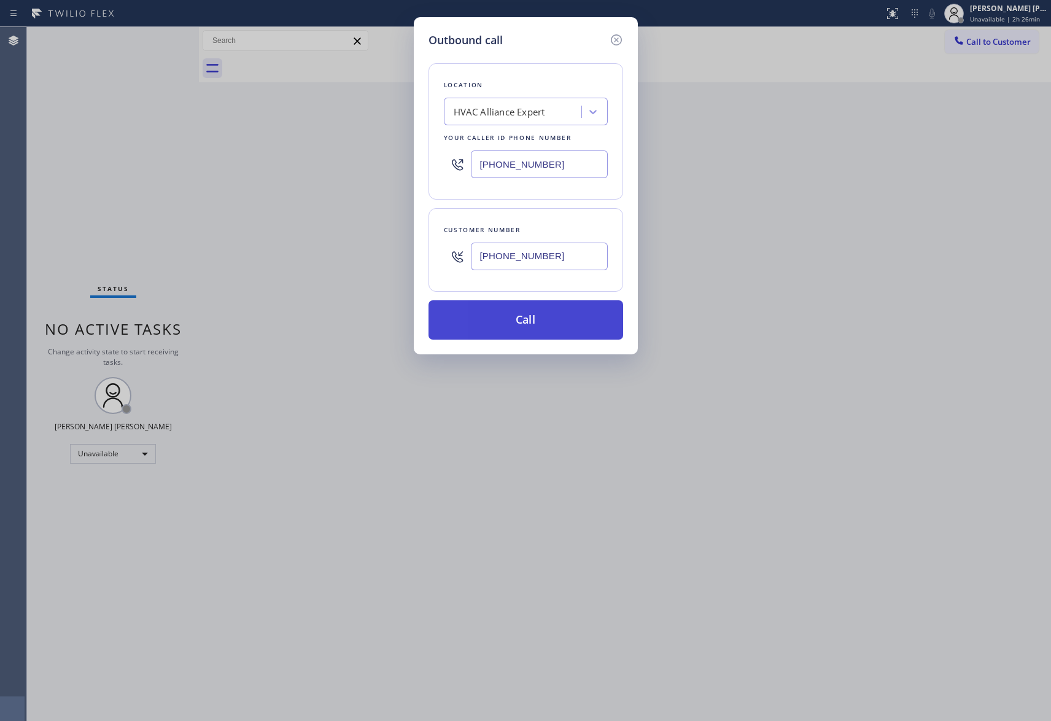
type input "[PHONE_NUMBER]"
click at [575, 321] on button "Call" at bounding box center [526, 319] width 195 height 39
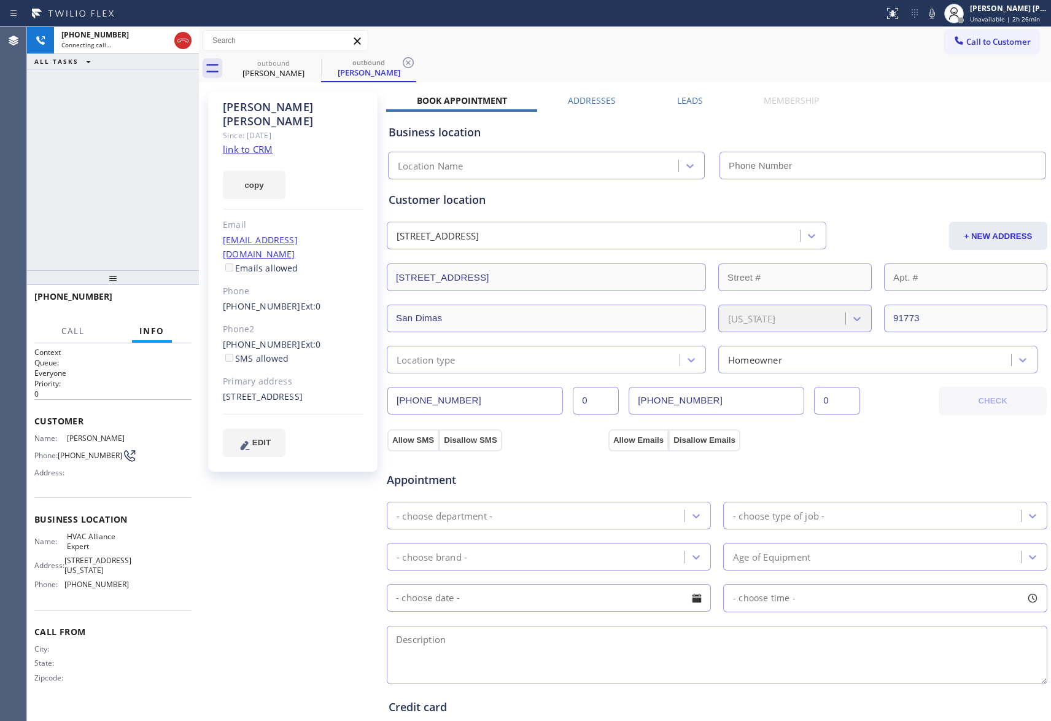
type input "[PHONE_NUMBER]"
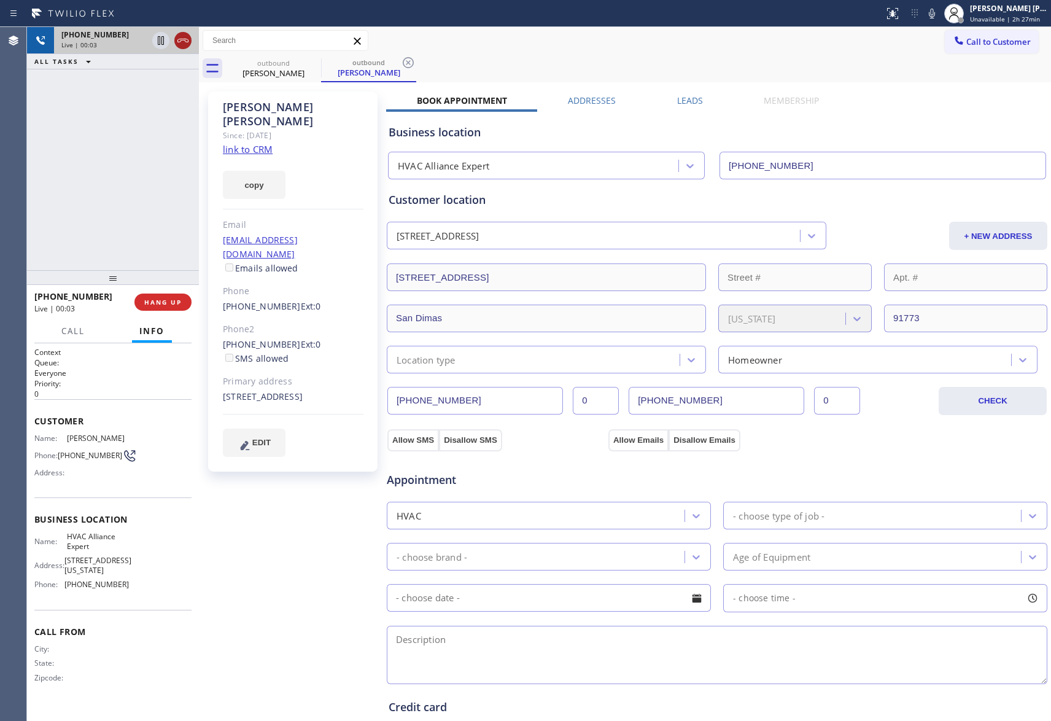
click at [182, 39] on icon at bounding box center [183, 40] width 15 height 15
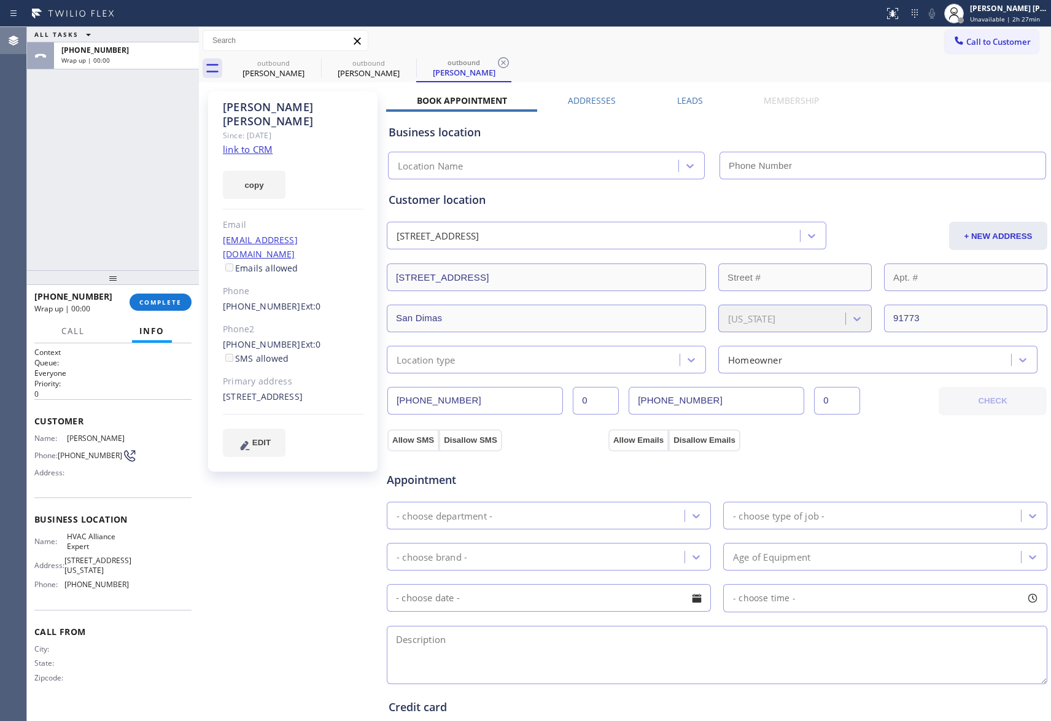
type input "[PHONE_NUMBER]"
click at [296, 64] on div "outbound" at bounding box center [273, 62] width 93 height 9
click at [316, 59] on icon at bounding box center [313, 62] width 11 height 11
click at [0, 0] on icon at bounding box center [0, 0] width 0 height 0
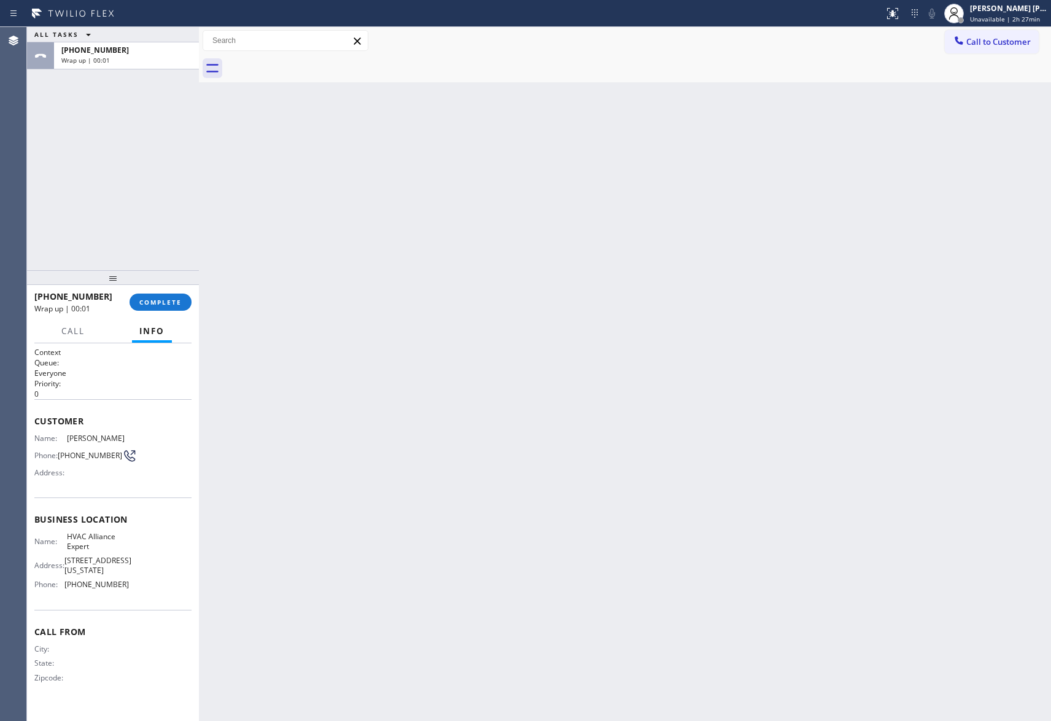
click at [316, 59] on div at bounding box center [638, 69] width 825 height 28
click at [163, 298] on span "COMPLETE" at bounding box center [160, 302] width 42 height 9
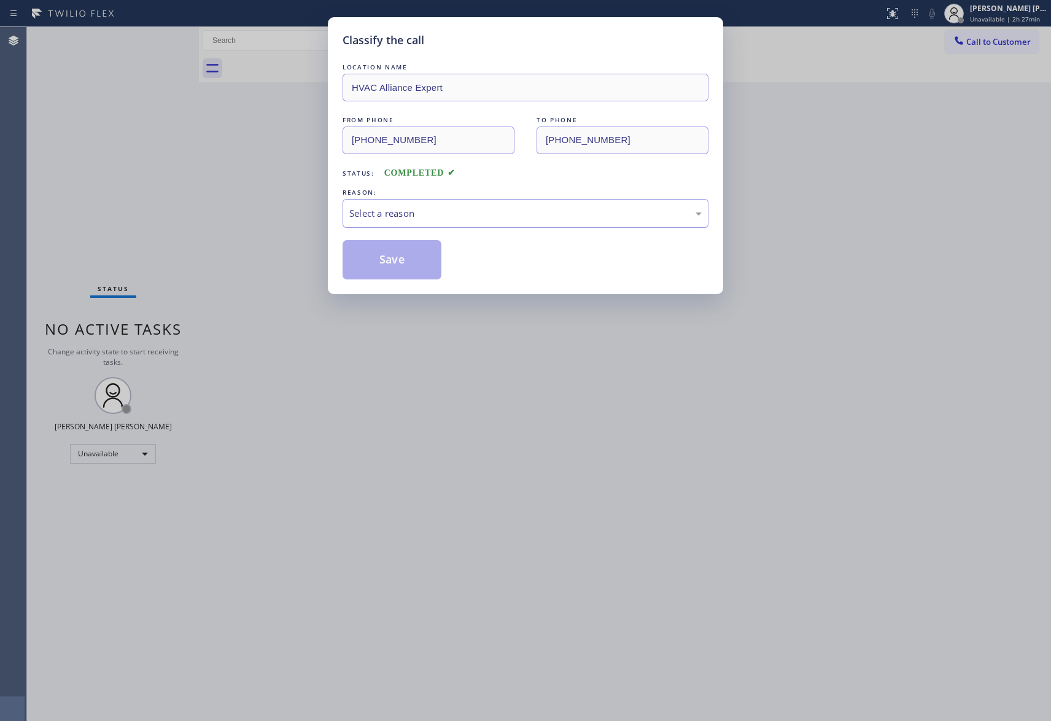
click at [519, 212] on div "Select a reason" at bounding box center [525, 213] width 352 height 14
click at [406, 260] on button "Save" at bounding box center [392, 259] width 99 height 39
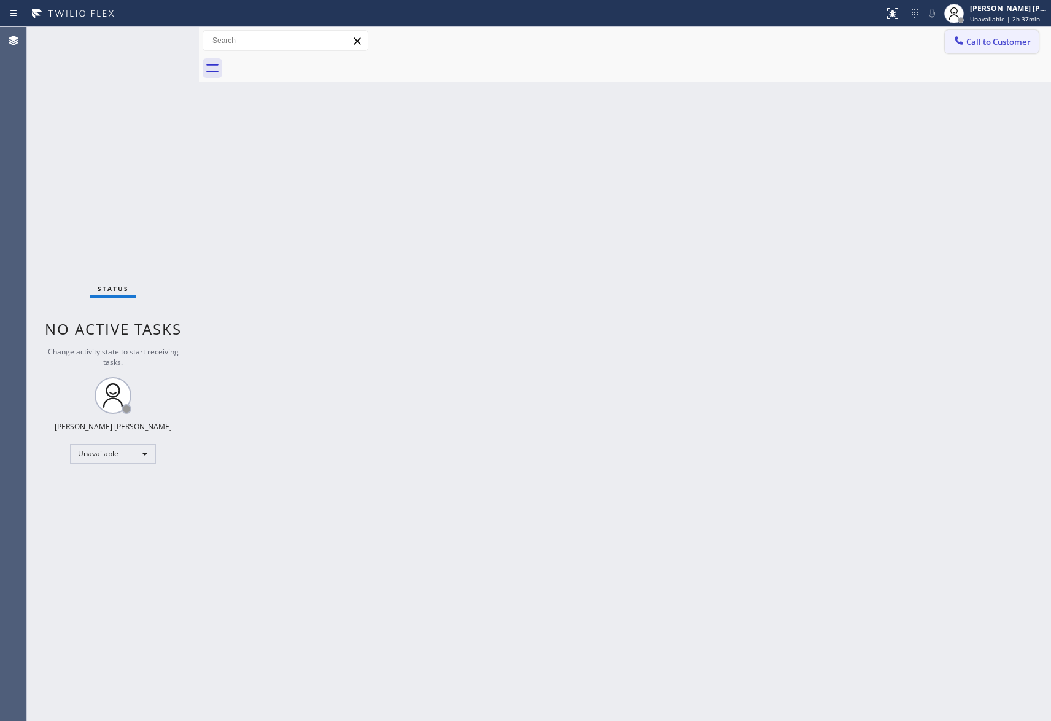
click at [979, 30] on button "Call to Customer" at bounding box center [992, 41] width 94 height 23
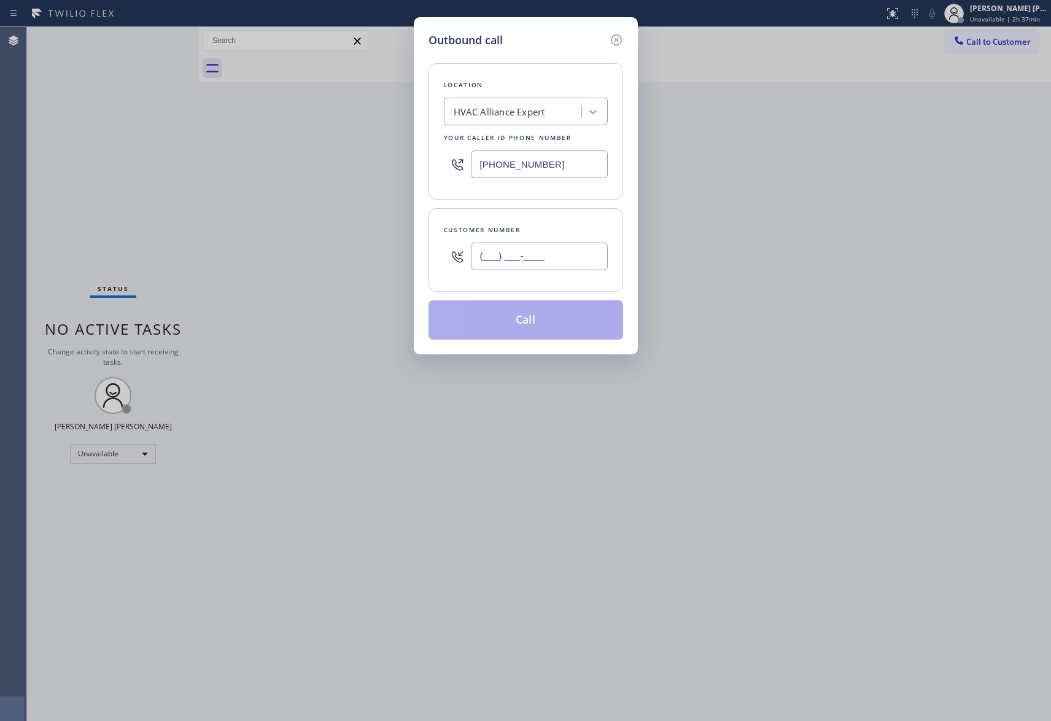
click at [519, 258] on input "(___) ___-____" at bounding box center [539, 257] width 137 height 28
paste input "310) 413-1429"
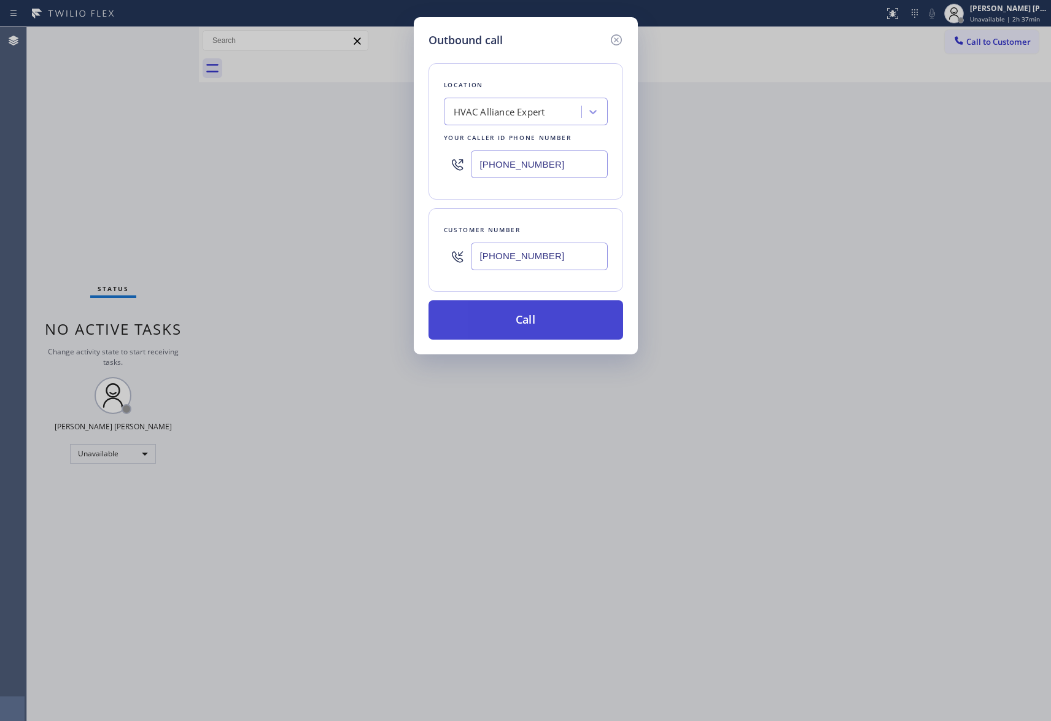
type input "[PHONE_NUMBER]"
click at [558, 322] on button "Call" at bounding box center [526, 319] width 195 height 39
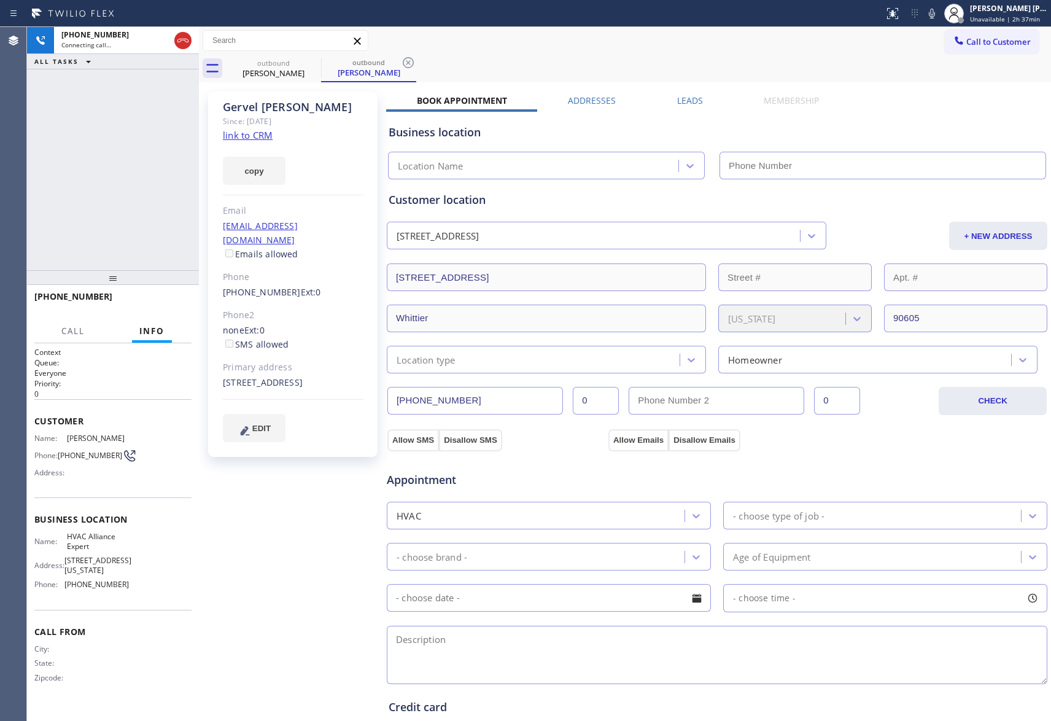
type input "[PHONE_NUMBER]"
click at [688, 103] on label "Leads" at bounding box center [690, 101] width 26 height 12
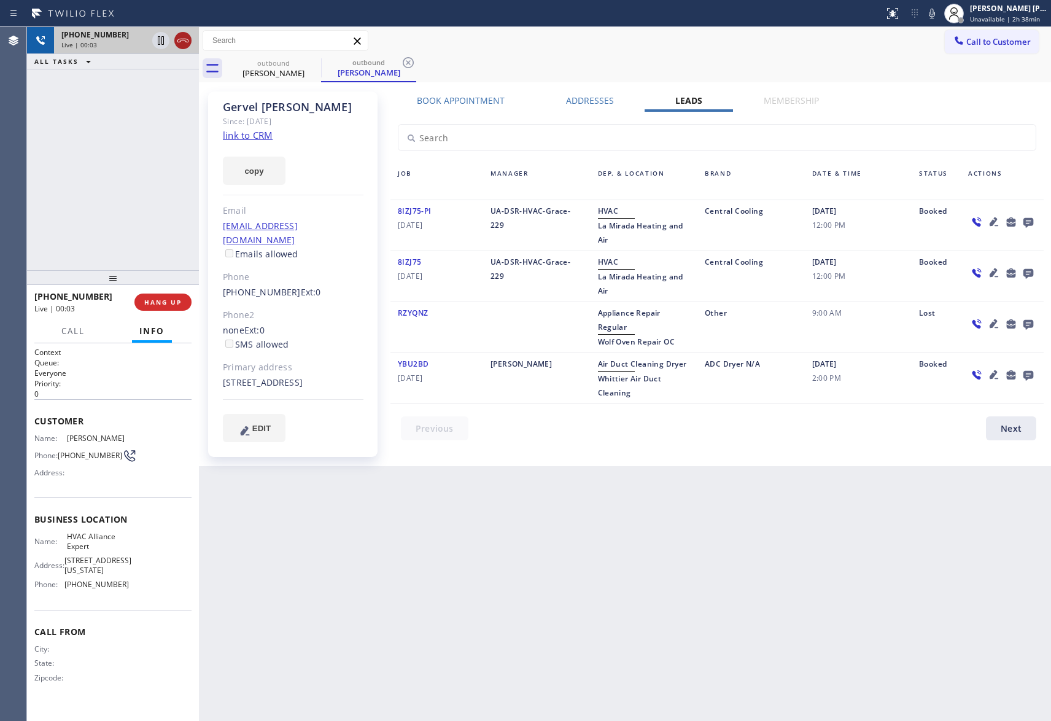
click at [187, 37] on icon at bounding box center [183, 40] width 15 height 15
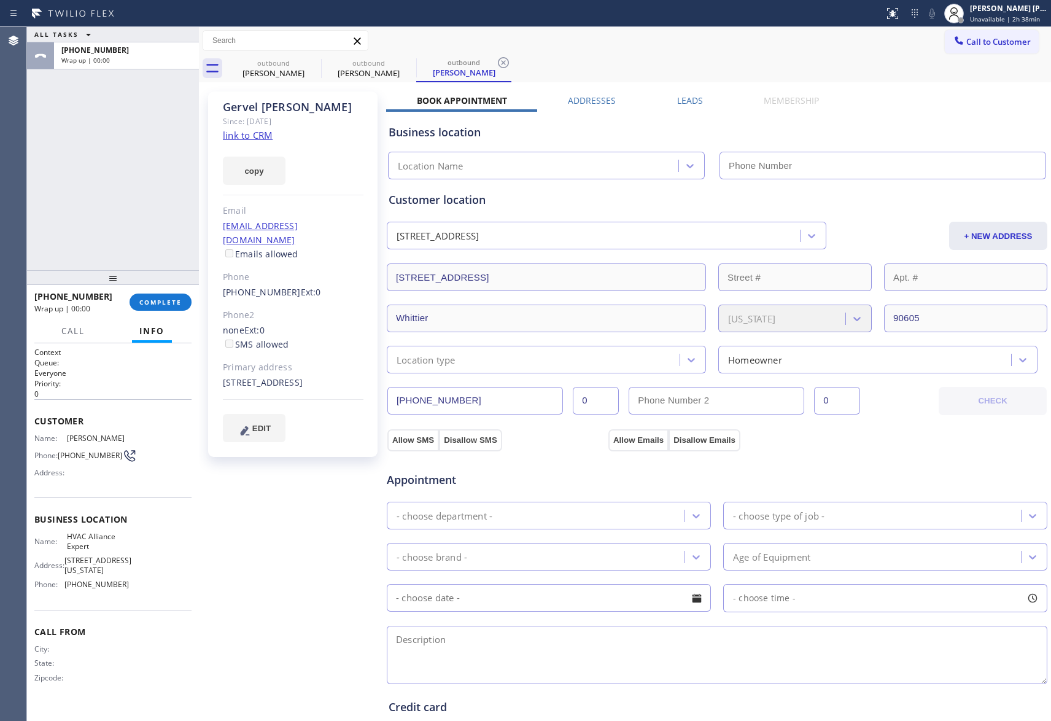
type input "[PHONE_NUMBER]"
click at [682, 102] on label "Leads" at bounding box center [690, 101] width 26 height 12
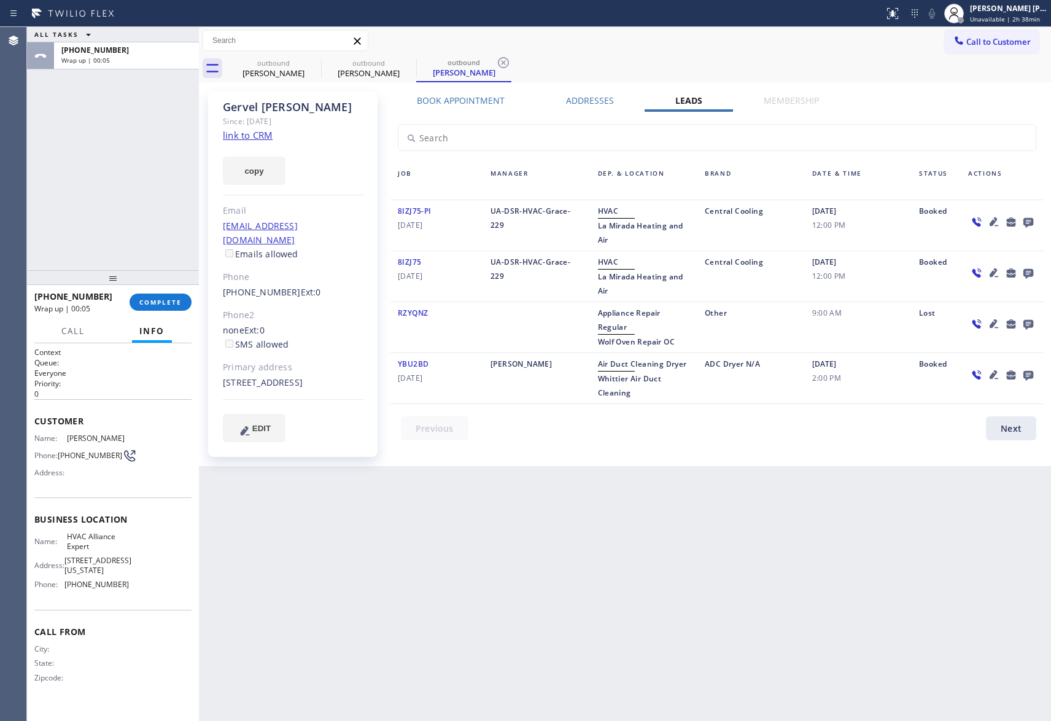
click at [1027, 219] on icon at bounding box center [1029, 223] width 10 height 10
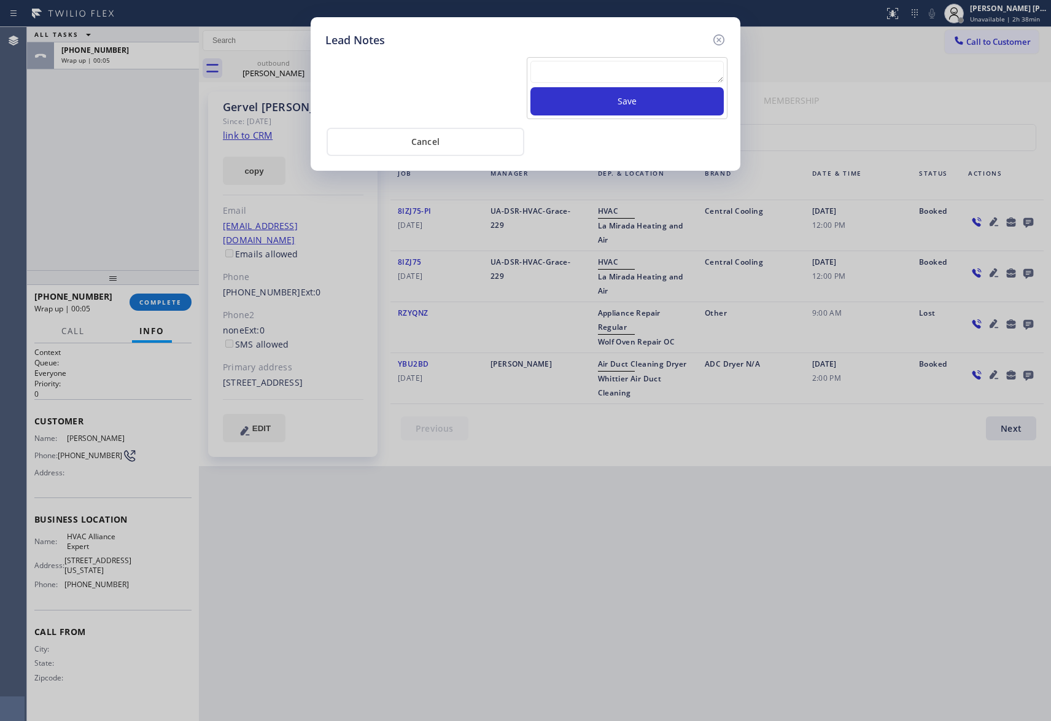
click at [658, 85] on div at bounding box center [627, 74] width 193 height 26
click at [663, 79] on textarea at bounding box center [627, 72] width 193 height 22
paste textarea "please transfer if cx calls back"
type textarea "please transfer if cx calls back"
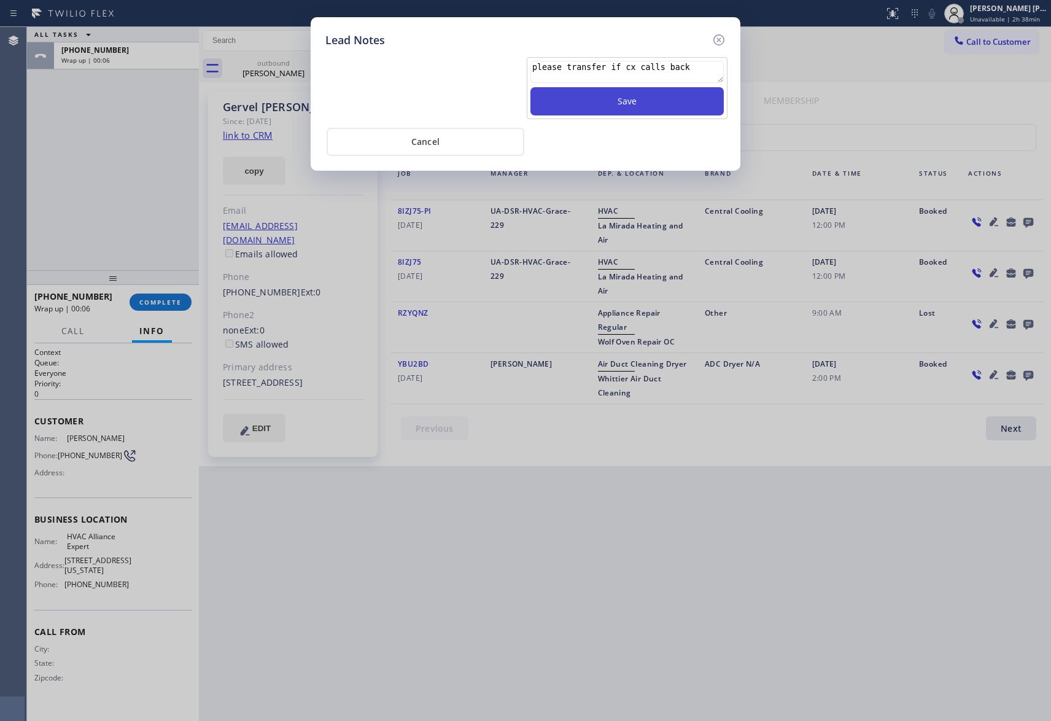
click at [669, 109] on button "Save" at bounding box center [627, 101] width 193 height 28
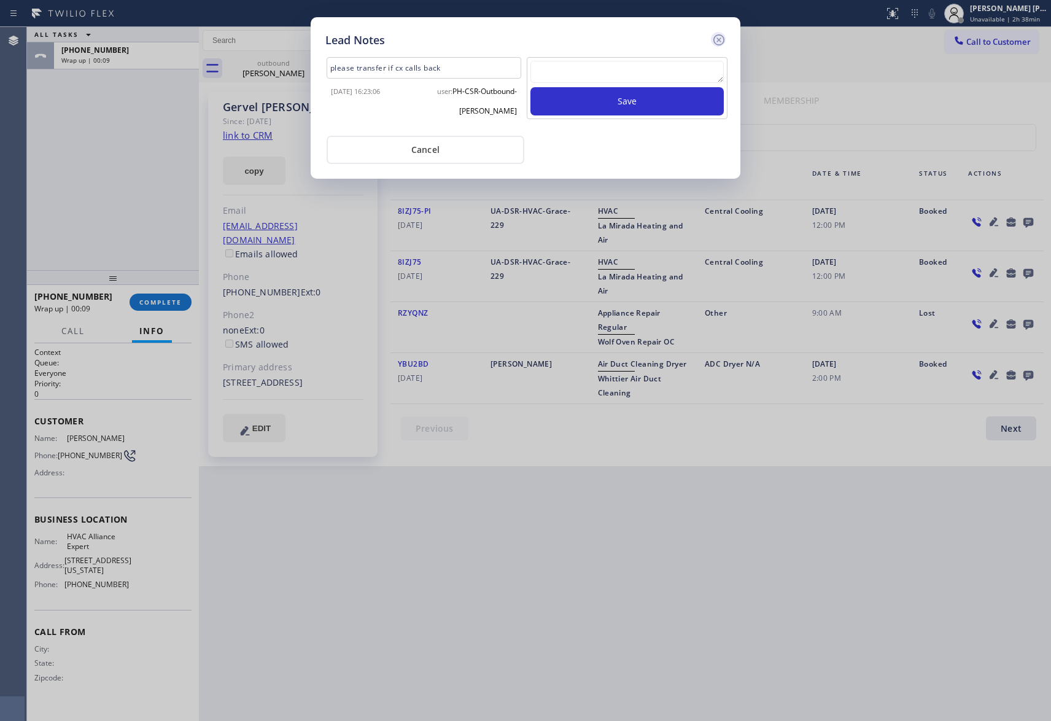
click at [717, 40] on icon at bounding box center [719, 40] width 15 height 15
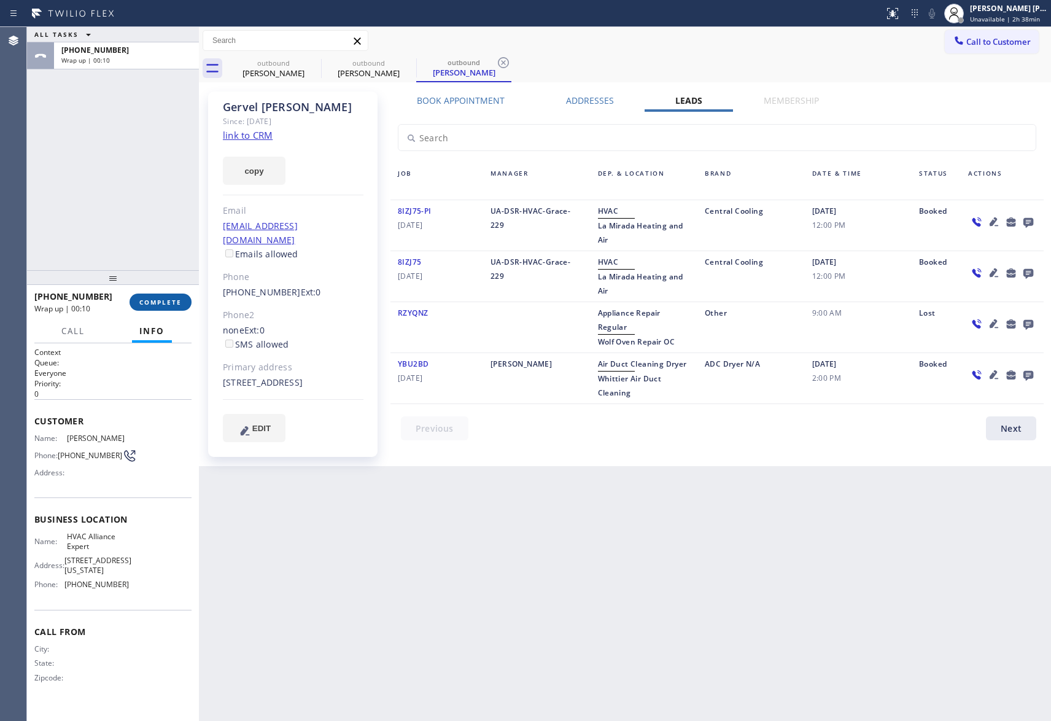
click at [177, 294] on button "COMPLETE" at bounding box center [161, 302] width 62 height 17
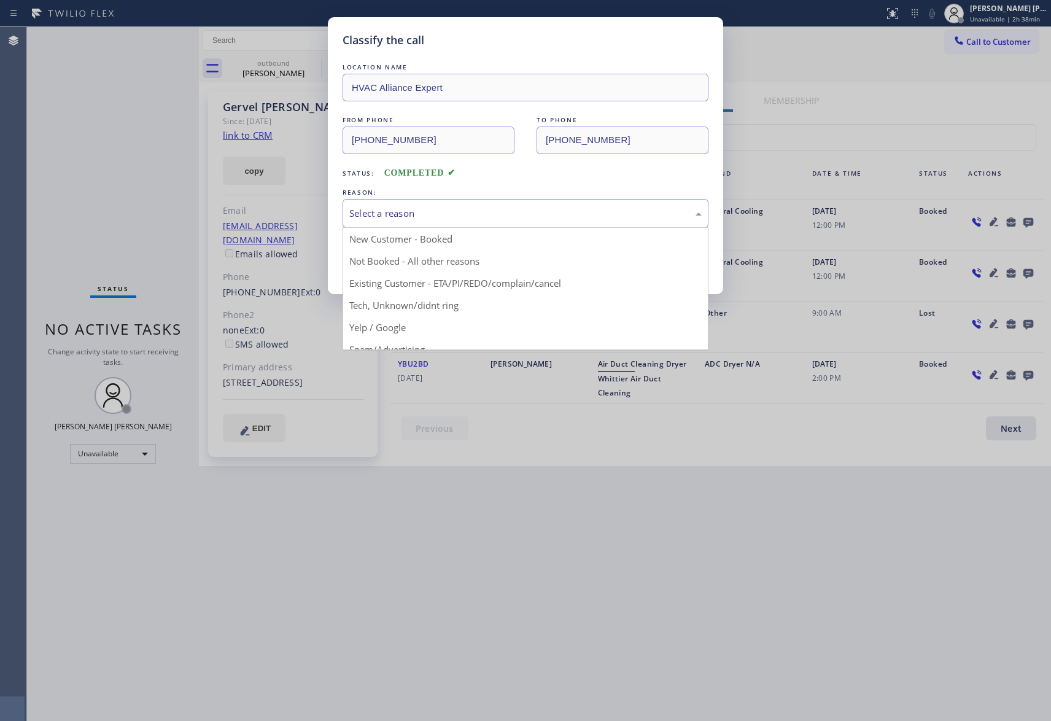
click at [413, 212] on div "Select a reason" at bounding box center [525, 213] width 352 height 14
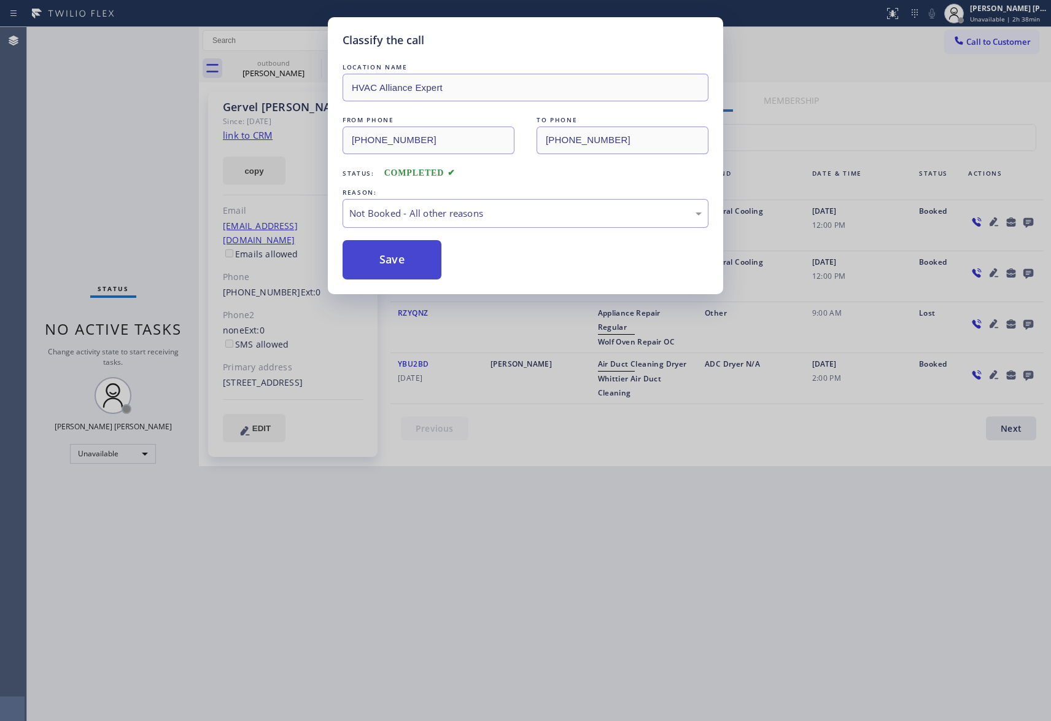
click at [387, 259] on button "Save" at bounding box center [392, 259] width 99 height 39
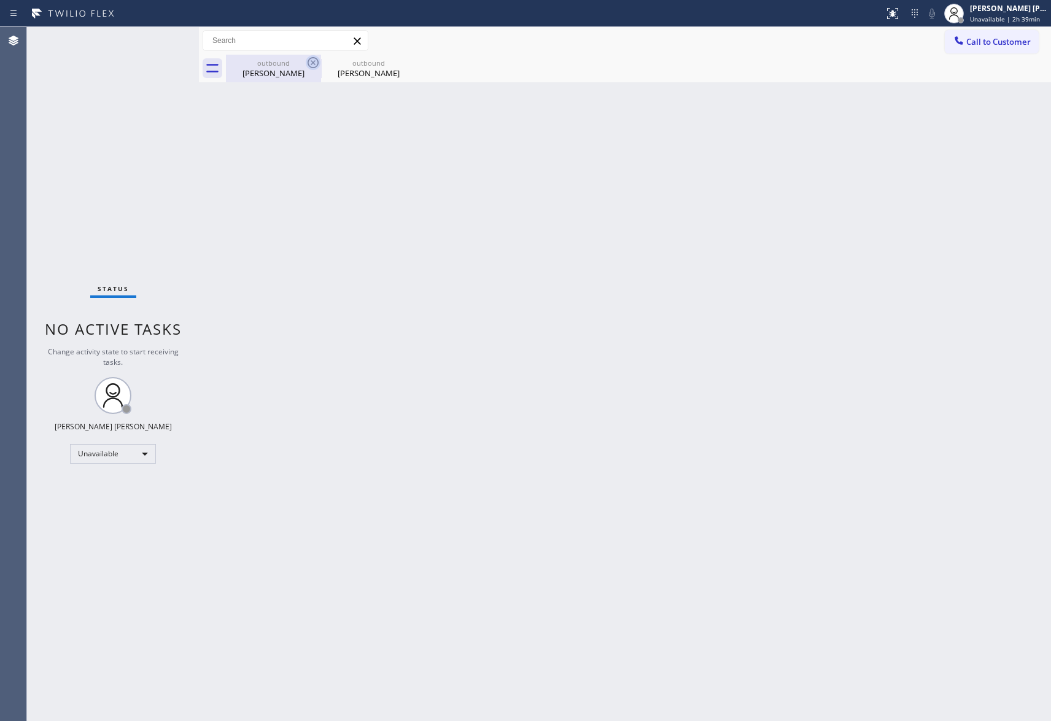
click at [309, 68] on icon at bounding box center [313, 62] width 15 height 15
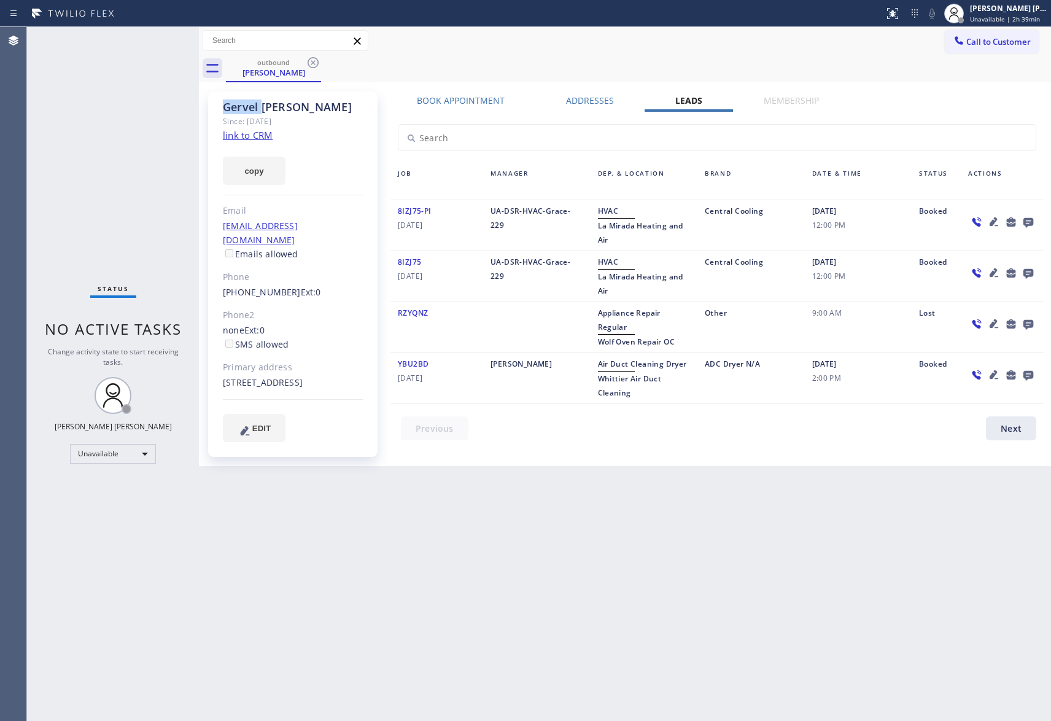
click at [309, 68] on icon at bounding box center [313, 62] width 15 height 15
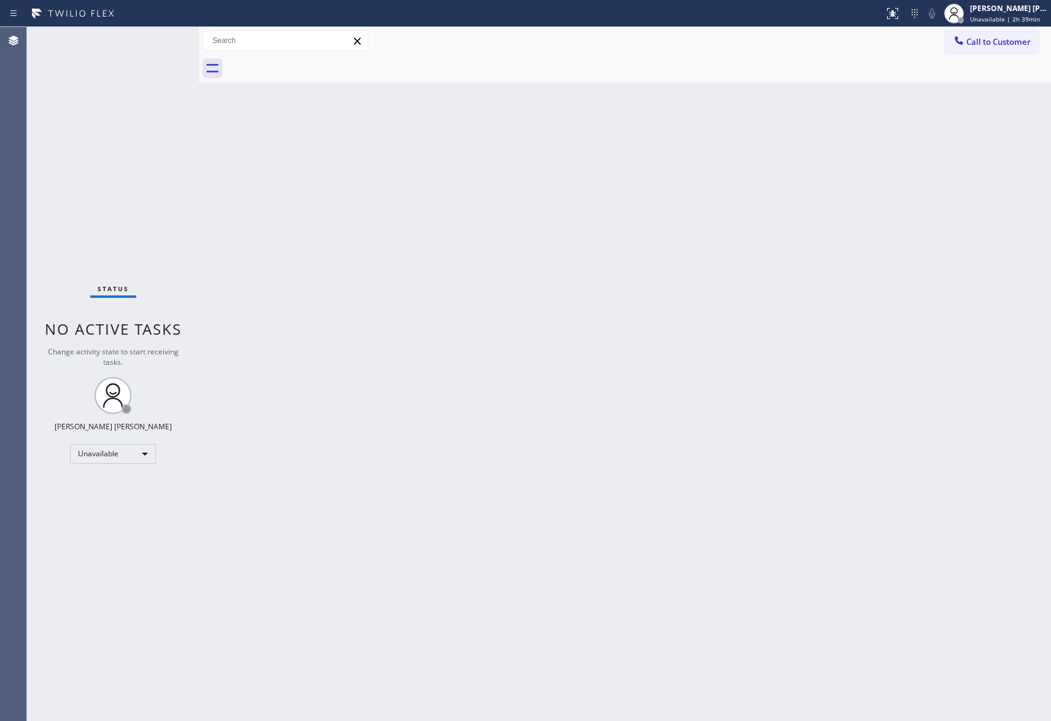
click at [309, 68] on div at bounding box center [638, 69] width 825 height 28
click at [1035, 38] on button "Call to Customer" at bounding box center [992, 41] width 94 height 23
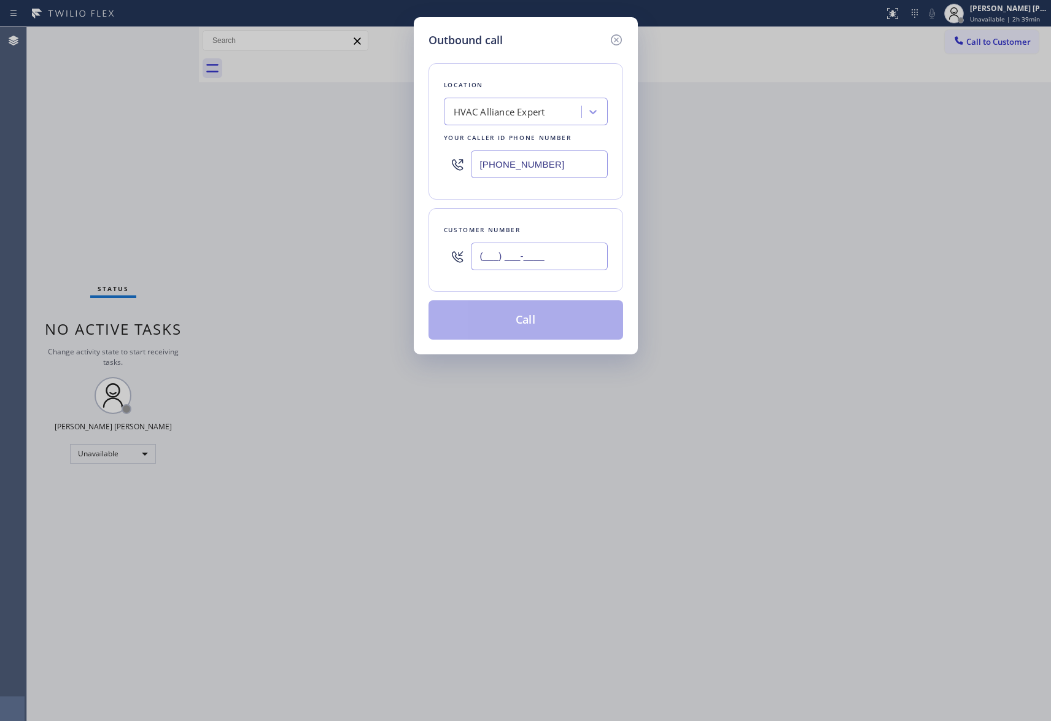
click at [570, 256] on input "(___) ___-____" at bounding box center [539, 257] width 137 height 28
paste input "323) 445-1550"
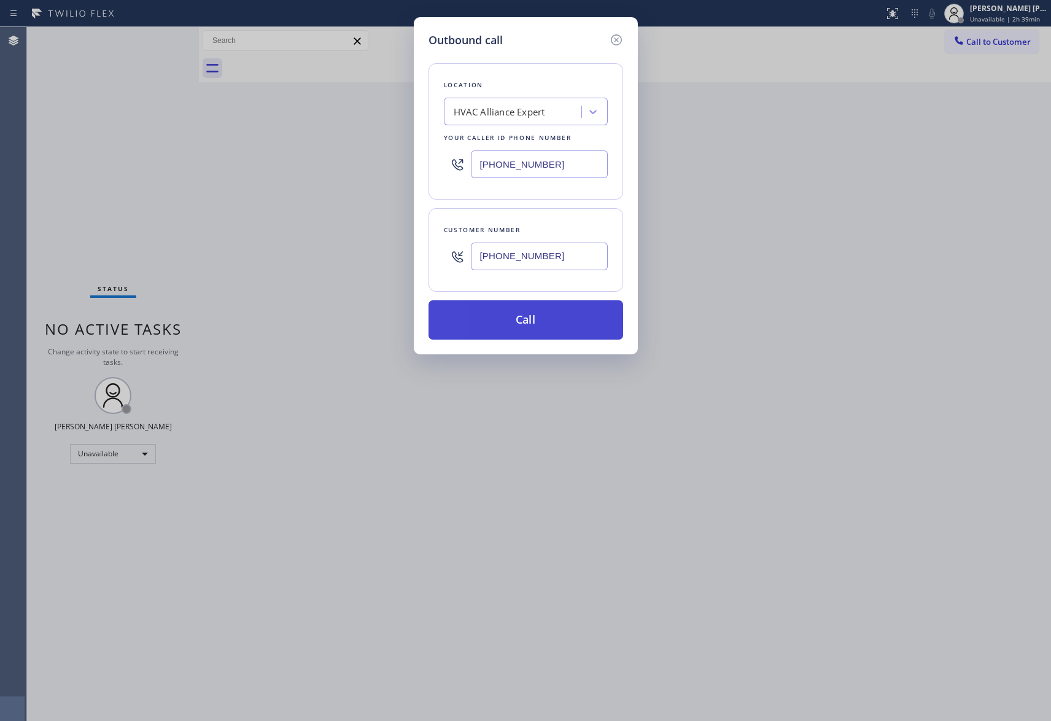
type input "[PHONE_NUMBER]"
click at [543, 327] on button "Call" at bounding box center [526, 319] width 195 height 39
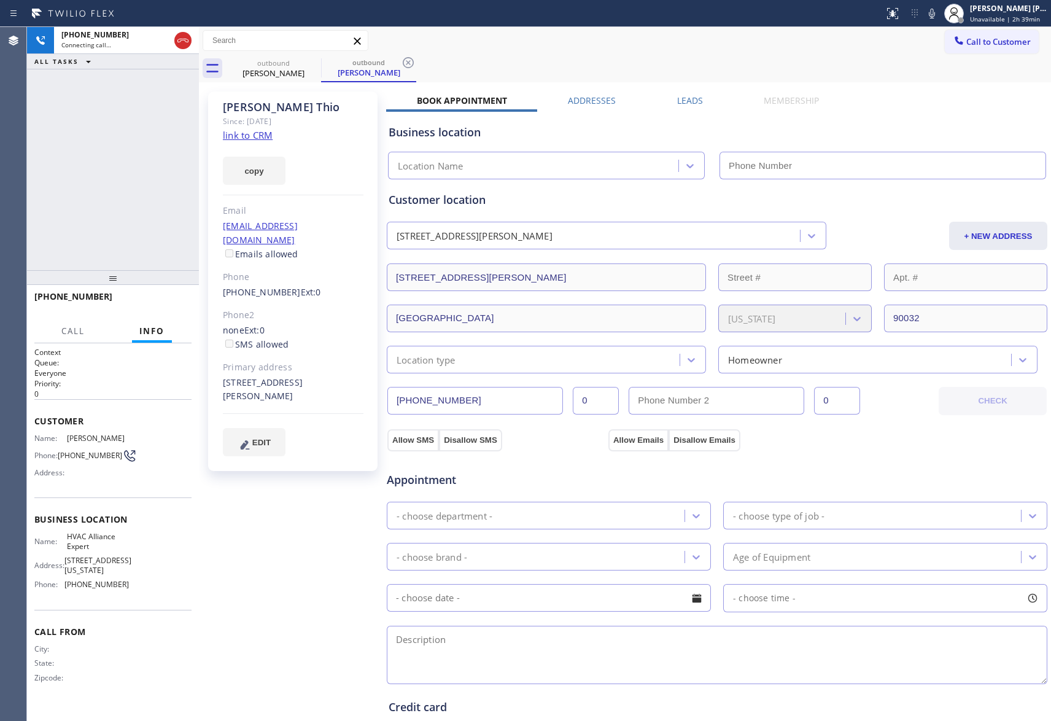
type input "[PHONE_NUMBER]"
click at [178, 42] on icon at bounding box center [183, 40] width 15 height 15
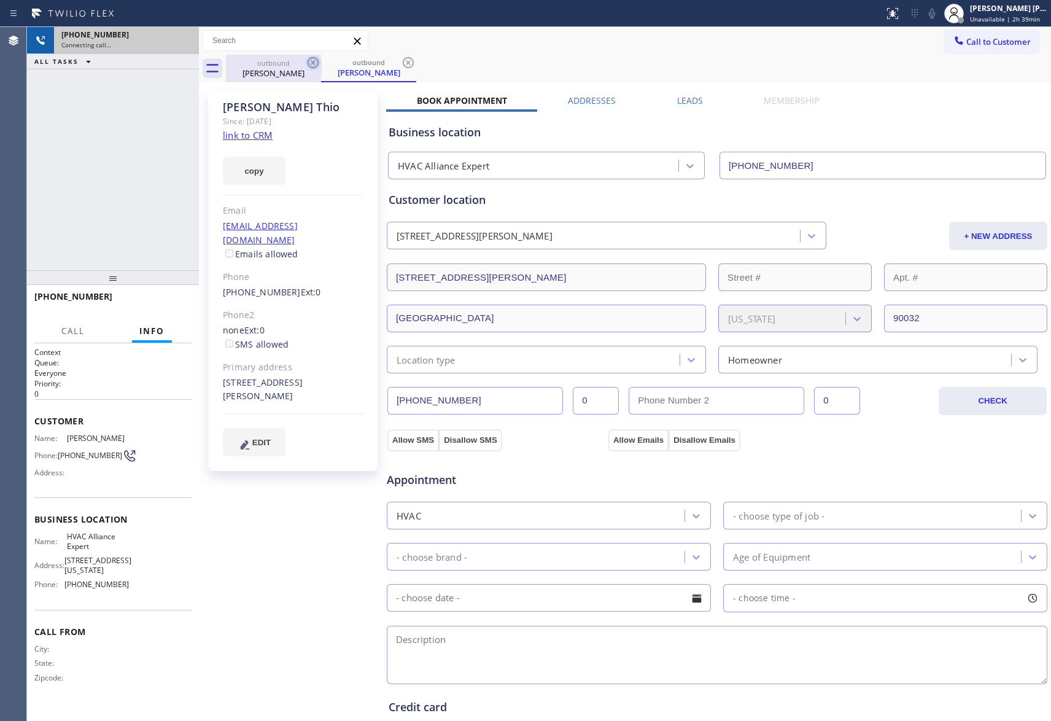
drag, startPoint x: 298, startPoint y: 68, endPoint x: 313, endPoint y: 65, distance: 14.9
click at [300, 68] on div "[PERSON_NAME]" at bounding box center [273, 73] width 93 height 11
click at [313, 65] on icon at bounding box center [313, 62] width 15 height 15
click at [401, 65] on icon at bounding box center [408, 62] width 15 height 15
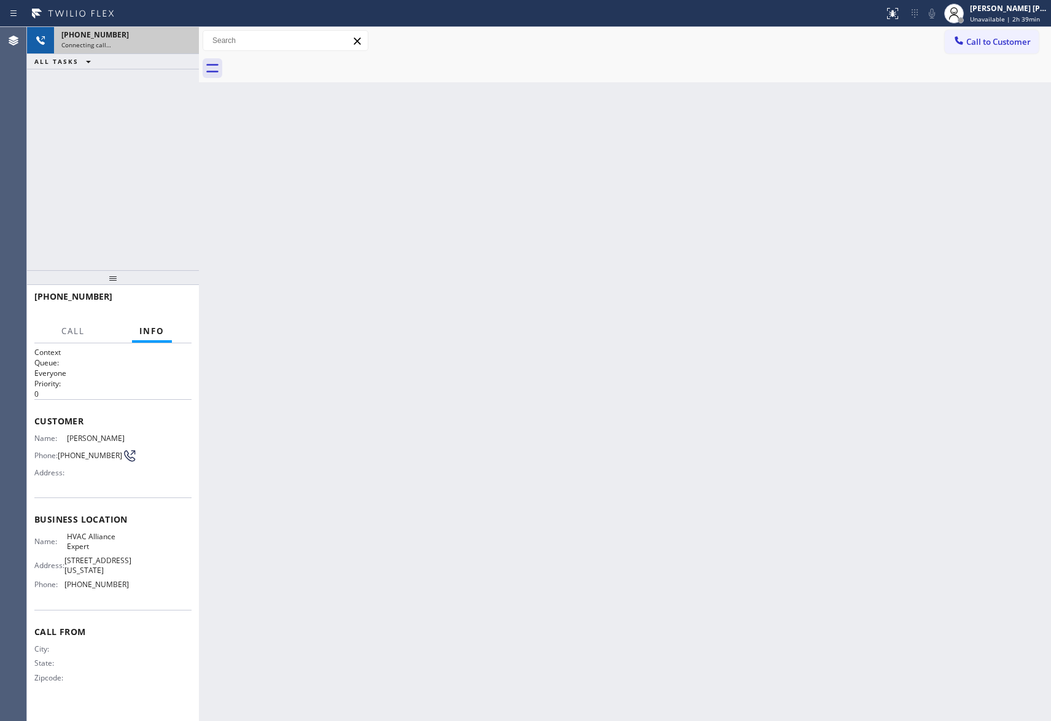
click at [313, 65] on div at bounding box center [638, 69] width 825 height 28
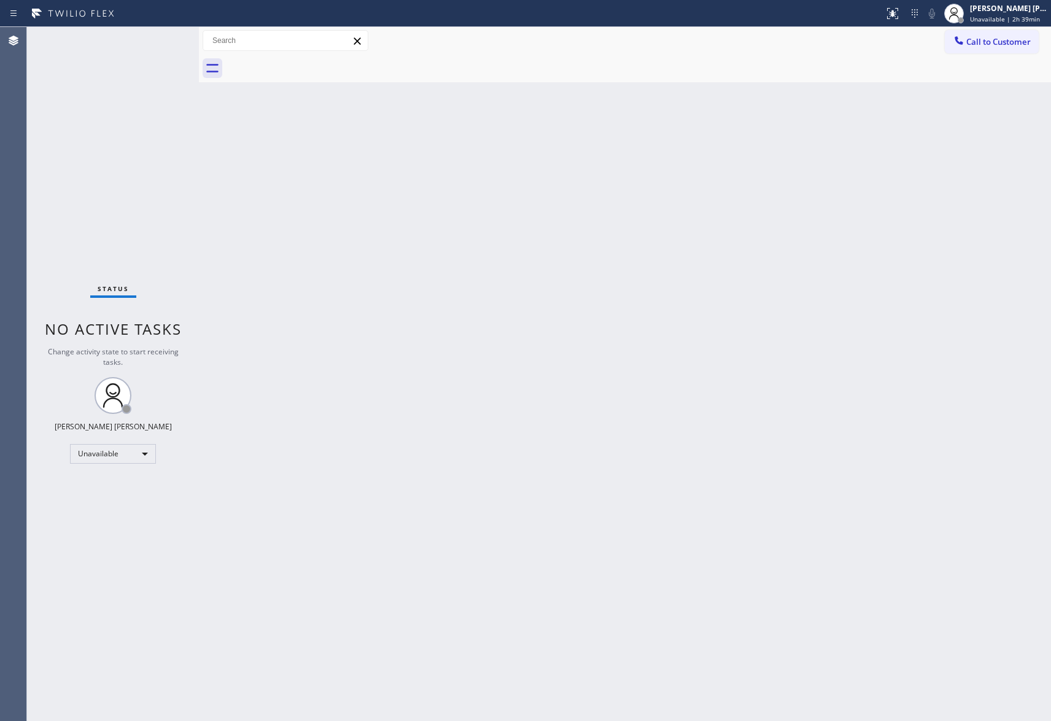
click at [313, 65] on div at bounding box center [638, 69] width 825 height 28
click at [1012, 42] on span "Call to Customer" at bounding box center [998, 41] width 64 height 11
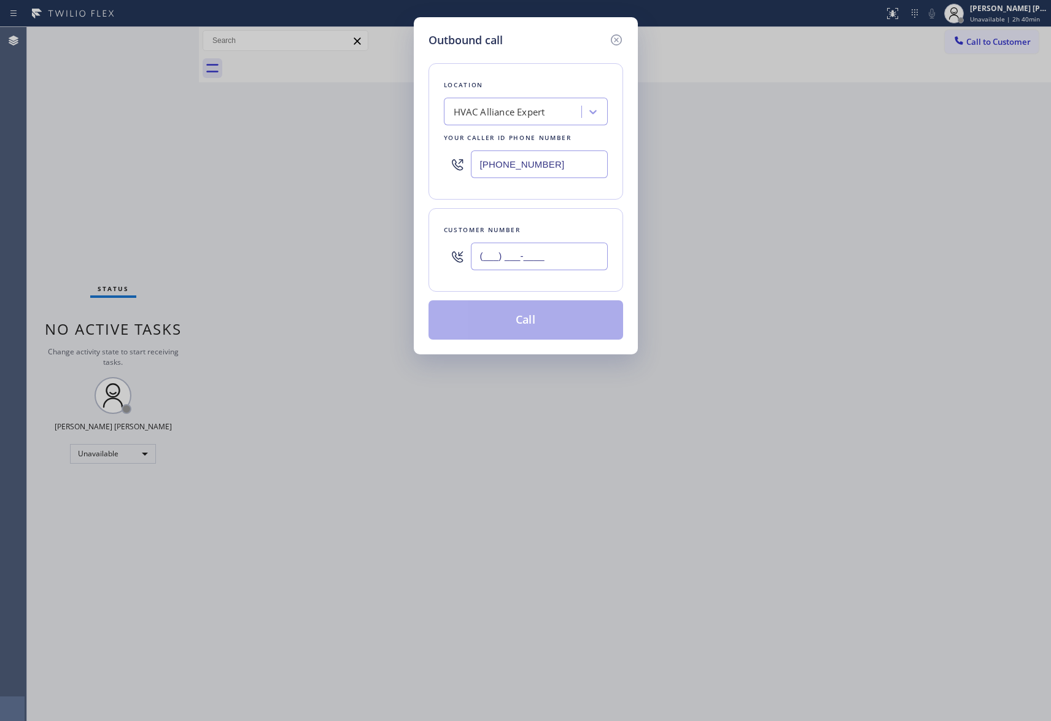
click at [541, 257] on input "(___) ___-____" at bounding box center [539, 257] width 137 height 28
paste input "626) 716-4406"
type input "[PHONE_NUMBER]"
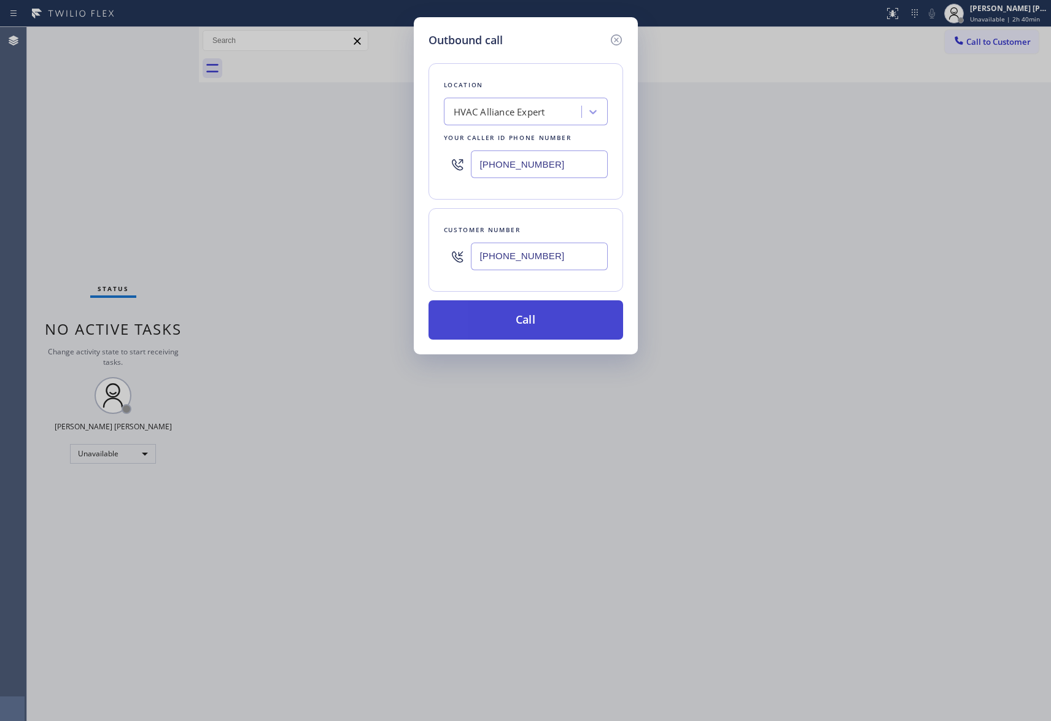
click at [544, 318] on button "Call" at bounding box center [526, 319] width 195 height 39
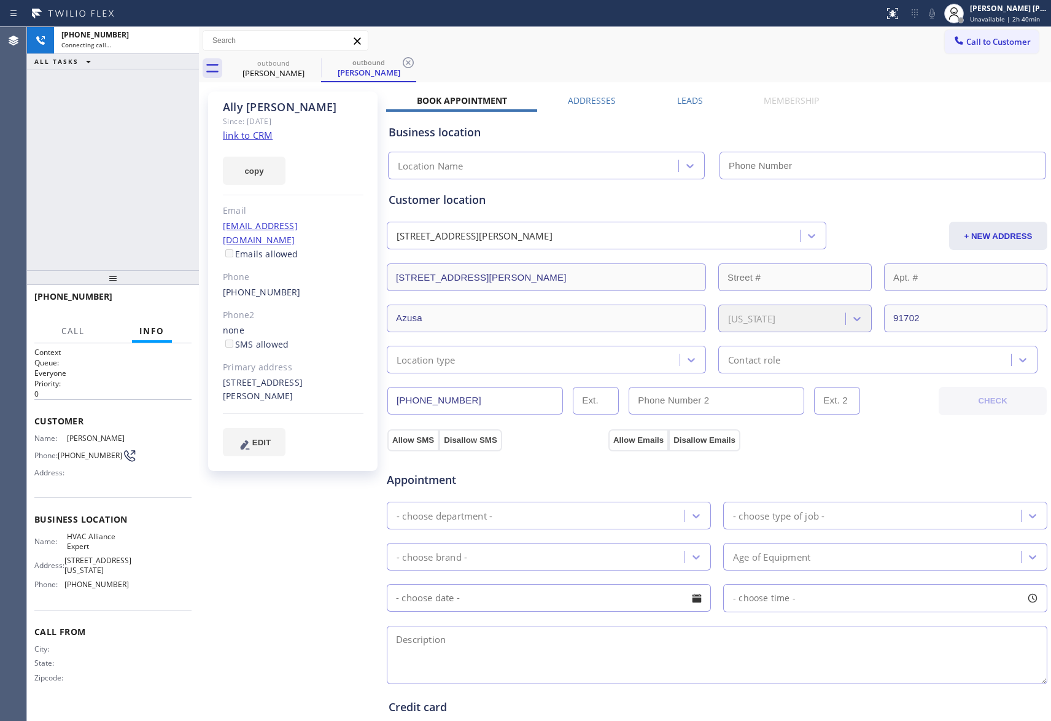
type input "[PHONE_NUMBER]"
click at [185, 37] on icon at bounding box center [183, 40] width 15 height 15
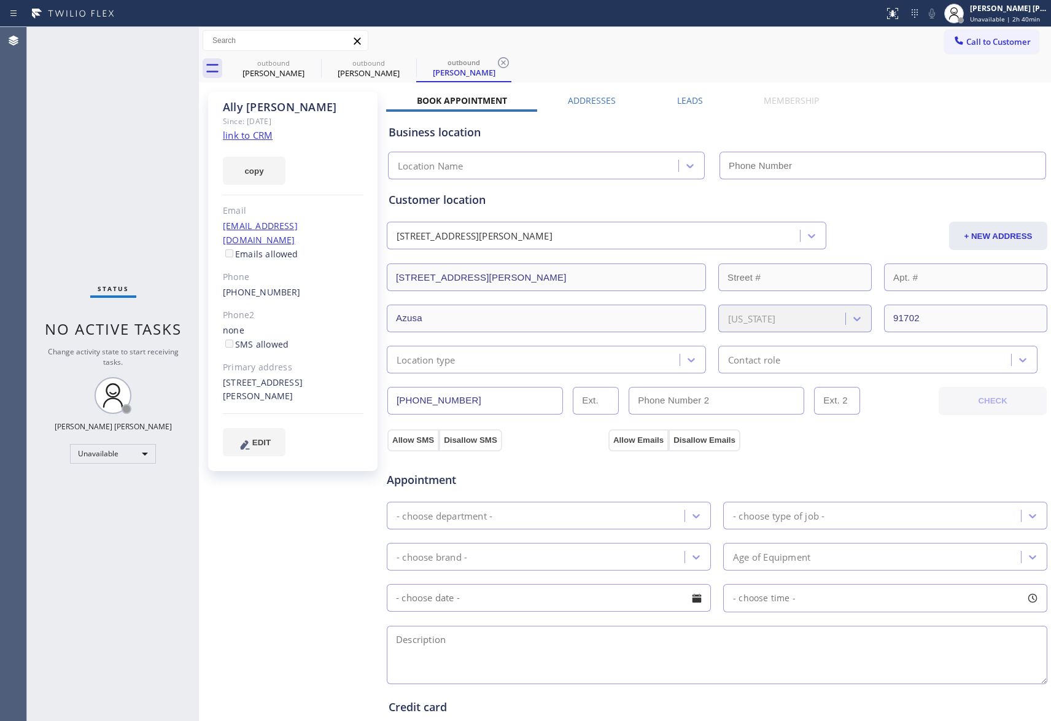
type input "[PHONE_NUMBER]"
click at [309, 61] on icon at bounding box center [313, 62] width 15 height 15
click at [0, 0] on icon at bounding box center [0, 0] width 0 height 0
click at [496, 60] on icon at bounding box center [503, 62] width 15 height 15
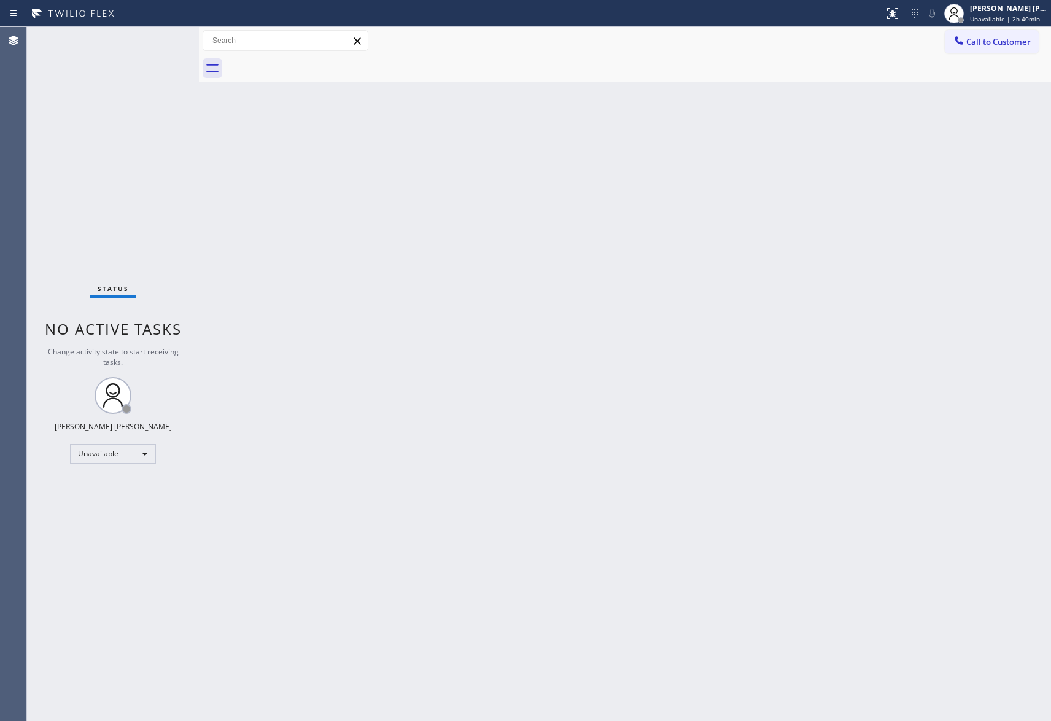
click at [310, 60] on div at bounding box center [638, 69] width 825 height 28
drag, startPoint x: 310, startPoint y: 60, endPoint x: 1028, endPoint y: 21, distance: 718.8
click at [317, 60] on div at bounding box center [638, 69] width 825 height 28
click at [1014, 41] on span "Call to Customer" at bounding box center [998, 41] width 64 height 11
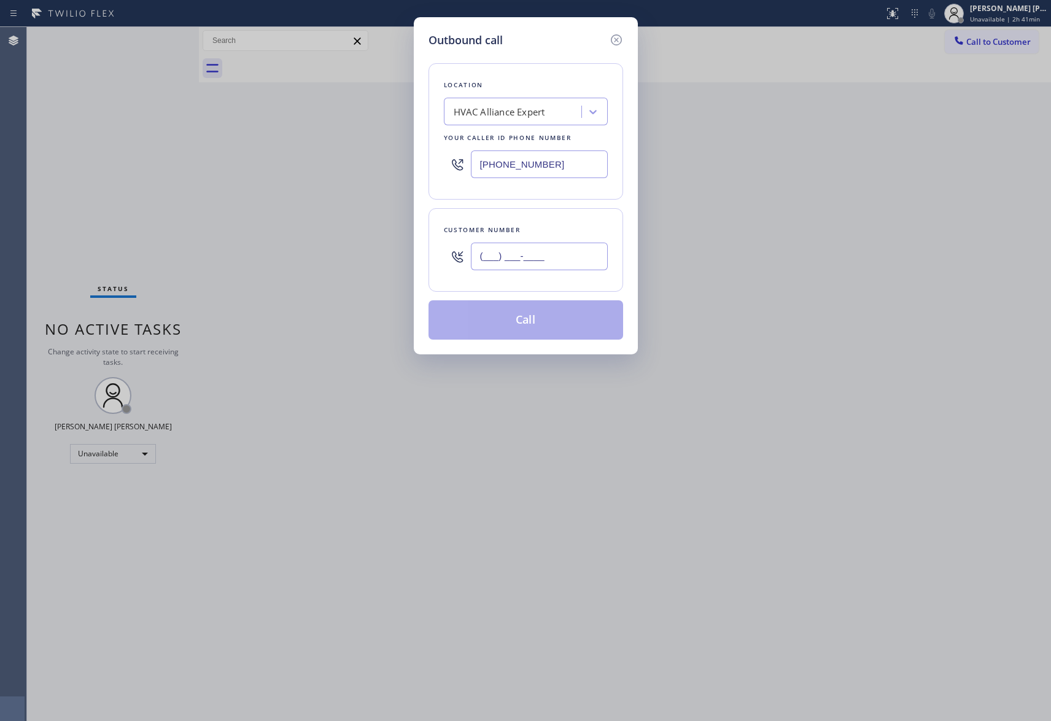
click at [527, 256] on input "(___) ___-____" at bounding box center [539, 257] width 137 height 28
paste input "510) 418-6105"
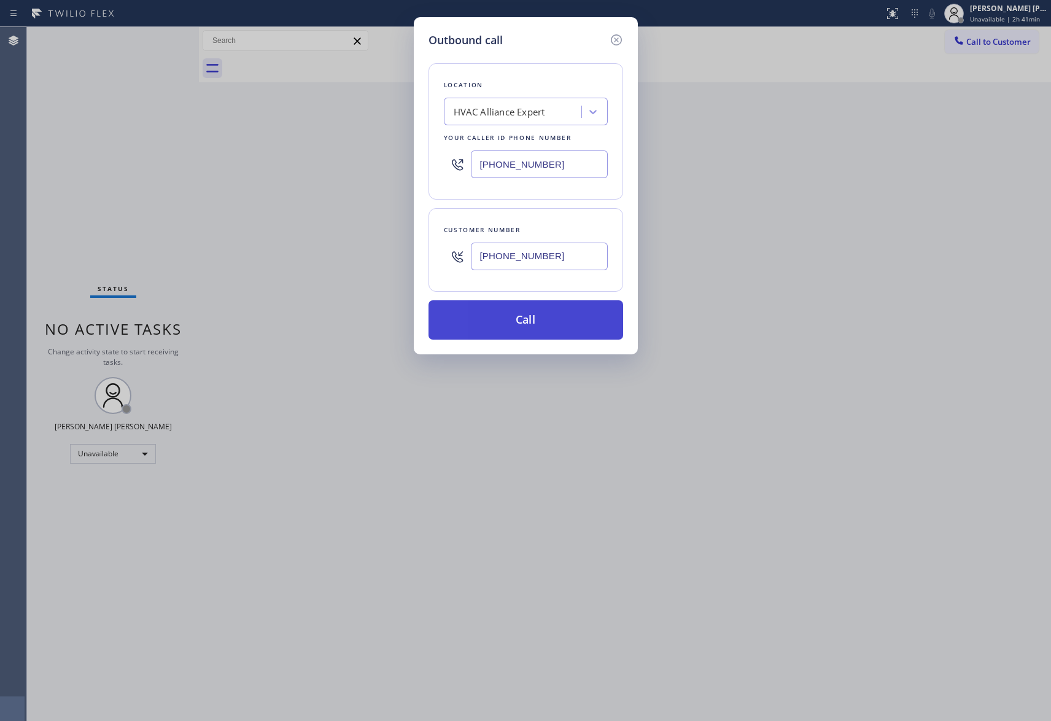
type input "[PHONE_NUMBER]"
click at [539, 322] on button "Call" at bounding box center [526, 319] width 195 height 39
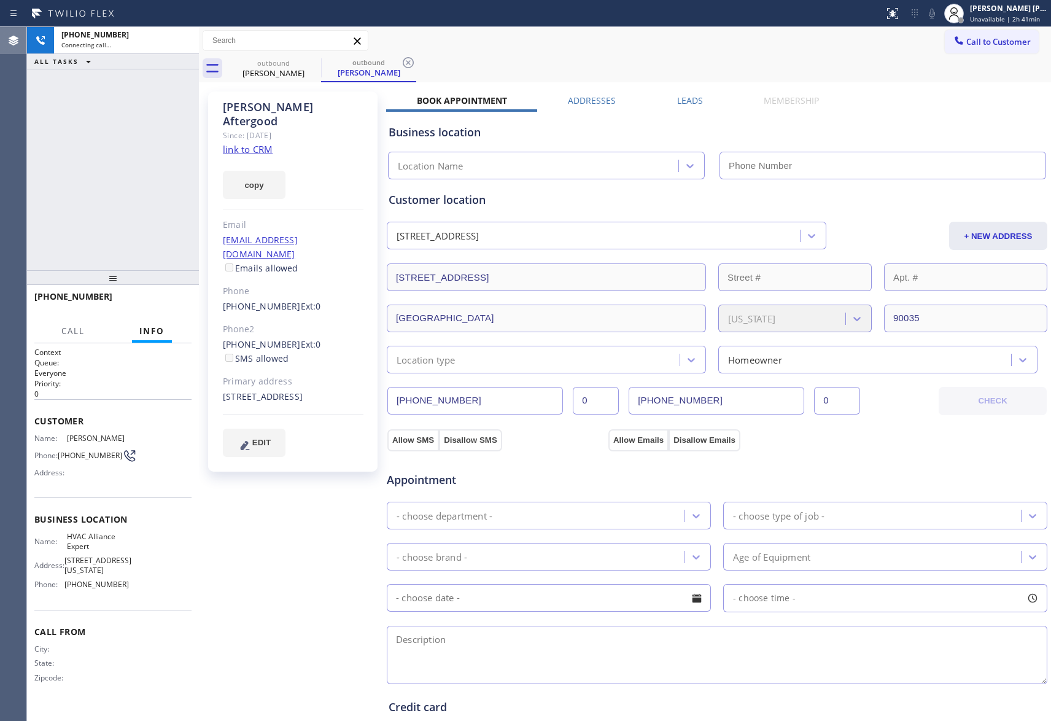
type input "[PHONE_NUMBER]"
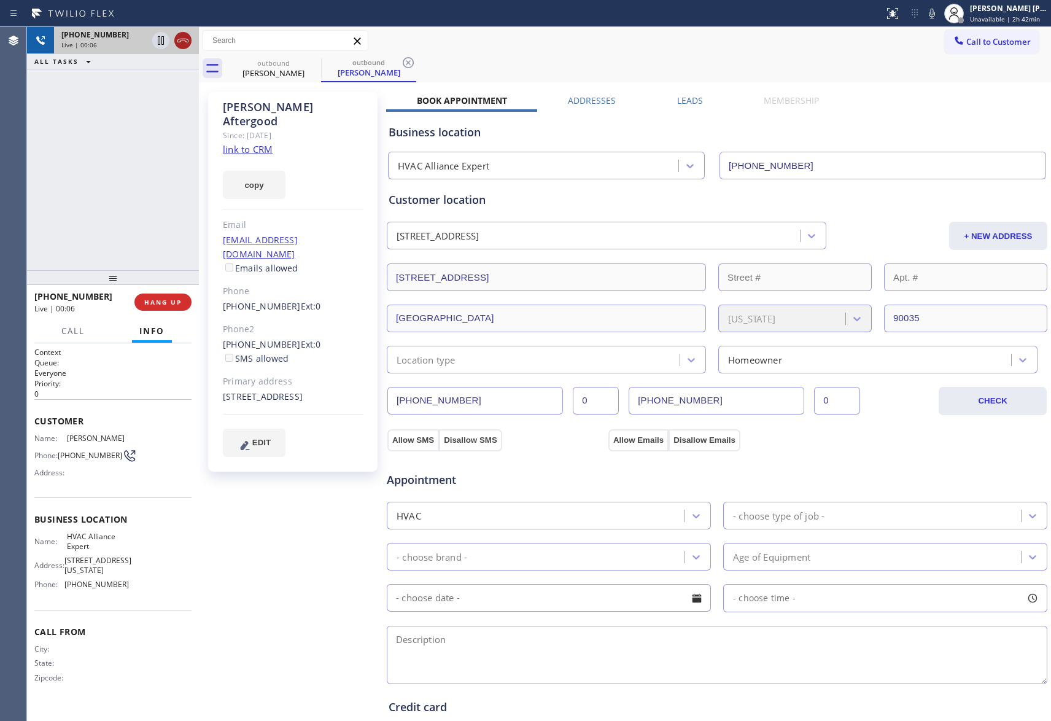
click at [178, 38] on icon at bounding box center [183, 40] width 15 height 15
click at [316, 67] on icon at bounding box center [313, 62] width 11 height 11
click at [403, 67] on icon at bounding box center [408, 62] width 11 height 11
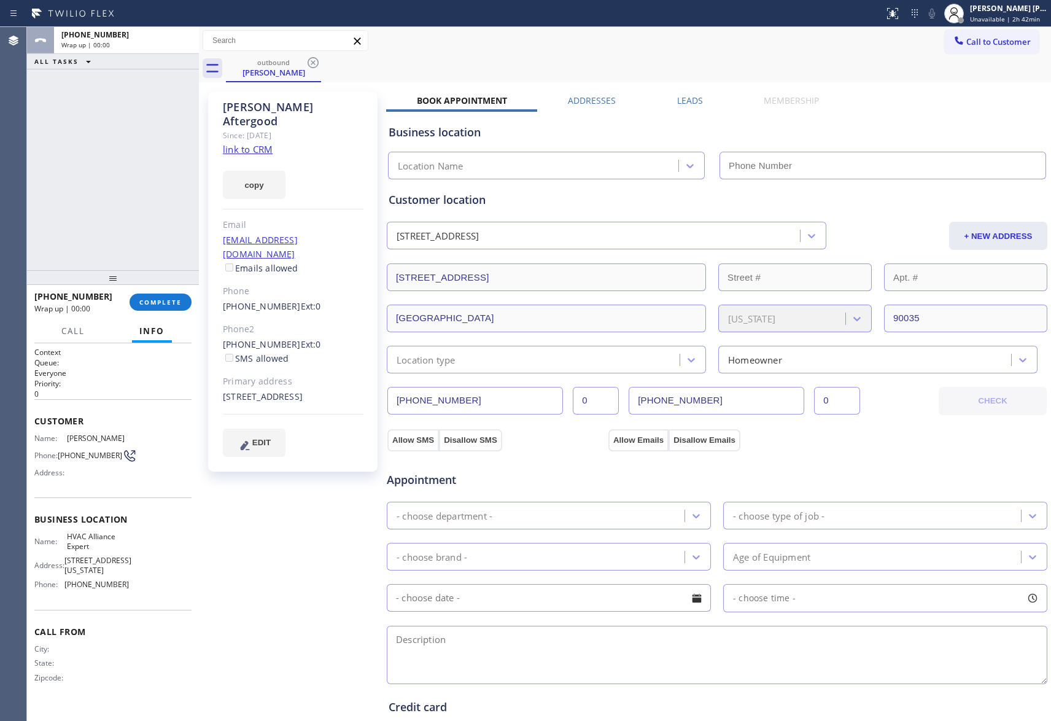
click at [316, 67] on icon at bounding box center [313, 62] width 11 height 11
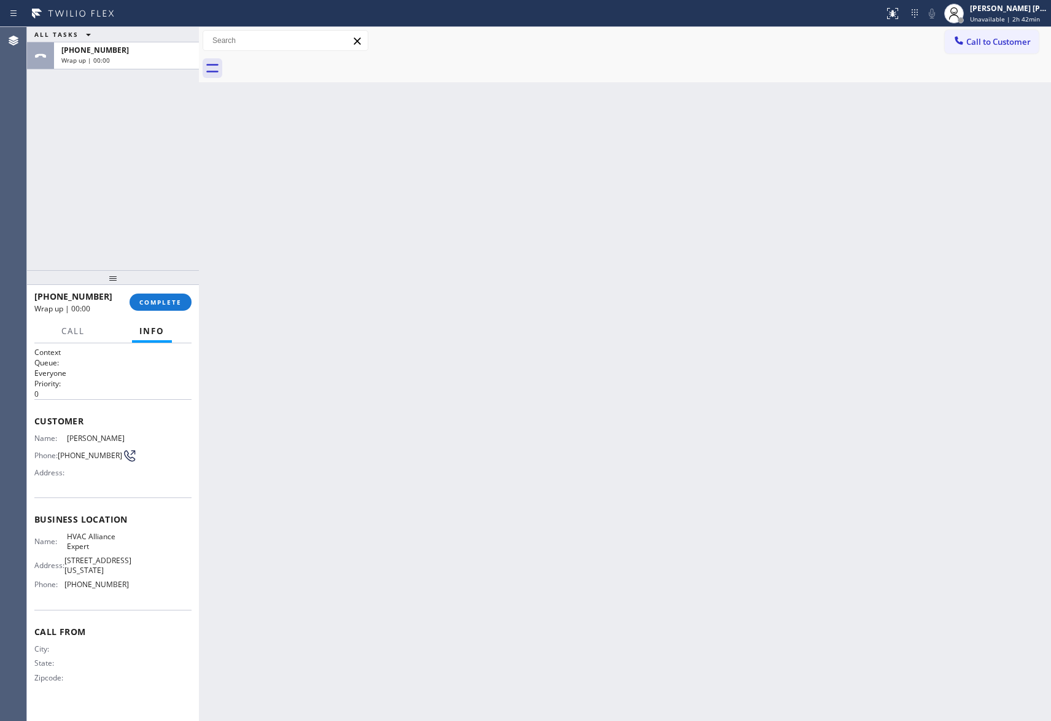
click at [316, 67] on div at bounding box center [638, 69] width 825 height 28
drag, startPoint x: 165, startPoint y: 301, endPoint x: 182, endPoint y: 301, distance: 17.2
click at [171, 302] on span "COMPLETE" at bounding box center [160, 302] width 42 height 9
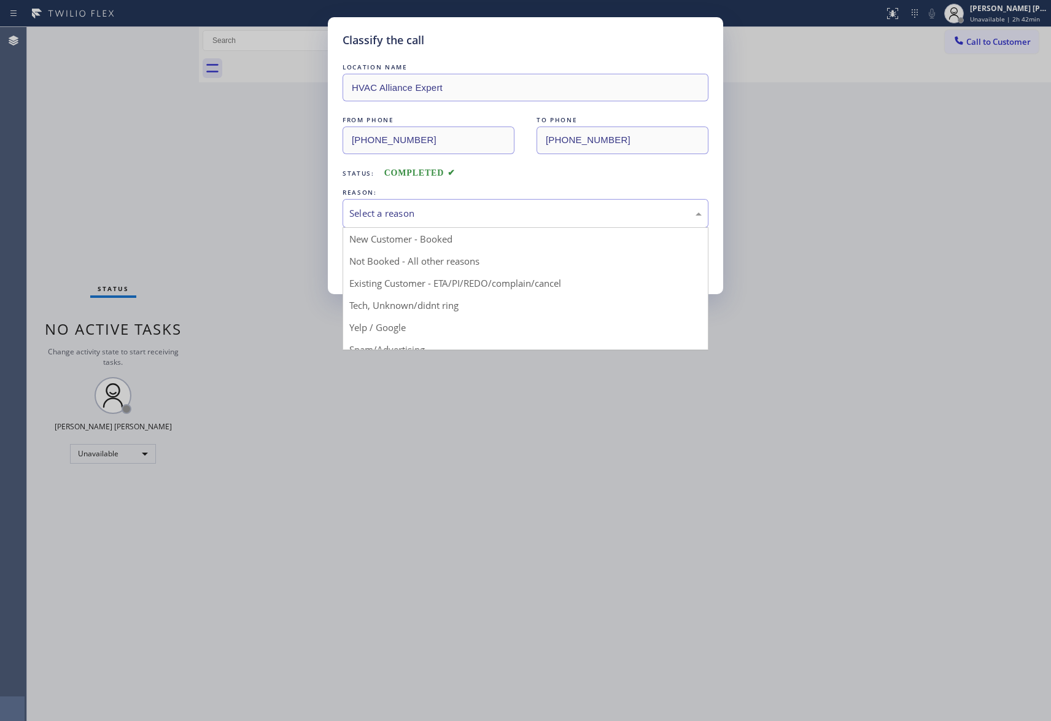
click at [503, 216] on div "Select a reason" at bounding box center [525, 213] width 352 height 14
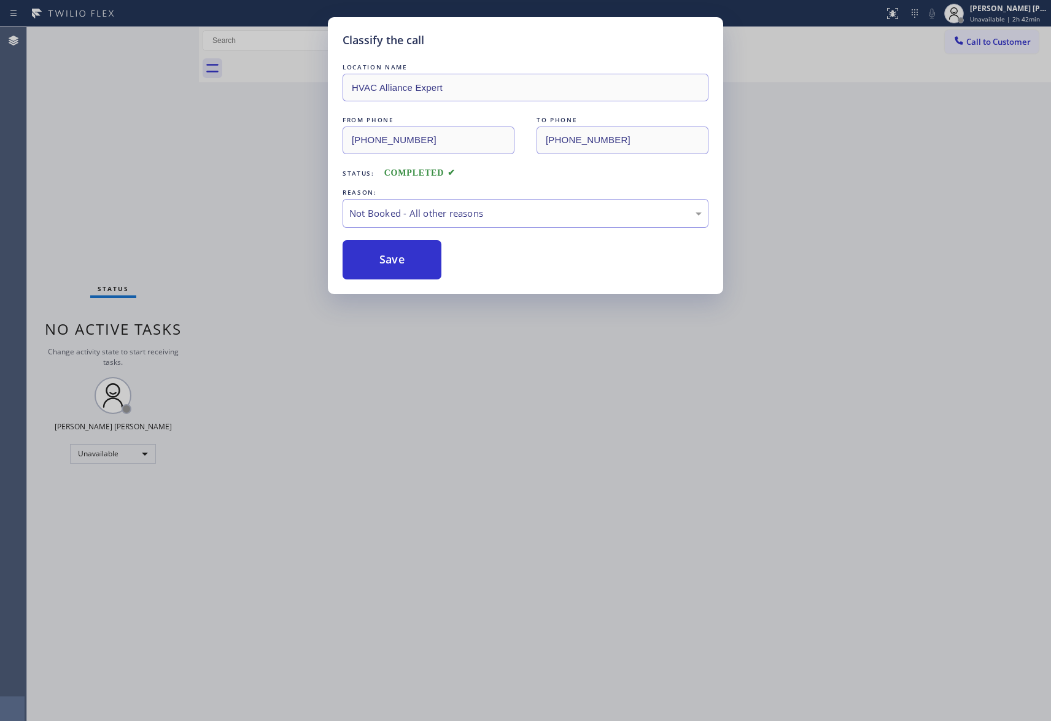
click at [394, 260] on button "Save" at bounding box center [392, 259] width 99 height 39
click at [1013, 37] on div "Classify the call LOCATION NAME 4B2.Paid HVAC Alliance Expert FROM PHONE [PHONE…" at bounding box center [539, 374] width 1024 height 694
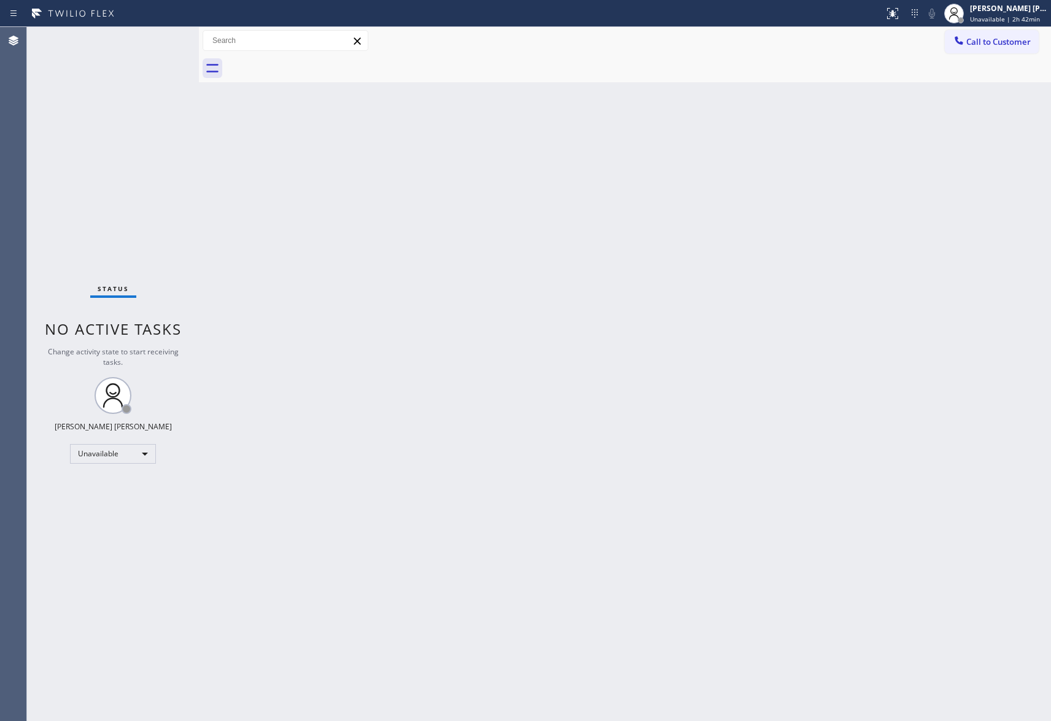
click at [1013, 37] on span "Call to Customer" at bounding box center [998, 41] width 64 height 11
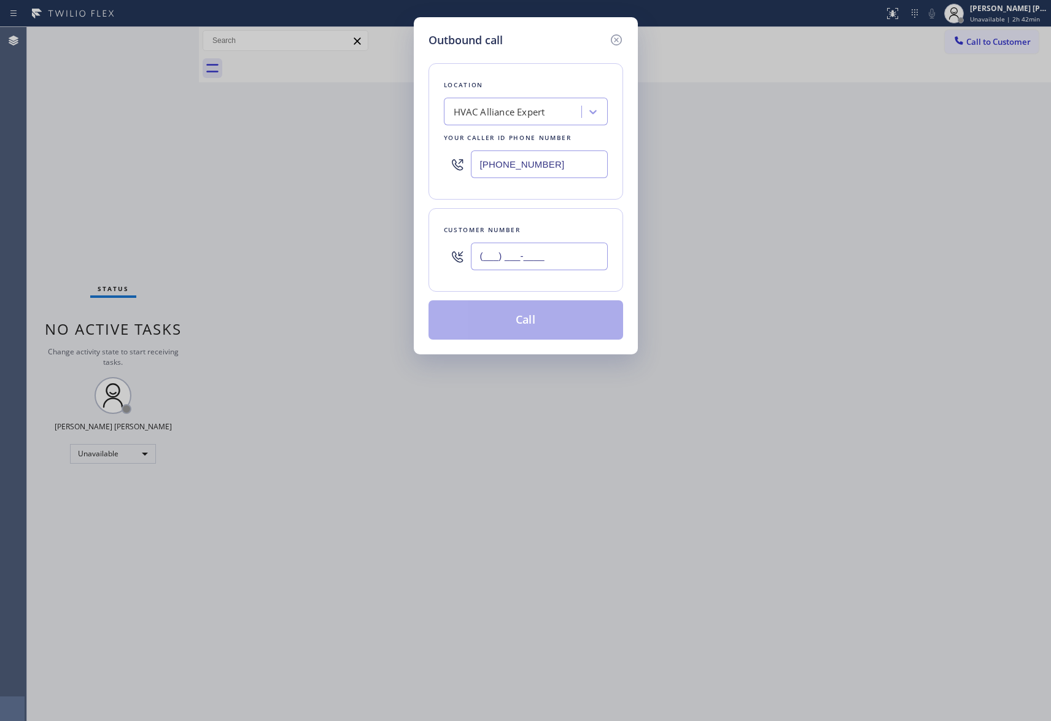
click at [561, 268] on input "(___) ___-____" at bounding box center [539, 257] width 137 height 28
paste input "810) 571-9672"
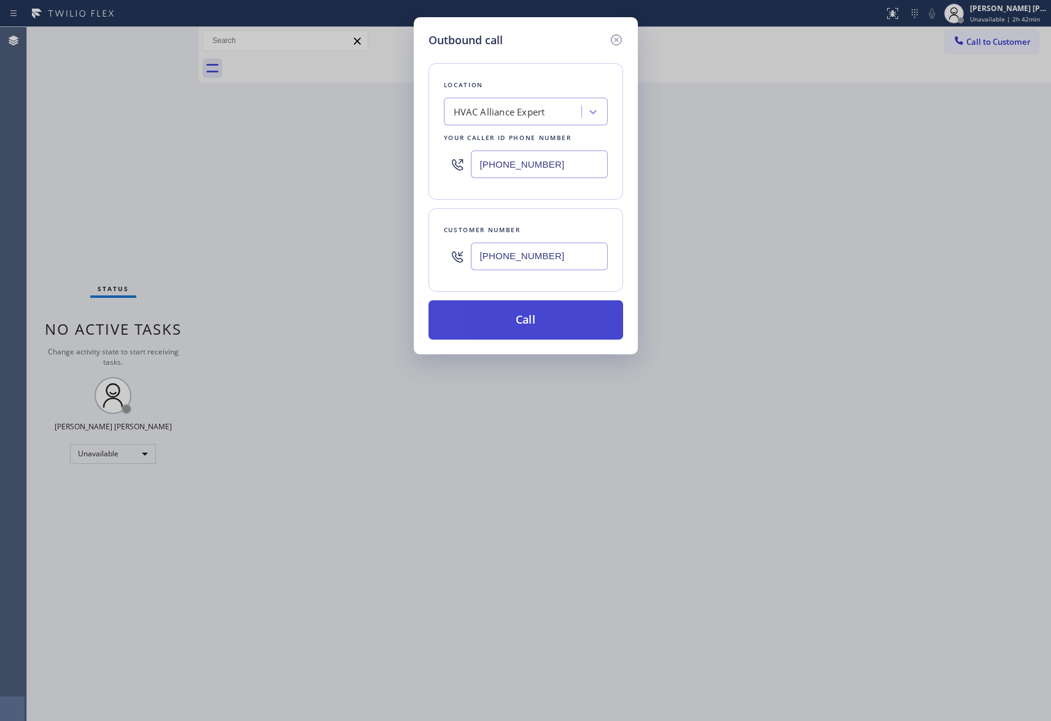
type input "[PHONE_NUMBER]"
click at [555, 319] on button "Call" at bounding box center [526, 319] width 195 height 39
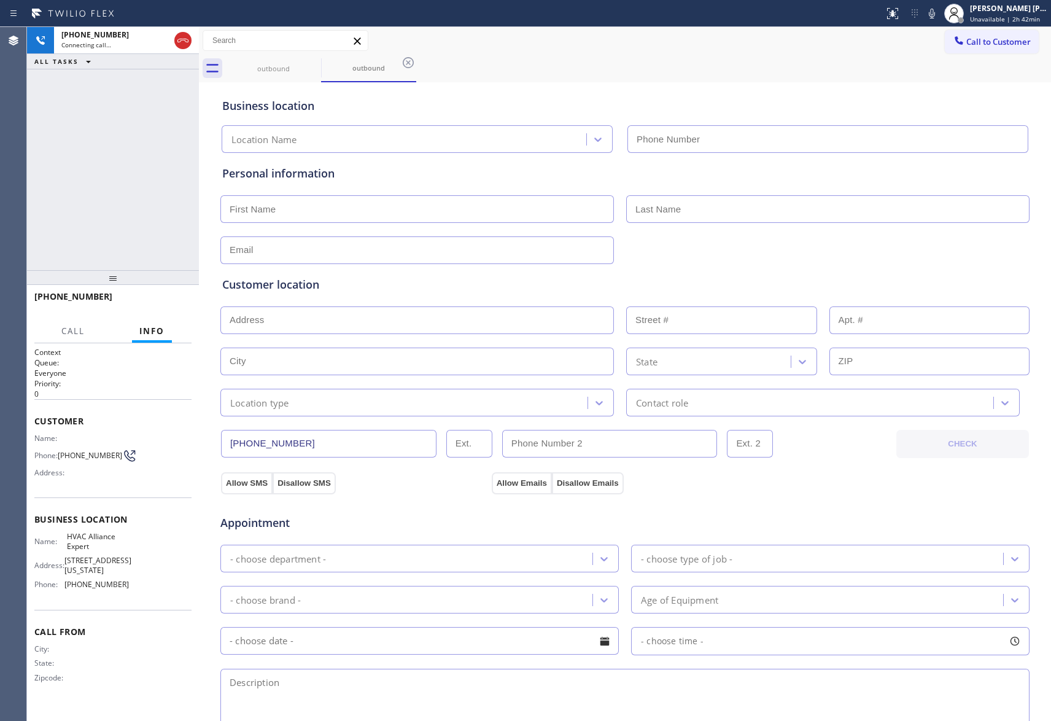
type input "[PHONE_NUMBER]"
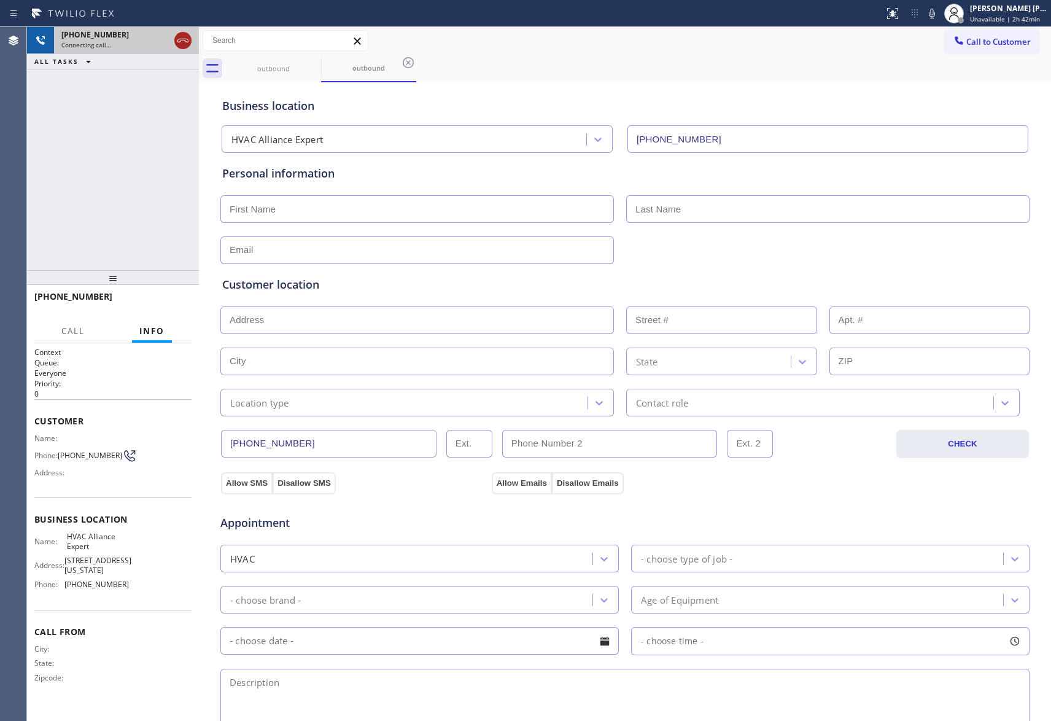
click at [182, 41] on icon at bounding box center [183, 40] width 15 height 15
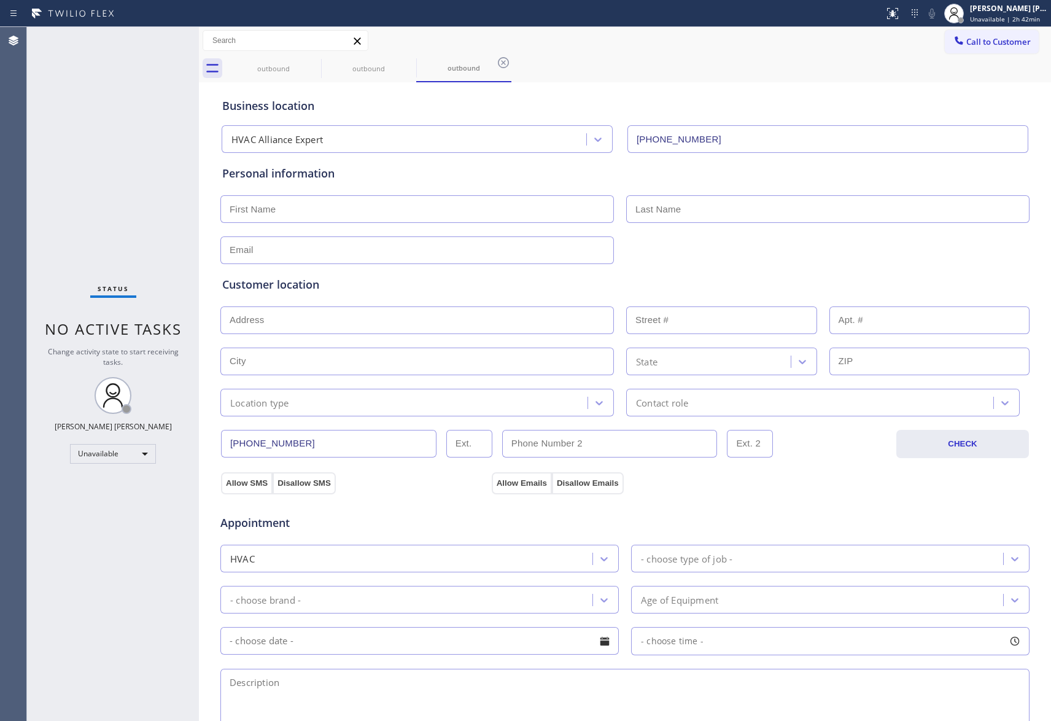
type input "[PHONE_NUMBER]"
drag, startPoint x: 312, startPoint y: 71, endPoint x: 321, endPoint y: 62, distance: 12.6
click at [312, 70] on div "outbound" at bounding box center [273, 69] width 95 height 28
click at [319, 62] on icon at bounding box center [313, 62] width 15 height 15
click at [0, 0] on icon at bounding box center [0, 0] width 0 height 0
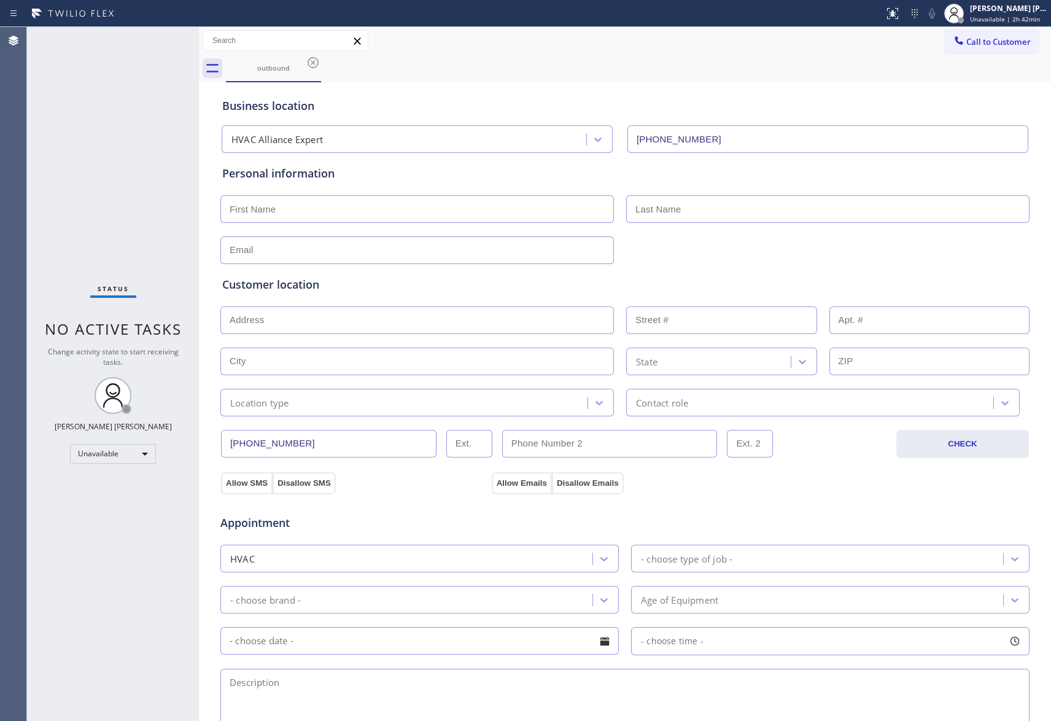
click at [319, 62] on icon at bounding box center [313, 62] width 15 height 15
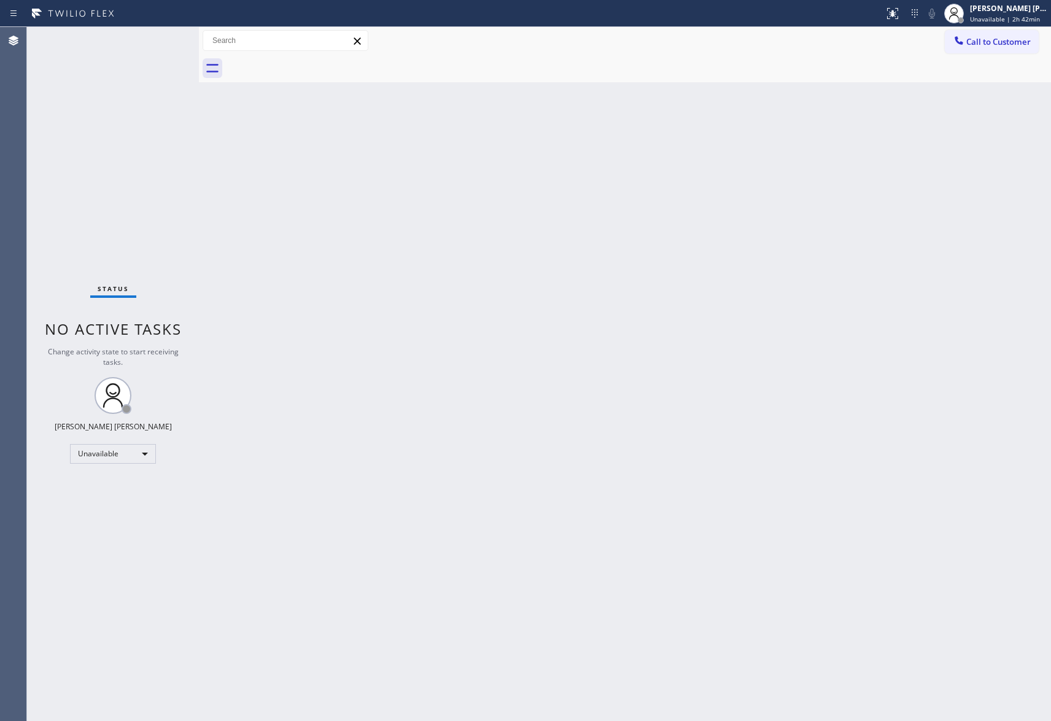
click at [319, 62] on div at bounding box center [638, 69] width 825 height 28
click at [980, 35] on button "Call to Customer" at bounding box center [992, 41] width 94 height 23
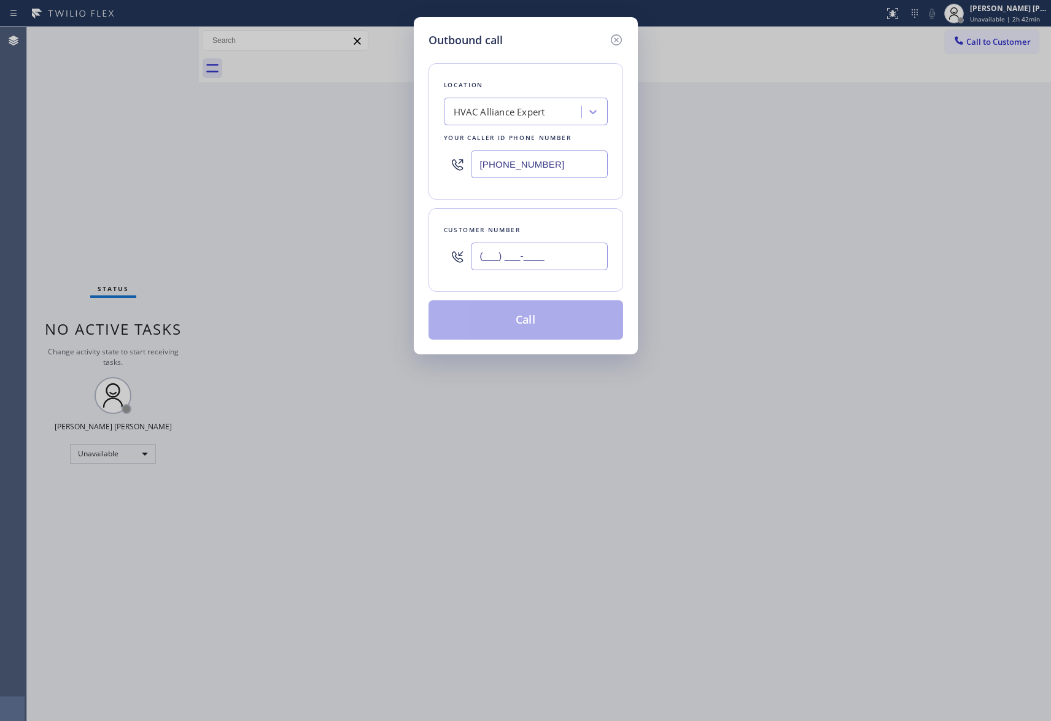
click at [538, 244] on input "(___) ___-____" at bounding box center [539, 257] width 137 height 28
paste input "818) 781-0562"
type input "[PHONE_NUMBER]"
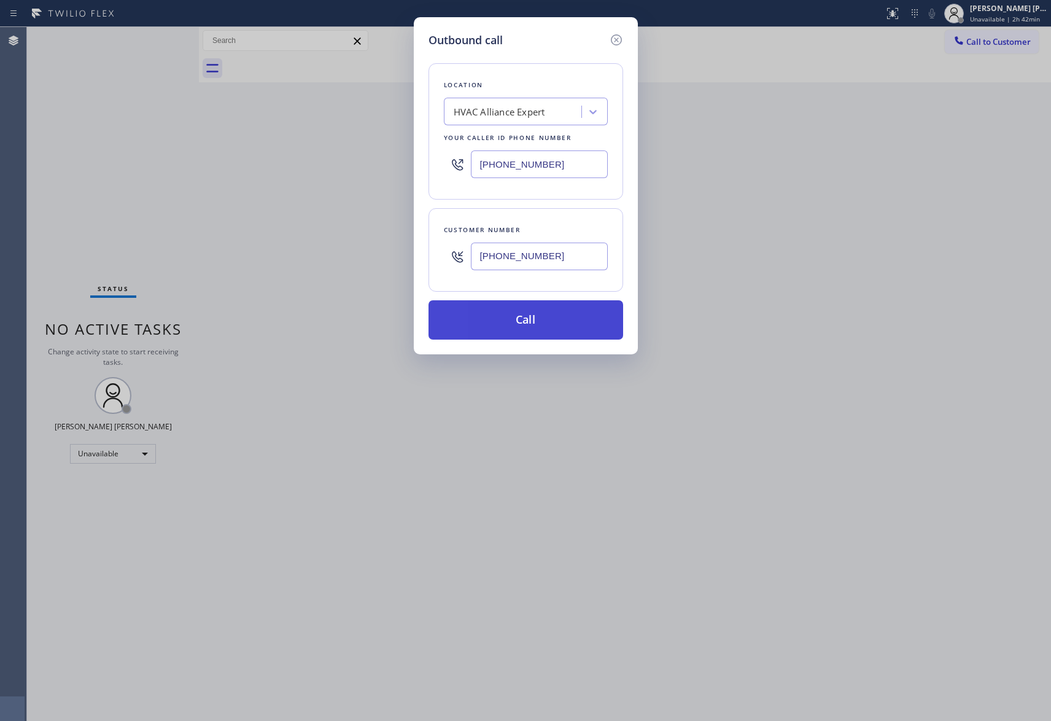
click at [538, 309] on button "Call" at bounding box center [526, 319] width 195 height 39
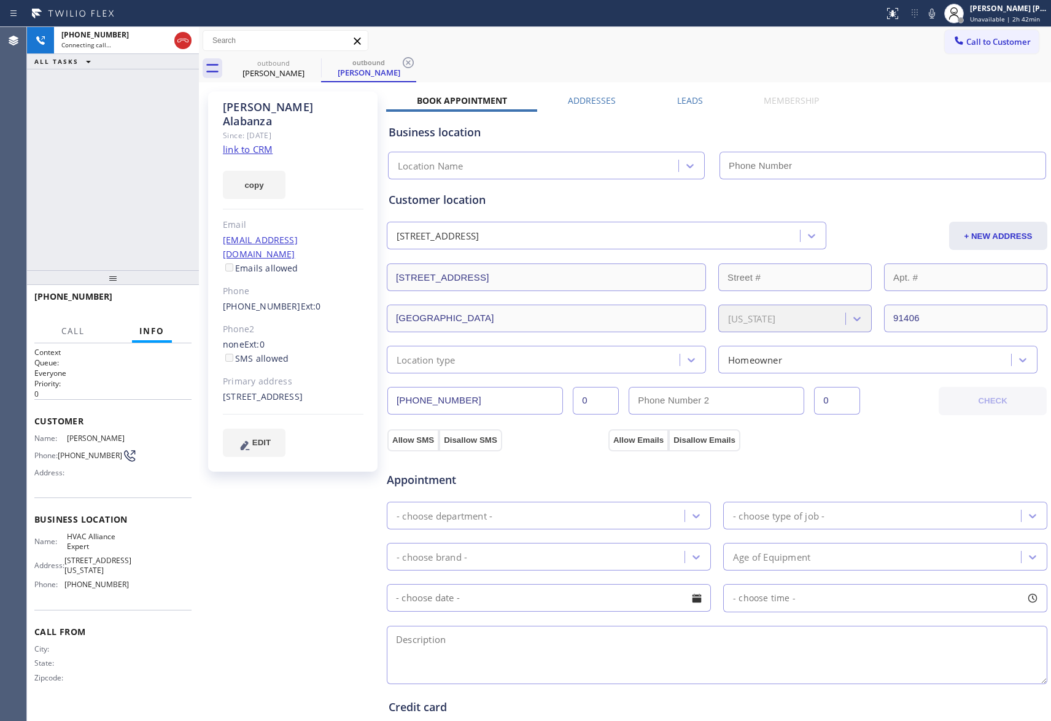
type input "[PHONE_NUMBER]"
click at [182, 43] on icon at bounding box center [183, 40] width 15 height 15
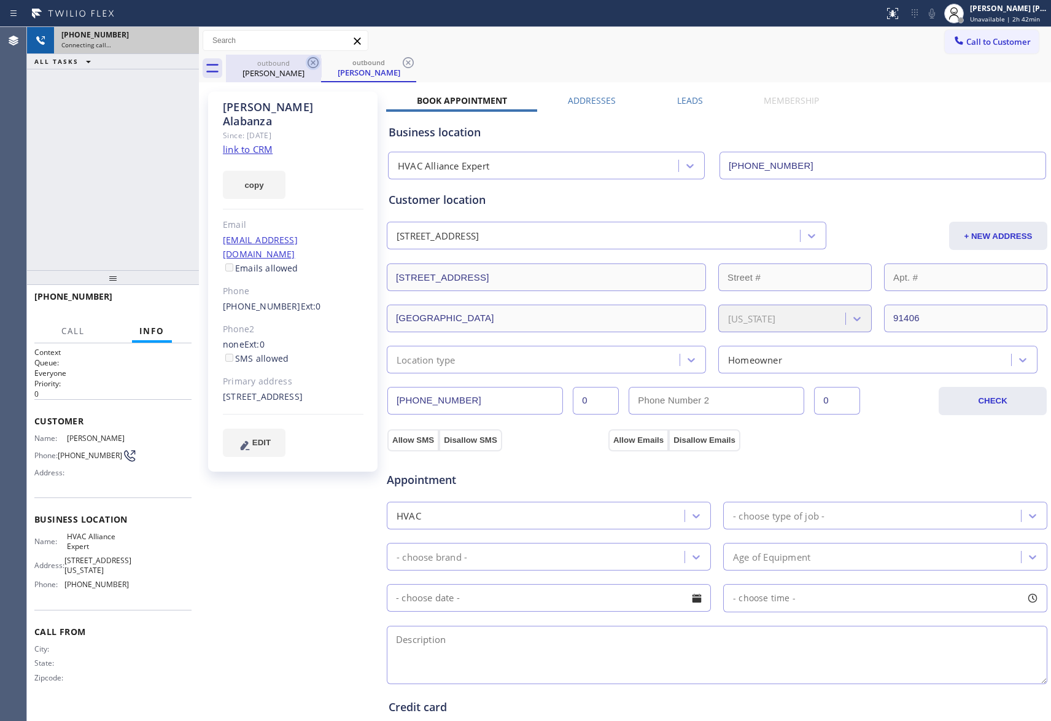
click at [315, 57] on icon at bounding box center [313, 62] width 15 height 15
click at [401, 57] on icon at bounding box center [408, 62] width 15 height 15
click at [315, 57] on icon at bounding box center [313, 62] width 15 height 15
click at [315, 57] on div "outbound [PERSON_NAME]" at bounding box center [638, 69] width 825 height 28
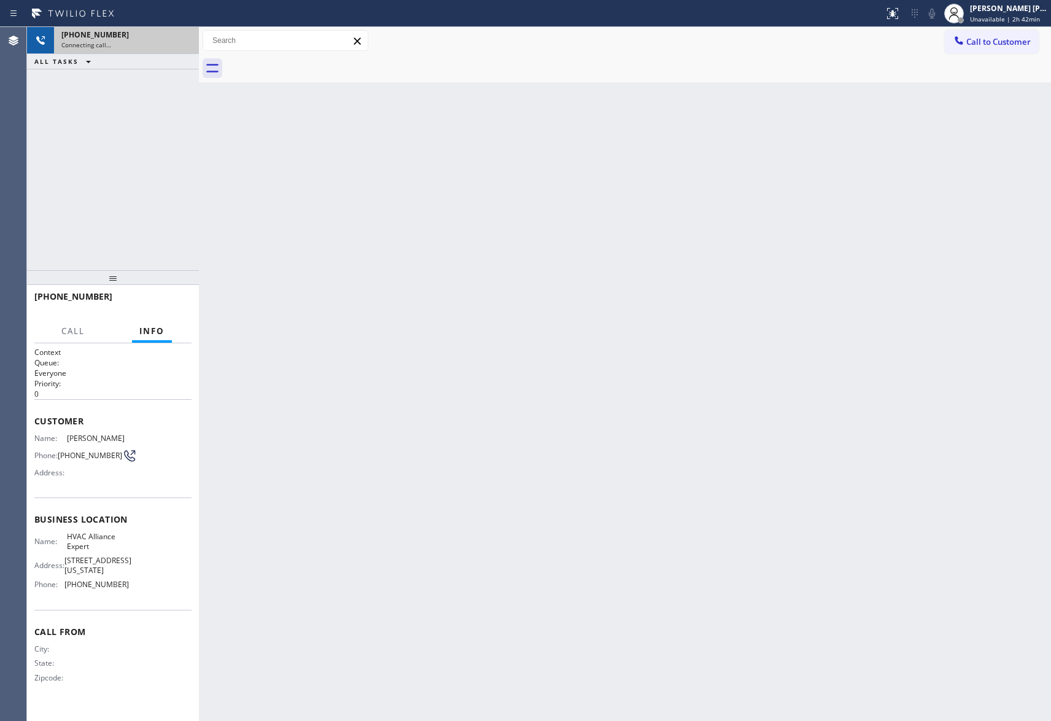
drag, startPoint x: 313, startPoint y: 57, endPoint x: 279, endPoint y: 64, distance: 35.2
click at [313, 57] on div at bounding box center [638, 69] width 825 height 28
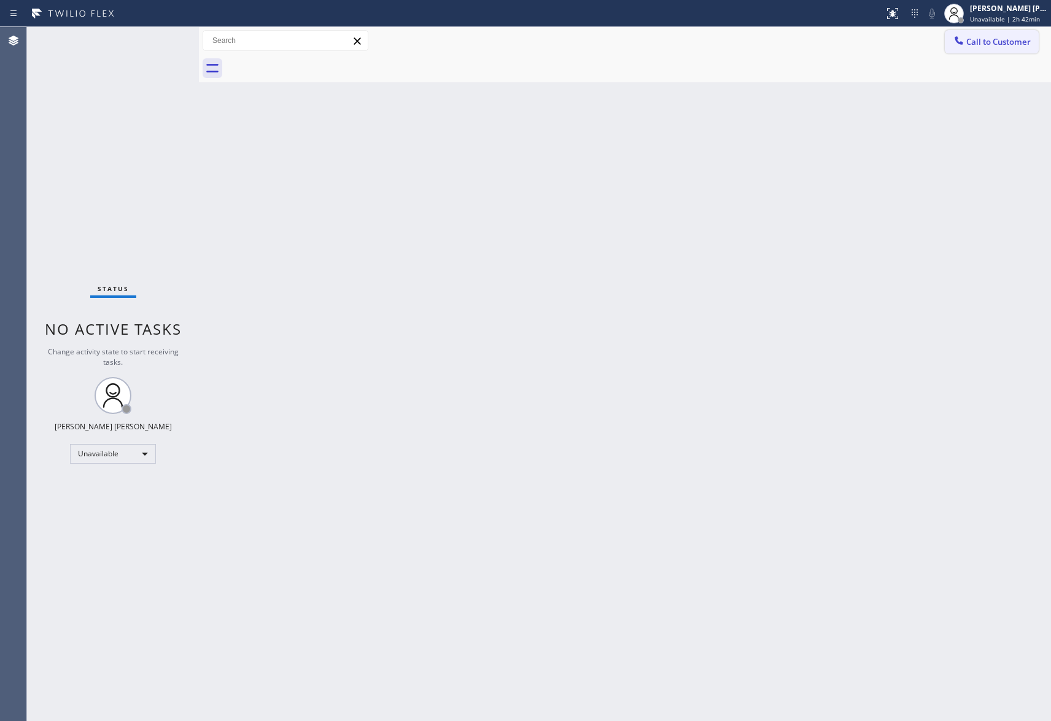
click at [998, 44] on span "Call to Customer" at bounding box center [998, 41] width 64 height 11
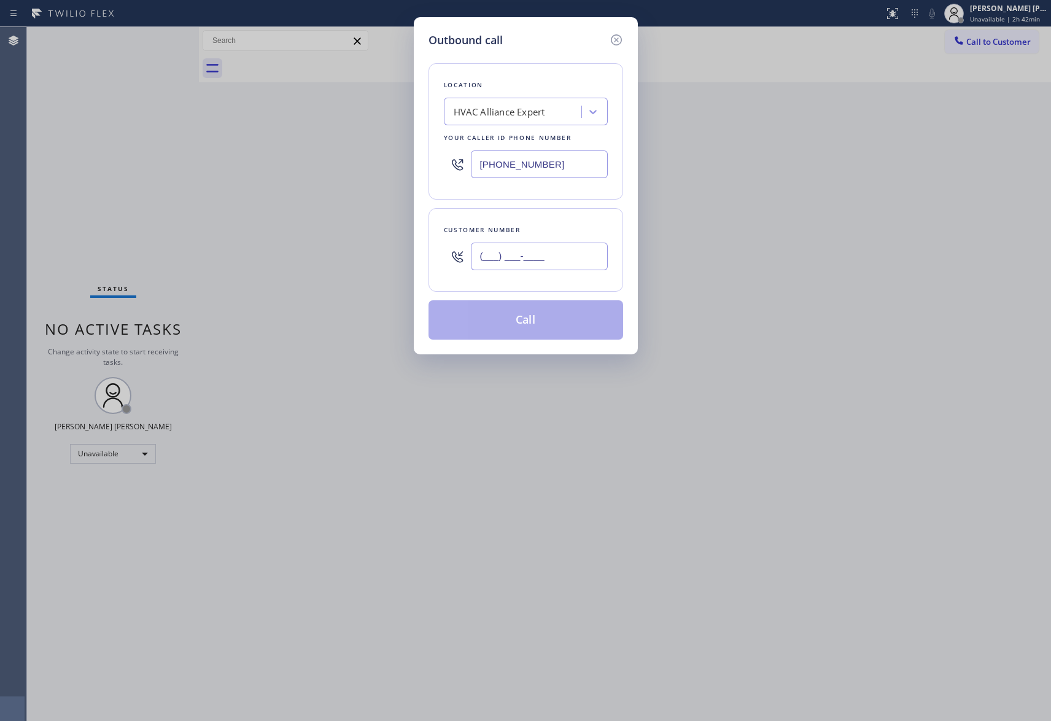
click at [546, 253] on input "(___) ___-____" at bounding box center [539, 257] width 137 height 28
paste input "650) 866-0264"
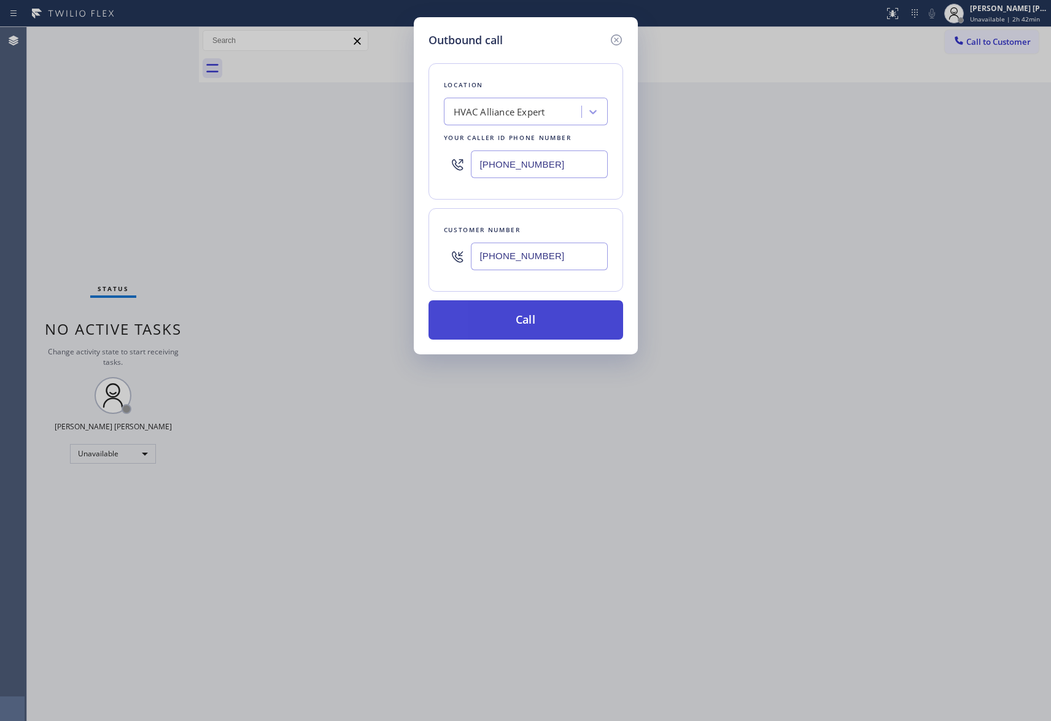
type input "[PHONE_NUMBER]"
click at [546, 327] on button "Call" at bounding box center [526, 319] width 195 height 39
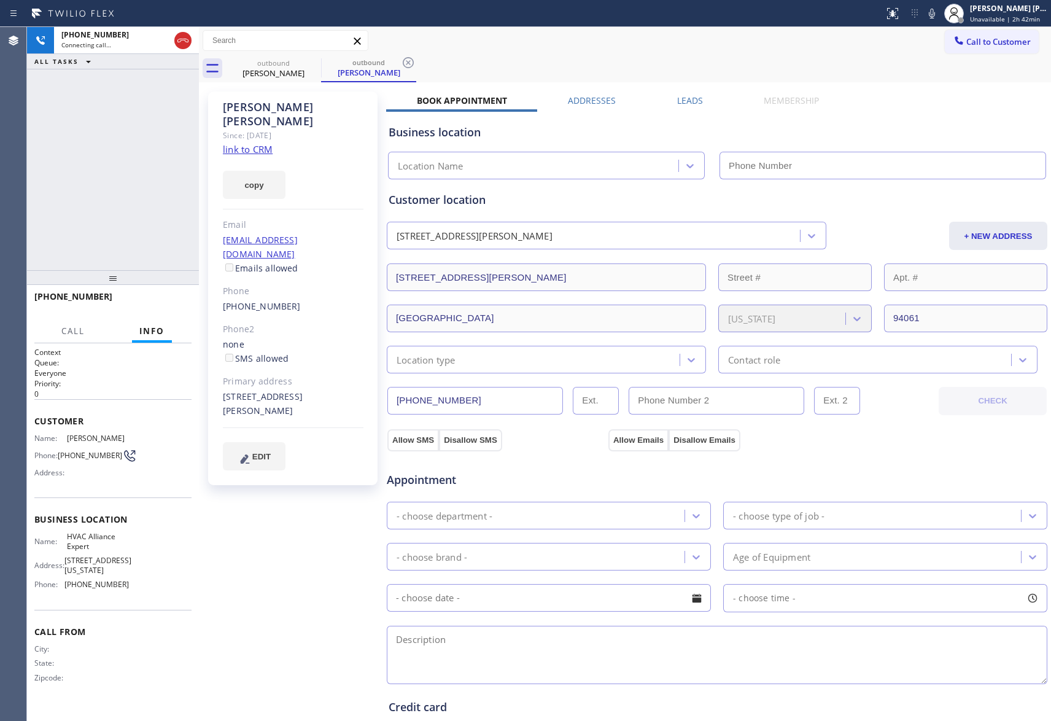
type input "[PHONE_NUMBER]"
click at [183, 37] on icon at bounding box center [183, 40] width 15 height 15
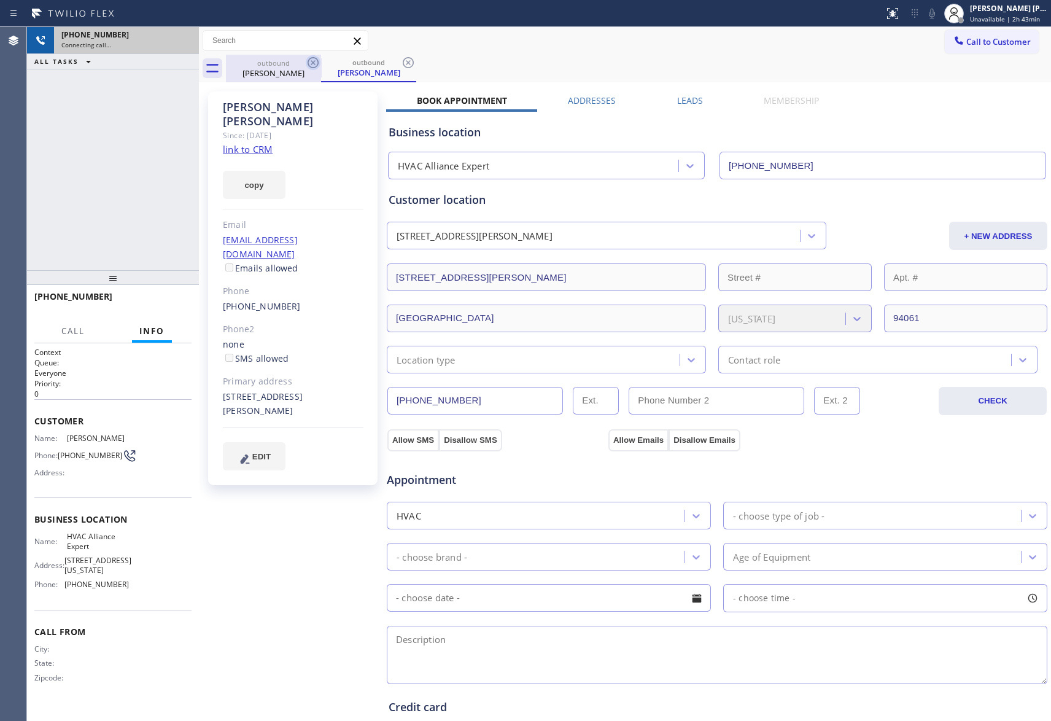
click at [311, 58] on icon at bounding box center [313, 62] width 11 height 11
click at [403, 58] on icon at bounding box center [408, 62] width 11 height 11
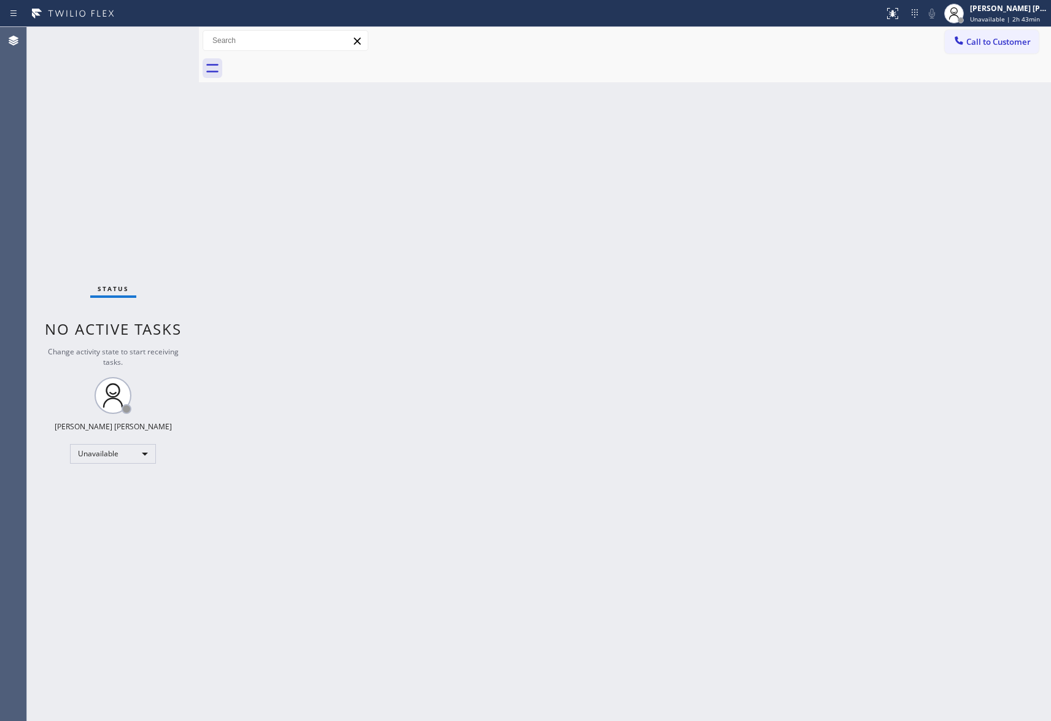
click at [311, 58] on div at bounding box center [638, 69] width 825 height 28
click at [1008, 52] on button "Call to Customer" at bounding box center [992, 41] width 94 height 23
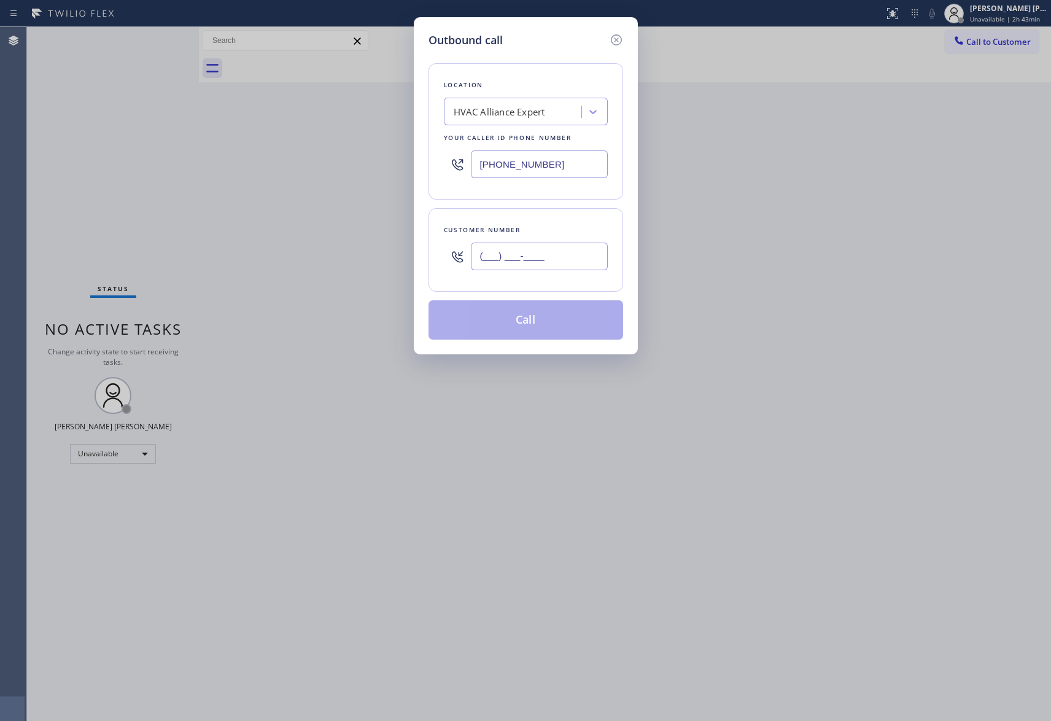
drag, startPoint x: 573, startPoint y: 257, endPoint x: 345, endPoint y: 244, distance: 228.1
click at [345, 244] on div "Outbound call Location HVAC Alliance Expert Your caller id phone number [PHONE_…" at bounding box center [525, 360] width 1051 height 721
paste input "815) 572-1573"
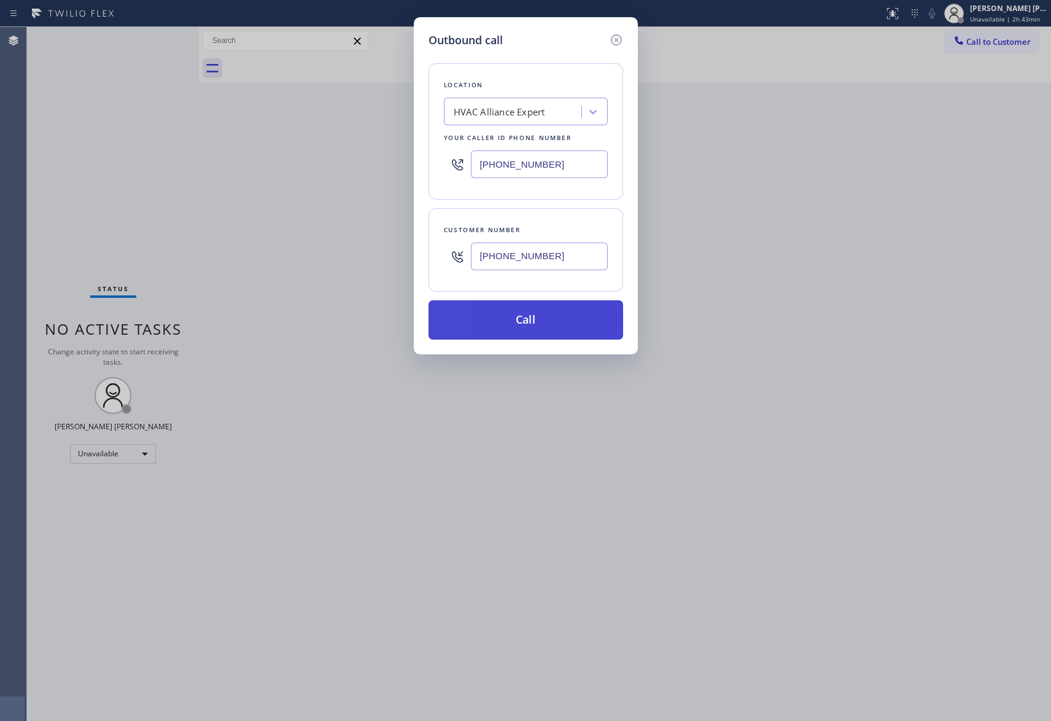
type input "[PHONE_NUMBER]"
click at [566, 328] on button "Call" at bounding box center [526, 319] width 195 height 39
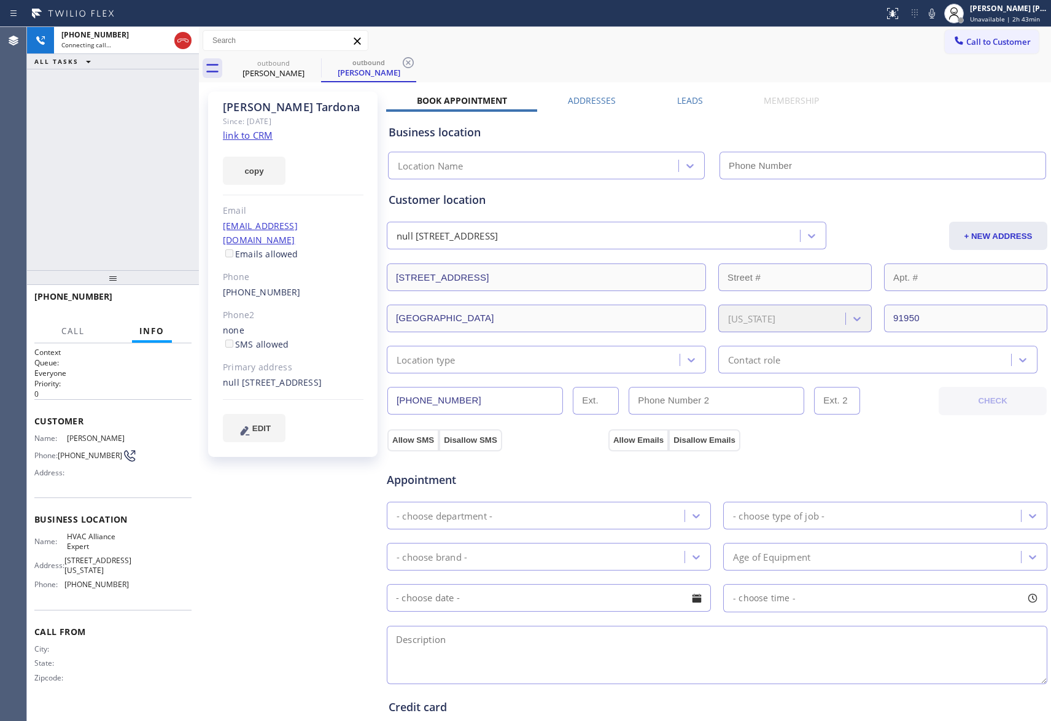
type input "[PHONE_NUMBER]"
click at [185, 38] on icon at bounding box center [183, 40] width 15 height 15
click at [0, 0] on icon at bounding box center [0, 0] width 0 height 0
click at [401, 64] on icon at bounding box center [408, 62] width 15 height 15
click at [311, 64] on div "outbound [PERSON_NAME] outbound [PERSON_NAME]" at bounding box center [638, 69] width 825 height 28
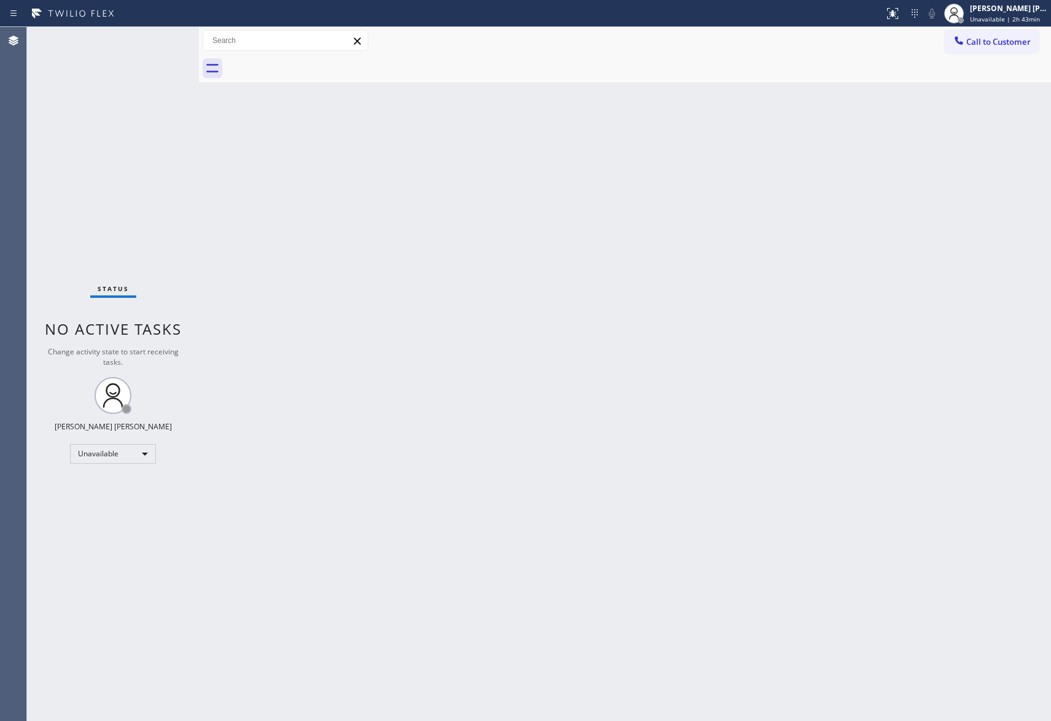
click at [311, 64] on div at bounding box center [638, 69] width 825 height 28
click at [1000, 36] on span "Call to Customer" at bounding box center [998, 41] width 64 height 11
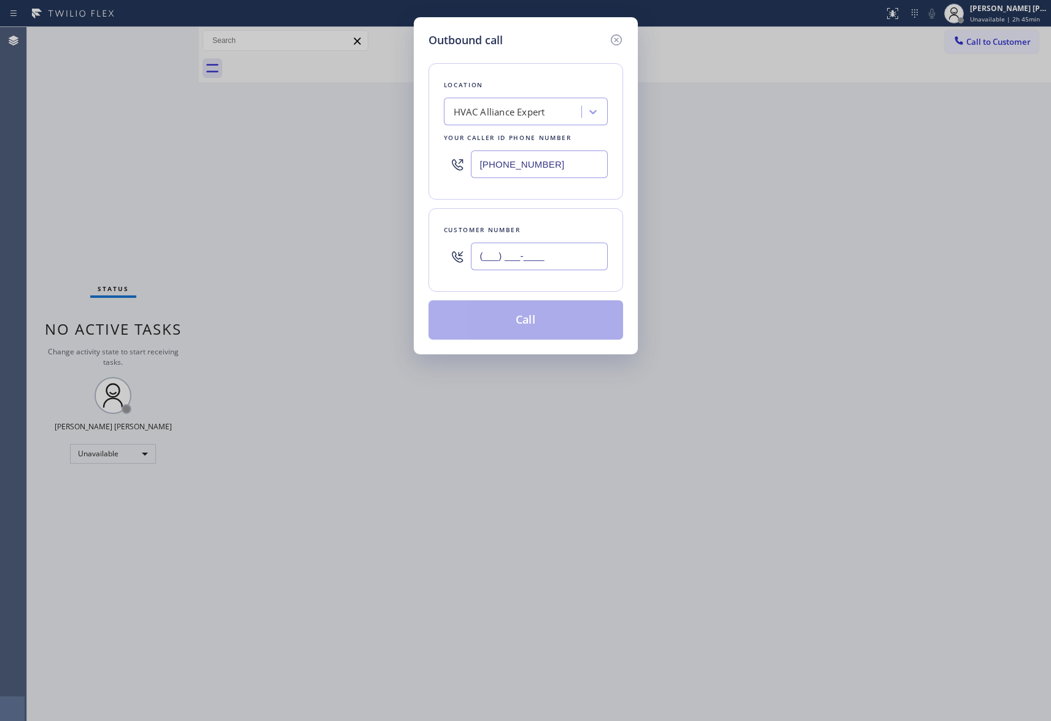
click at [543, 260] on input "(___) ___-____" at bounding box center [539, 257] width 137 height 28
paste input "917) 453-3475"
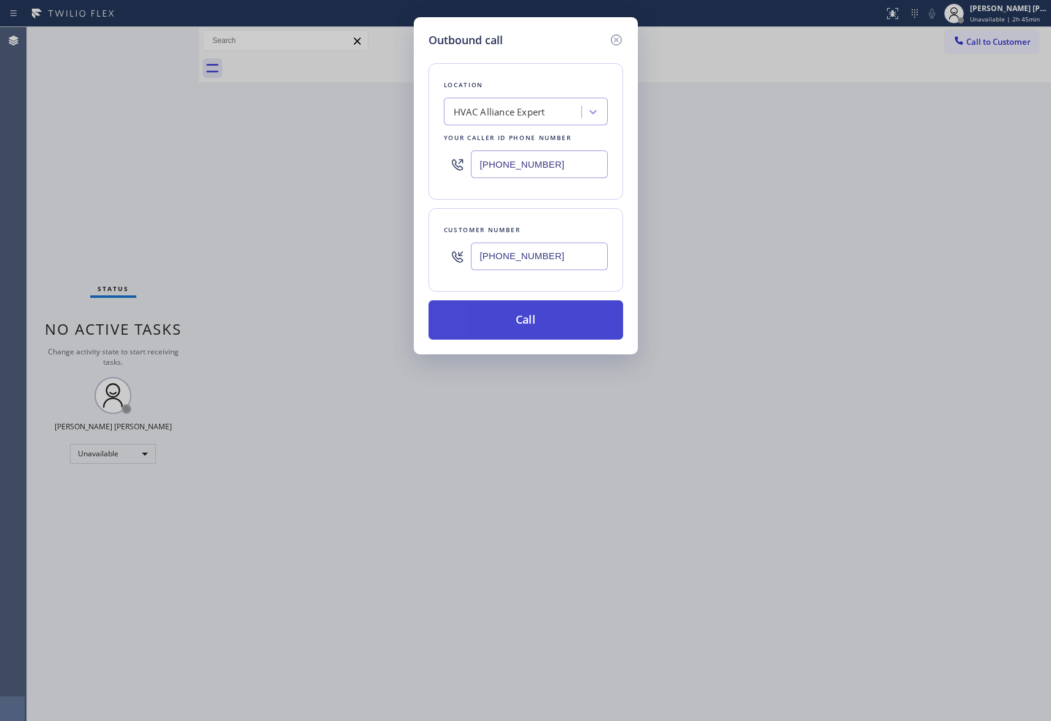
type input "[PHONE_NUMBER]"
click at [571, 329] on button "Call" at bounding box center [526, 319] width 195 height 39
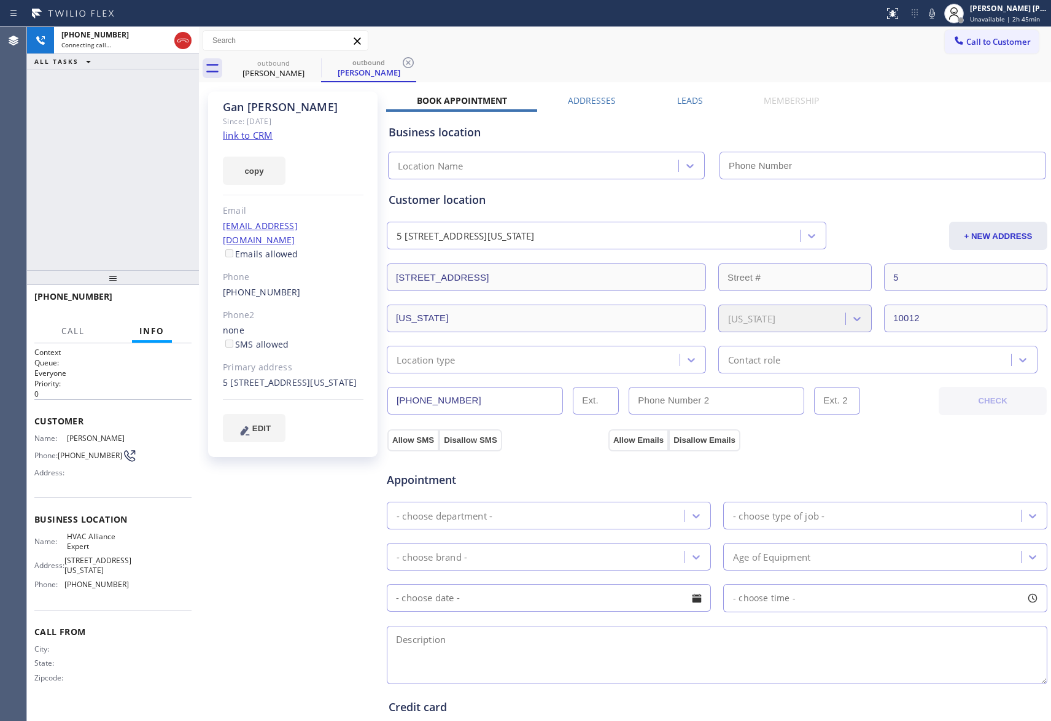
type input "[PHONE_NUMBER]"
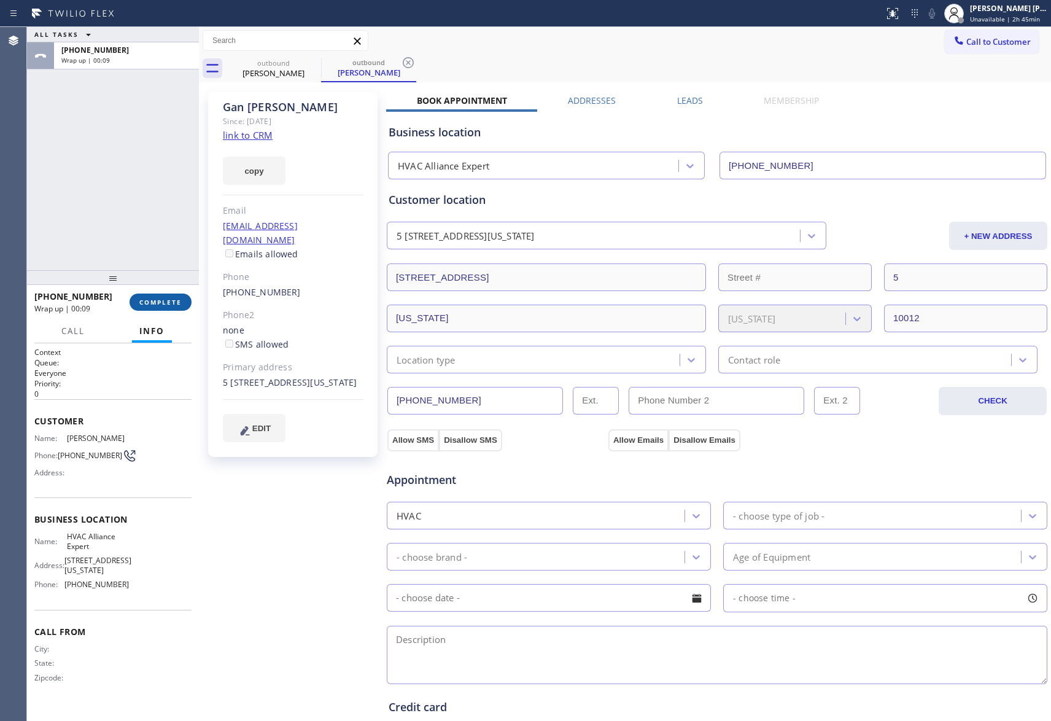
drag, startPoint x: 154, startPoint y: 296, endPoint x: 138, endPoint y: 300, distance: 15.8
click at [155, 297] on button "COMPLETE" at bounding box center [161, 302] width 62 height 17
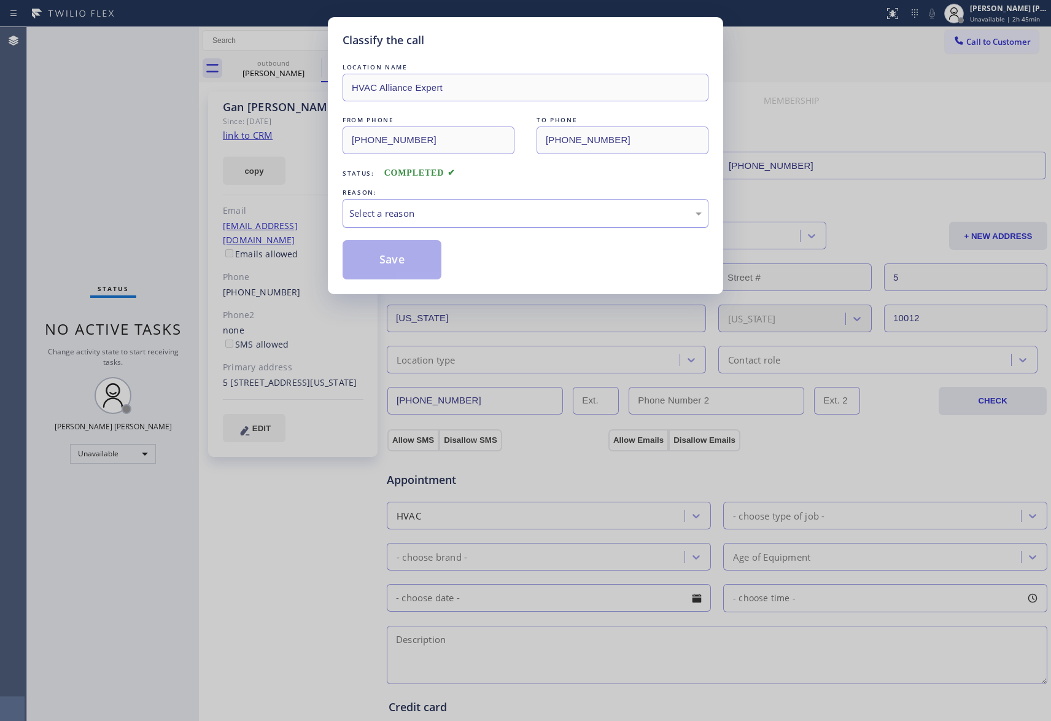
click at [435, 216] on div "Select a reason" at bounding box center [525, 213] width 352 height 14
click at [402, 257] on button "Save" at bounding box center [392, 259] width 99 height 39
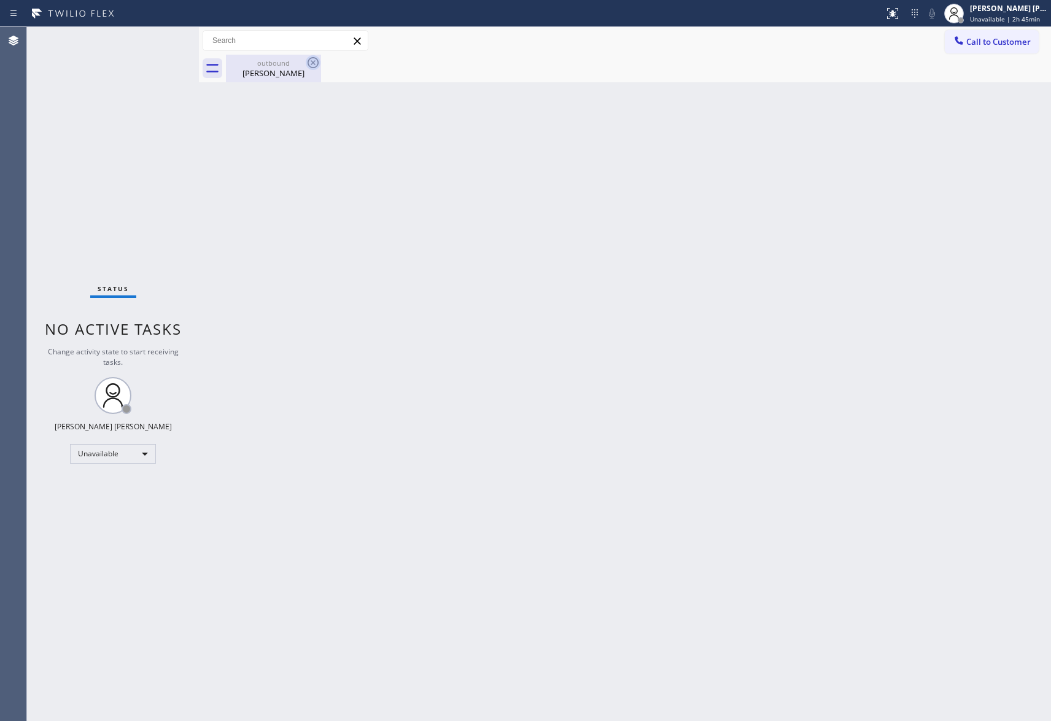
drag, startPoint x: 271, startPoint y: 62, endPoint x: 319, endPoint y: 64, distance: 48.6
click at [276, 62] on div "outbound" at bounding box center [273, 62] width 93 height 9
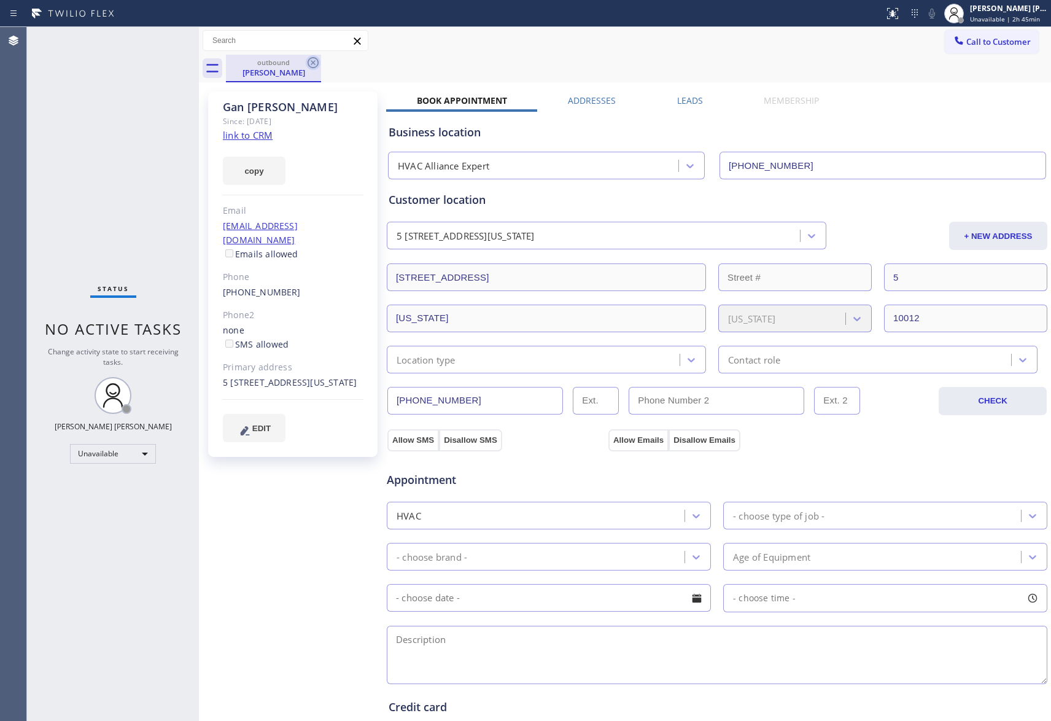
click at [319, 64] on icon at bounding box center [313, 62] width 15 height 15
click at [317, 64] on div "outbound [PERSON_NAME]" at bounding box center [638, 69] width 825 height 28
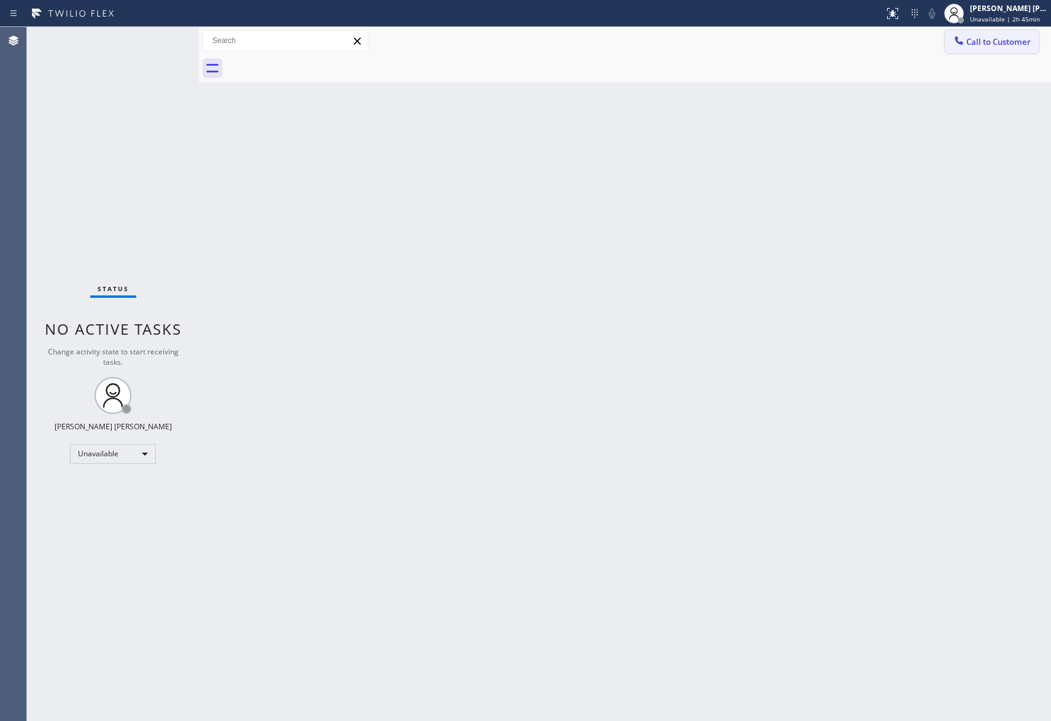
click at [1018, 40] on span "Call to Customer" at bounding box center [998, 41] width 64 height 11
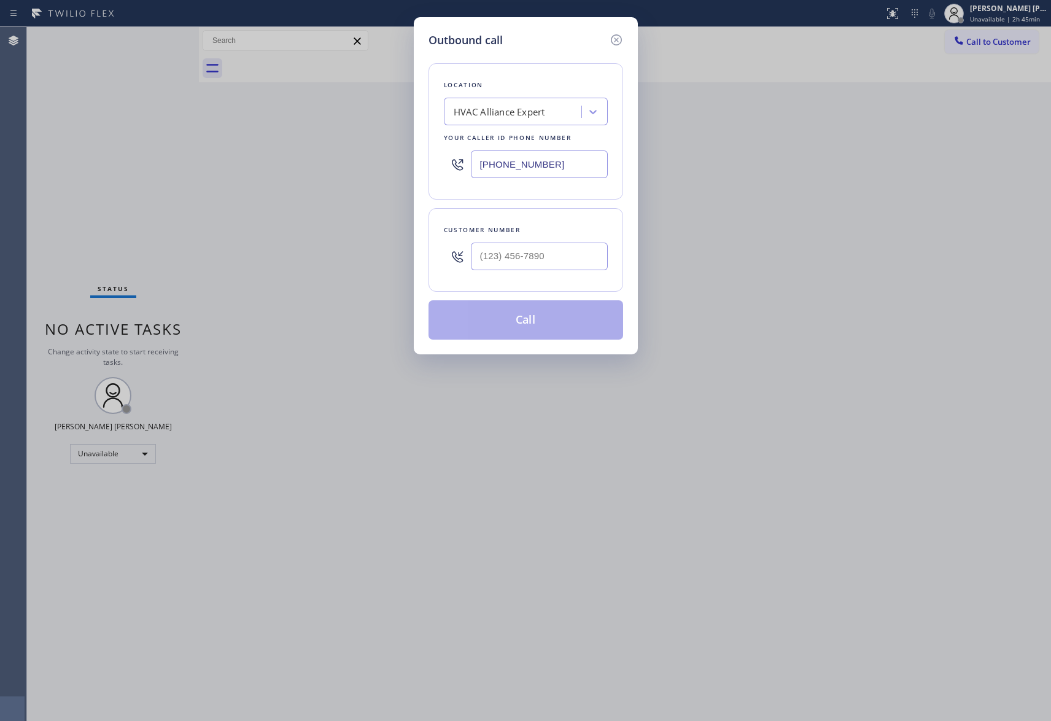
click at [572, 239] on div at bounding box center [539, 256] width 137 height 40
click at [575, 259] on input "(___) ___-____" at bounding box center [539, 257] width 137 height 28
paste input "206) 679-9704"
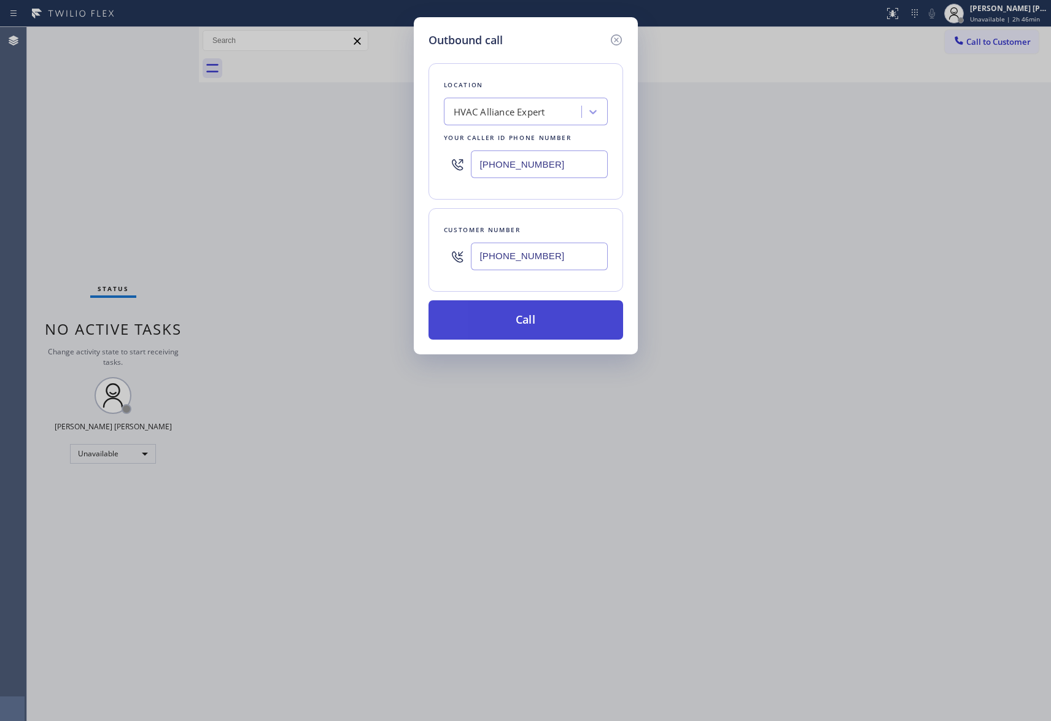
type input "[PHONE_NUMBER]"
click at [543, 311] on button "Call" at bounding box center [526, 319] width 195 height 39
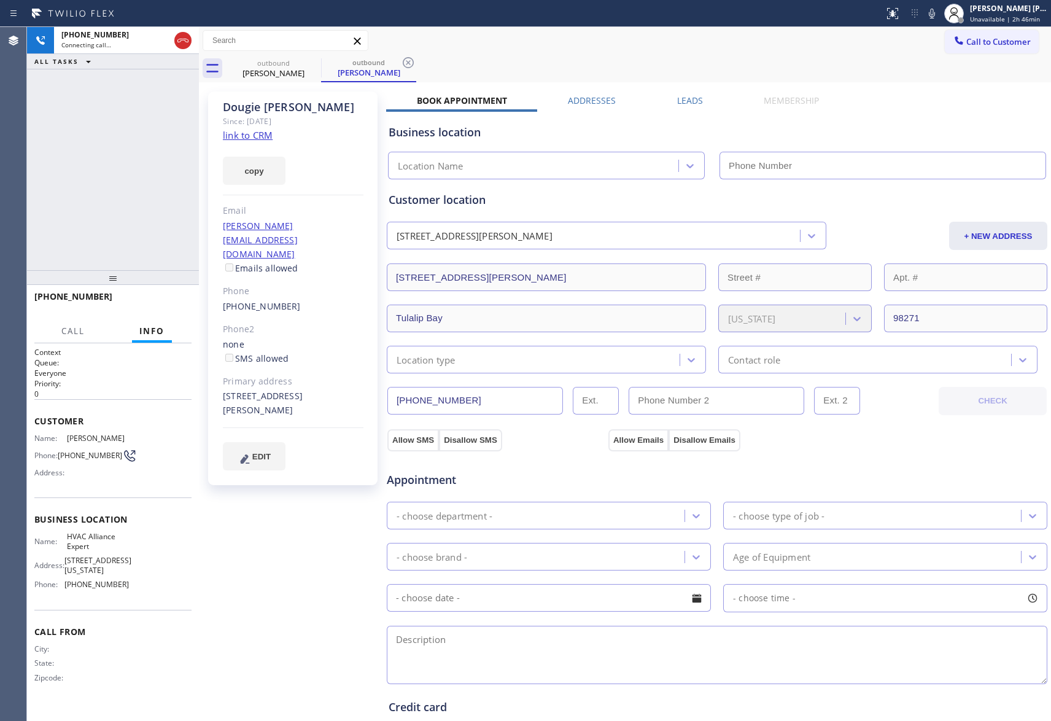
type input "[PHONE_NUMBER]"
click at [178, 37] on icon at bounding box center [183, 40] width 15 height 15
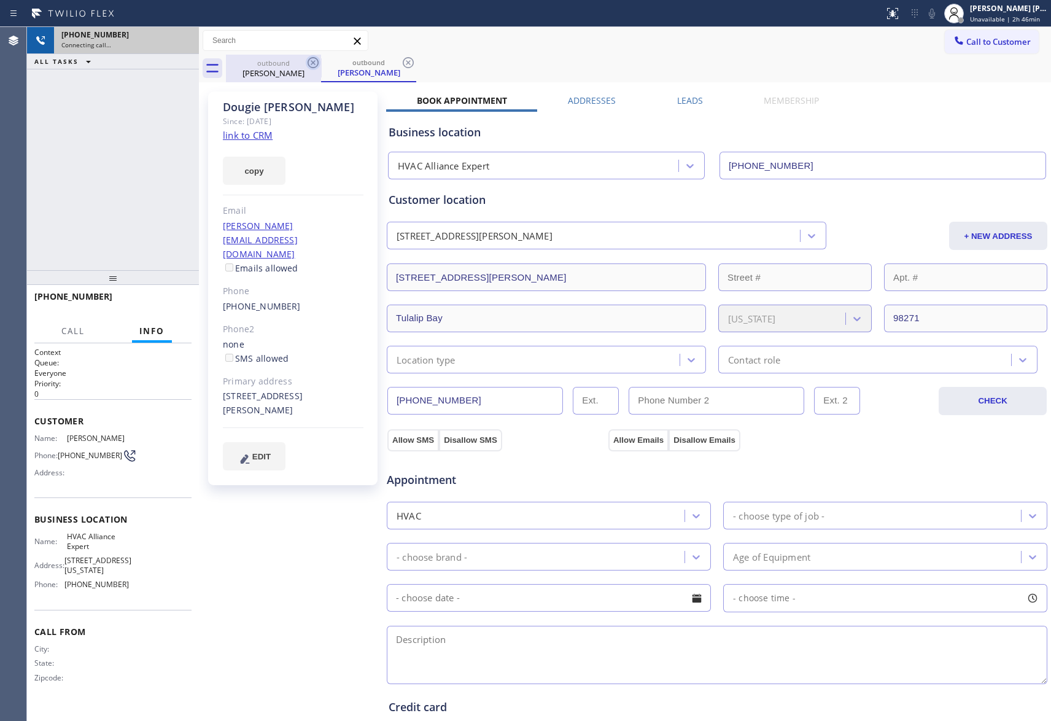
click at [309, 67] on icon at bounding box center [313, 62] width 15 height 15
click at [401, 67] on icon at bounding box center [408, 62] width 15 height 15
click at [309, 67] on icon at bounding box center [313, 62] width 15 height 15
click at [309, 67] on div "outbound [PERSON_NAME]" at bounding box center [638, 69] width 825 height 28
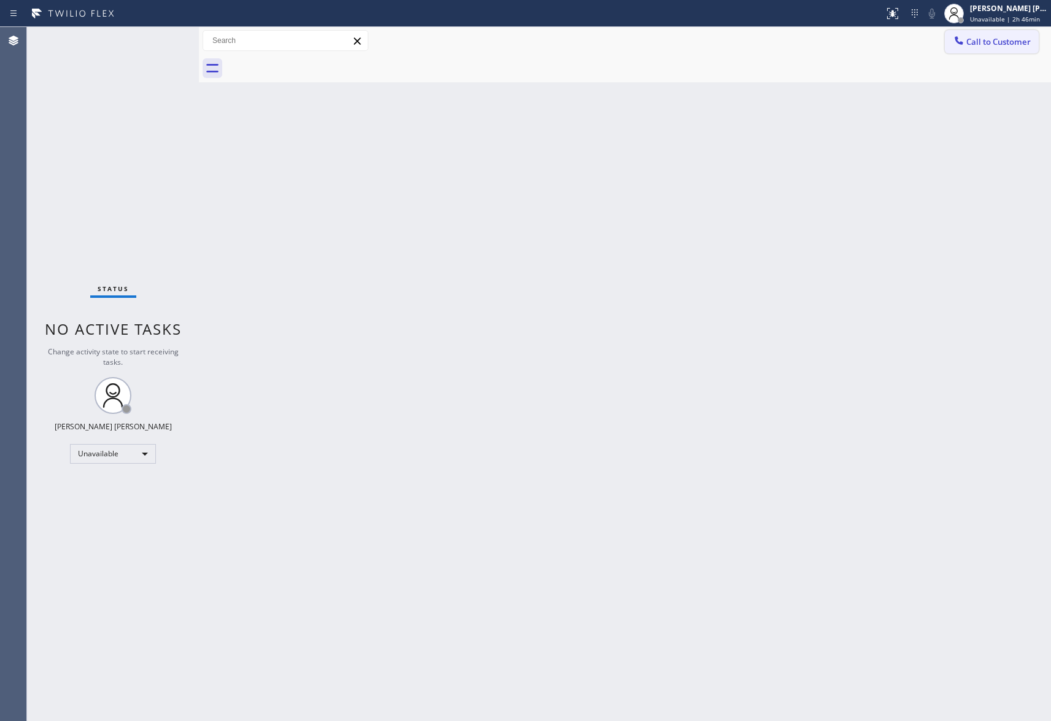
click at [998, 49] on button "Call to Customer" at bounding box center [992, 41] width 94 height 23
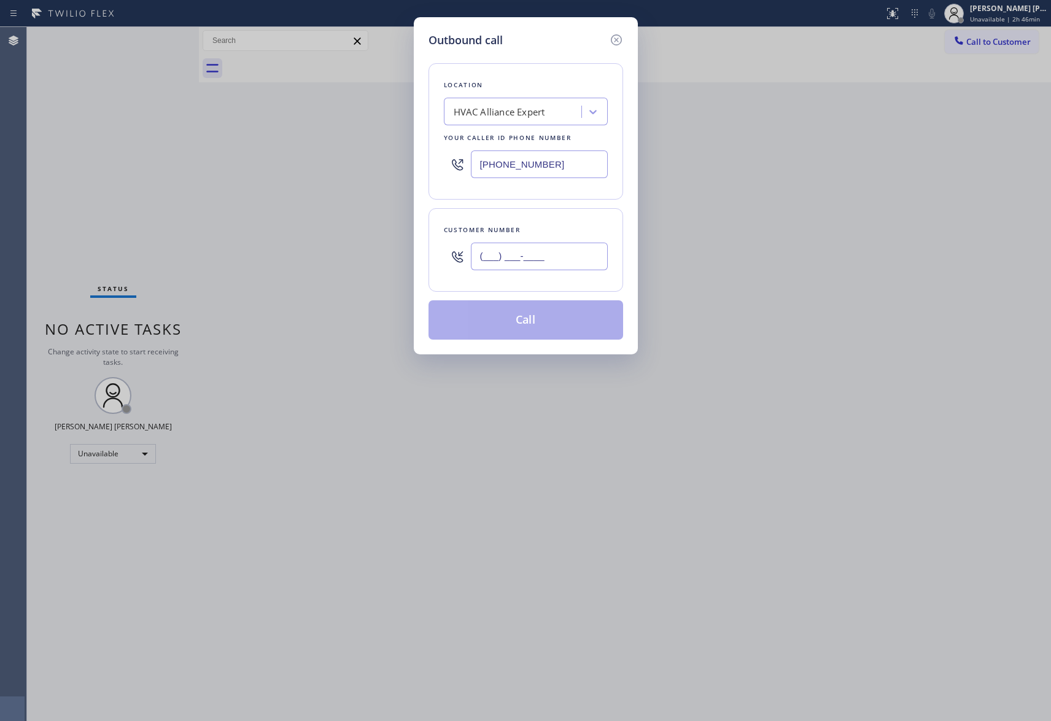
click at [559, 261] on input "(___) ___-____" at bounding box center [539, 257] width 137 height 28
paste input "925) 283-2734"
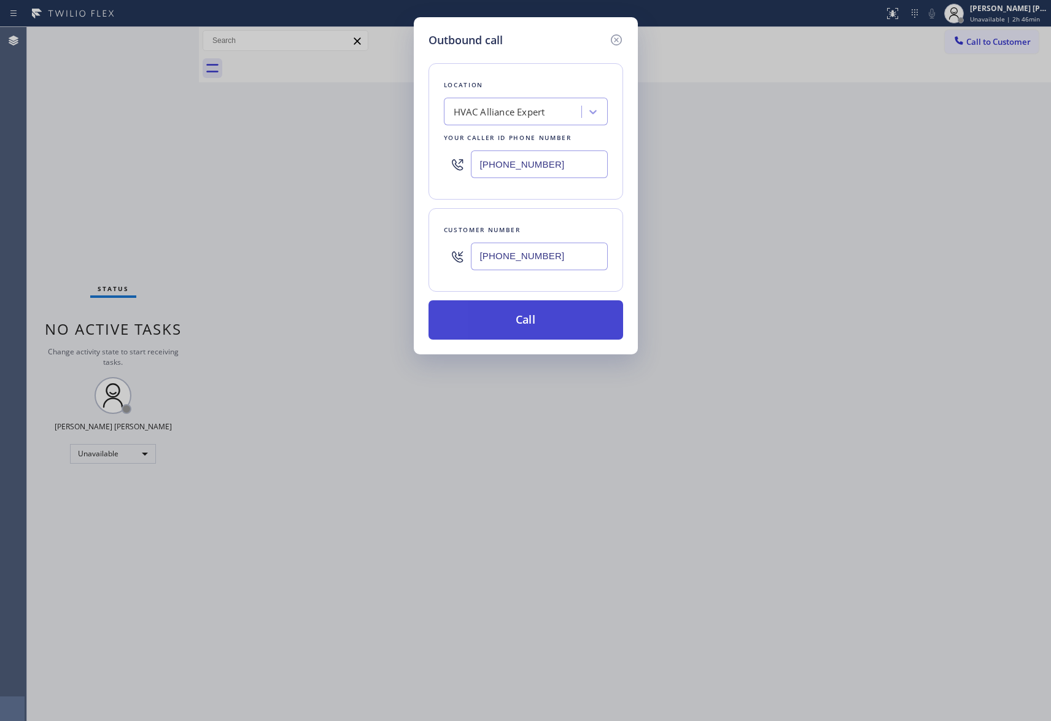
type input "[PHONE_NUMBER]"
click at [548, 325] on button "Call" at bounding box center [526, 319] width 195 height 39
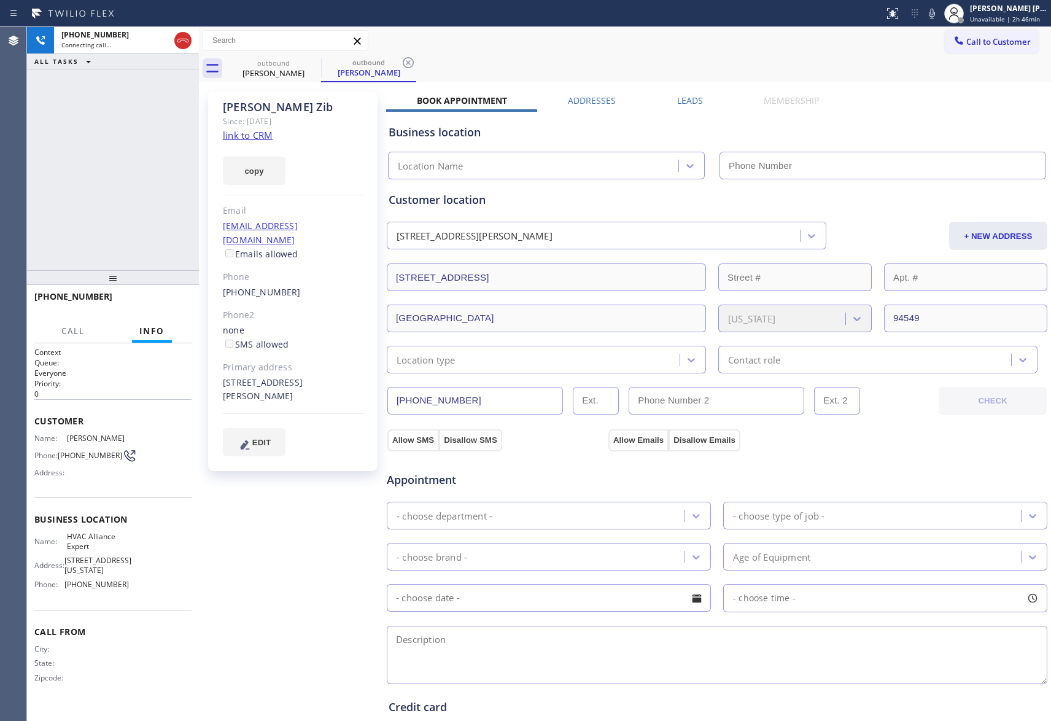
type input "[PHONE_NUMBER]"
drag, startPoint x: 188, startPoint y: 42, endPoint x: 194, endPoint y: 42, distance: 6.2
click at [188, 42] on icon at bounding box center [183, 40] width 15 height 15
click at [0, 0] on icon at bounding box center [0, 0] width 0 height 0
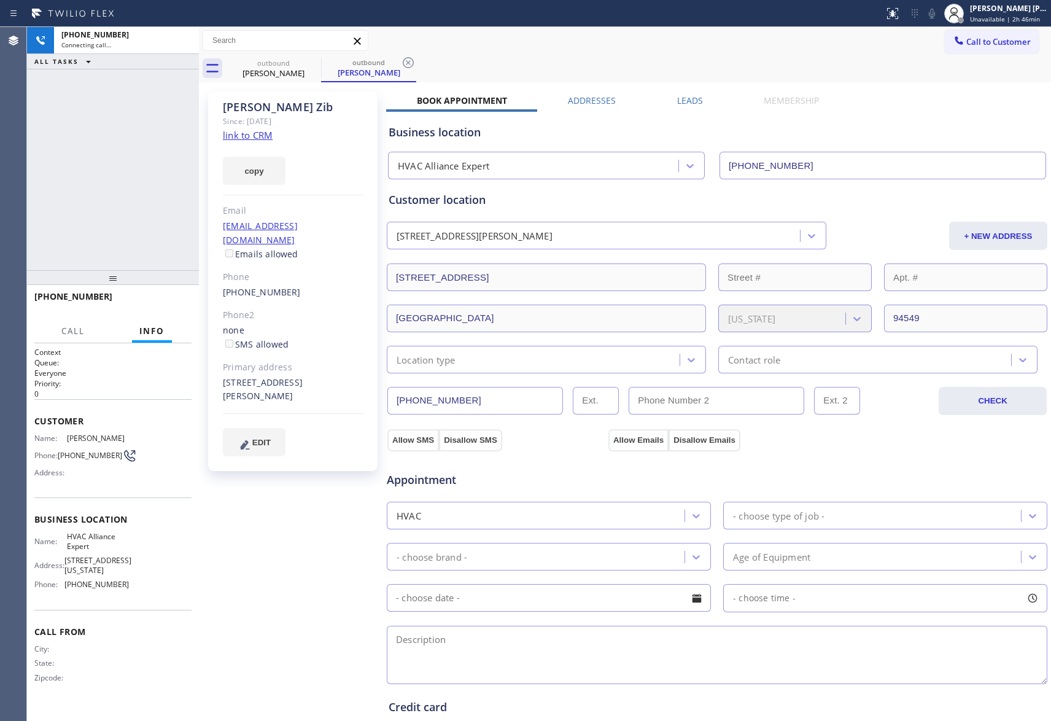
click at [321, 63] on div "outbound [PERSON_NAME]" at bounding box center [368, 69] width 95 height 28
click at [401, 63] on icon at bounding box center [408, 62] width 15 height 15
click at [301, 64] on div "outbound [PERSON_NAME] outbound [PERSON_NAME]" at bounding box center [638, 69] width 825 height 28
click at [295, 70] on div "outbound [PERSON_NAME] outbound [PERSON_NAME]" at bounding box center [638, 69] width 825 height 28
click at [317, 59] on div "outbound [PERSON_NAME] outbound [PERSON_NAME]" at bounding box center [638, 69] width 825 height 28
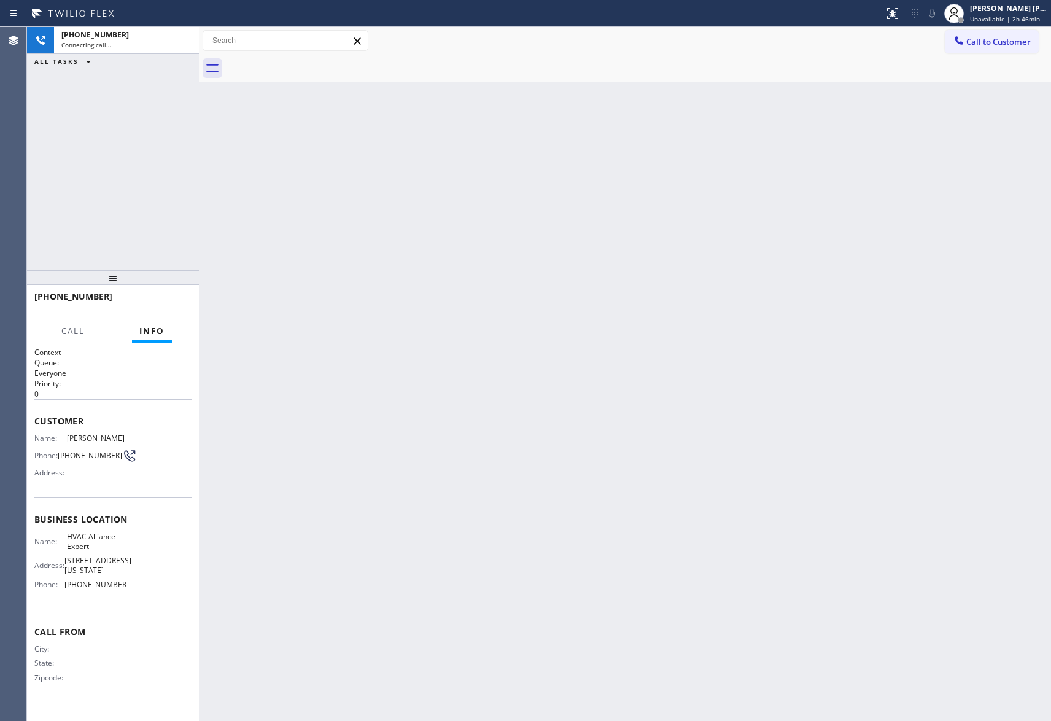
click at [317, 59] on div at bounding box center [638, 69] width 825 height 28
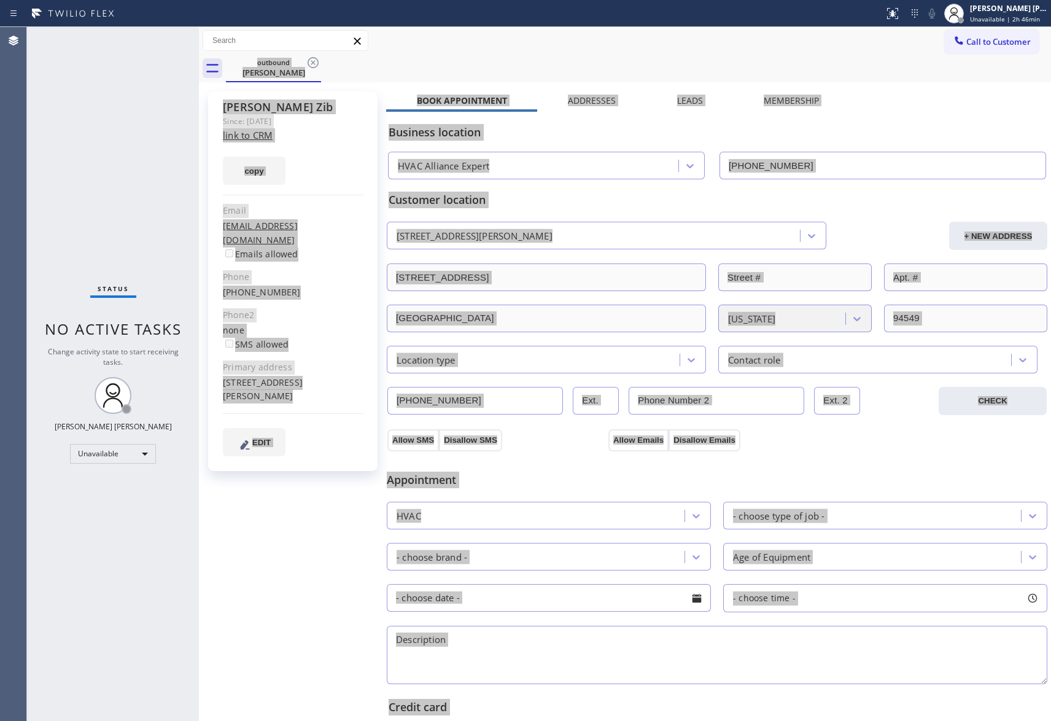
type input "[PHONE_NUMBER]"
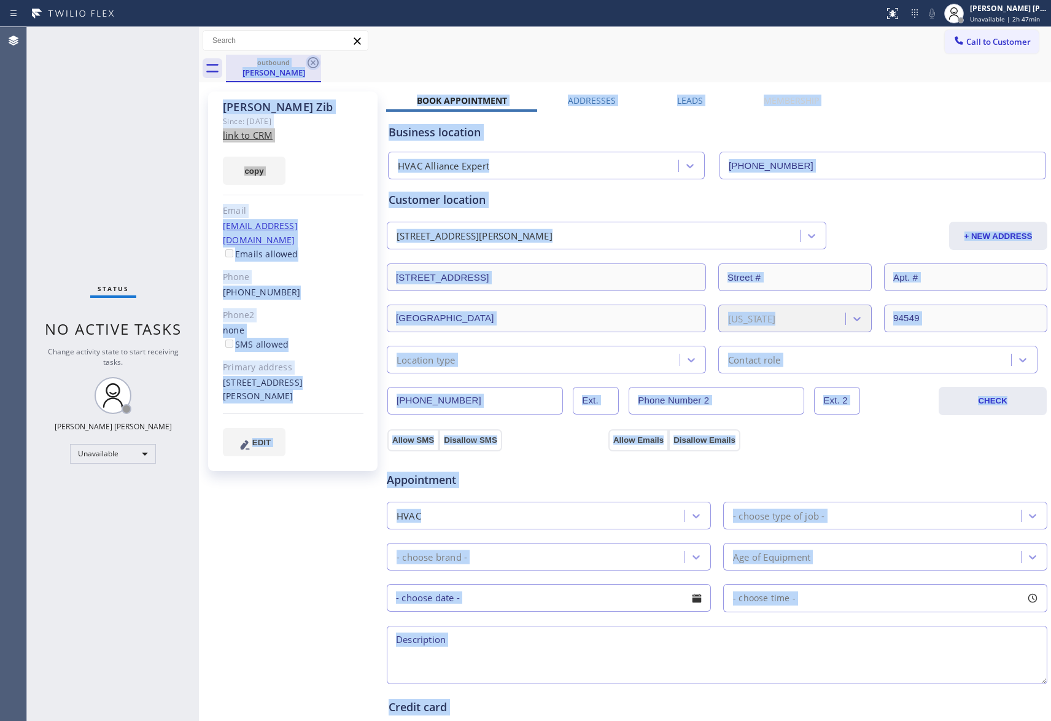
click at [312, 65] on icon at bounding box center [313, 62] width 15 height 15
drag, startPoint x: 312, startPoint y: 65, endPoint x: 296, endPoint y: 64, distance: 16.0
click at [313, 67] on div "outbound [PERSON_NAME]" at bounding box center [638, 69] width 825 height 28
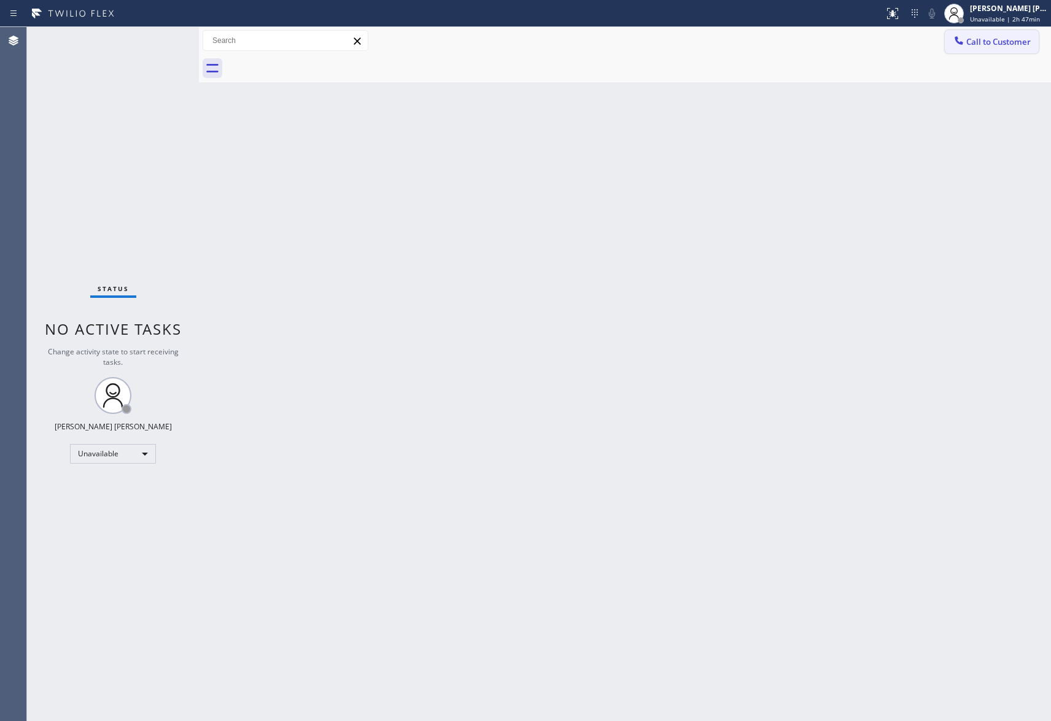
click at [1020, 36] on span "Call to Customer" at bounding box center [998, 41] width 64 height 11
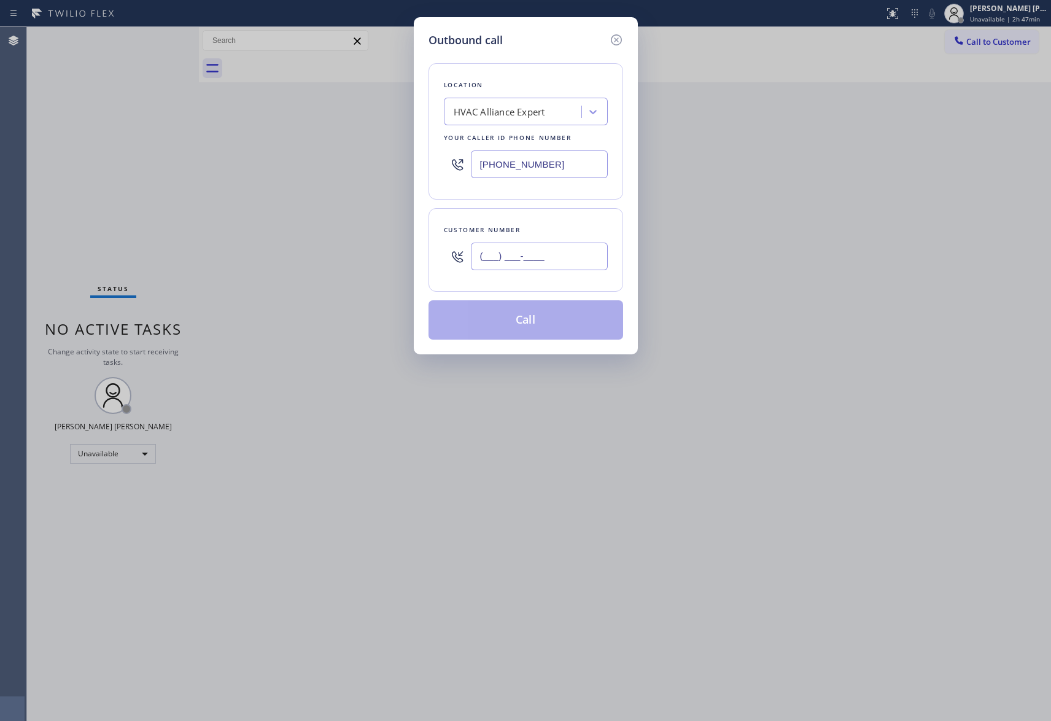
click at [529, 263] on input "(___) ___-____" at bounding box center [539, 257] width 137 height 28
paste input "418) 6"
drag, startPoint x: 585, startPoint y: 262, endPoint x: 365, endPoint y: 238, distance: 221.1
click at [365, 238] on div "Outbound call Location HVAC Alliance Expert Your caller id phone number [PHONE_…" at bounding box center [525, 360] width 1051 height 721
paste input "text"
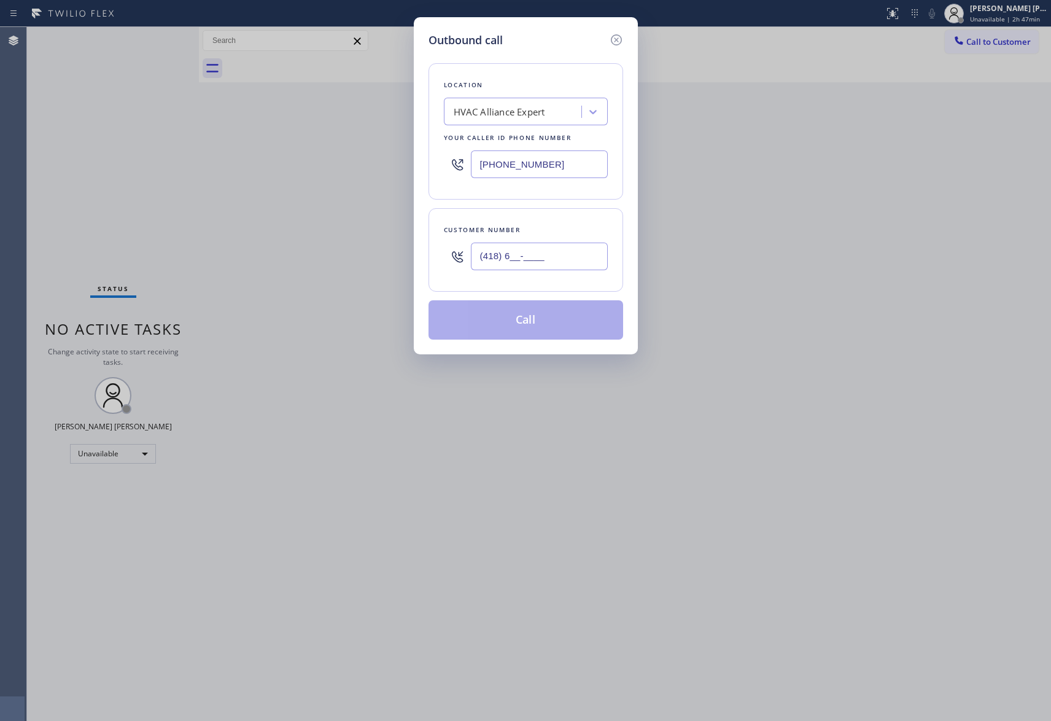
drag, startPoint x: 573, startPoint y: 252, endPoint x: 391, endPoint y: 239, distance: 182.2
click at [391, 239] on div "Outbound call Location HVAC Alliance Expert Your caller id phone number [PHONE_…" at bounding box center [525, 360] width 1051 height 721
paste input "714) 639-4186"
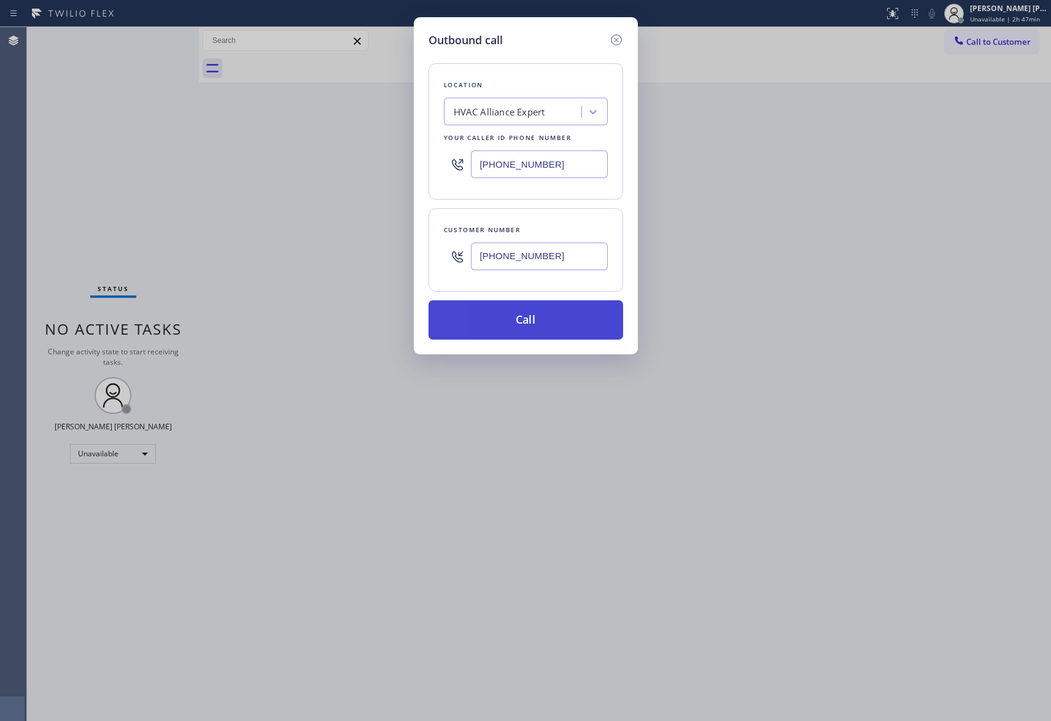
type input "[PHONE_NUMBER]"
click at [553, 321] on button "Call" at bounding box center [526, 319] width 195 height 39
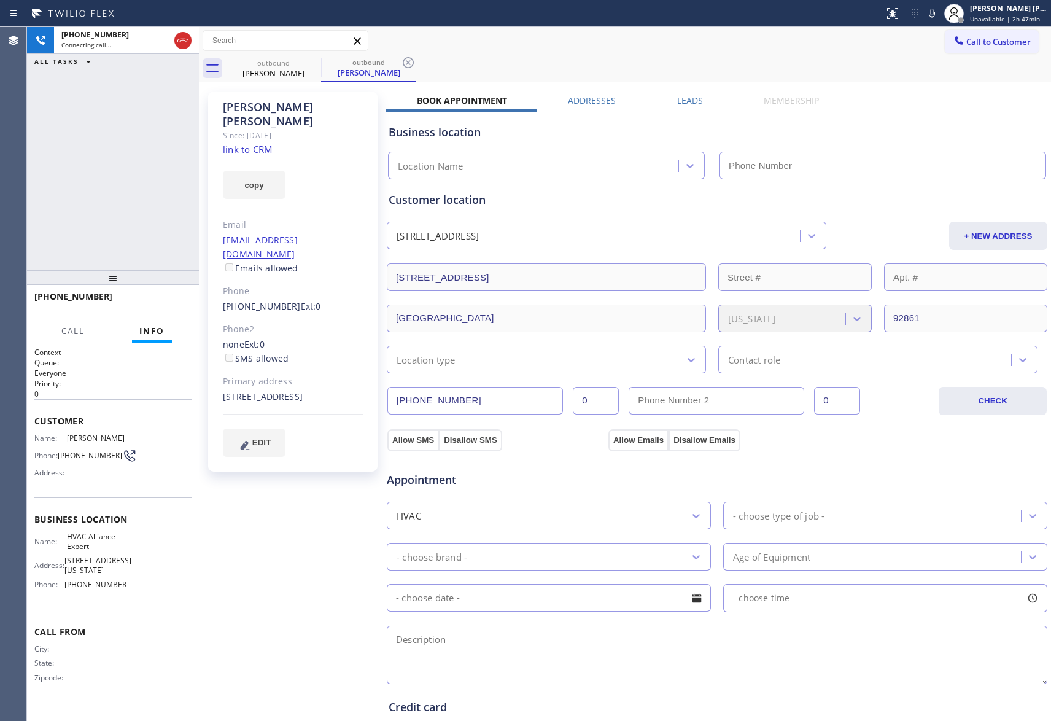
type input "[PHONE_NUMBER]"
drag, startPoint x: 181, startPoint y: 40, endPoint x: 232, endPoint y: 48, distance: 52.2
click at [181, 40] on icon at bounding box center [182, 41] width 11 height 4
click at [310, 64] on icon at bounding box center [313, 62] width 15 height 15
click at [403, 64] on icon at bounding box center [408, 62] width 11 height 11
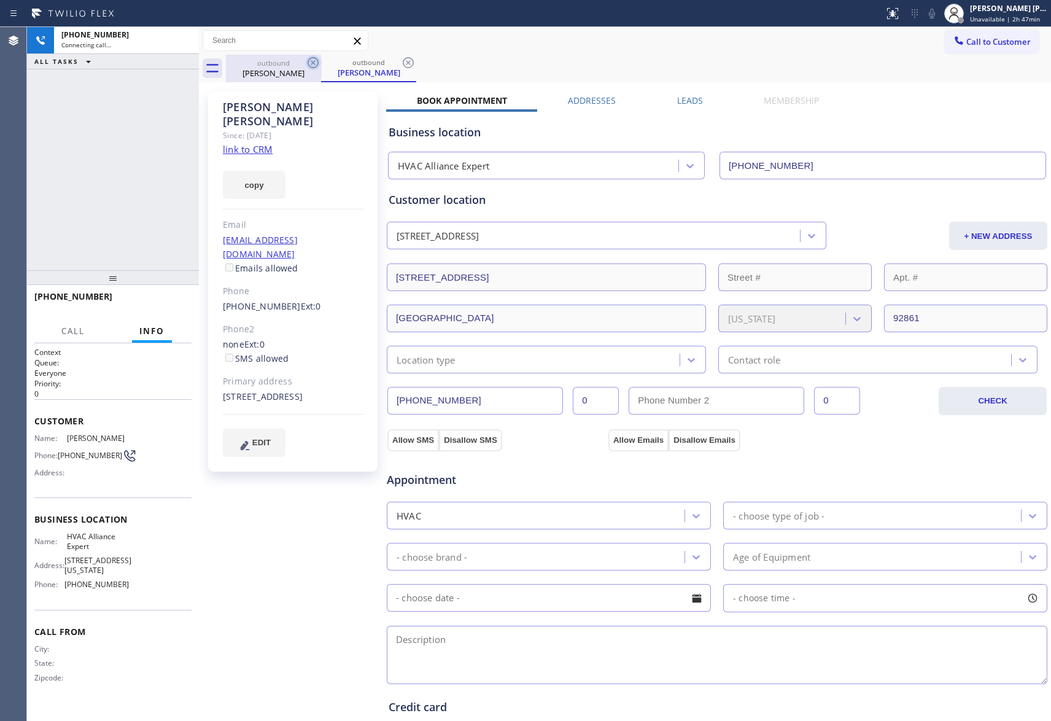
click at [403, 64] on icon at bounding box center [408, 62] width 11 height 11
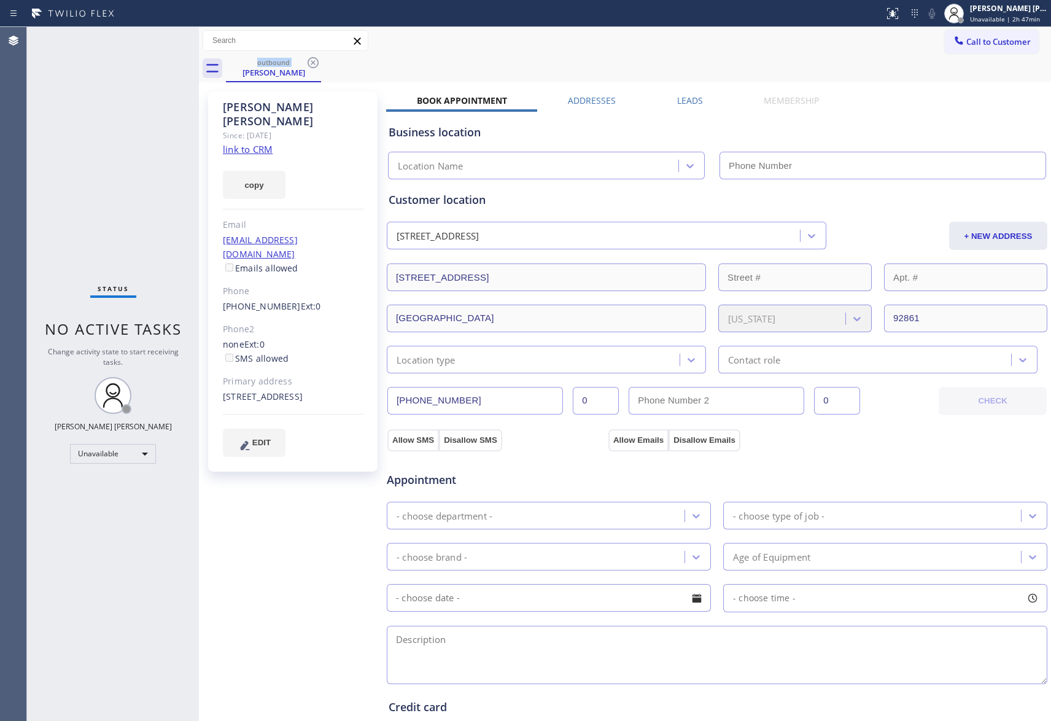
type input "[PHONE_NUMBER]"
click at [306, 66] on icon at bounding box center [313, 62] width 15 height 15
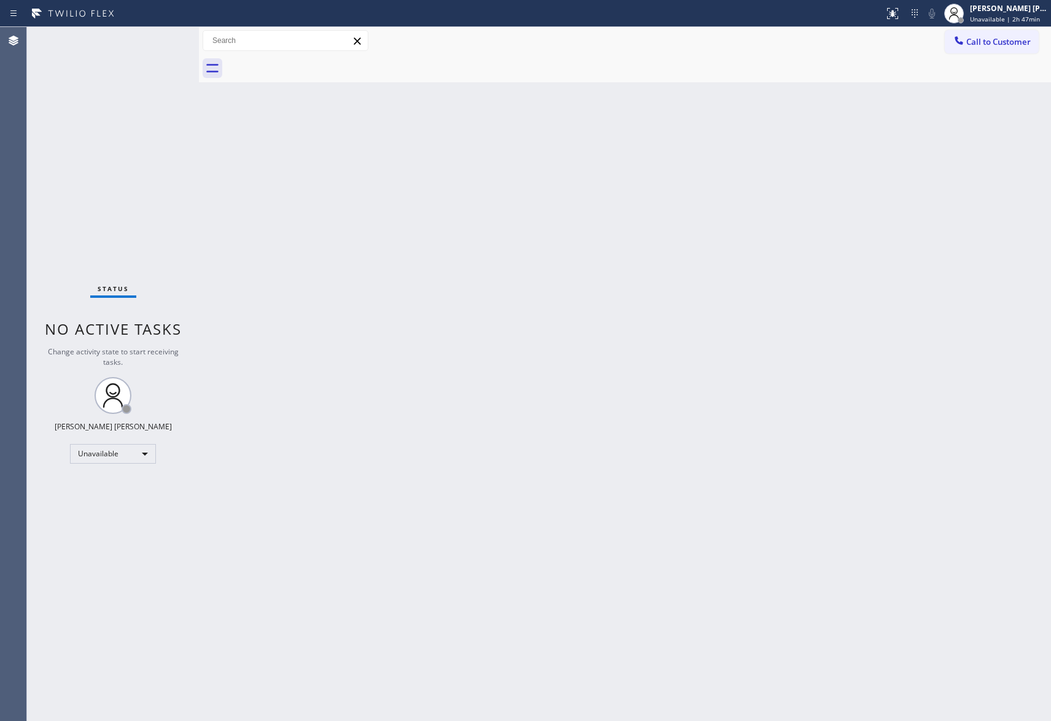
click at [321, 63] on div at bounding box center [638, 69] width 825 height 28
click at [1022, 47] on span "Call to Customer" at bounding box center [998, 41] width 64 height 11
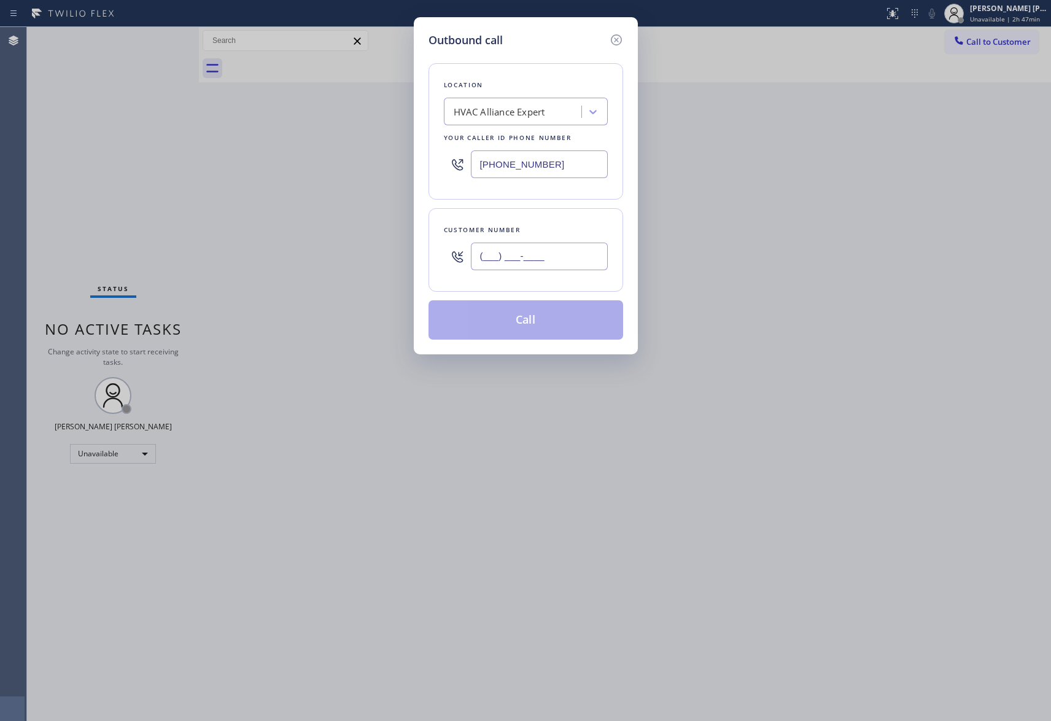
click at [543, 264] on input "(___) ___-____" at bounding box center [539, 257] width 137 height 28
paste input "805) 647-2337"
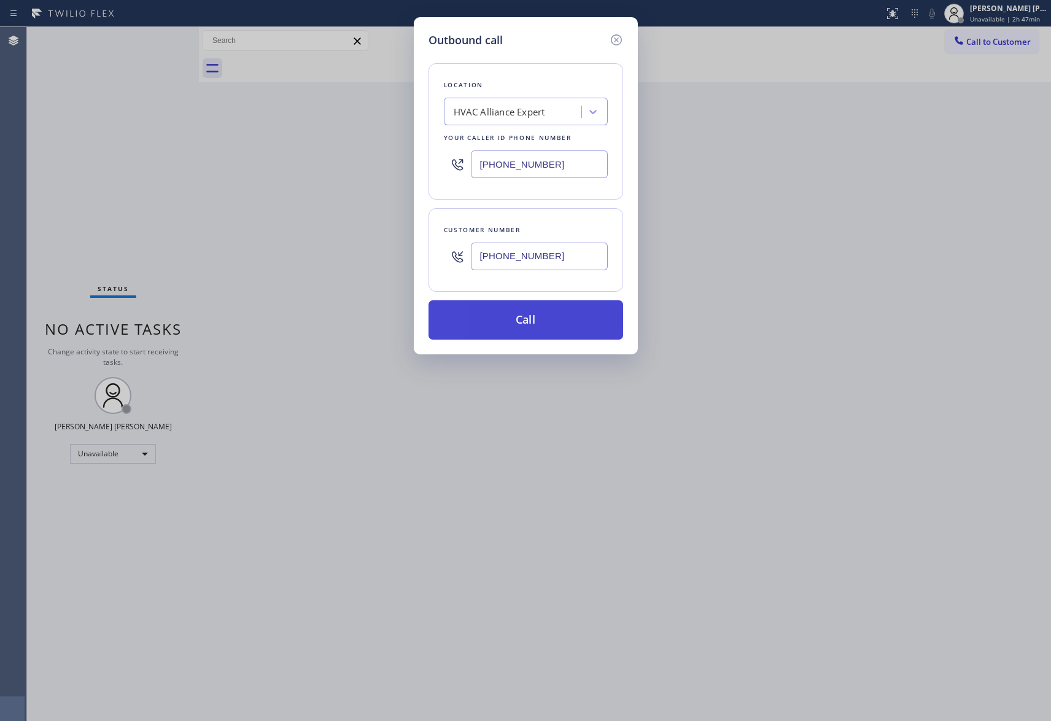
type input "[PHONE_NUMBER]"
click at [541, 329] on button "Call" at bounding box center [526, 319] width 195 height 39
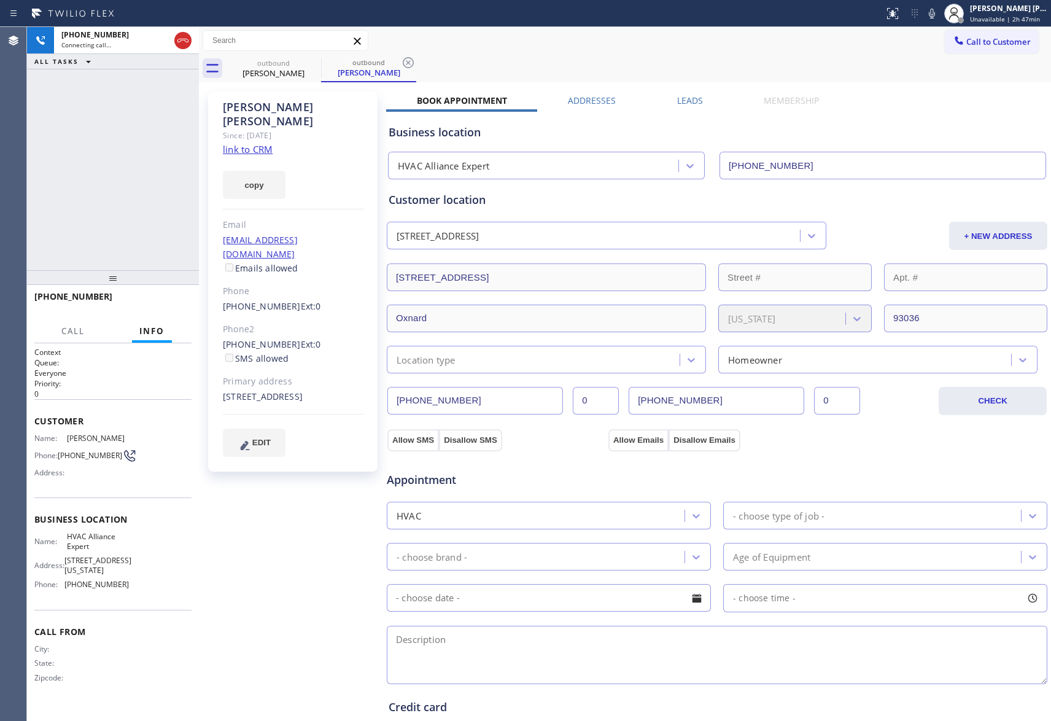
type input "[PHONE_NUMBER]"
click at [183, 39] on icon at bounding box center [183, 40] width 15 height 15
click at [315, 63] on icon at bounding box center [313, 62] width 15 height 15
click at [401, 63] on icon at bounding box center [408, 62] width 15 height 15
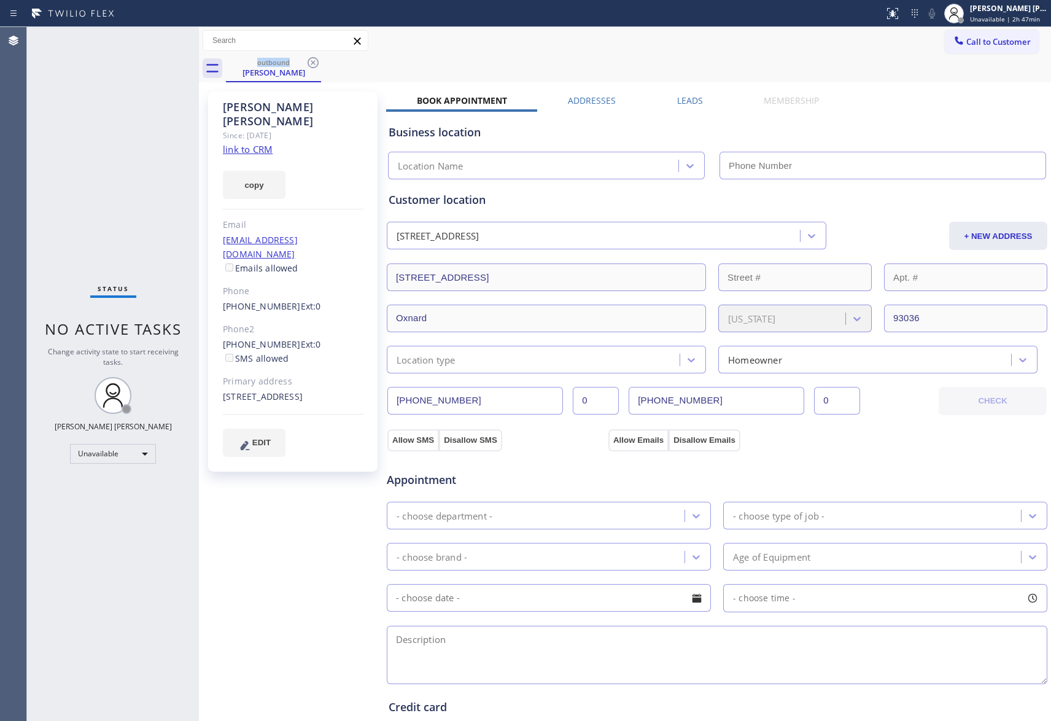
type input "[PHONE_NUMBER]"
click at [308, 60] on icon at bounding box center [313, 62] width 11 height 11
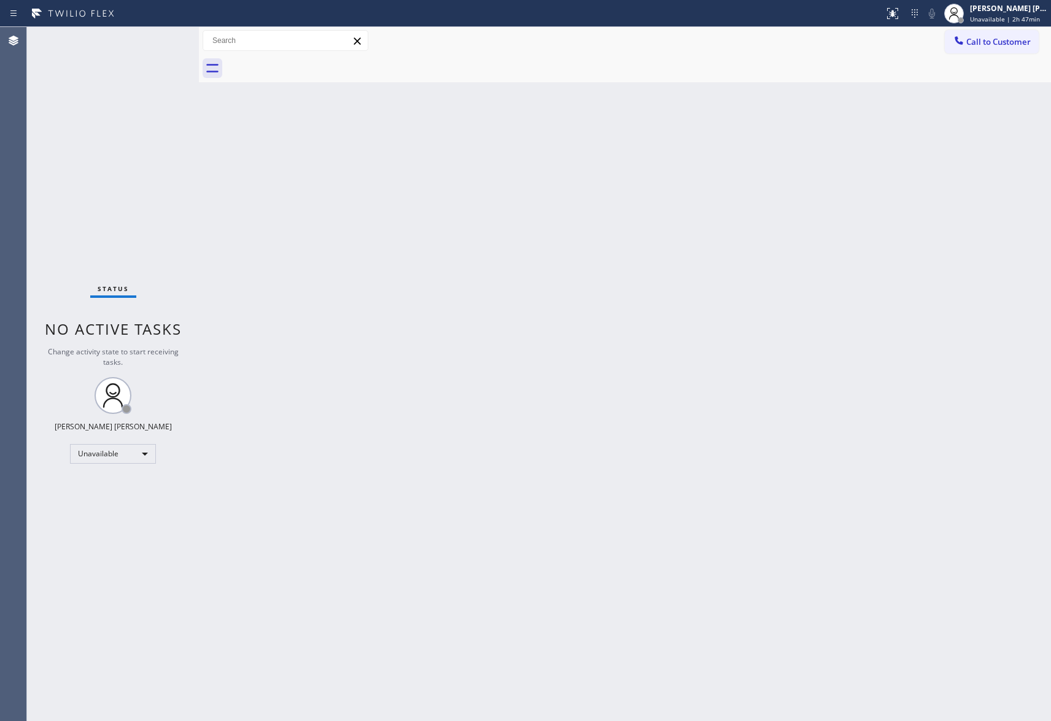
click at [308, 60] on div at bounding box center [638, 69] width 825 height 28
click at [1025, 44] on span "Call to Customer" at bounding box center [998, 41] width 64 height 11
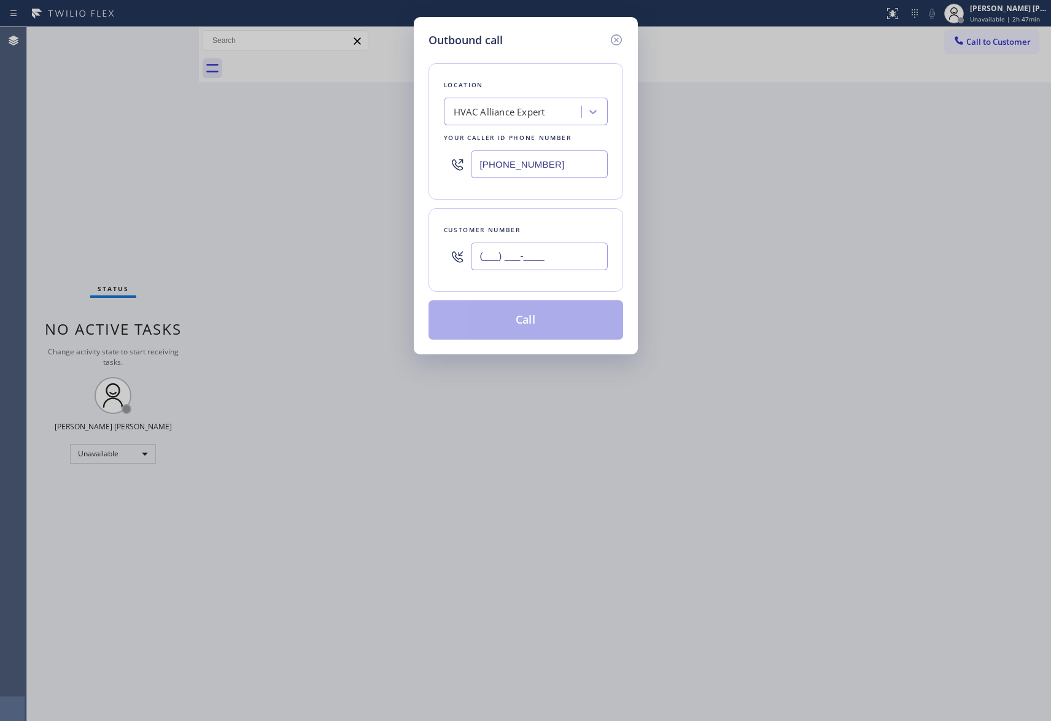
click at [558, 259] on input "(___) ___-____" at bounding box center [539, 257] width 137 height 28
paste input "805) 630-8689"
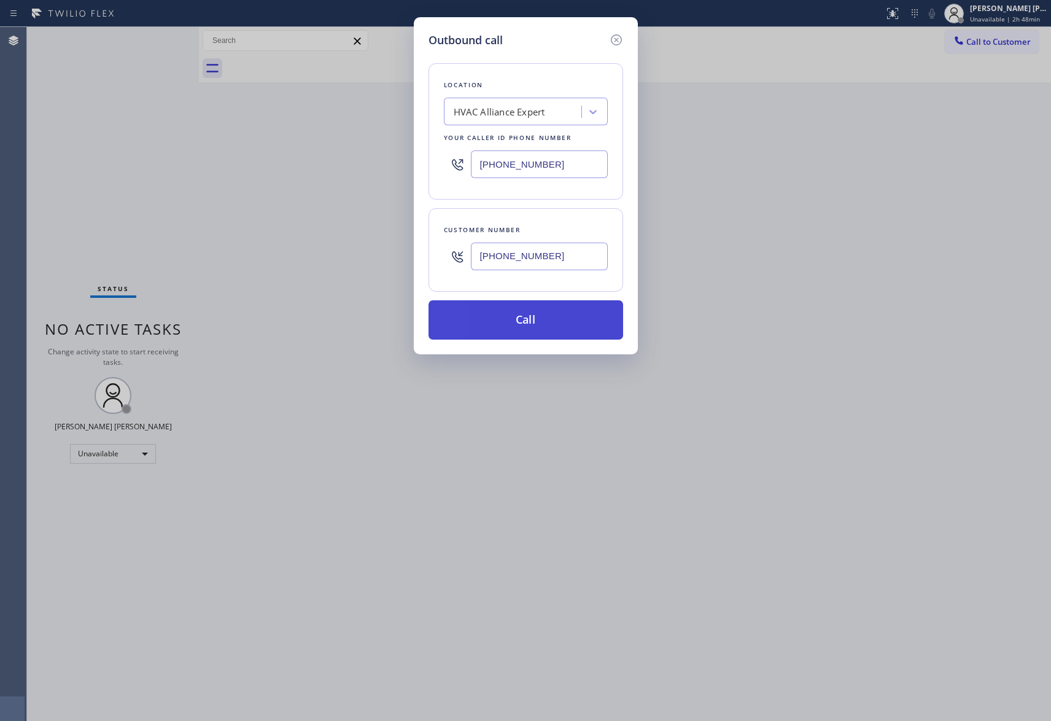
type input "[PHONE_NUMBER]"
click at [556, 312] on button "Call" at bounding box center [526, 319] width 195 height 39
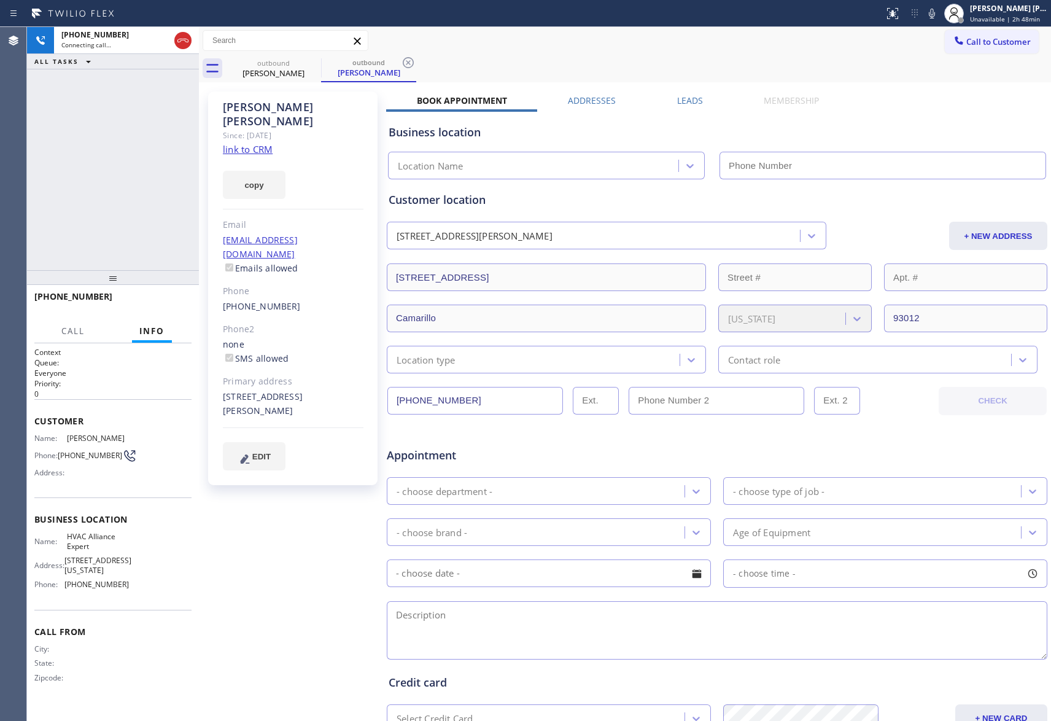
type input "[PHONE_NUMBER]"
click at [199, 42] on div at bounding box center [199, 374] width 0 height 694
click at [179, 42] on icon at bounding box center [181, 41] width 11 height 4
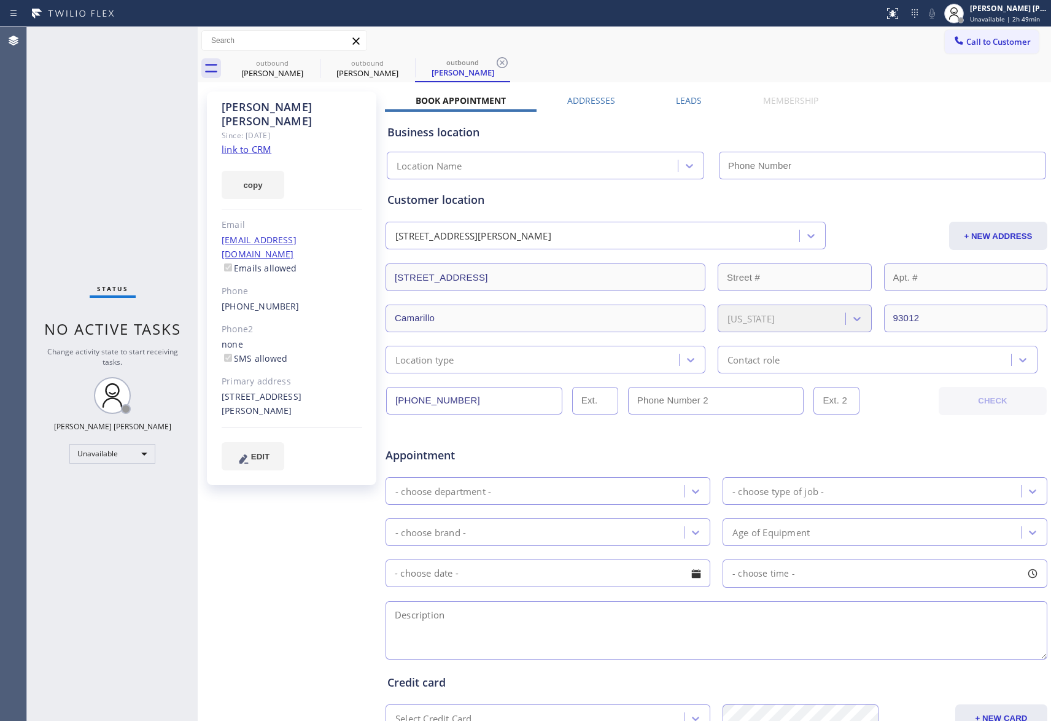
type input "[PHONE_NUMBER]"
click at [300, 64] on div "outbound" at bounding box center [272, 62] width 93 height 9
click at [308, 63] on icon at bounding box center [312, 62] width 15 height 15
click at [0, 0] on icon at bounding box center [0, 0] width 0 height 0
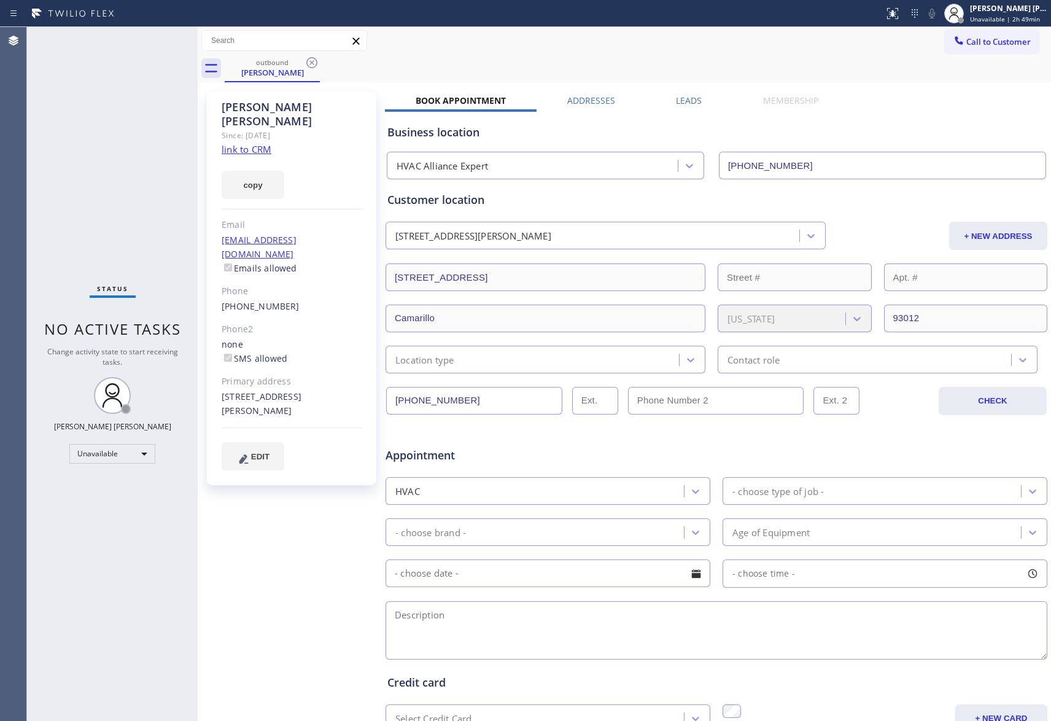
click at [308, 63] on icon at bounding box center [312, 62] width 15 height 15
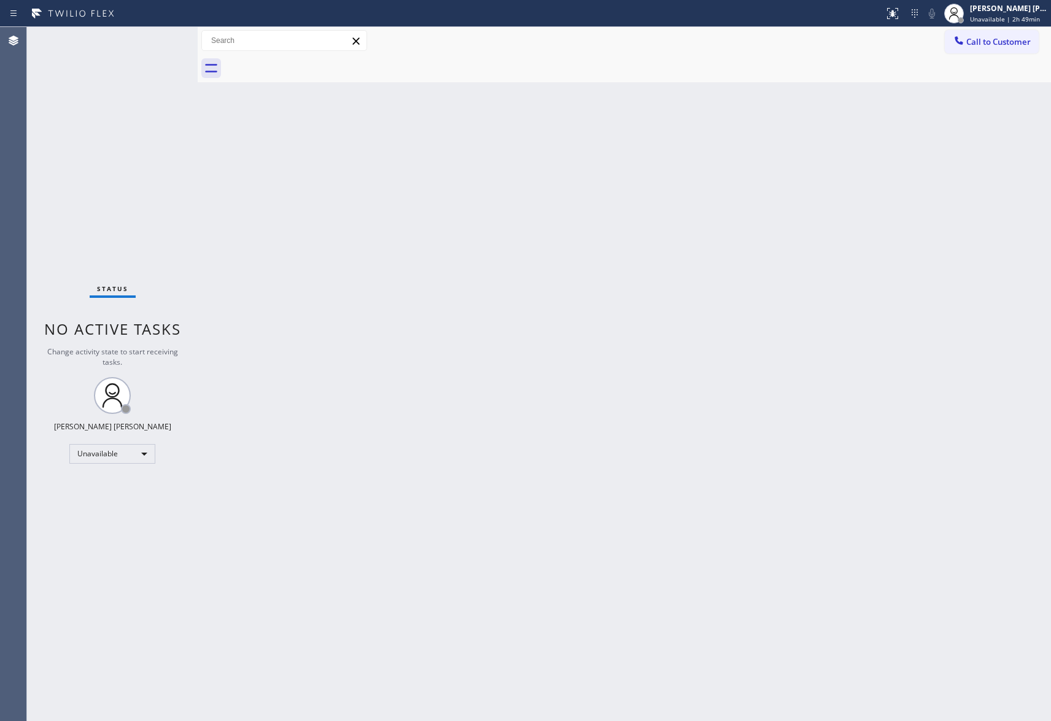
click at [308, 63] on div at bounding box center [638, 69] width 826 height 28
click at [1003, 45] on span "Call to Customer" at bounding box center [998, 41] width 64 height 11
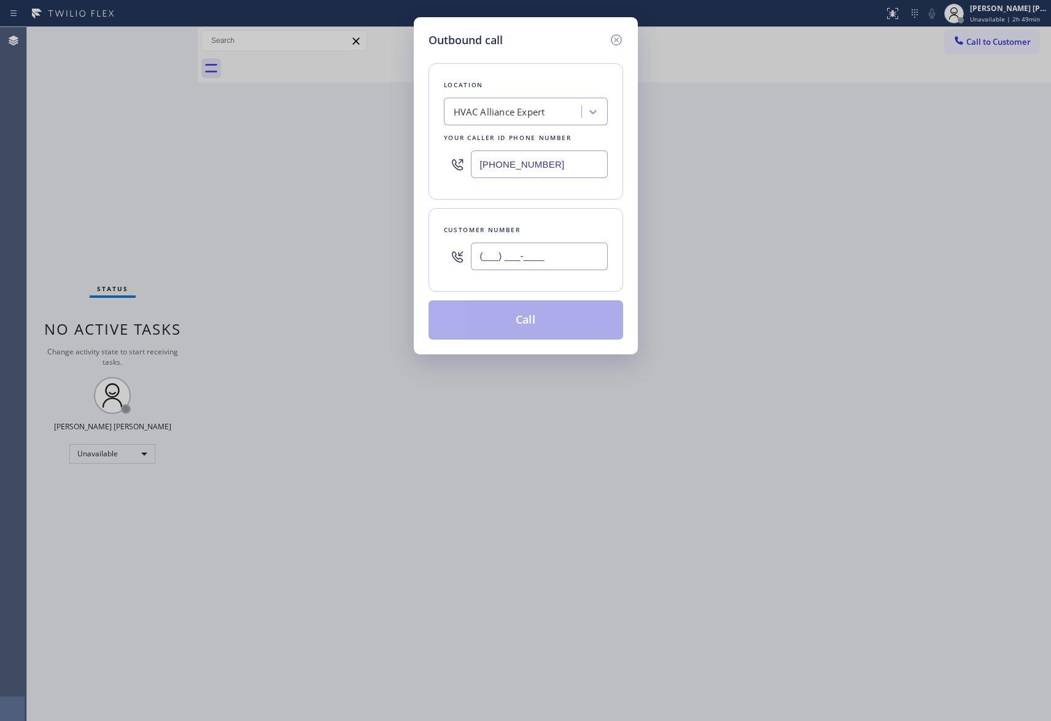
click at [553, 256] on input "(___) ___-____" at bounding box center [539, 257] width 137 height 28
paste input "949) 375-3579"
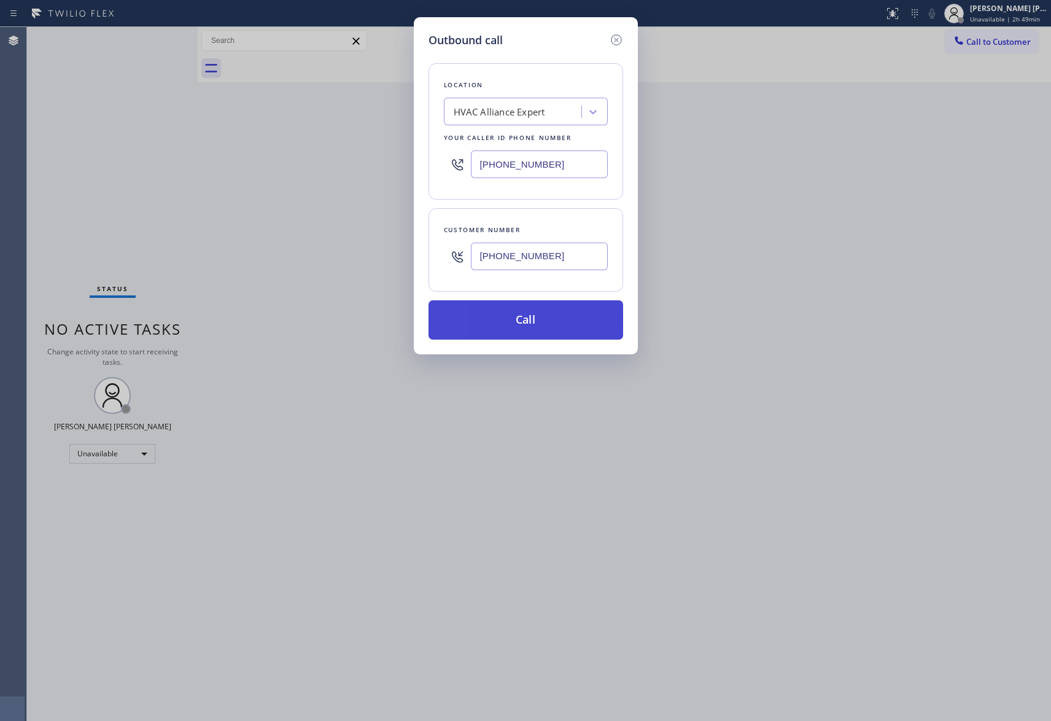
type input "[PHONE_NUMBER]"
click at [521, 318] on button "Call" at bounding box center [526, 319] width 195 height 39
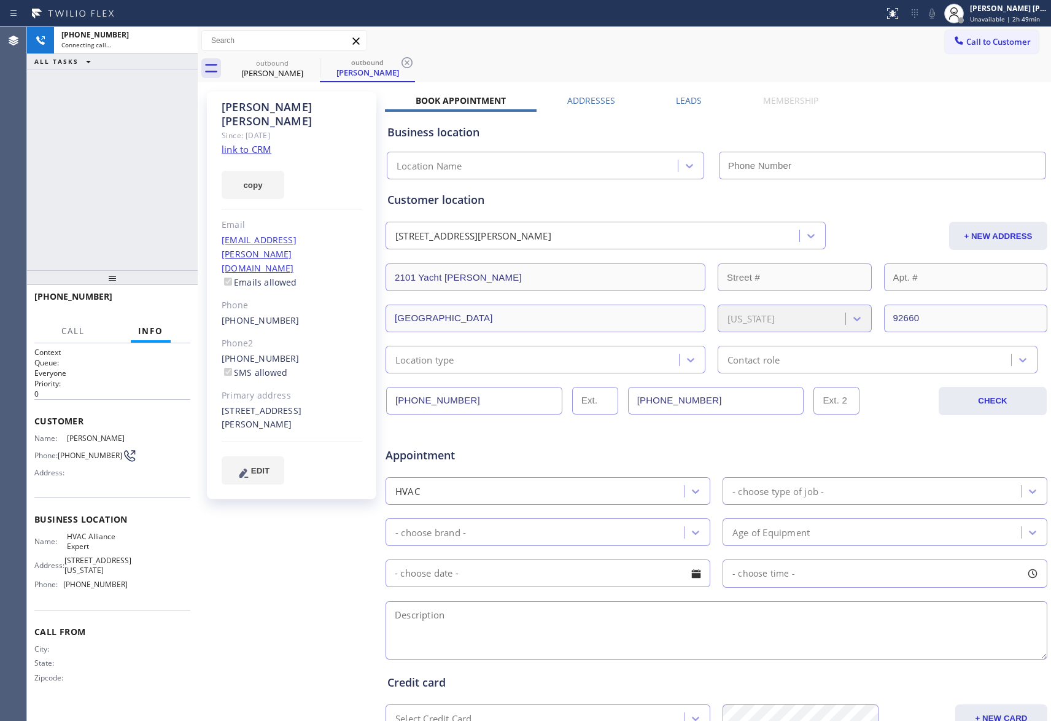
type input "[PHONE_NUMBER]"
click at [185, 37] on icon at bounding box center [181, 40] width 15 height 15
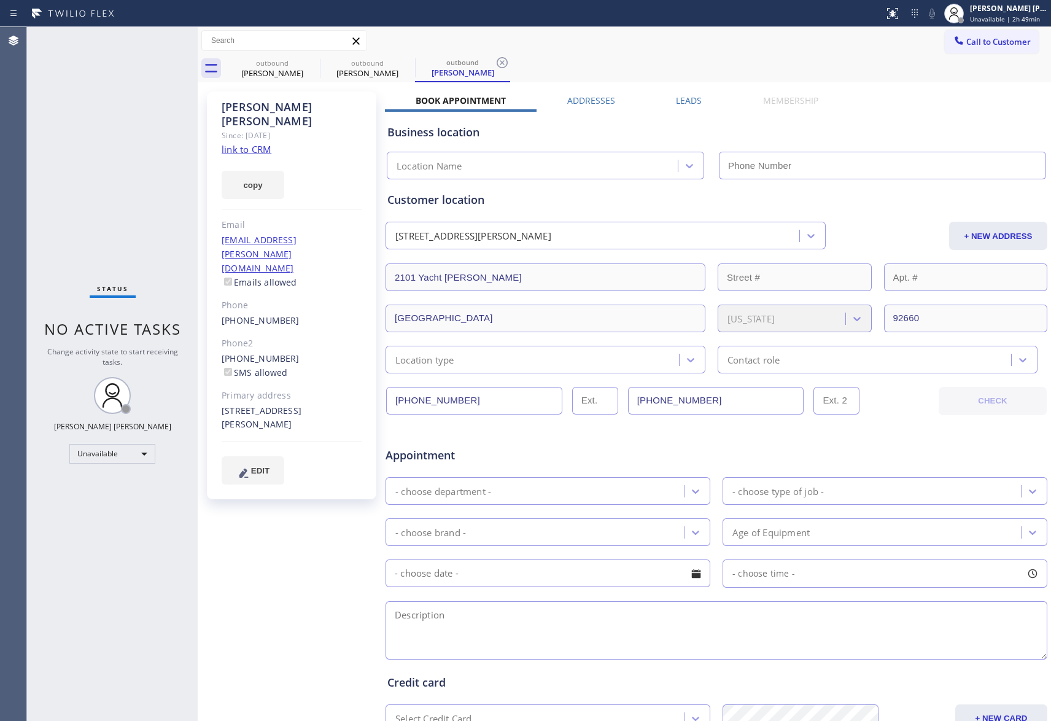
type input "[PHONE_NUMBER]"
click at [0, 0] on icon at bounding box center [0, 0] width 0 height 0
click at [400, 65] on icon at bounding box center [407, 62] width 15 height 15
click at [313, 65] on icon at bounding box center [312, 62] width 15 height 15
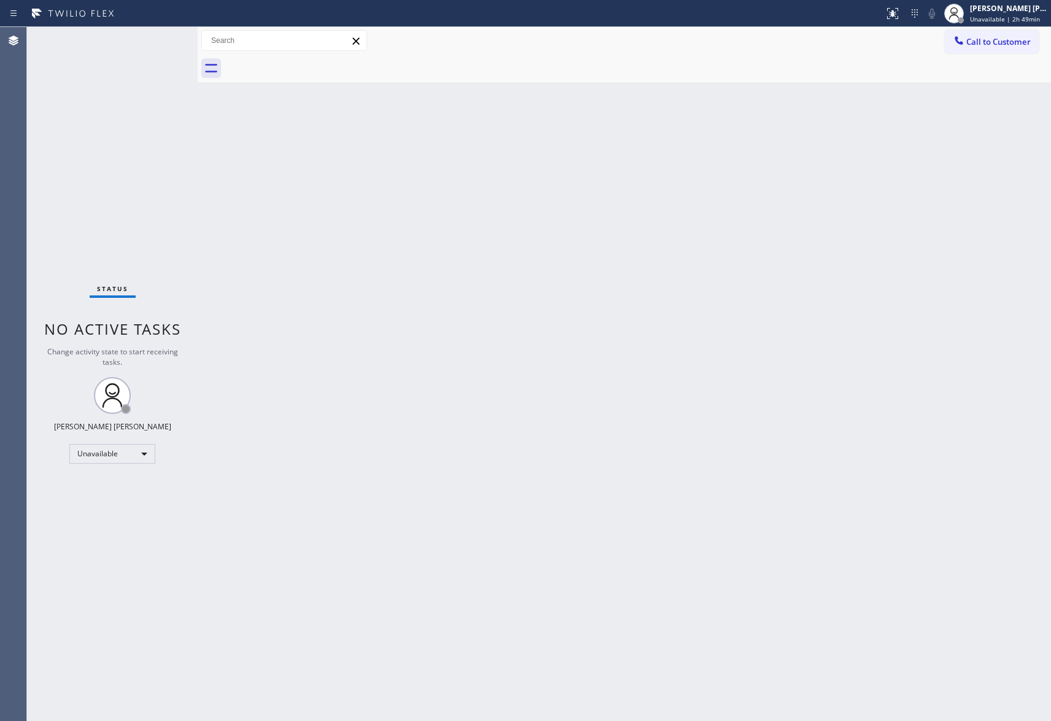
click at [313, 65] on div at bounding box center [638, 69] width 826 height 28
drag, startPoint x: 1016, startPoint y: 47, endPoint x: 729, endPoint y: 91, distance: 289.5
click at [1015, 45] on span "Call to Customer" at bounding box center [998, 41] width 64 height 11
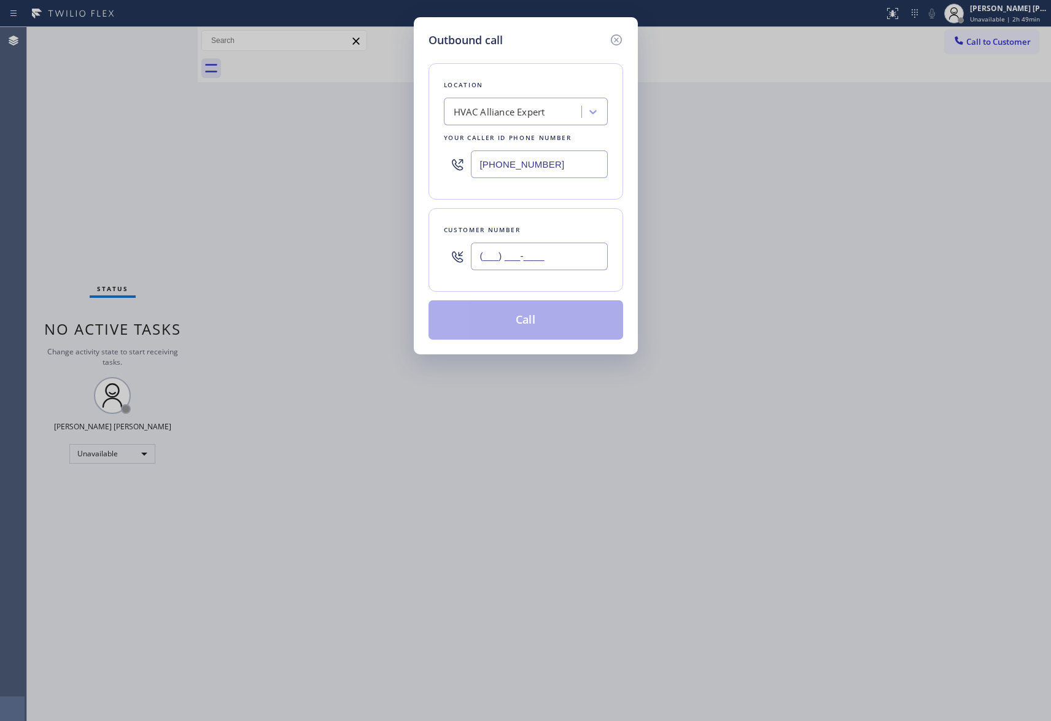
click at [567, 259] on input "(___) ___-____" at bounding box center [539, 257] width 137 height 28
paste input "209) 534-6425"
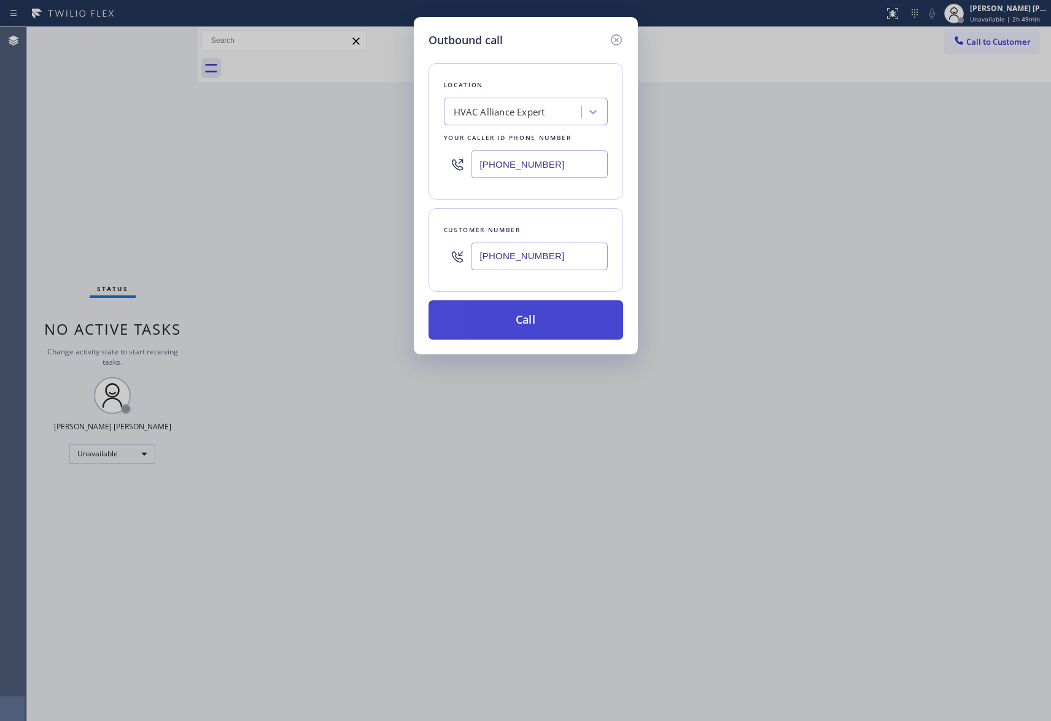
type input "[PHONE_NUMBER]"
click at [564, 321] on button "Call" at bounding box center [526, 319] width 195 height 39
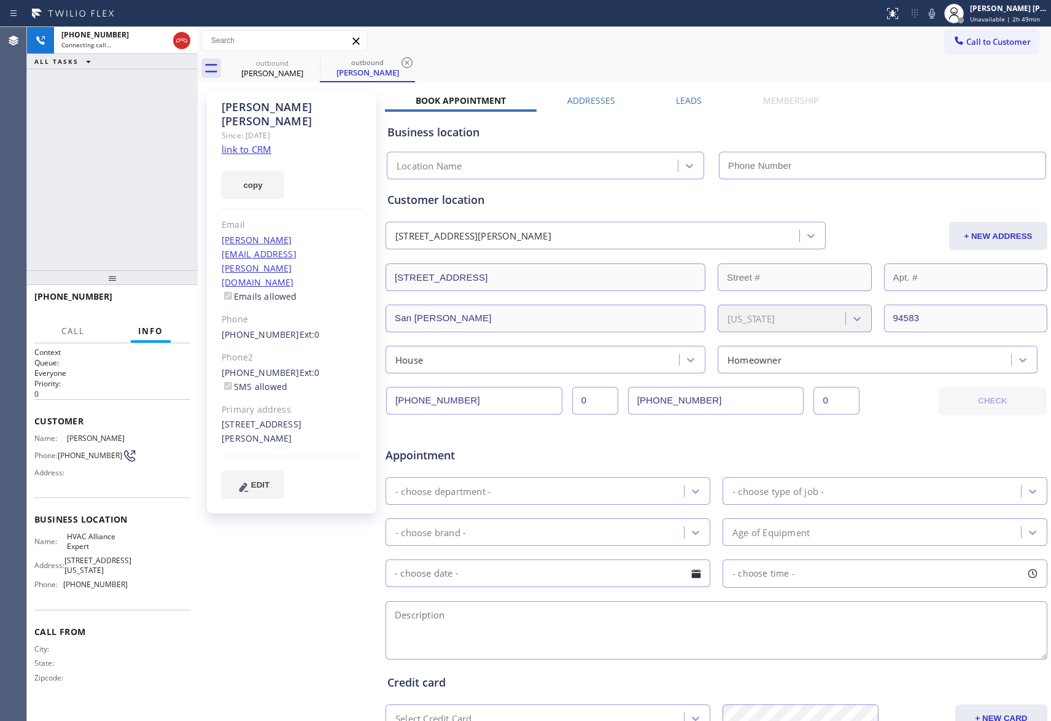
type input "[PHONE_NUMBER]"
click at [185, 40] on icon at bounding box center [181, 40] width 15 height 15
click at [0, 0] on icon at bounding box center [0, 0] width 0 height 0
click at [400, 63] on icon at bounding box center [407, 62] width 15 height 15
click at [313, 63] on div "outbound [PERSON_NAME] outbound [PERSON_NAME]" at bounding box center [638, 69] width 826 height 28
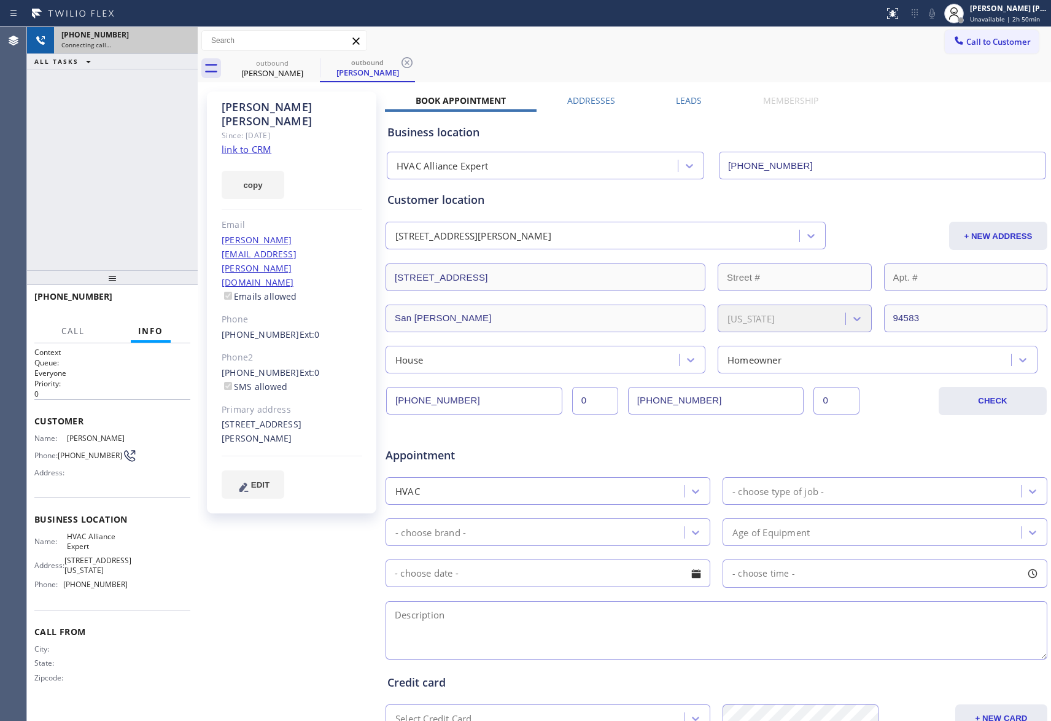
click at [313, 63] on div "outbound [PERSON_NAME] outbound [PERSON_NAME]" at bounding box center [638, 69] width 826 height 28
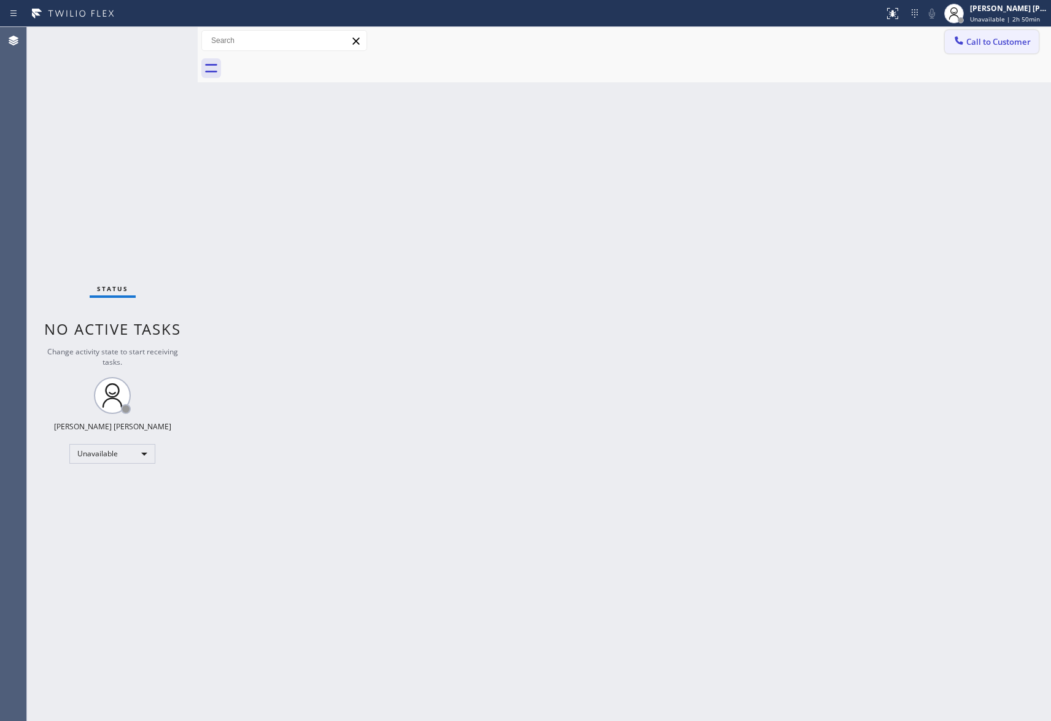
click at [1024, 33] on button "Call to Customer" at bounding box center [992, 41] width 94 height 23
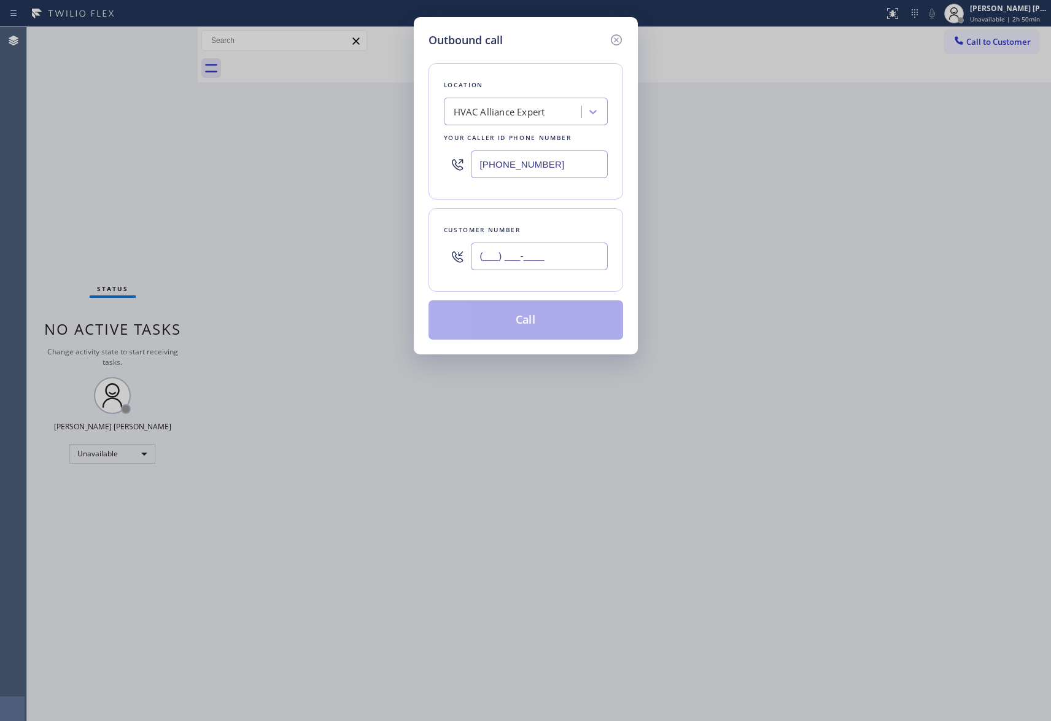
click at [558, 264] on input "(___) ___-____" at bounding box center [539, 257] width 137 height 28
paste input "831) 750-5152"
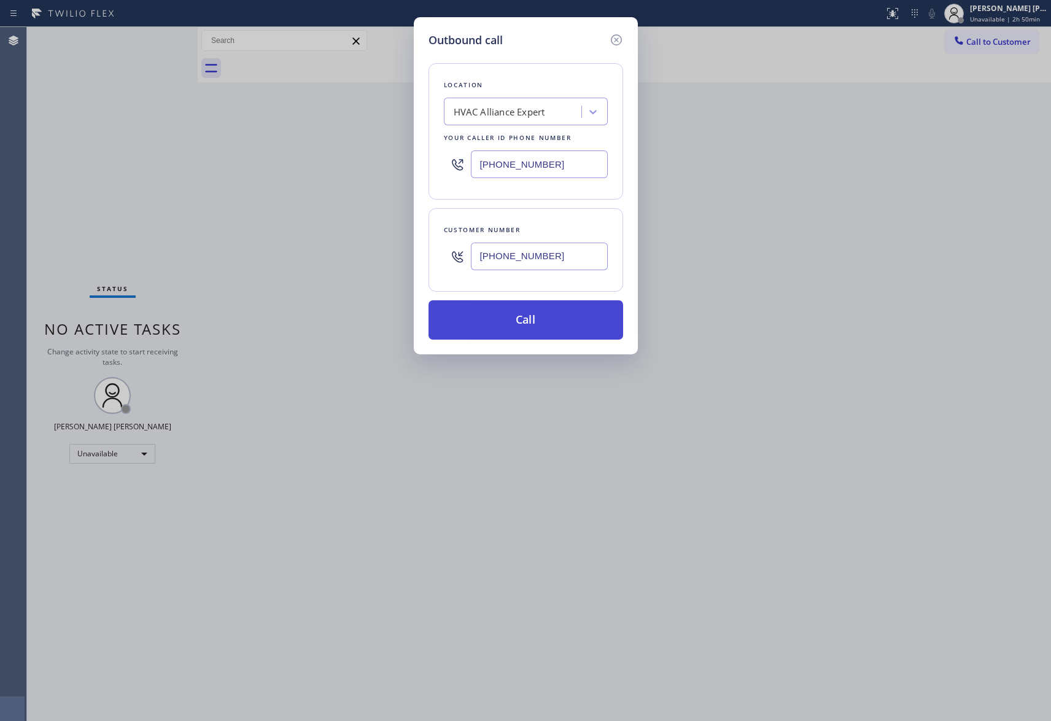
type input "[PHONE_NUMBER]"
click at [550, 323] on button "Call" at bounding box center [526, 319] width 195 height 39
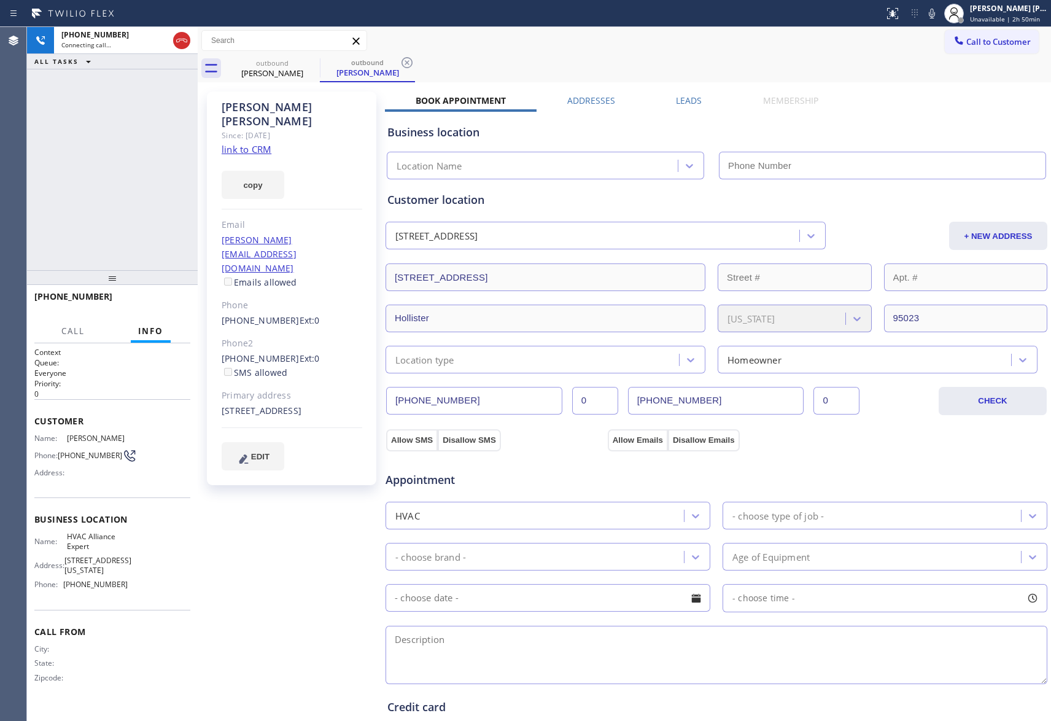
type input "[PHONE_NUMBER]"
click at [178, 37] on icon at bounding box center [181, 40] width 15 height 15
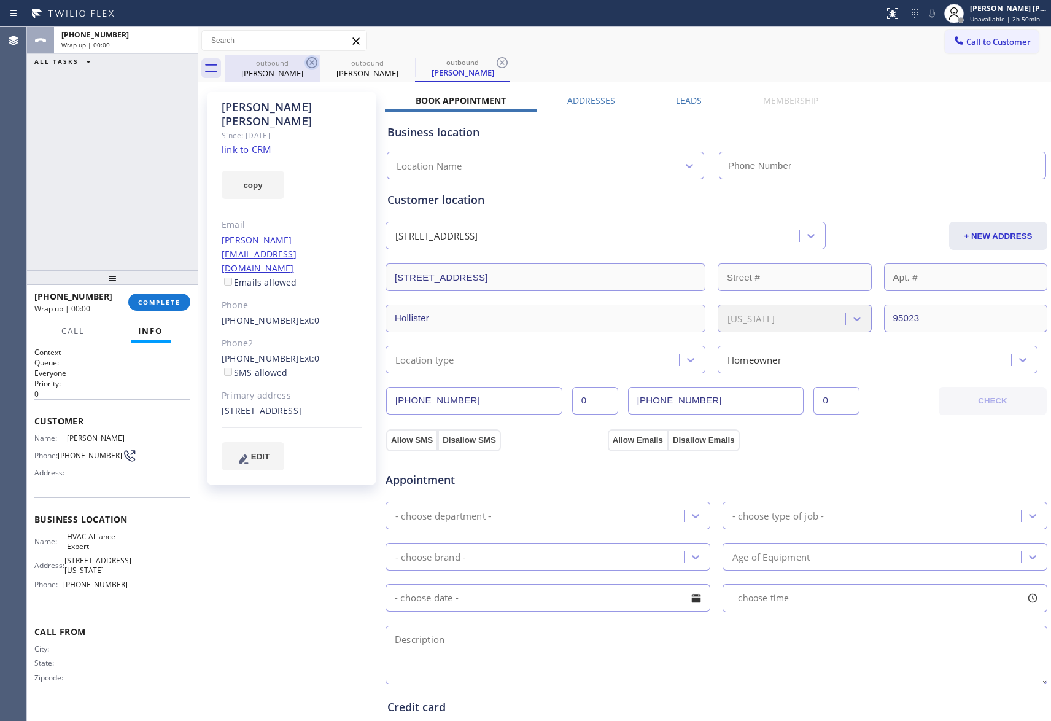
click at [312, 61] on icon at bounding box center [312, 62] width 15 height 15
click at [0, 0] on icon at bounding box center [0, 0] width 0 height 0
click at [495, 61] on icon at bounding box center [502, 62] width 15 height 15
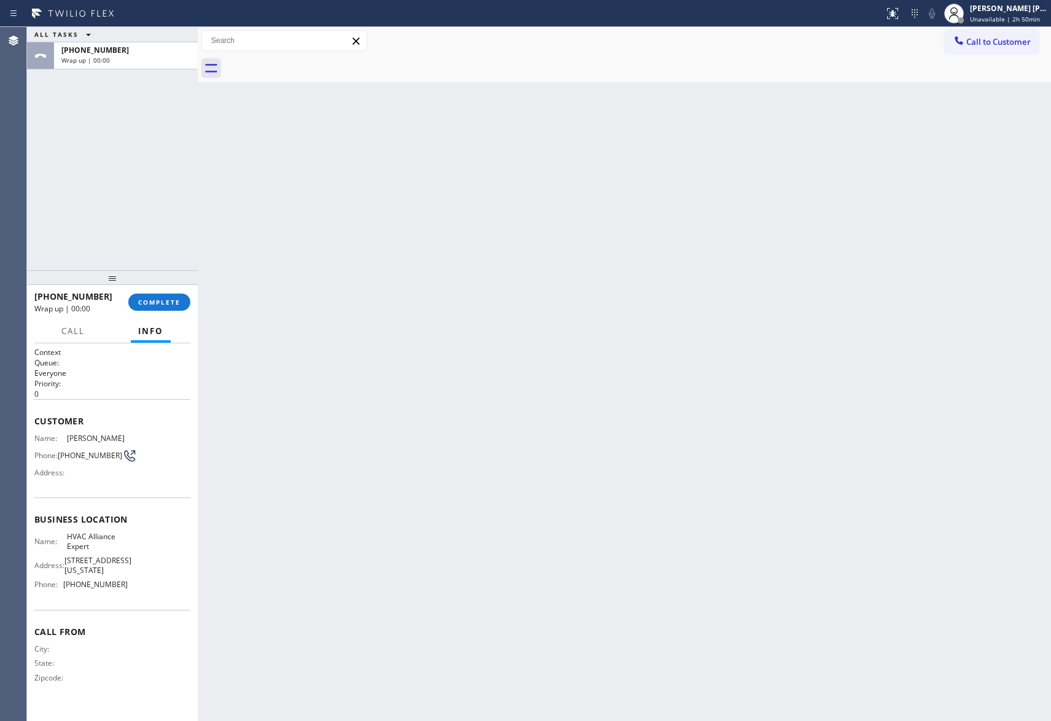
click at [312, 61] on div at bounding box center [638, 69] width 826 height 28
drag, startPoint x: 173, startPoint y: 55, endPoint x: 158, endPoint y: 76, distance: 25.6
click at [173, 56] on div "Wrap up | 00:03" at bounding box center [125, 60] width 129 height 9
click at [160, 296] on button "COMPLETE" at bounding box center [159, 302] width 62 height 17
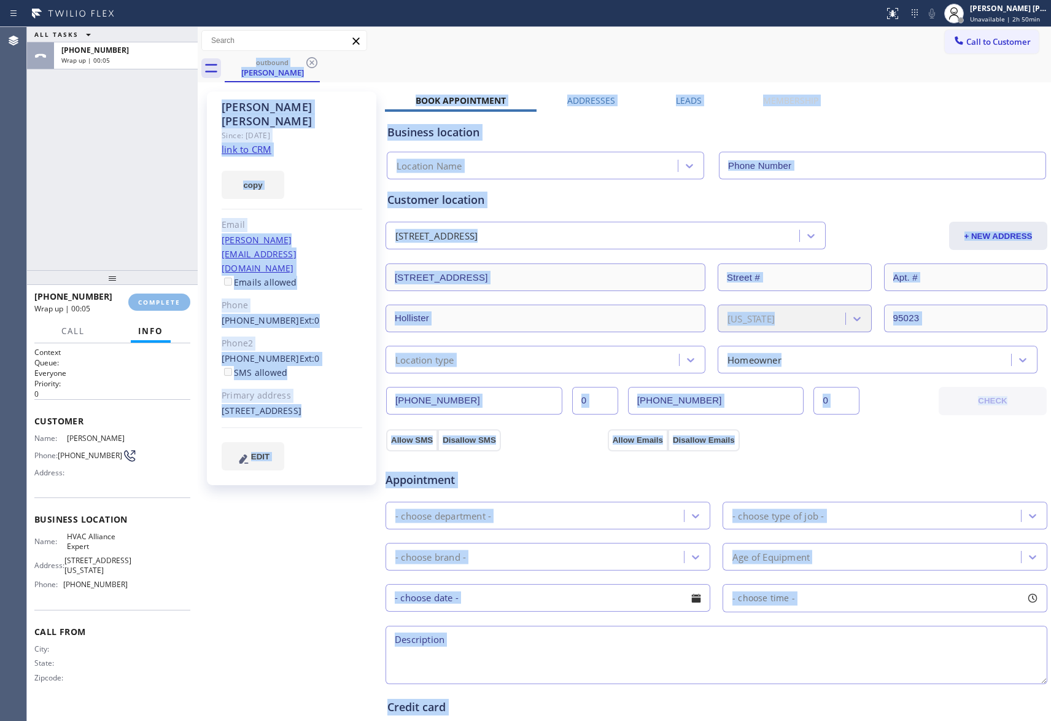
type input "[PHONE_NUMBER]"
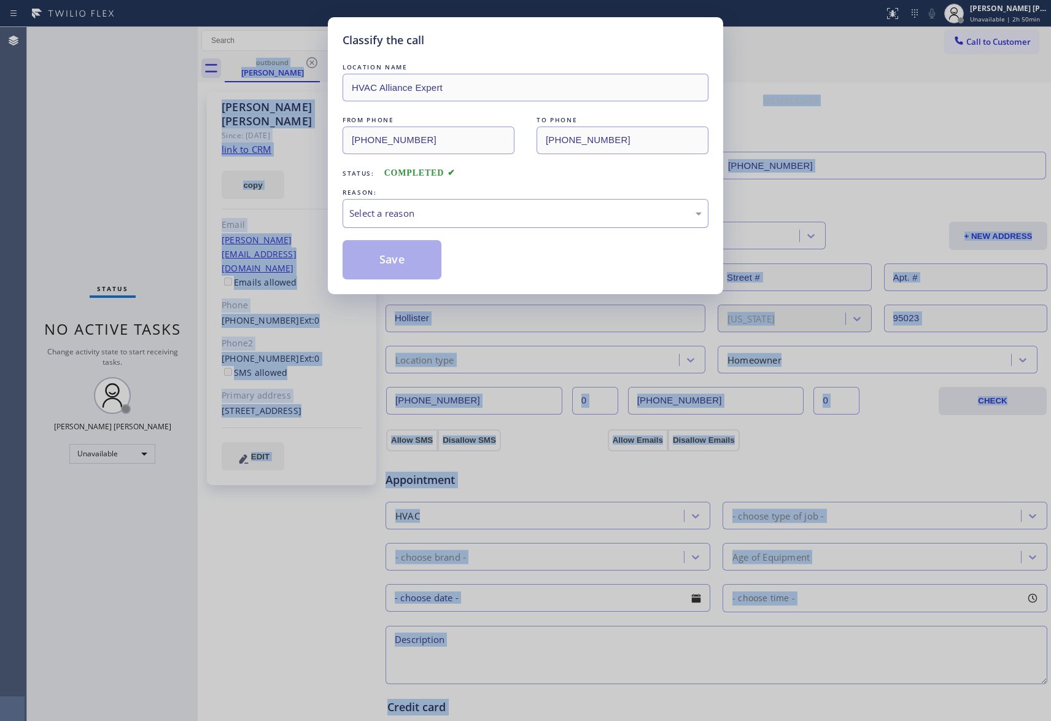
click at [430, 207] on div "Select a reason" at bounding box center [525, 213] width 352 height 14
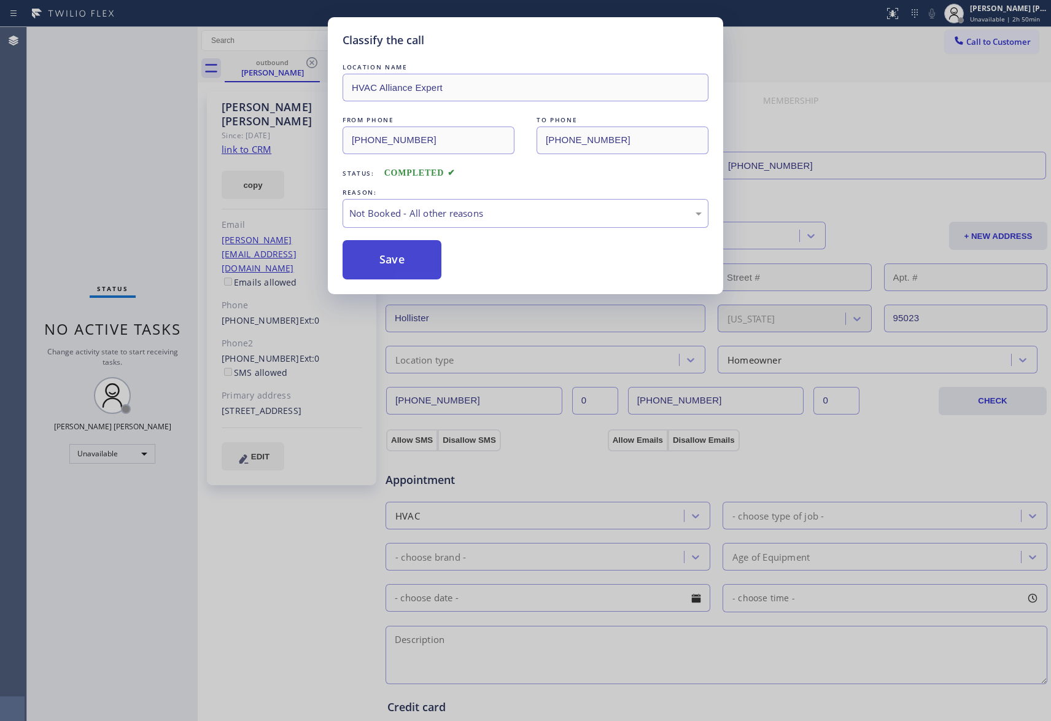
drag, startPoint x: 402, startPoint y: 258, endPoint x: 317, endPoint y: 66, distance: 209.2
click at [401, 258] on button "Save" at bounding box center [392, 259] width 99 height 39
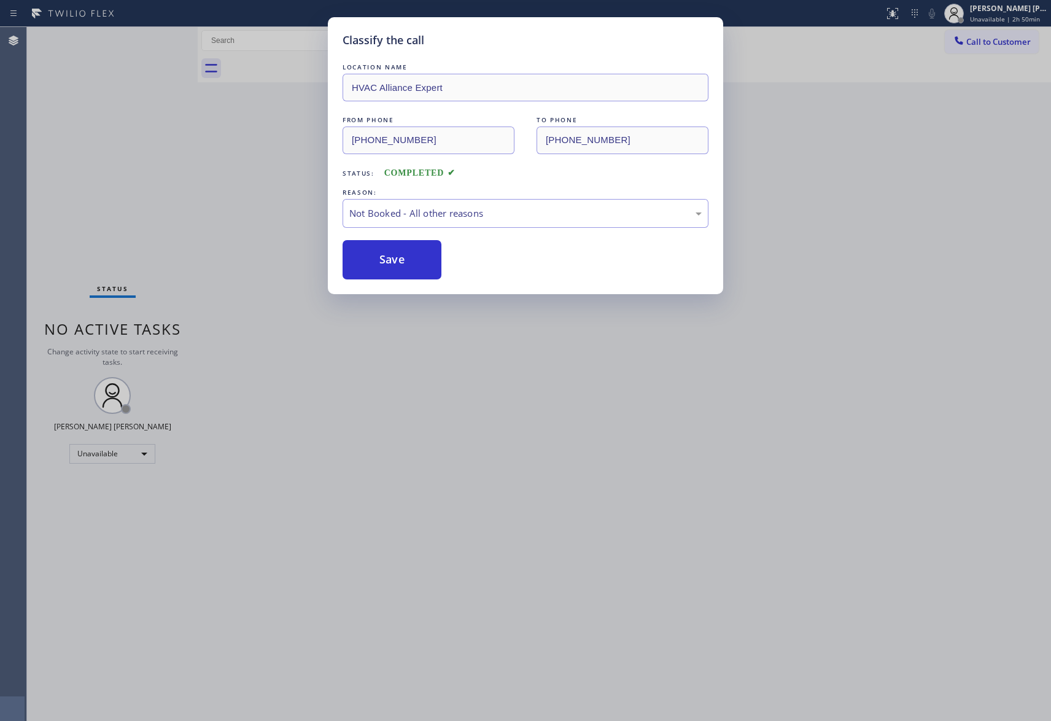
click at [317, 60] on div "Classify the call LOCATION NAME HVAC Alliance Expert FROM PHONE [PHONE_NUMBER] …" at bounding box center [525, 360] width 1051 height 721
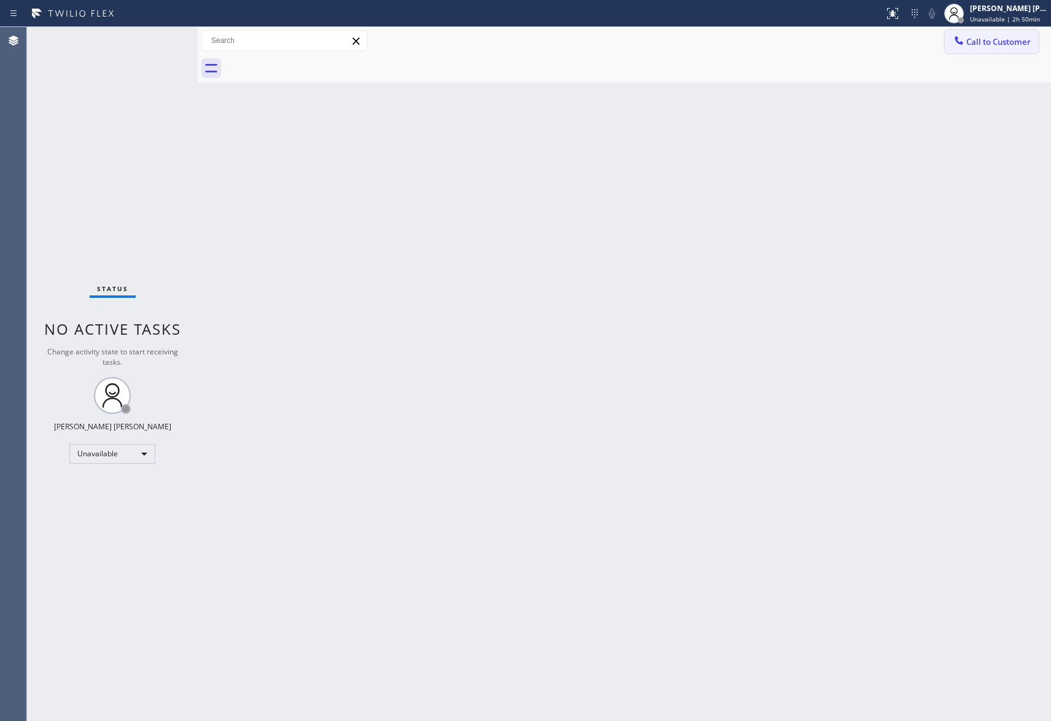
click at [993, 48] on button "Call to Customer" at bounding box center [992, 41] width 94 height 23
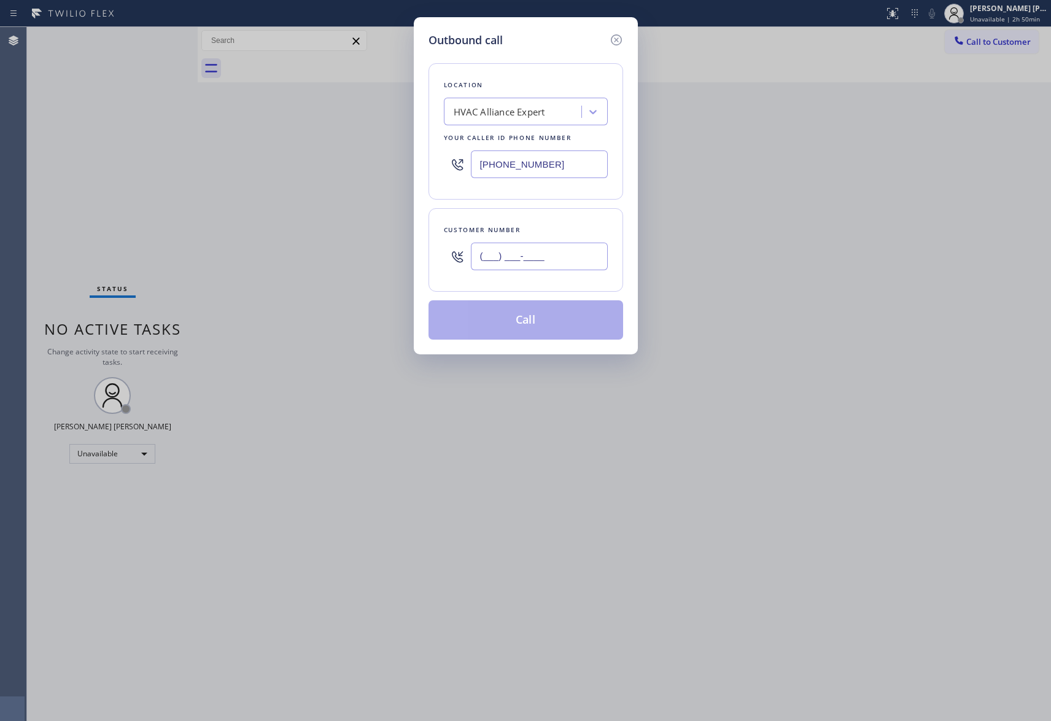
click at [576, 266] on input "(___) ___-____" at bounding box center [539, 257] width 137 height 28
paste input "925) 283-2734"
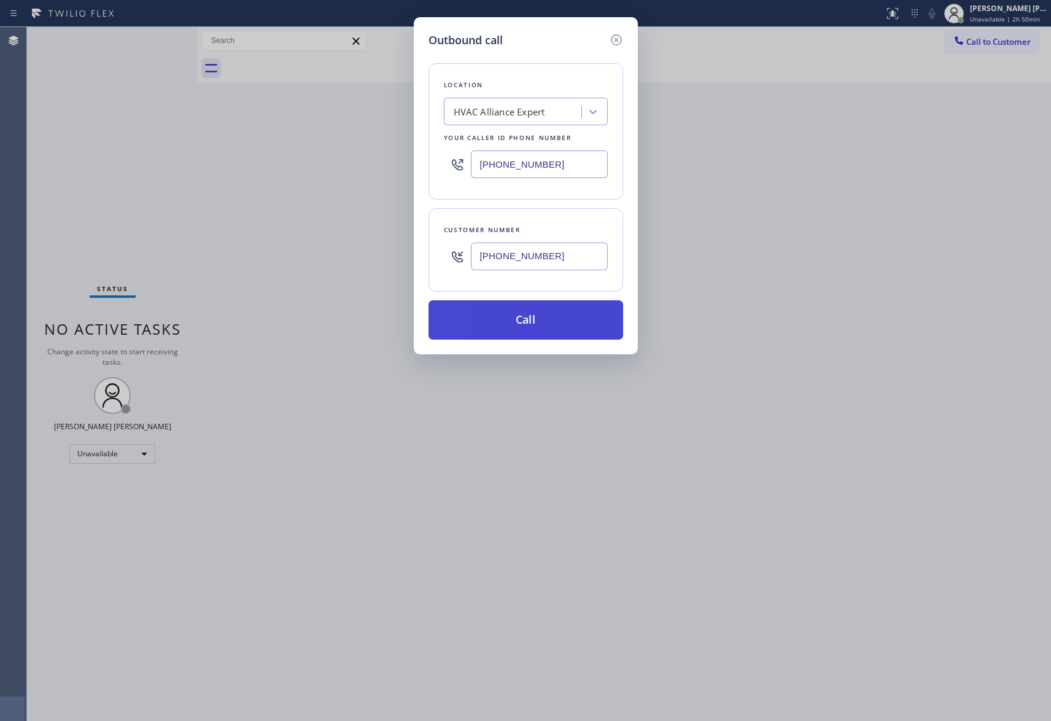
type input "[PHONE_NUMBER]"
click at [518, 325] on button "Call" at bounding box center [526, 319] width 195 height 39
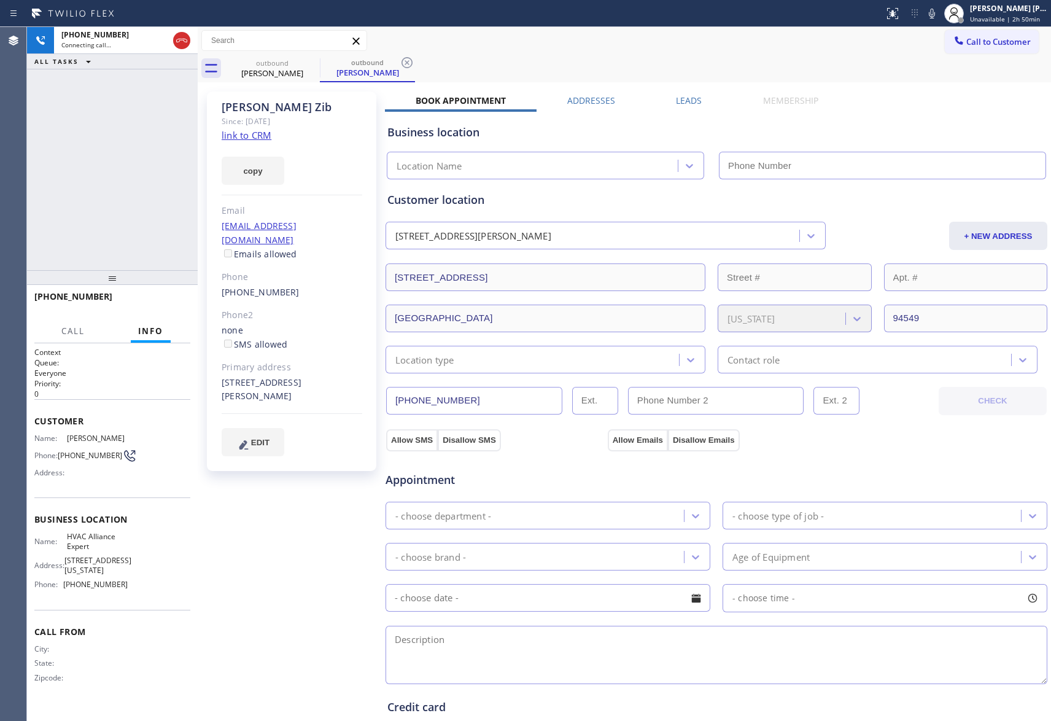
type input "[PHONE_NUMBER]"
drag, startPoint x: 182, startPoint y: 44, endPoint x: 40, endPoint y: 45, distance: 142.5
click at [182, 43] on icon at bounding box center [181, 40] width 15 height 15
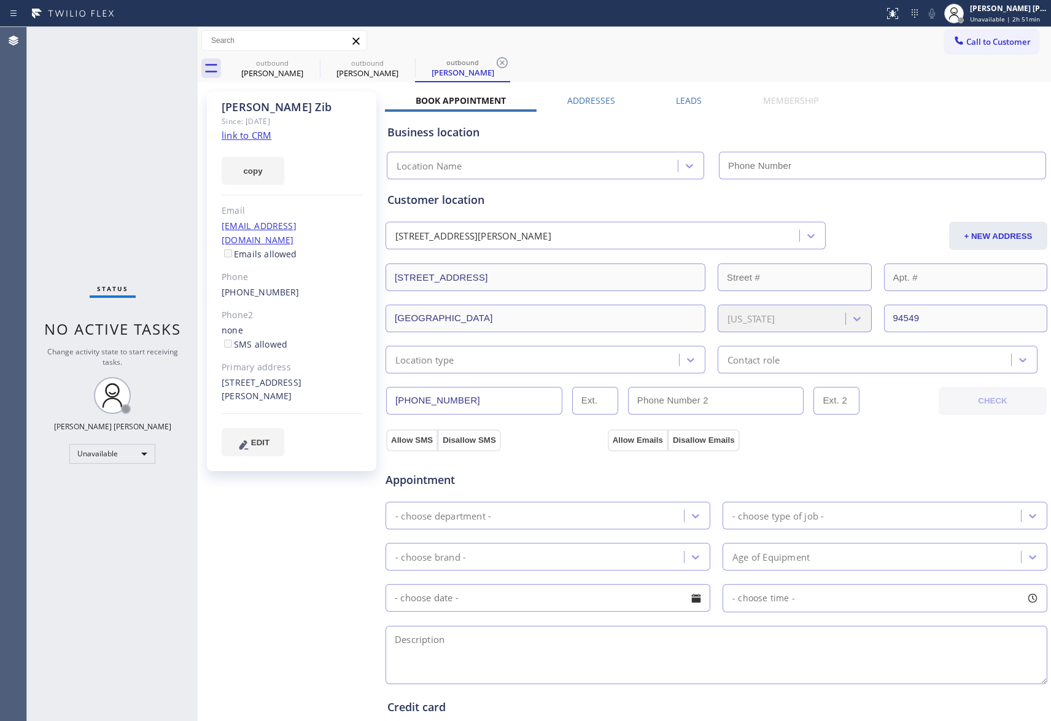
type input "[PHONE_NUMBER]"
click at [320, 63] on div at bounding box center [320, 69] width 1 height 20
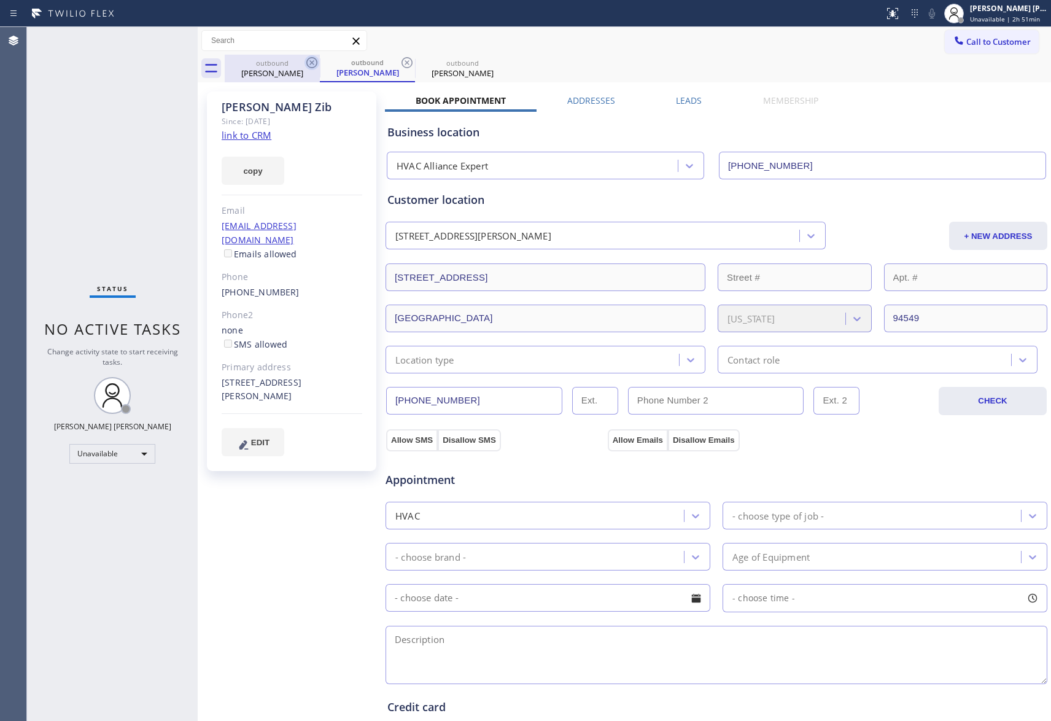
click at [311, 63] on icon at bounding box center [311, 62] width 11 height 11
click at [320, 63] on div "outbound [PERSON_NAME]" at bounding box center [367, 69] width 95 height 28
click at [311, 63] on icon at bounding box center [311, 62] width 11 height 11
click at [0, 0] on icon at bounding box center [0, 0] width 0 height 0
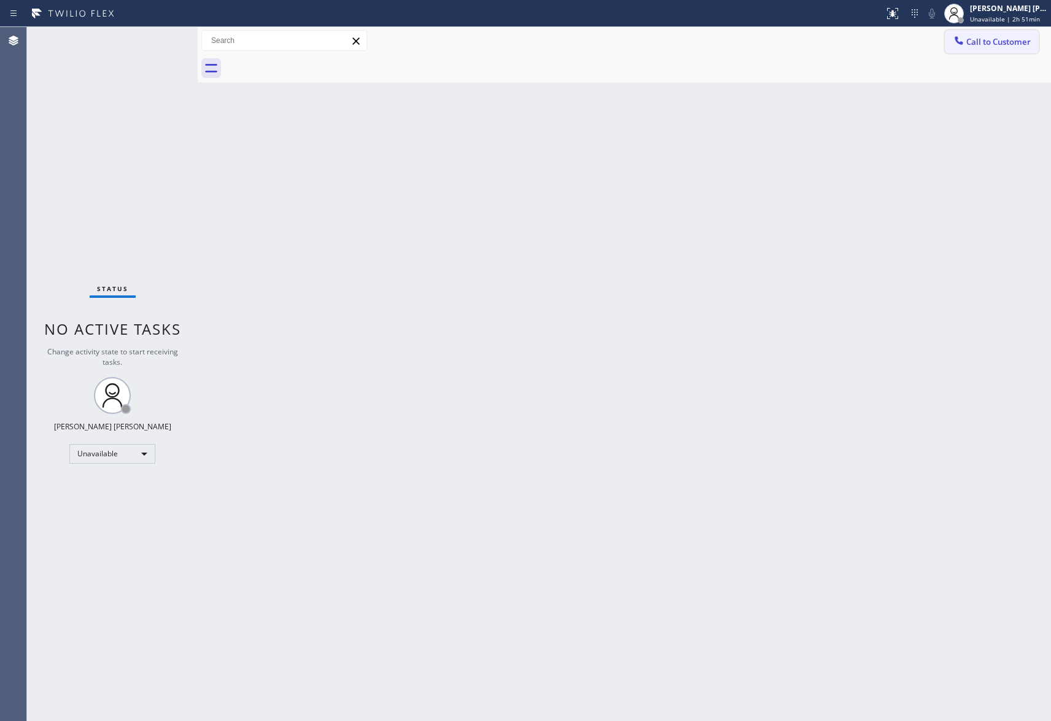
click at [1023, 38] on span "Call to Customer" at bounding box center [998, 41] width 64 height 11
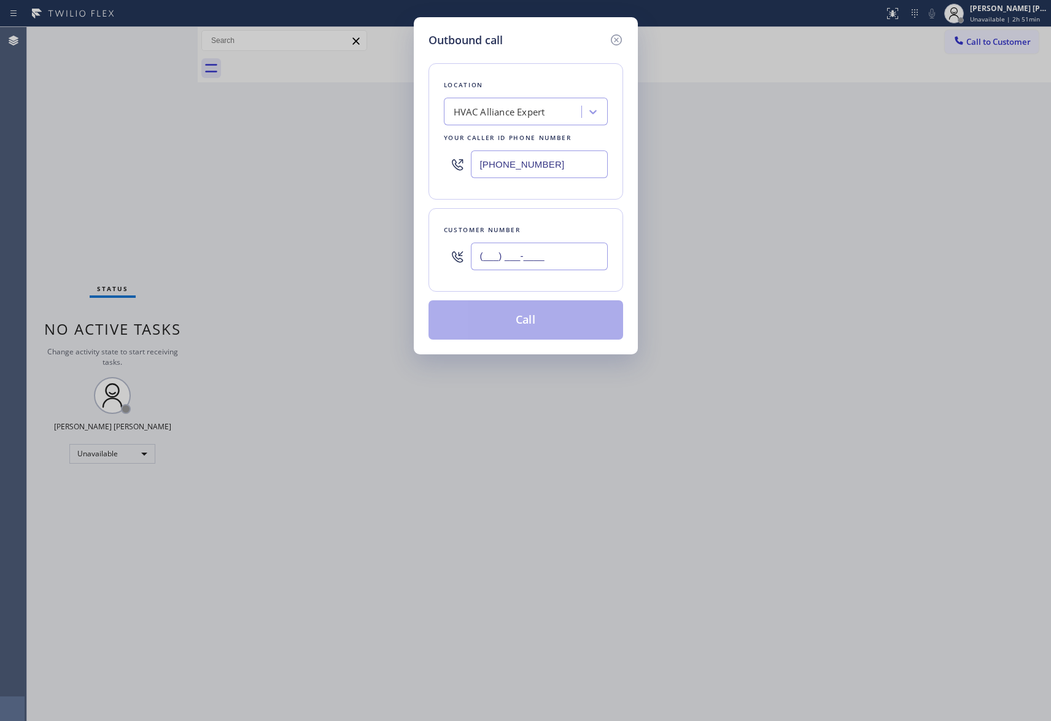
click at [545, 256] on input "(___) ___-____" at bounding box center [539, 257] width 137 height 28
paste input "765) 586-4033"
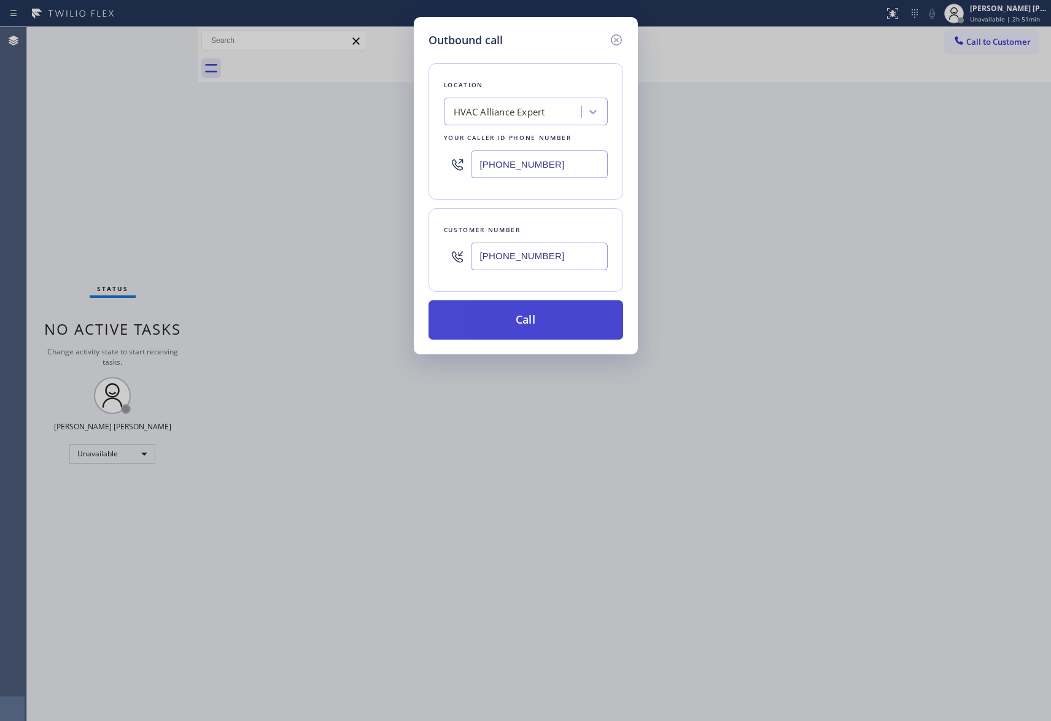
type input "[PHONE_NUMBER]"
drag, startPoint x: 563, startPoint y: 325, endPoint x: 284, endPoint y: 514, distance: 337.0
click at [562, 325] on button "Call" at bounding box center [526, 319] width 195 height 39
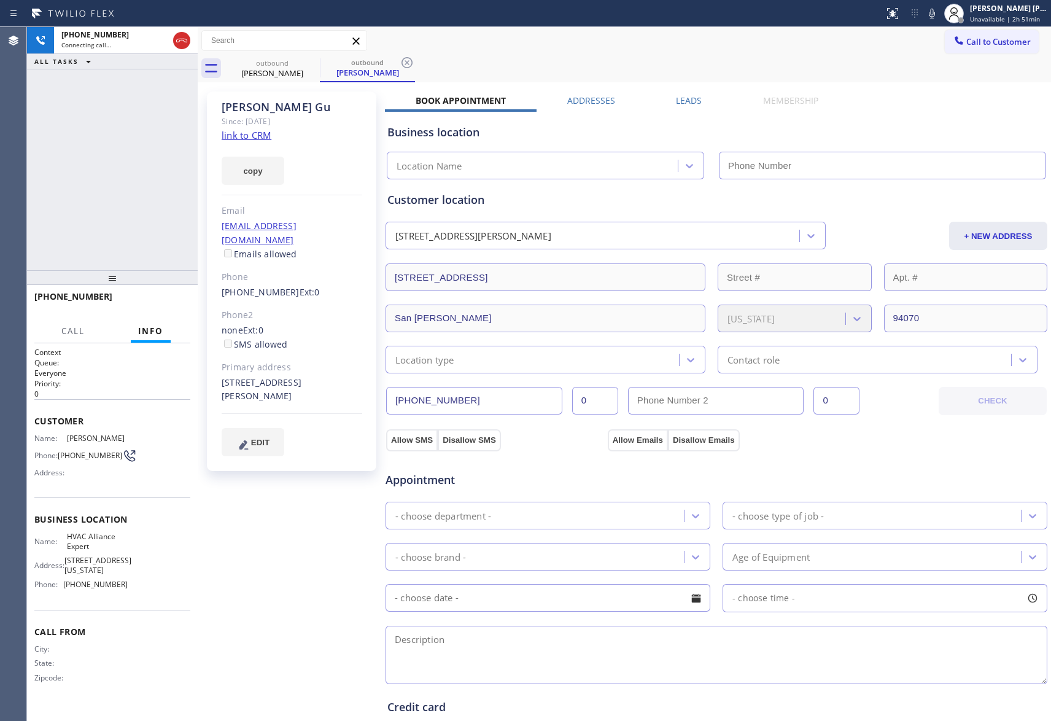
type input "[PHONE_NUMBER]"
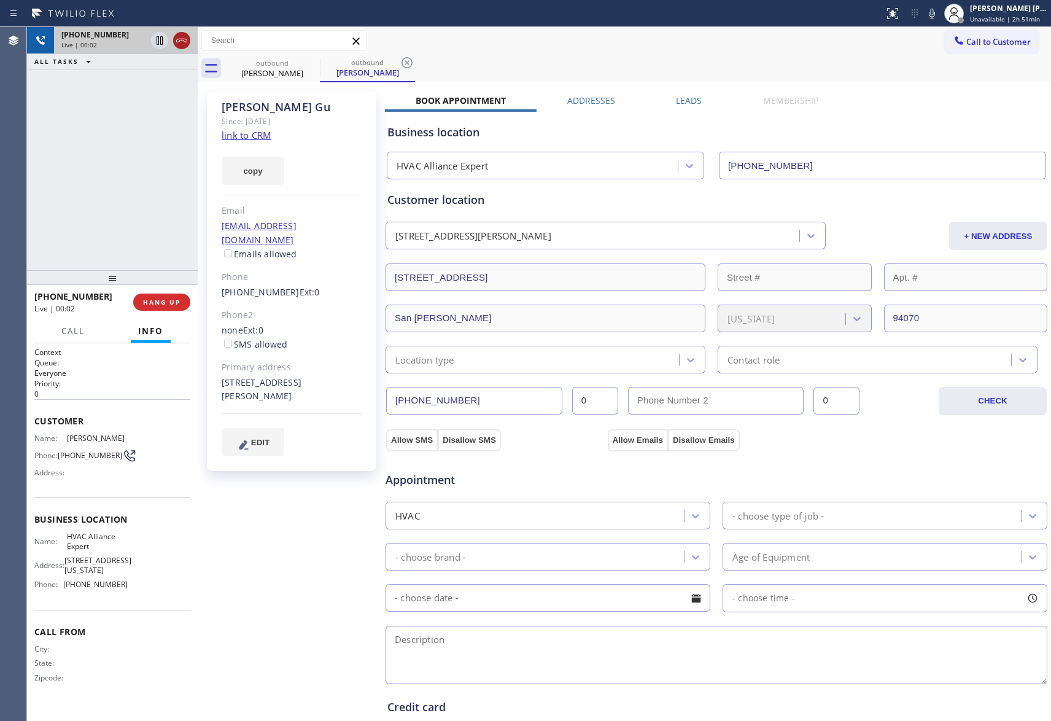
click at [187, 33] on icon at bounding box center [181, 40] width 15 height 15
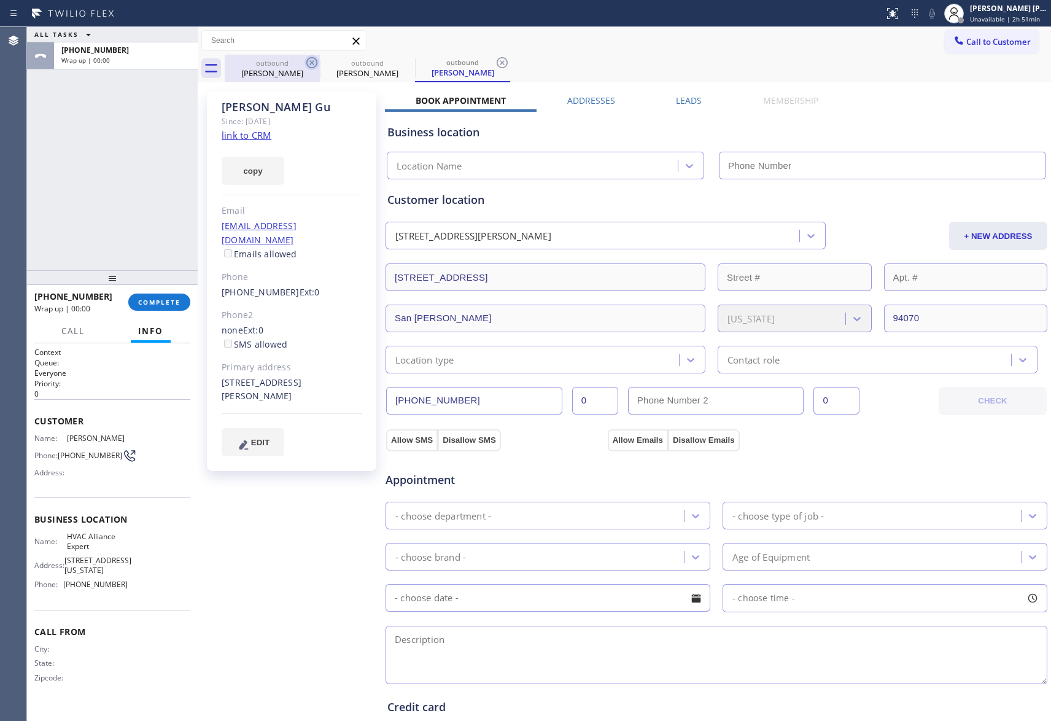
click at [317, 61] on div "outbound [PERSON_NAME] outbound [PERSON_NAME] outbound [PERSON_NAME]" at bounding box center [638, 69] width 826 height 28
click at [0, 0] on icon at bounding box center [0, 0] width 0 height 0
click at [400, 63] on icon at bounding box center [407, 62] width 15 height 15
click at [497, 64] on icon at bounding box center [502, 62] width 11 height 11
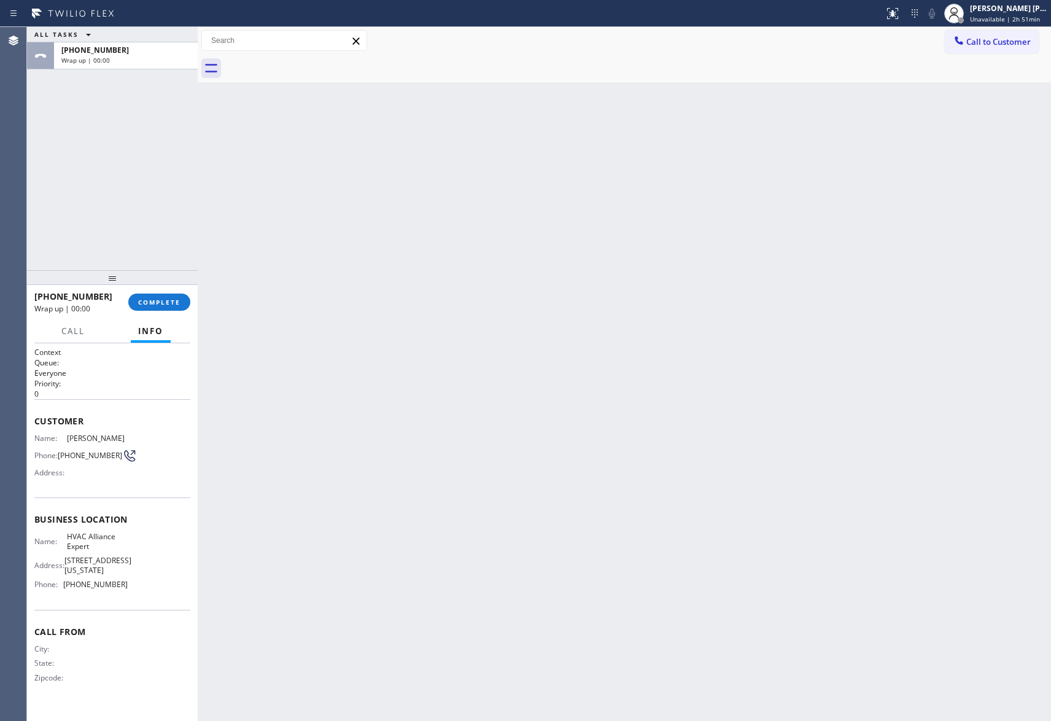
click at [313, 64] on div at bounding box center [638, 69] width 826 height 28
click at [1009, 40] on span "Call to Customer" at bounding box center [998, 41] width 64 height 11
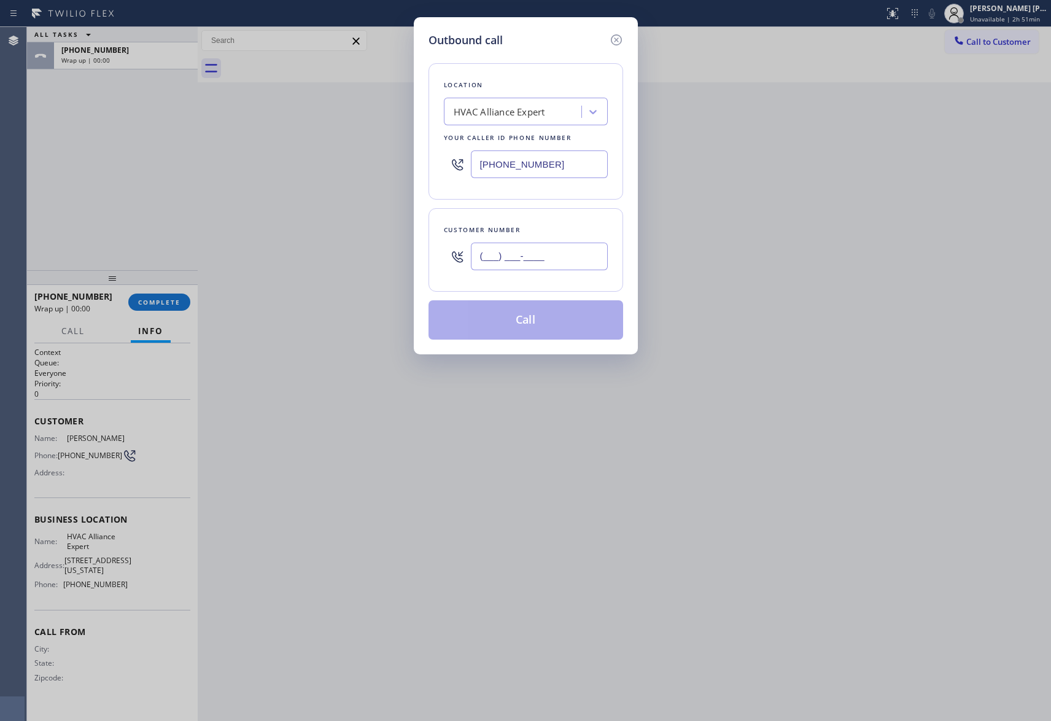
click at [540, 254] on input "(___) ___-____" at bounding box center [539, 257] width 137 height 28
paste input "765) 586-4033"
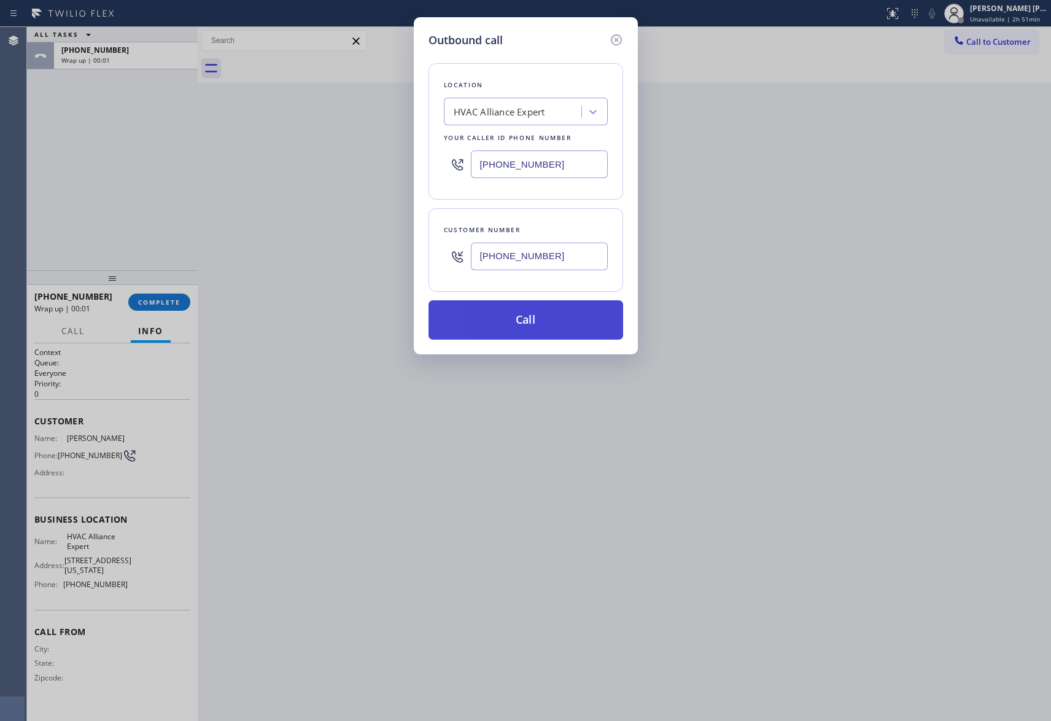
type input "[PHONE_NUMBER]"
click at [544, 323] on button "Call" at bounding box center [526, 319] width 195 height 39
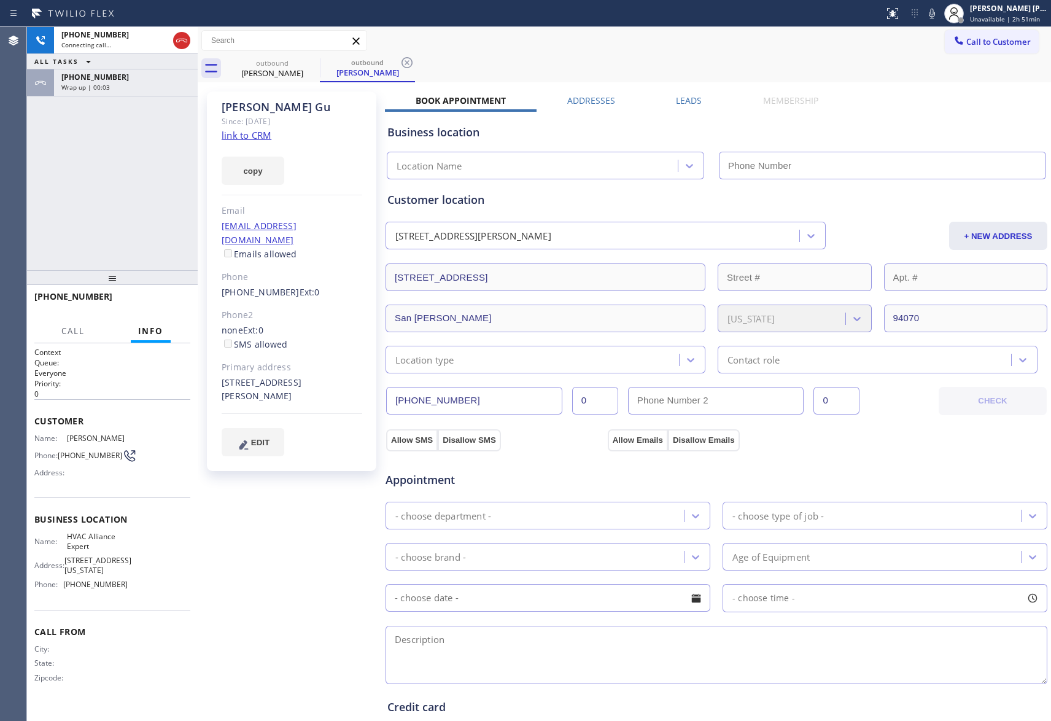
click at [162, 84] on div "Wrap up | 00:03" at bounding box center [125, 87] width 129 height 9
click at [158, 303] on span "COMPLETE" at bounding box center [159, 302] width 42 height 9
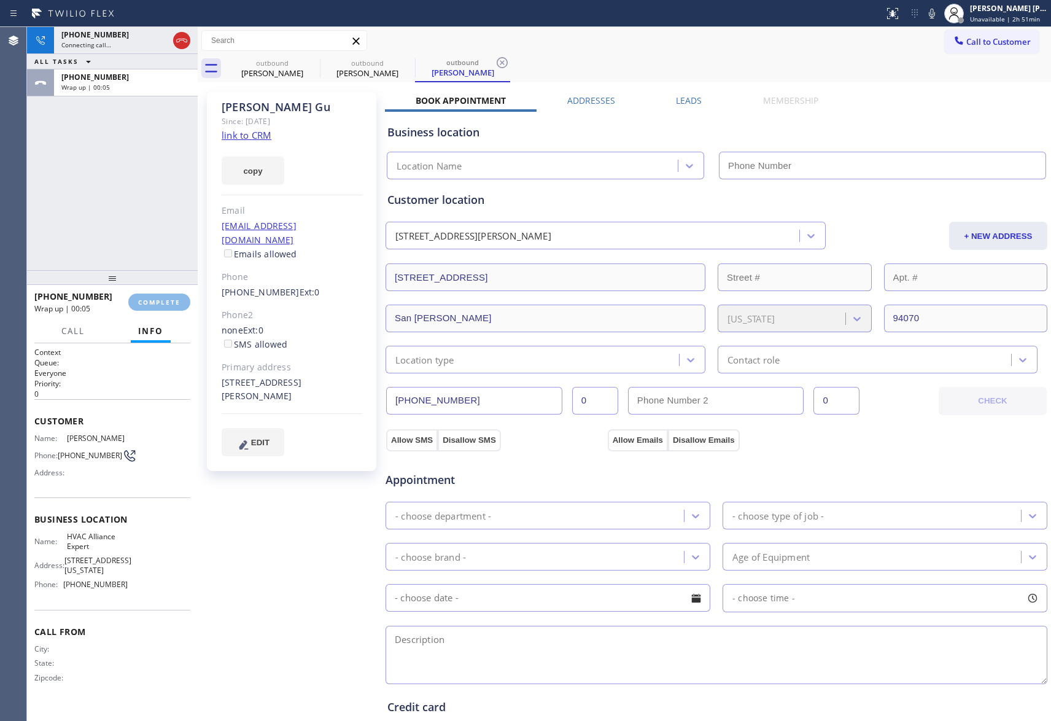
type input "[PHONE_NUMBER]"
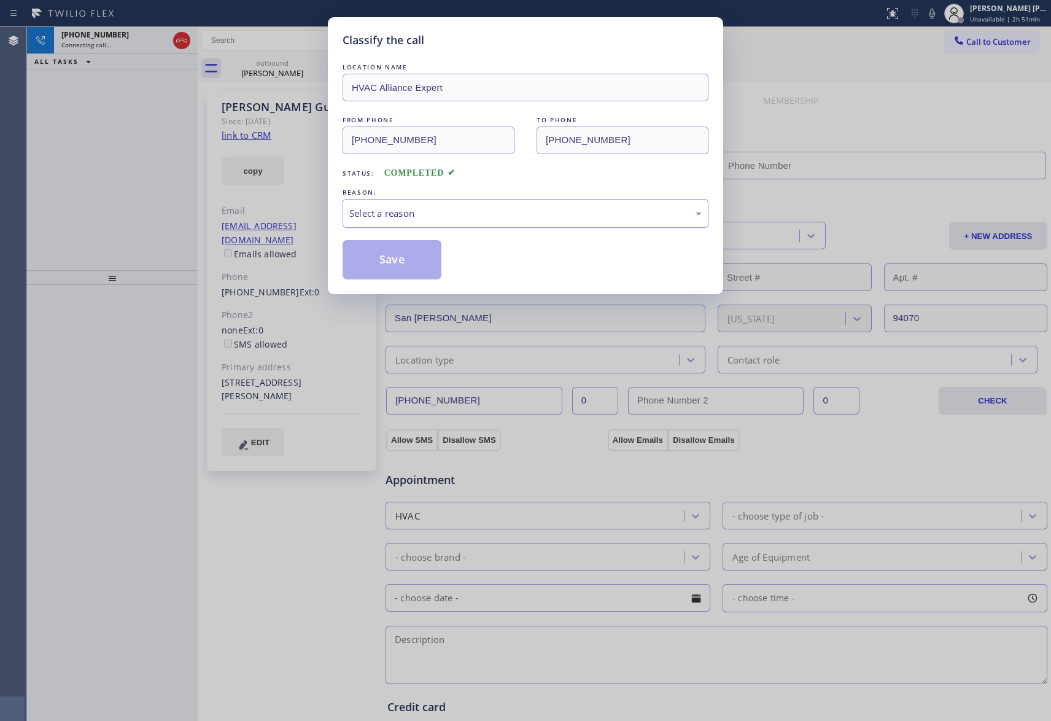
click at [405, 211] on div "Select a reason" at bounding box center [525, 213] width 352 height 14
type input "[PHONE_NUMBER]"
click at [393, 259] on button "Save" at bounding box center [392, 259] width 99 height 39
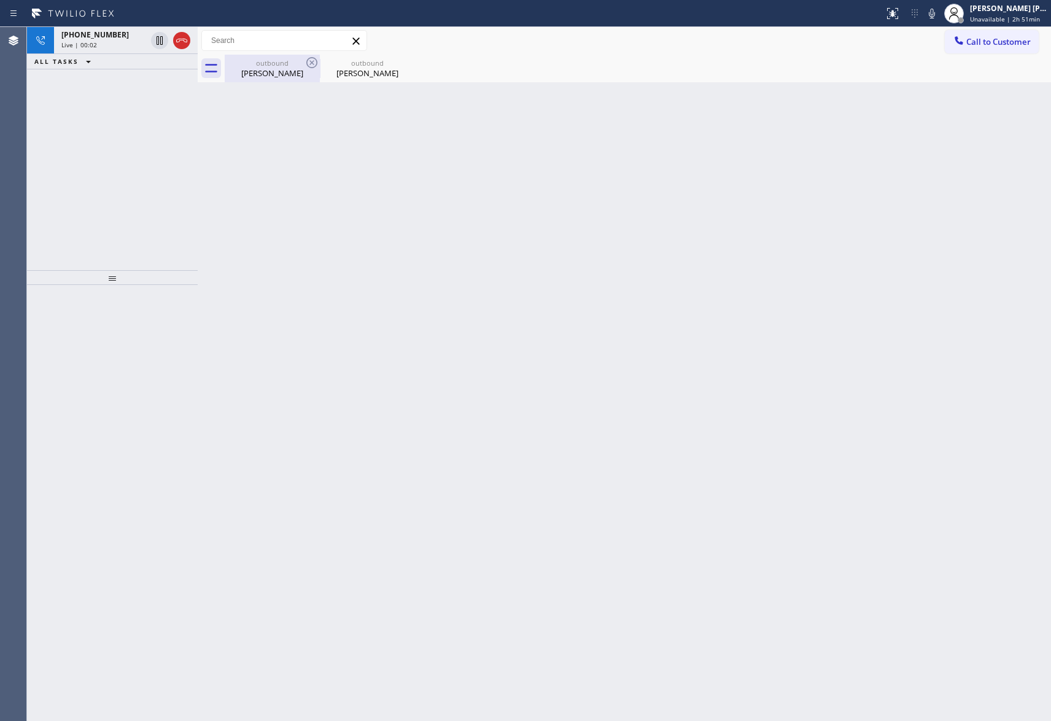
drag, startPoint x: 190, startPoint y: 42, endPoint x: 284, endPoint y: 56, distance: 95.1
click at [190, 42] on div at bounding box center [181, 40] width 17 height 15
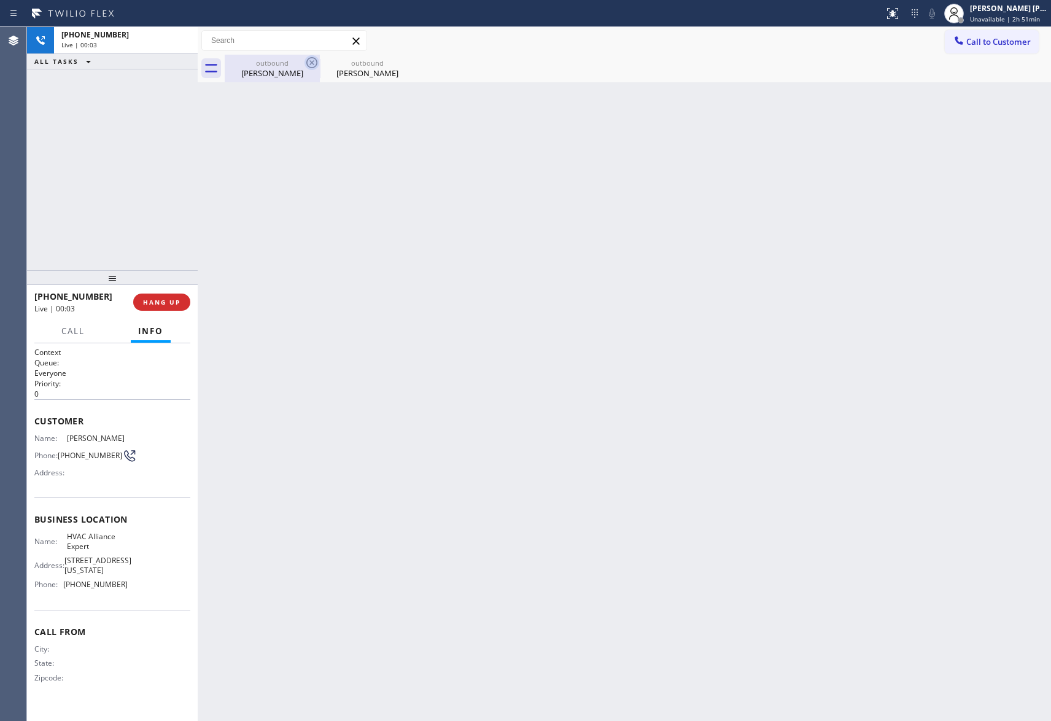
click at [310, 63] on icon at bounding box center [312, 62] width 15 height 15
click at [0, 0] on icon at bounding box center [0, 0] width 0 height 0
click at [310, 63] on div "outbound [PERSON_NAME] outbound [PERSON_NAME]" at bounding box center [638, 69] width 826 height 28
click at [309, 63] on div "outbound [PERSON_NAME] outbound [PERSON_NAME]" at bounding box center [638, 69] width 826 height 28
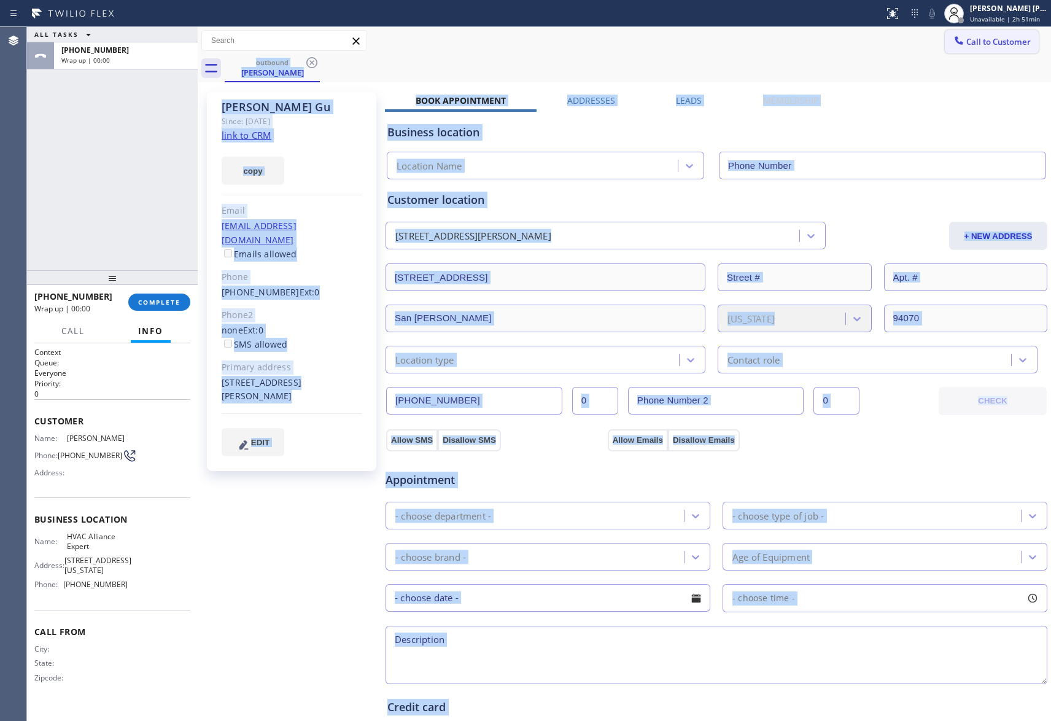
click at [1000, 42] on span "Call to Customer" at bounding box center [998, 41] width 64 height 11
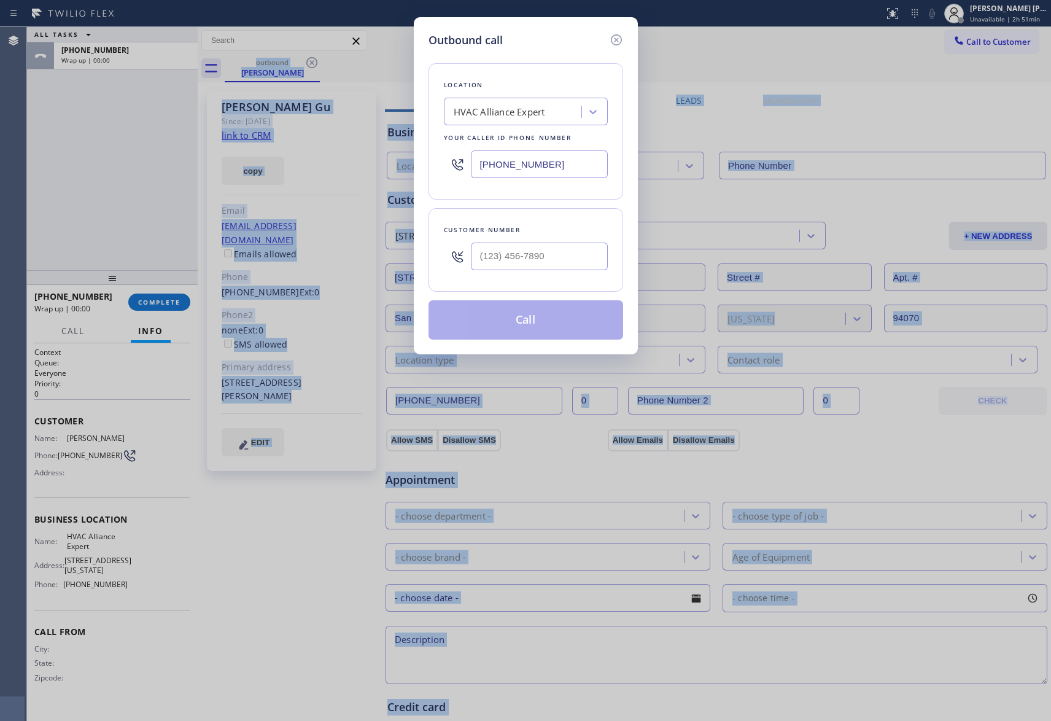
type input "[PHONE_NUMBER]"
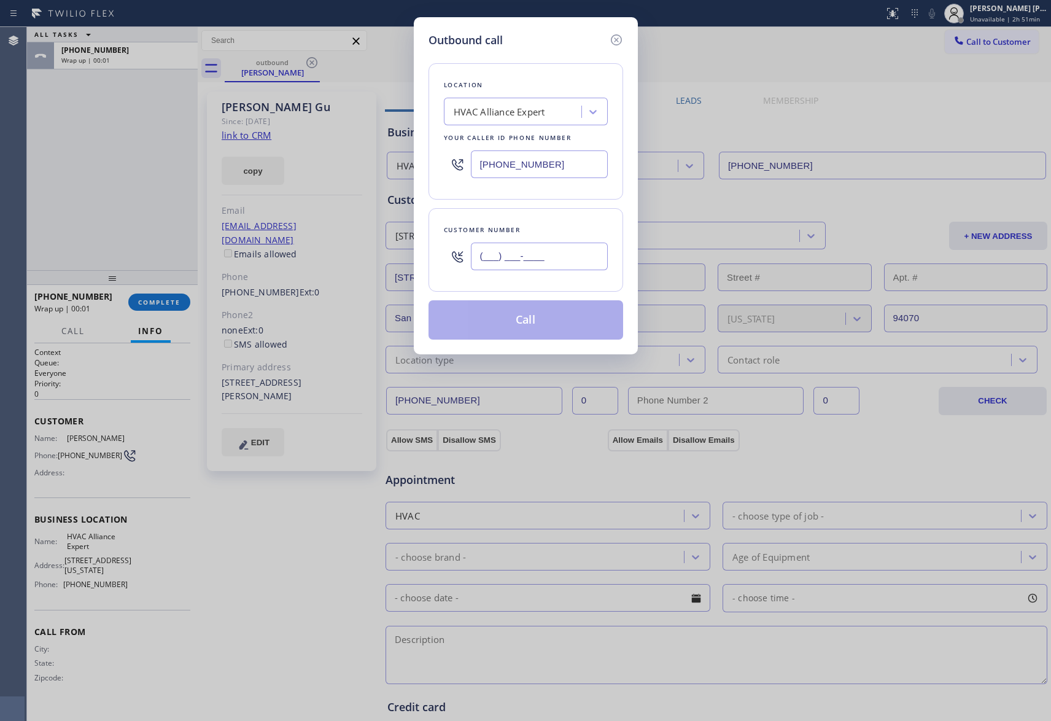
click at [548, 244] on input "(___) ___-____" at bounding box center [539, 257] width 137 height 28
paste input "650) 964-1323"
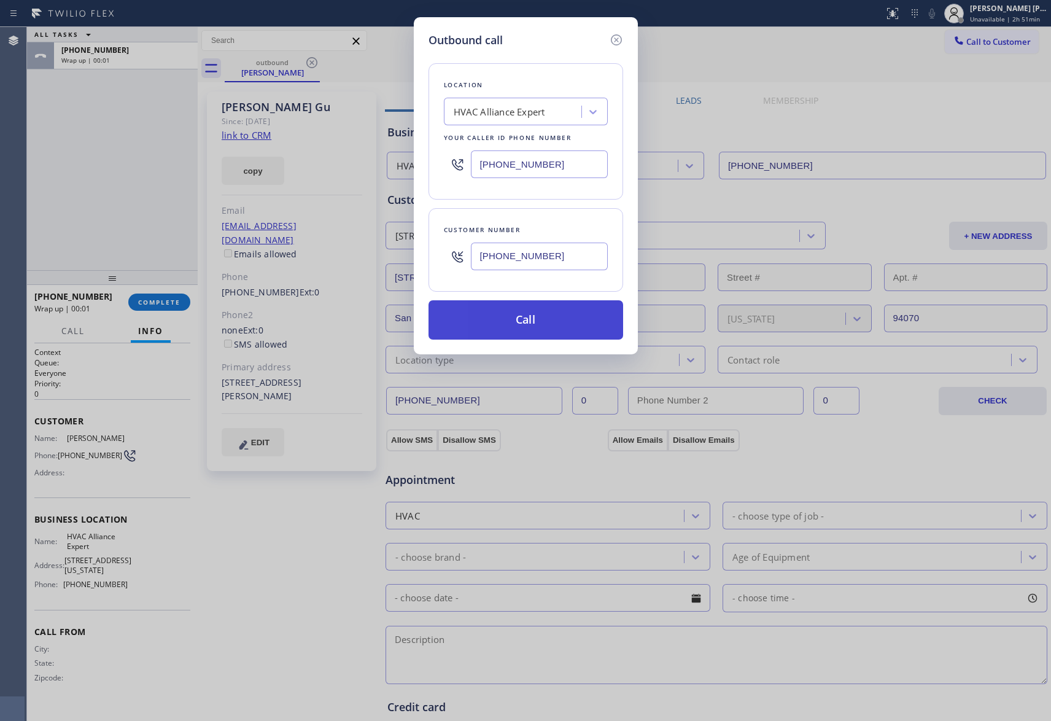
type input "[PHONE_NUMBER]"
click at [534, 321] on button "Call" at bounding box center [526, 319] width 195 height 39
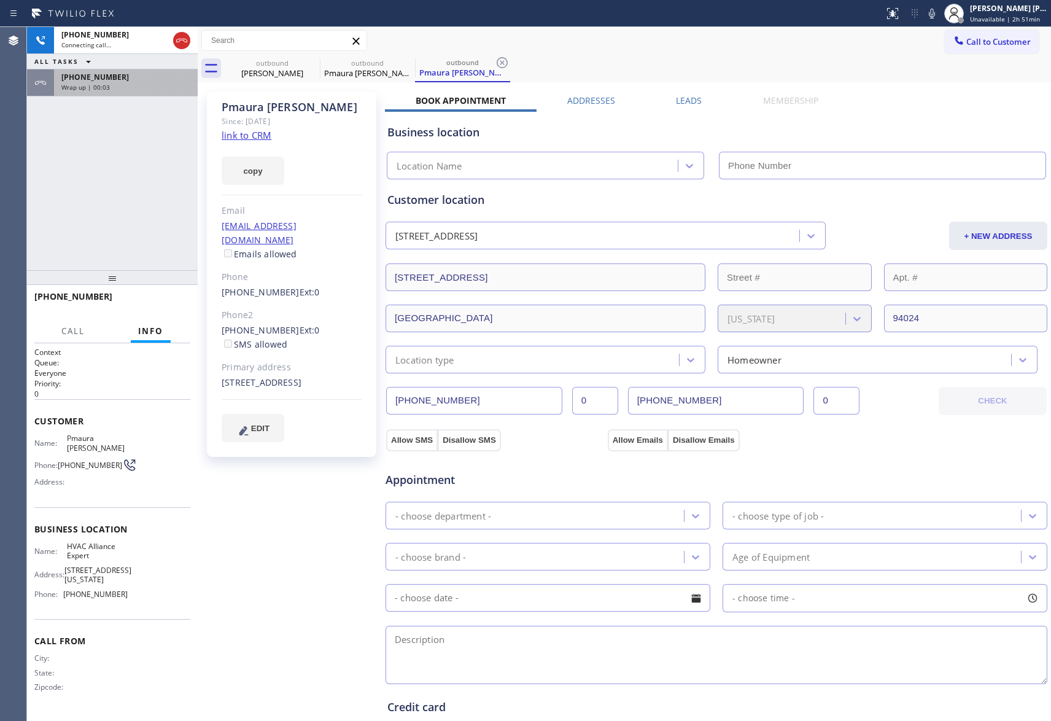
drag, startPoint x: 158, startPoint y: 89, endPoint x: 185, endPoint y: 224, distance: 137.9
click at [158, 89] on div "Wrap up | 00:03" at bounding box center [125, 87] width 129 height 9
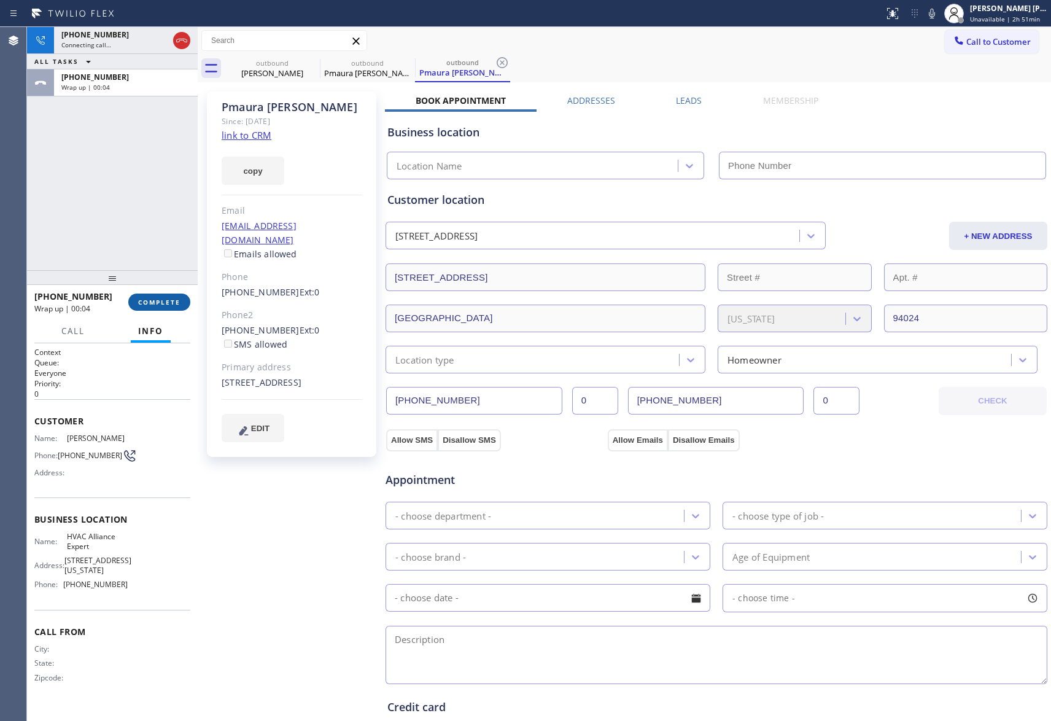
drag, startPoint x: 172, startPoint y: 295, endPoint x: 165, endPoint y: 303, distance: 10.5
click at [172, 295] on button "COMPLETE" at bounding box center [159, 302] width 62 height 17
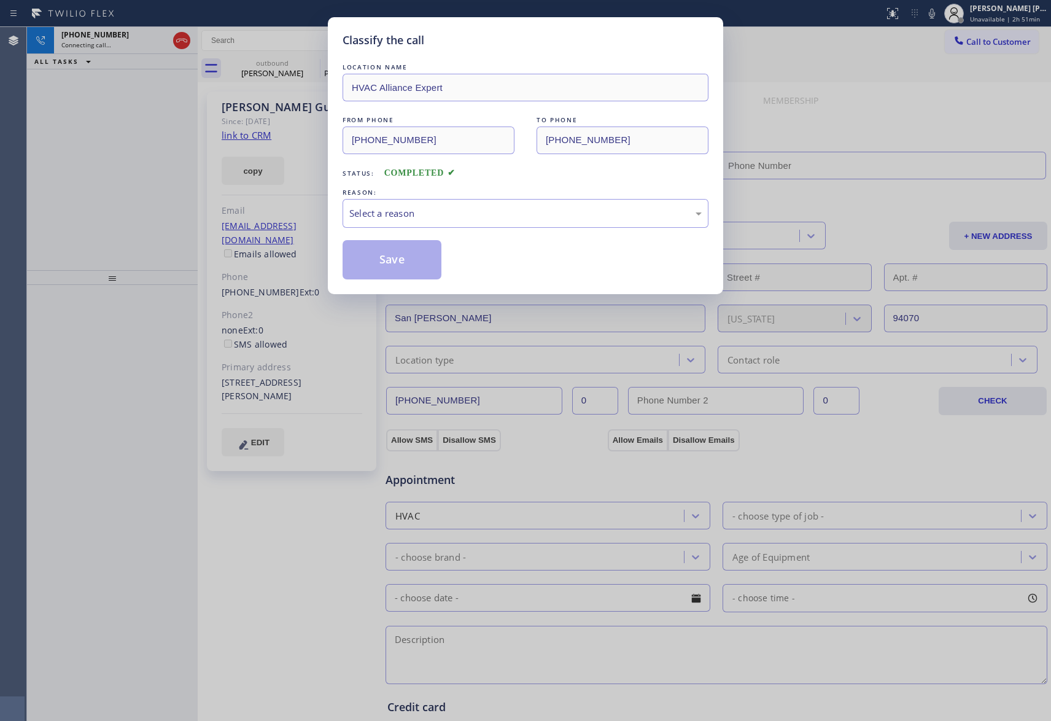
type input "[PHONE_NUMBER]"
click at [448, 211] on div "Select a reason" at bounding box center [525, 213] width 352 height 14
click at [378, 260] on button "Save" at bounding box center [392, 259] width 99 height 39
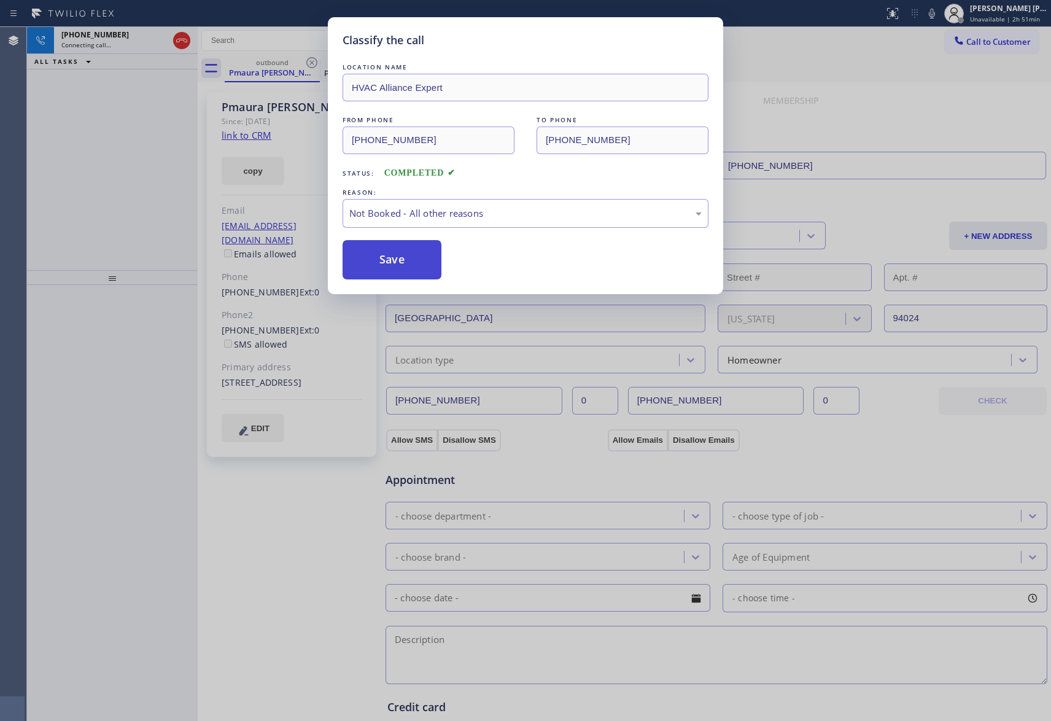
click at [418, 259] on button "Save" at bounding box center [392, 259] width 99 height 39
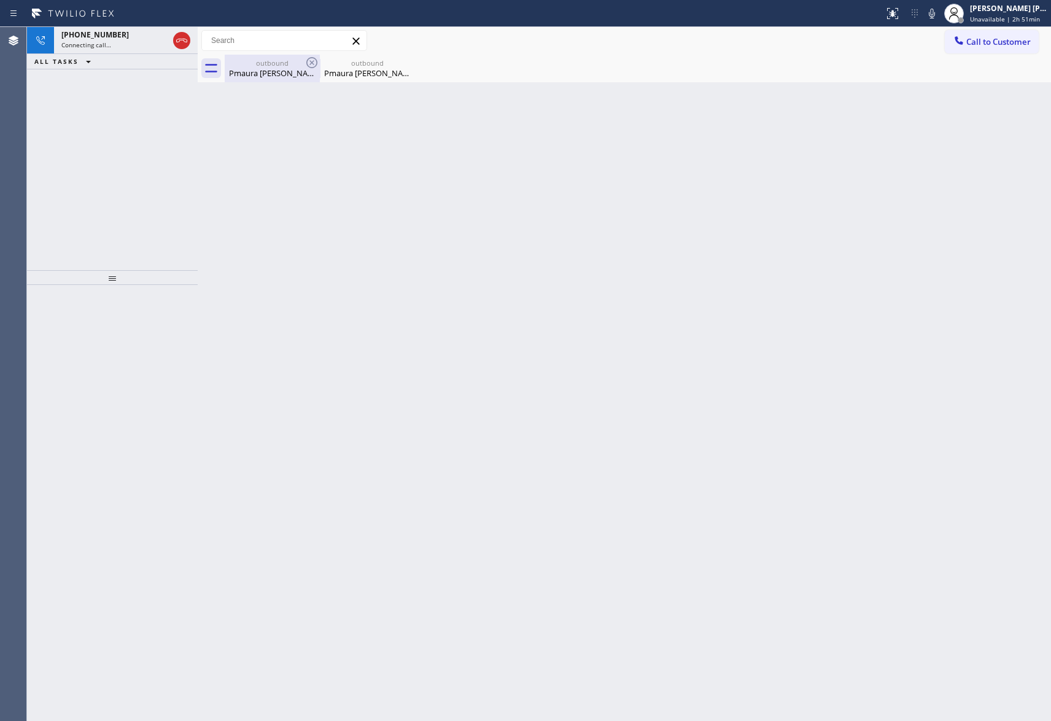
click at [280, 68] on div "Pmaura [PERSON_NAME]" at bounding box center [272, 73] width 93 height 11
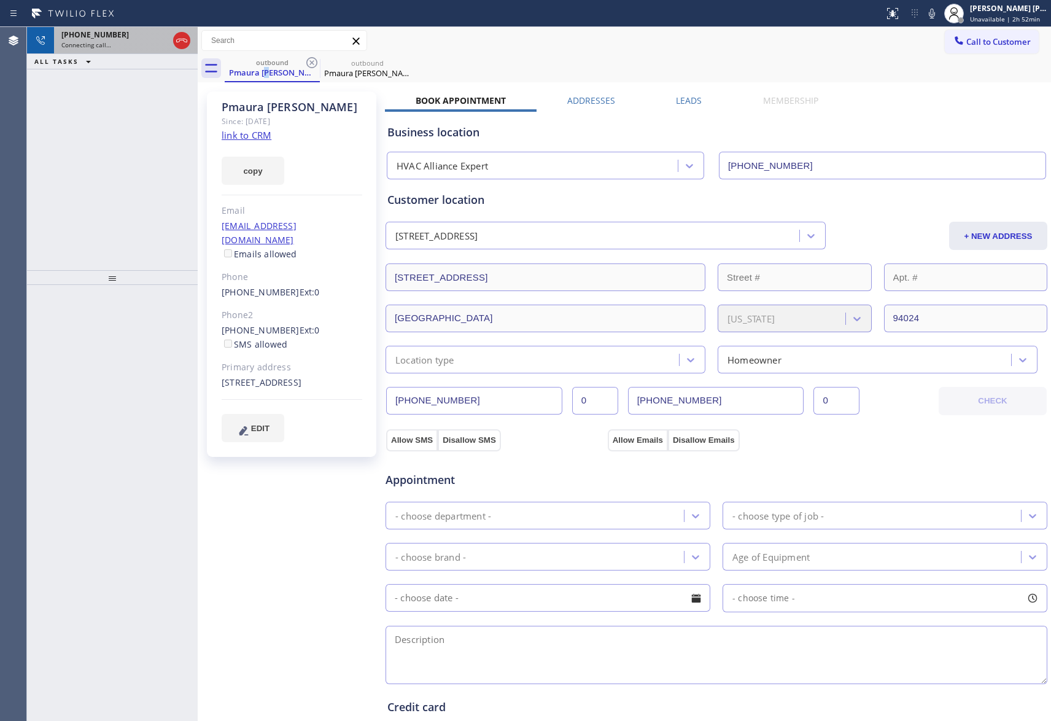
click at [125, 45] on div "Connecting call…" at bounding box center [114, 45] width 107 height 9
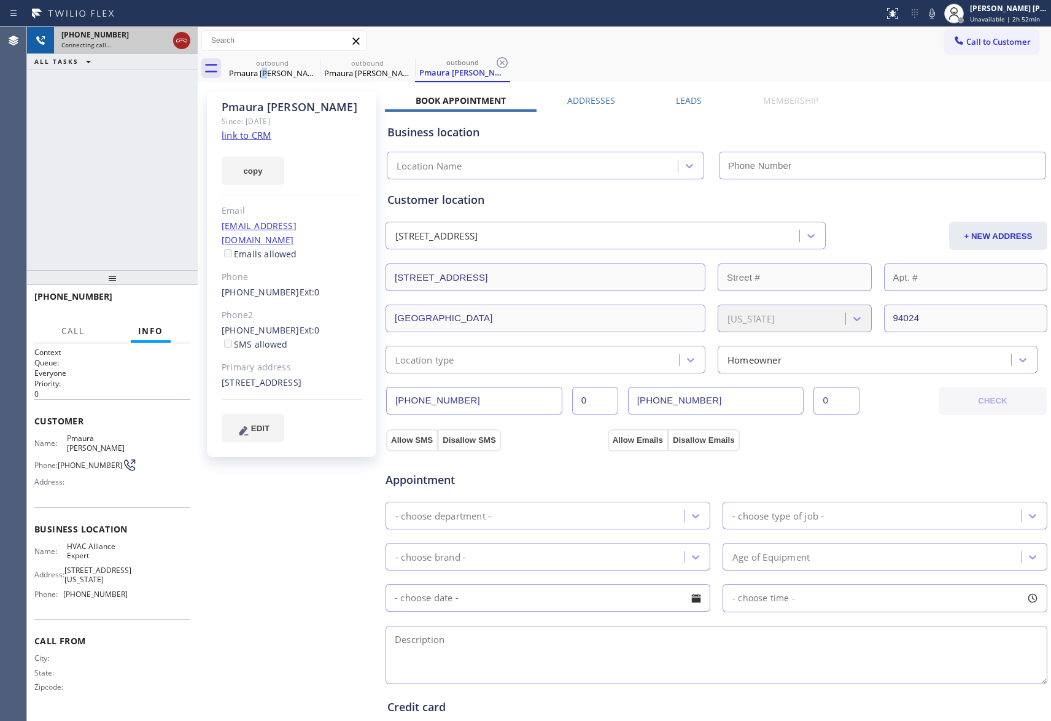
type input "[PHONE_NUMBER]"
drag, startPoint x: 173, startPoint y: 38, endPoint x: 206, endPoint y: 37, distance: 33.2
click at [173, 38] on div at bounding box center [181, 40] width 17 height 15
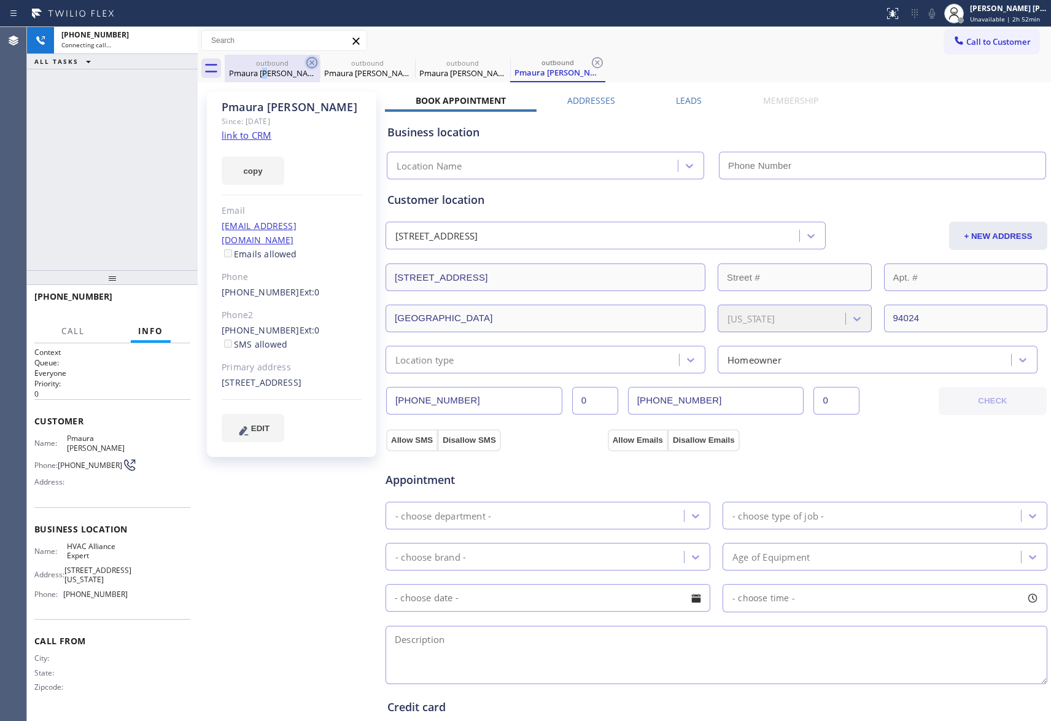
click at [316, 60] on icon at bounding box center [311, 62] width 11 height 11
click at [0, 0] on icon at bounding box center [0, 0] width 0 height 0
click at [592, 60] on icon at bounding box center [597, 62] width 11 height 11
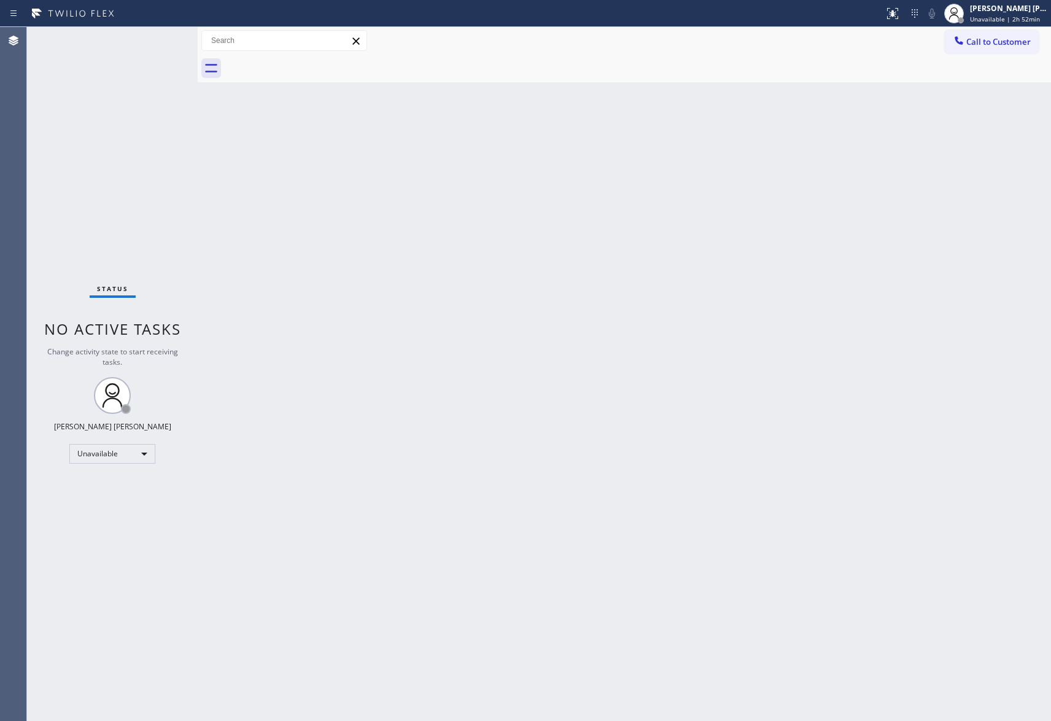
click at [316, 60] on div at bounding box center [638, 69] width 826 height 28
click at [995, 38] on span "Call to Customer" at bounding box center [998, 41] width 64 height 11
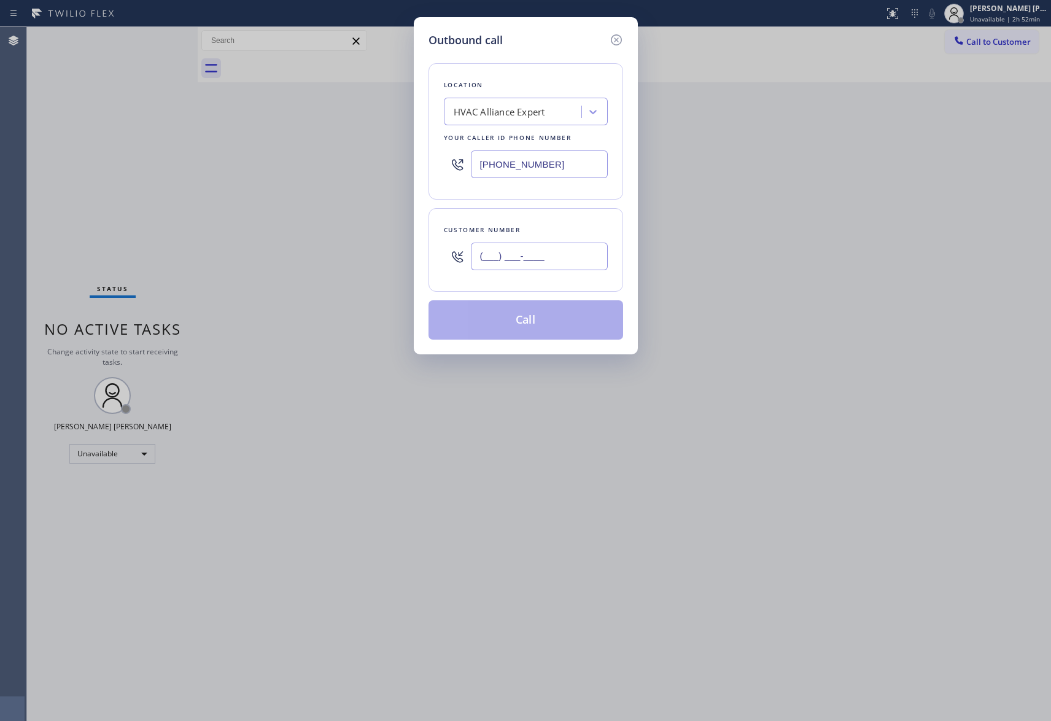
click at [578, 248] on input "(___) ___-____" at bounding box center [539, 257] width 137 height 28
paste input "480) 734-0337"
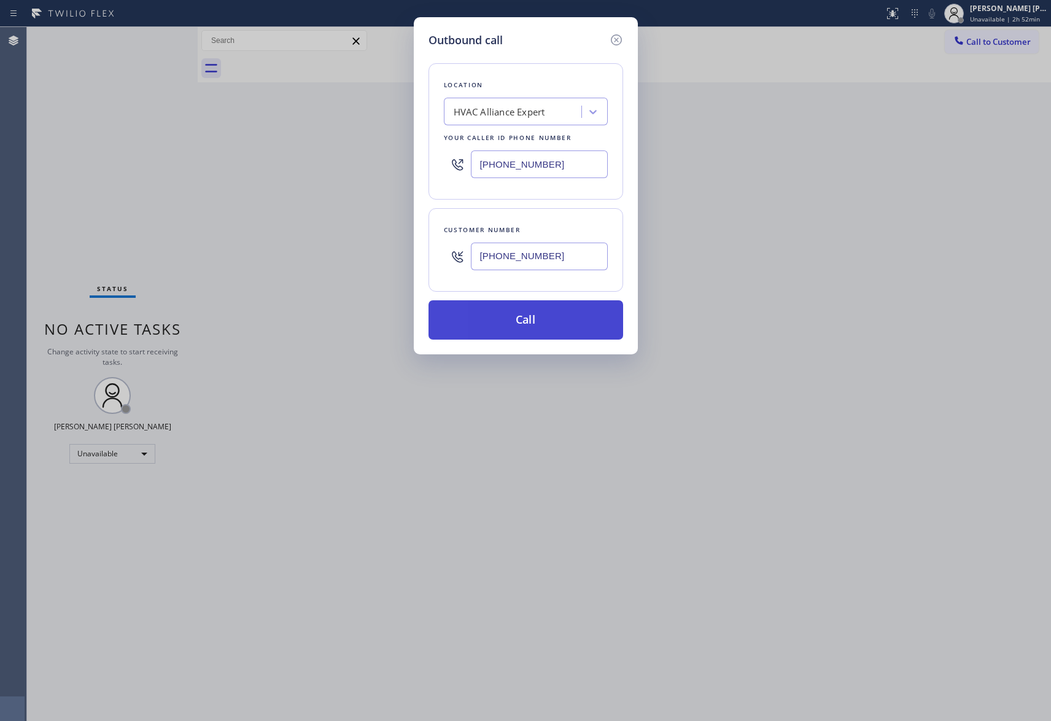
type input "[PHONE_NUMBER]"
click at [540, 324] on button "Call" at bounding box center [526, 319] width 195 height 39
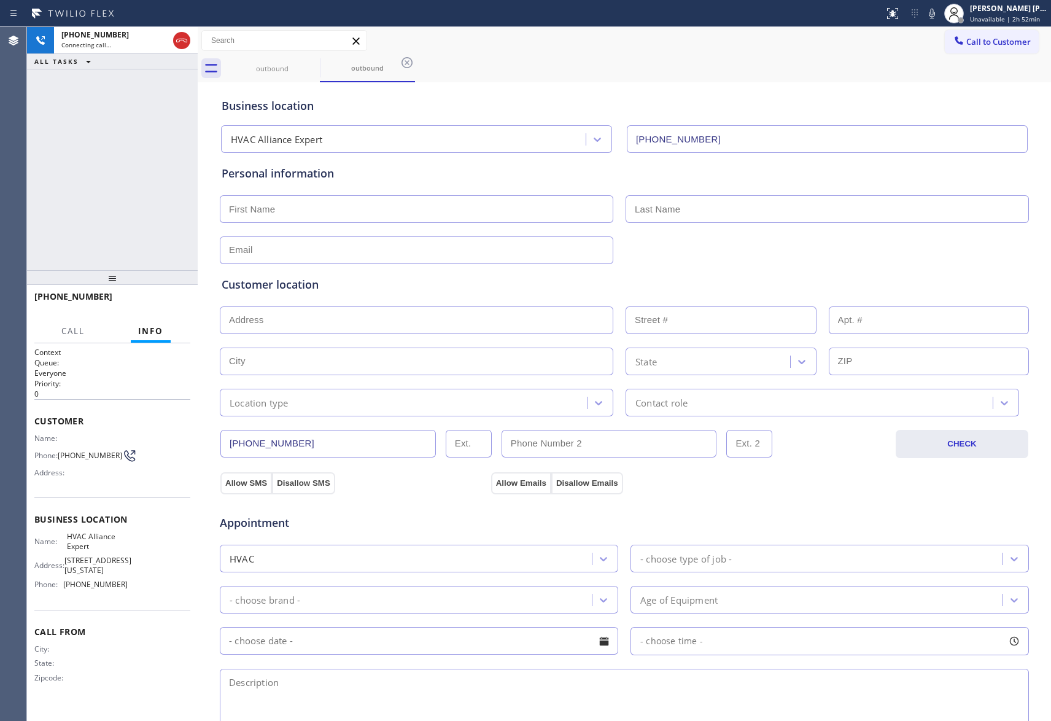
type input "[PHONE_NUMBER]"
click at [163, 303] on span "HANG UP" at bounding box center [161, 302] width 37 height 9
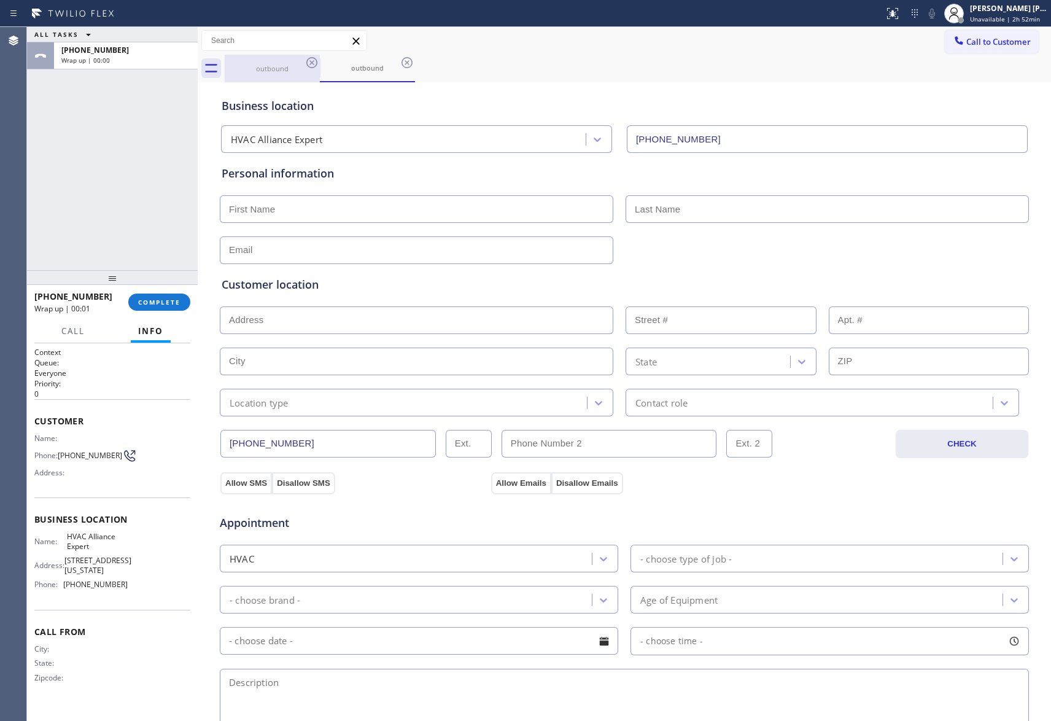
click at [298, 58] on div "outbound" at bounding box center [272, 69] width 93 height 28
click at [308, 63] on icon at bounding box center [312, 62] width 15 height 15
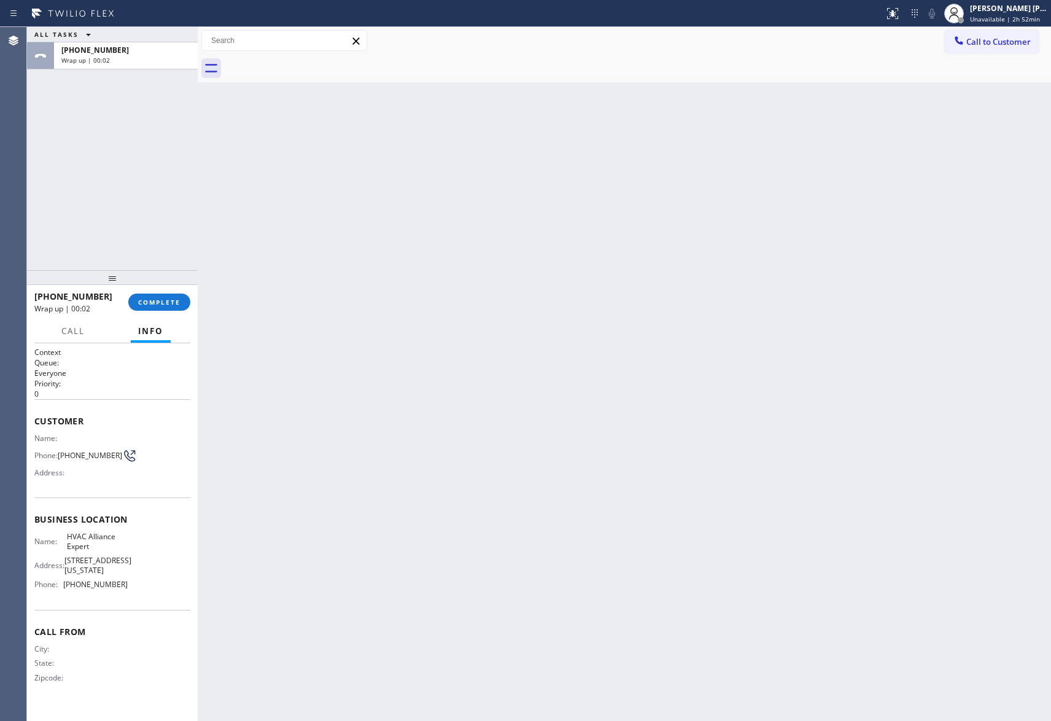
click at [308, 63] on div at bounding box center [638, 69] width 826 height 28
click at [160, 302] on span "COMPLETE" at bounding box center [159, 302] width 42 height 9
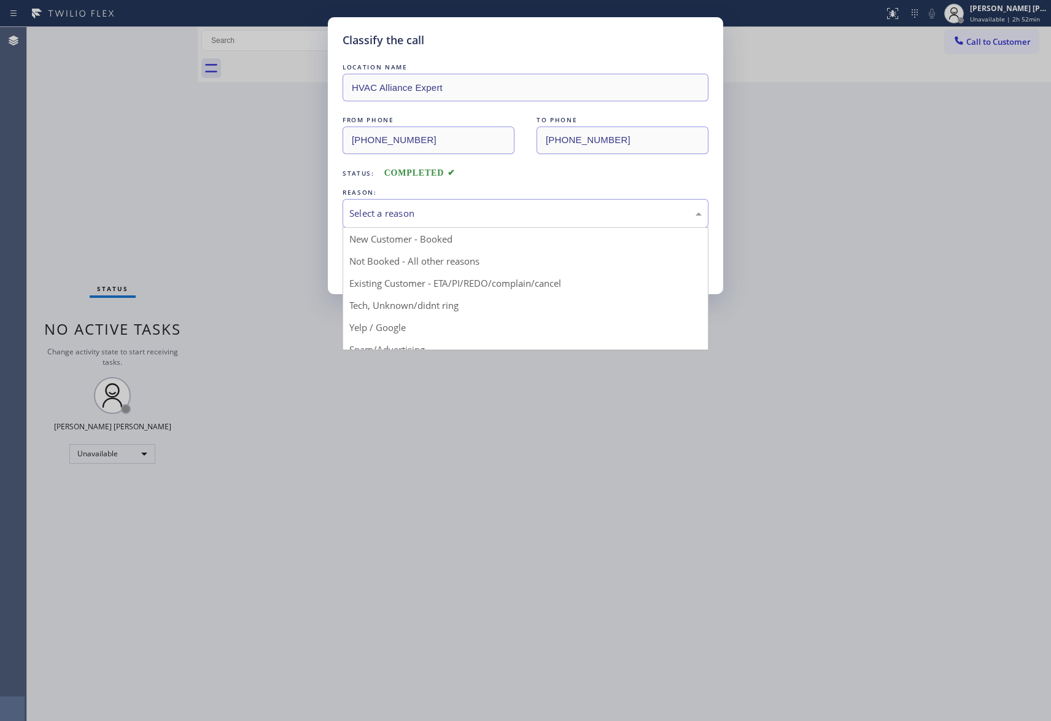
click at [472, 204] on div "Select a reason" at bounding box center [526, 213] width 366 height 29
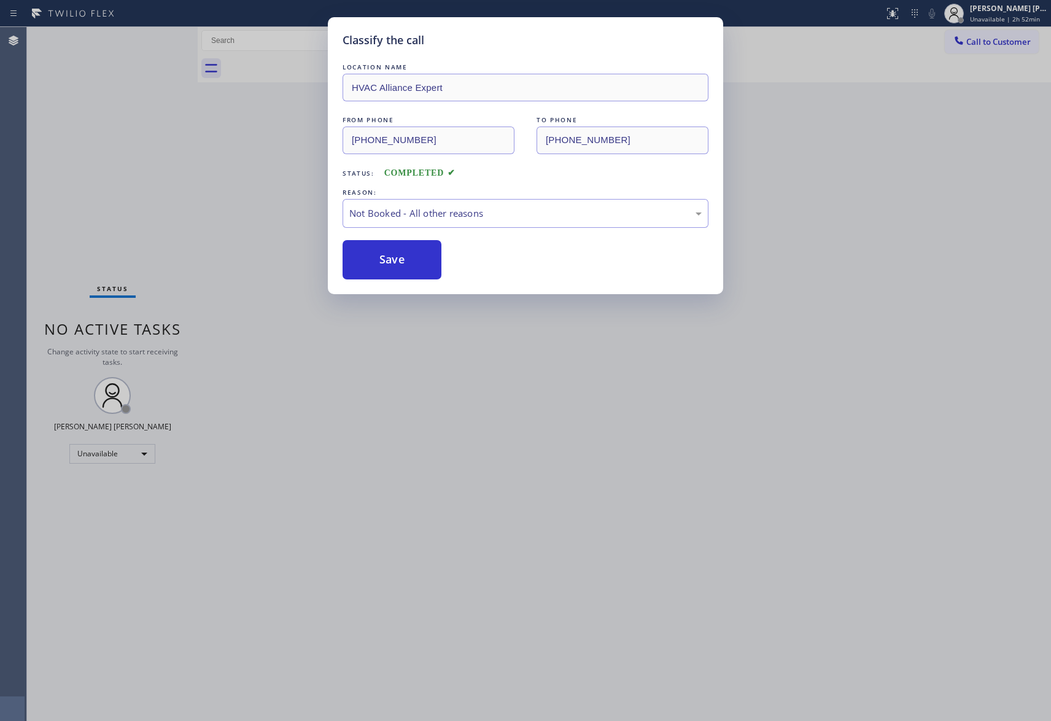
click at [389, 258] on button "Save" at bounding box center [392, 259] width 99 height 39
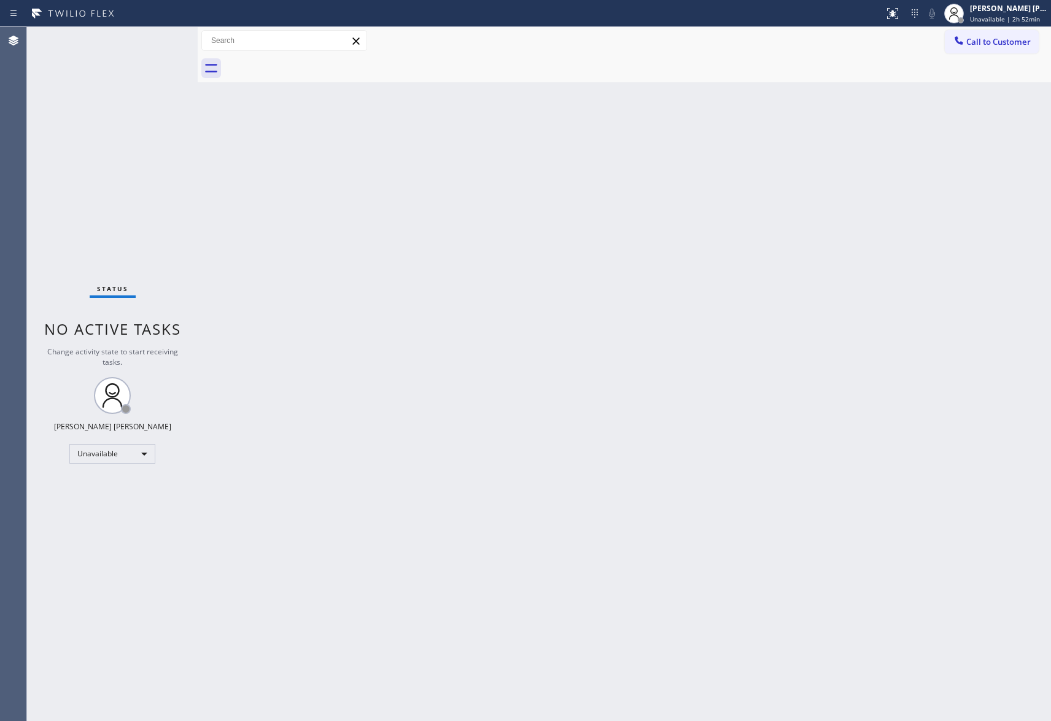
click at [1003, 42] on span "Call to Customer" at bounding box center [998, 41] width 64 height 11
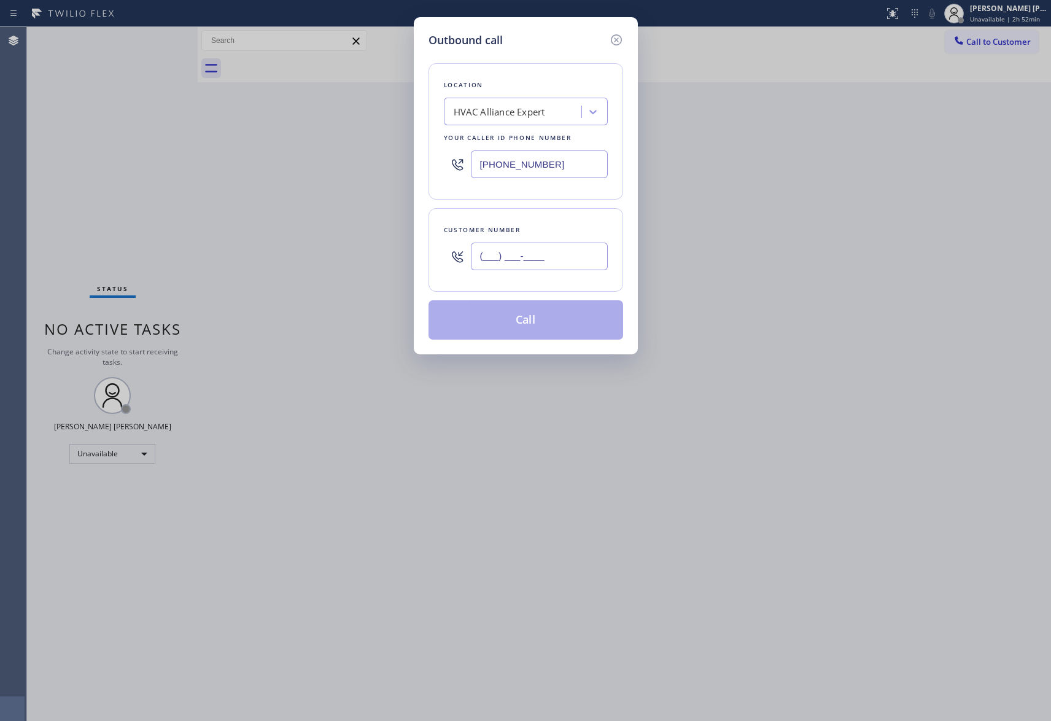
click at [542, 268] on input "(___) ___-____" at bounding box center [539, 257] width 137 height 28
paste input "619) 449-2267"
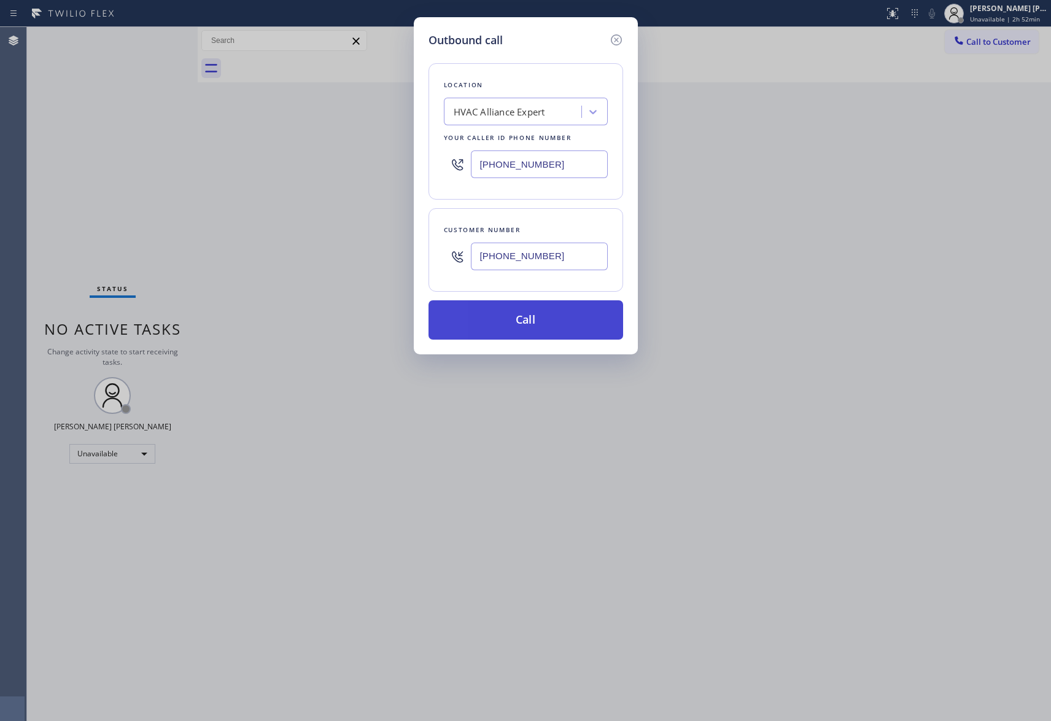
type input "[PHONE_NUMBER]"
click at [544, 318] on button "Call" at bounding box center [526, 319] width 195 height 39
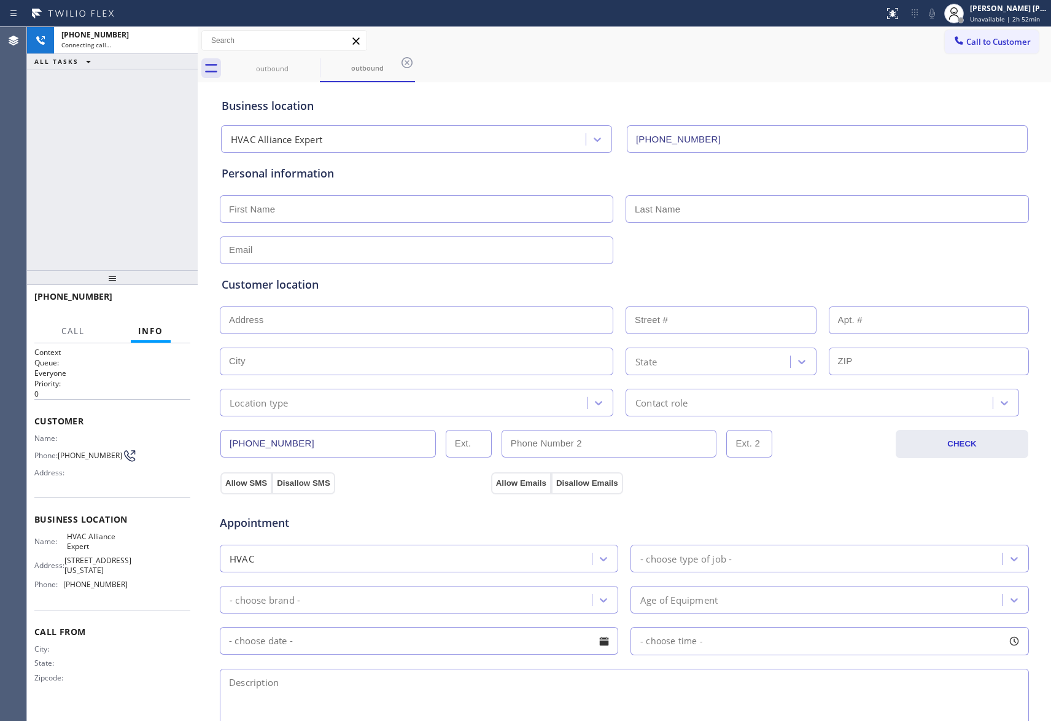
type input "[PHONE_NUMBER]"
click at [182, 38] on icon at bounding box center [181, 40] width 15 height 15
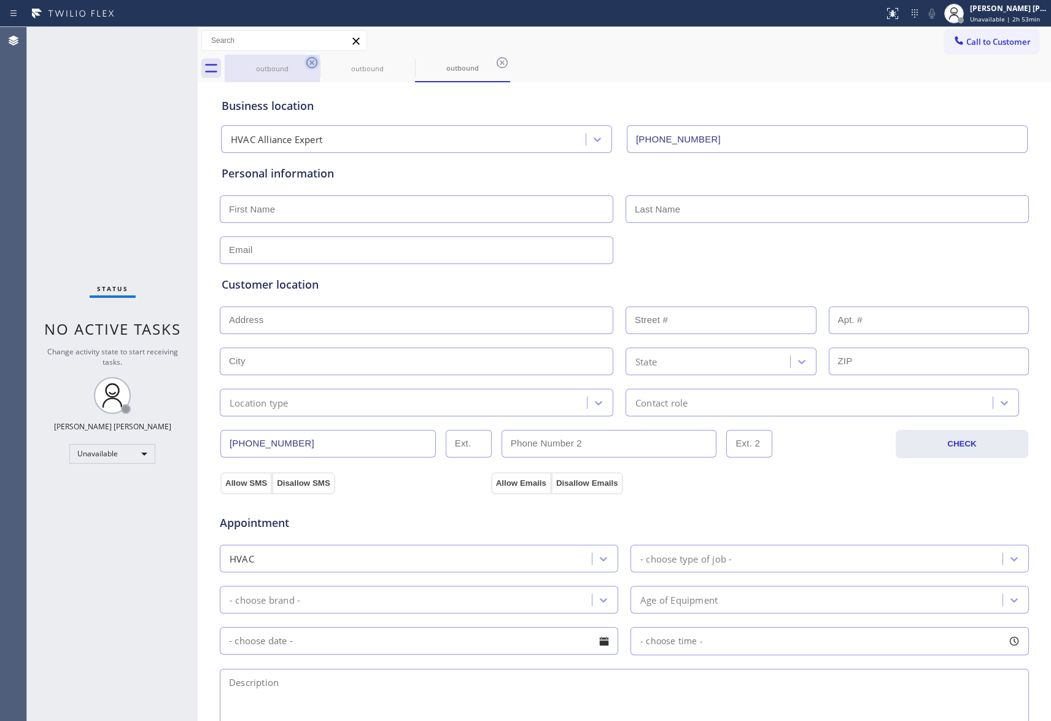
click at [317, 58] on icon at bounding box center [312, 62] width 15 height 15
click at [400, 58] on icon at bounding box center [407, 62] width 15 height 15
click at [495, 58] on icon at bounding box center [502, 62] width 15 height 15
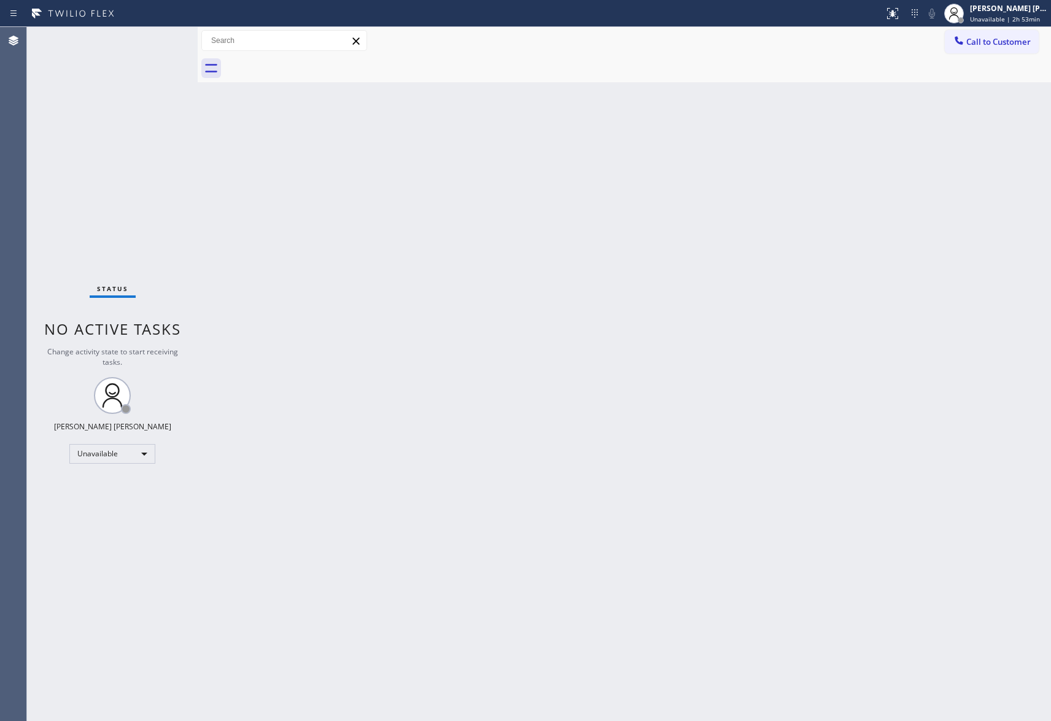
click at [317, 58] on div at bounding box center [638, 69] width 826 height 28
click at [1020, 52] on button "Call to Customer" at bounding box center [992, 41] width 94 height 23
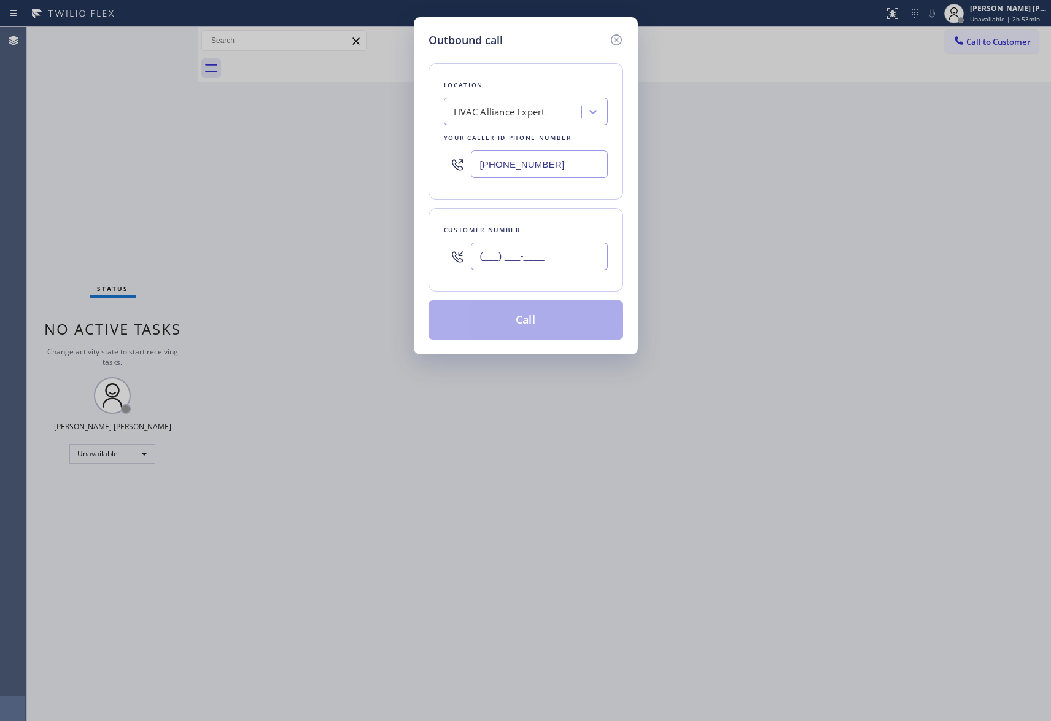
click at [570, 261] on input "(___) ___-____" at bounding box center [539, 257] width 137 height 28
paste input "415) 219-2900"
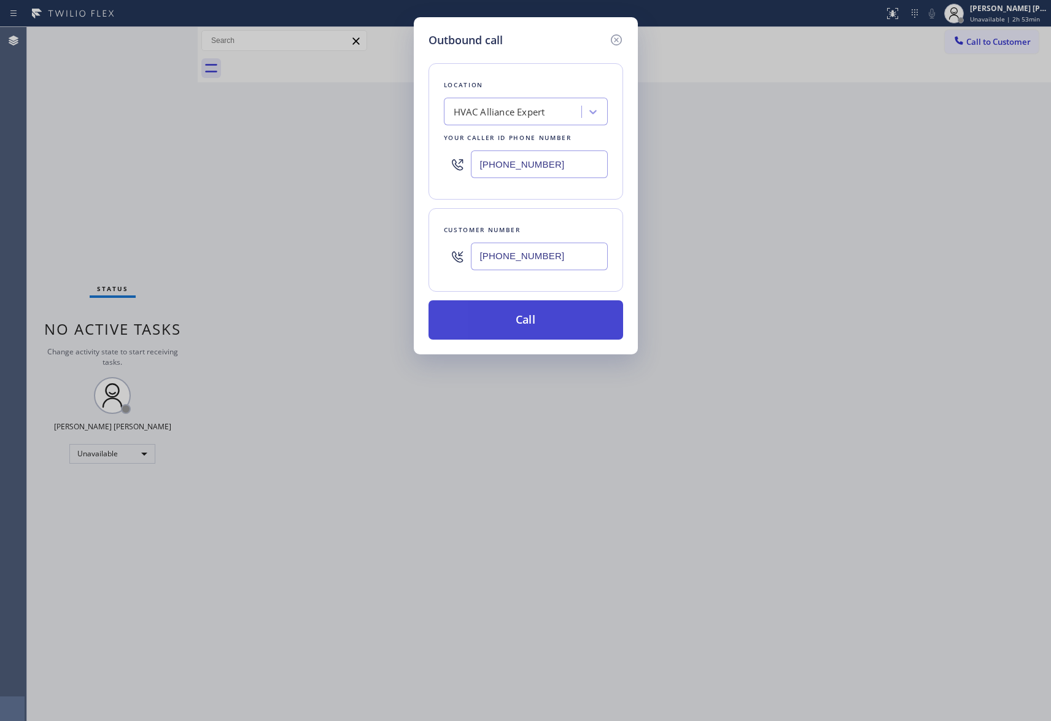
type input "[PHONE_NUMBER]"
click at [553, 322] on button "Call" at bounding box center [526, 319] width 195 height 39
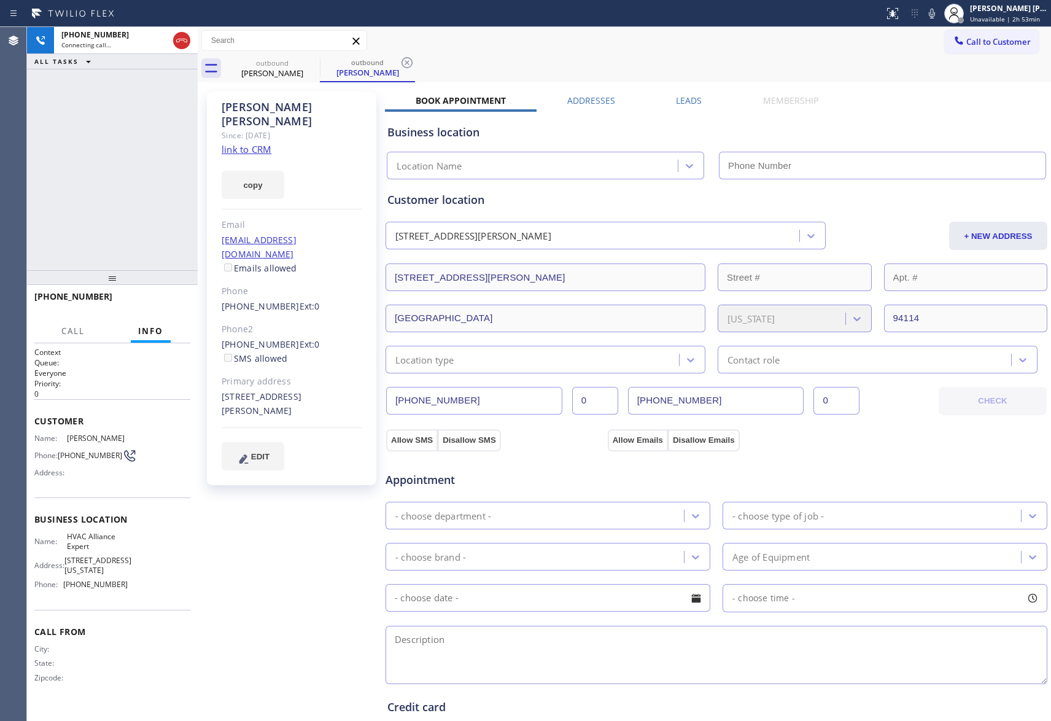
type input "[PHONE_NUMBER]"
drag, startPoint x: 177, startPoint y: 38, endPoint x: 201, endPoint y: 37, distance: 24.0
click at [177, 37] on icon at bounding box center [181, 40] width 15 height 15
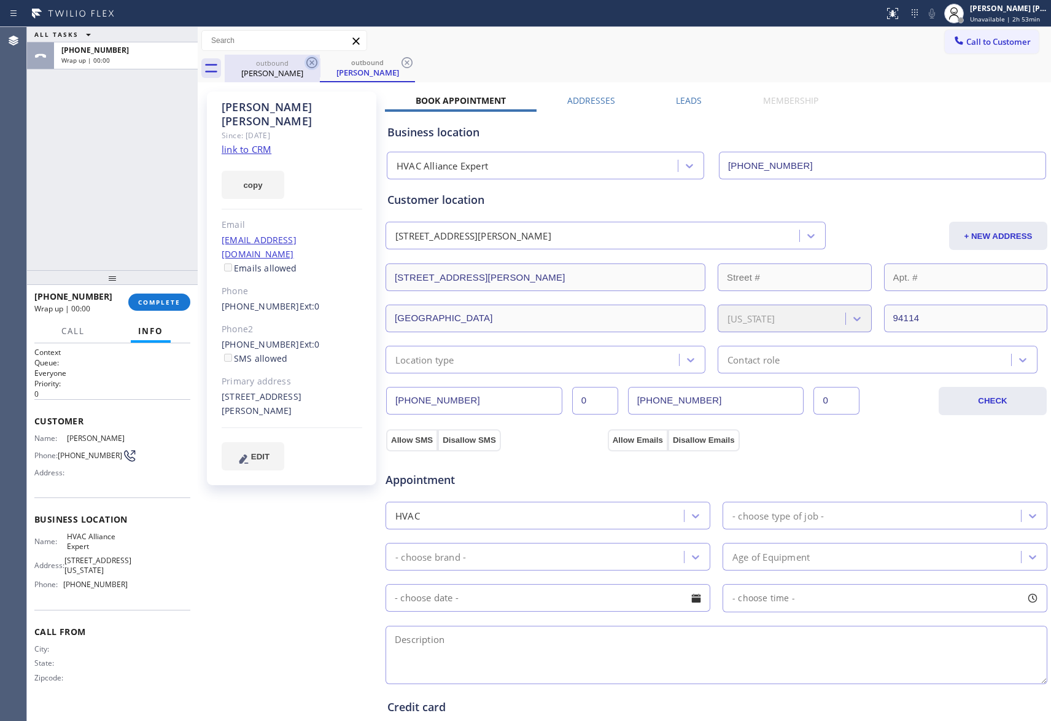
click at [314, 61] on icon at bounding box center [312, 62] width 15 height 15
click at [400, 61] on icon at bounding box center [407, 62] width 15 height 15
drag, startPoint x: 314, startPoint y: 61, endPoint x: 101, endPoint y: 335, distance: 346.9
click at [400, 61] on icon at bounding box center [407, 62] width 15 height 15
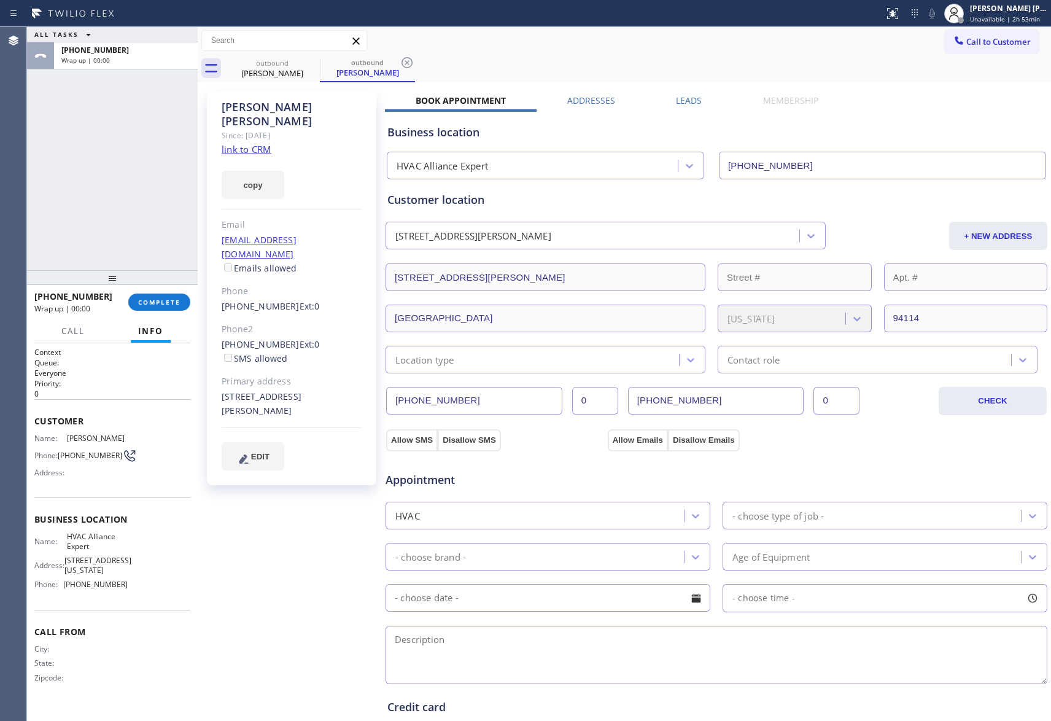
click at [400, 62] on icon at bounding box center [407, 62] width 15 height 15
drag, startPoint x: 167, startPoint y: 301, endPoint x: 167, endPoint y: 313, distance: 11.7
click at [168, 300] on span "COMPLETE" at bounding box center [159, 302] width 42 height 9
type input "[PHONE_NUMBER]"
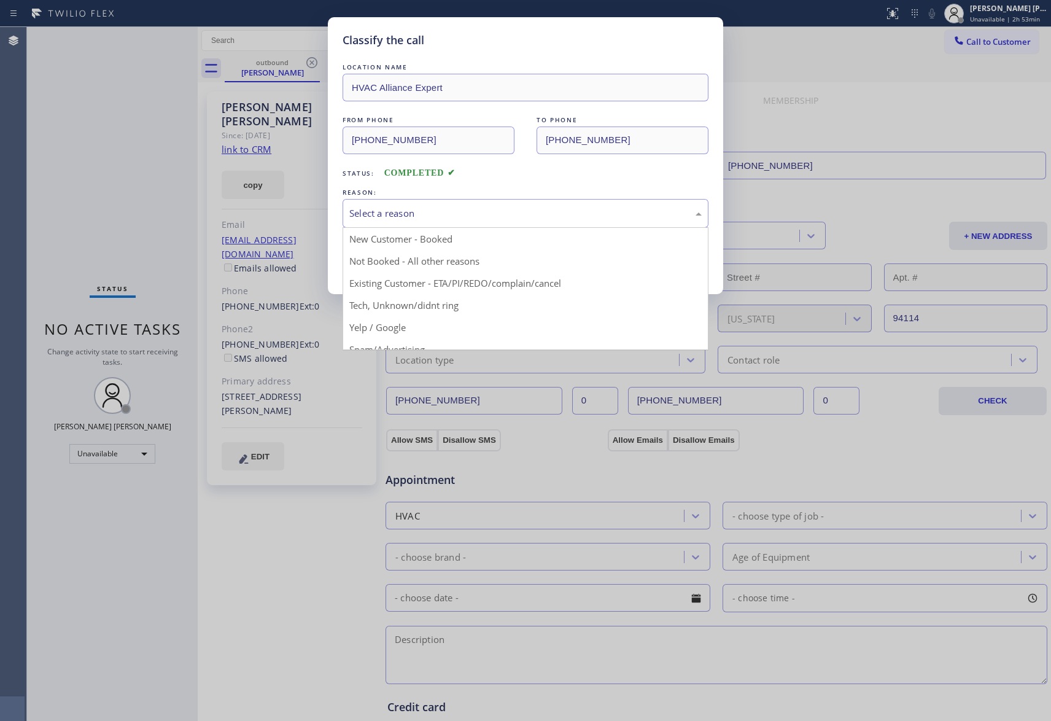
click at [391, 211] on div "Select a reason" at bounding box center [525, 213] width 352 height 14
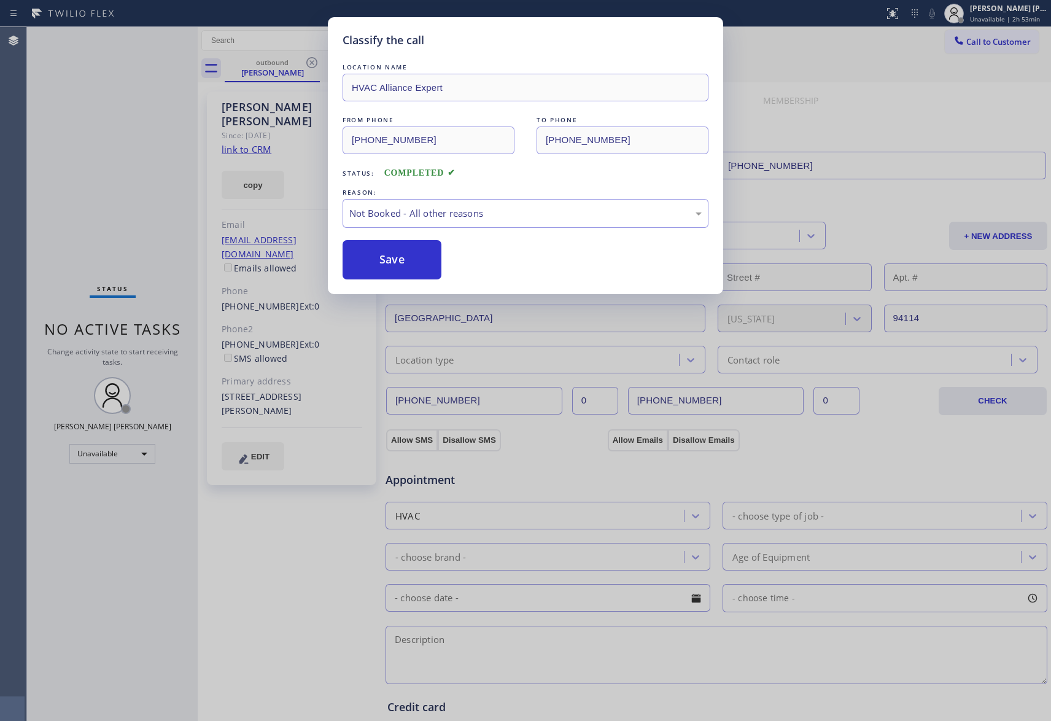
click at [395, 260] on button "Save" at bounding box center [392, 259] width 99 height 39
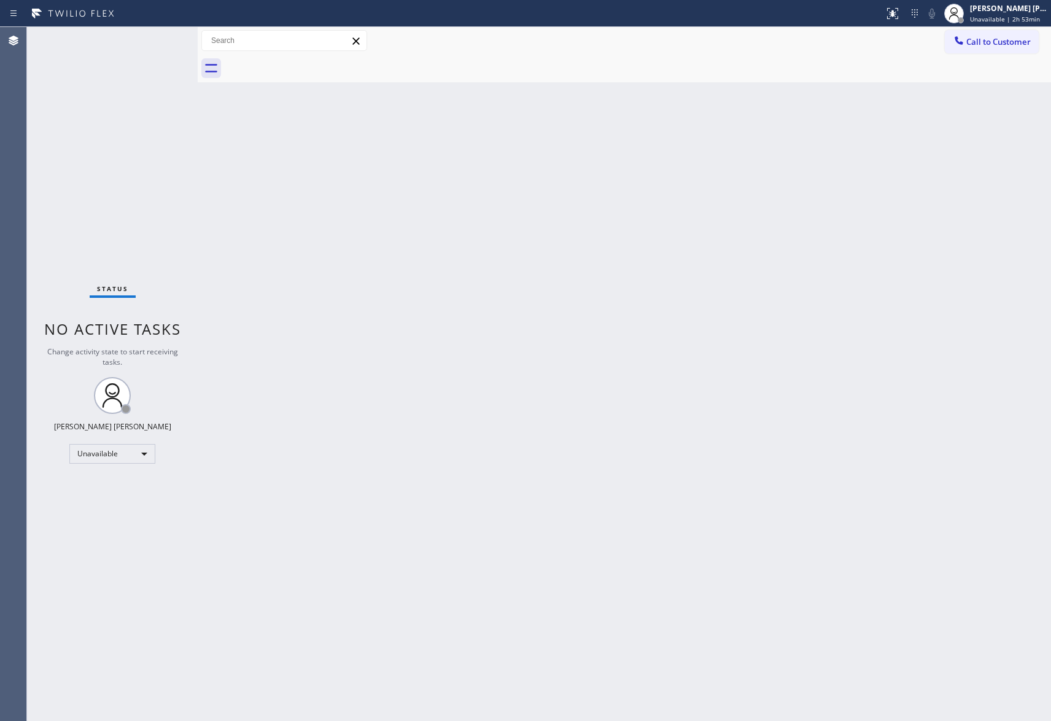
click at [993, 44] on span "Call to Customer" at bounding box center [998, 41] width 64 height 11
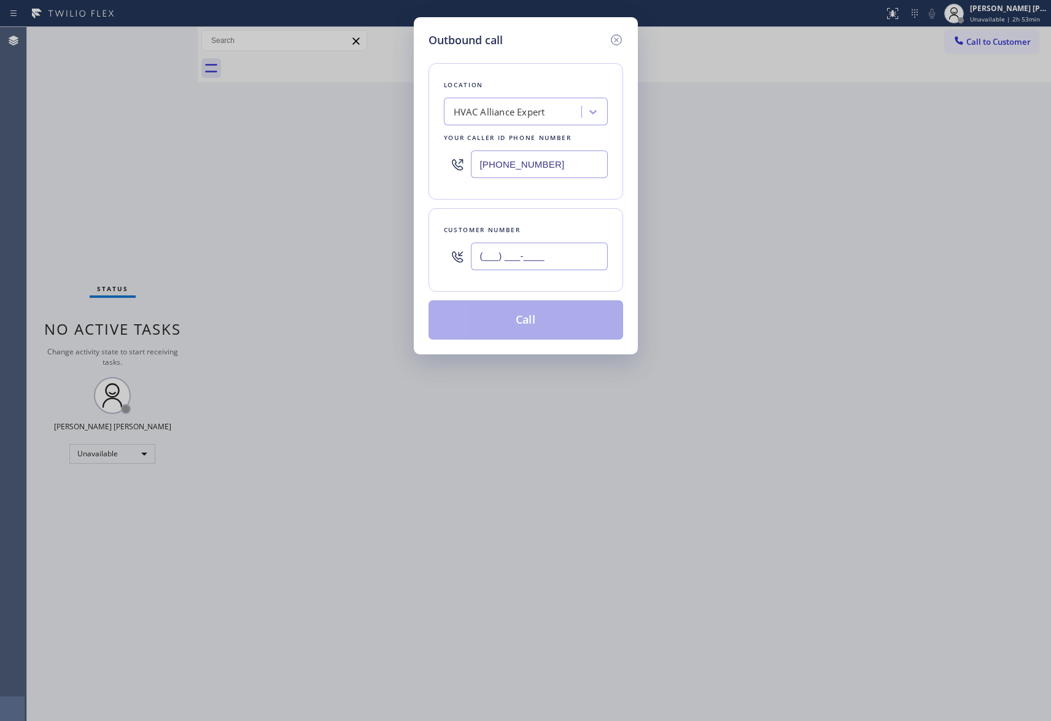
click at [565, 259] on input "(___) ___-____" at bounding box center [539, 257] width 137 height 28
paste input "310) 470-8834"
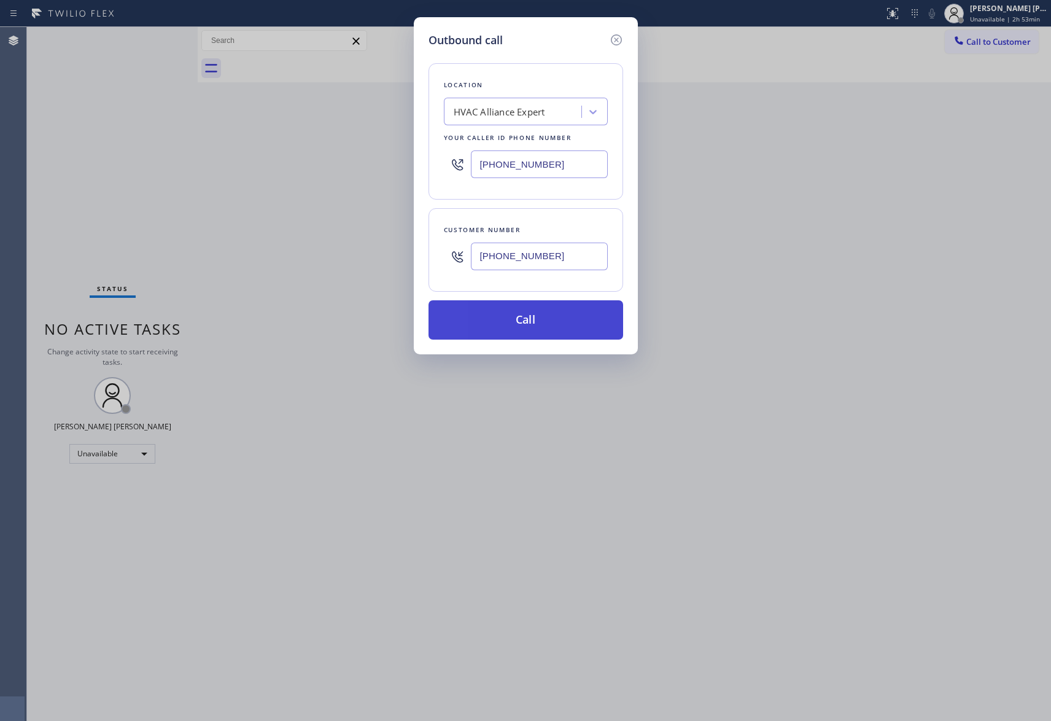
type input "[PHONE_NUMBER]"
click at [573, 320] on button "Call" at bounding box center [526, 319] width 195 height 39
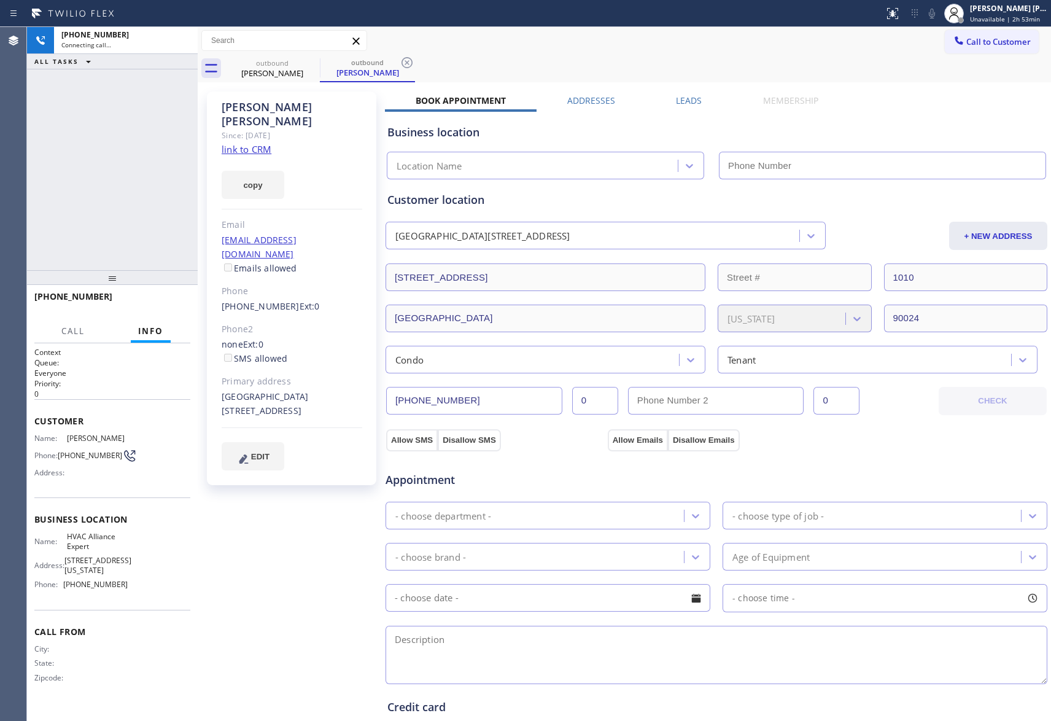
type input "[PHONE_NUMBER]"
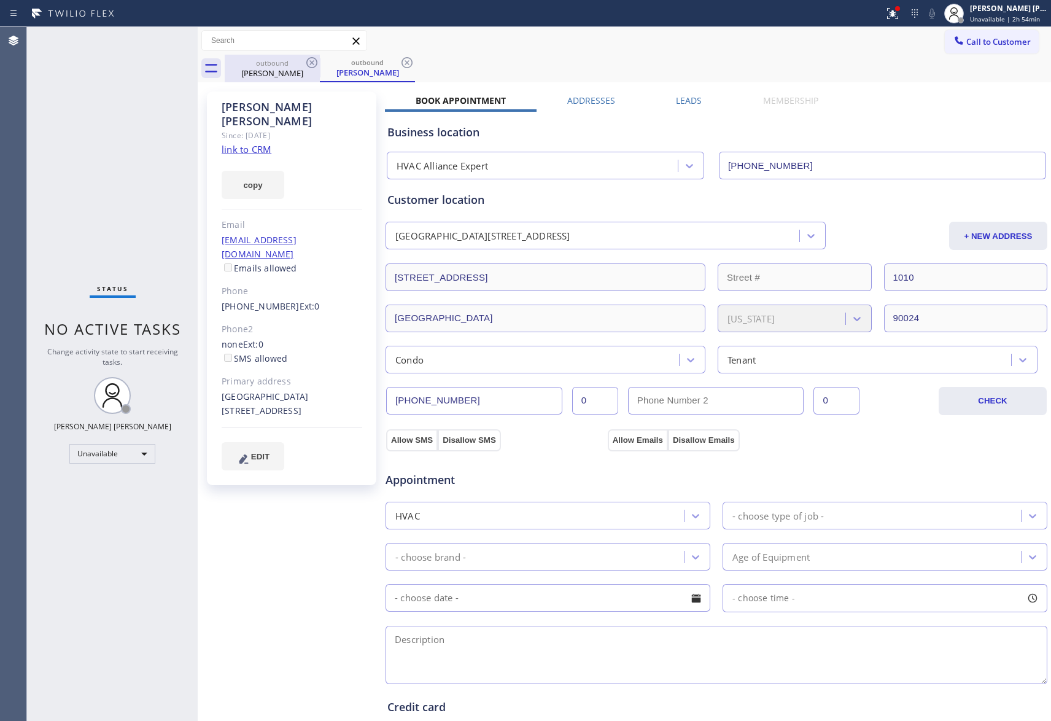
click at [303, 62] on div "outbound" at bounding box center [272, 62] width 93 height 9
click at [305, 64] on icon at bounding box center [312, 62] width 15 height 15
click at [0, 0] on icon at bounding box center [0, 0] width 0 height 0
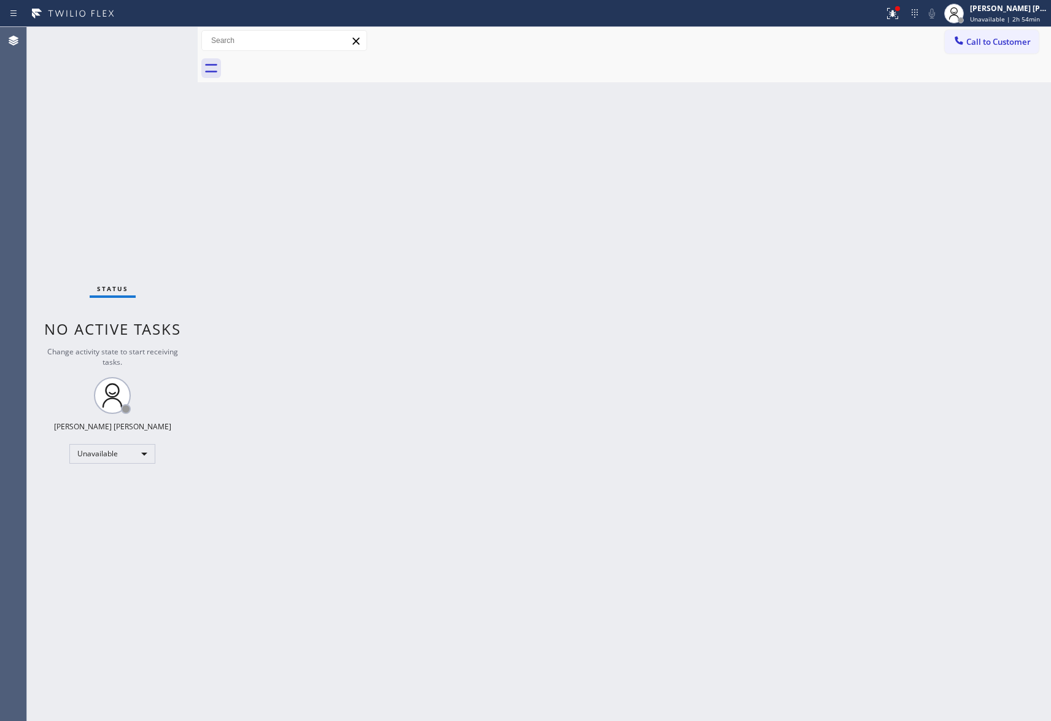
click at [305, 64] on div at bounding box center [638, 69] width 826 height 28
click at [1022, 47] on span "Call to Customer" at bounding box center [998, 41] width 64 height 11
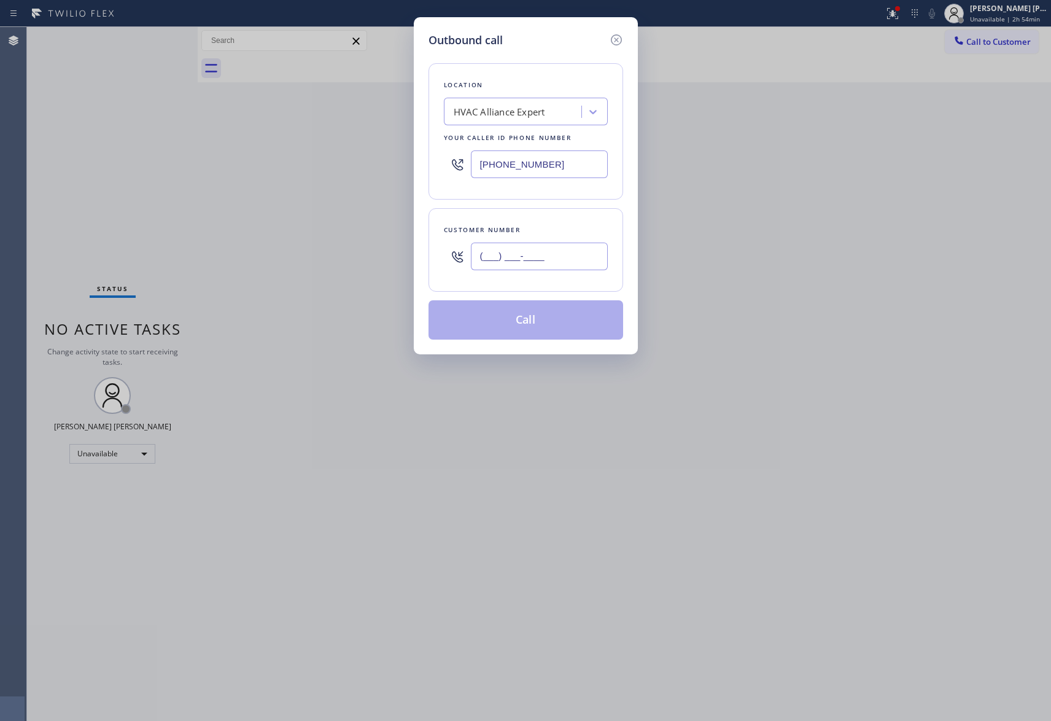
click at [567, 258] on input "(___) ___-____" at bounding box center [539, 257] width 137 height 28
paste input "425) 893-9156"
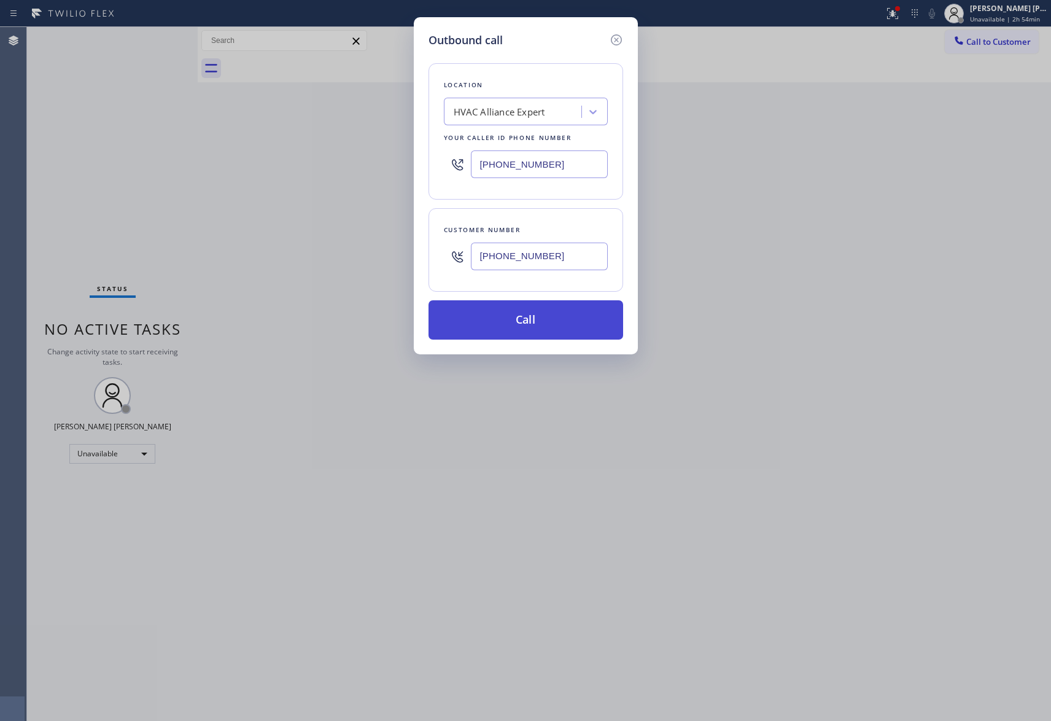
type input "[PHONE_NUMBER]"
click at [562, 325] on button "Call" at bounding box center [526, 319] width 195 height 39
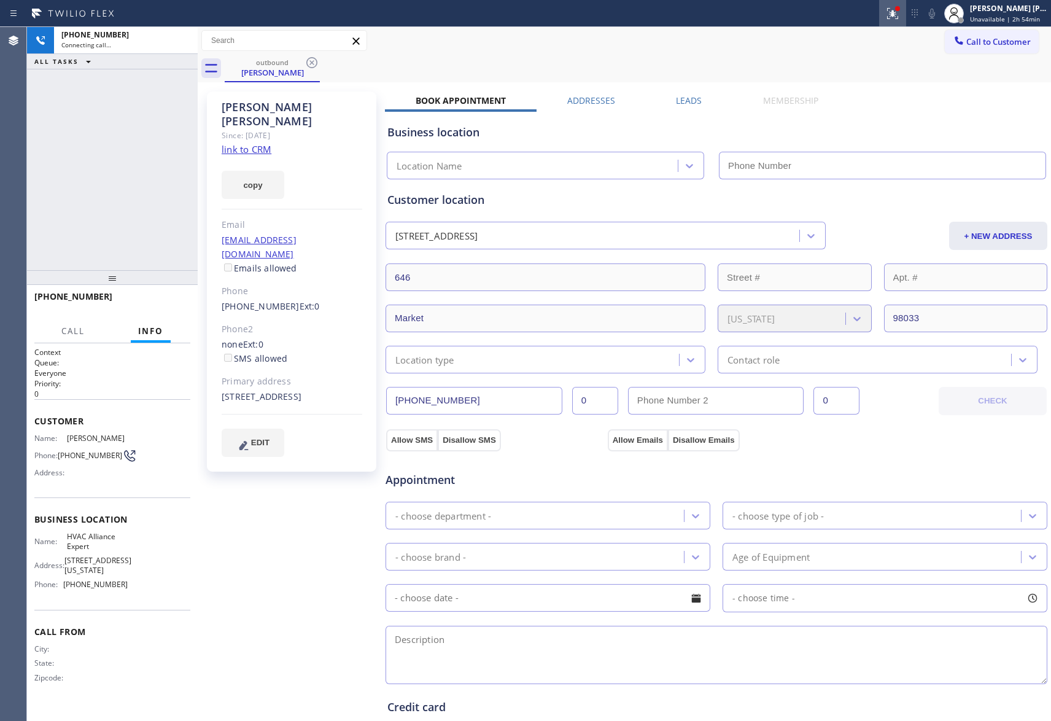
click at [890, 6] on icon at bounding box center [892, 13] width 15 height 15
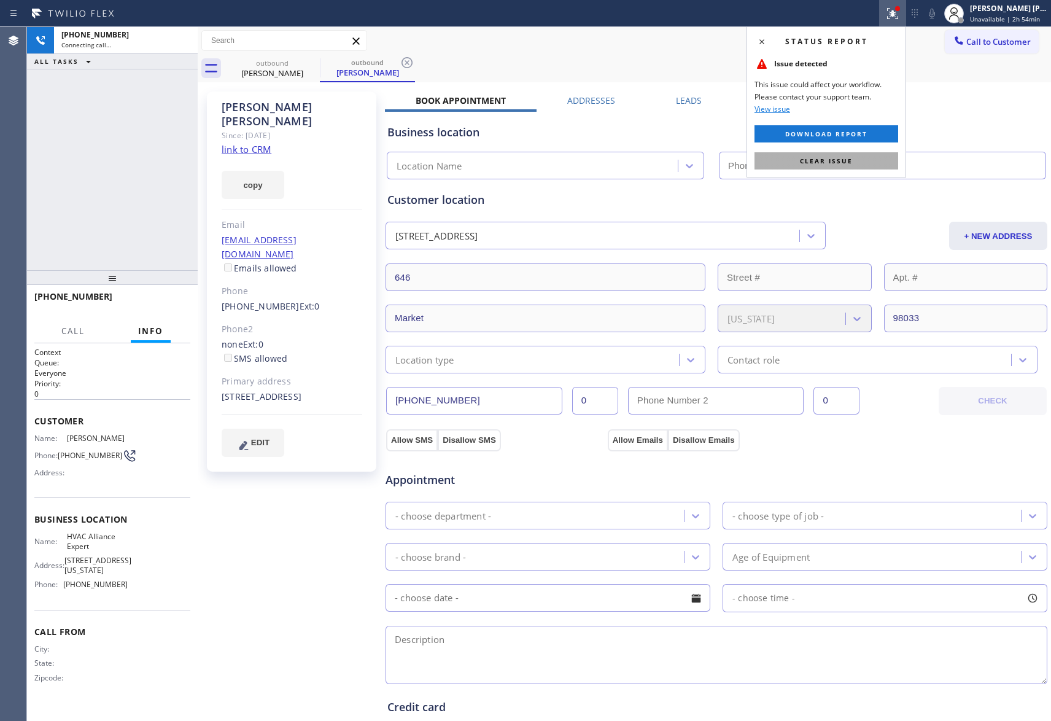
click at [870, 161] on button "Clear issue" at bounding box center [827, 160] width 144 height 17
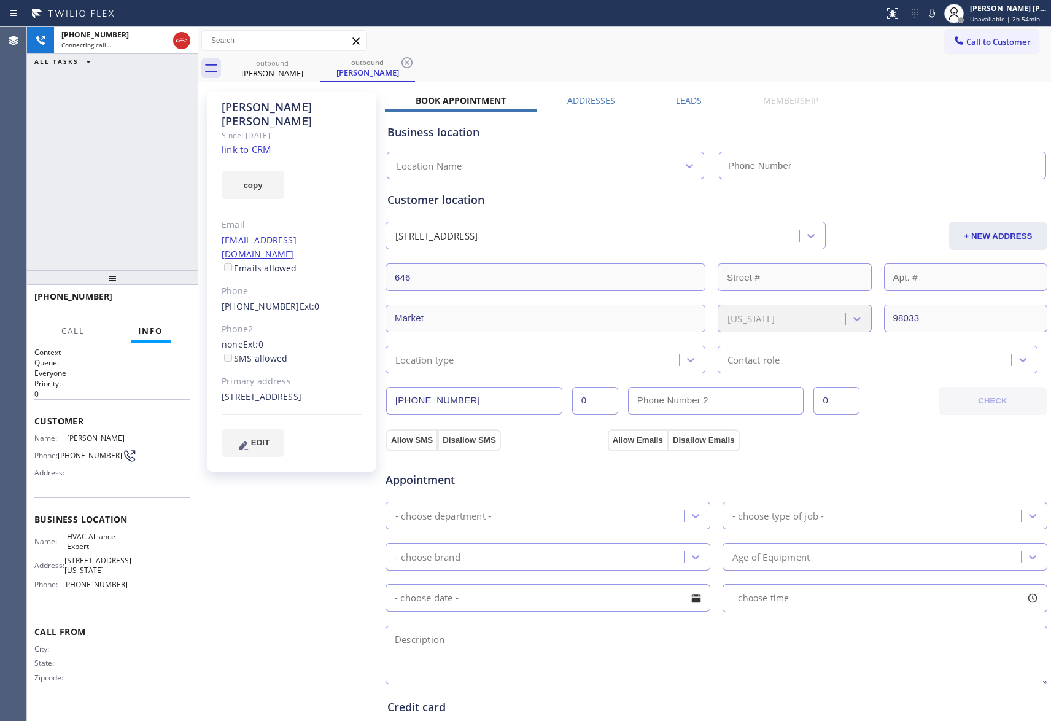
type input "[PHONE_NUMBER]"
drag, startPoint x: 185, startPoint y: 33, endPoint x: 199, endPoint y: 56, distance: 27.3
click at [182, 35] on icon at bounding box center [181, 40] width 15 height 15
click at [302, 65] on div "outbound" at bounding box center [272, 62] width 93 height 9
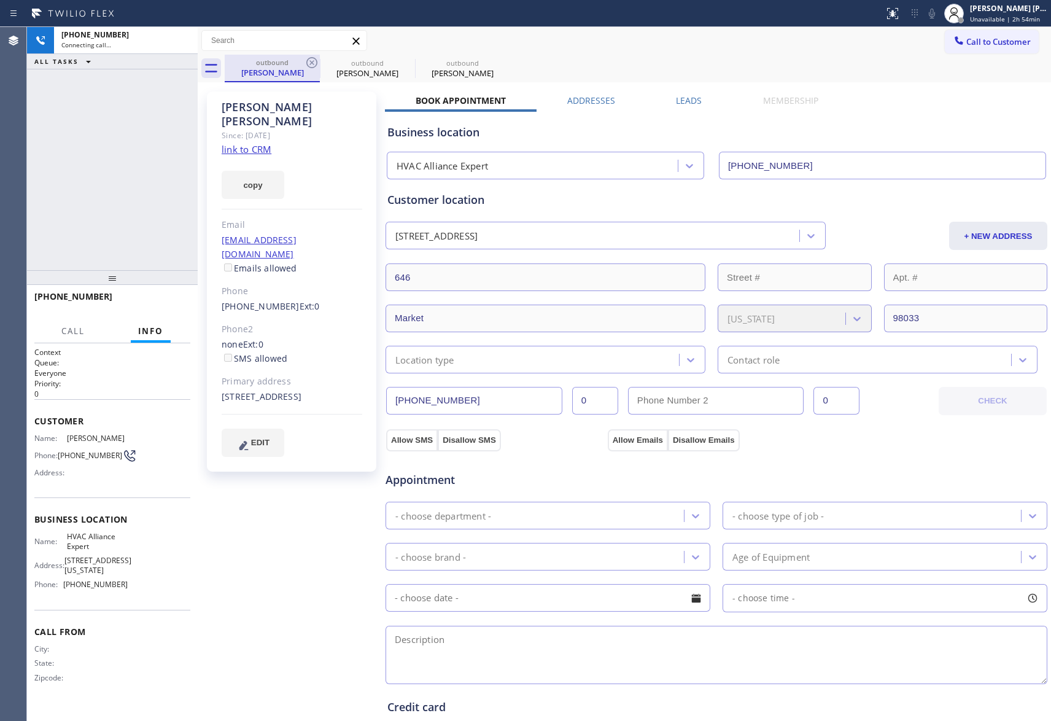
click at [302, 65] on div "outbound" at bounding box center [272, 62] width 93 height 9
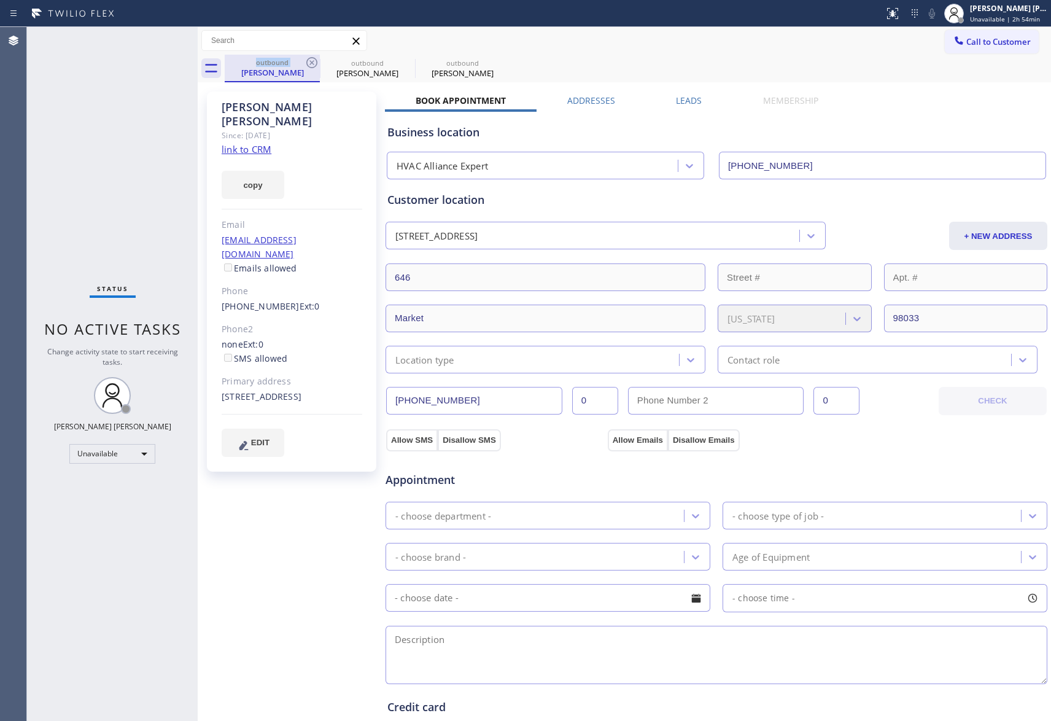
click at [302, 65] on div "outbound" at bounding box center [272, 62] width 93 height 9
click at [313, 65] on icon at bounding box center [312, 62] width 15 height 15
click at [400, 64] on icon at bounding box center [407, 62] width 15 height 15
click at [0, 0] on icon at bounding box center [0, 0] width 0 height 0
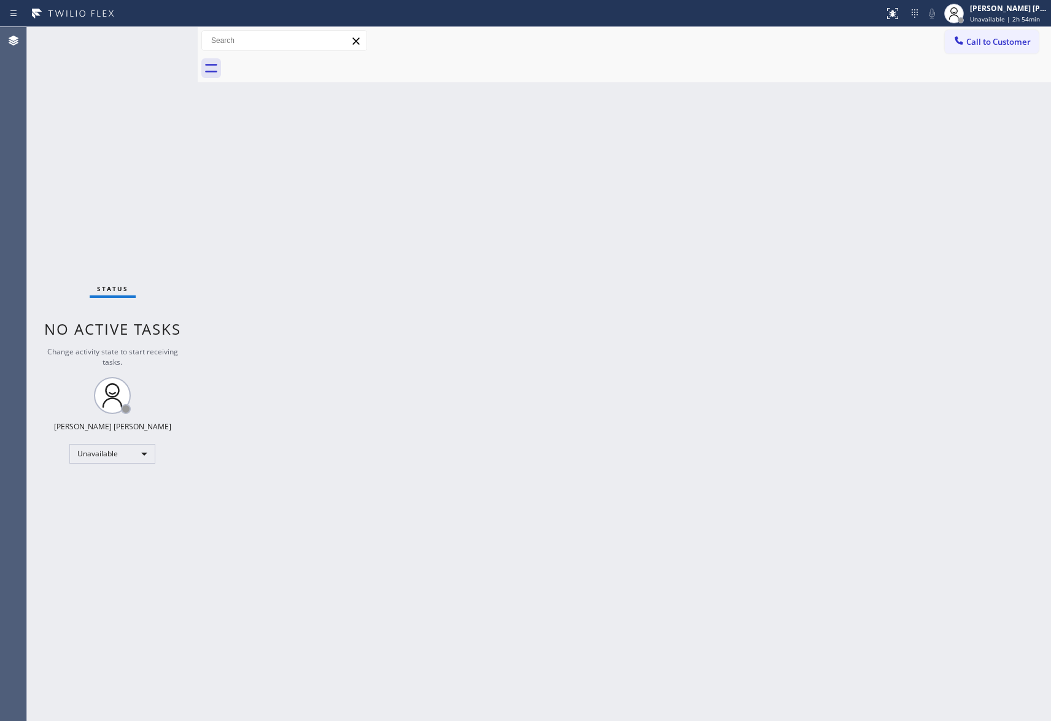
click at [312, 64] on div at bounding box center [638, 69] width 826 height 28
drag, startPoint x: 1022, startPoint y: 47, endPoint x: 486, endPoint y: 118, distance: 540.1
click at [1020, 47] on button "Call to Customer" at bounding box center [992, 41] width 94 height 23
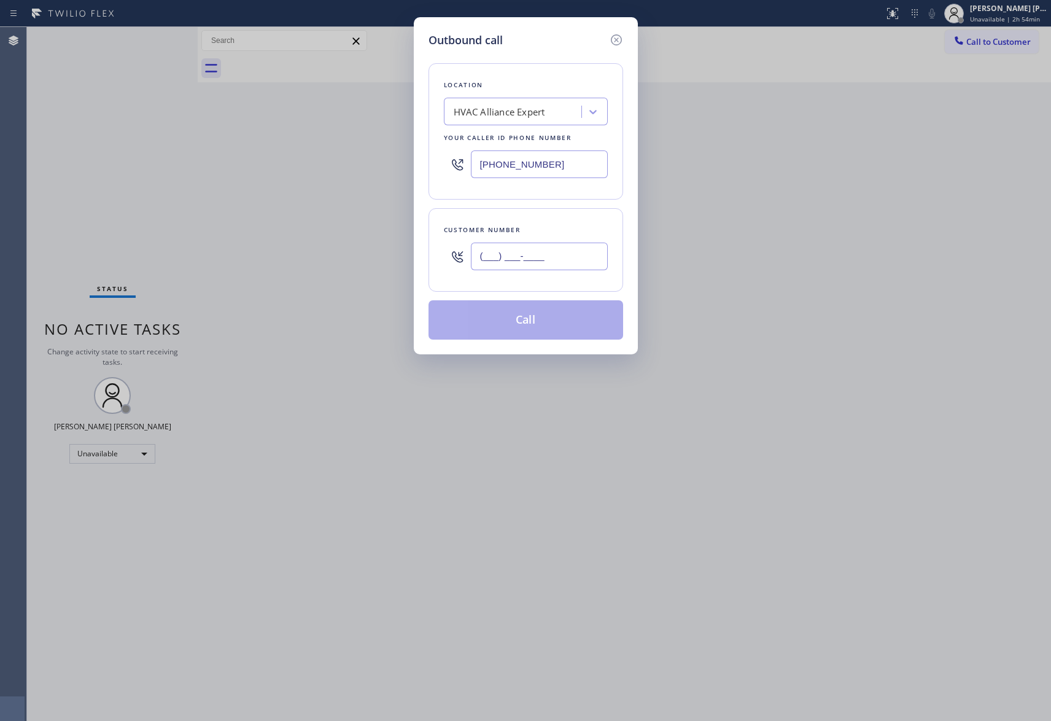
click at [544, 263] on input "(___) ___-____" at bounding box center [539, 257] width 137 height 28
paste input "323) 791-6888"
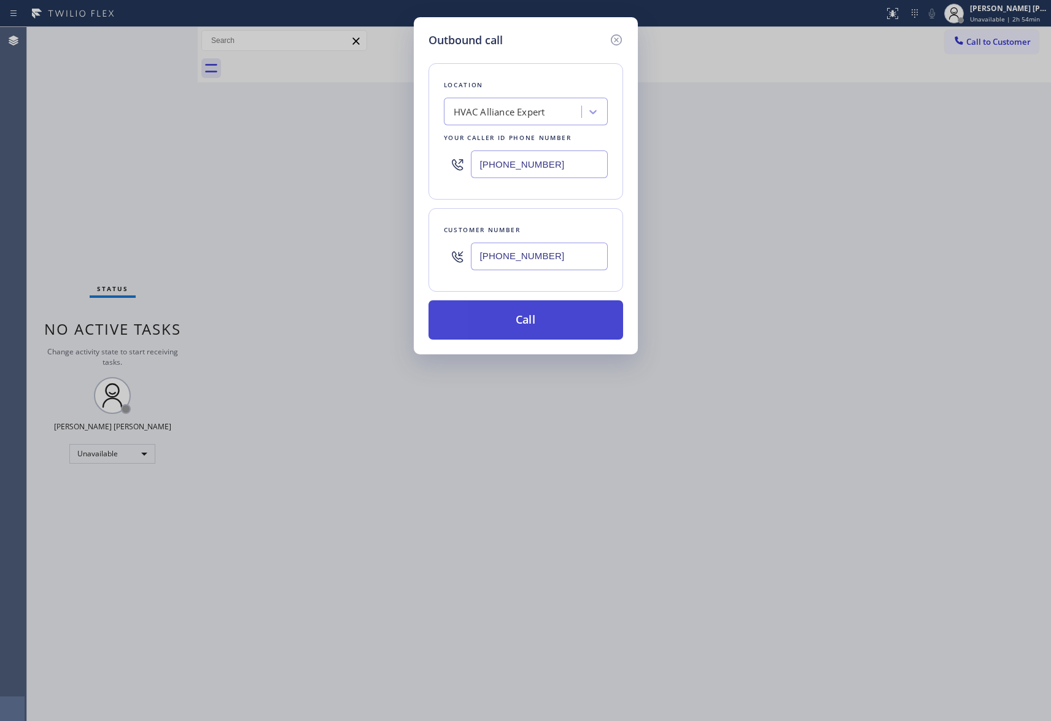
type input "[PHONE_NUMBER]"
click at [561, 322] on button "Call" at bounding box center [526, 319] width 195 height 39
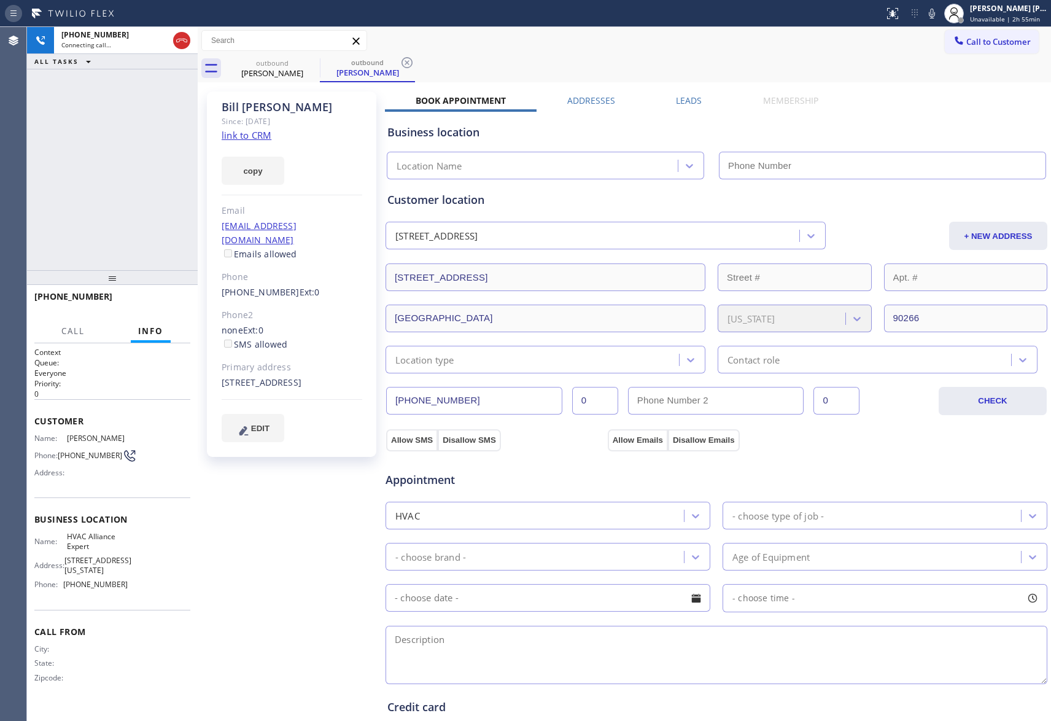
type input "[PHONE_NUMBER]"
click at [187, 31] on div at bounding box center [182, 40] width 22 height 27
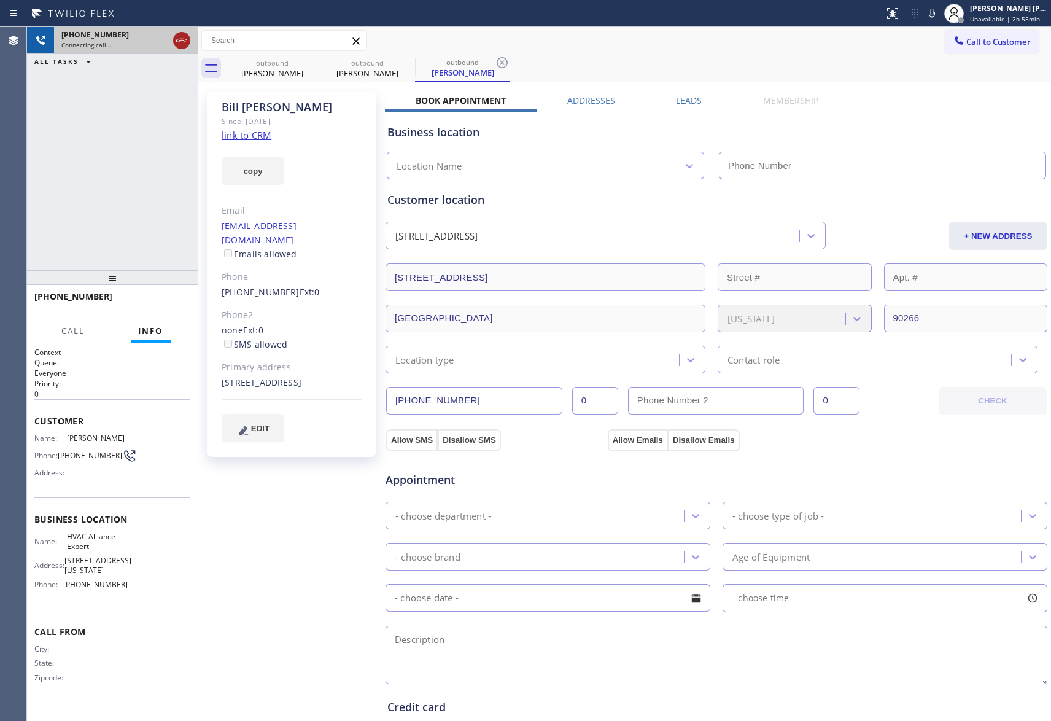
click at [185, 43] on icon at bounding box center [181, 40] width 15 height 15
type input "[PHONE_NUMBER]"
click at [303, 64] on div "outbound" at bounding box center [272, 62] width 93 height 9
click at [306, 63] on icon at bounding box center [312, 62] width 15 height 15
click at [0, 0] on icon at bounding box center [0, 0] width 0 height 0
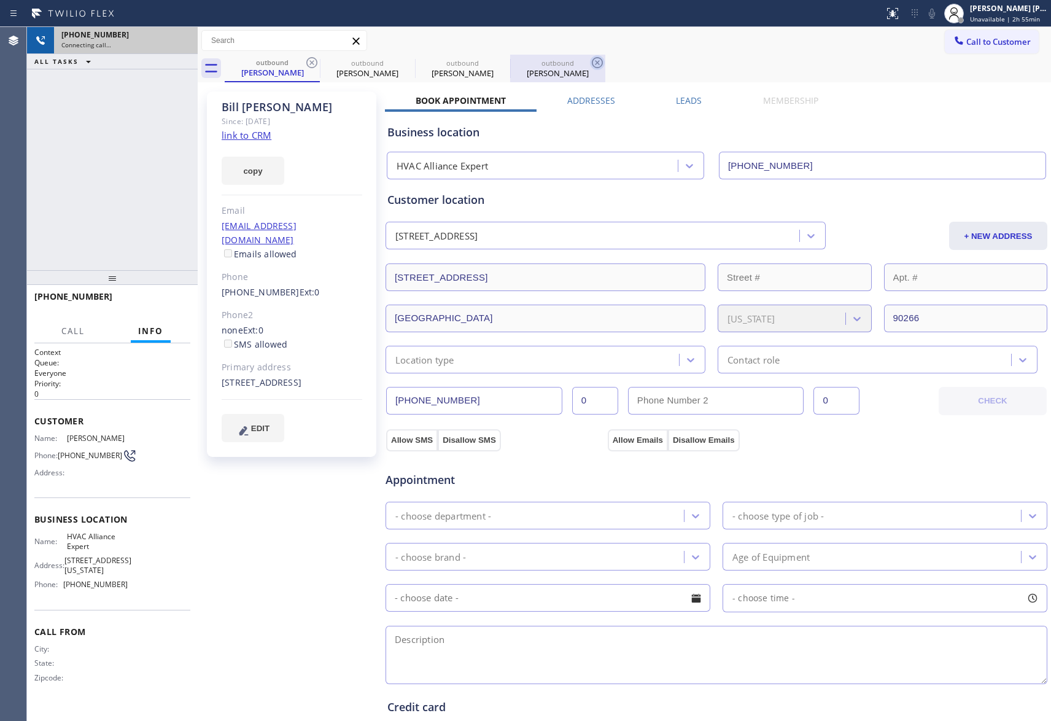
click at [0, 0] on icon at bounding box center [0, 0] width 0 height 0
click at [313, 63] on icon at bounding box center [312, 62] width 15 height 15
click at [313, 63] on div "outbound [PERSON_NAME]" at bounding box center [638, 69] width 826 height 28
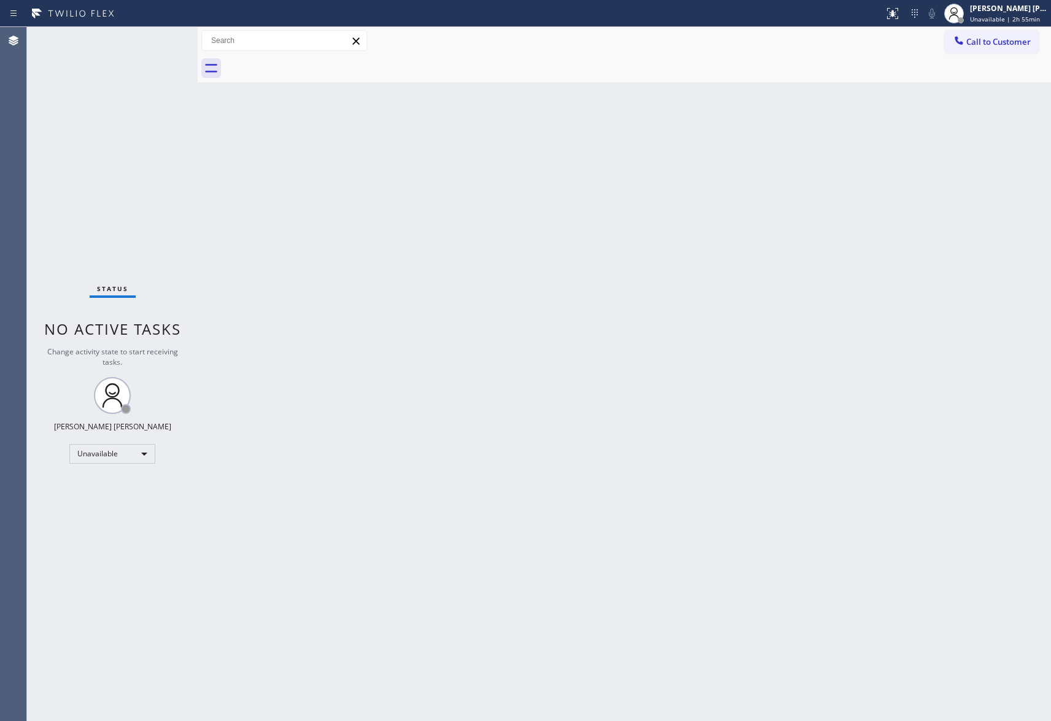
click at [313, 63] on div at bounding box center [638, 69] width 826 height 28
click at [1007, 39] on span "Call to Customer" at bounding box center [998, 41] width 64 height 11
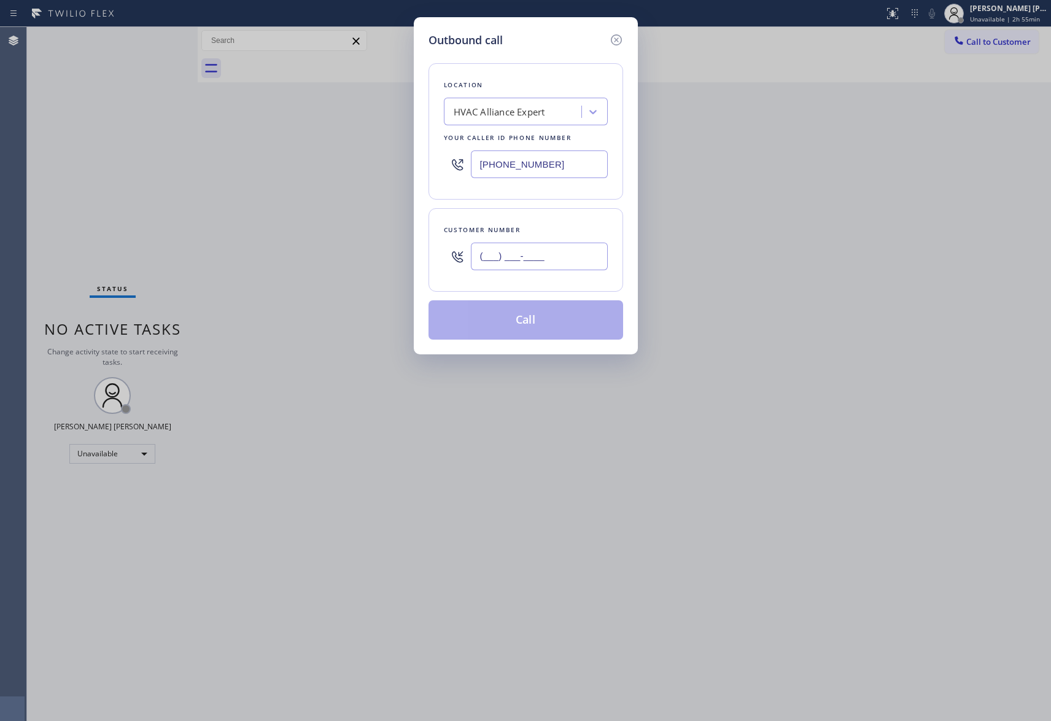
click at [551, 266] on input "(___) ___-____" at bounding box center [539, 257] width 137 height 28
paste input "415) 652-1374"
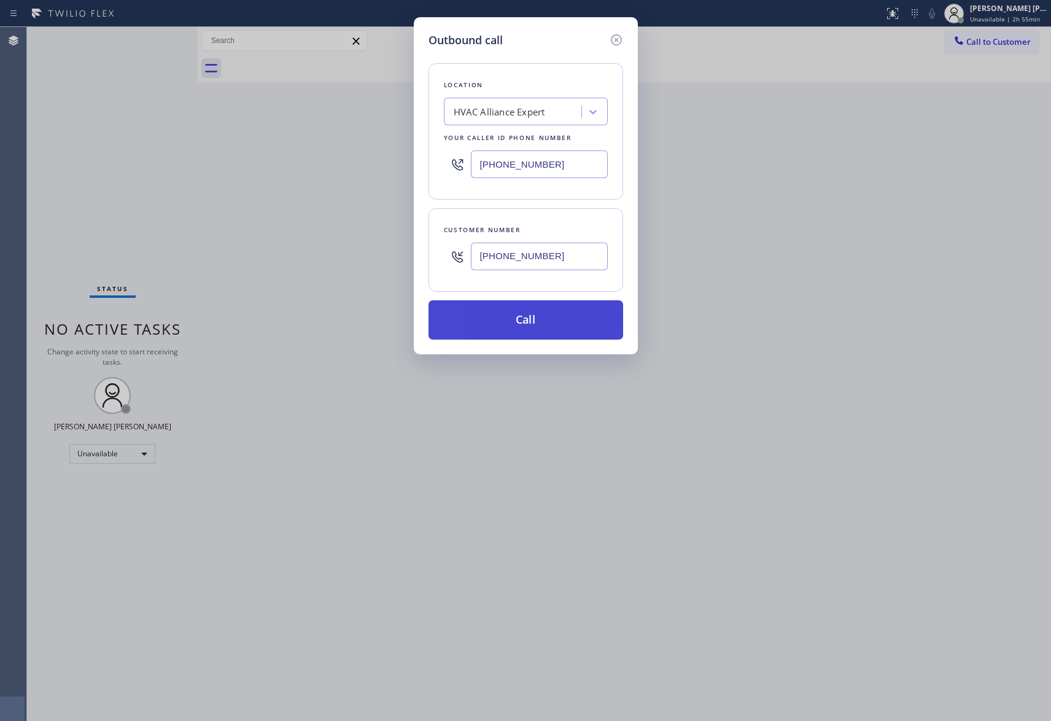
type input "[PHONE_NUMBER]"
click at [548, 316] on button "Call" at bounding box center [526, 319] width 195 height 39
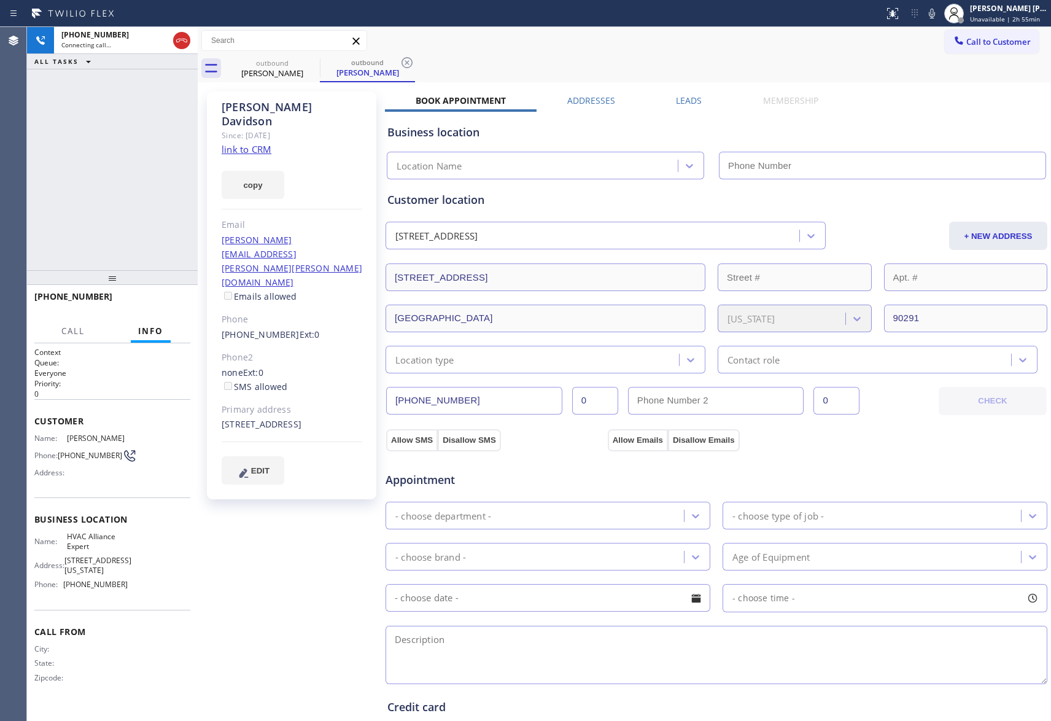
type input "[PHONE_NUMBER]"
click at [189, 37] on div at bounding box center [181, 40] width 17 height 15
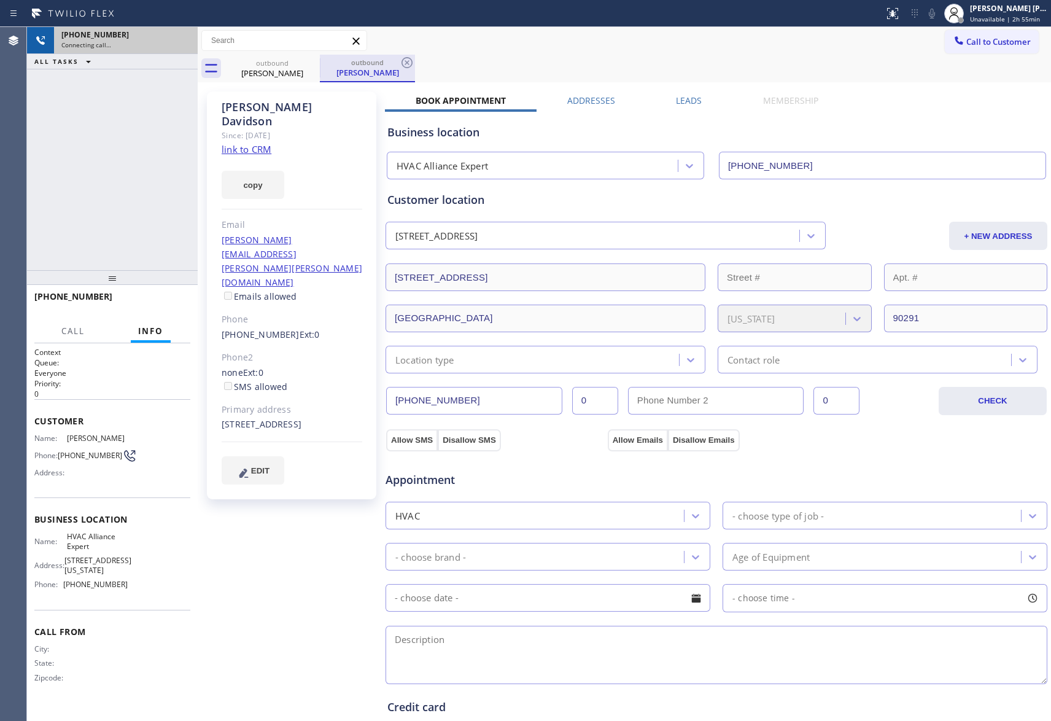
drag, startPoint x: 323, startPoint y: 65, endPoint x: 315, endPoint y: 63, distance: 8.4
click at [321, 65] on div "outbound" at bounding box center [367, 62] width 93 height 9
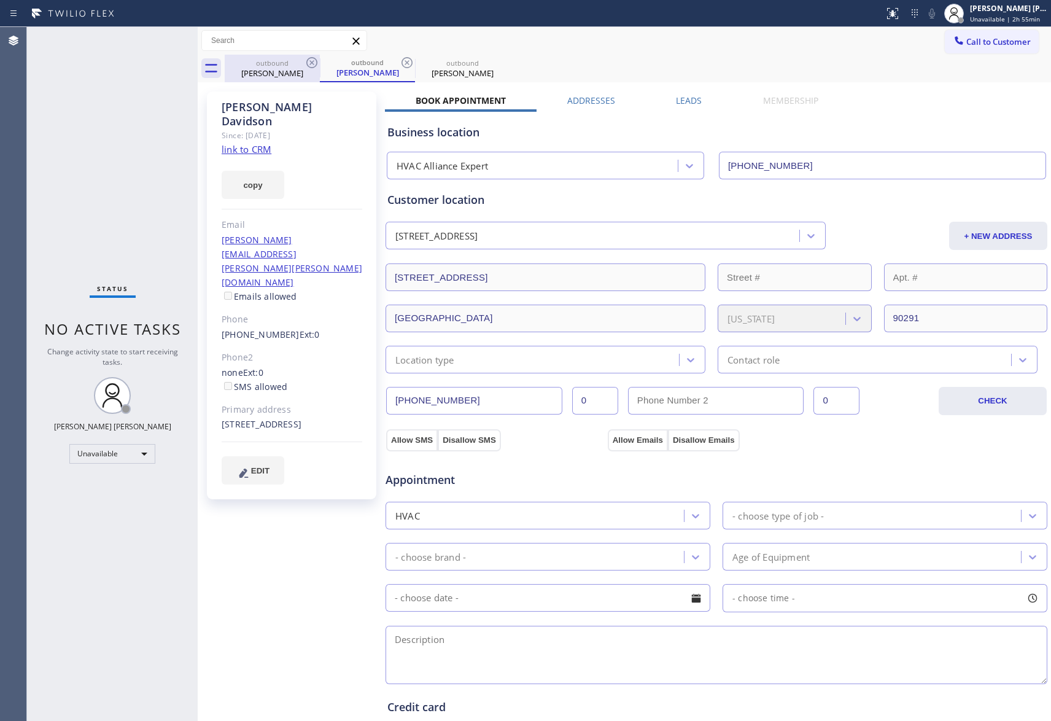
click at [315, 63] on icon at bounding box center [312, 62] width 15 height 15
click at [313, 63] on icon at bounding box center [312, 62] width 15 height 15
click at [0, 0] on icon at bounding box center [0, 0] width 0 height 0
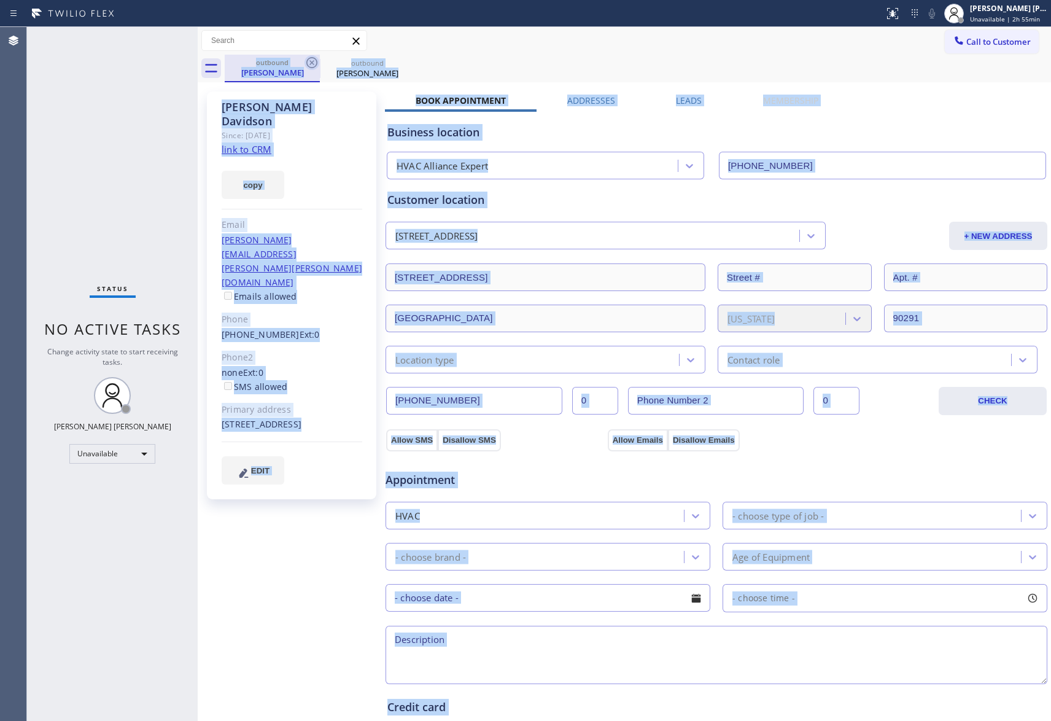
click at [313, 63] on div "outbound [PERSON_NAME] outbound [PERSON_NAME]" at bounding box center [638, 69] width 826 height 28
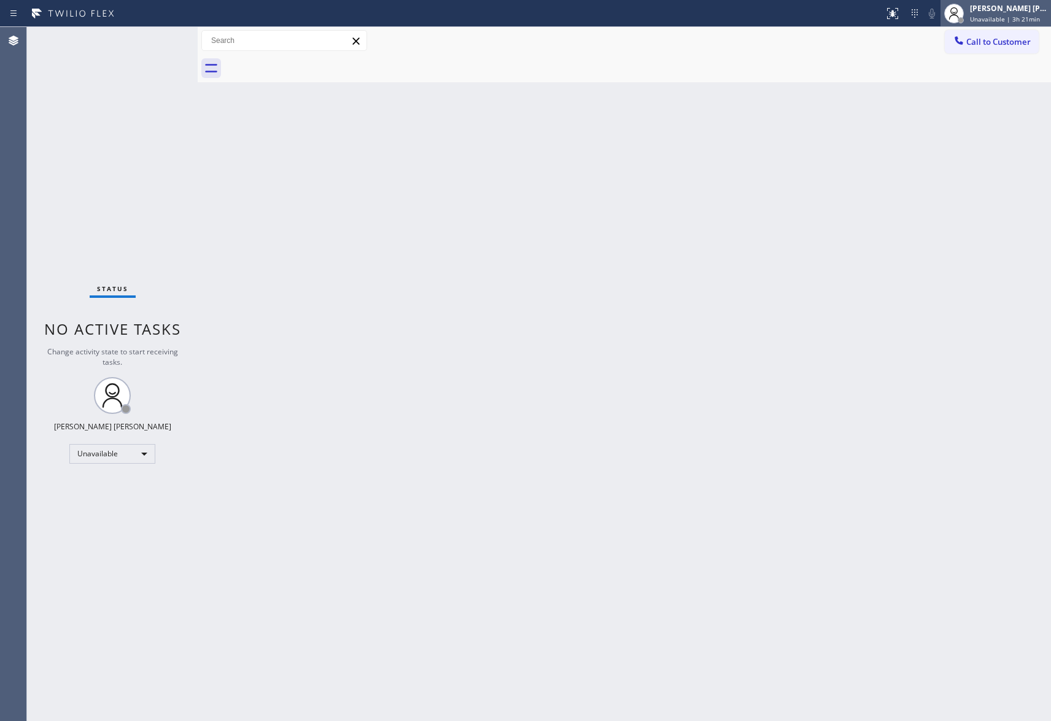
click at [1007, 5] on div "[PERSON_NAME] [PERSON_NAME]" at bounding box center [1008, 8] width 77 height 10
click at [975, 49] on button "Offline" at bounding box center [989, 49] width 123 height 16
click at [1019, 12] on div "[PERSON_NAME] [PERSON_NAME]" at bounding box center [1008, 8] width 77 height 10
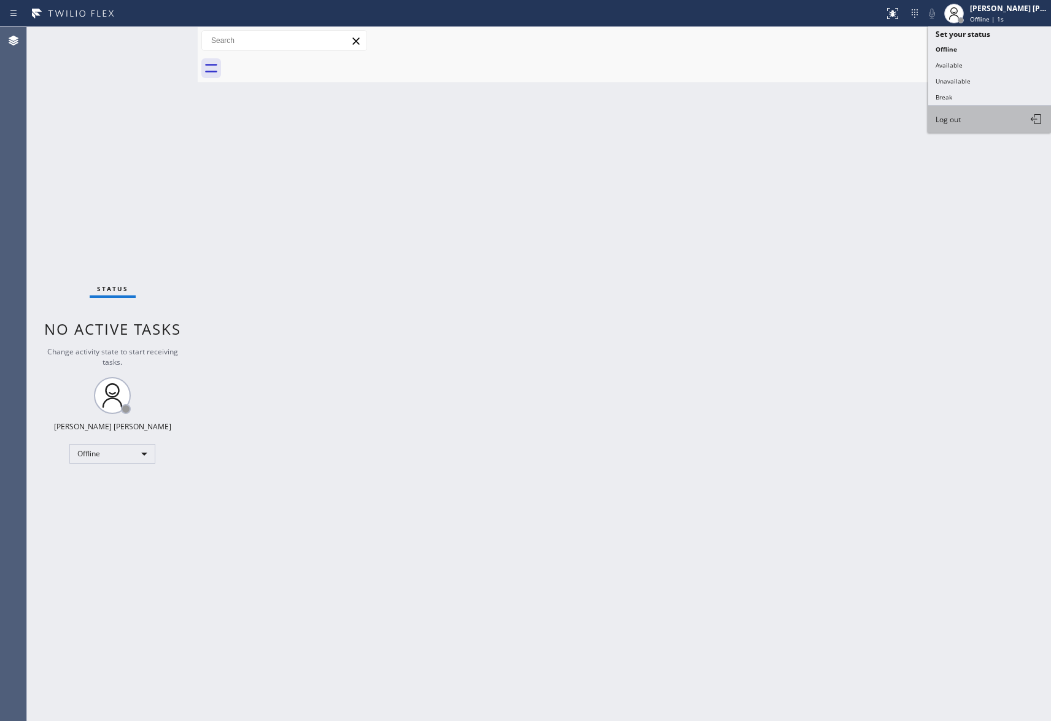
click at [979, 111] on button "Log out" at bounding box center [989, 119] width 123 height 27
